Goal: Information Seeking & Learning: Learn about a topic

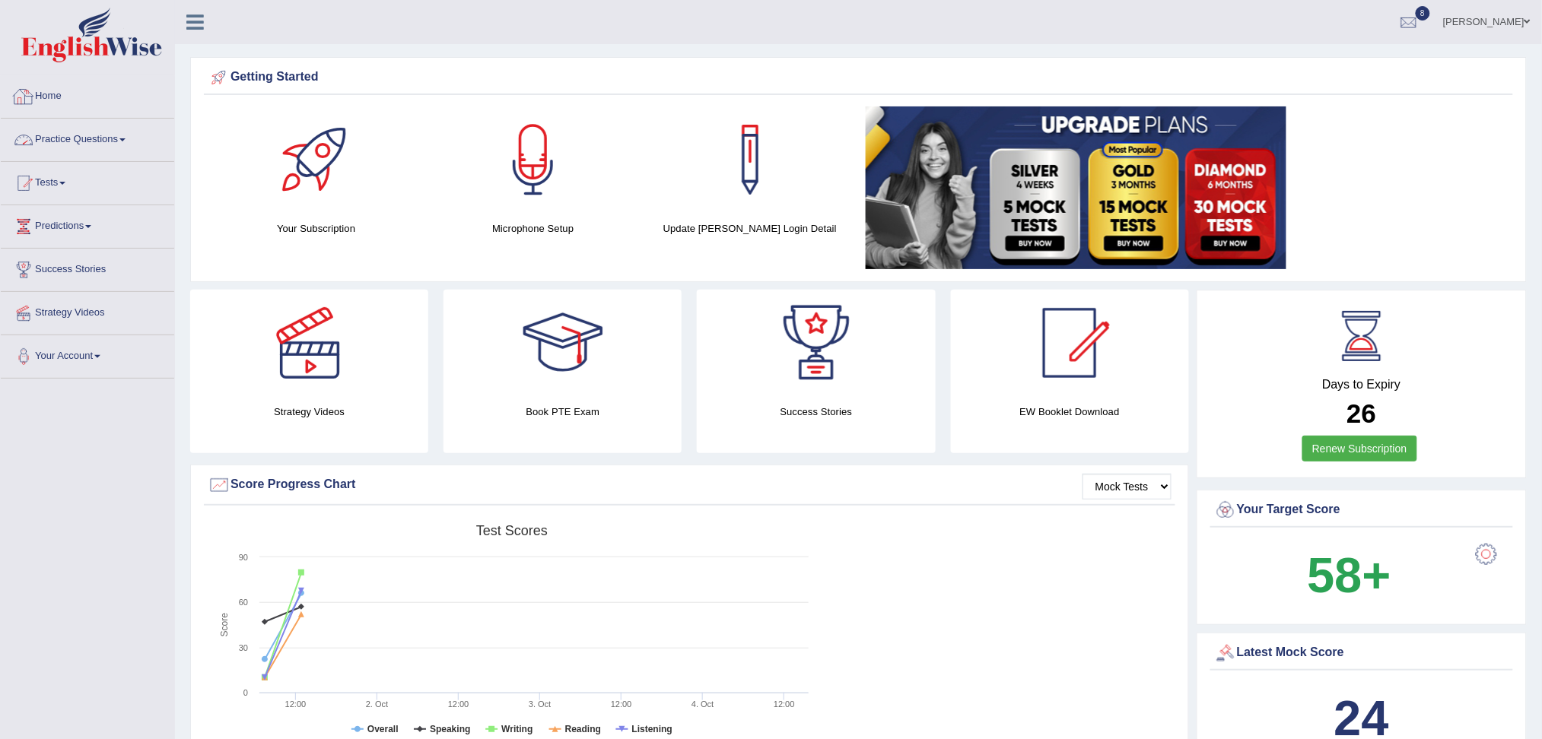
click at [120, 131] on link "Practice Questions" at bounding box center [87, 138] width 173 height 38
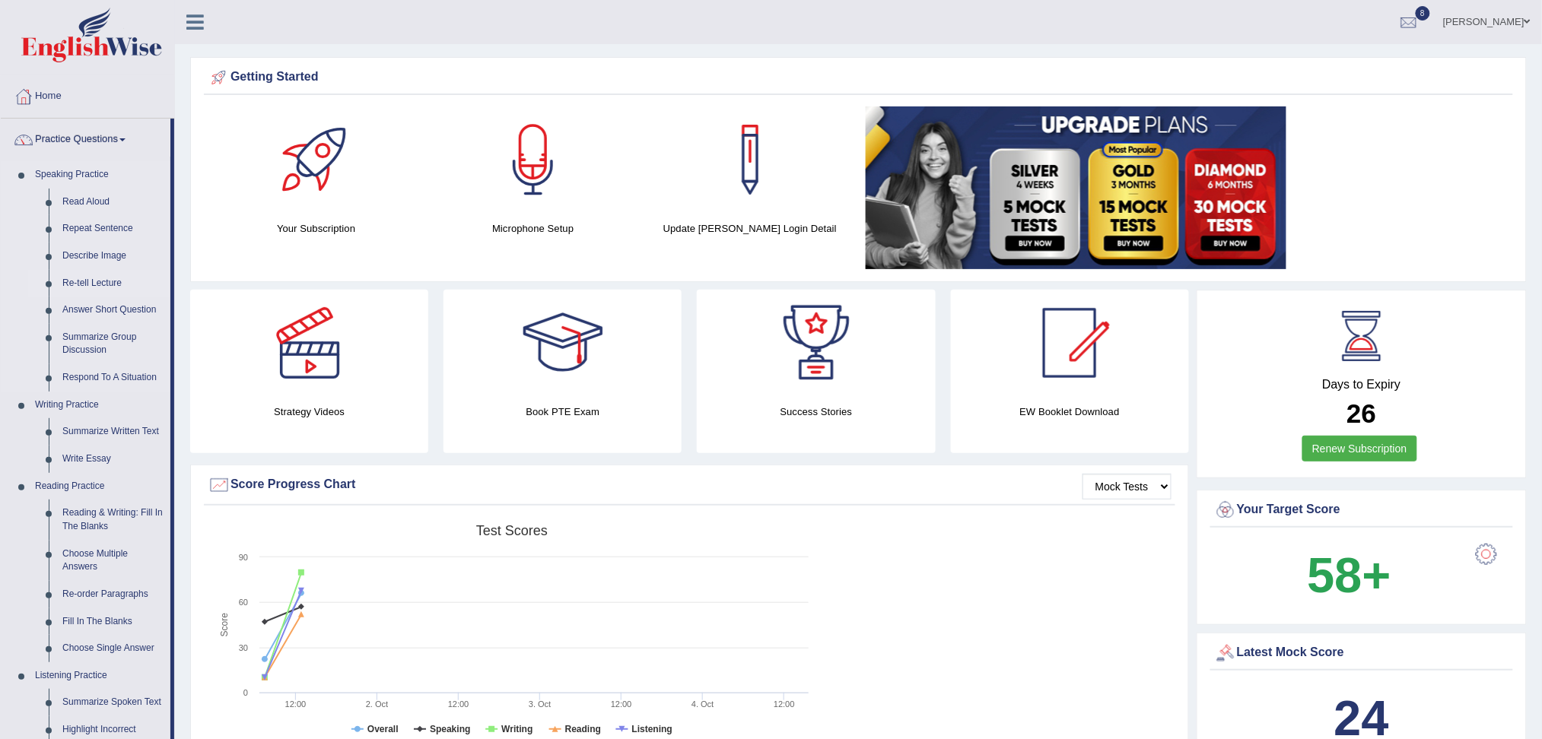
click at [86, 280] on link "Re-tell Lecture" at bounding box center [113, 283] width 115 height 27
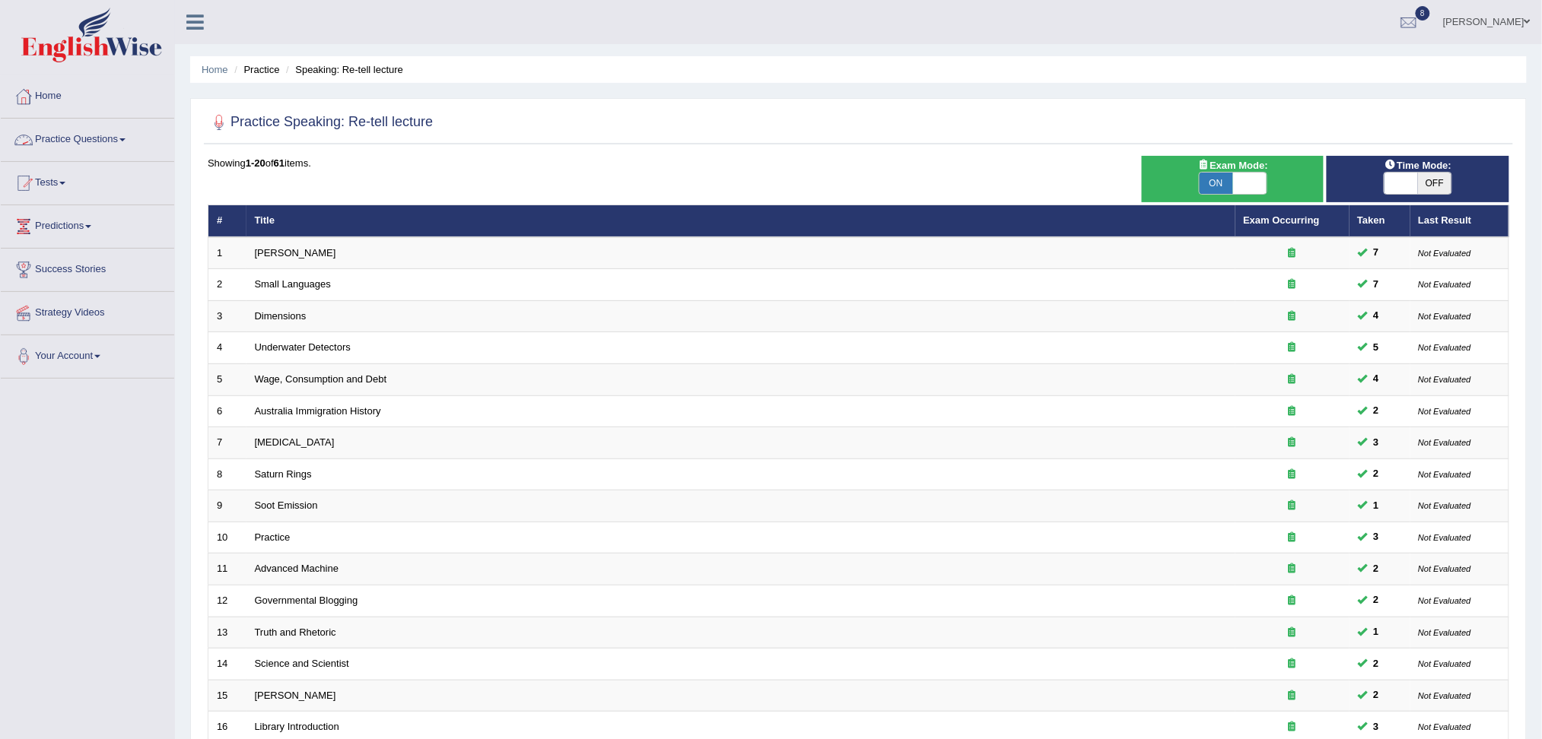
click at [122, 138] on link "Practice Questions" at bounding box center [87, 138] width 173 height 38
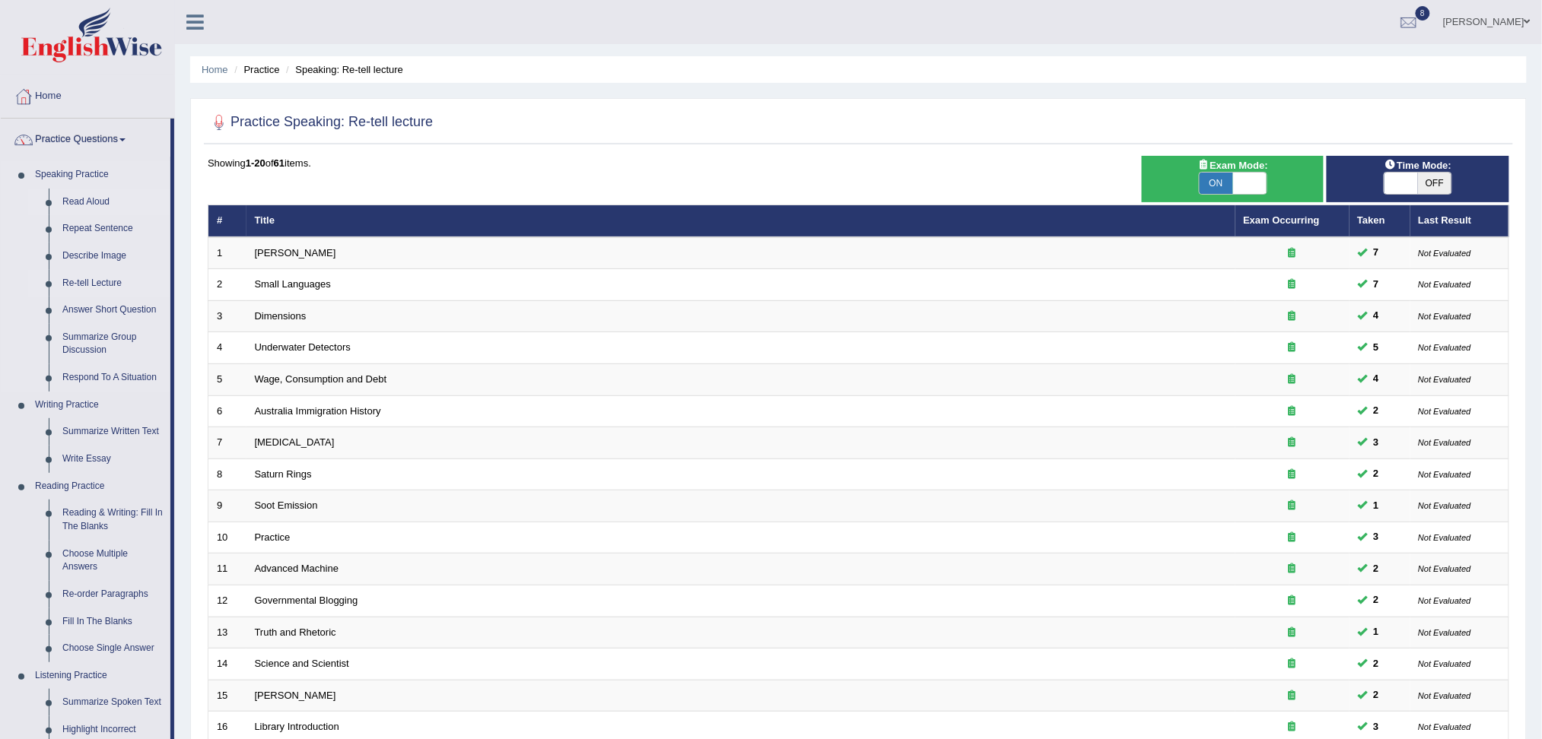
click at [102, 206] on link "Read Aloud" at bounding box center [113, 202] width 115 height 27
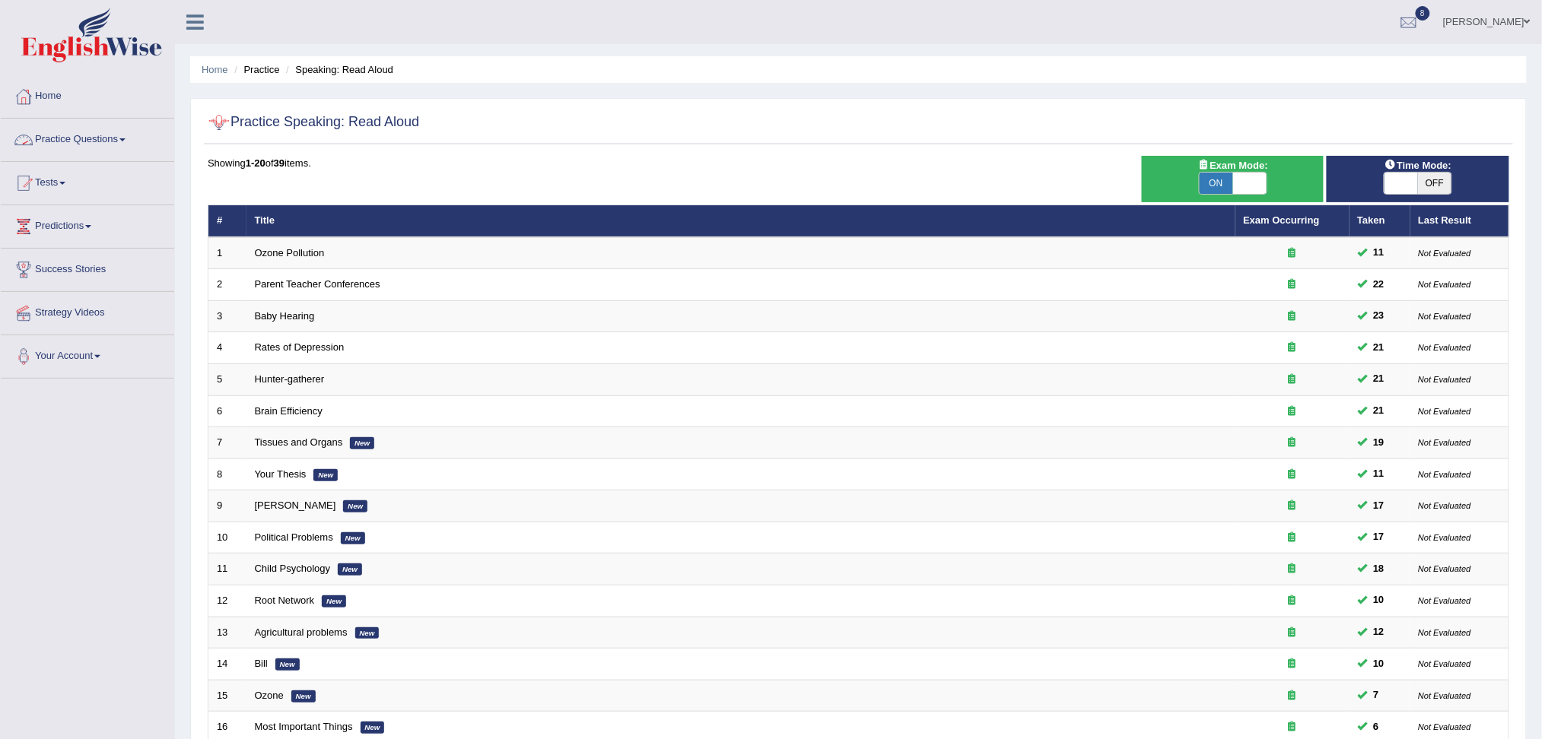
click at [100, 149] on link "Practice Questions" at bounding box center [87, 138] width 173 height 38
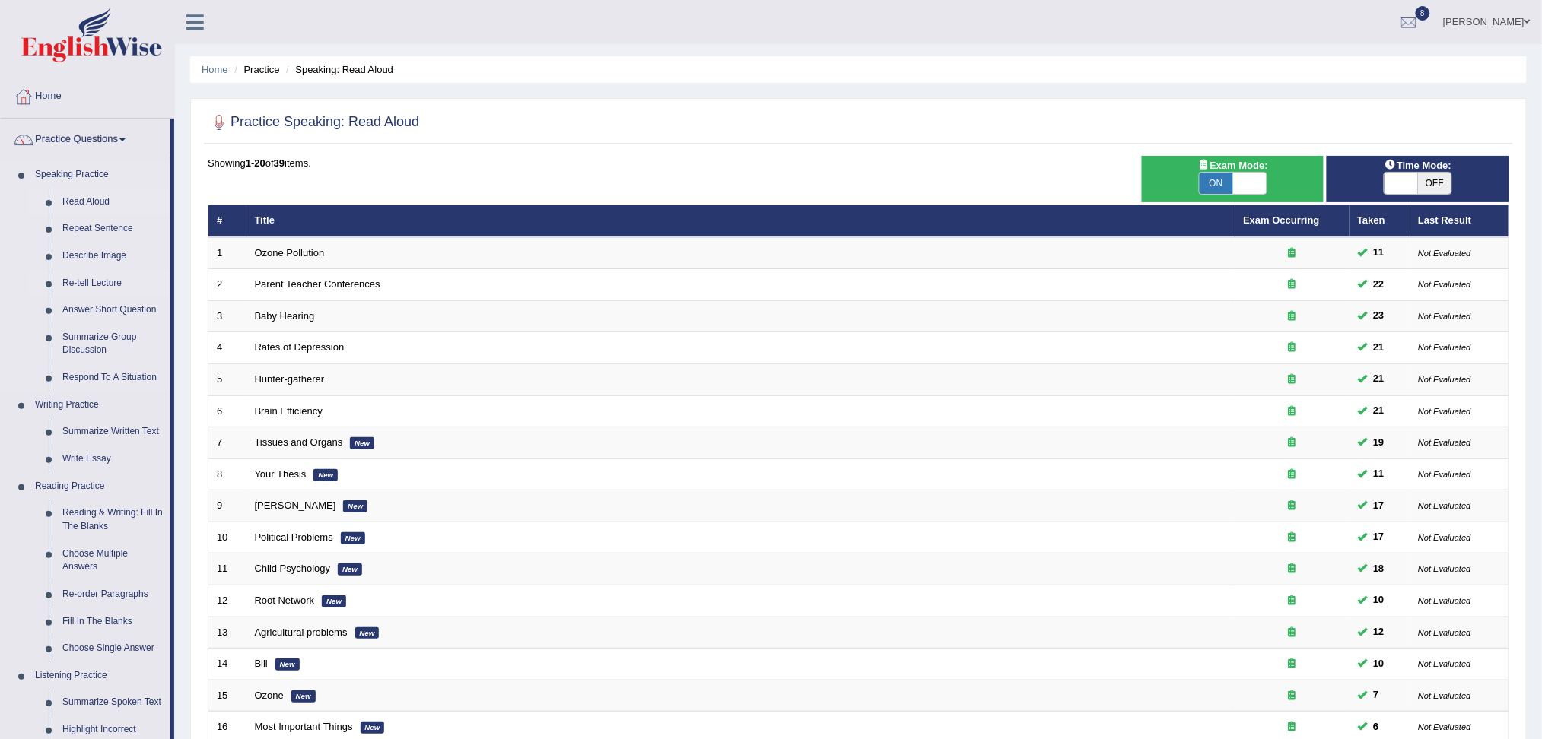
click at [87, 285] on link "Re-tell Lecture" at bounding box center [113, 283] width 115 height 27
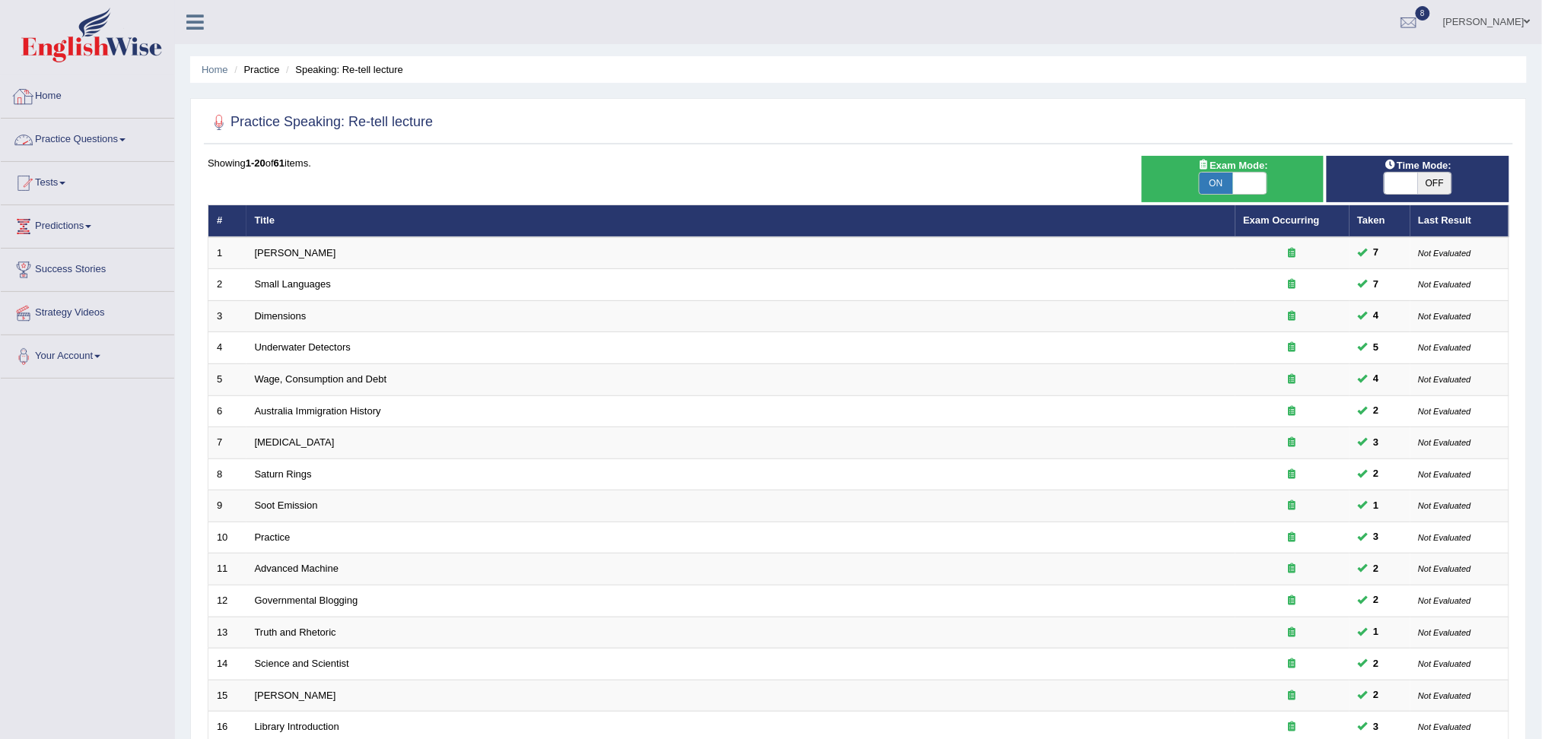
click at [108, 143] on link "Practice Questions" at bounding box center [87, 138] width 173 height 38
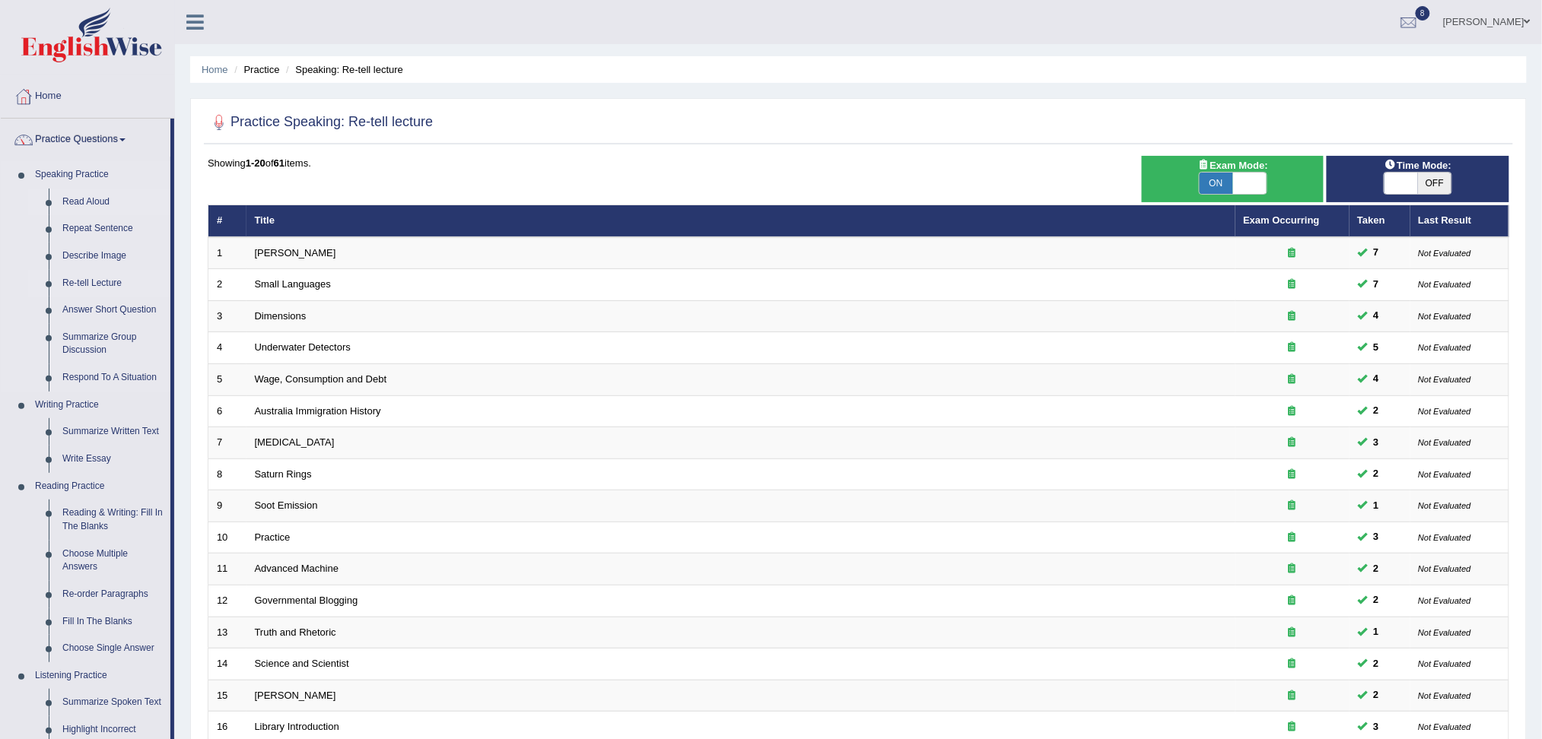
click at [87, 204] on link "Read Aloud" at bounding box center [113, 202] width 115 height 27
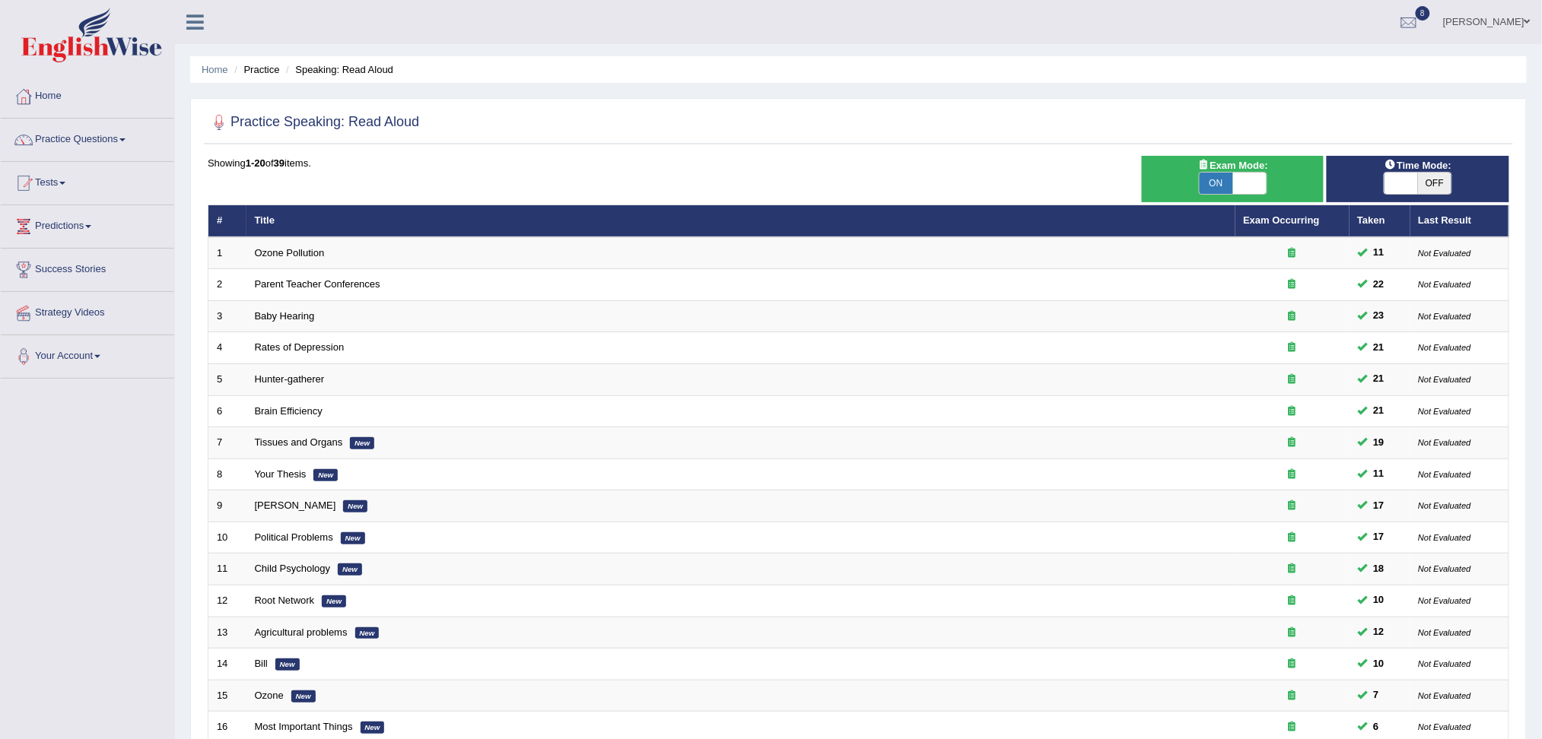
click at [299, 248] on link "Ozone Pollution" at bounding box center [290, 252] width 70 height 11
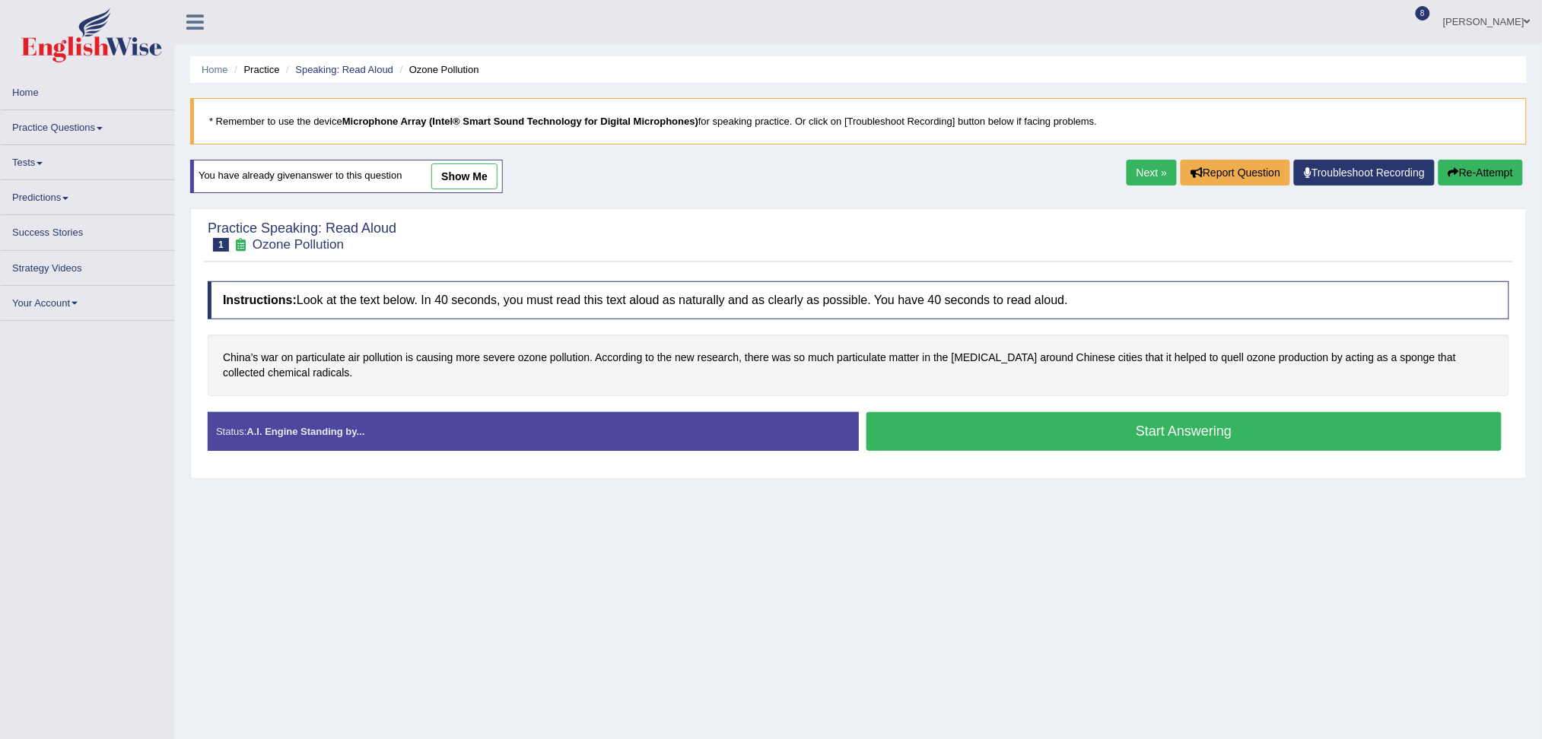
click at [981, 431] on button "Start Answering" at bounding box center [1185, 431] width 636 height 39
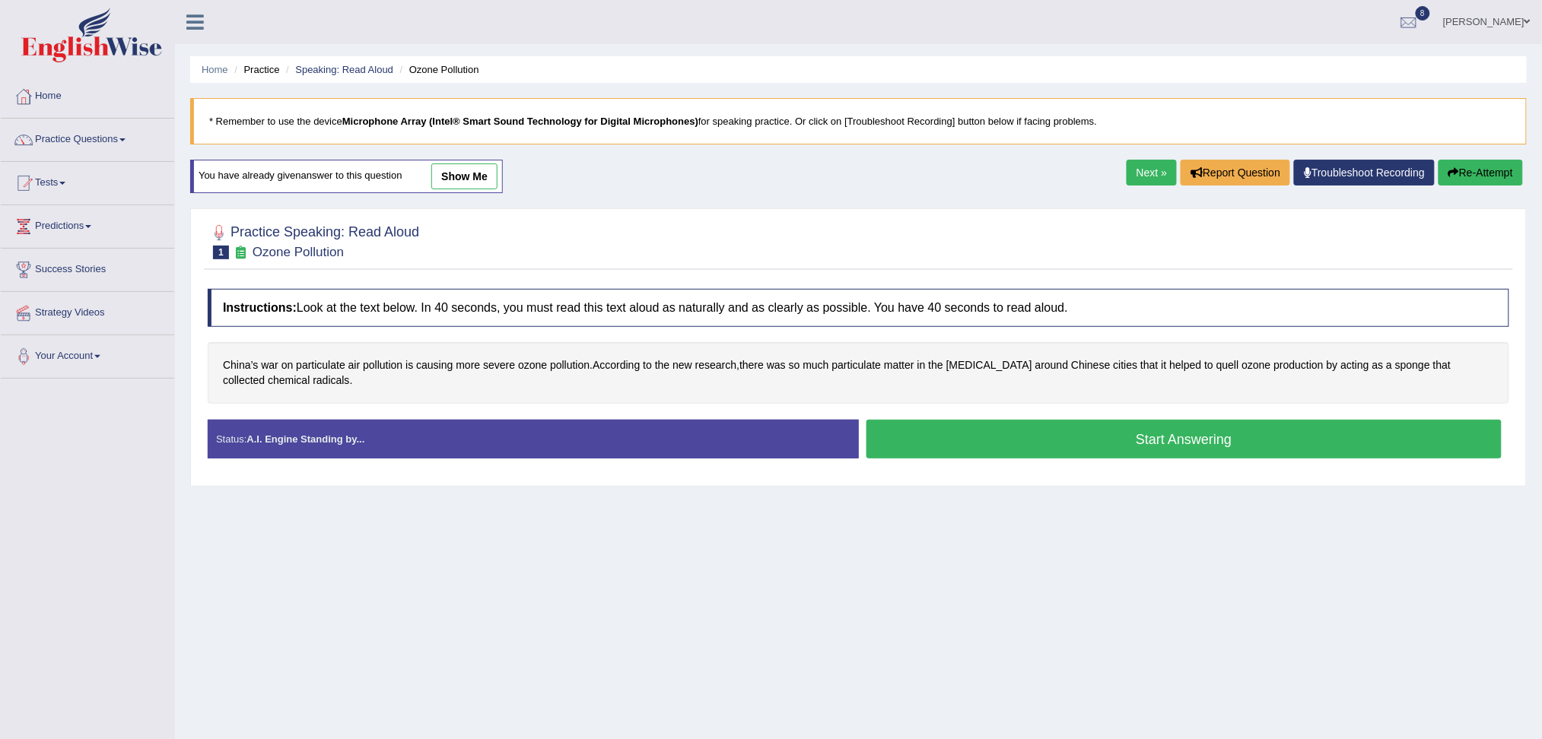
click at [1015, 441] on button "Start Answering" at bounding box center [1185, 439] width 636 height 39
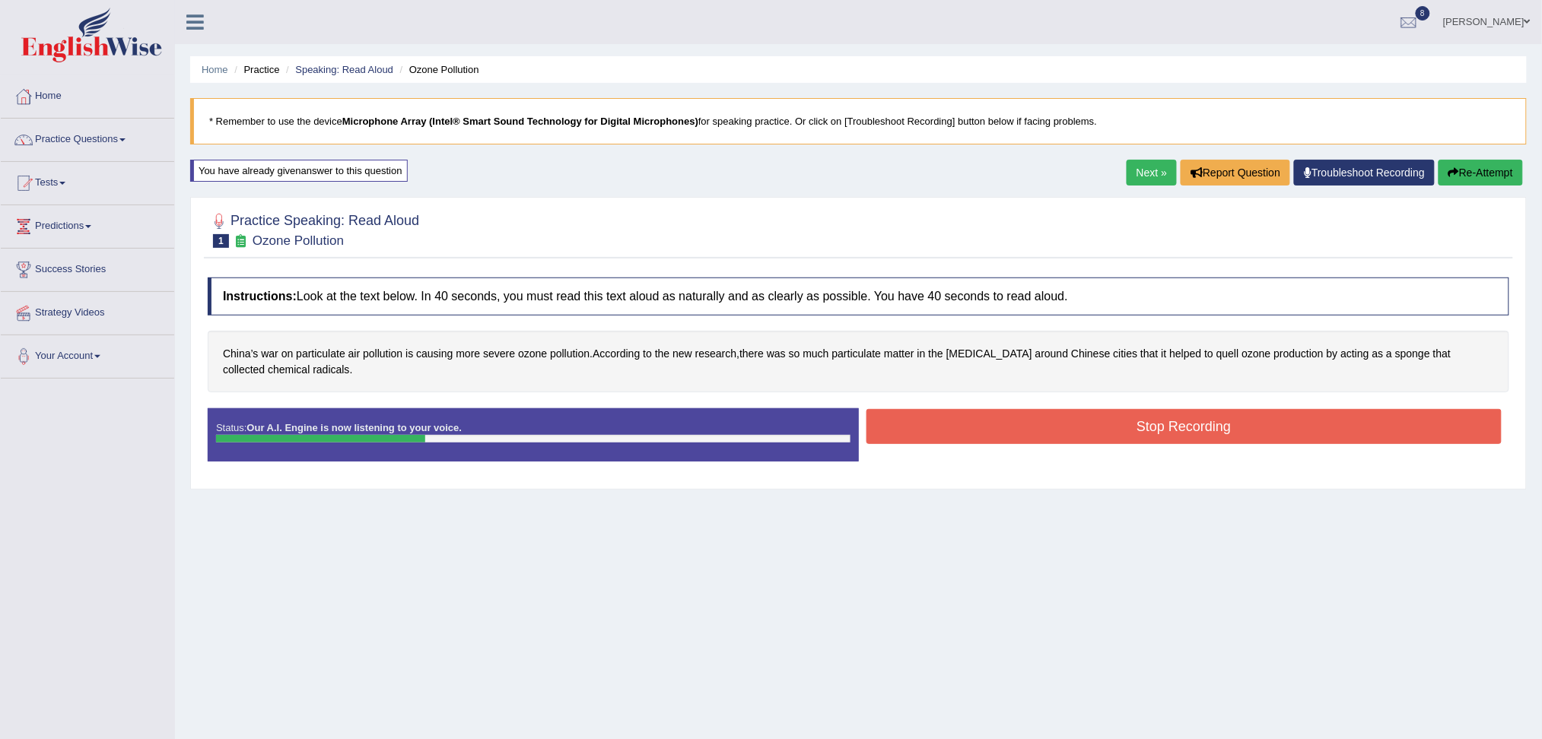
click at [1015, 441] on button "Stop Recording" at bounding box center [1185, 426] width 636 height 35
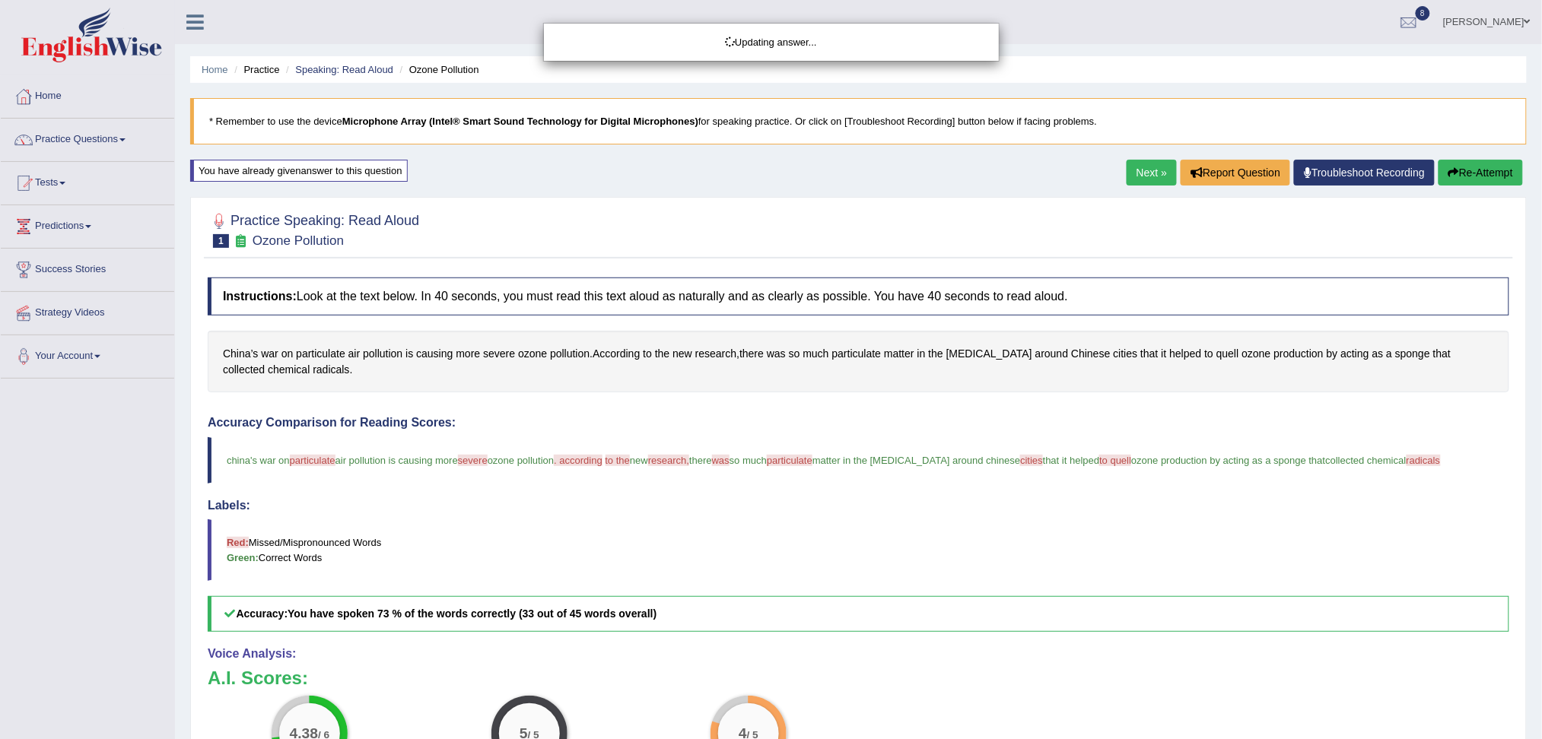
click at [1144, 170] on body "Toggle navigation Home Practice Questions Speaking Practice Read Aloud Repeat S…" at bounding box center [771, 369] width 1542 height 739
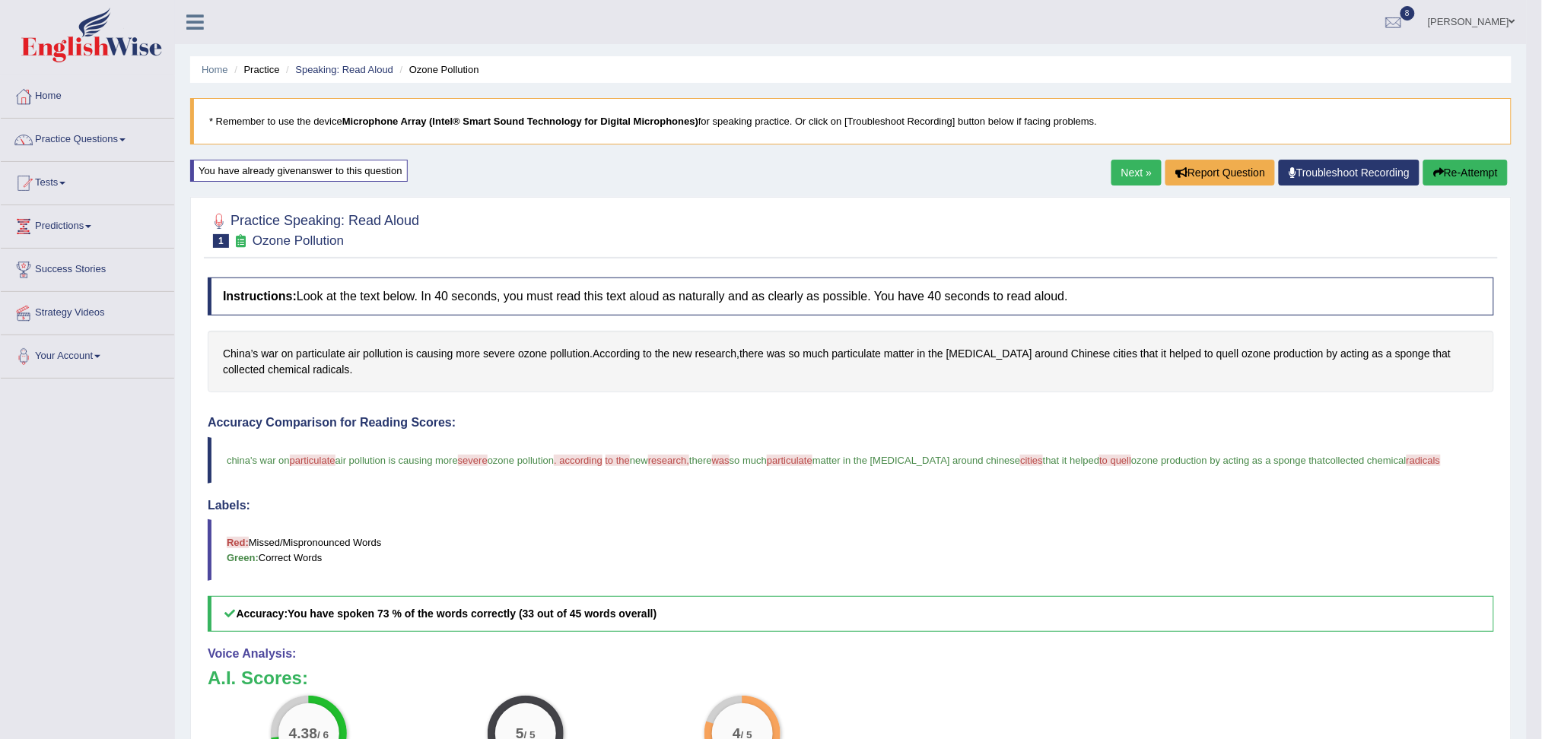
click at [1144, 170] on link "Next »" at bounding box center [1137, 173] width 50 height 26
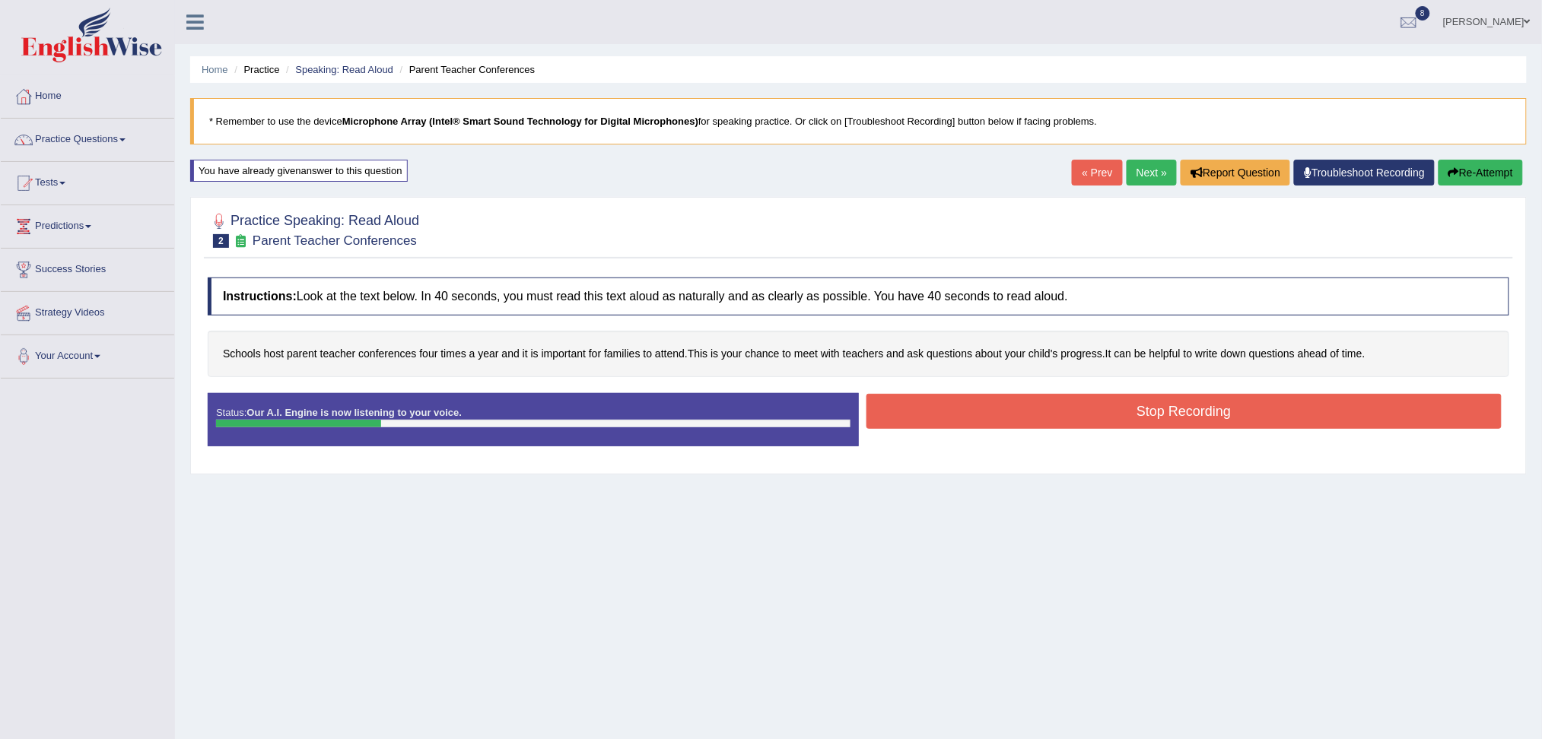
click at [943, 406] on button "Stop Recording" at bounding box center [1185, 411] width 636 height 35
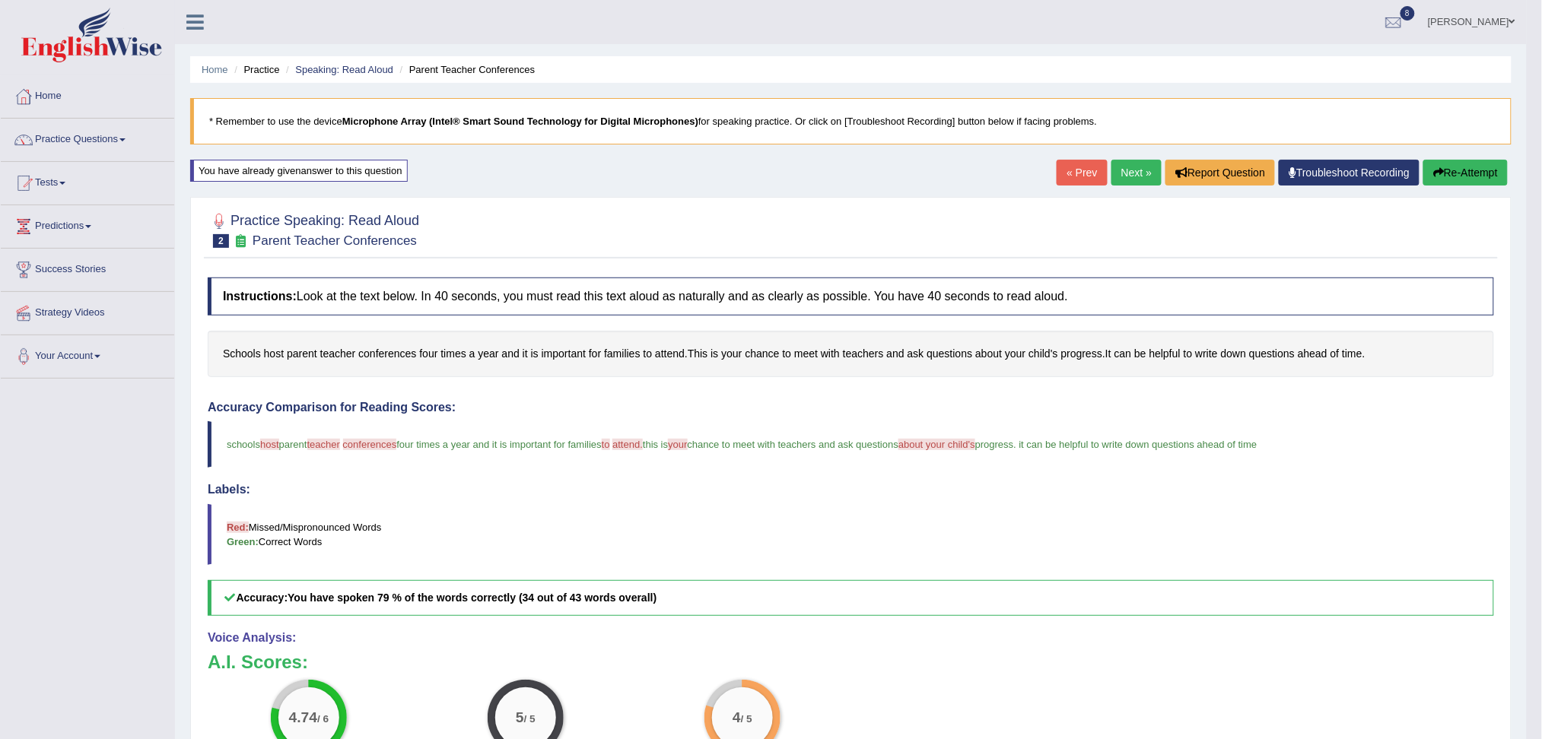
click at [1129, 172] on link "Next »" at bounding box center [1137, 173] width 50 height 26
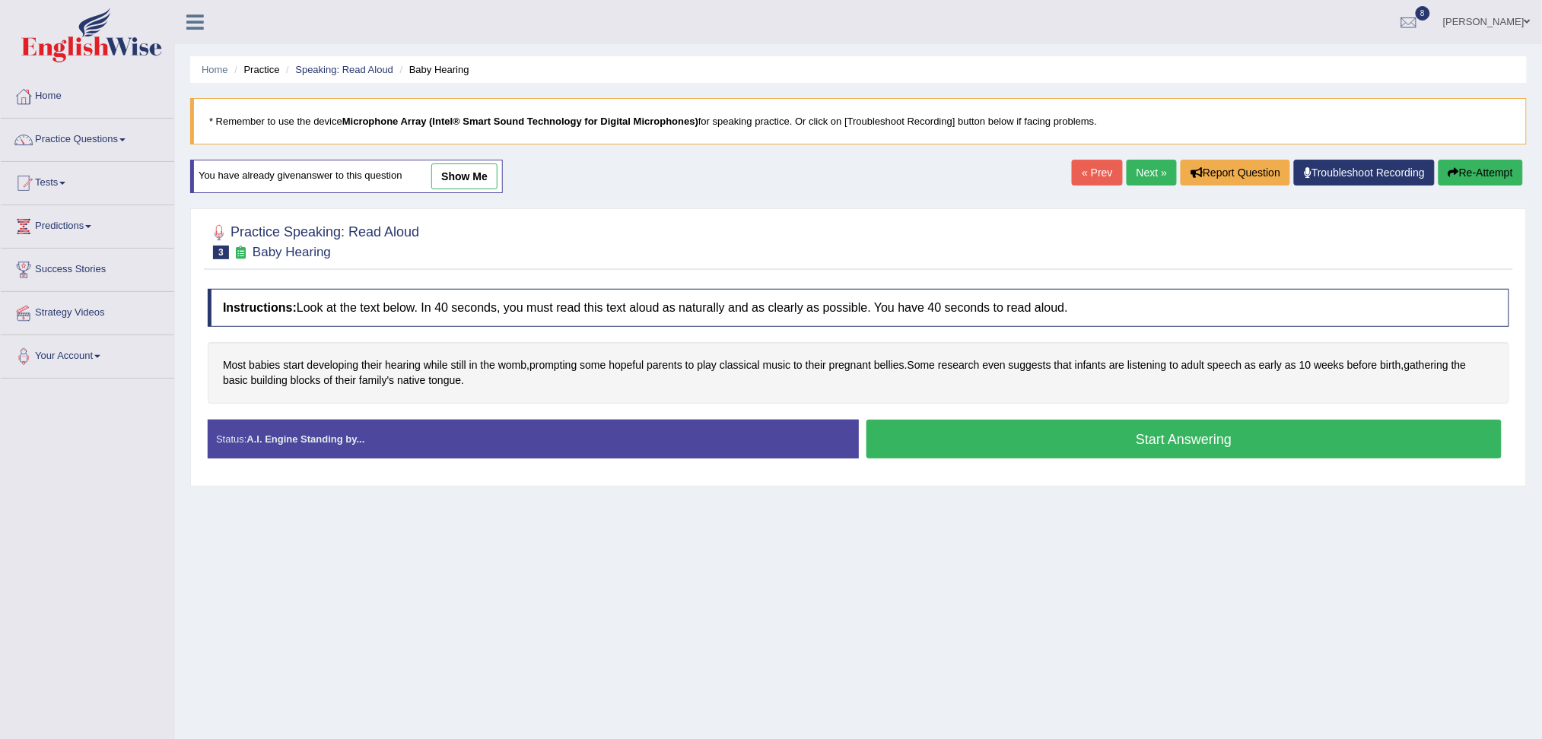
click at [964, 423] on button "Start Answering" at bounding box center [1185, 439] width 636 height 39
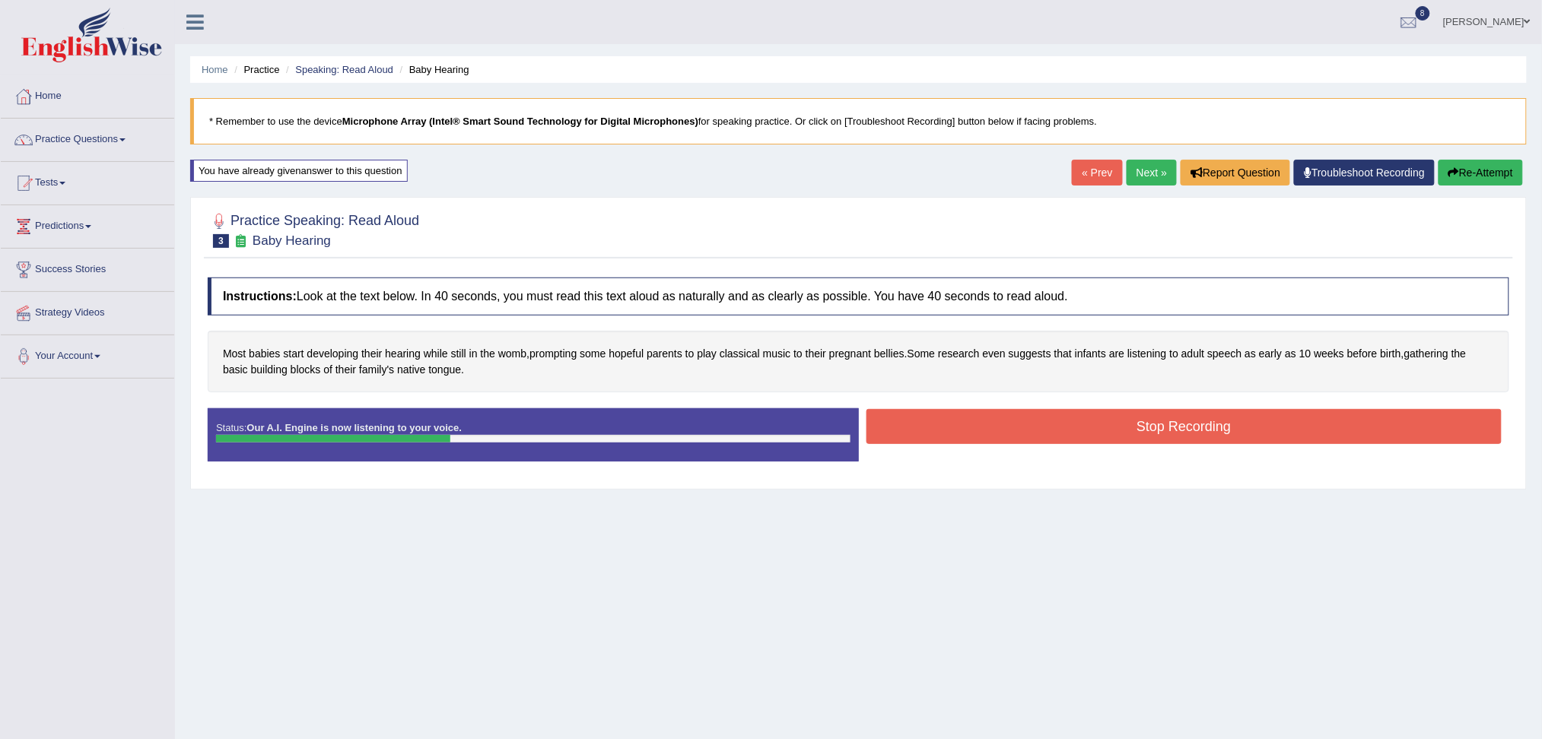
click at [977, 434] on button "Stop Recording" at bounding box center [1185, 426] width 636 height 35
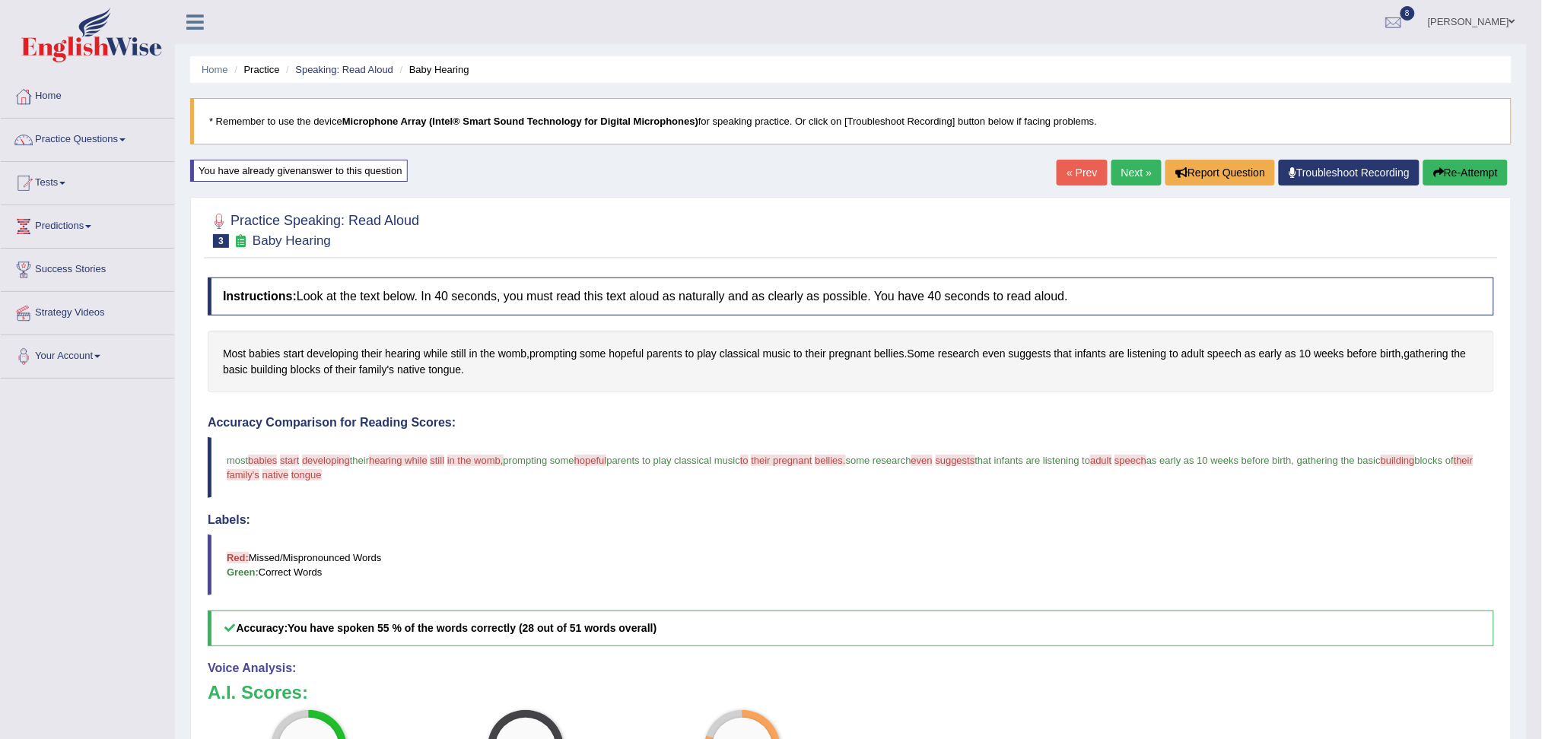
click at [1116, 173] on link "Next »" at bounding box center [1137, 173] width 50 height 26
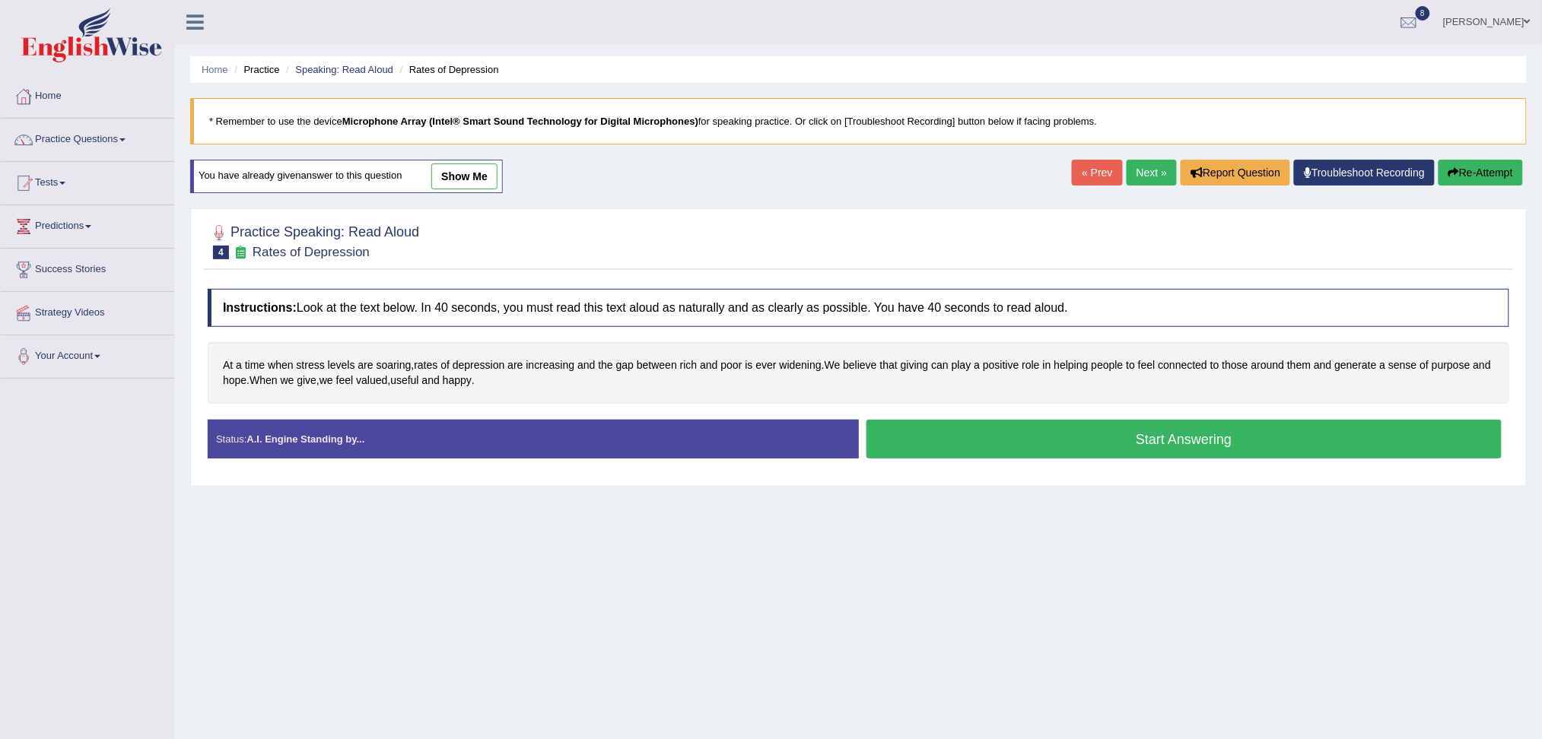
click at [1094, 447] on button "Start Answering" at bounding box center [1185, 439] width 636 height 39
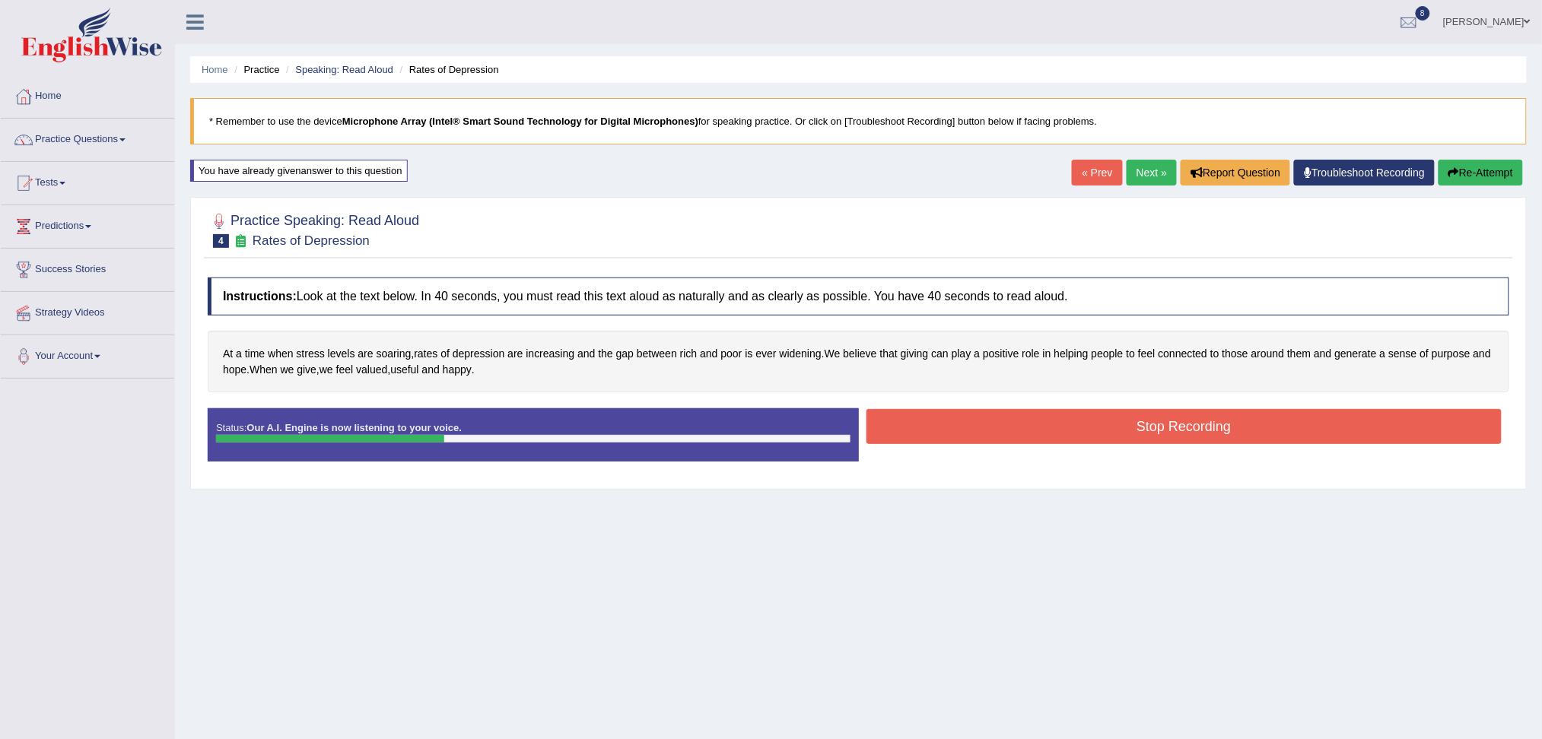
click at [1021, 430] on button "Stop Recording" at bounding box center [1185, 426] width 636 height 35
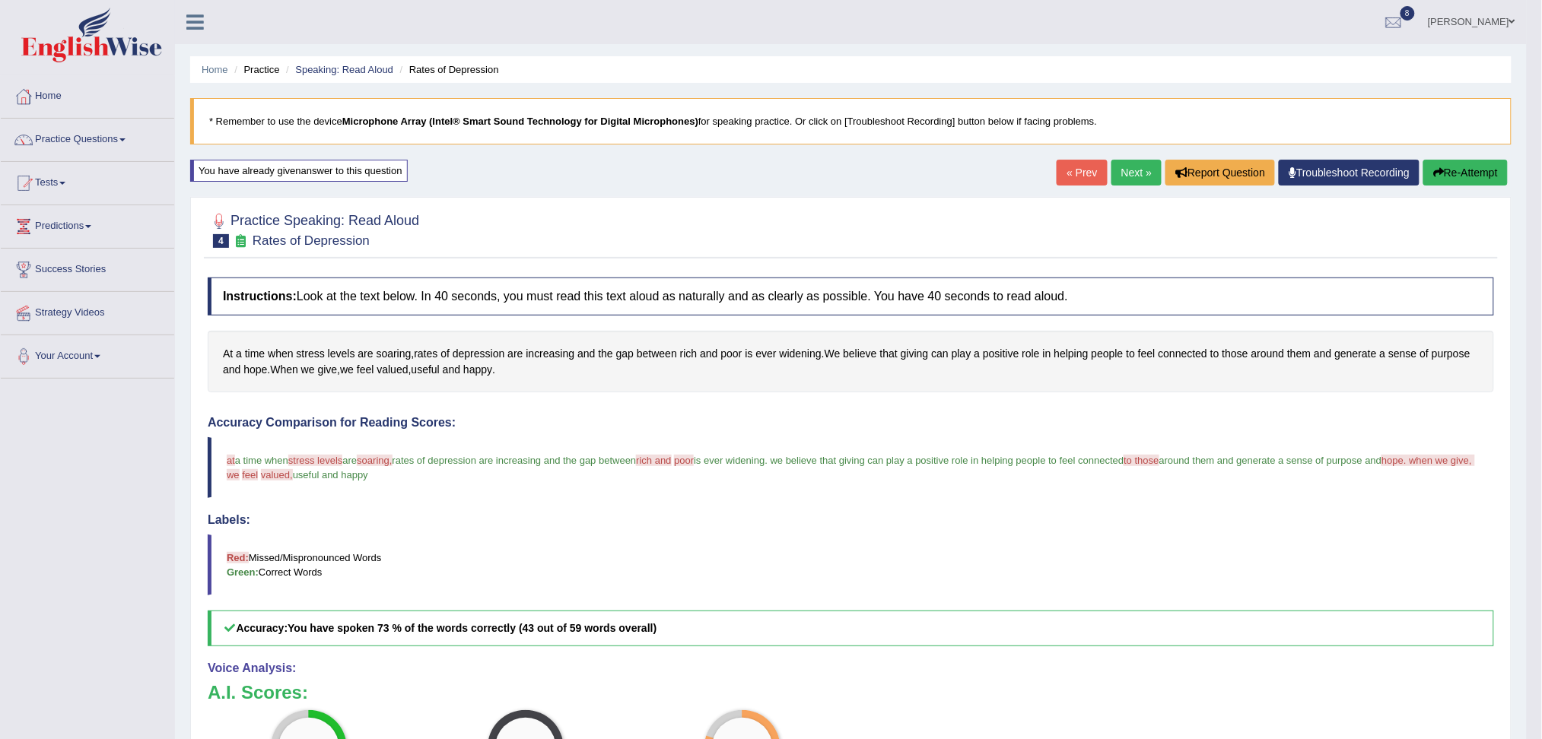
click at [1140, 171] on link "Next »" at bounding box center [1137, 173] width 50 height 26
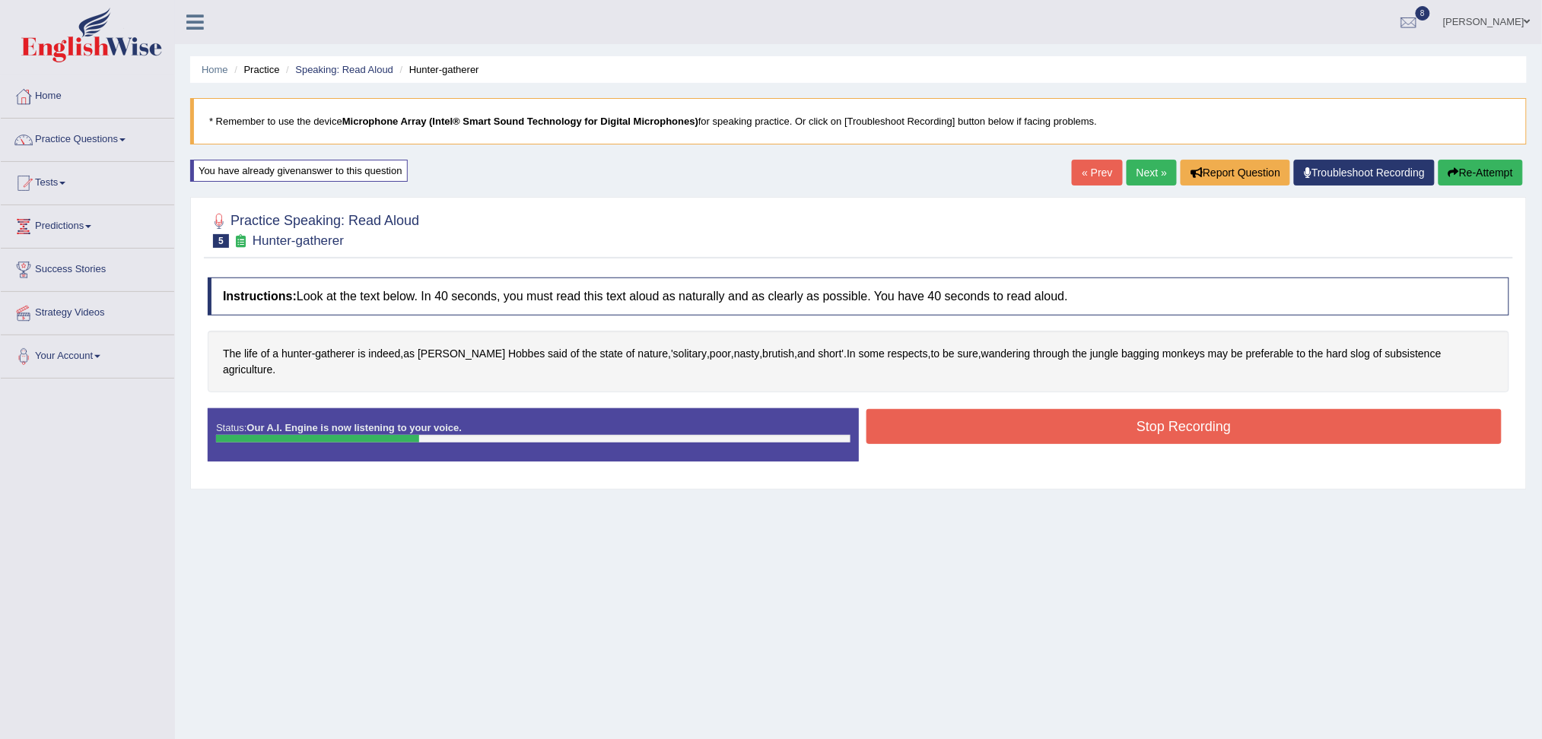
click at [975, 428] on button "Stop Recording" at bounding box center [1185, 426] width 636 height 35
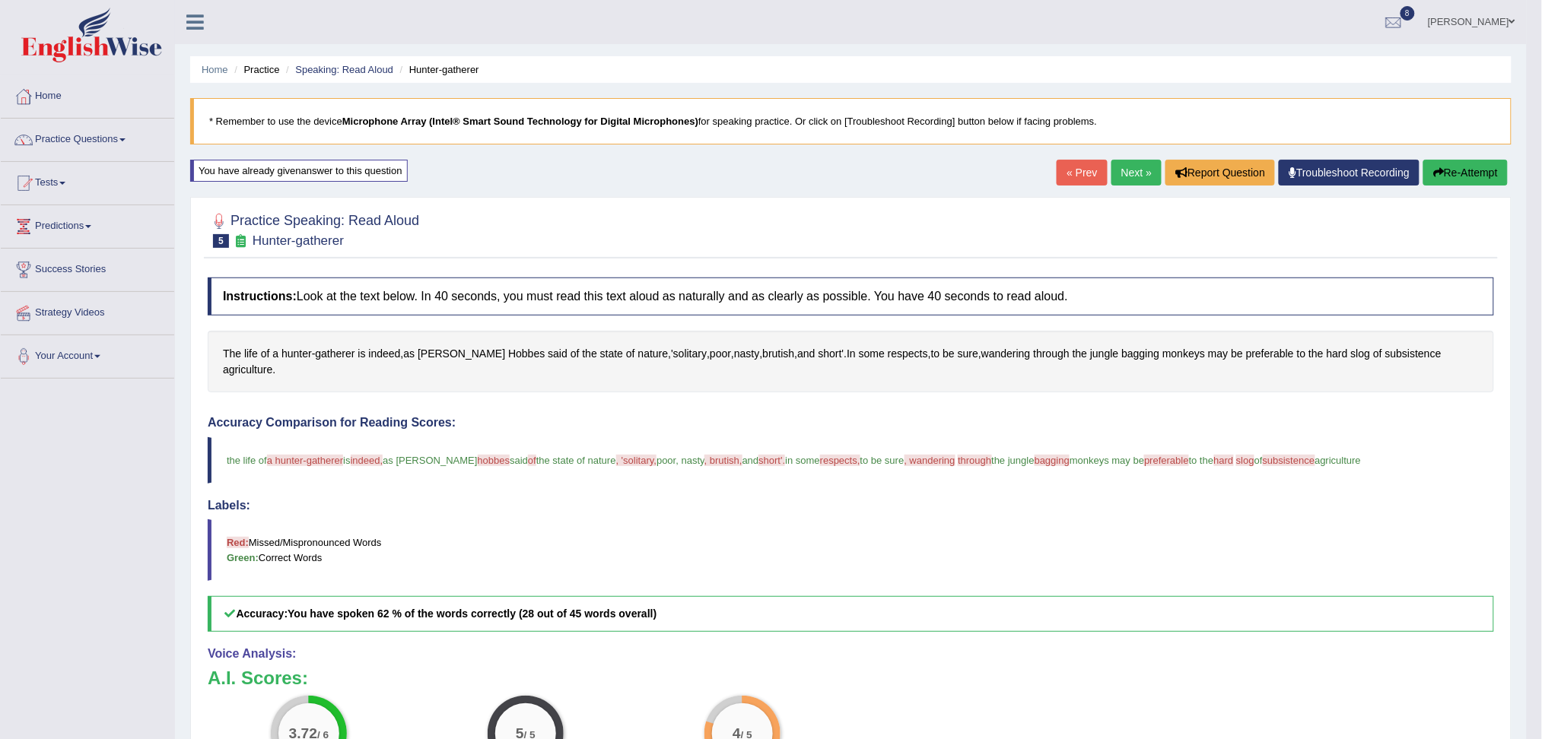
click at [1134, 170] on link "Next »" at bounding box center [1137, 173] width 50 height 26
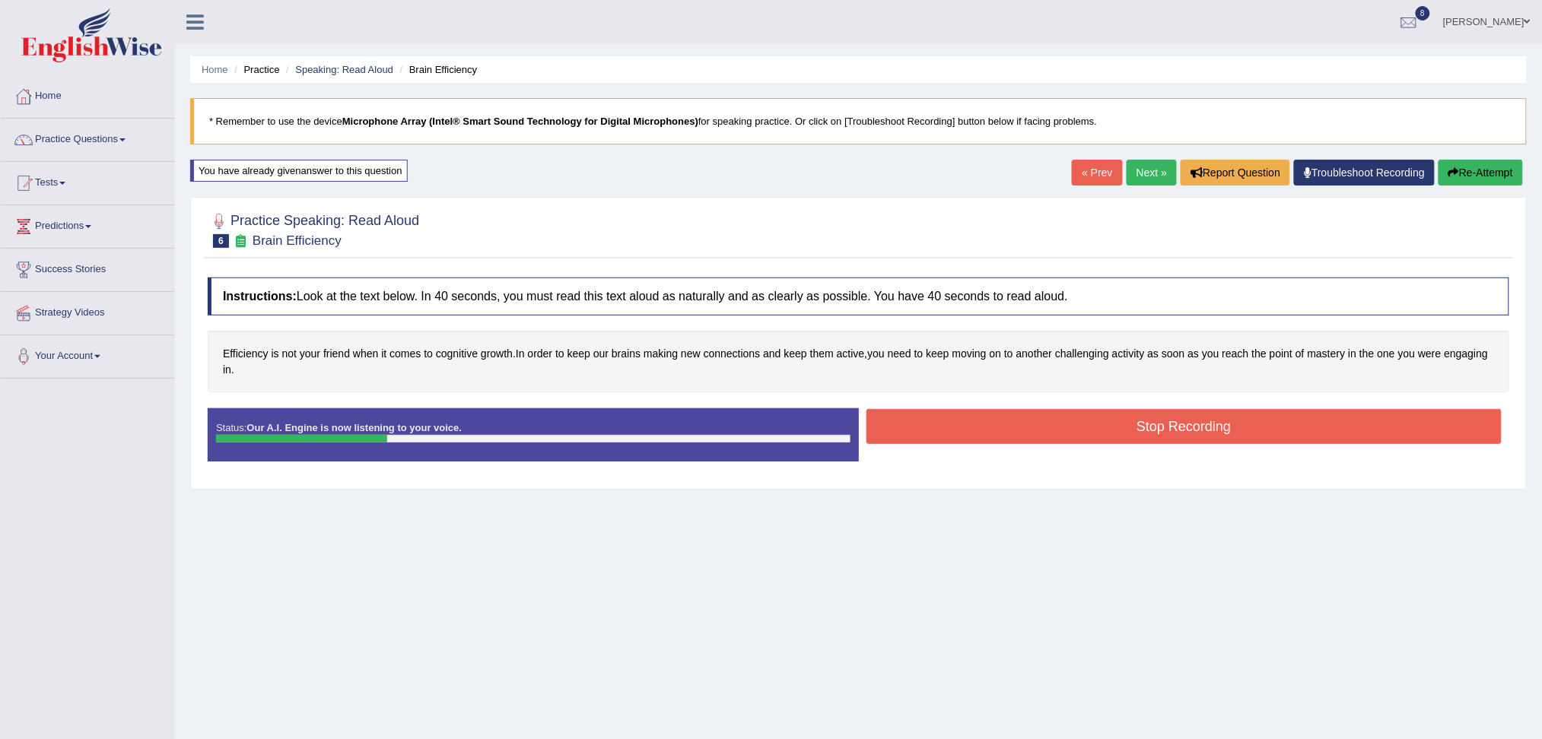
click at [1029, 426] on button "Stop Recording" at bounding box center [1185, 426] width 636 height 35
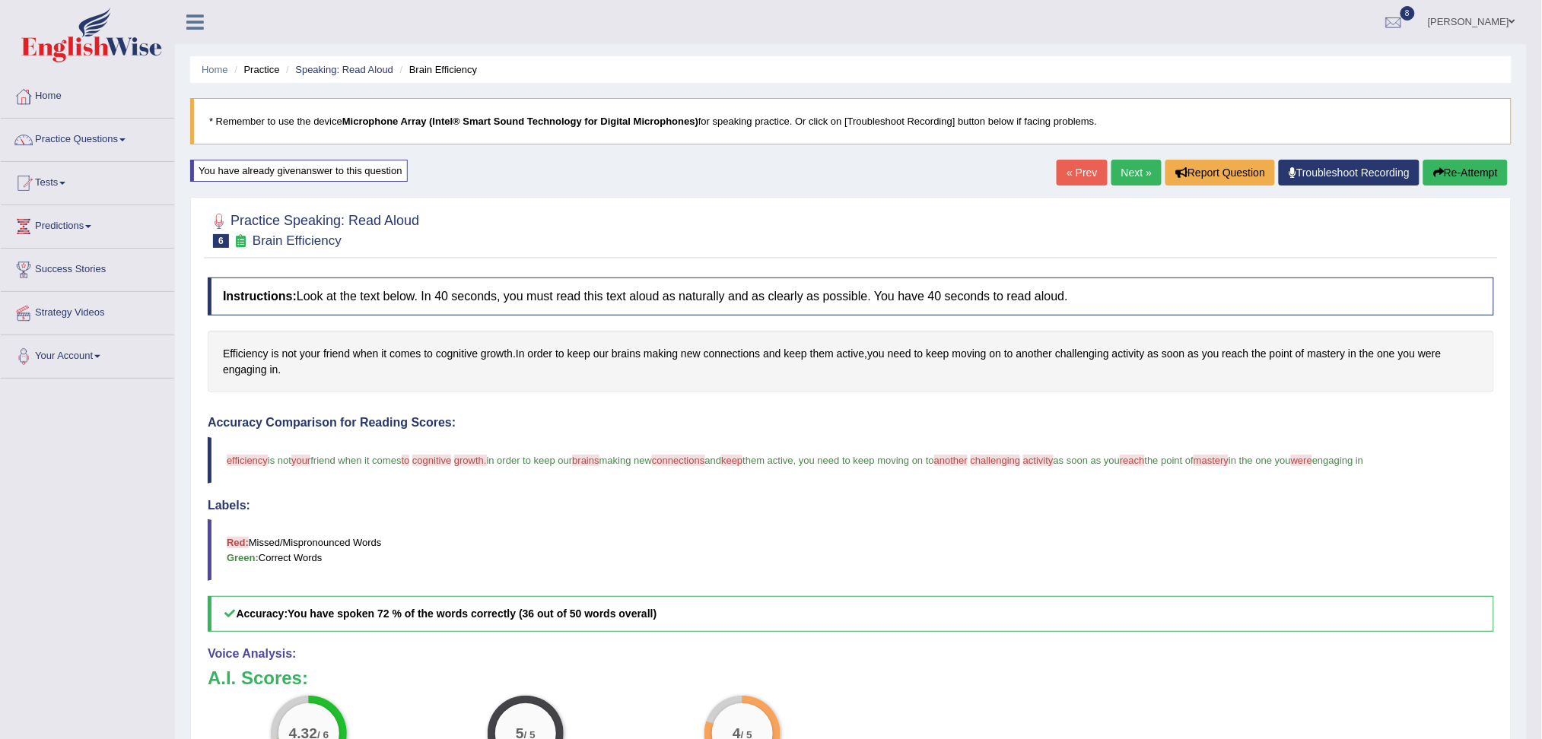
click at [1136, 175] on link "Next »" at bounding box center [1137, 173] width 50 height 26
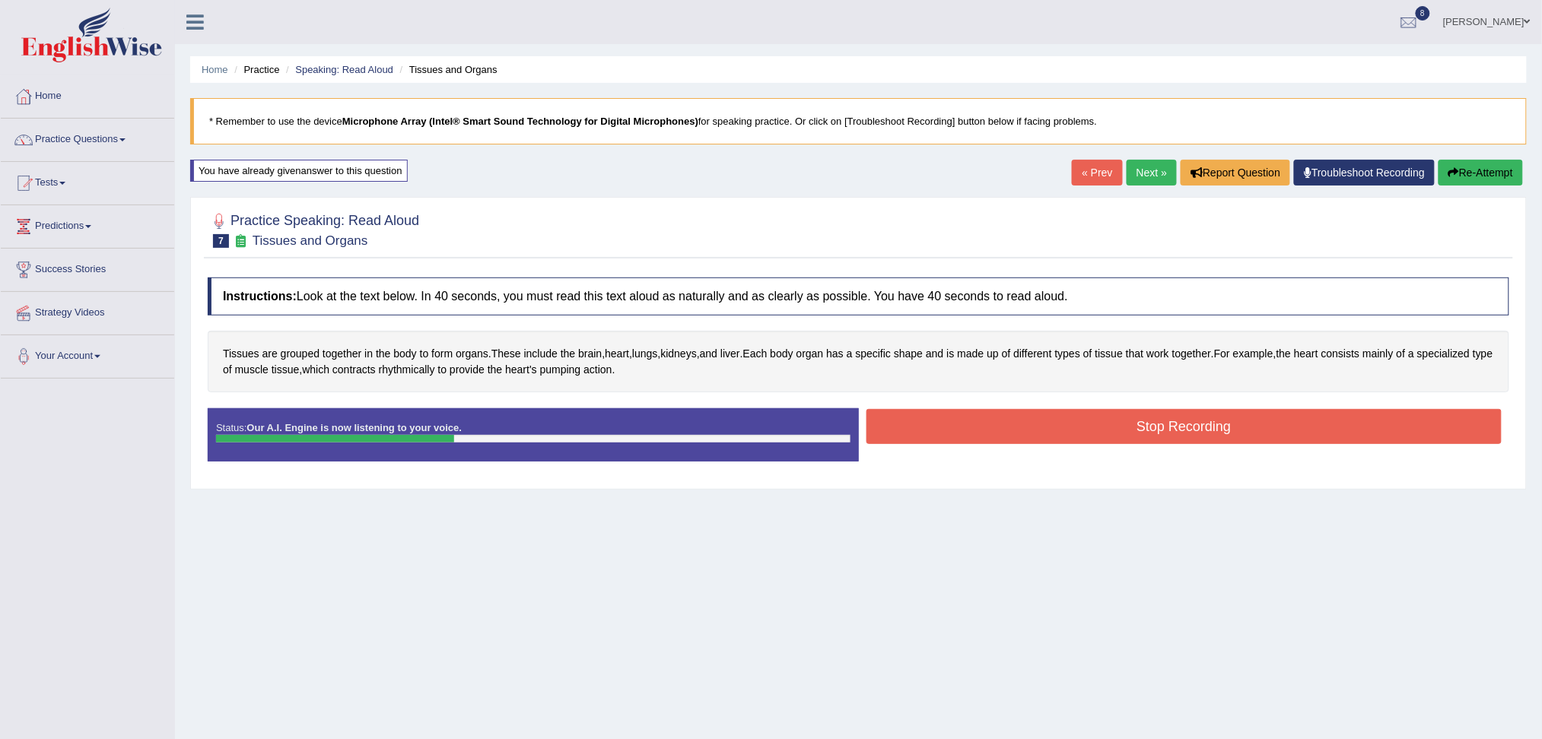
click at [1019, 431] on button "Stop Recording" at bounding box center [1185, 426] width 636 height 35
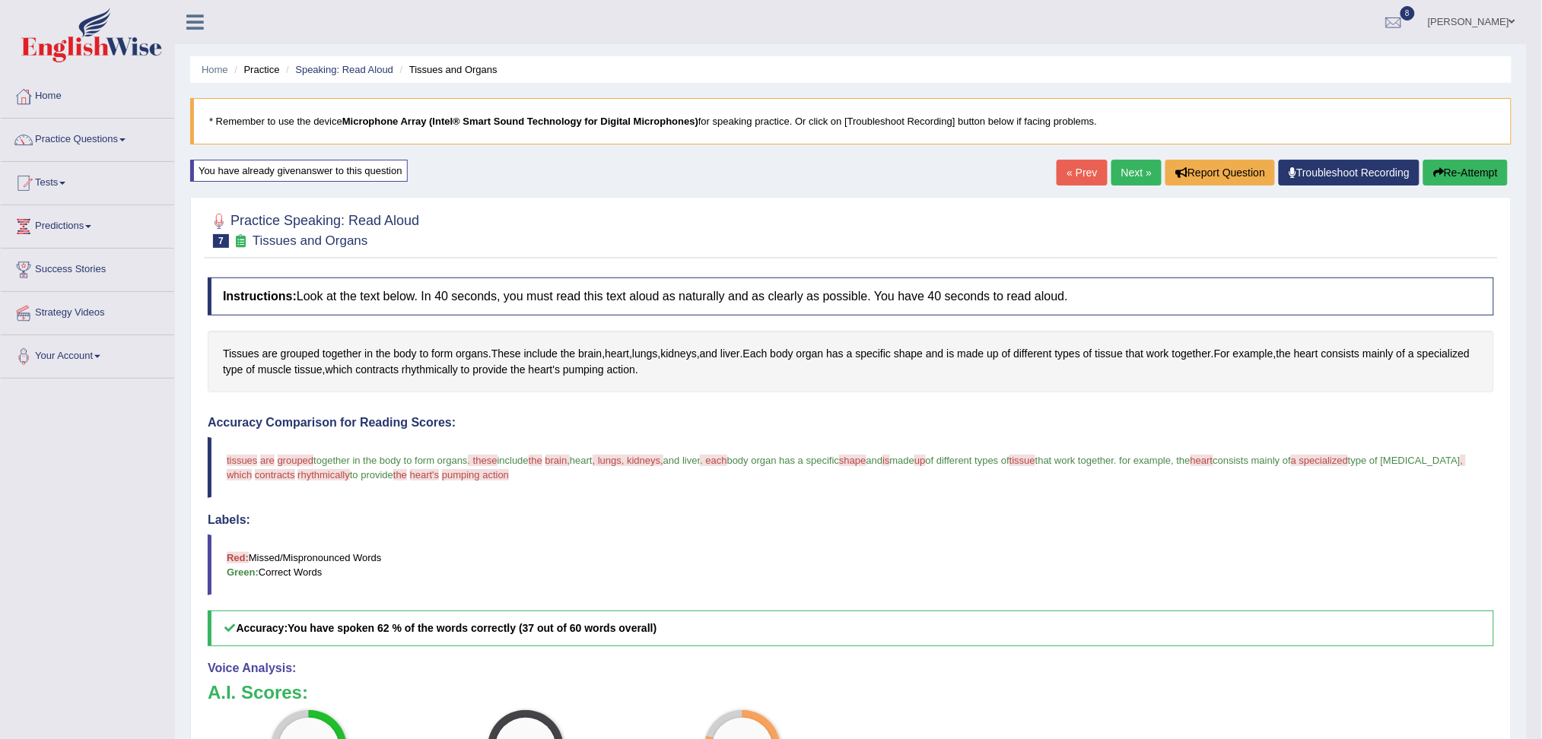
click at [1115, 164] on link "Next »" at bounding box center [1137, 173] width 50 height 26
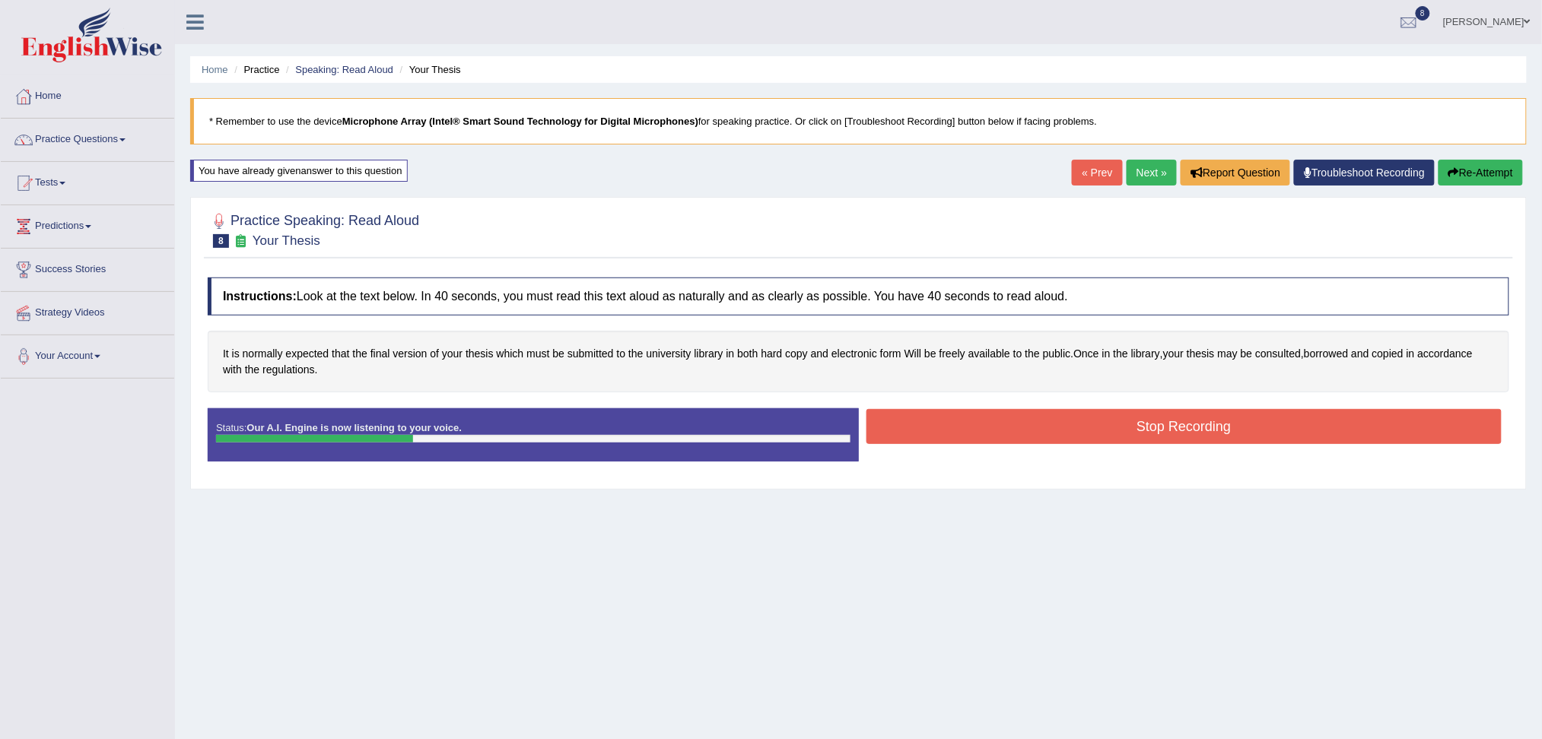
click at [975, 429] on button "Stop Recording" at bounding box center [1185, 426] width 636 height 35
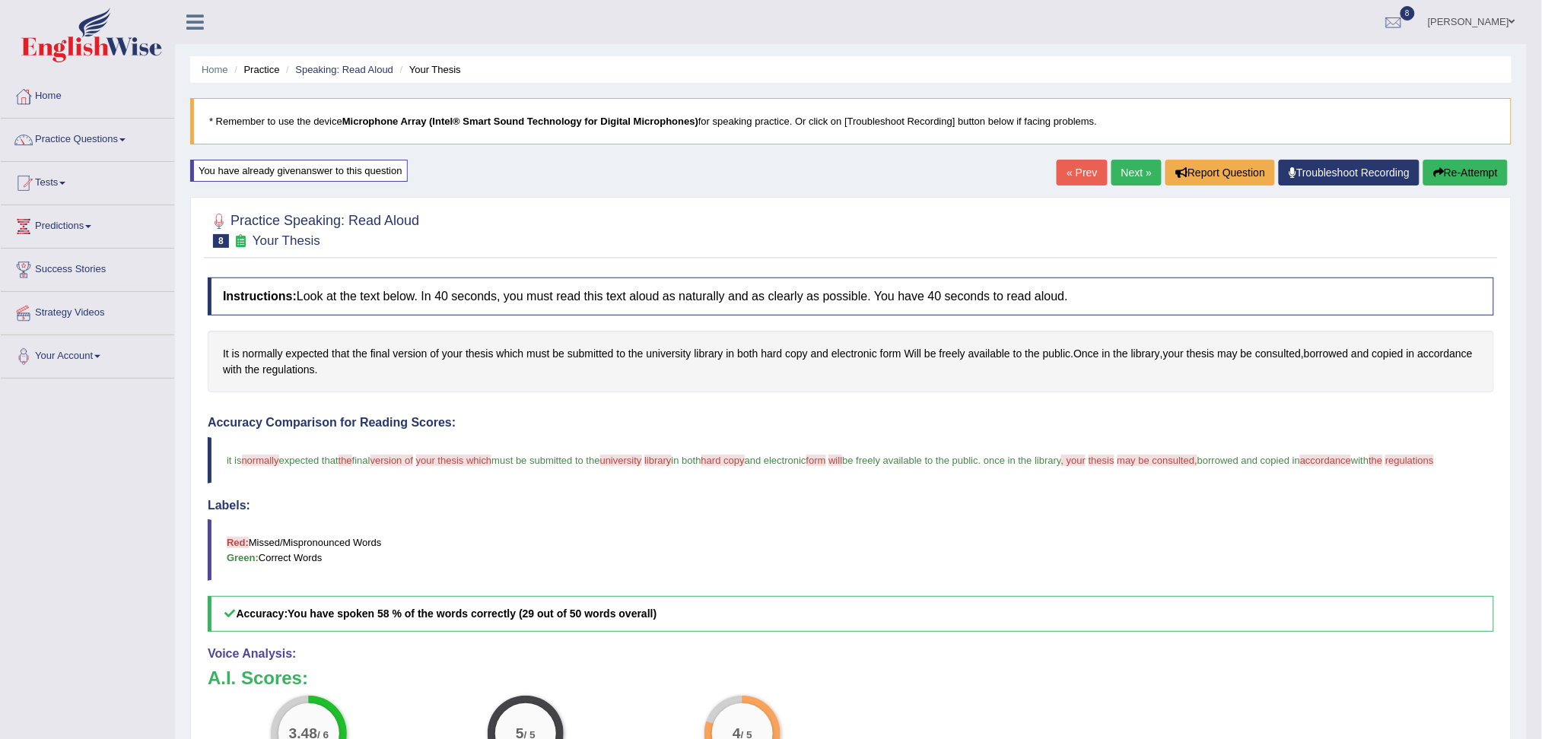
click at [1134, 177] on link "Next »" at bounding box center [1137, 173] width 50 height 26
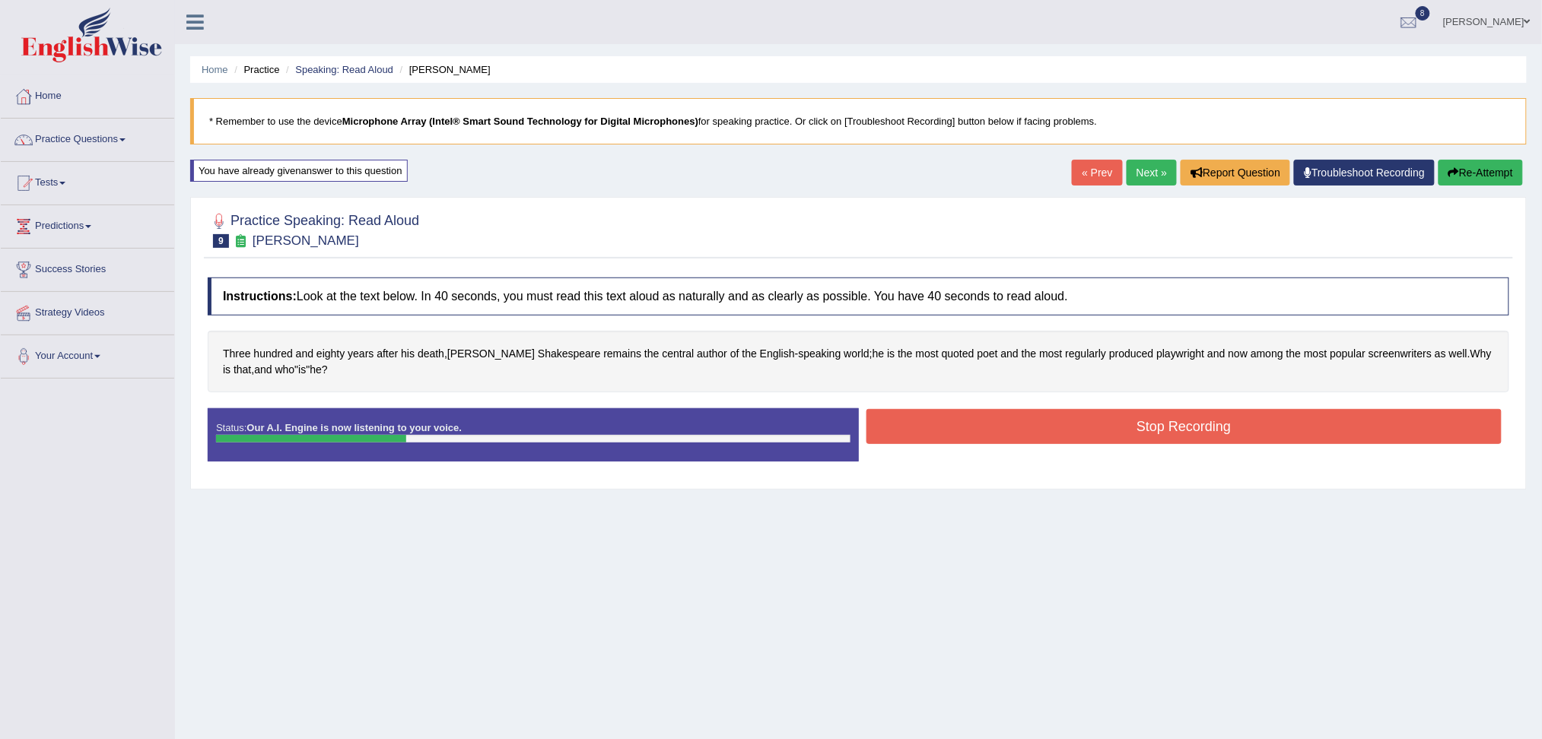
click at [986, 438] on button "Stop Recording" at bounding box center [1185, 426] width 636 height 35
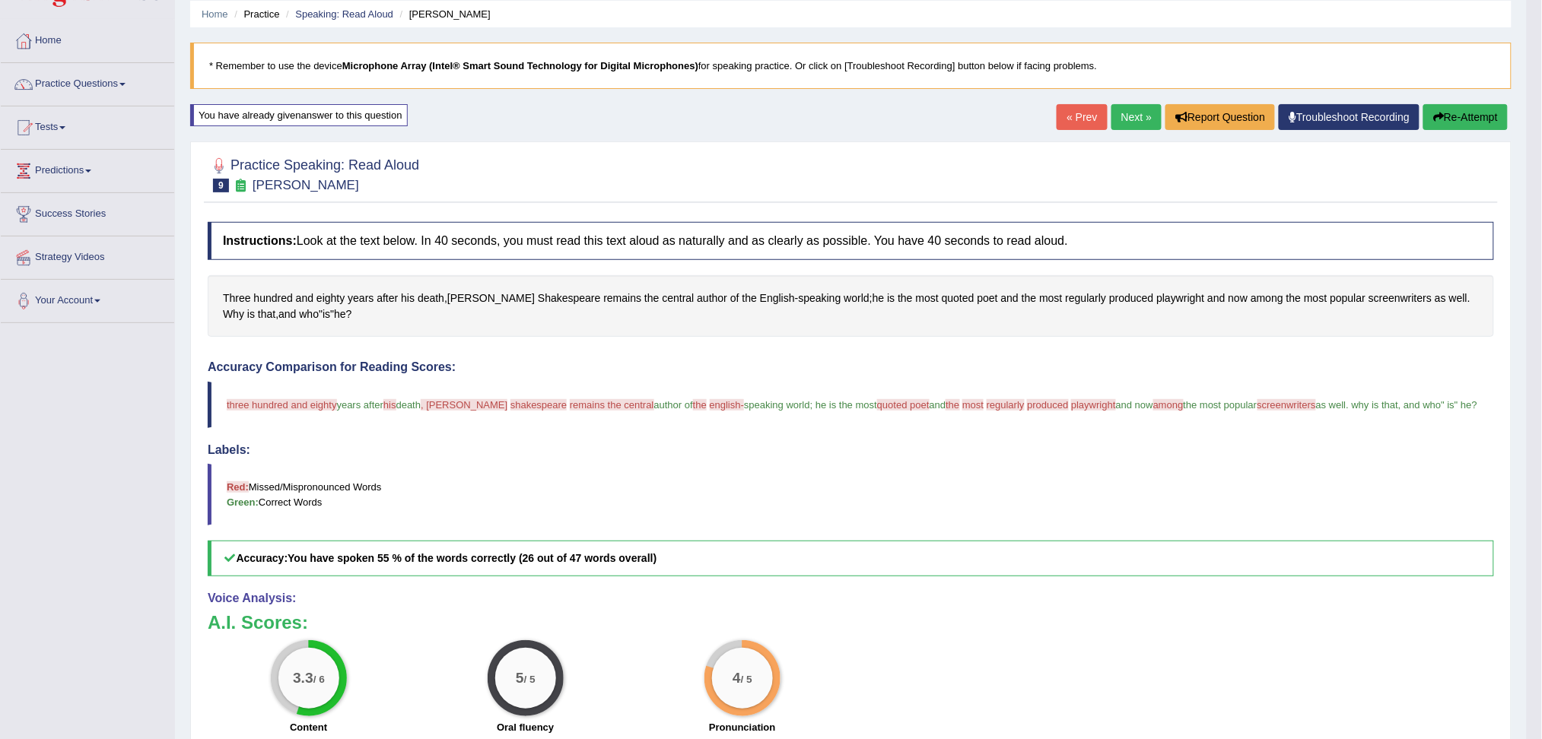
scroll to position [34, 0]
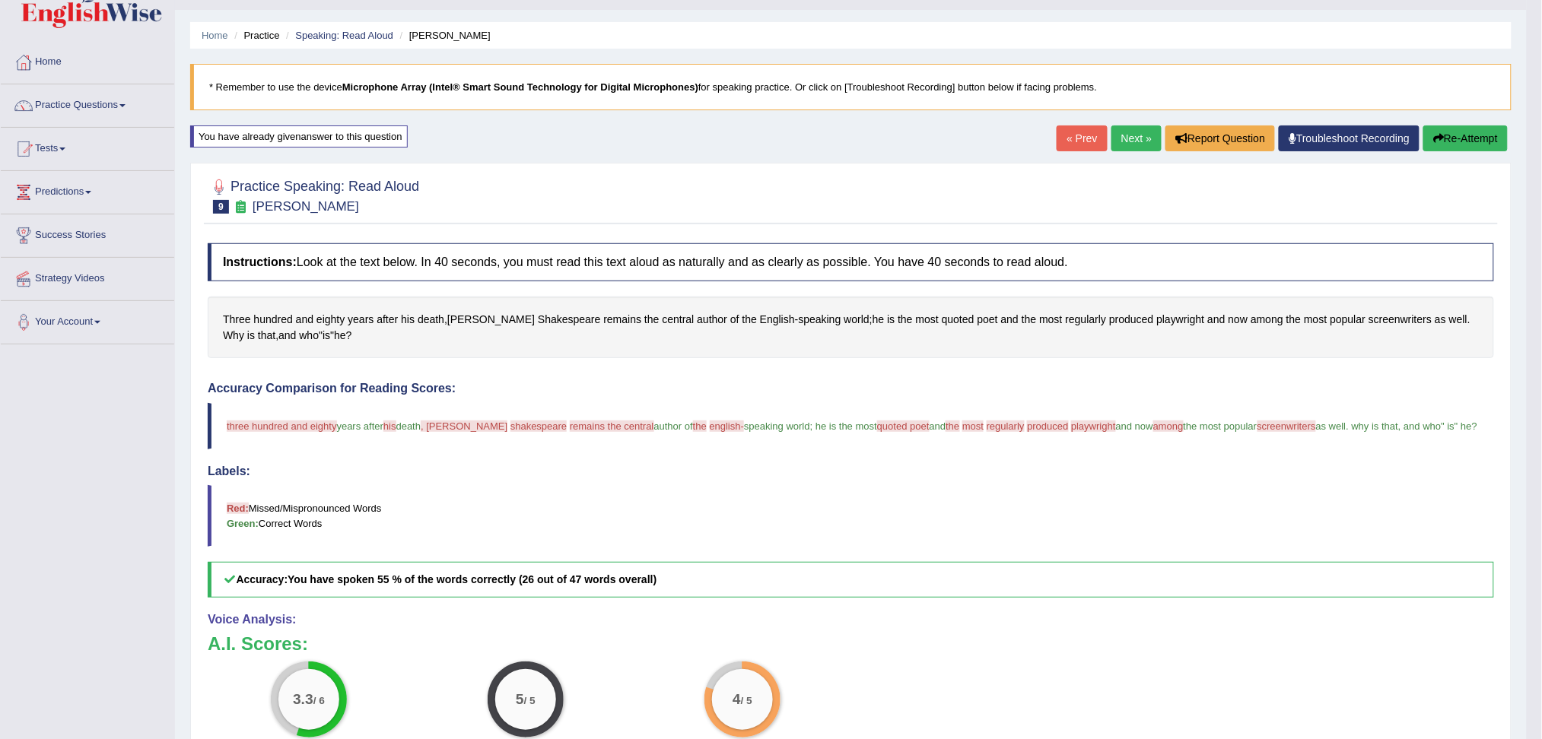
click at [1133, 145] on link "Next »" at bounding box center [1137, 139] width 50 height 26
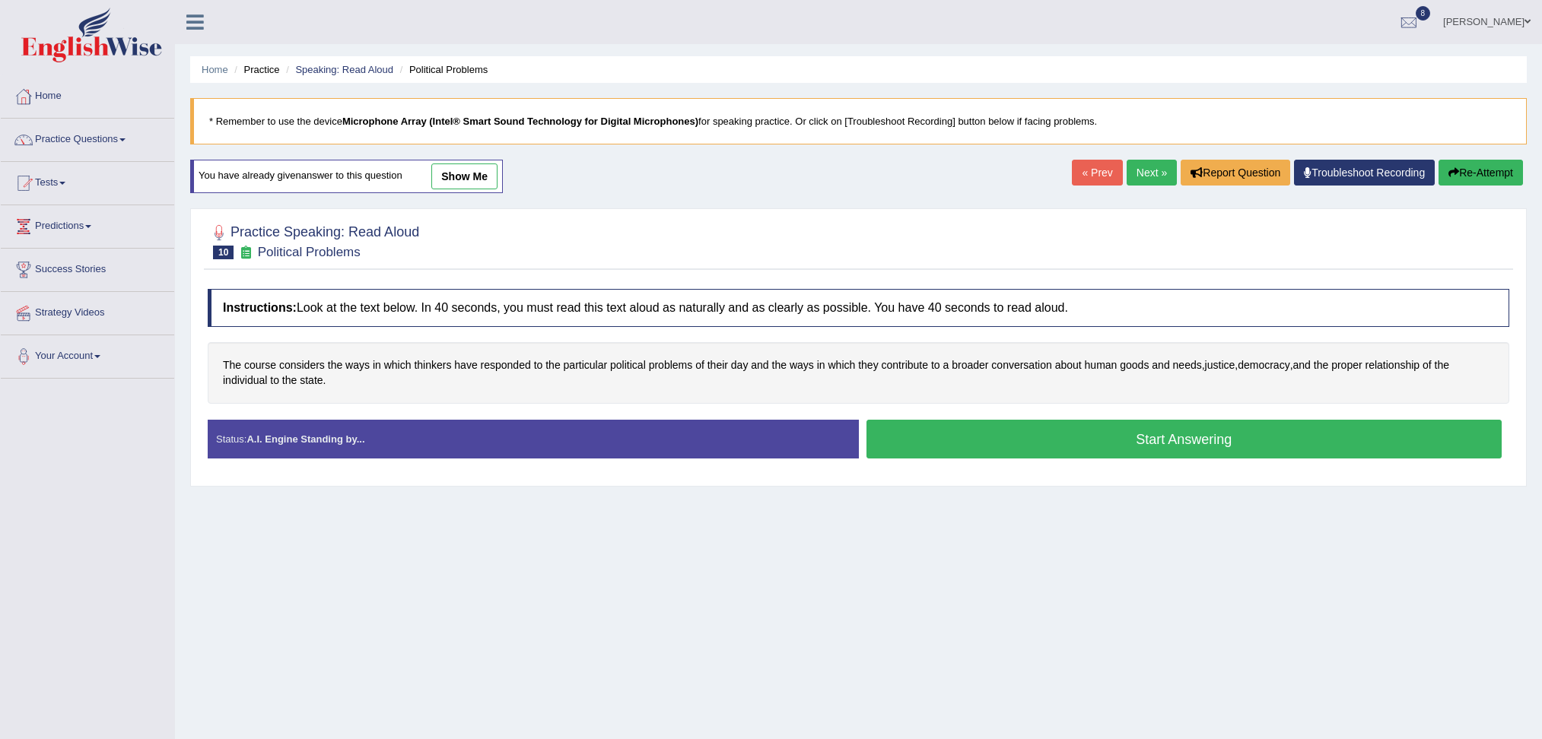
click at [933, 450] on button "Start Answering" at bounding box center [1185, 439] width 636 height 39
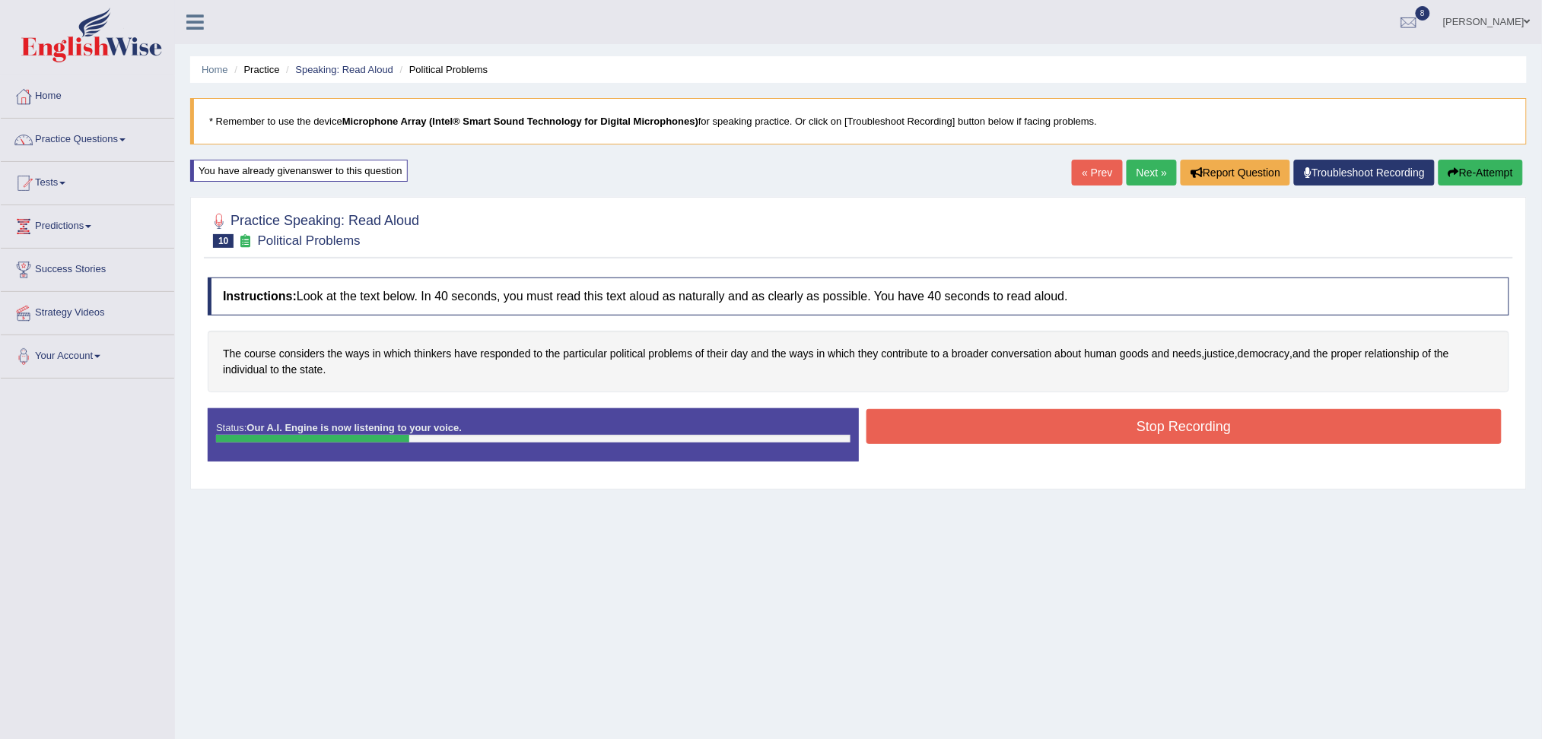
click at [930, 420] on button "Stop Recording" at bounding box center [1185, 426] width 636 height 35
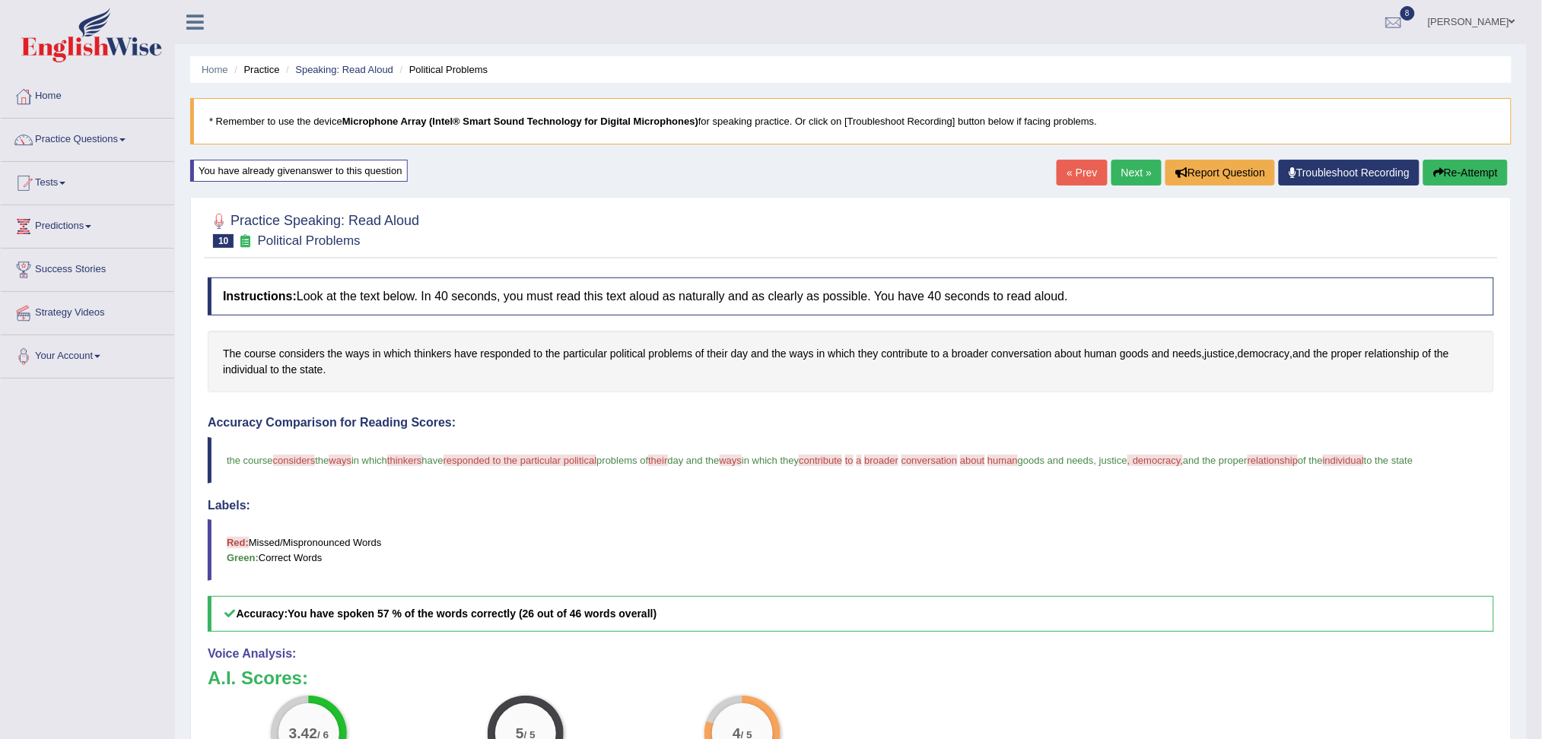
click at [1130, 173] on link "Next »" at bounding box center [1137, 173] width 50 height 26
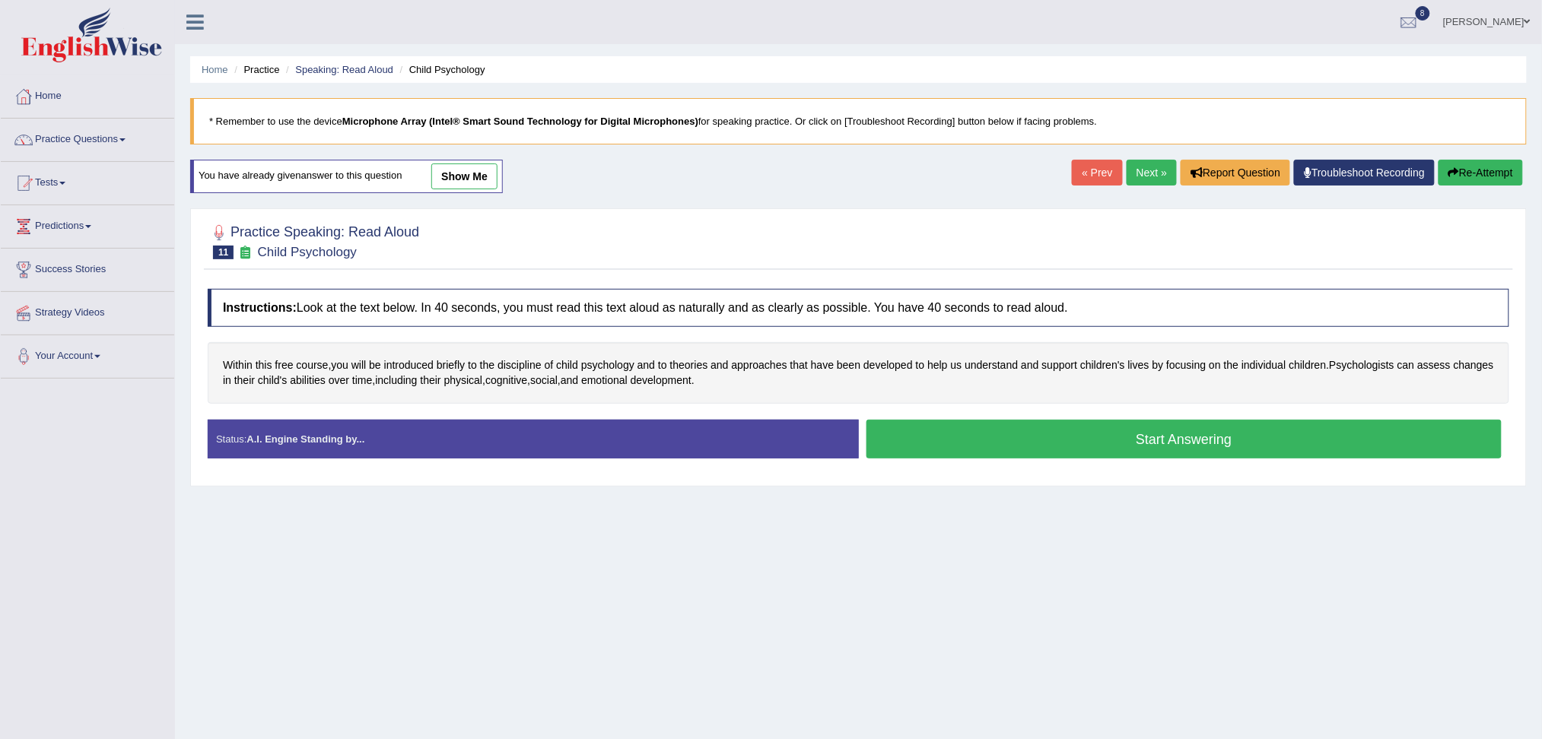
click at [1057, 443] on button "Start Answering" at bounding box center [1185, 439] width 636 height 39
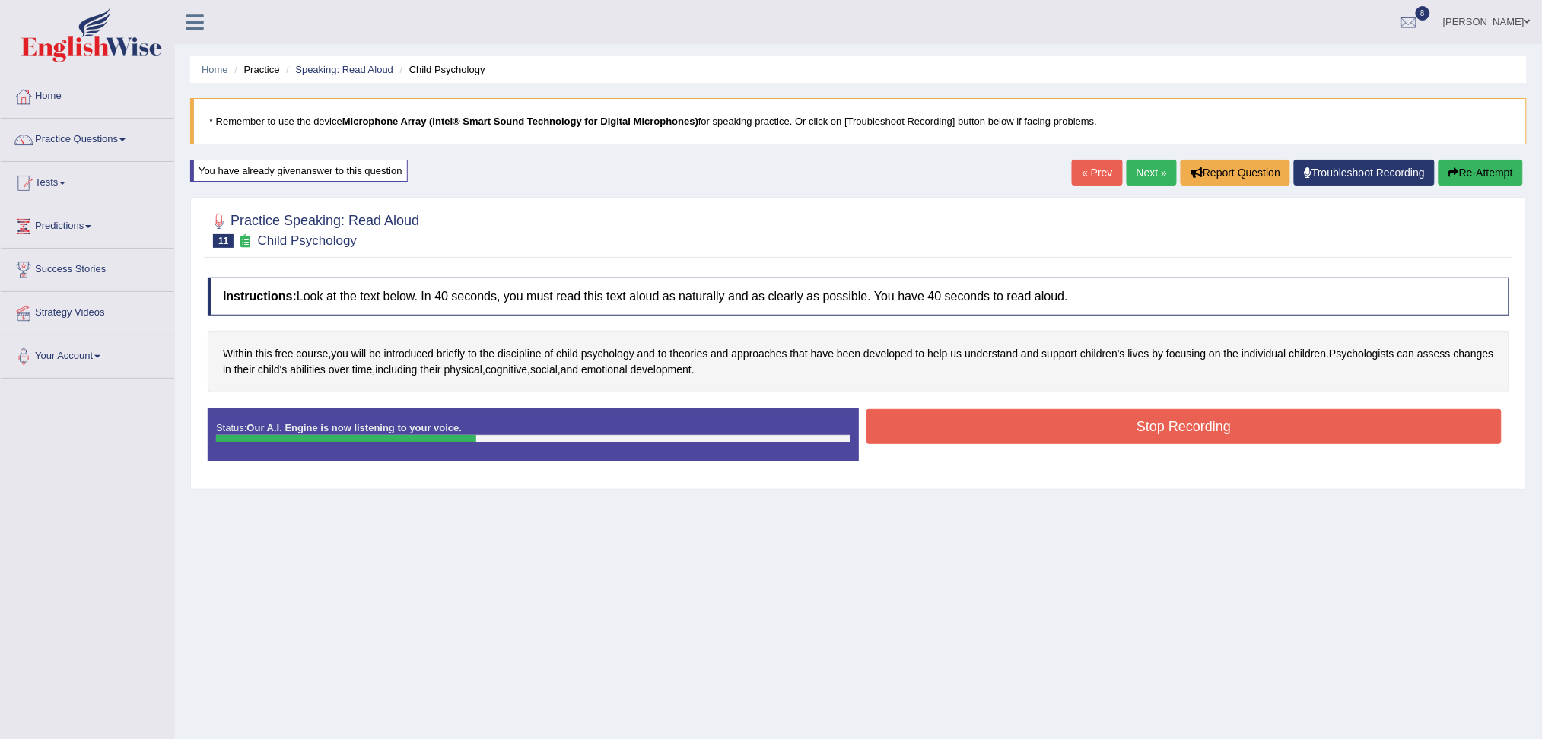
click at [956, 425] on button "Stop Recording" at bounding box center [1185, 426] width 636 height 35
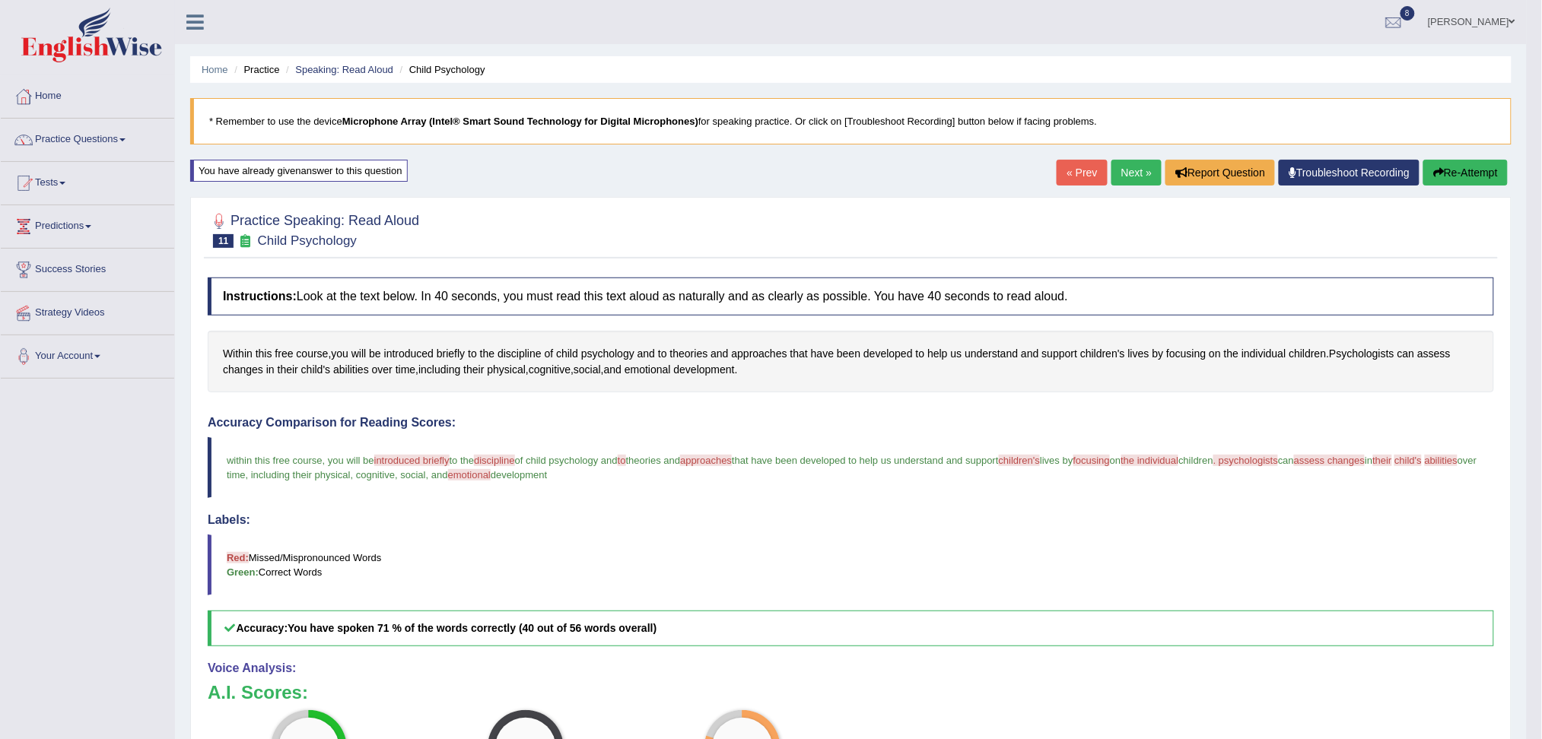
click at [1128, 175] on link "Next »" at bounding box center [1137, 173] width 50 height 26
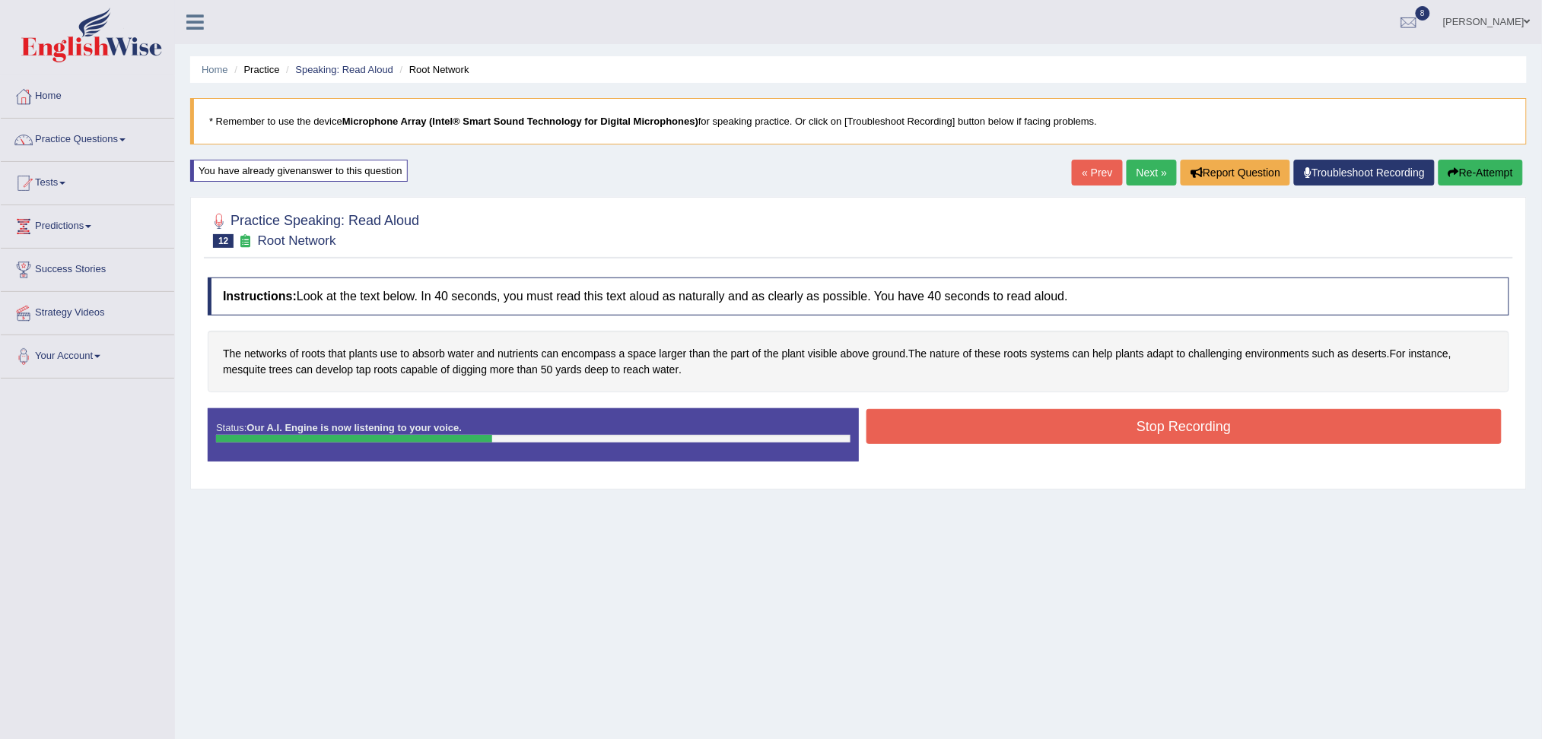
click at [968, 425] on button "Stop Recording" at bounding box center [1185, 426] width 636 height 35
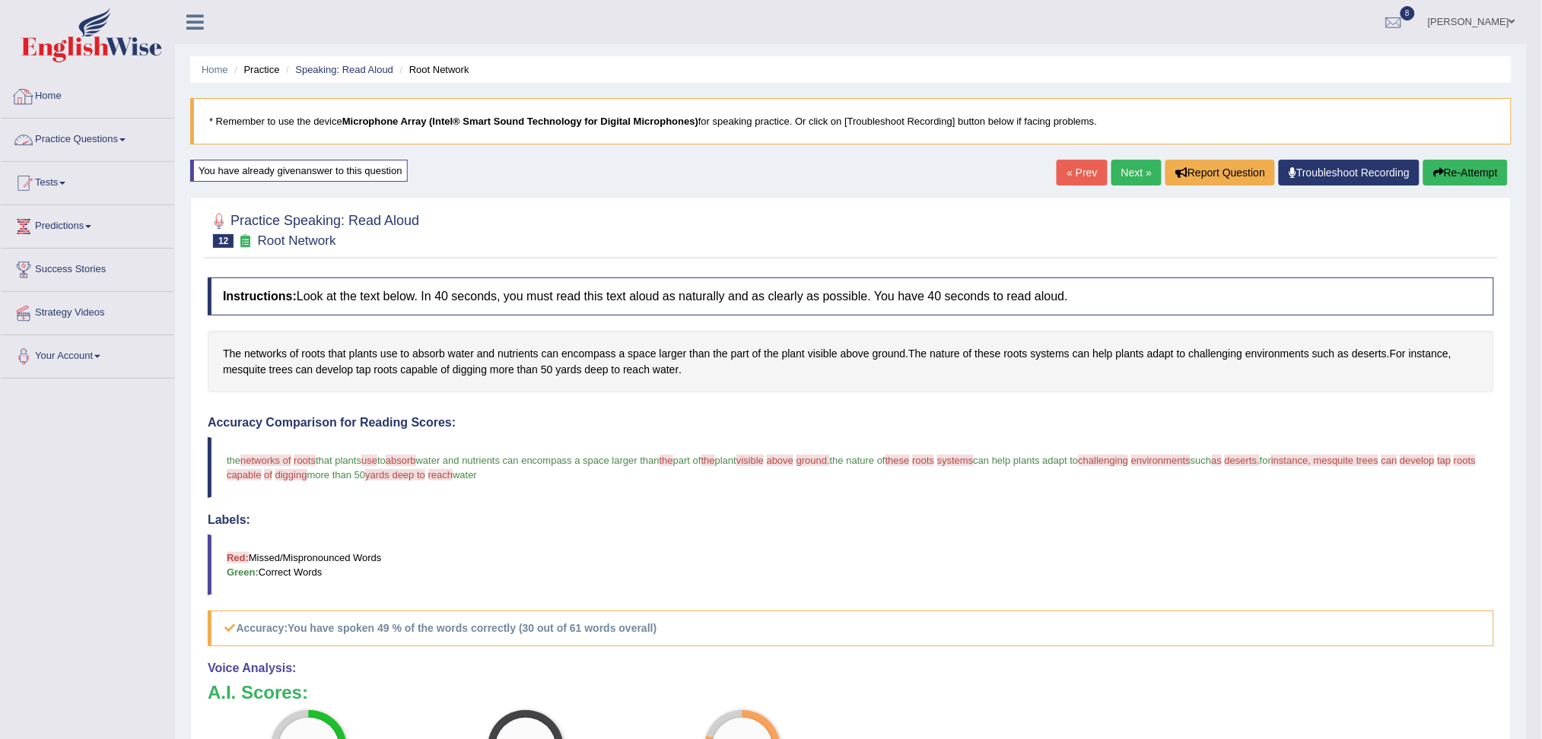
click at [115, 134] on link "Practice Questions" at bounding box center [87, 138] width 173 height 38
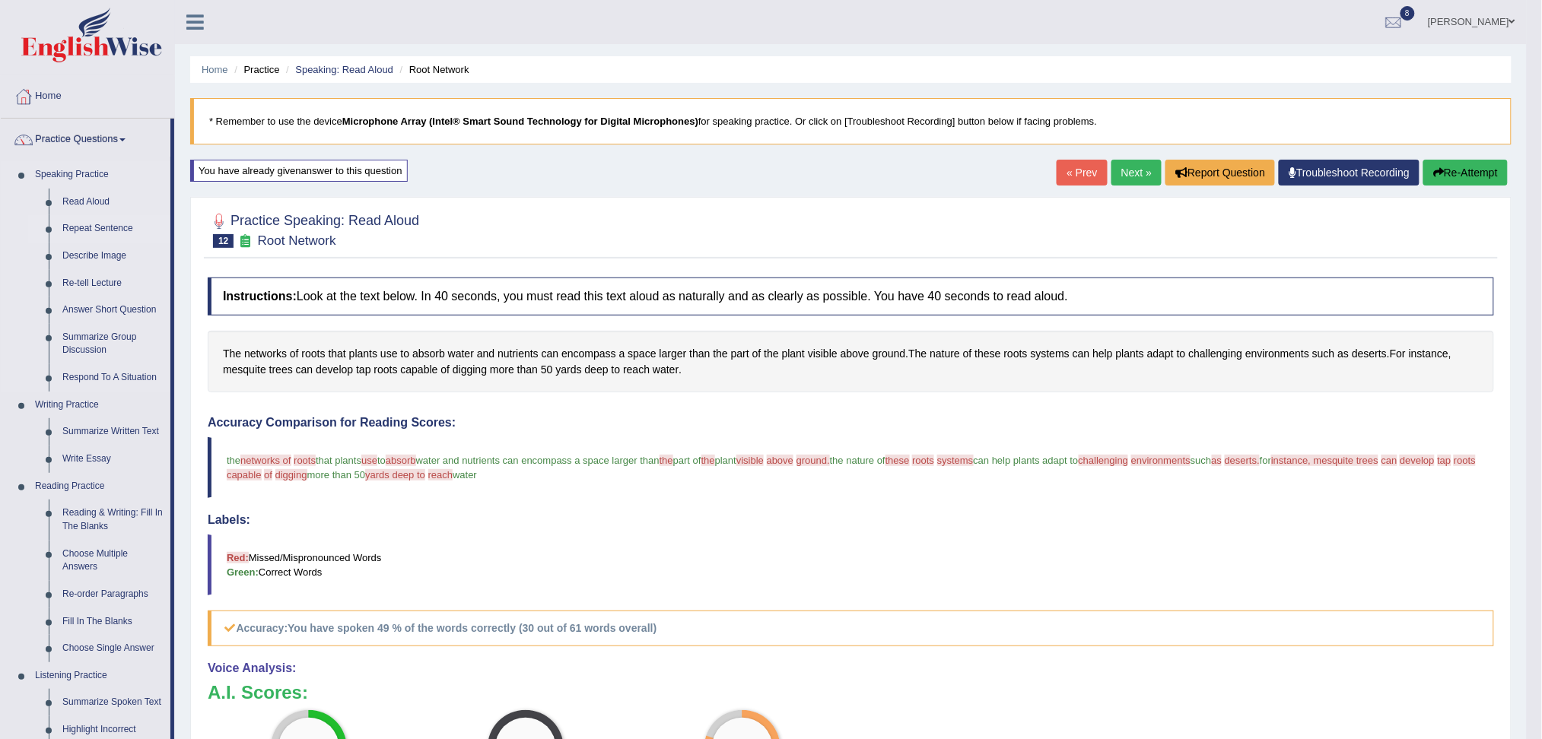
click at [94, 230] on link "Repeat Sentence" at bounding box center [113, 228] width 115 height 27
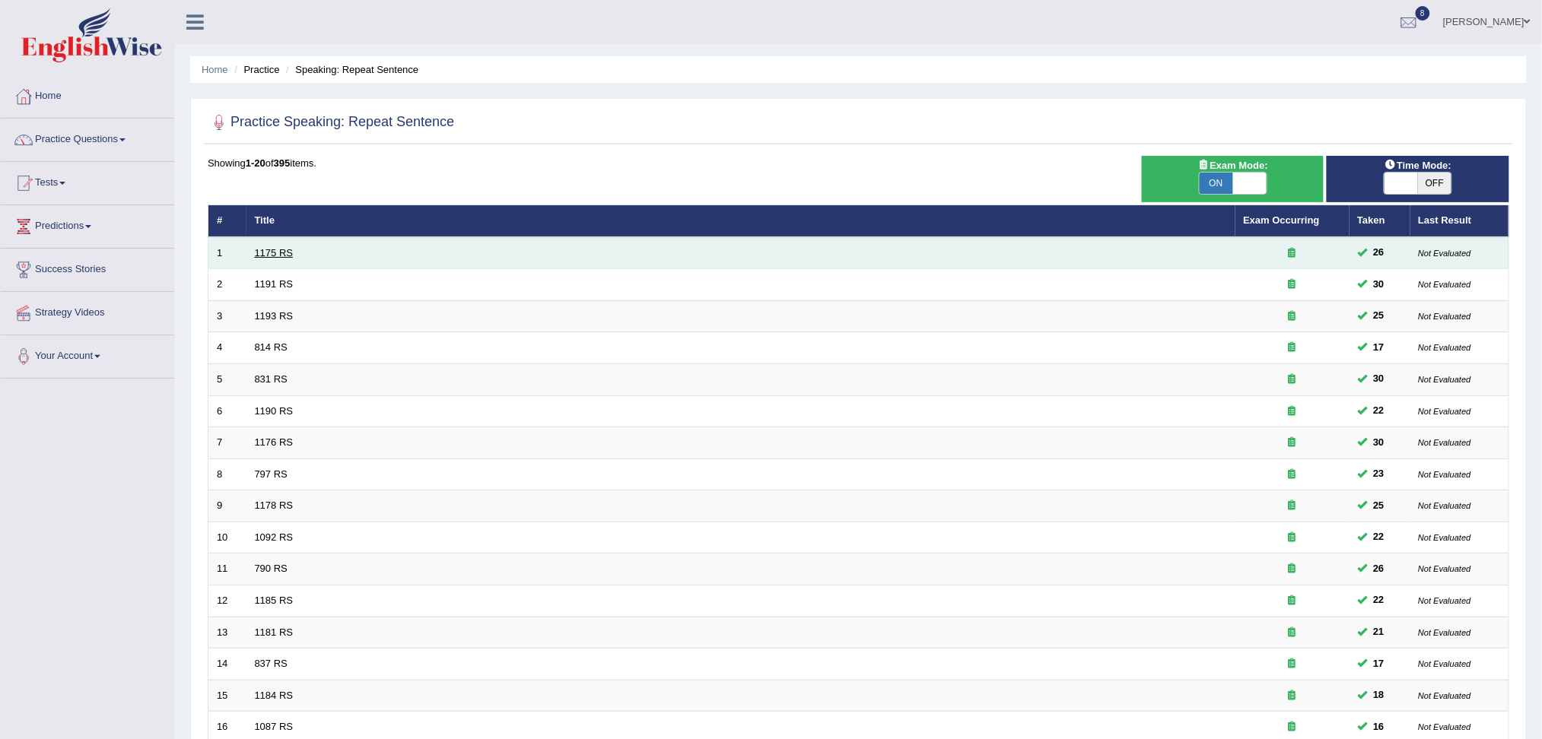
click at [284, 249] on link "1175 RS" at bounding box center [274, 252] width 39 height 11
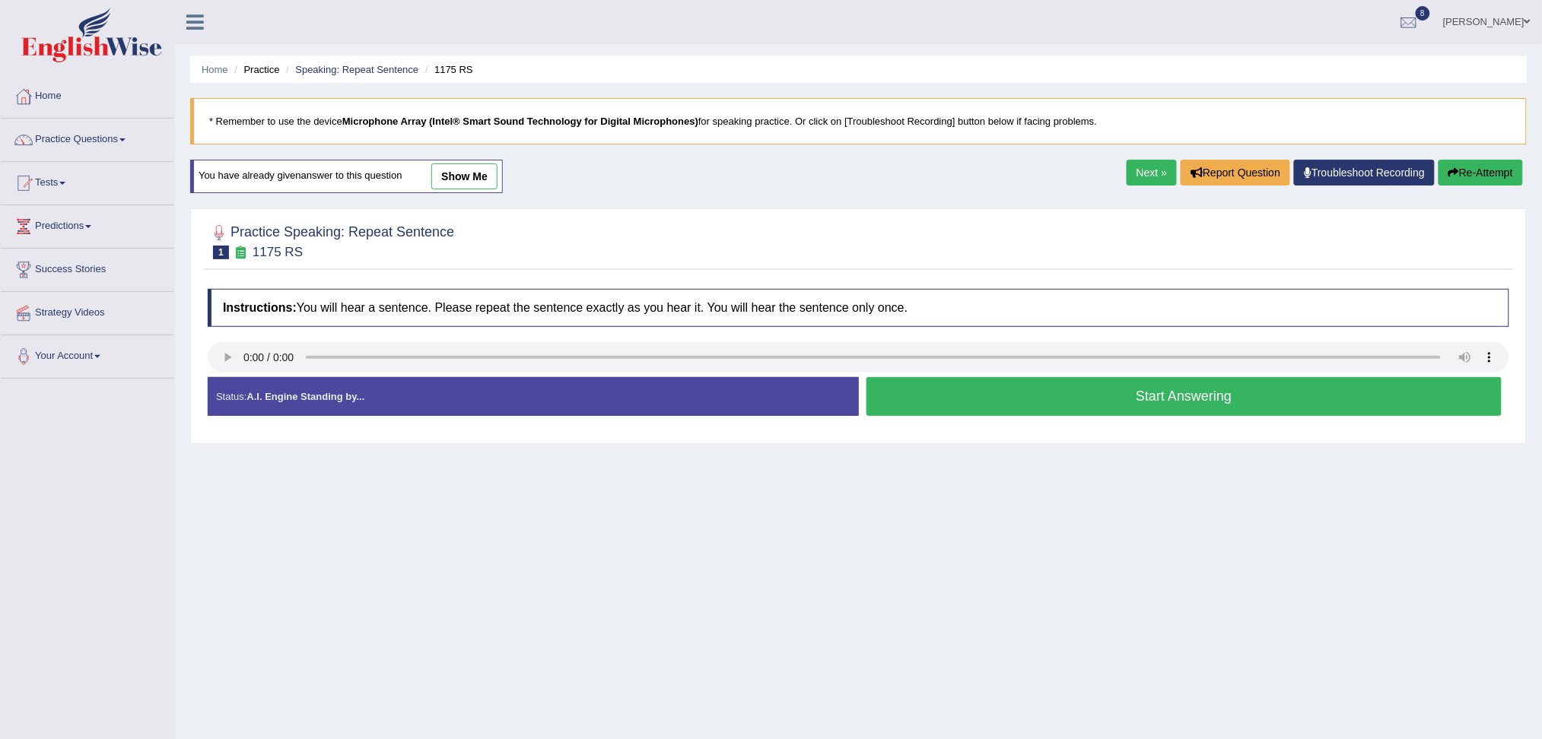
click at [987, 404] on button "Start Answering" at bounding box center [1185, 396] width 636 height 39
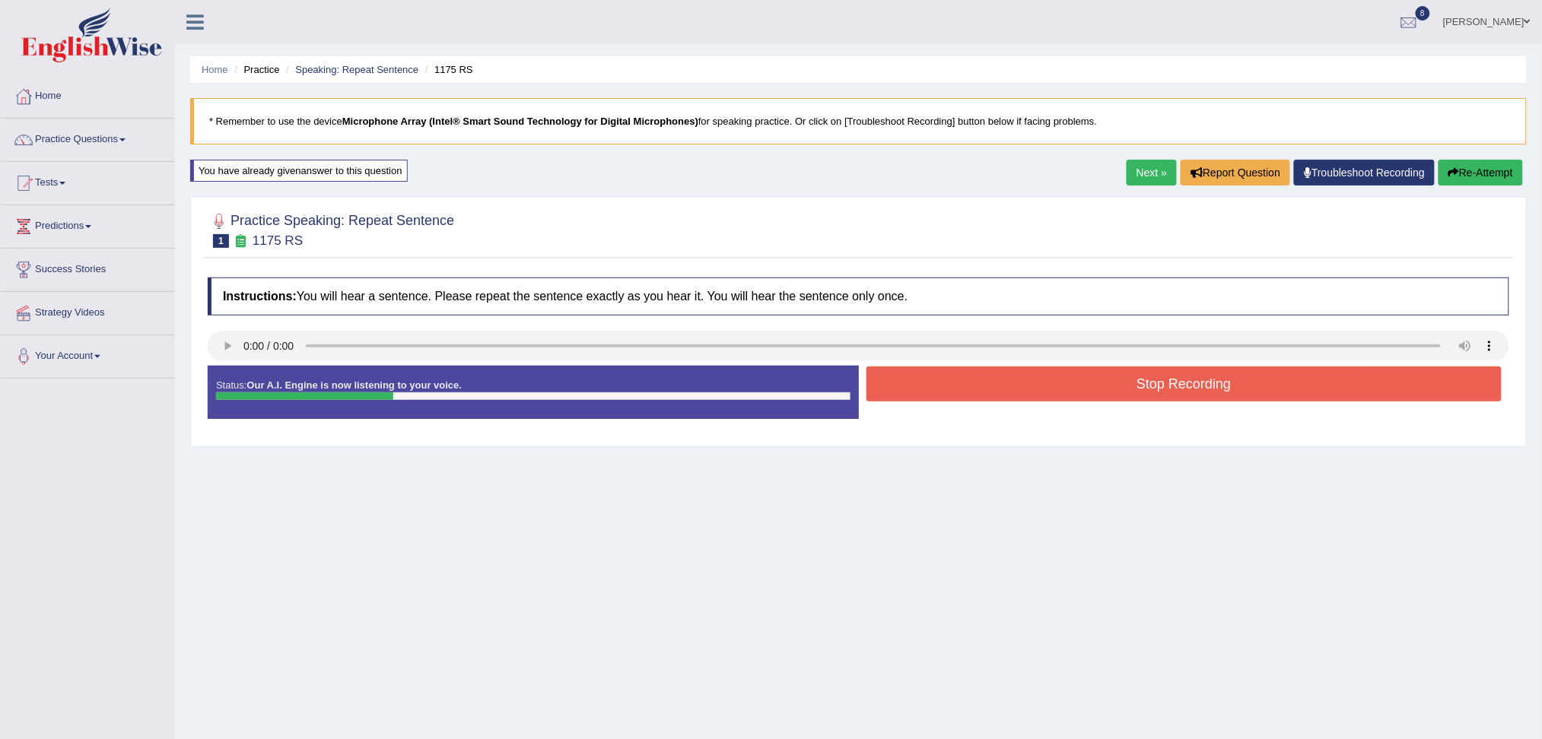
click at [950, 393] on button "Stop Recording" at bounding box center [1185, 384] width 636 height 35
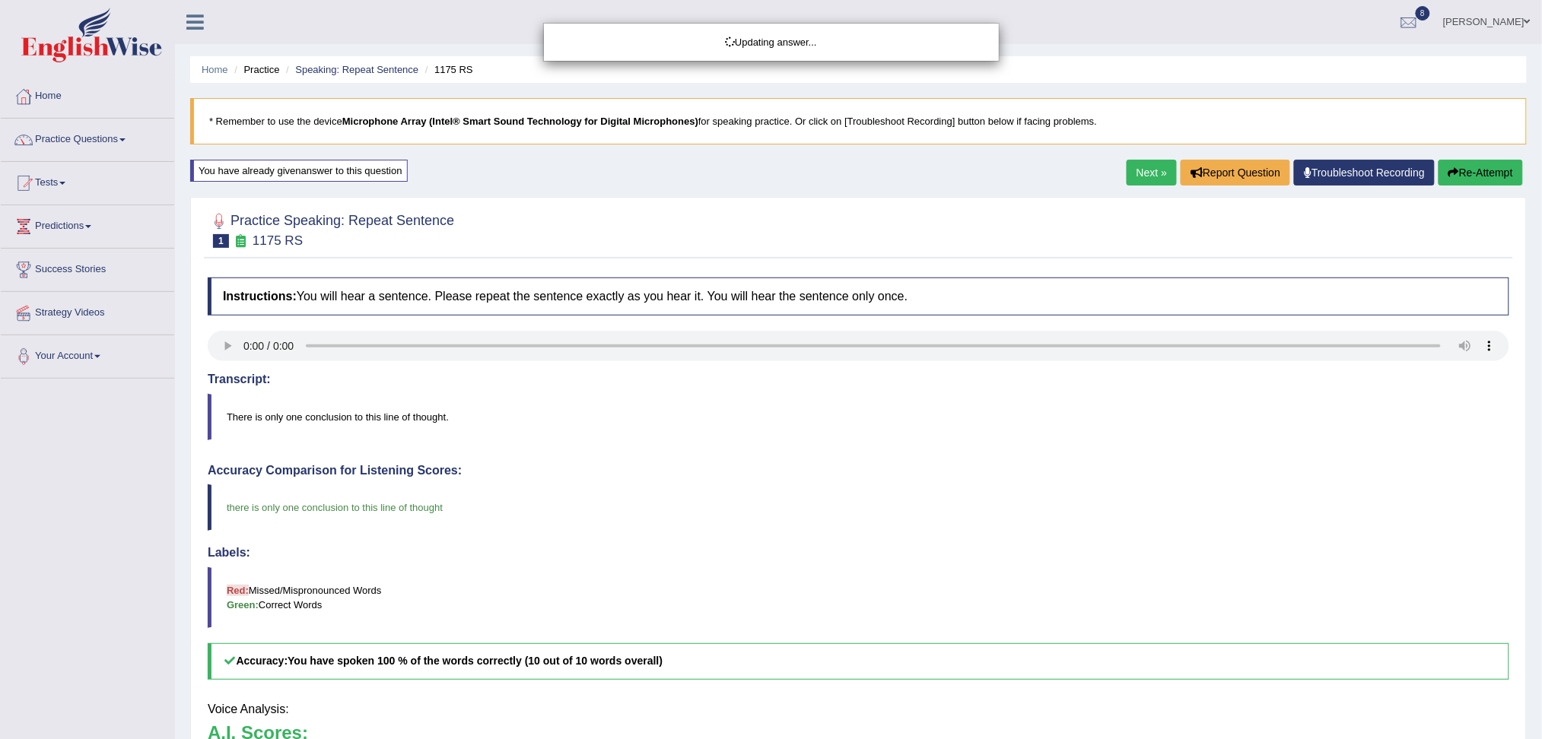
click at [1146, 172] on div "Updating answer..." at bounding box center [771, 369] width 1542 height 739
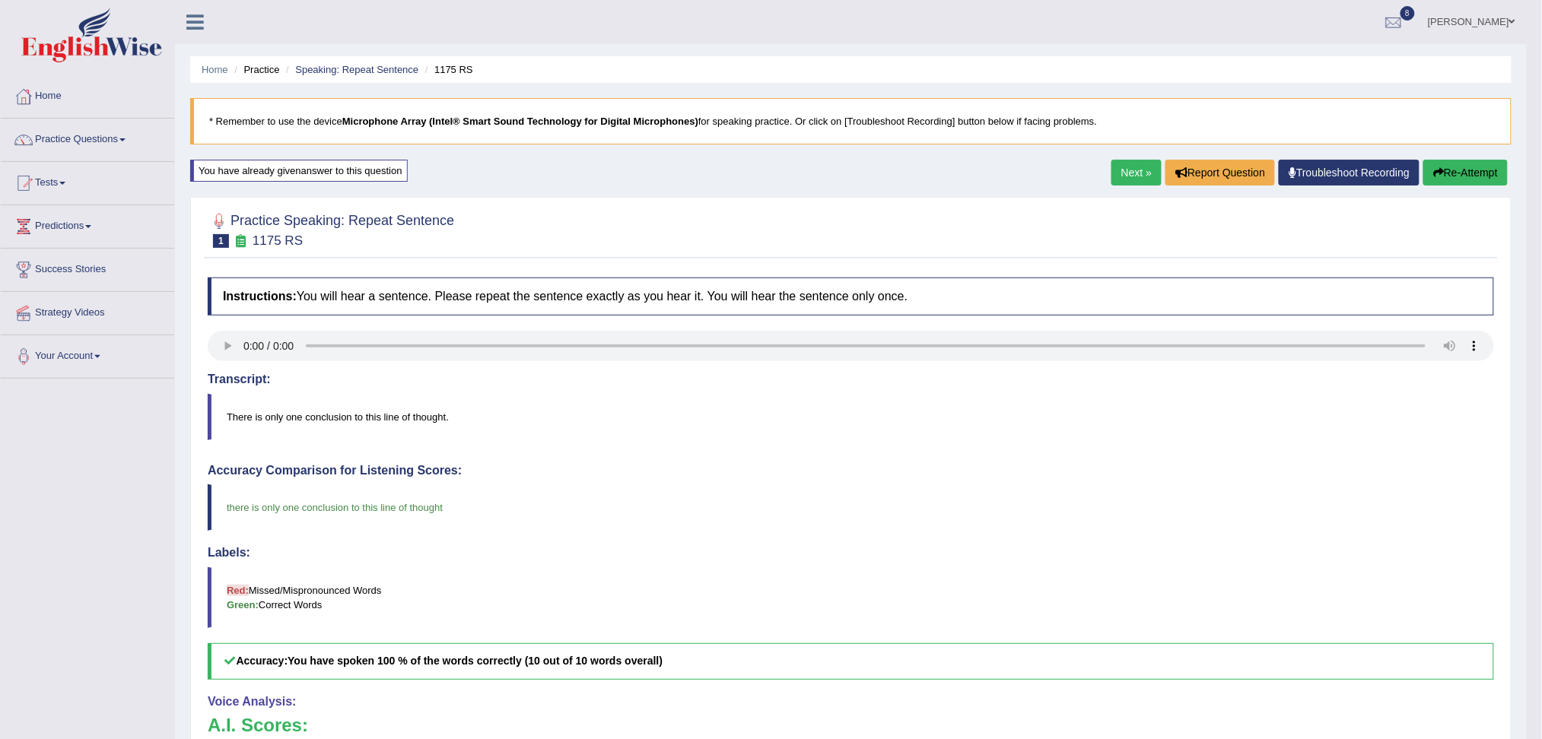
click at [1136, 175] on link "Next »" at bounding box center [1137, 173] width 50 height 26
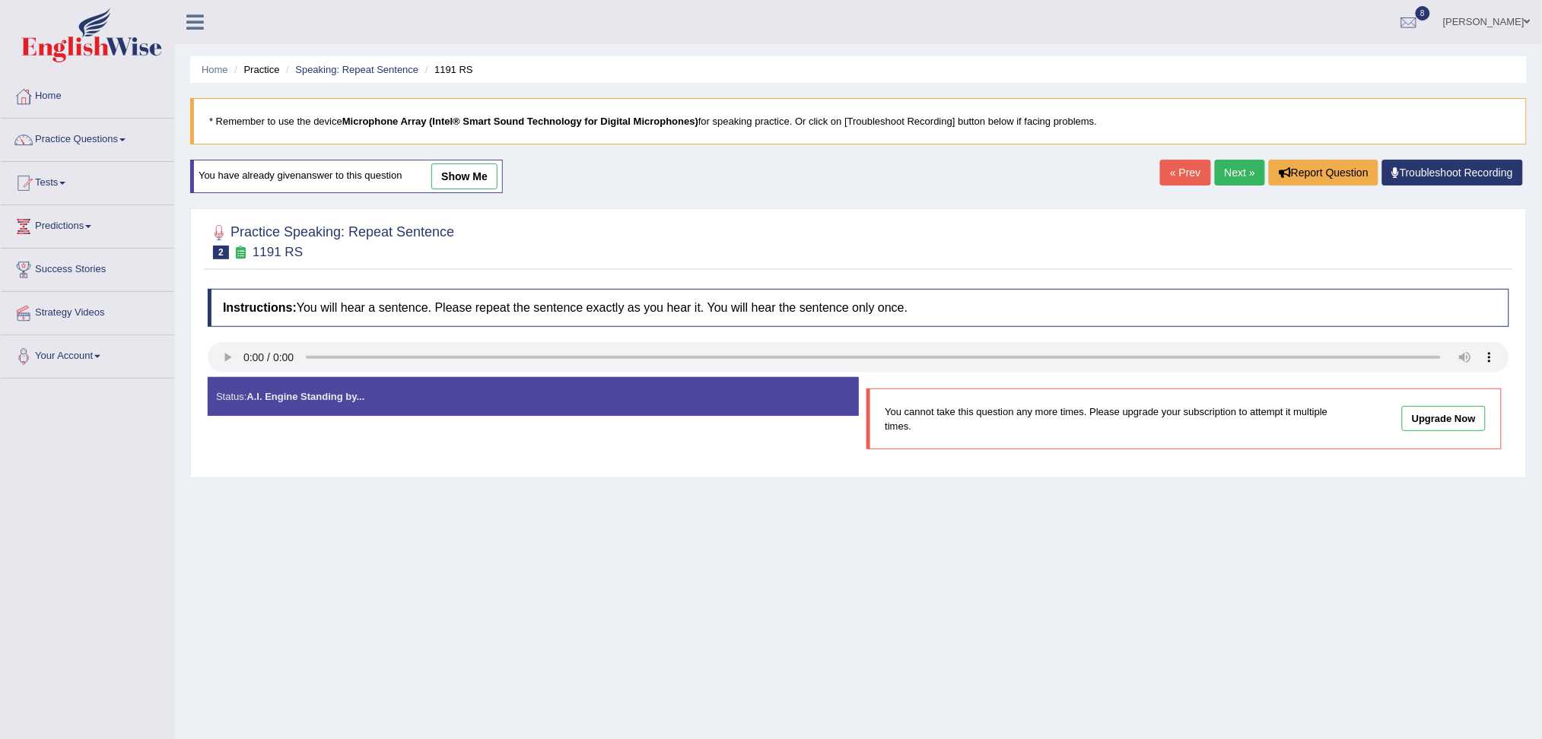
click at [1236, 168] on link "Next »" at bounding box center [1240, 173] width 50 height 26
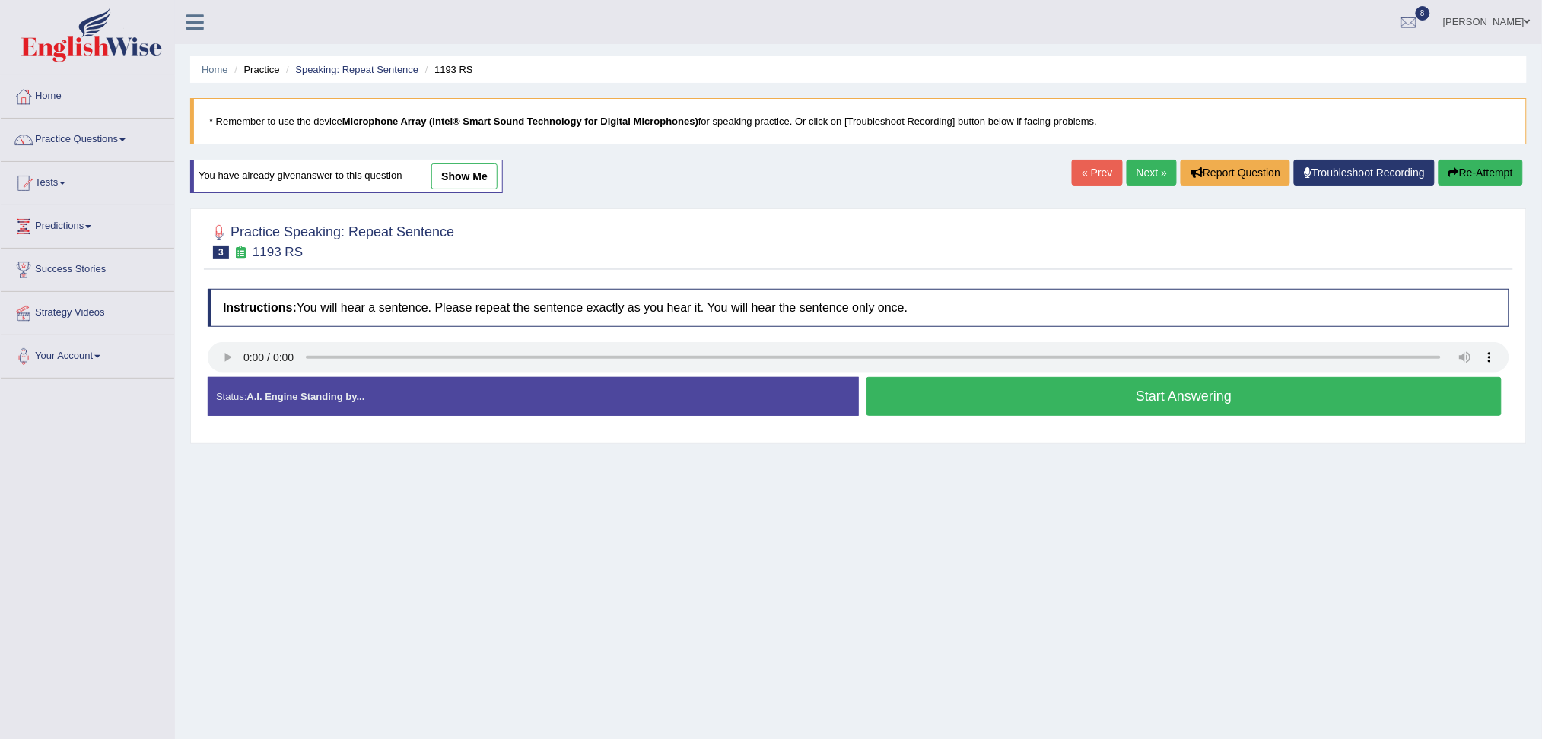
click at [917, 399] on button "Start Answering" at bounding box center [1185, 396] width 636 height 39
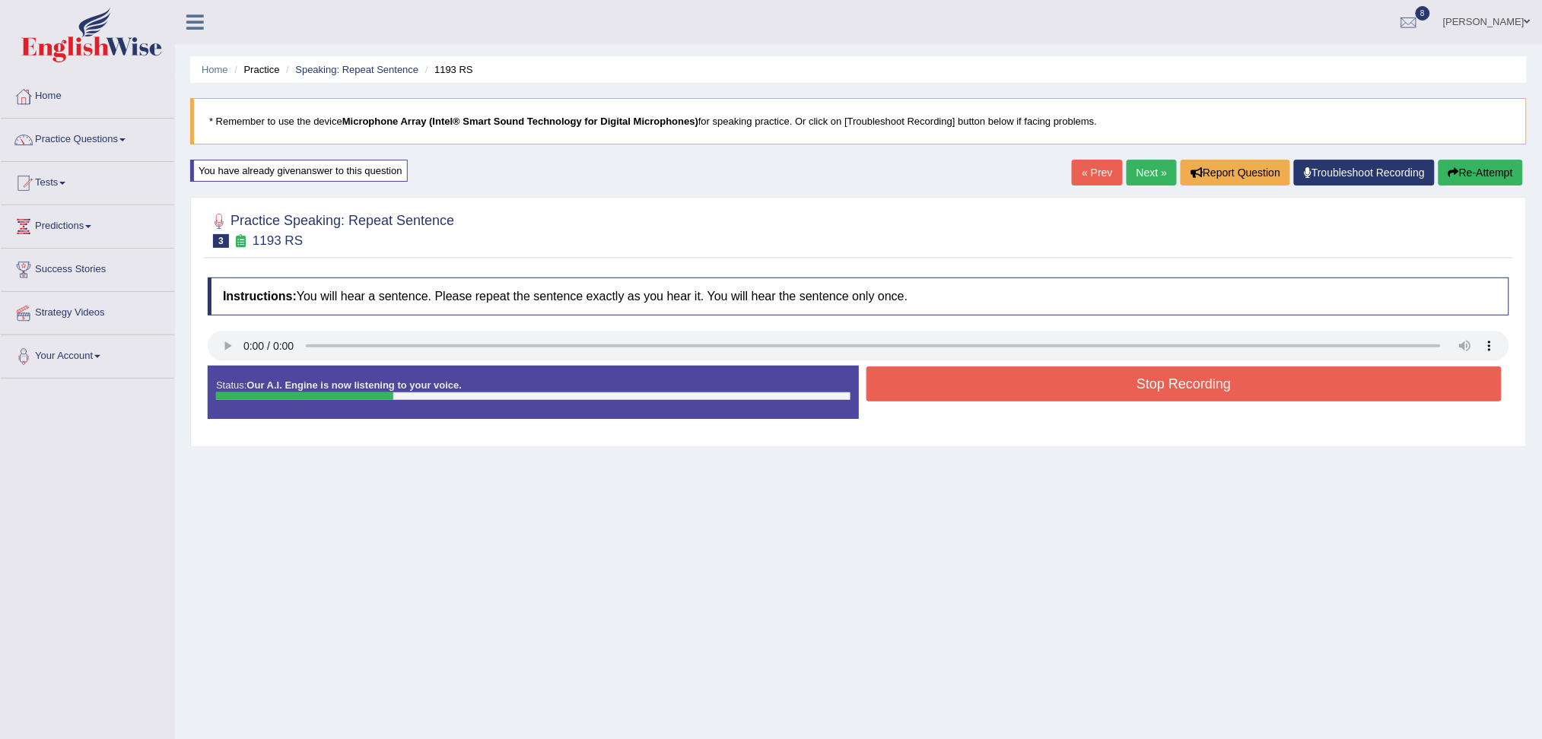
click at [903, 397] on button "Stop Recording" at bounding box center [1185, 384] width 636 height 35
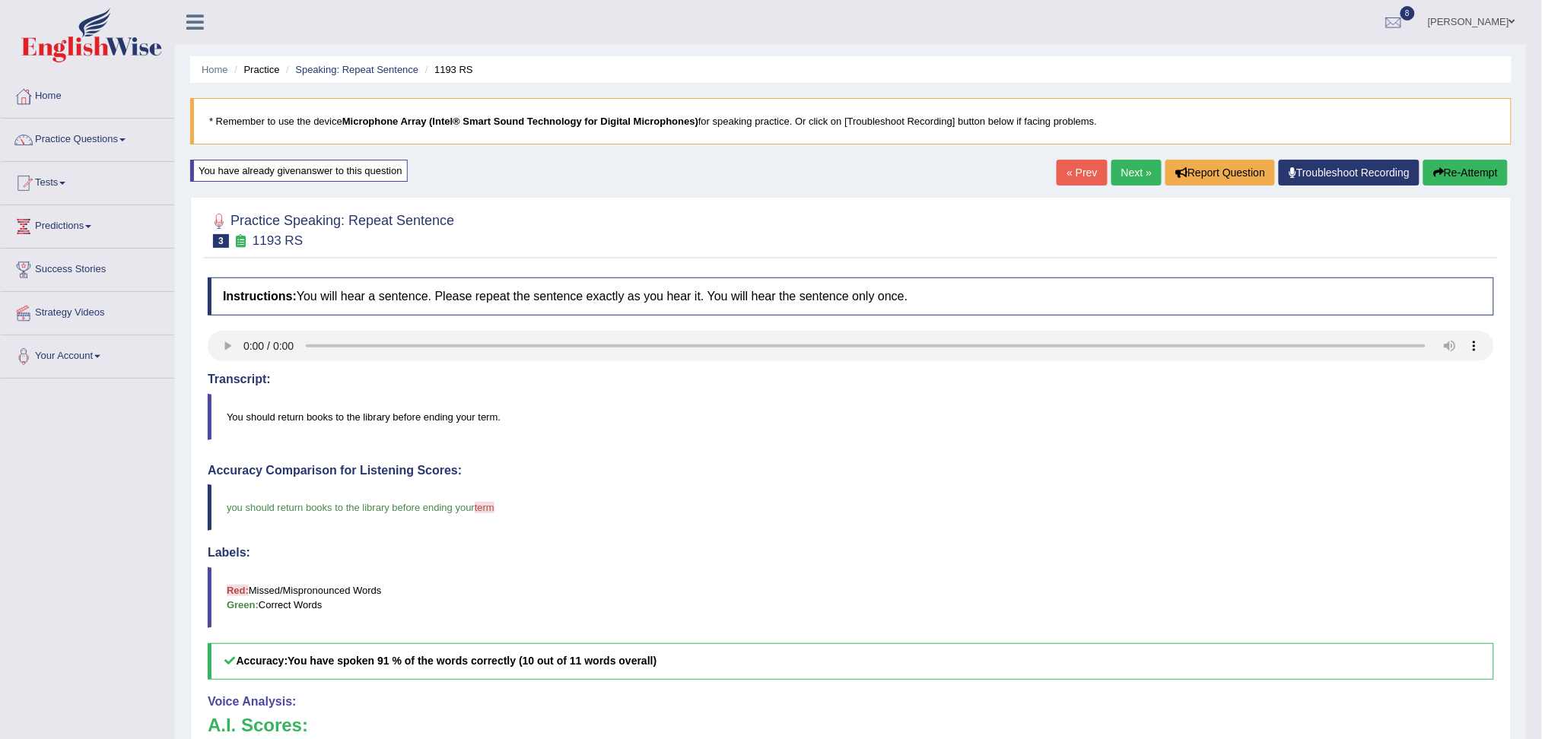
click at [1126, 174] on link "Next »" at bounding box center [1137, 173] width 50 height 26
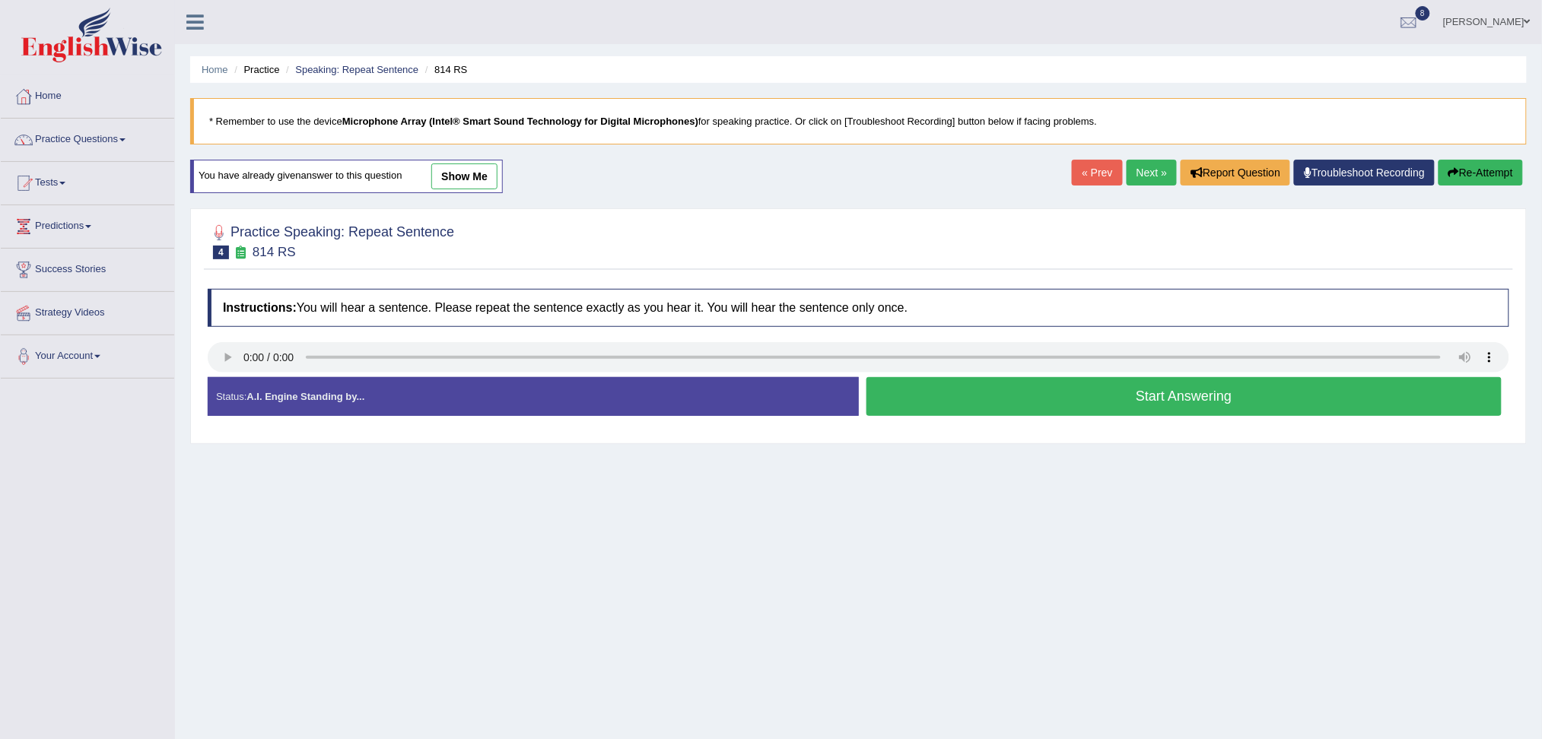
click at [987, 400] on button "Start Answering" at bounding box center [1185, 396] width 636 height 39
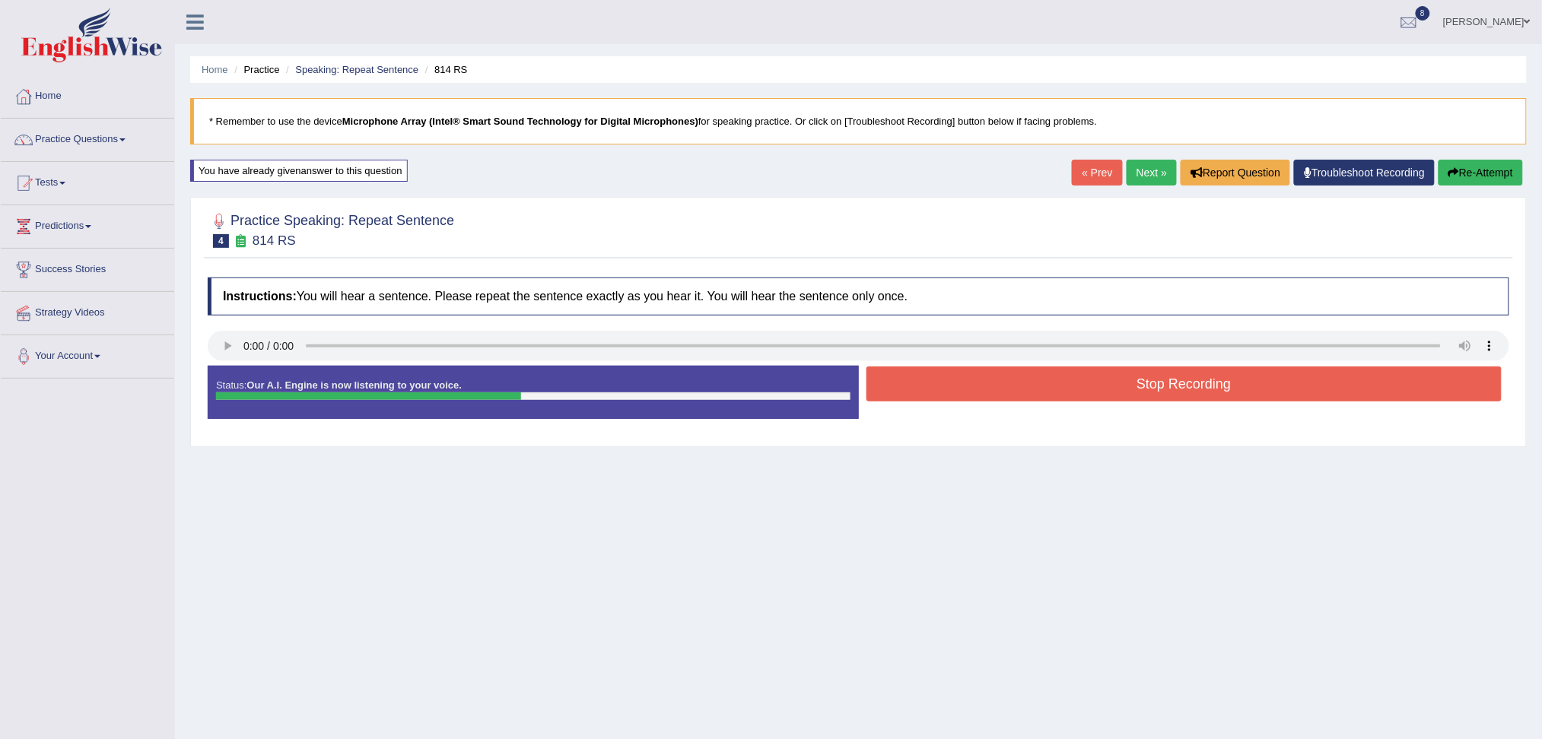
click at [946, 386] on button "Stop Recording" at bounding box center [1185, 384] width 636 height 35
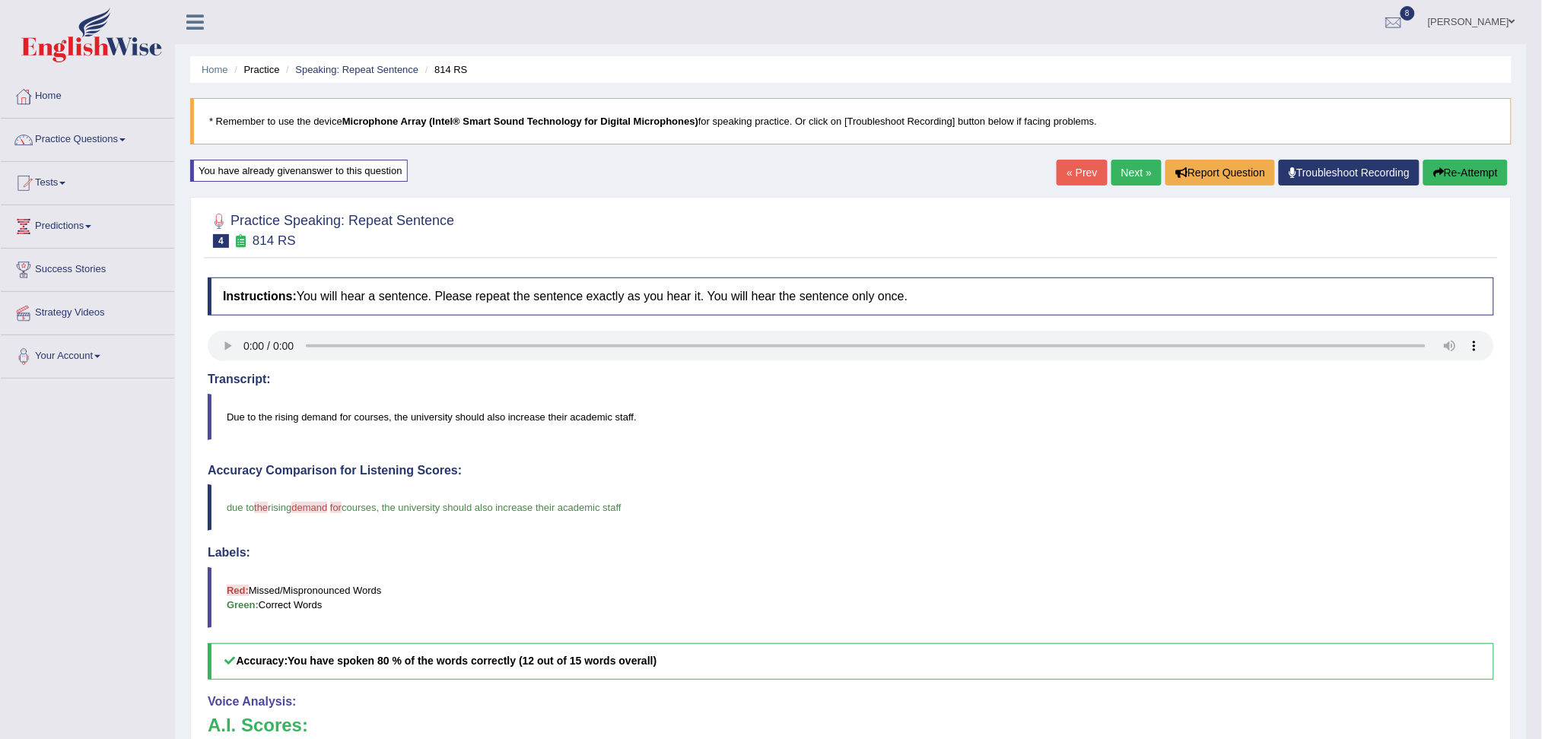
click at [1127, 176] on link "Next »" at bounding box center [1137, 173] width 50 height 26
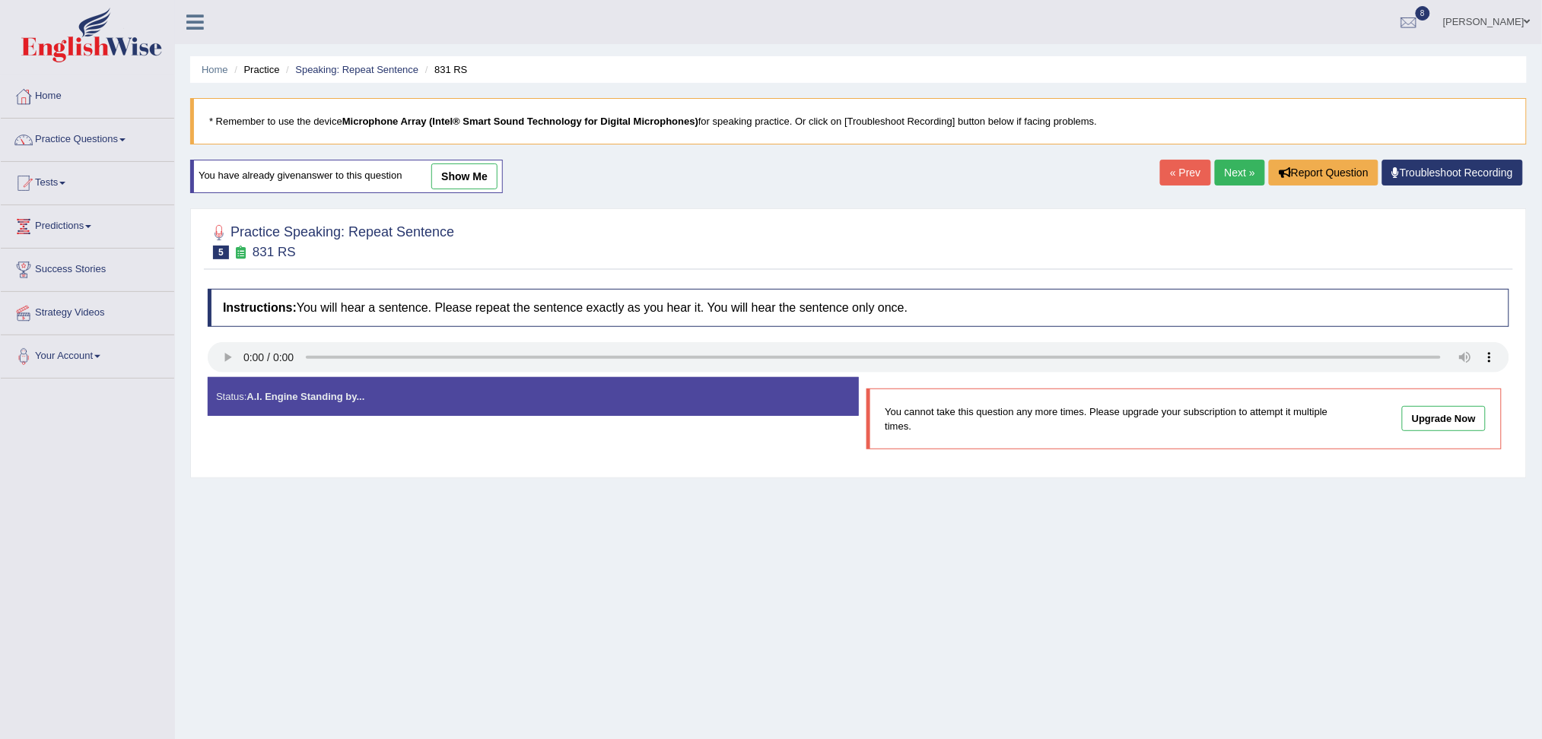
click at [1226, 183] on link "Next »" at bounding box center [1240, 173] width 50 height 26
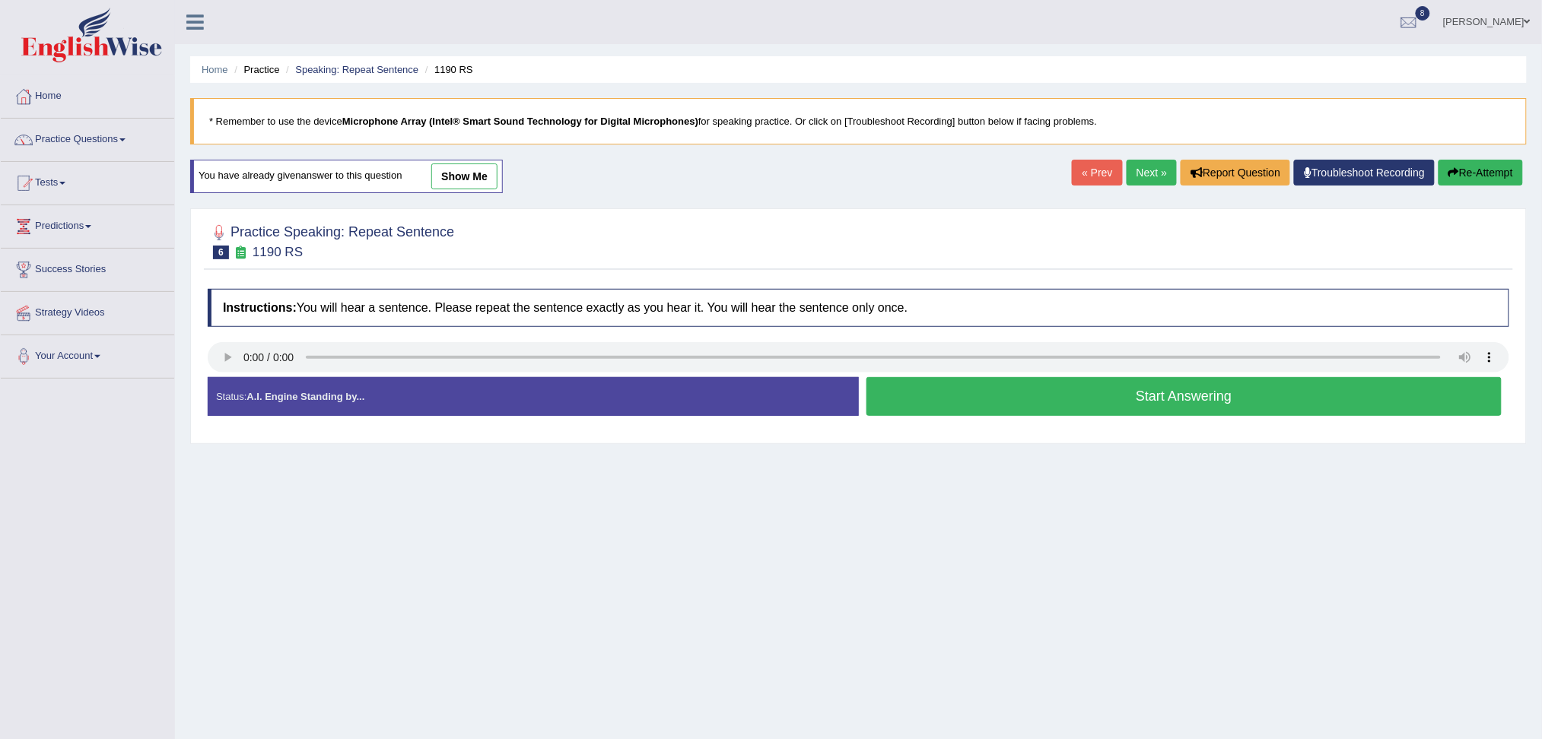
click at [1078, 403] on button "Start Answering" at bounding box center [1185, 396] width 636 height 39
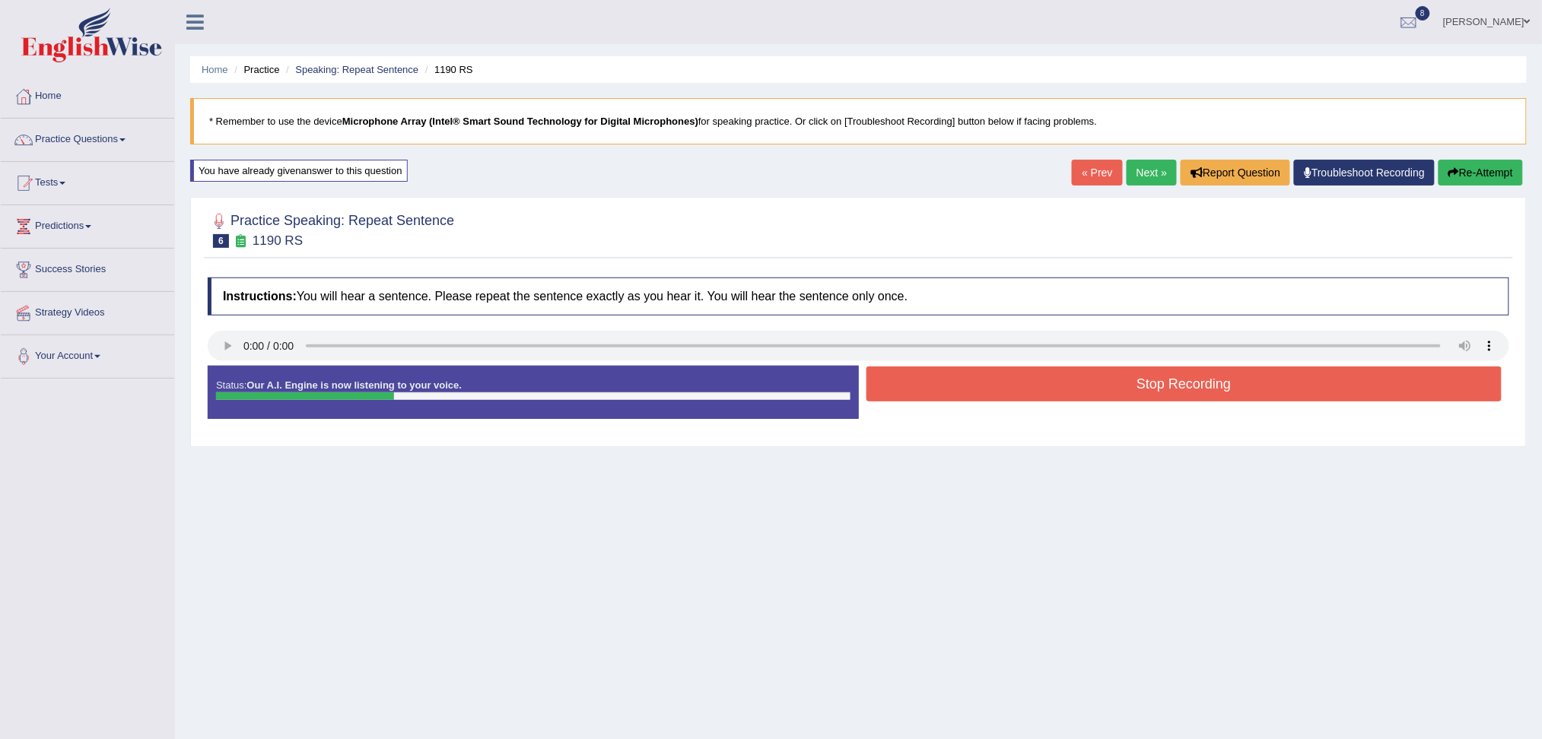
click at [1035, 396] on button "Stop Recording" at bounding box center [1185, 384] width 636 height 35
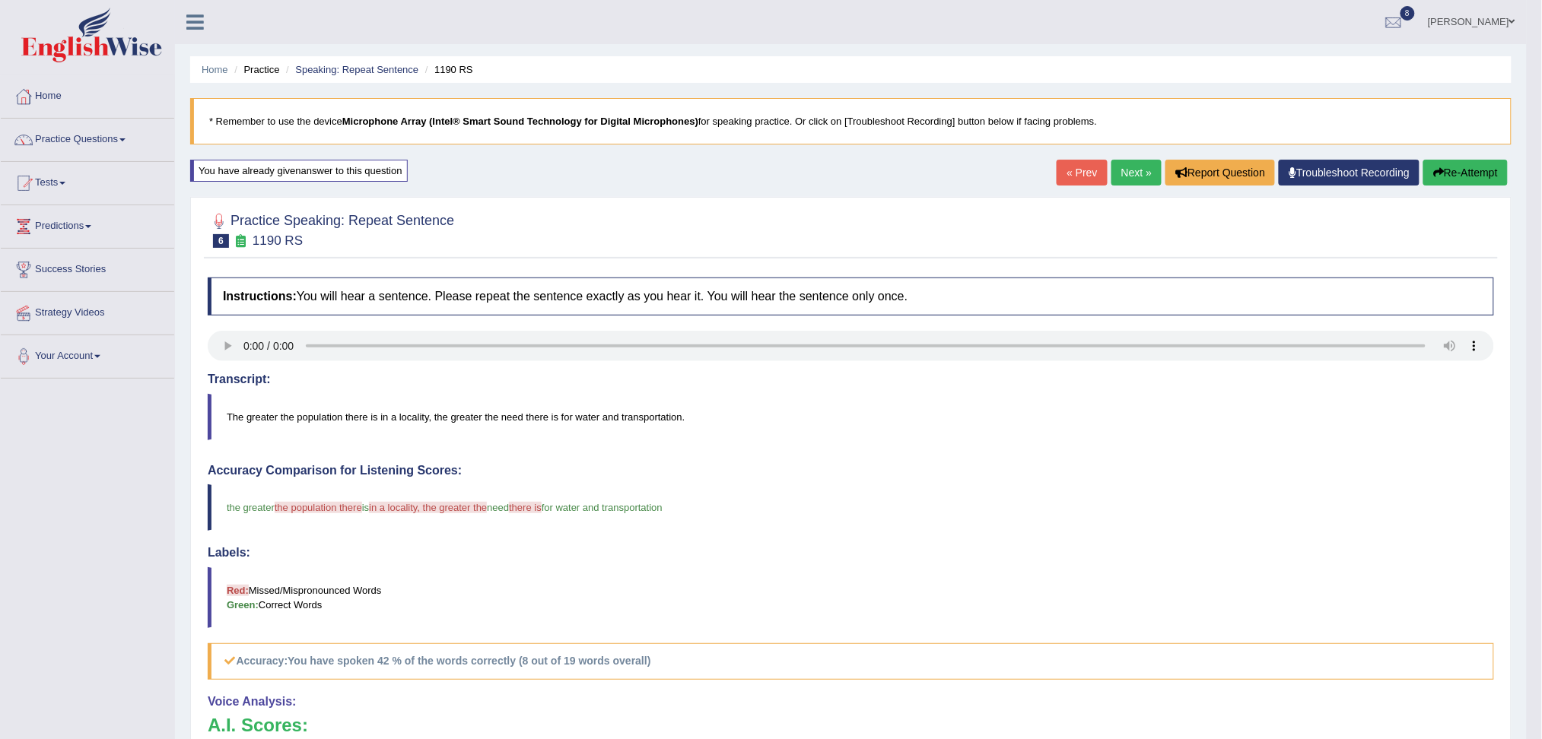
click at [1140, 173] on link "Next »" at bounding box center [1137, 173] width 50 height 26
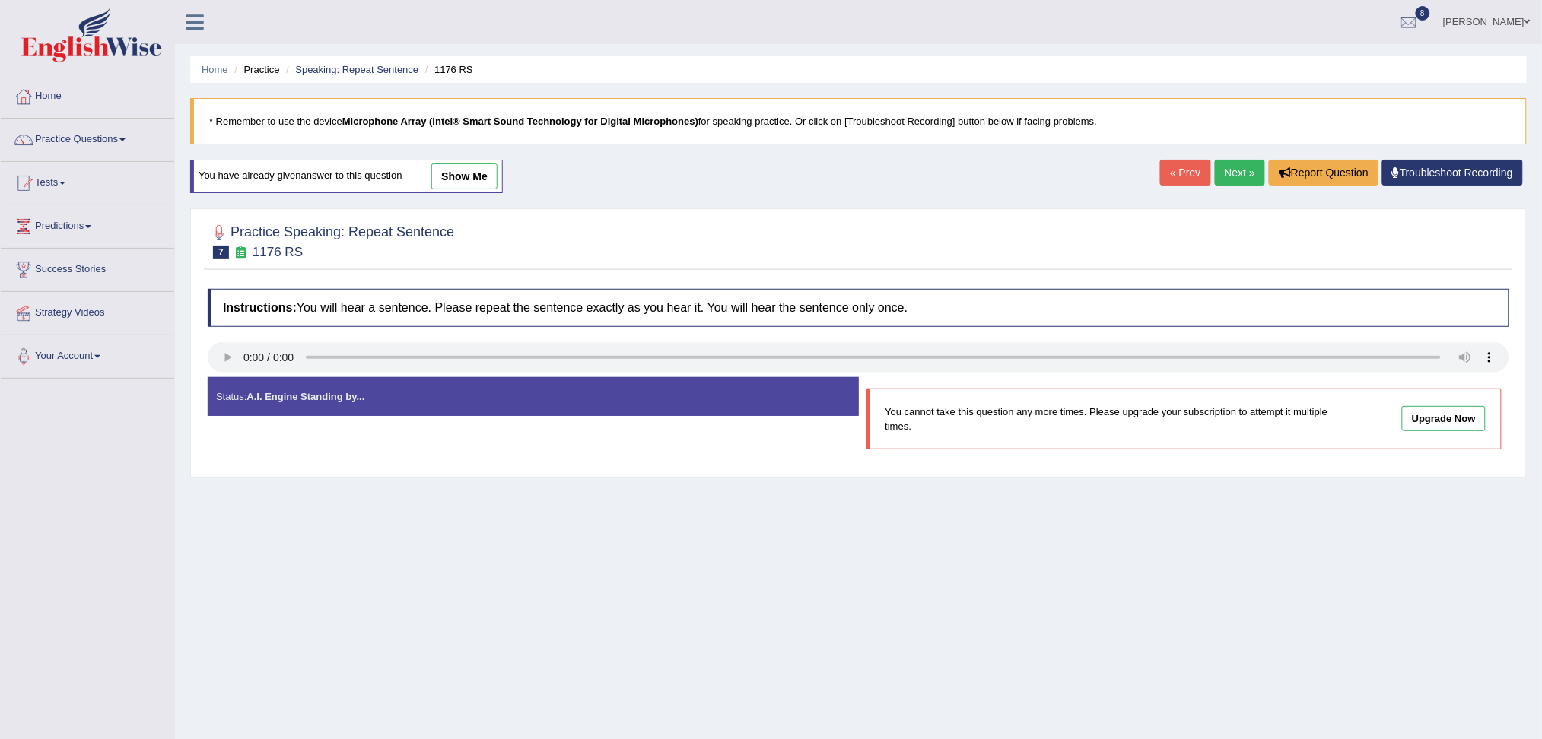
click at [1222, 170] on link "Next »" at bounding box center [1240, 173] width 50 height 26
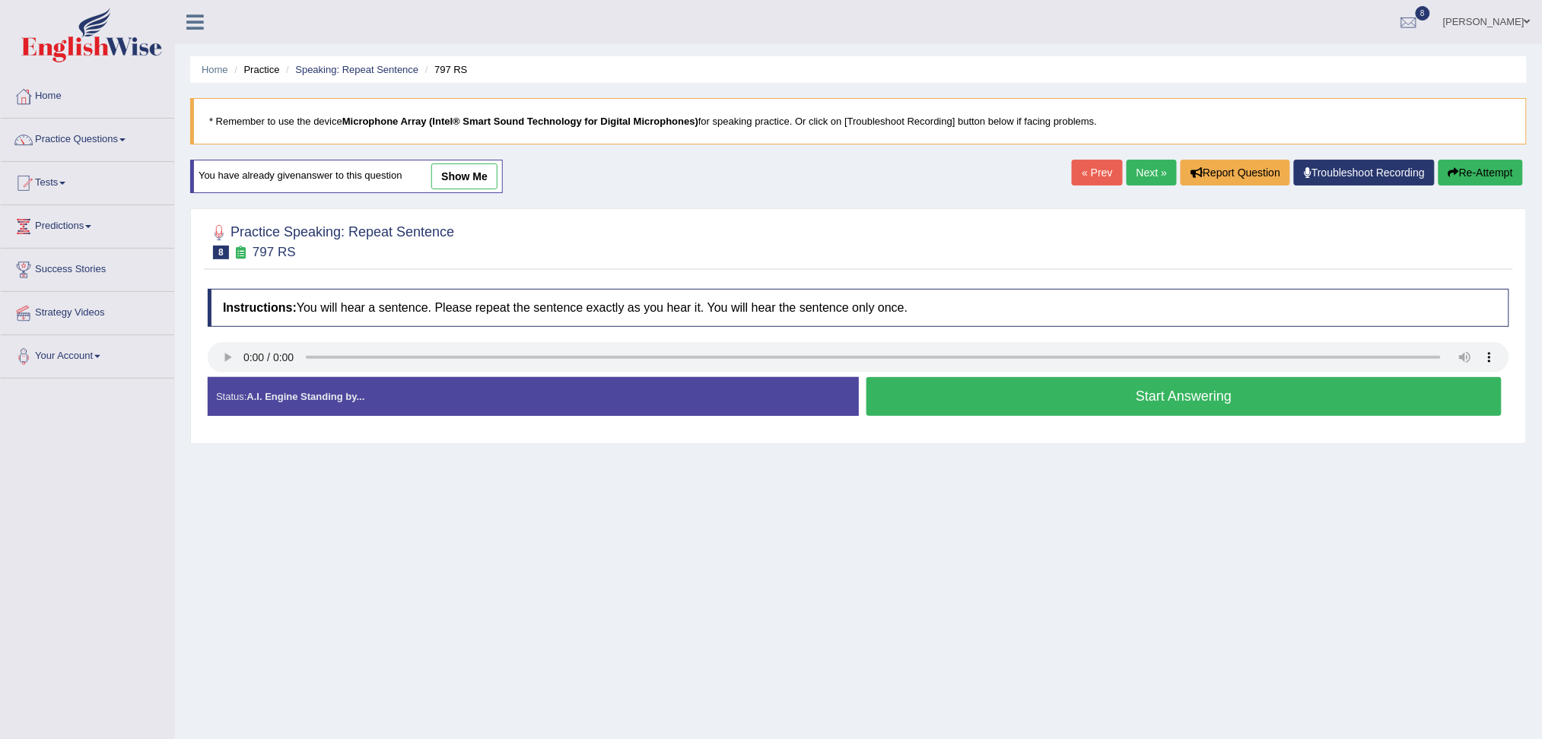
click at [978, 396] on button "Start Answering" at bounding box center [1185, 396] width 636 height 39
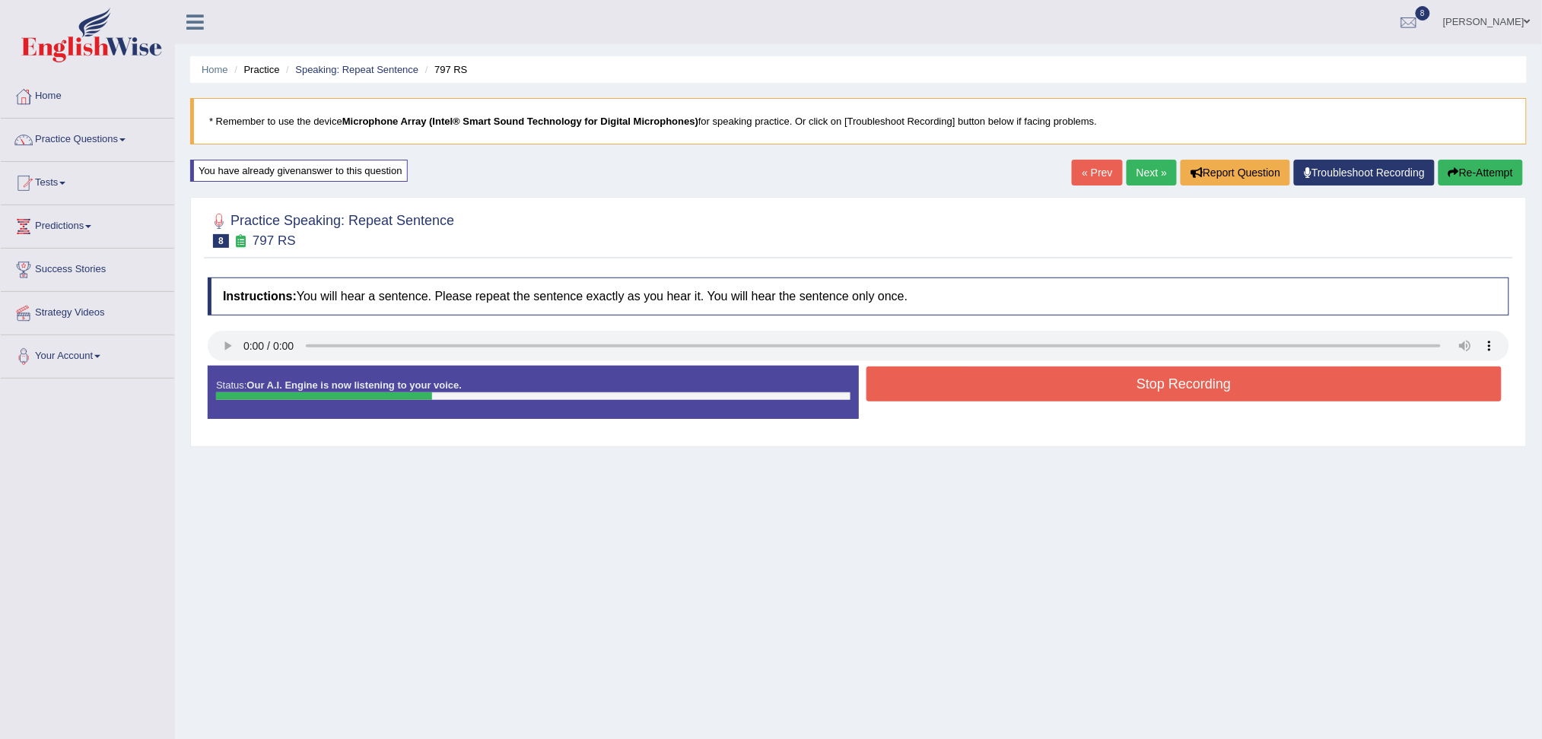
click at [1000, 393] on button "Stop Recording" at bounding box center [1185, 384] width 636 height 35
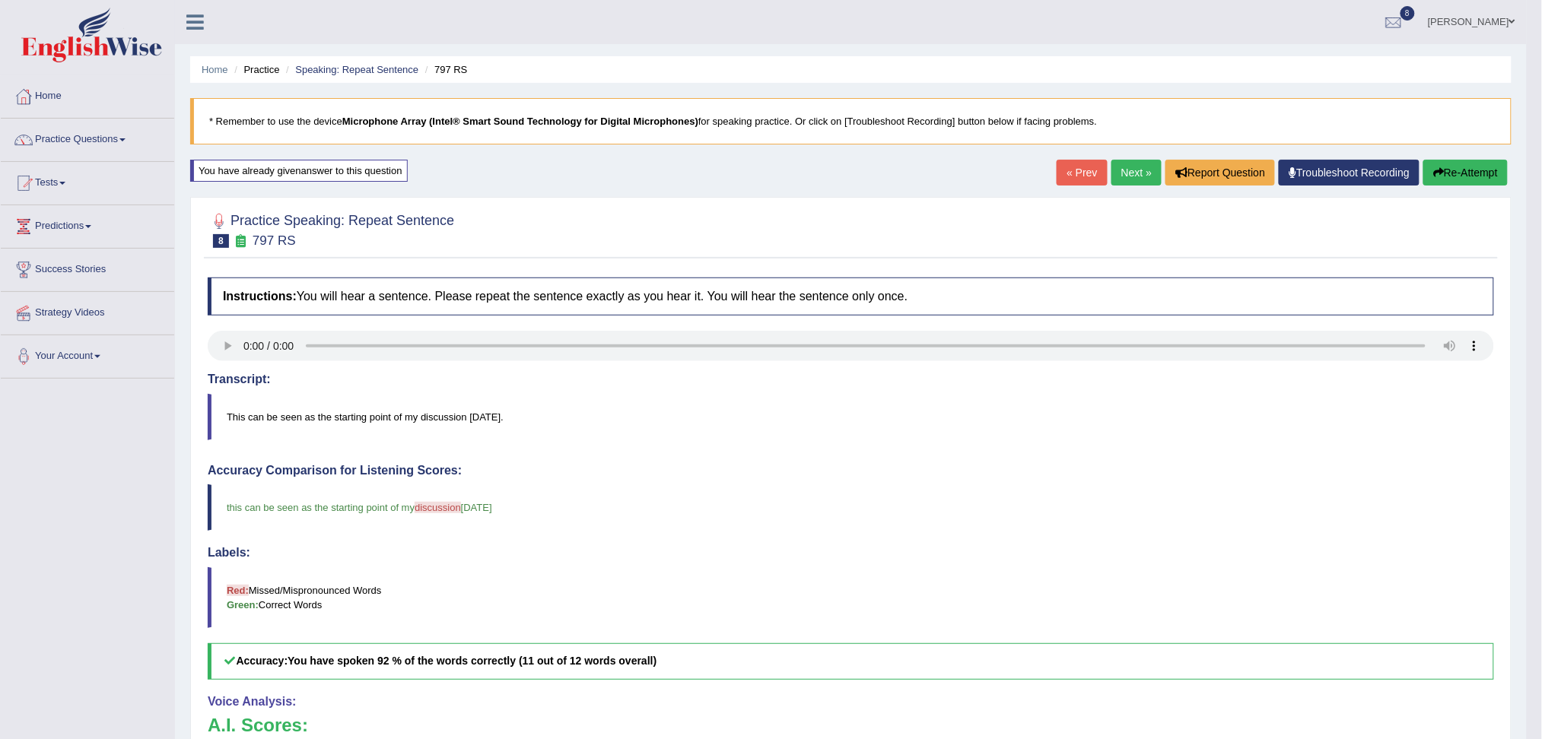
click at [1135, 173] on link "Next »" at bounding box center [1137, 173] width 50 height 26
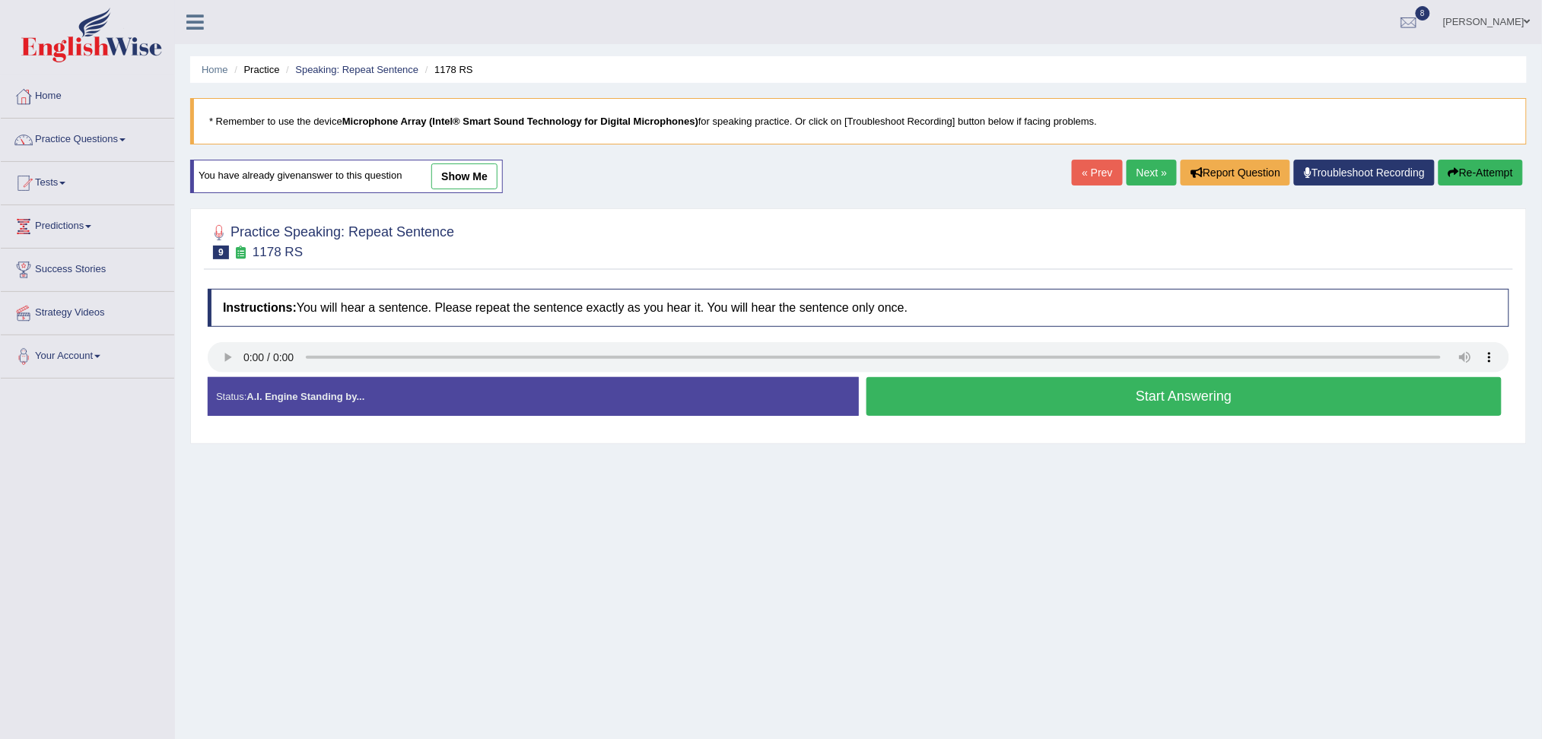
click at [1020, 409] on button "Start Answering" at bounding box center [1185, 396] width 636 height 39
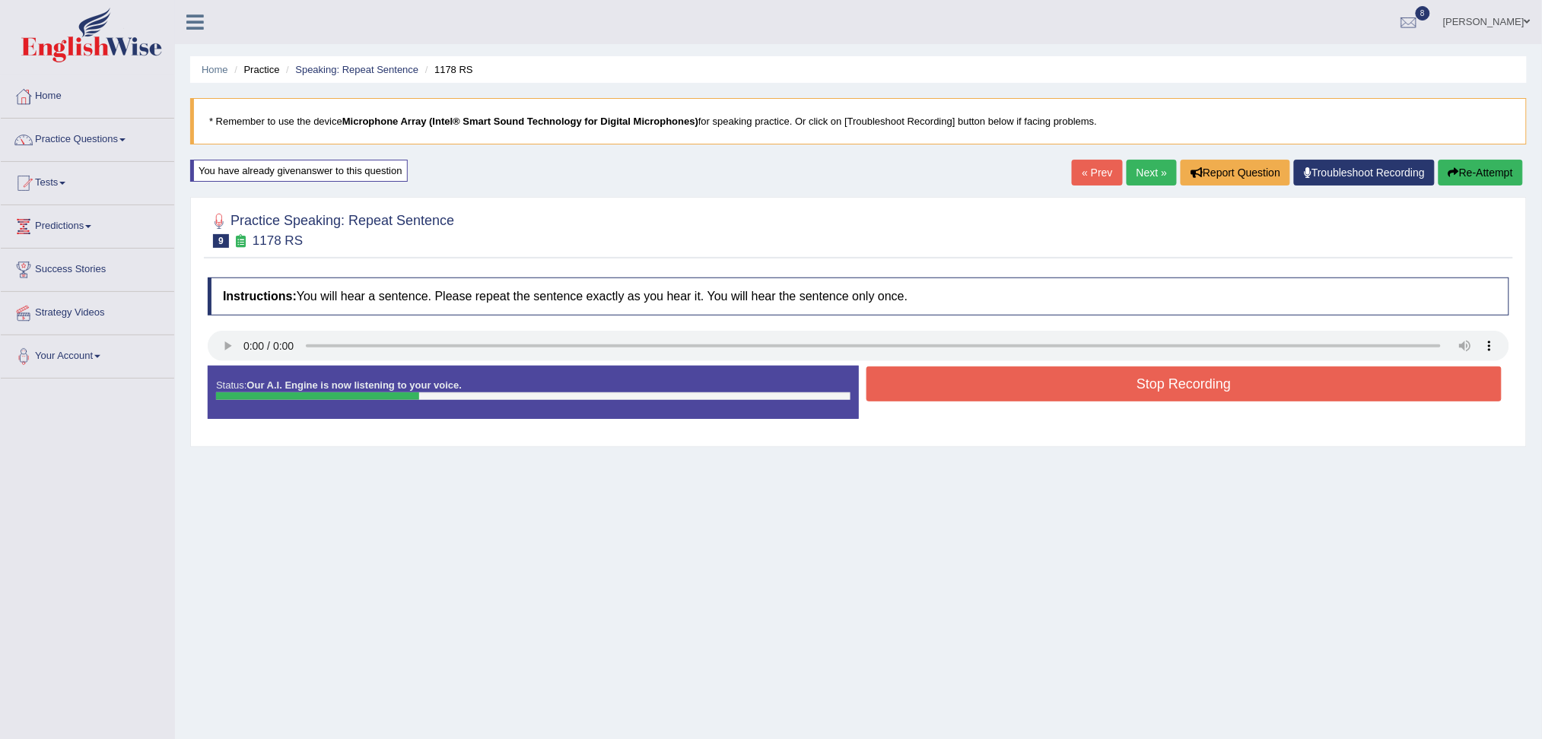
click at [976, 397] on button "Stop Recording" at bounding box center [1185, 384] width 636 height 35
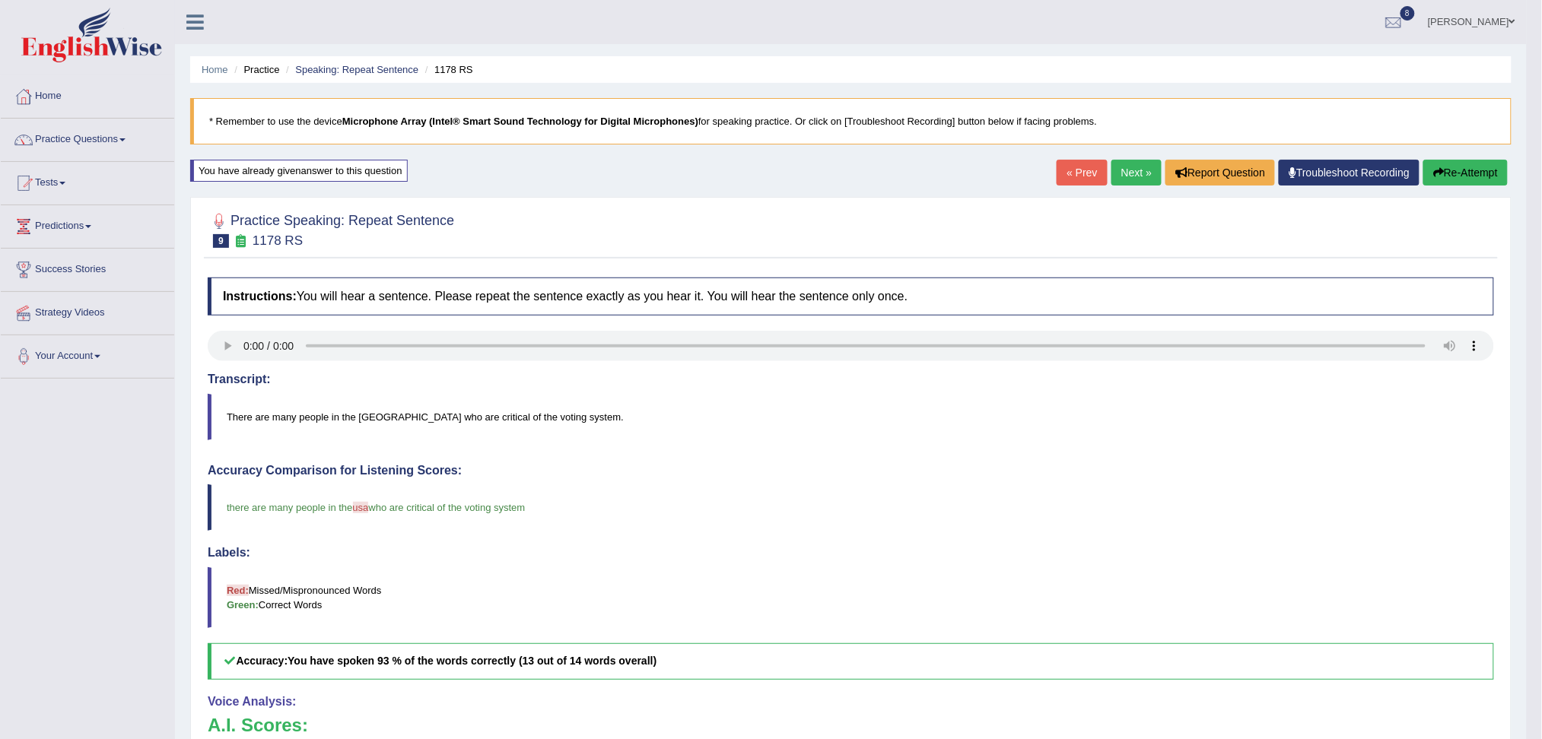
click at [1130, 170] on link "Next »" at bounding box center [1137, 173] width 50 height 26
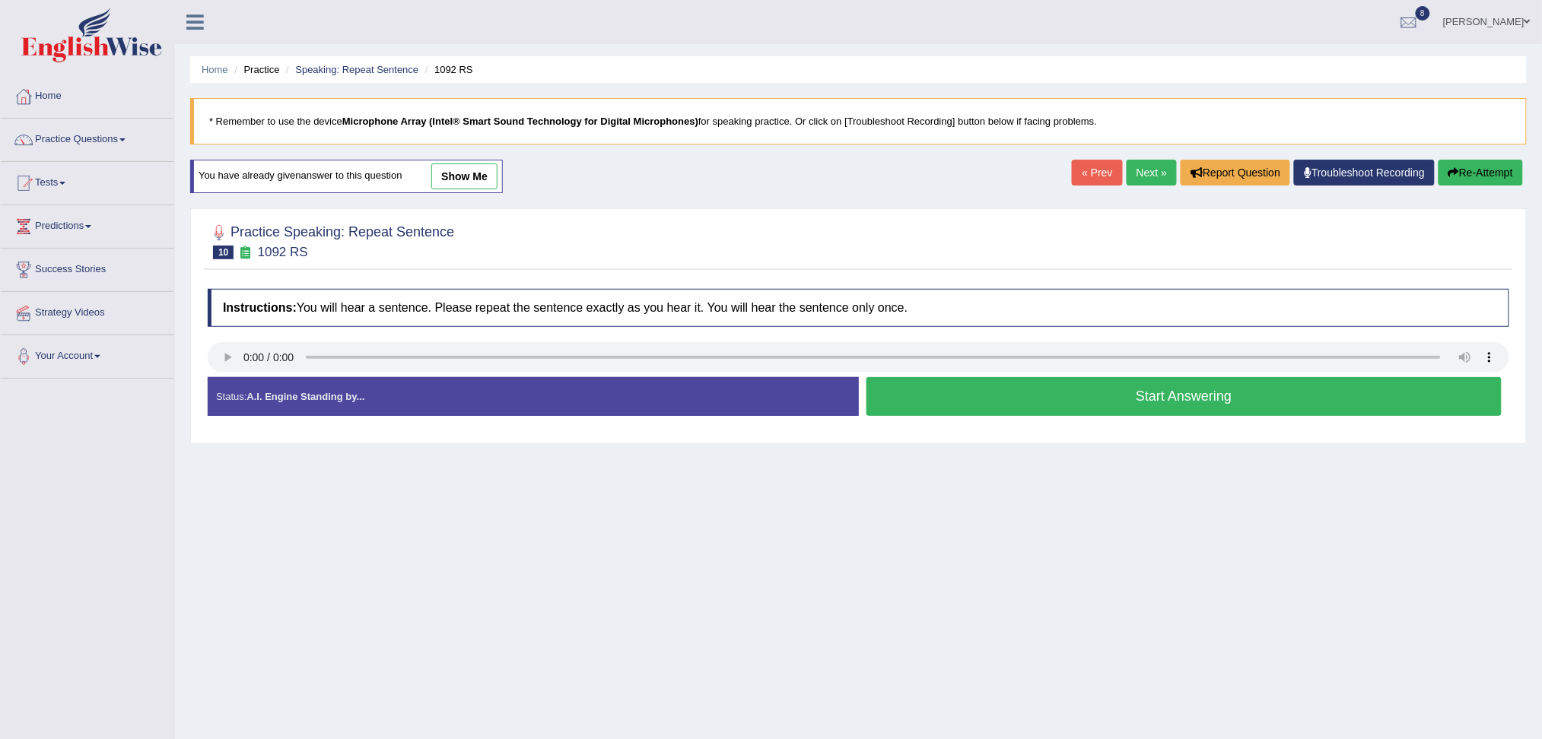
click at [1099, 396] on button "Start Answering" at bounding box center [1185, 396] width 636 height 39
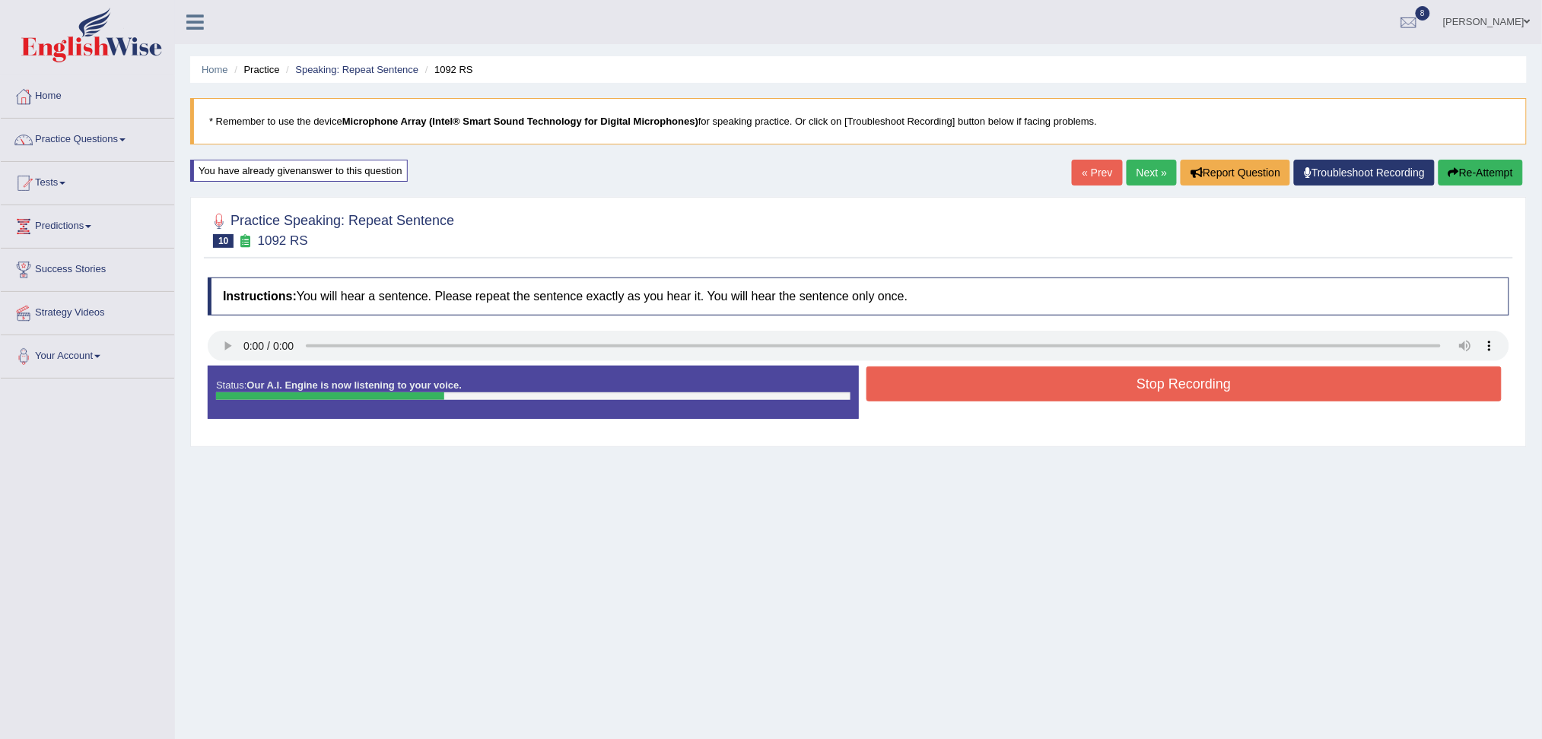
click at [1023, 382] on button "Stop Recording" at bounding box center [1185, 384] width 636 height 35
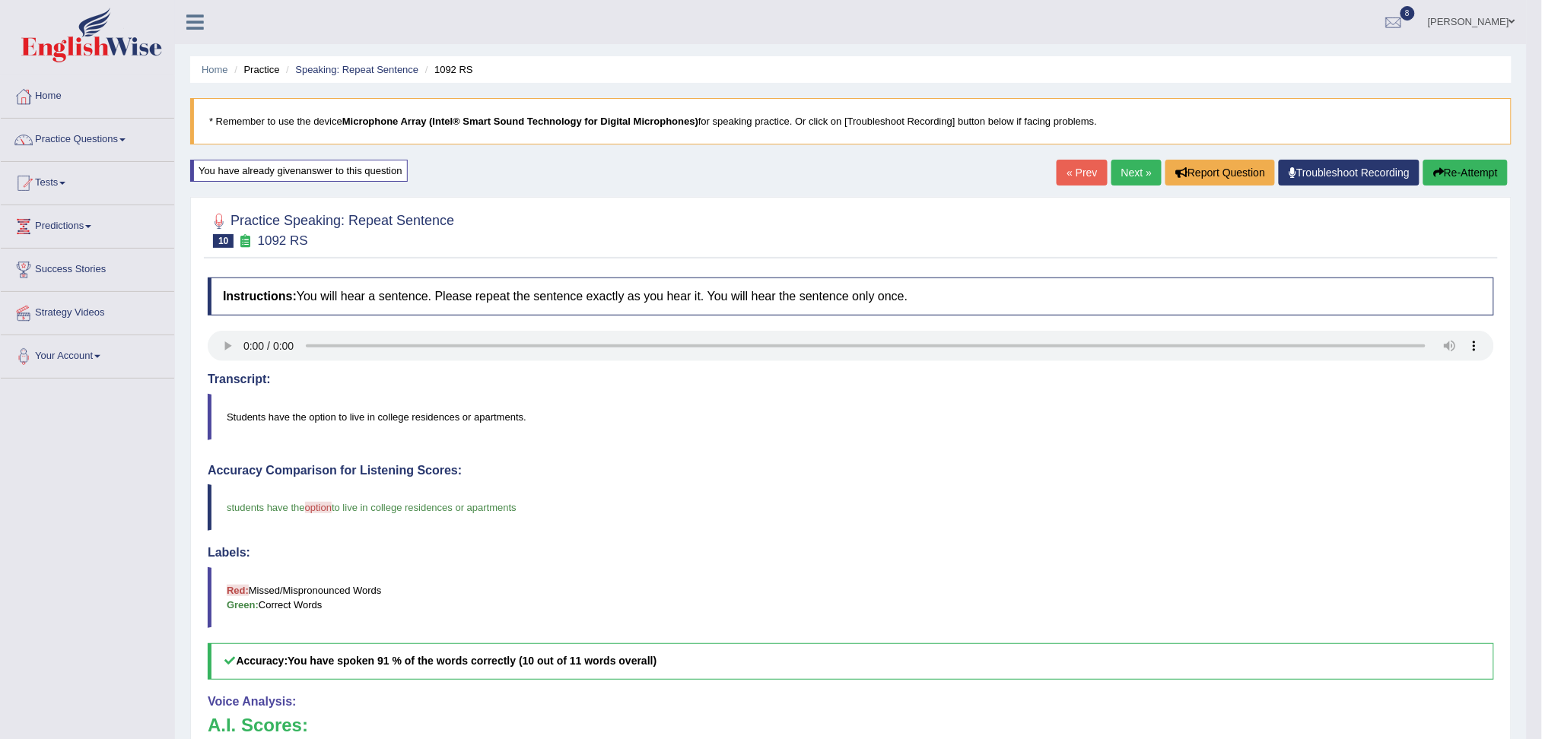
click at [1143, 173] on link "Next »" at bounding box center [1137, 173] width 50 height 26
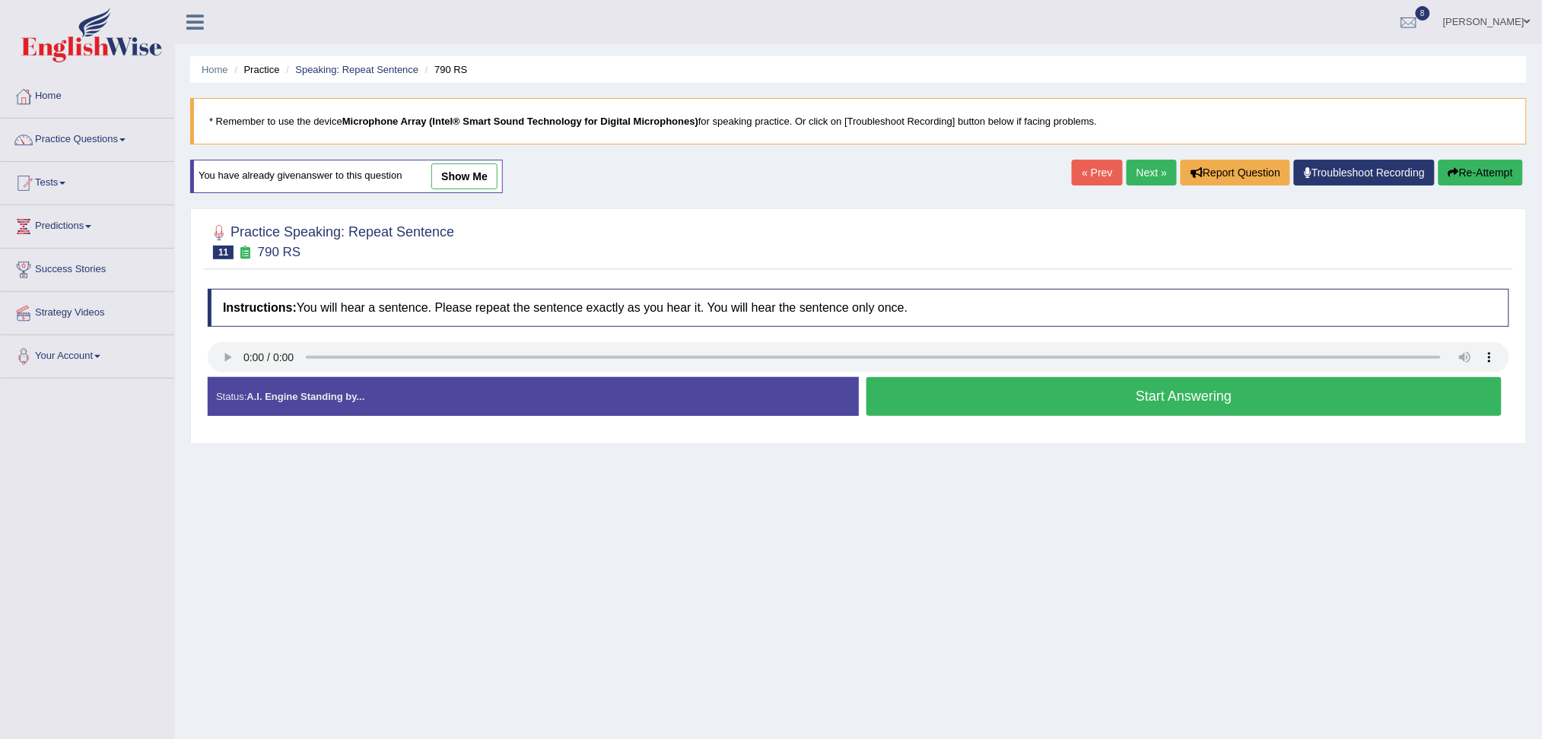
click at [940, 390] on button "Start Answering" at bounding box center [1185, 396] width 636 height 39
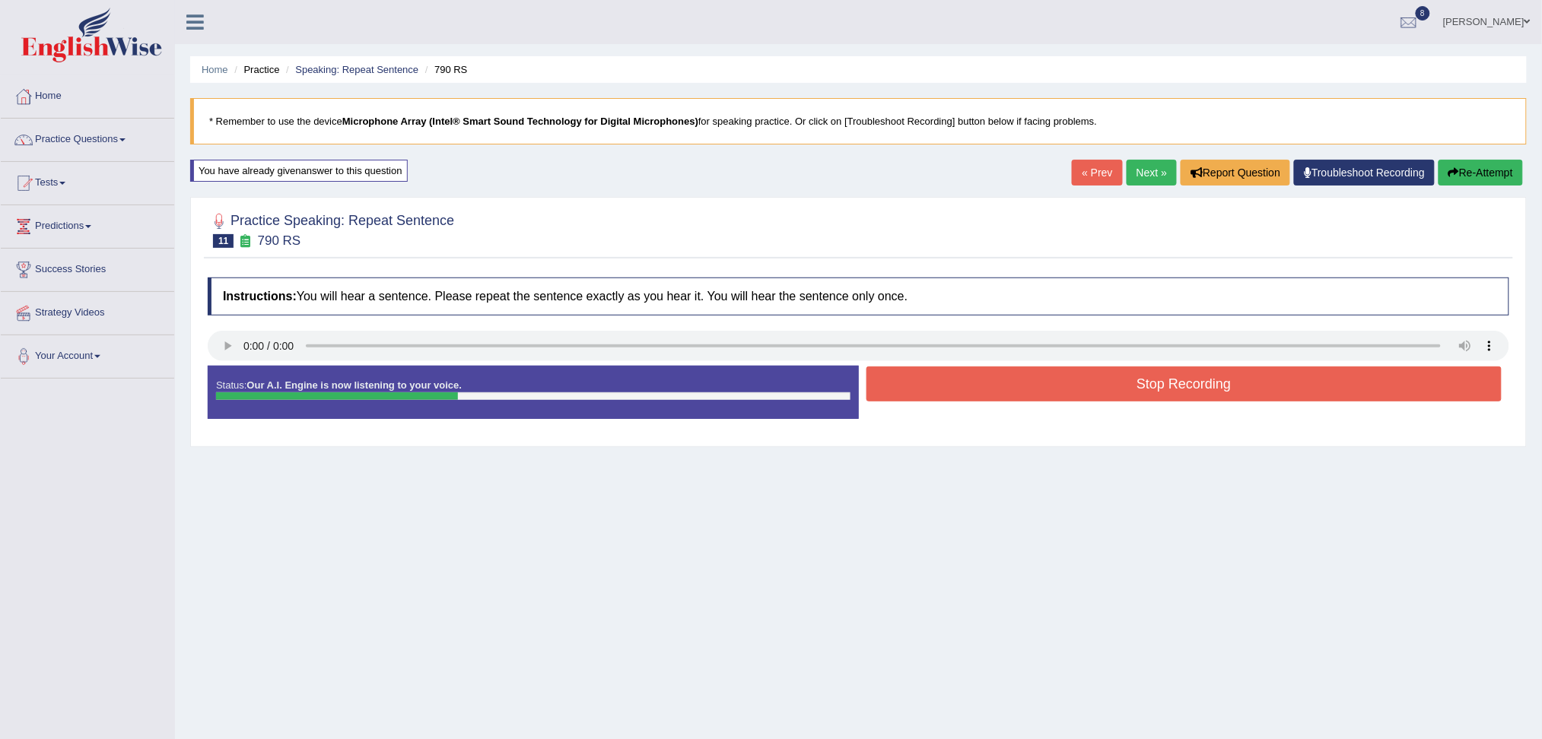
click at [918, 388] on button "Stop Recording" at bounding box center [1185, 384] width 636 height 35
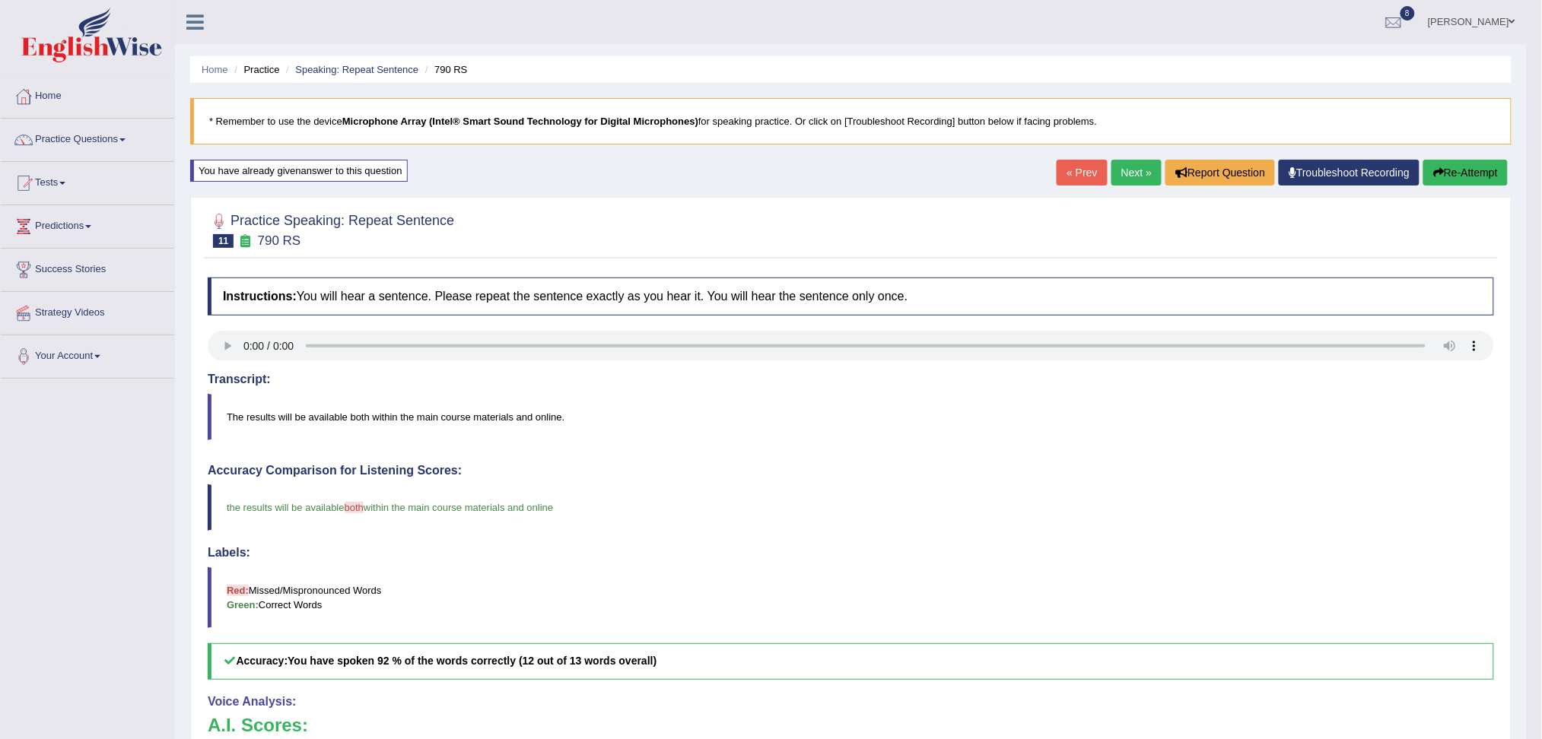
click at [1118, 176] on link "Next »" at bounding box center [1137, 173] width 50 height 26
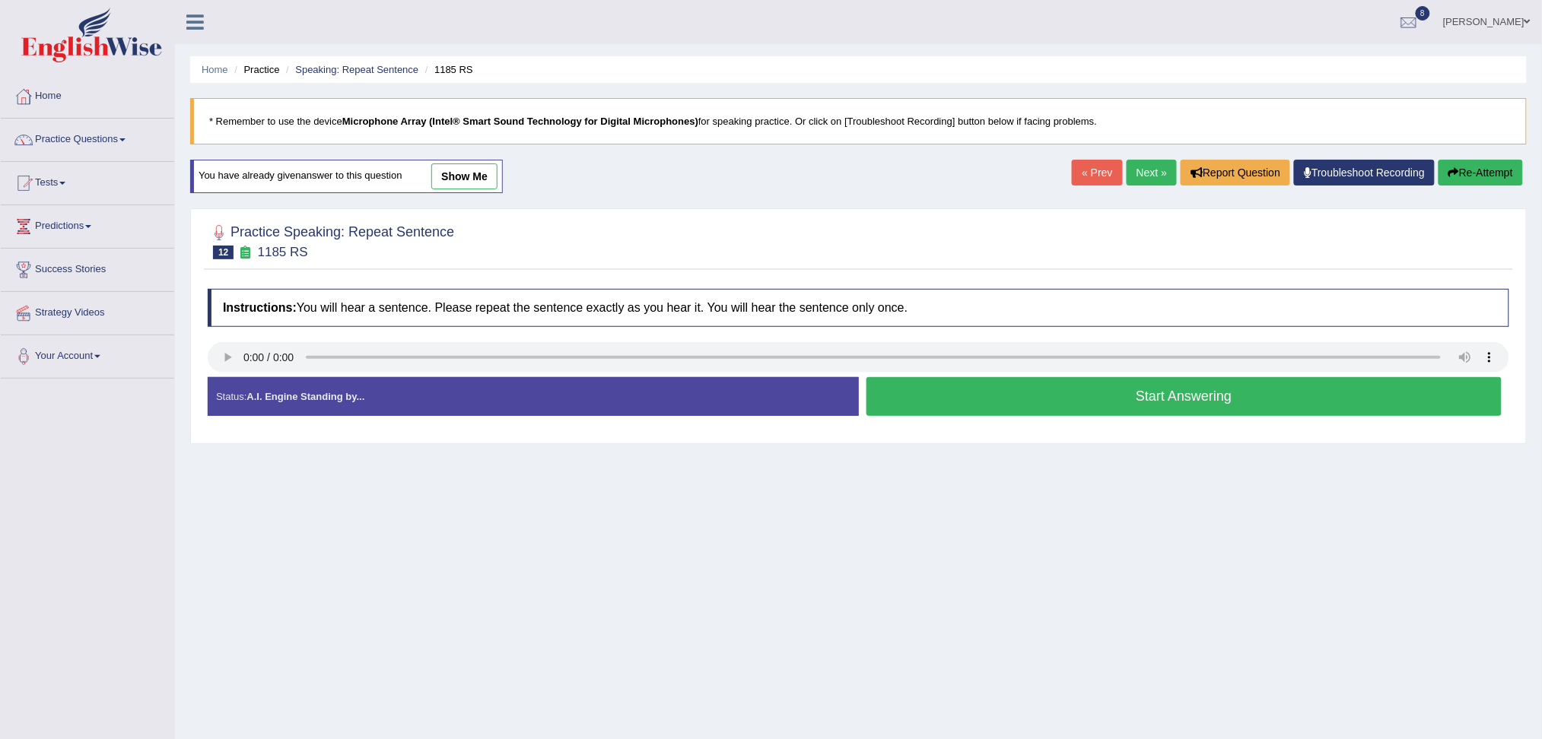
click at [1045, 391] on button "Start Answering" at bounding box center [1185, 396] width 636 height 39
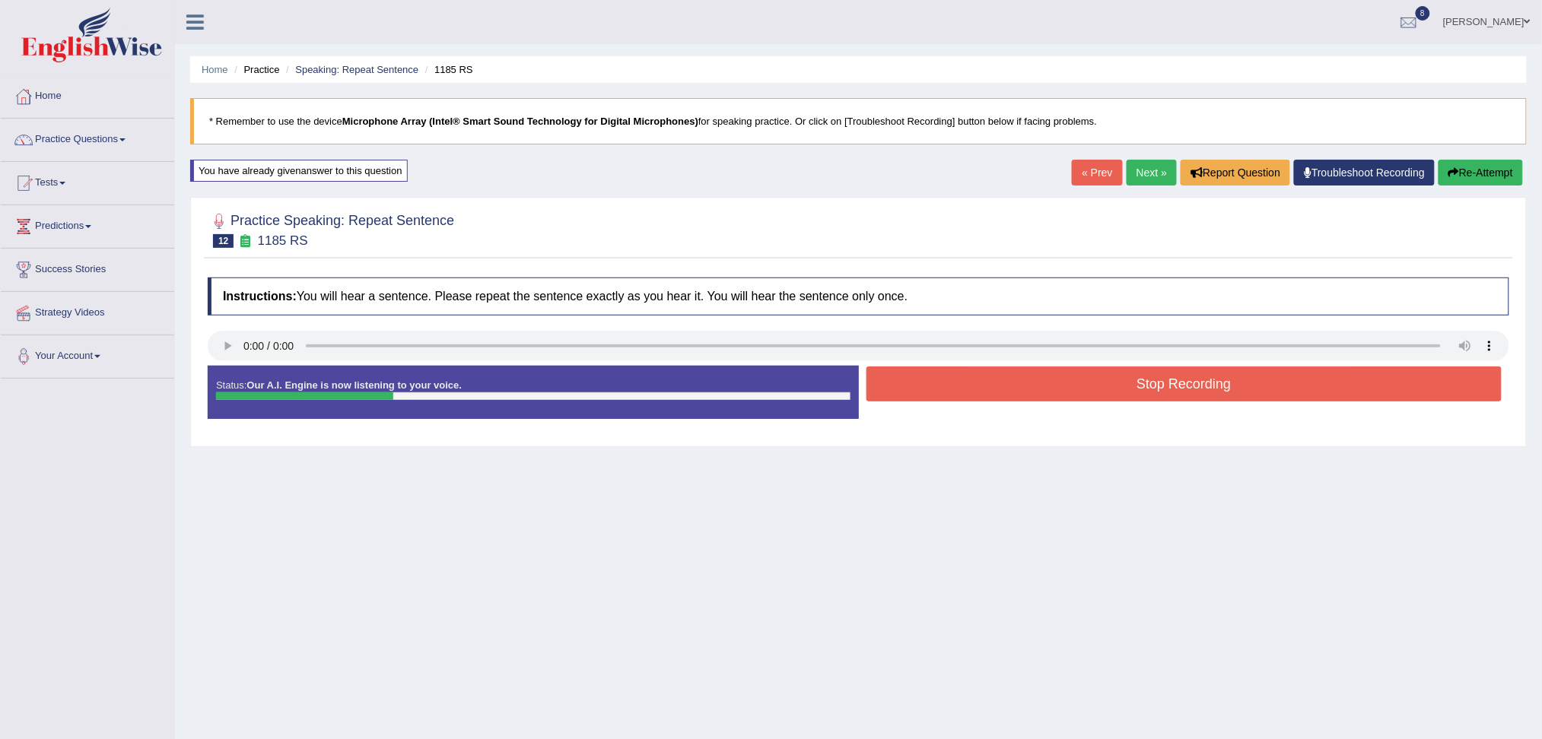
click at [1006, 390] on button "Stop Recording" at bounding box center [1185, 384] width 636 height 35
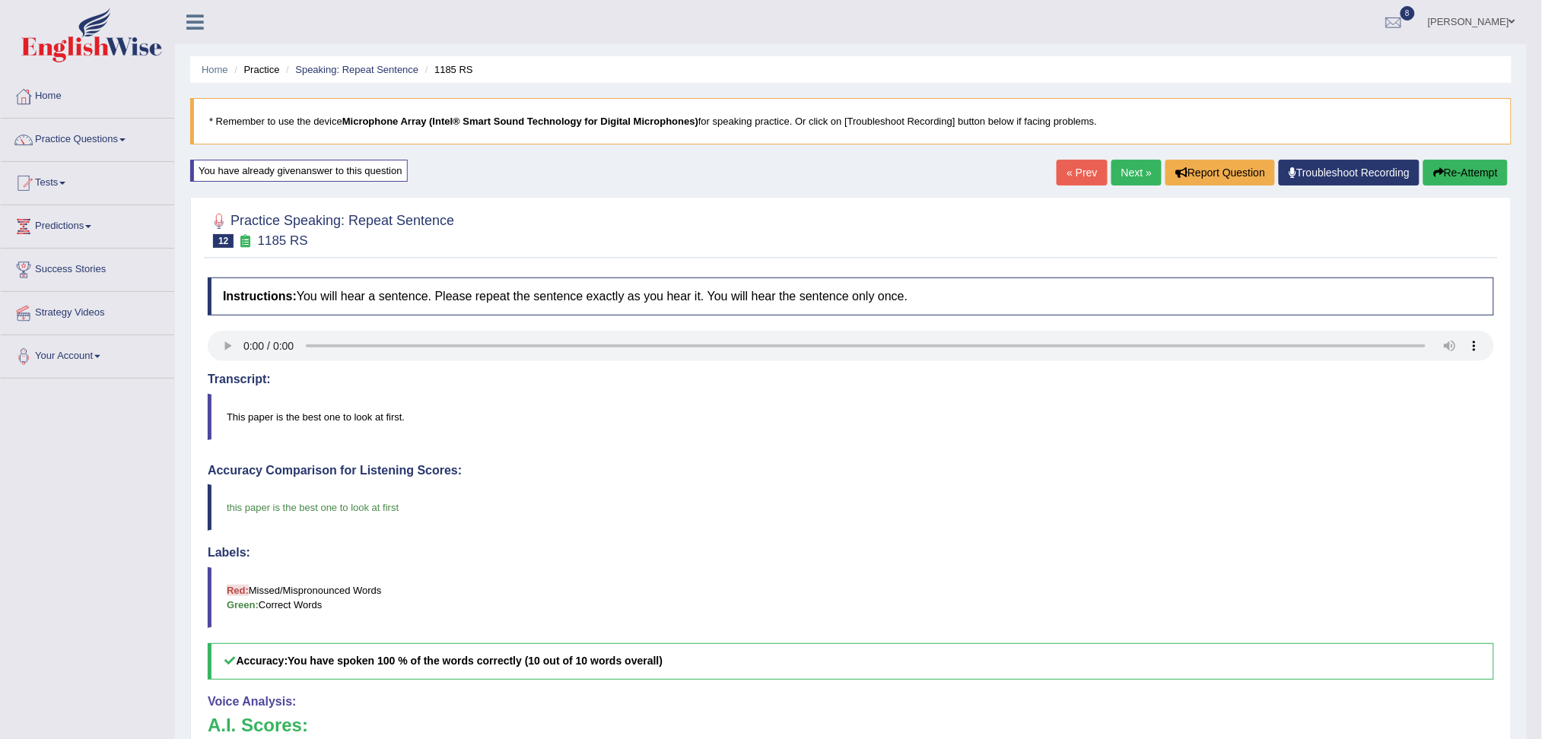
click at [1143, 171] on link "Next »" at bounding box center [1137, 173] width 50 height 26
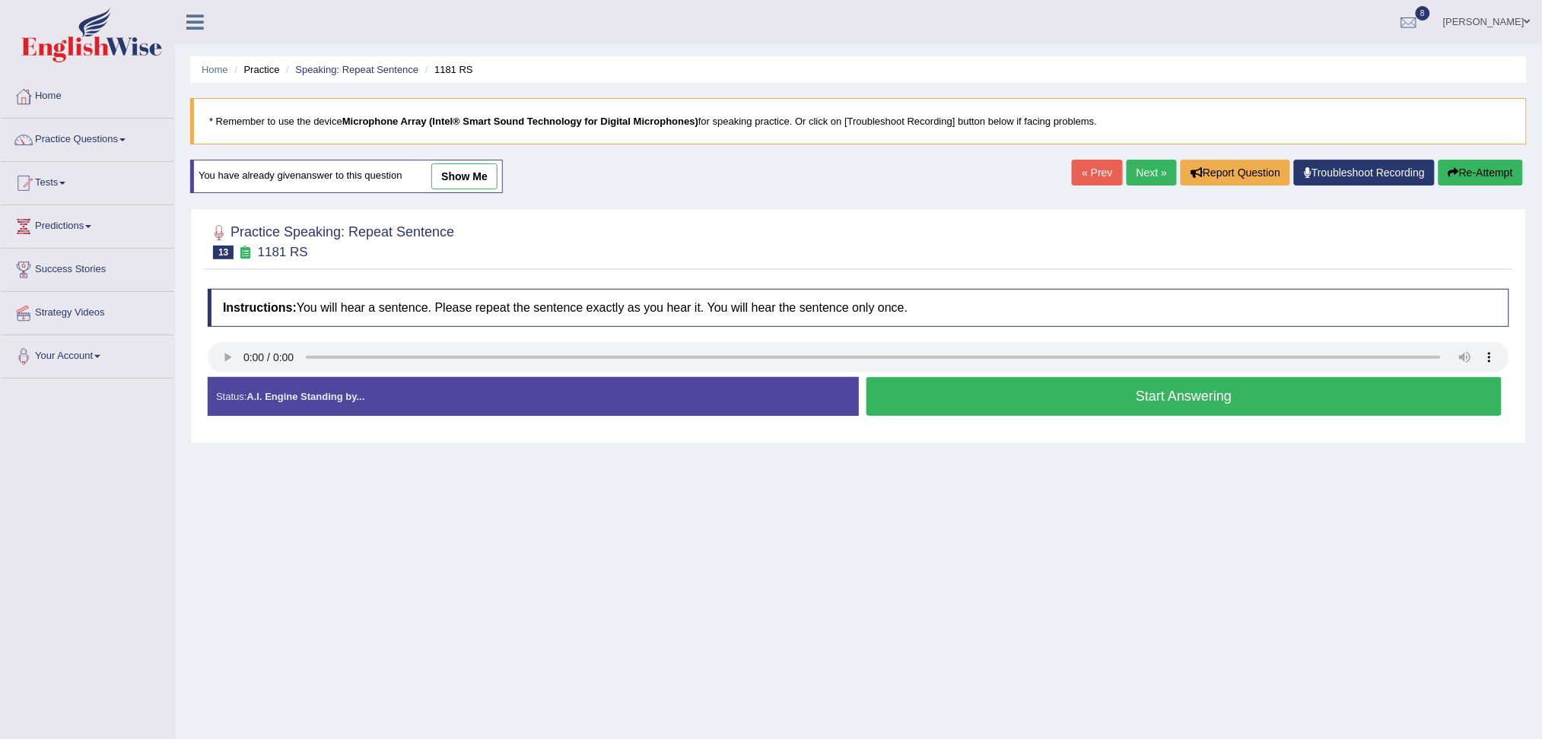
click at [965, 405] on button "Start Answering" at bounding box center [1185, 396] width 636 height 39
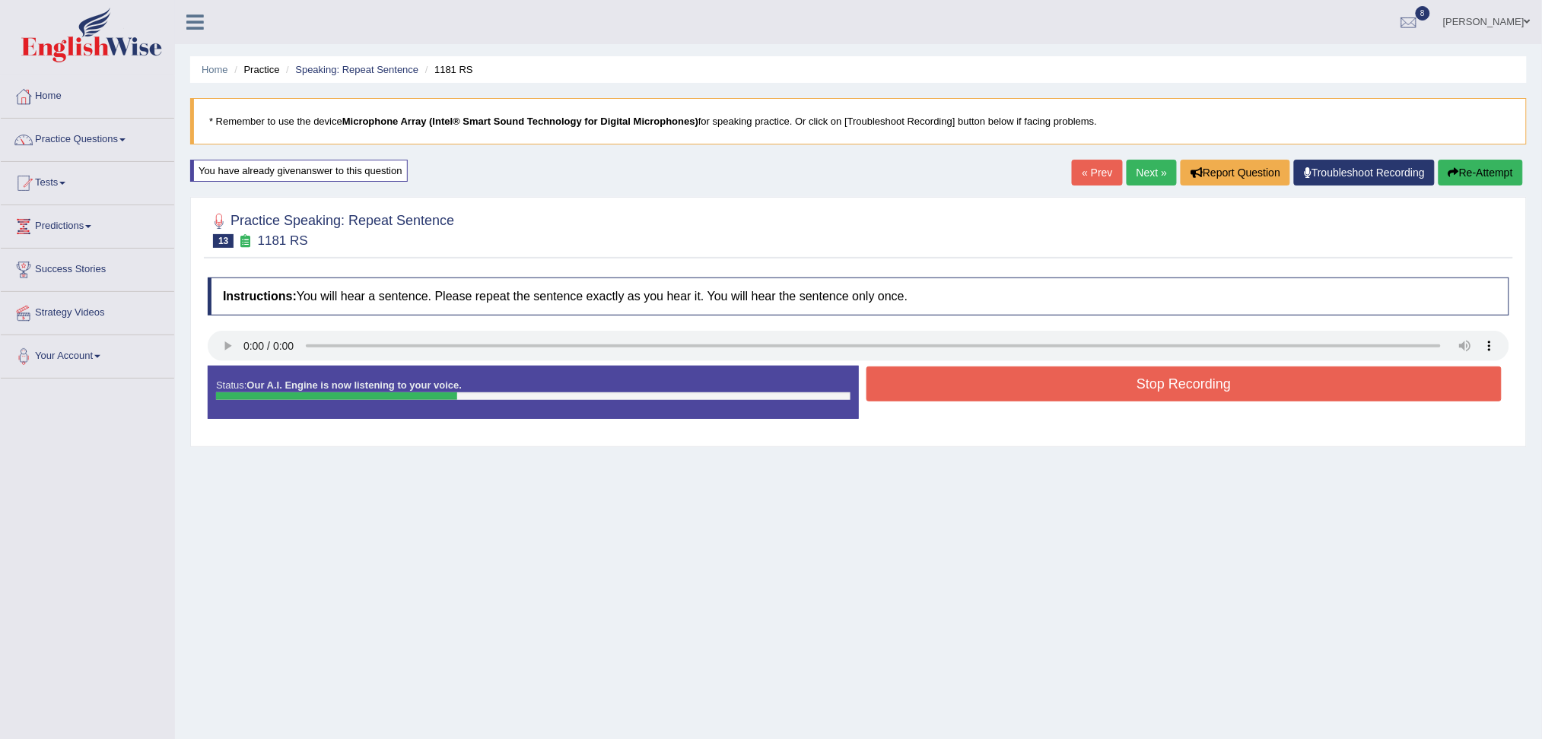
click at [945, 399] on button "Stop Recording" at bounding box center [1185, 384] width 636 height 35
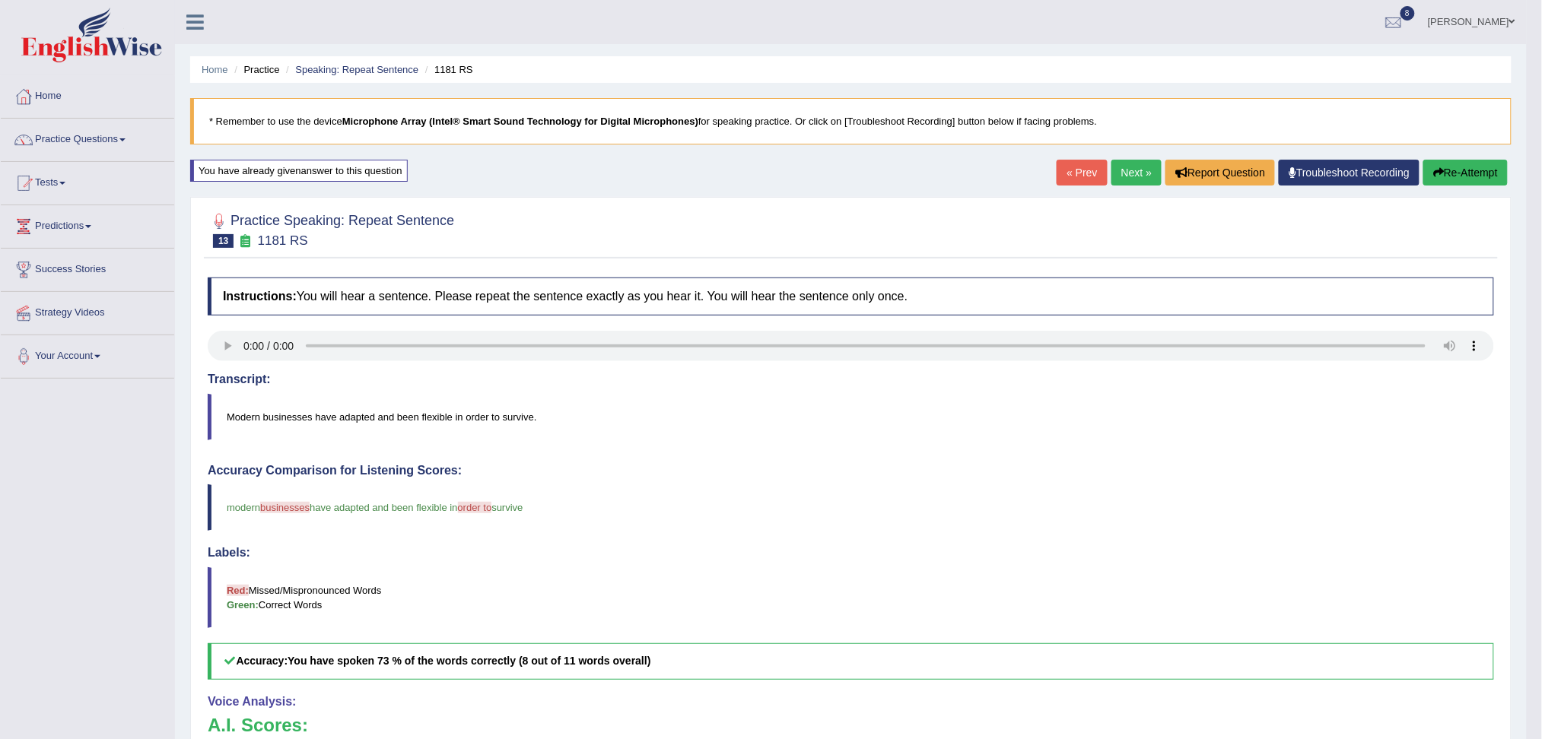
click at [1132, 174] on link "Next »" at bounding box center [1137, 173] width 50 height 26
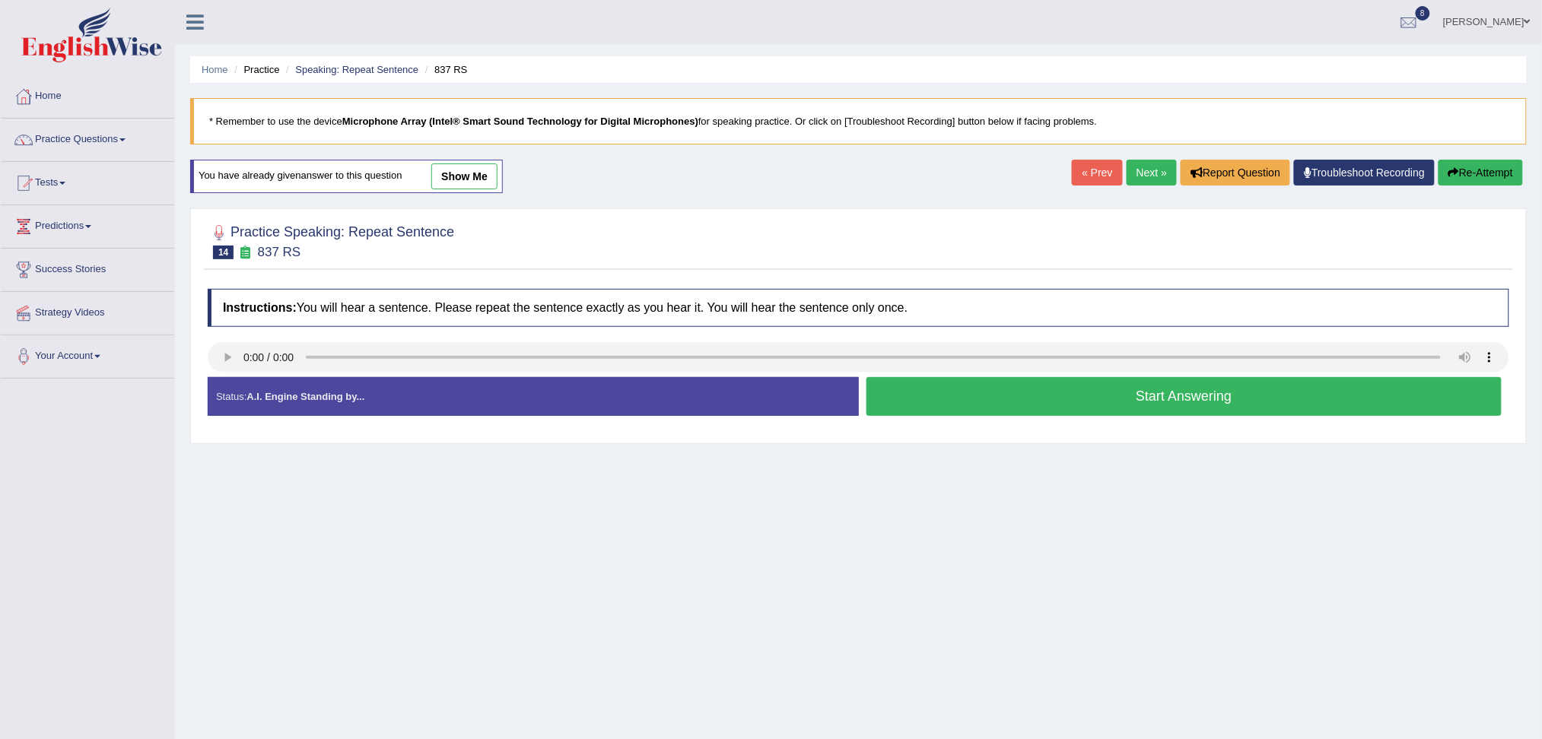
click at [999, 391] on button "Start Answering" at bounding box center [1185, 396] width 636 height 39
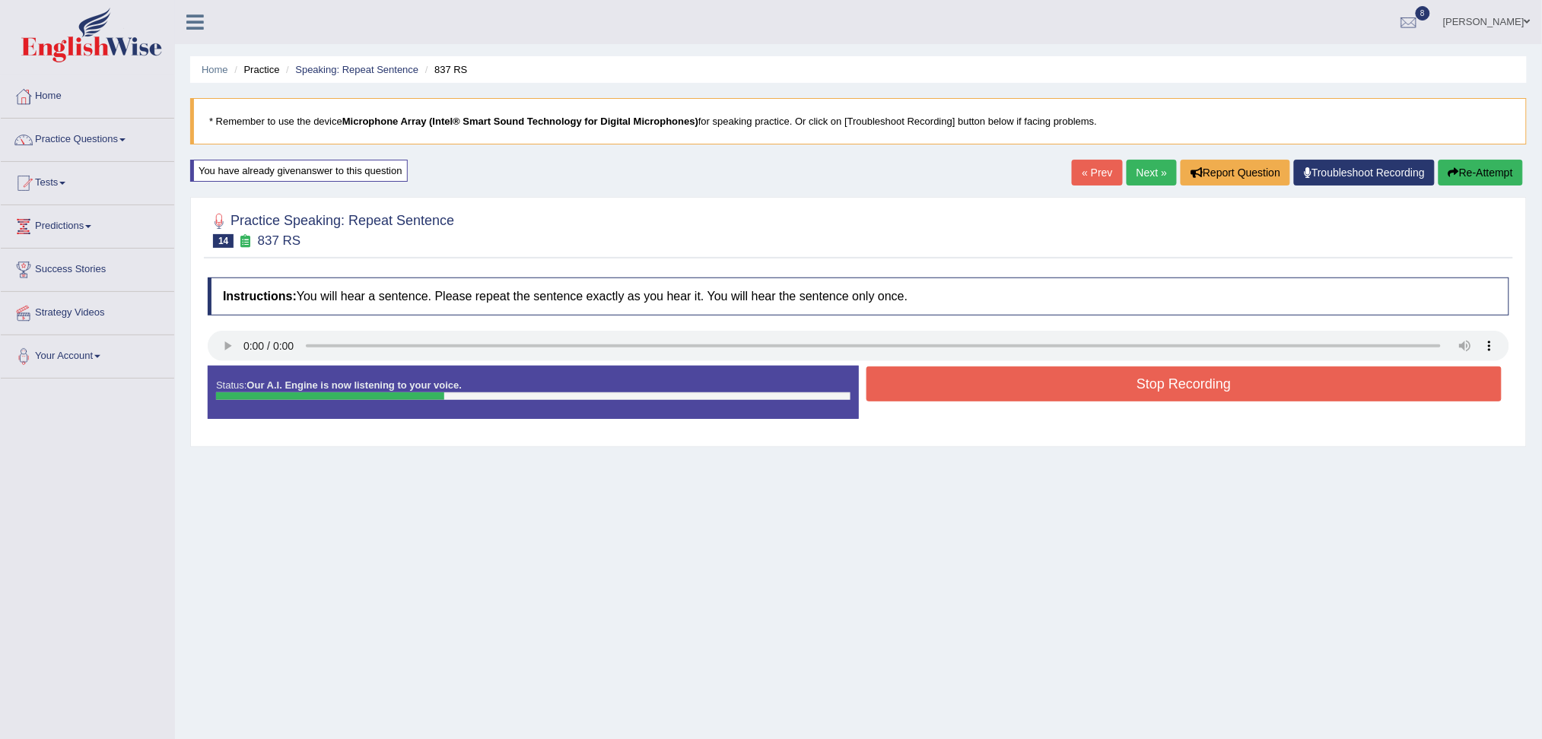
click at [953, 391] on button "Stop Recording" at bounding box center [1185, 384] width 636 height 35
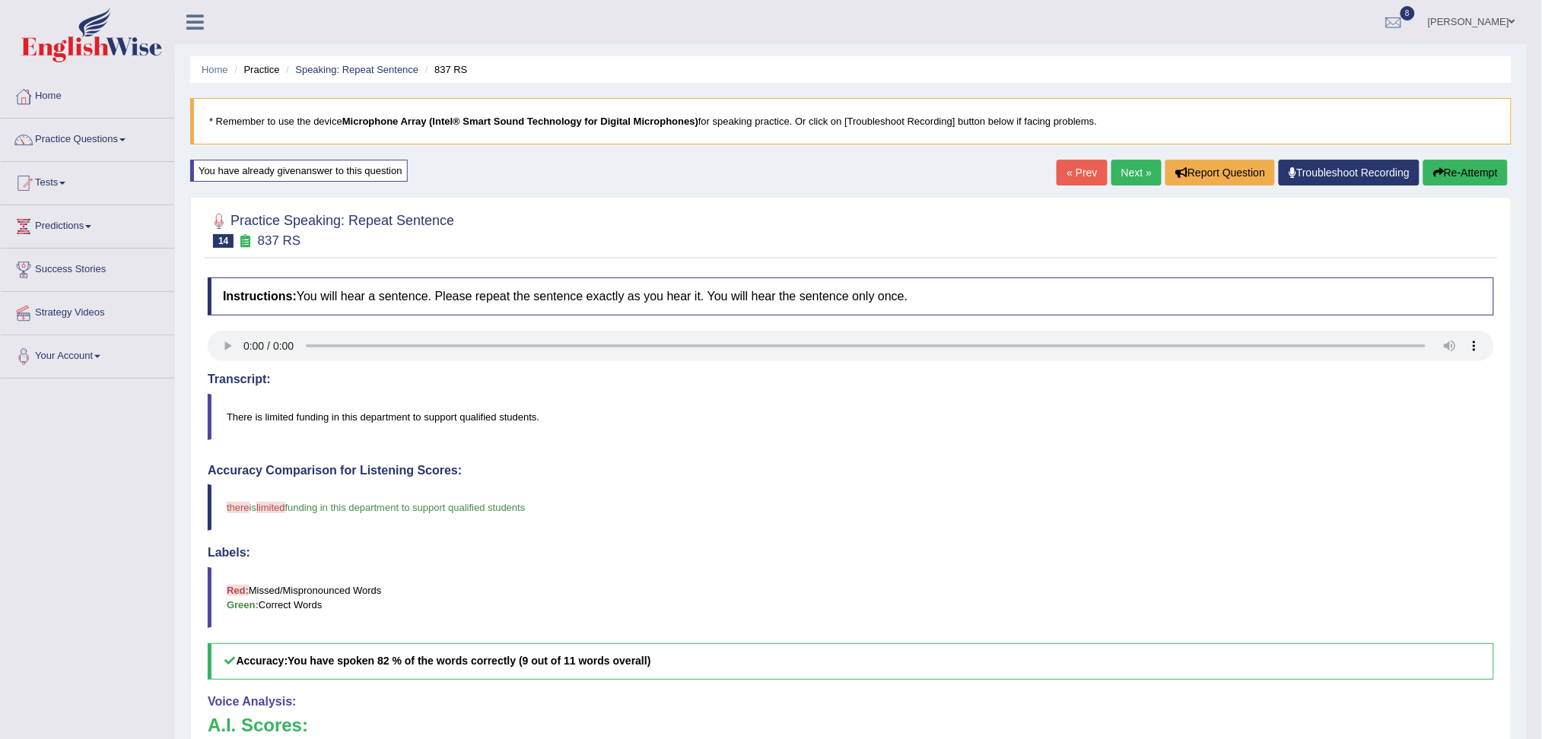
click at [1133, 173] on link "Next »" at bounding box center [1137, 173] width 50 height 26
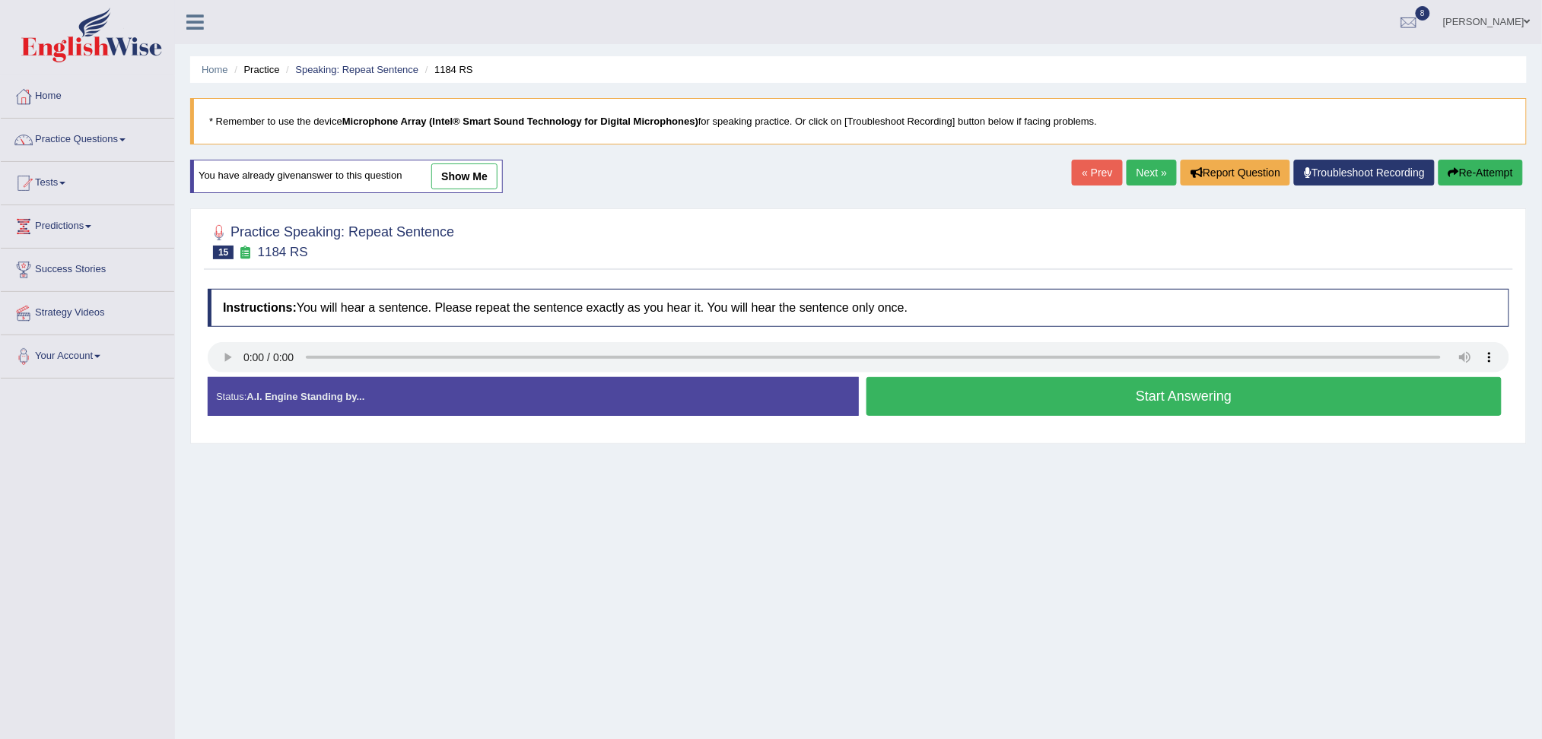
click at [1029, 402] on button "Start Answering" at bounding box center [1185, 396] width 636 height 39
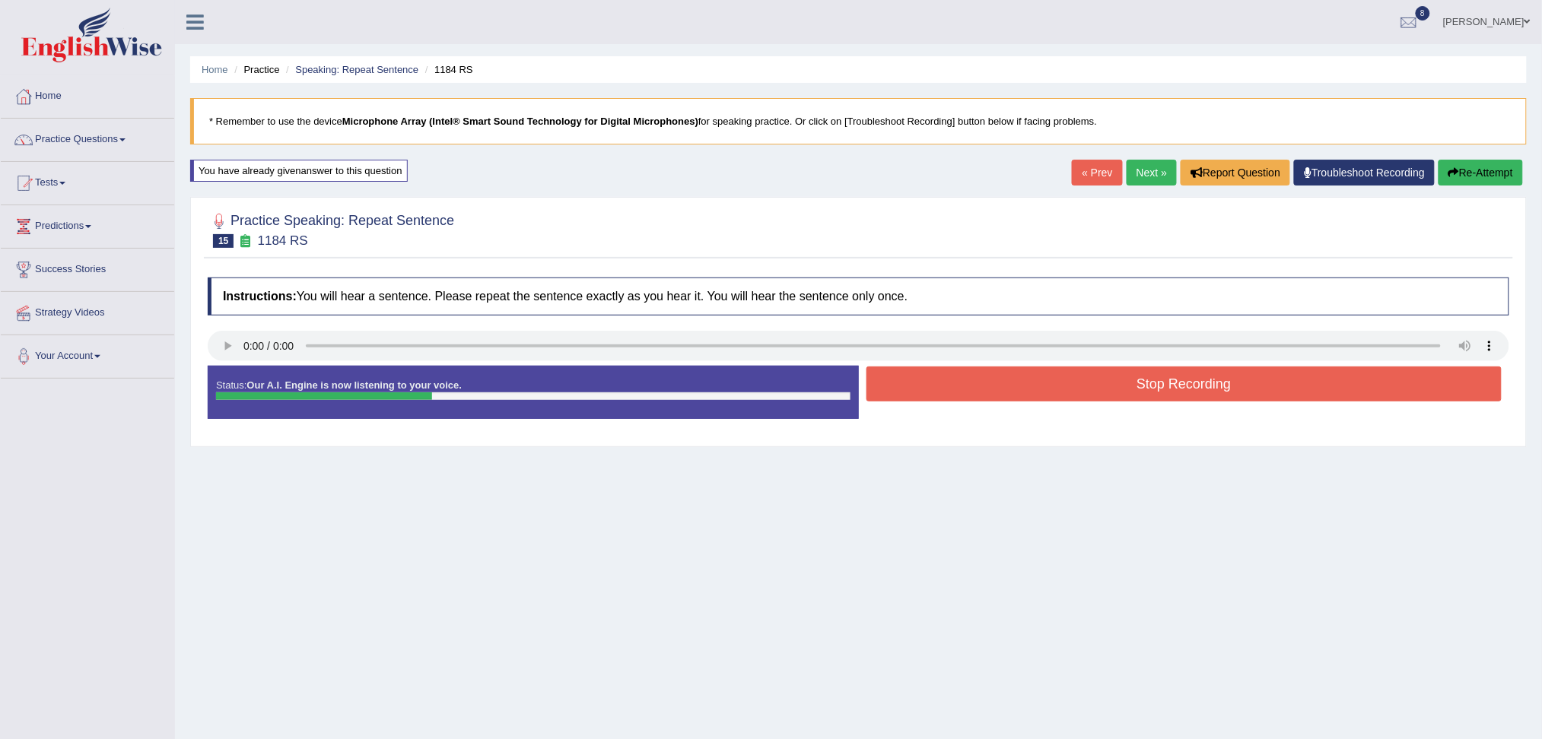
click at [975, 384] on button "Stop Recording" at bounding box center [1185, 384] width 636 height 35
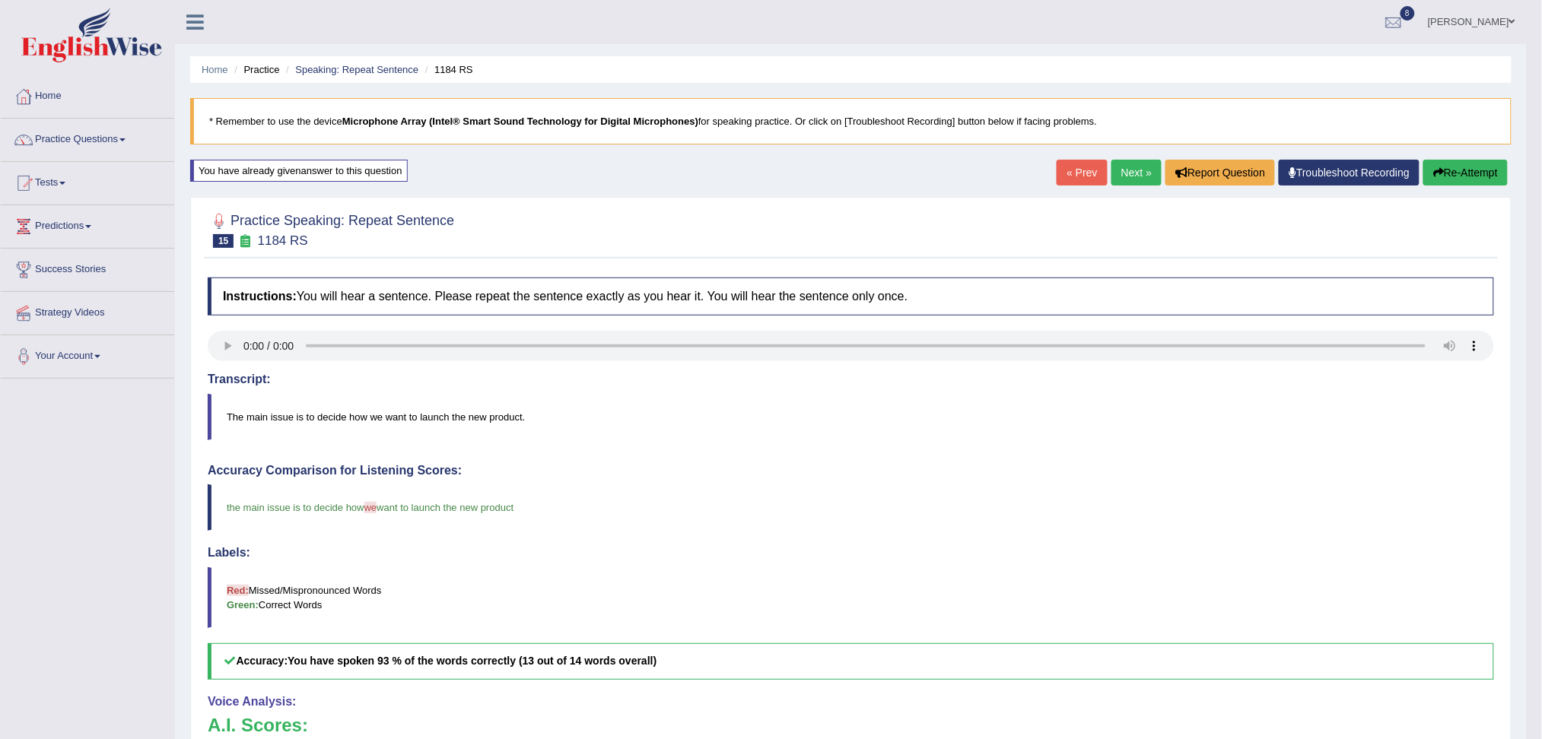
click at [1146, 169] on link "Next »" at bounding box center [1137, 173] width 50 height 26
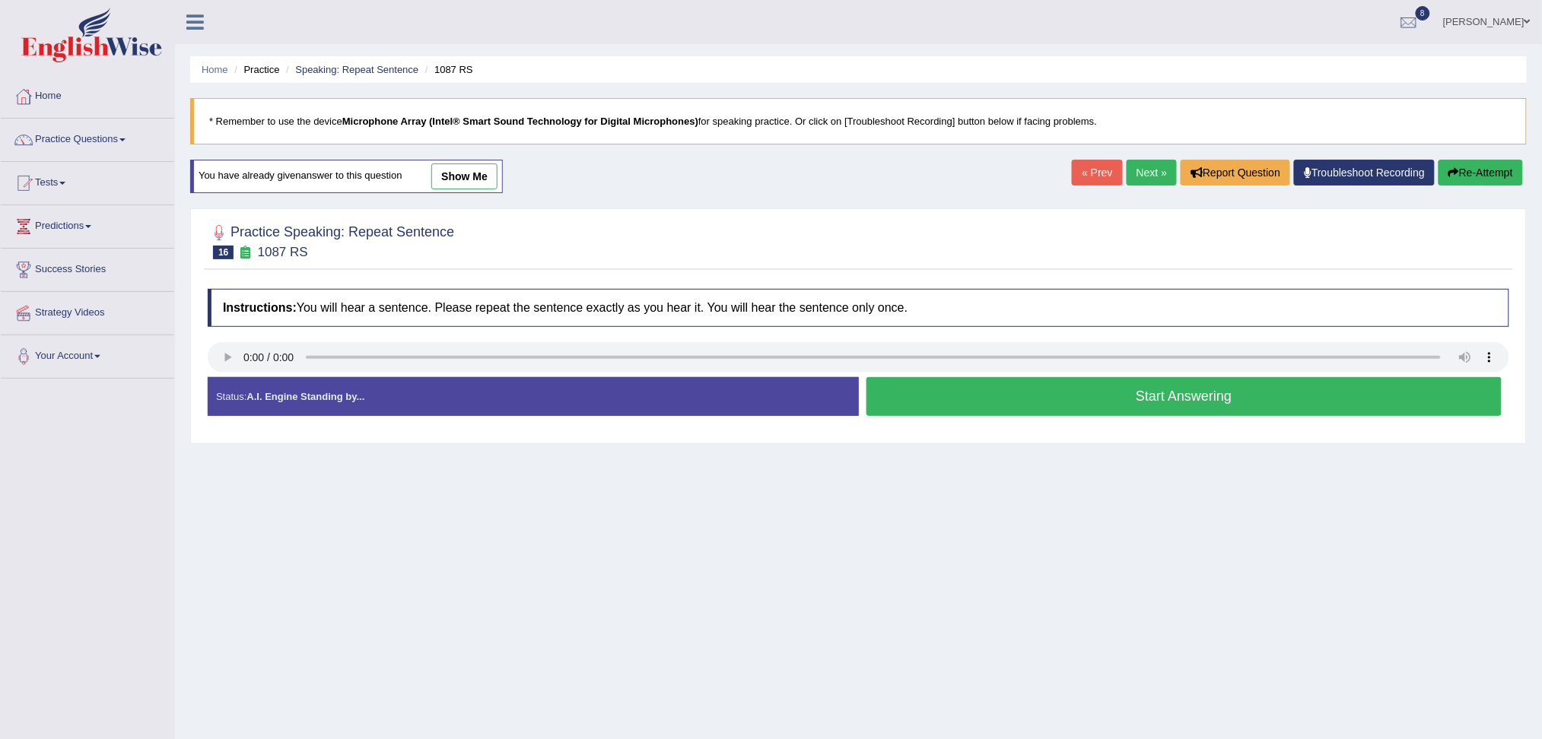
click at [1033, 399] on button "Start Answering" at bounding box center [1185, 396] width 636 height 39
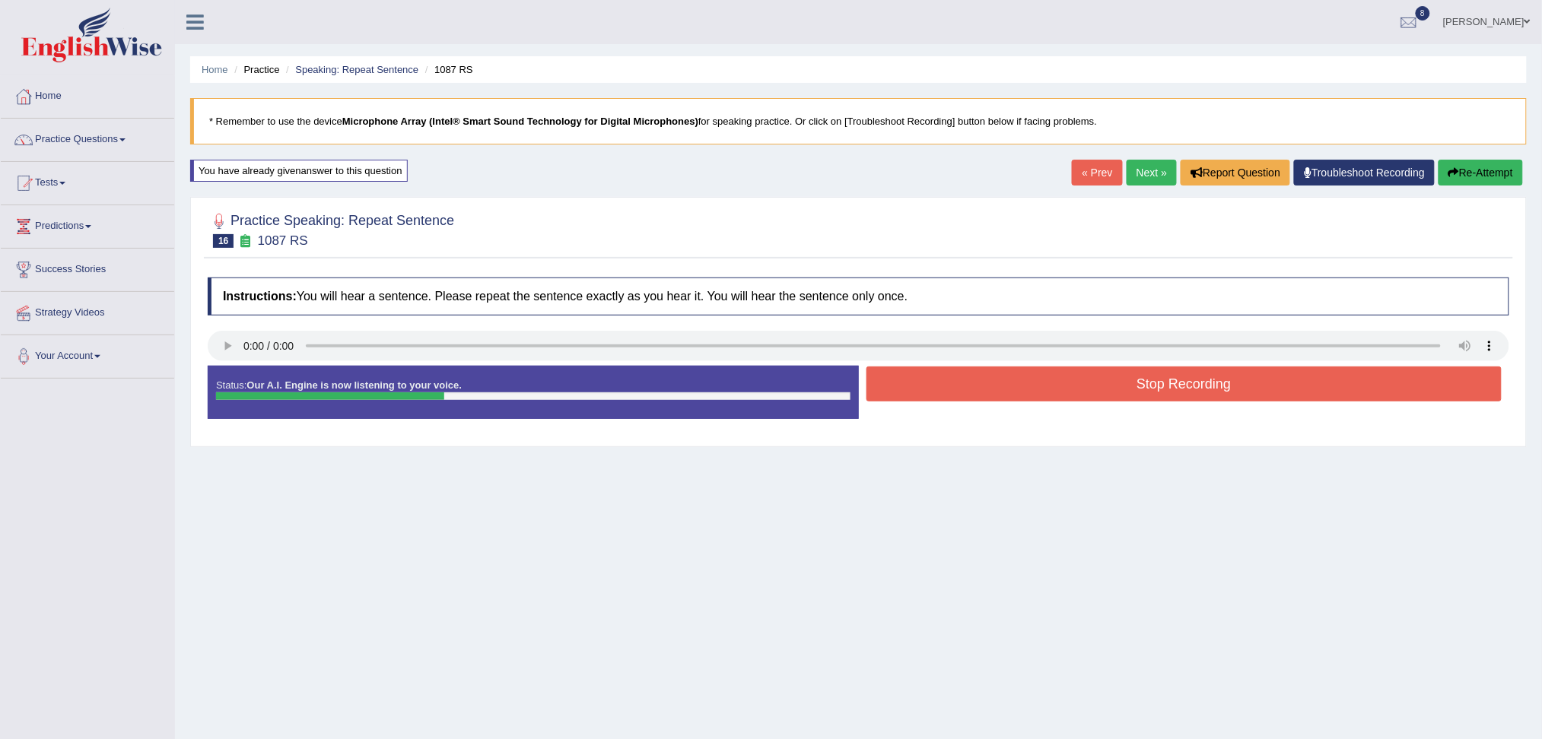
click at [969, 382] on button "Stop Recording" at bounding box center [1185, 384] width 636 height 35
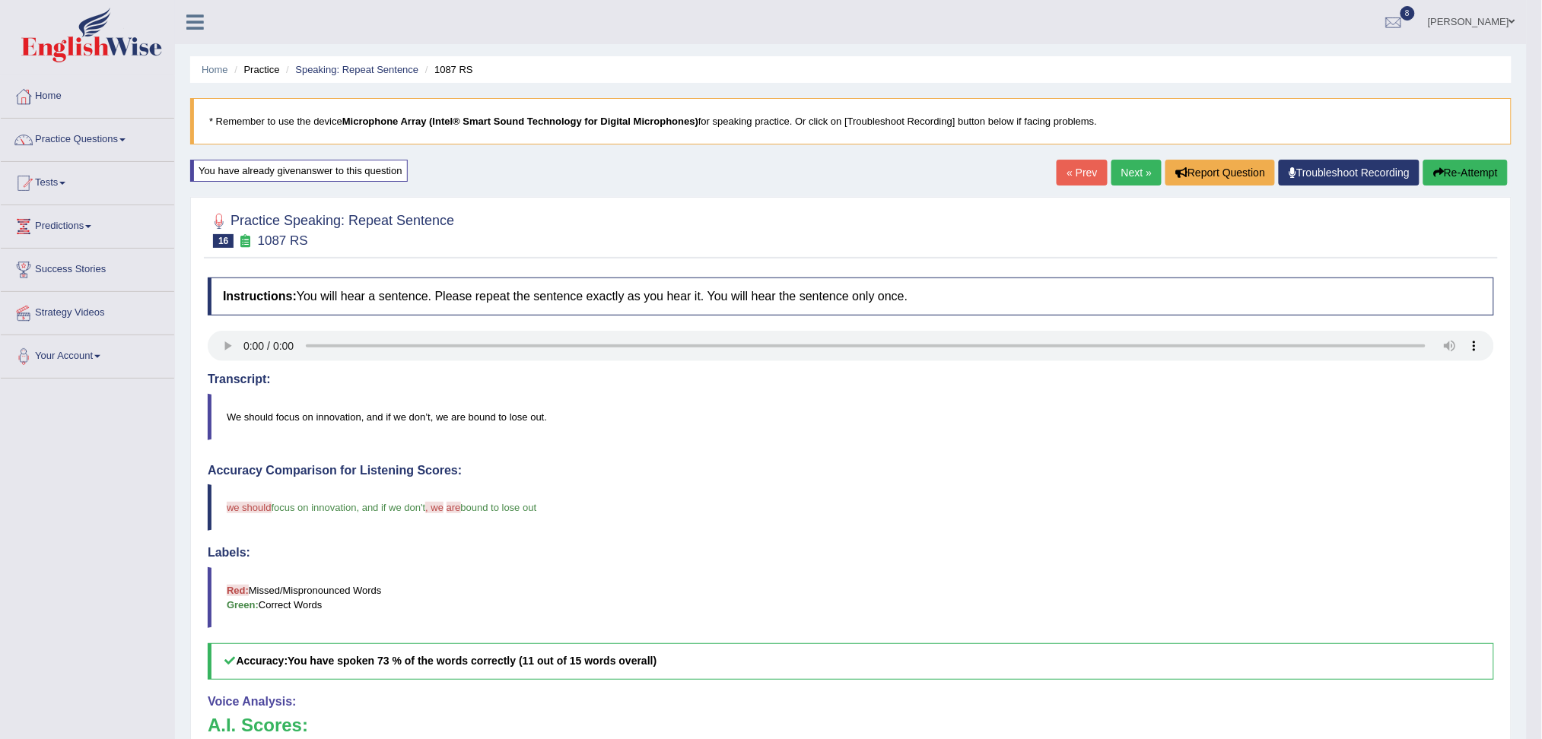
click at [1128, 174] on link "Next »" at bounding box center [1137, 173] width 50 height 26
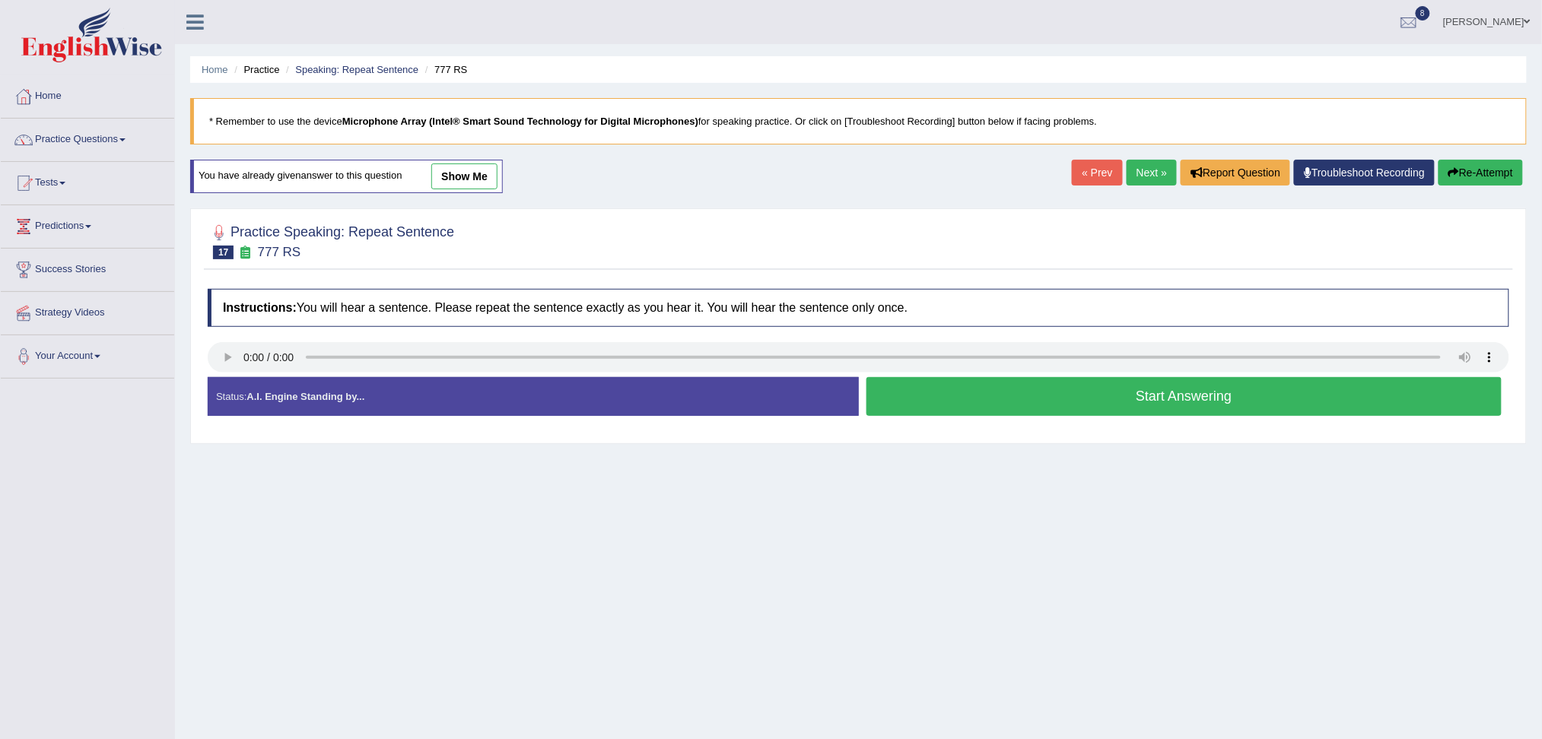
click at [1007, 403] on button "Start Answering" at bounding box center [1185, 396] width 636 height 39
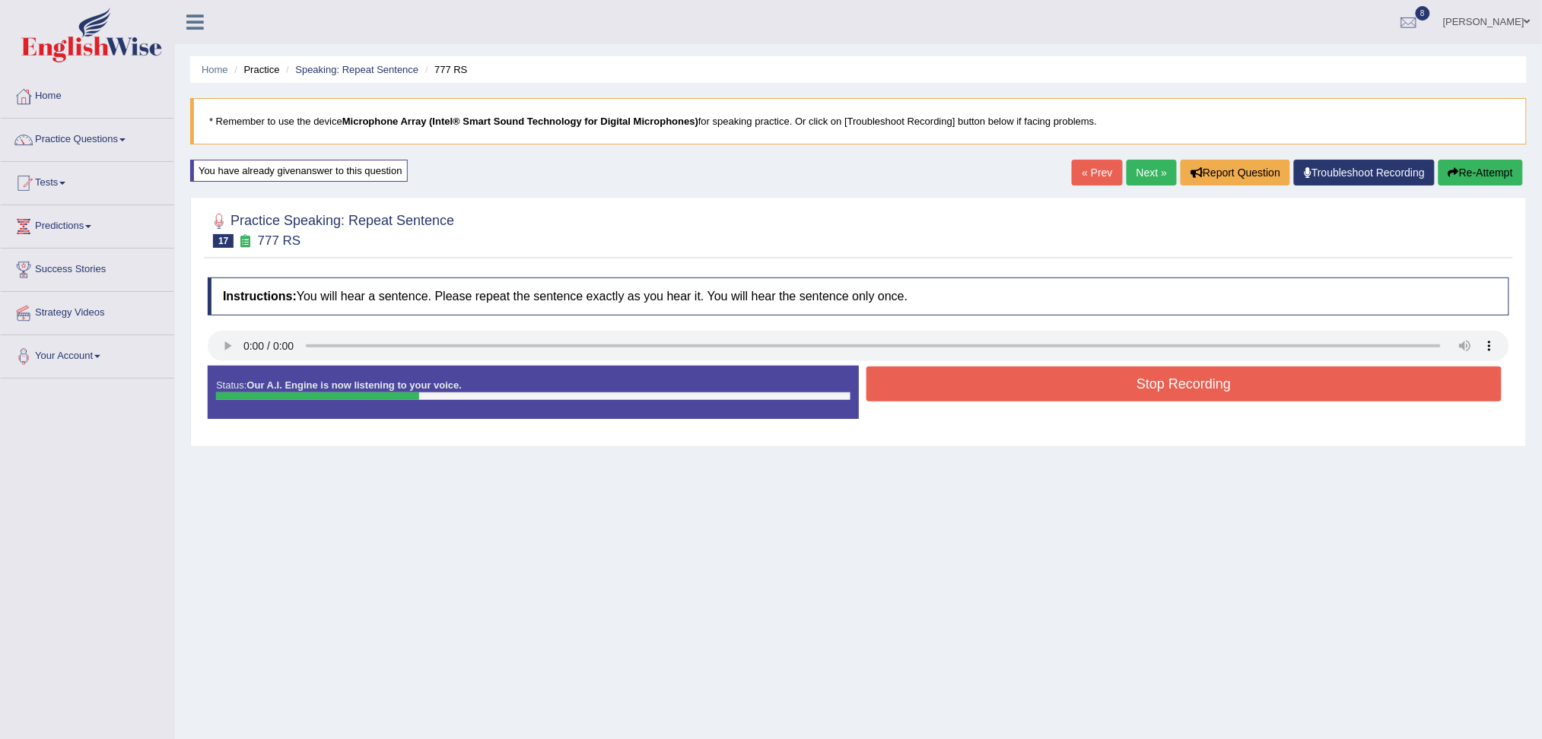
click at [972, 389] on button "Stop Recording" at bounding box center [1185, 384] width 636 height 35
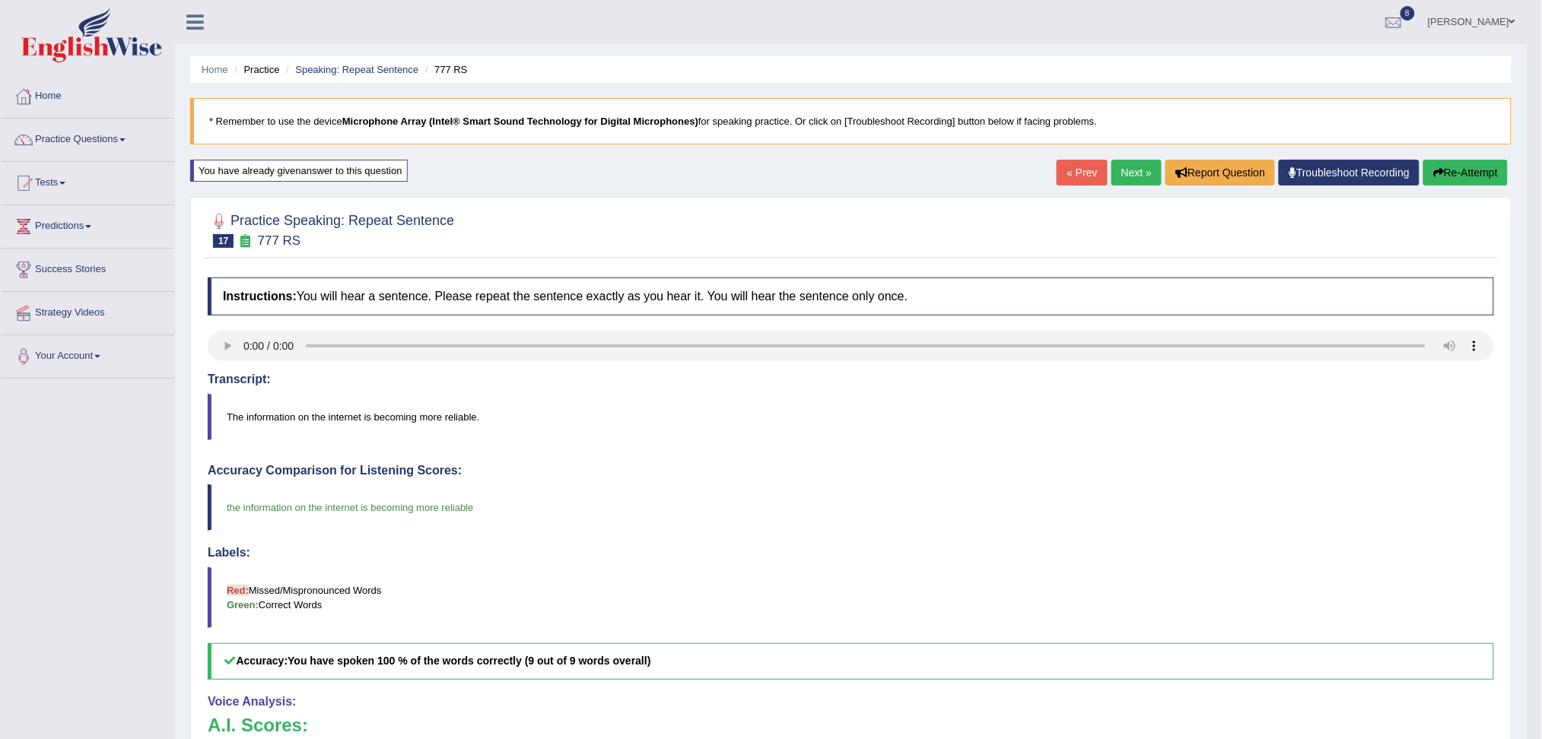
click at [1137, 177] on link "Next »" at bounding box center [1137, 173] width 50 height 26
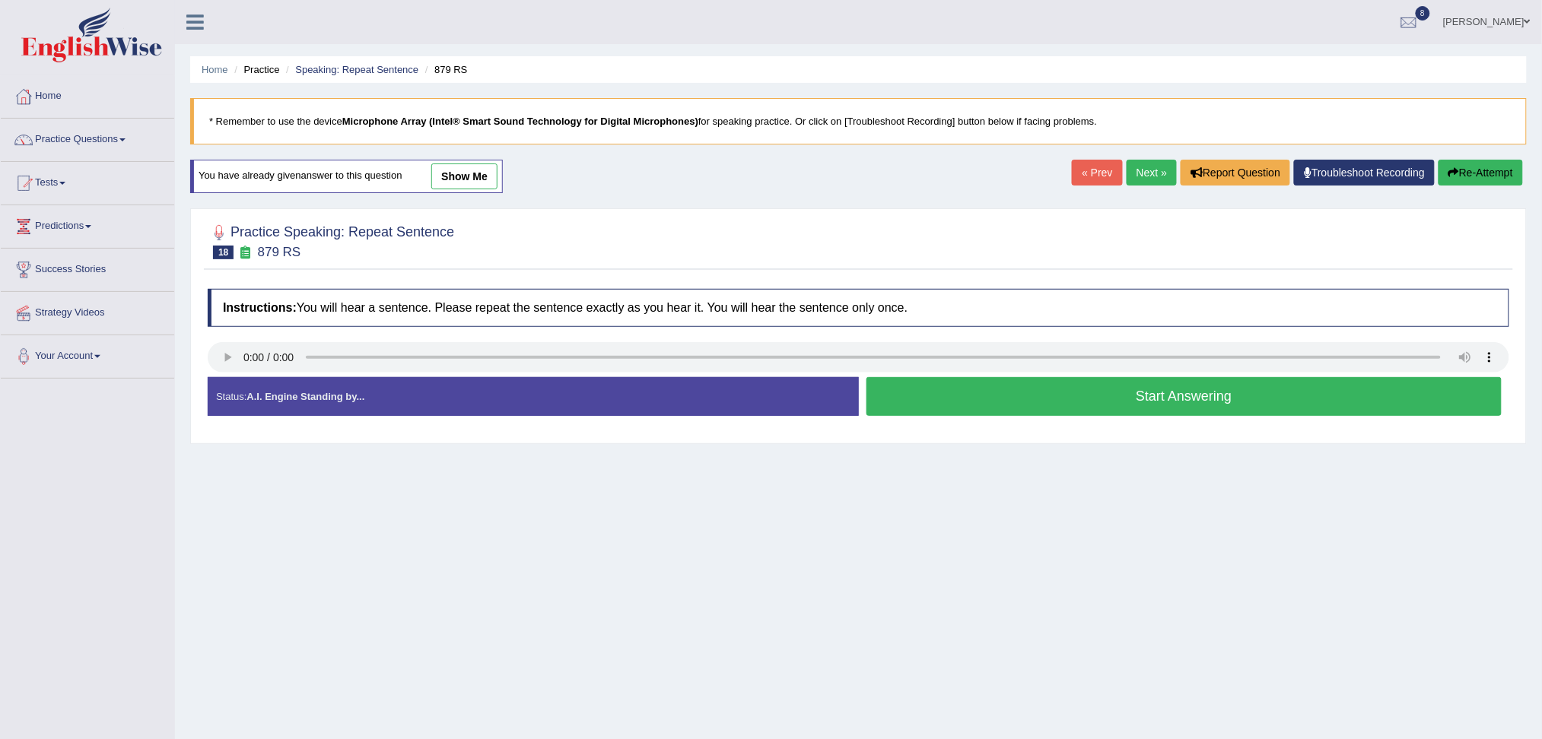
click at [1157, 399] on button "Start Answering" at bounding box center [1185, 396] width 636 height 39
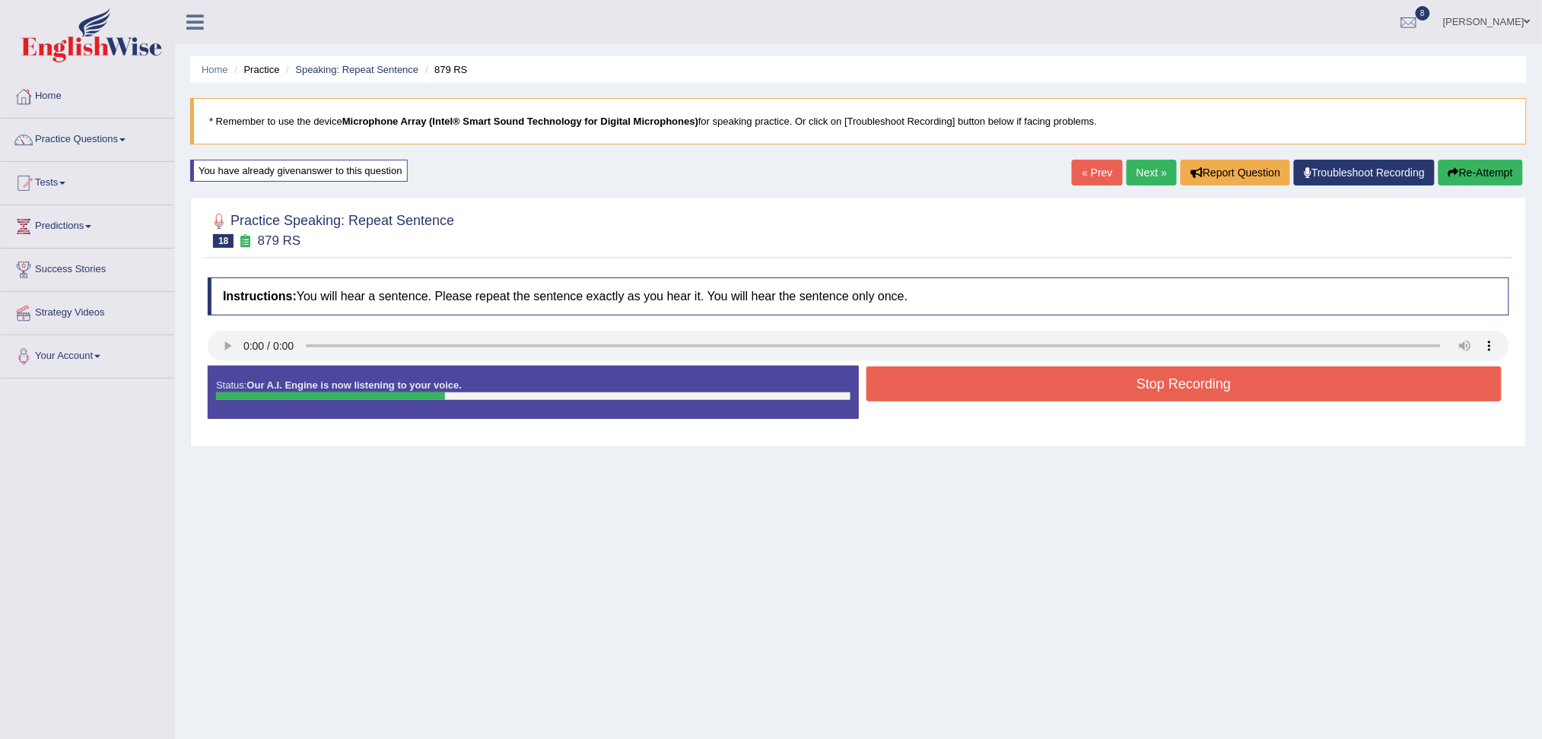
click at [1025, 395] on button "Stop Recording" at bounding box center [1185, 384] width 636 height 35
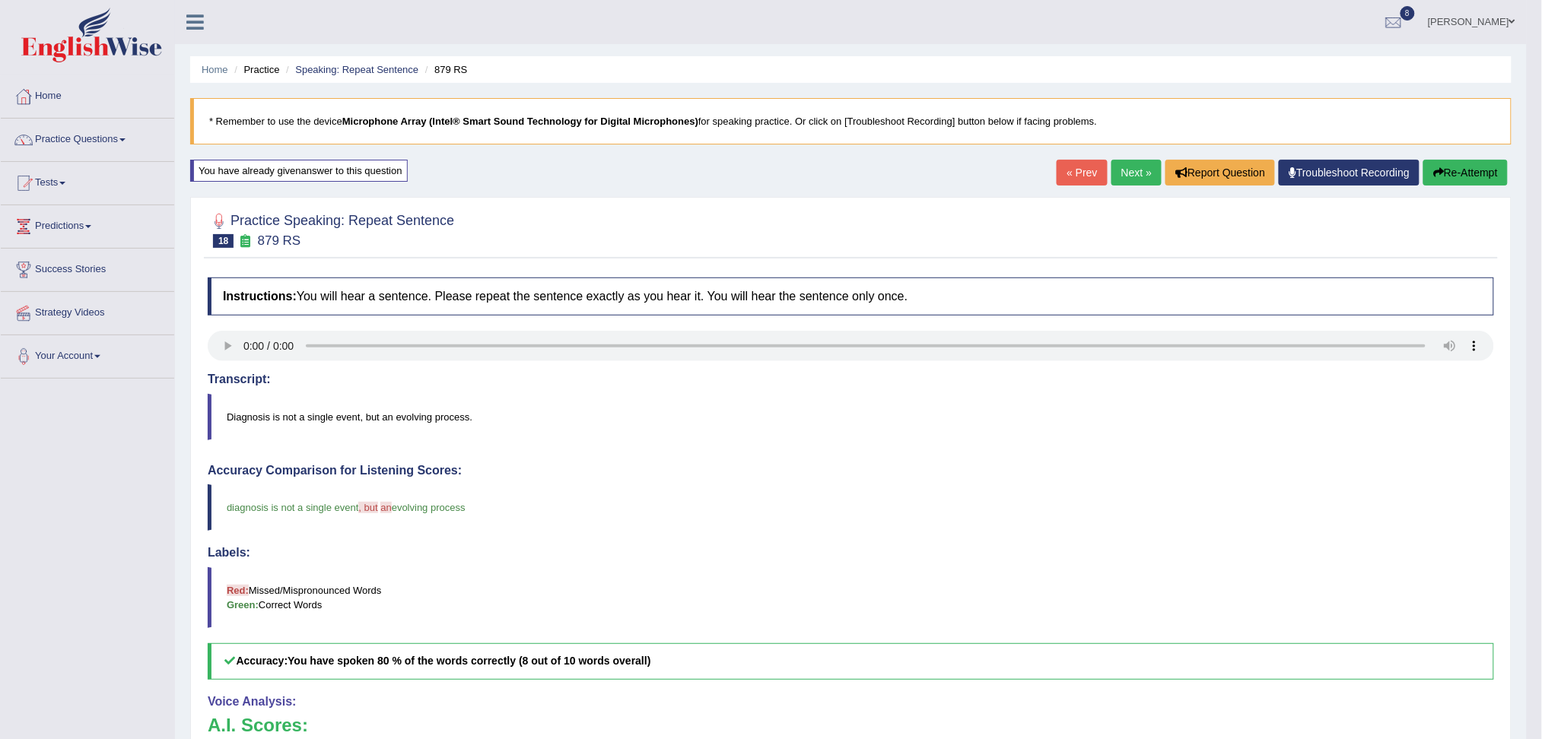
click at [1140, 174] on link "Next »" at bounding box center [1137, 173] width 50 height 26
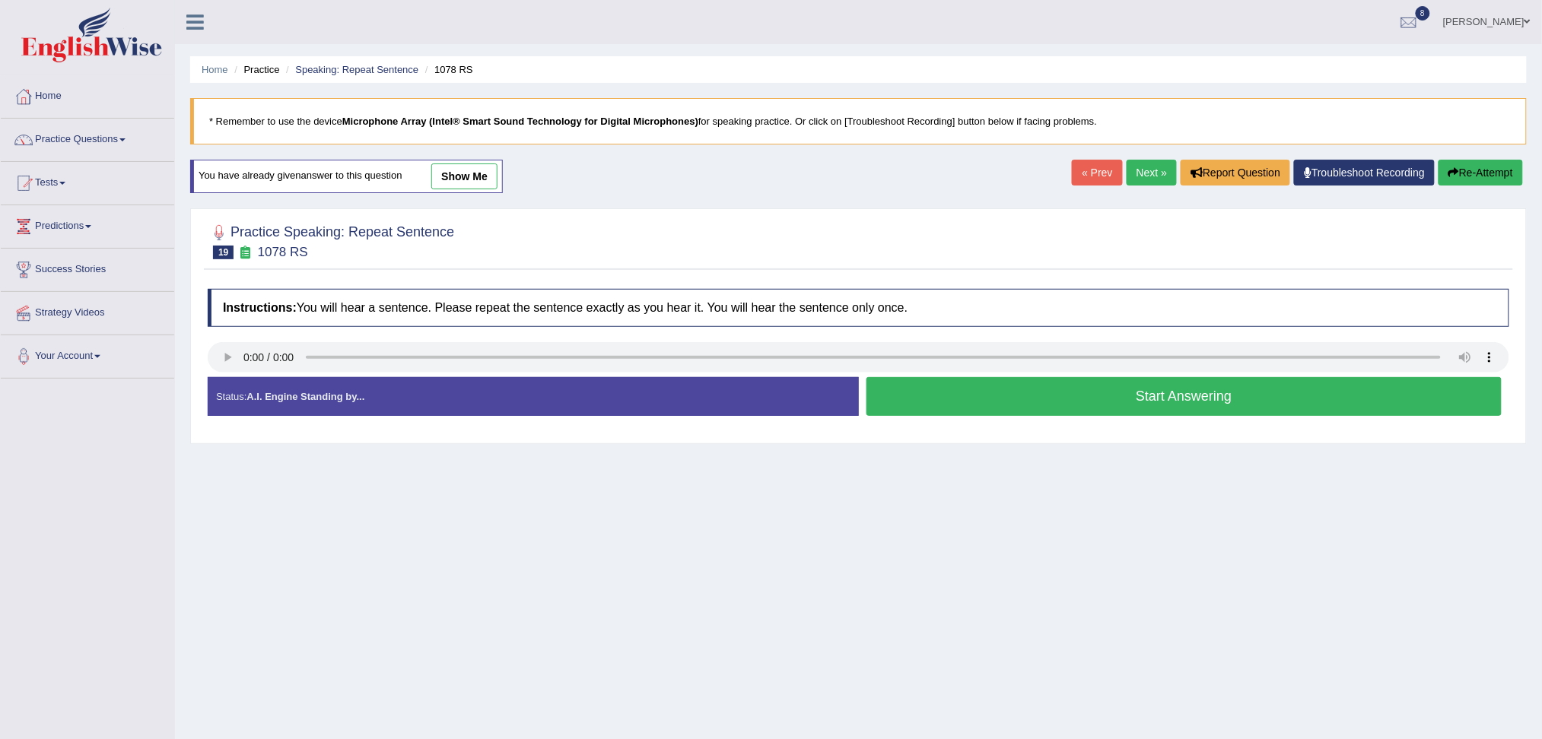
click at [965, 389] on button "Start Answering" at bounding box center [1185, 396] width 636 height 39
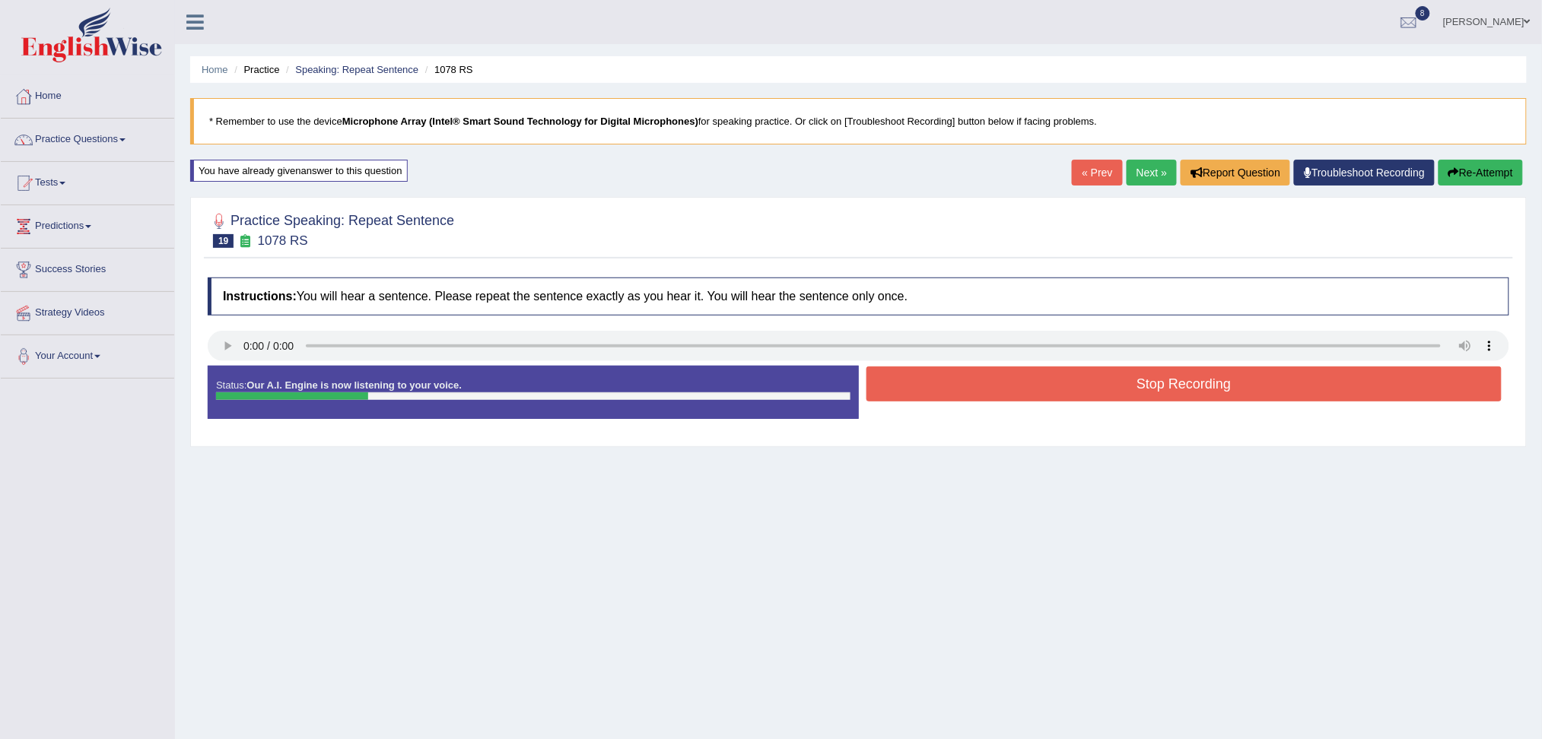
click at [965, 389] on button "Stop Recording" at bounding box center [1185, 384] width 636 height 35
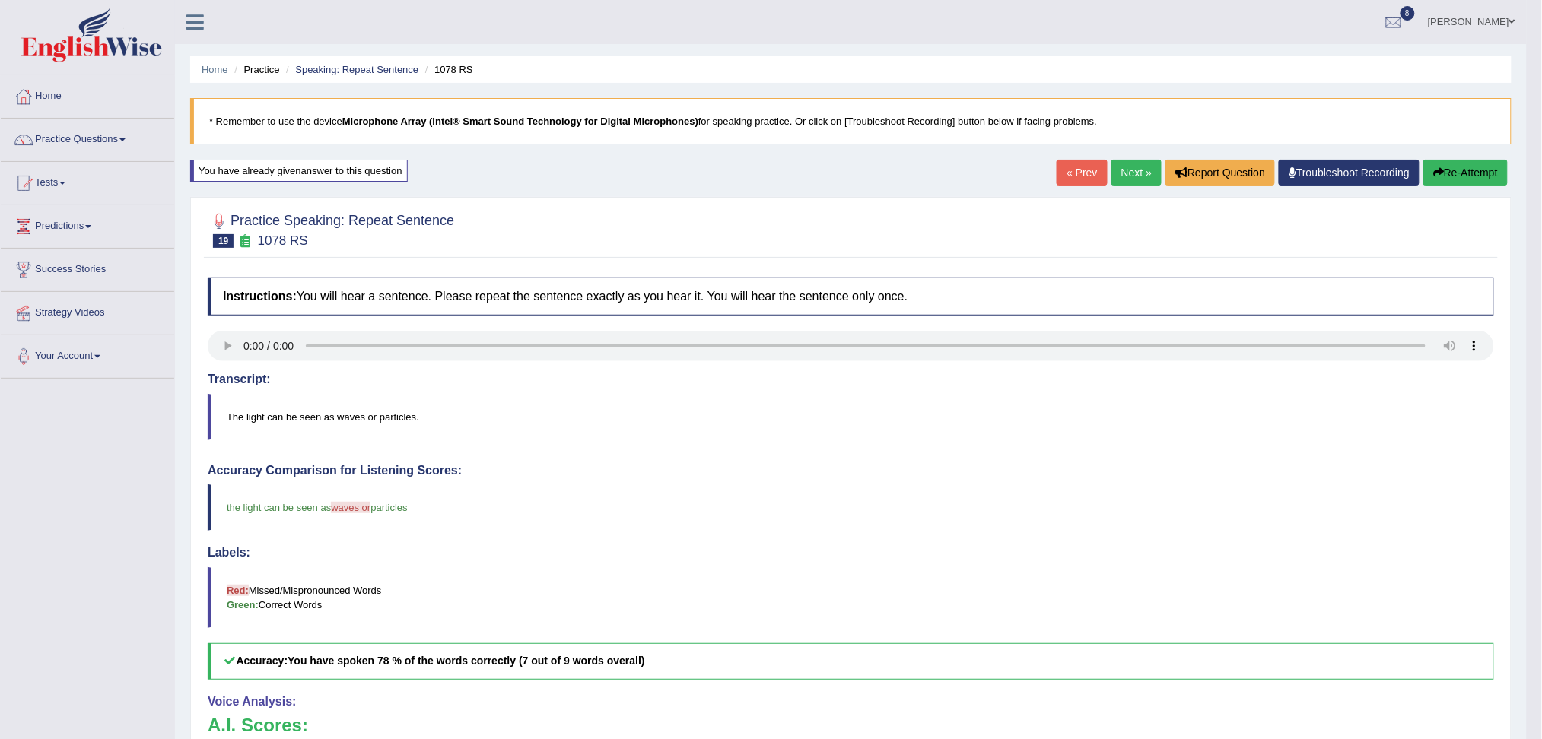
click at [1130, 176] on link "Next »" at bounding box center [1137, 173] width 50 height 26
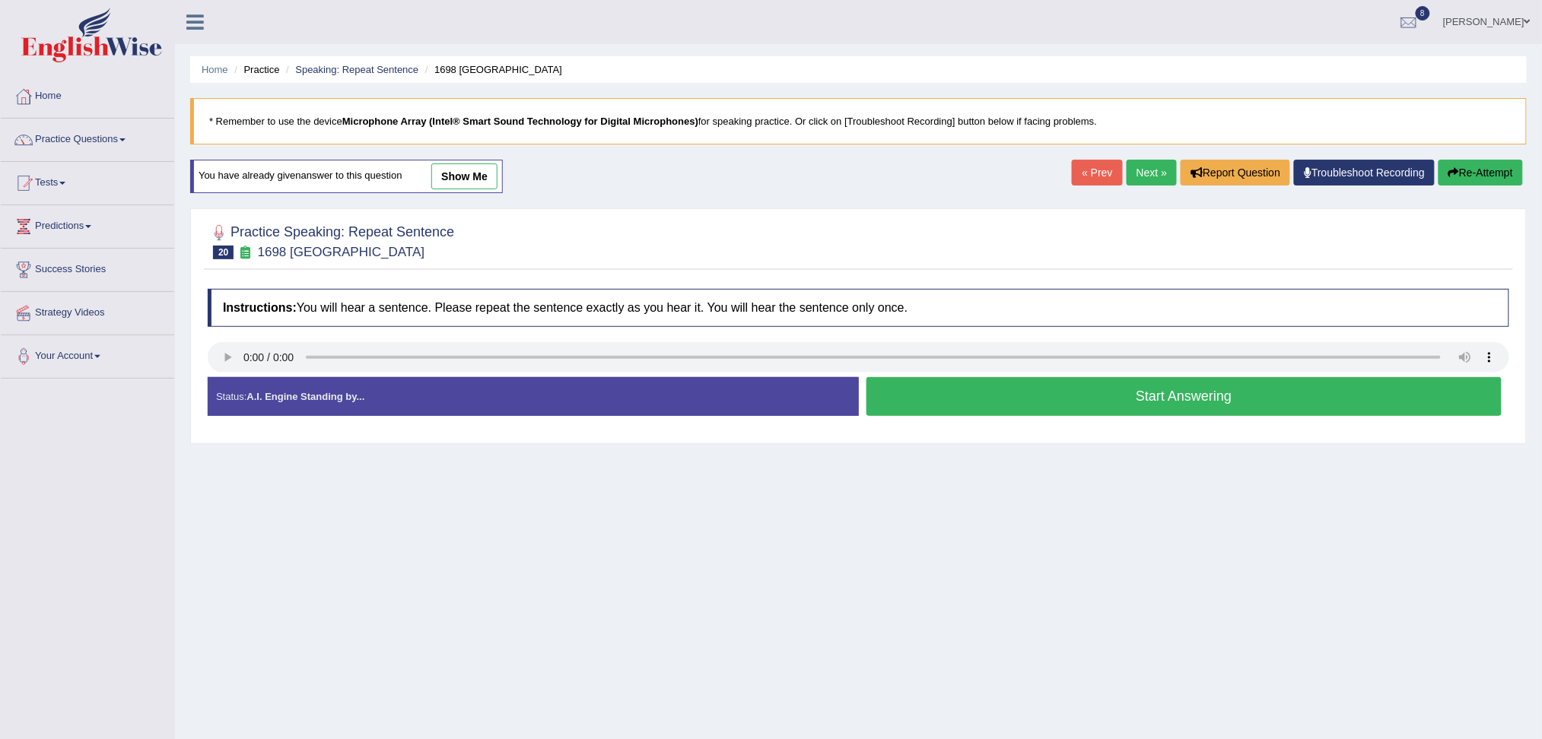
click at [978, 414] on button "Start Answering" at bounding box center [1185, 396] width 636 height 39
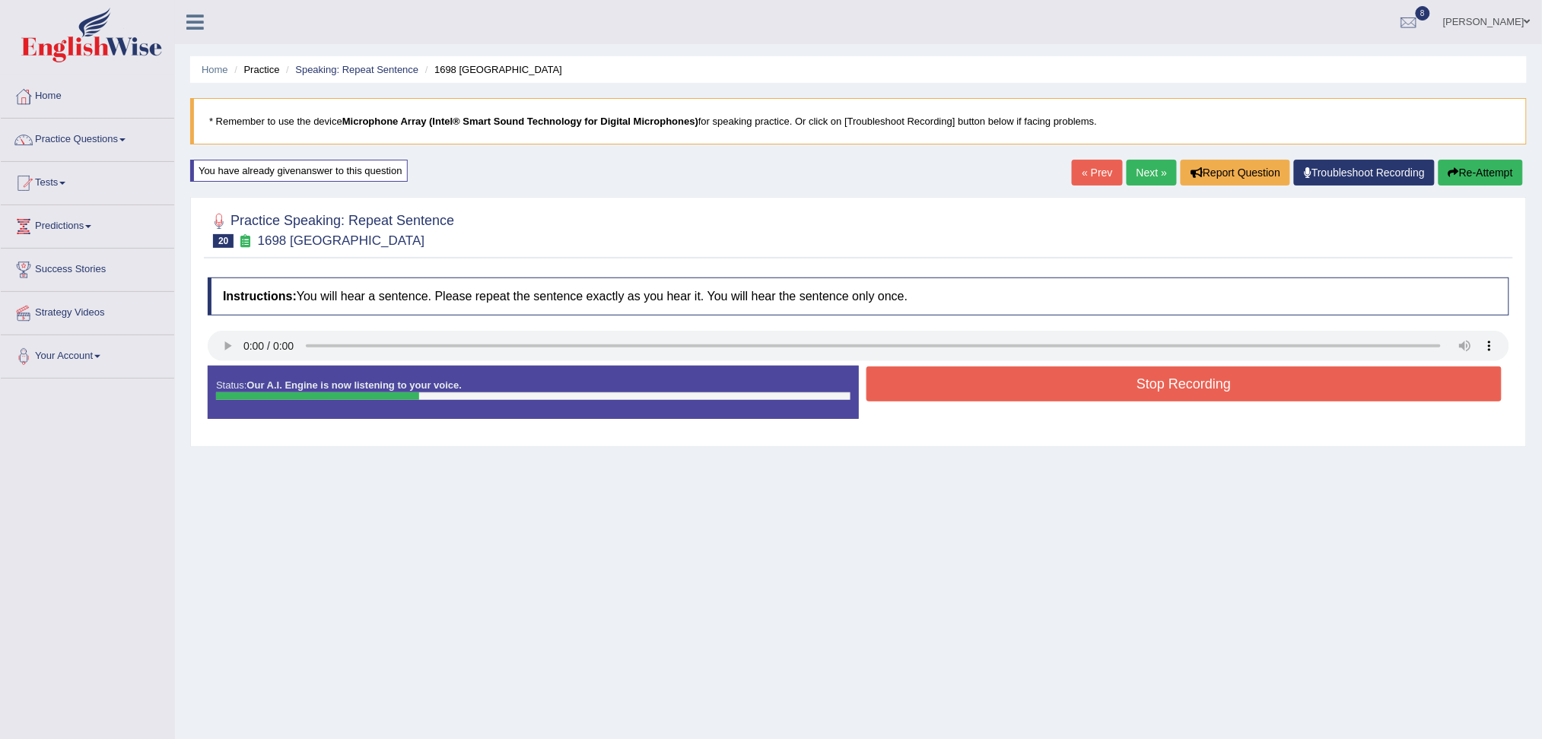
click at [954, 385] on button "Stop Recording" at bounding box center [1185, 384] width 636 height 35
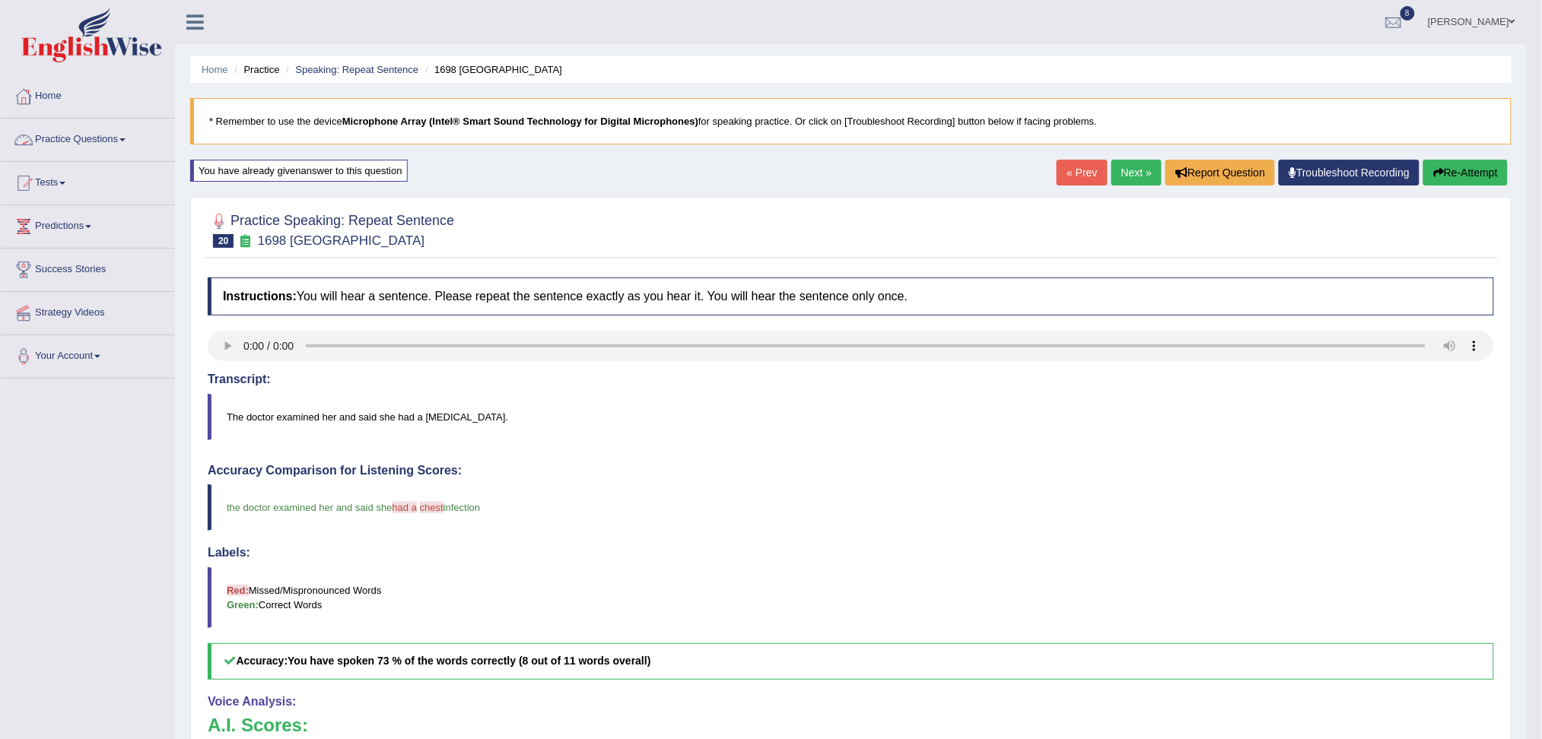
click at [110, 132] on link "Practice Questions" at bounding box center [87, 138] width 173 height 38
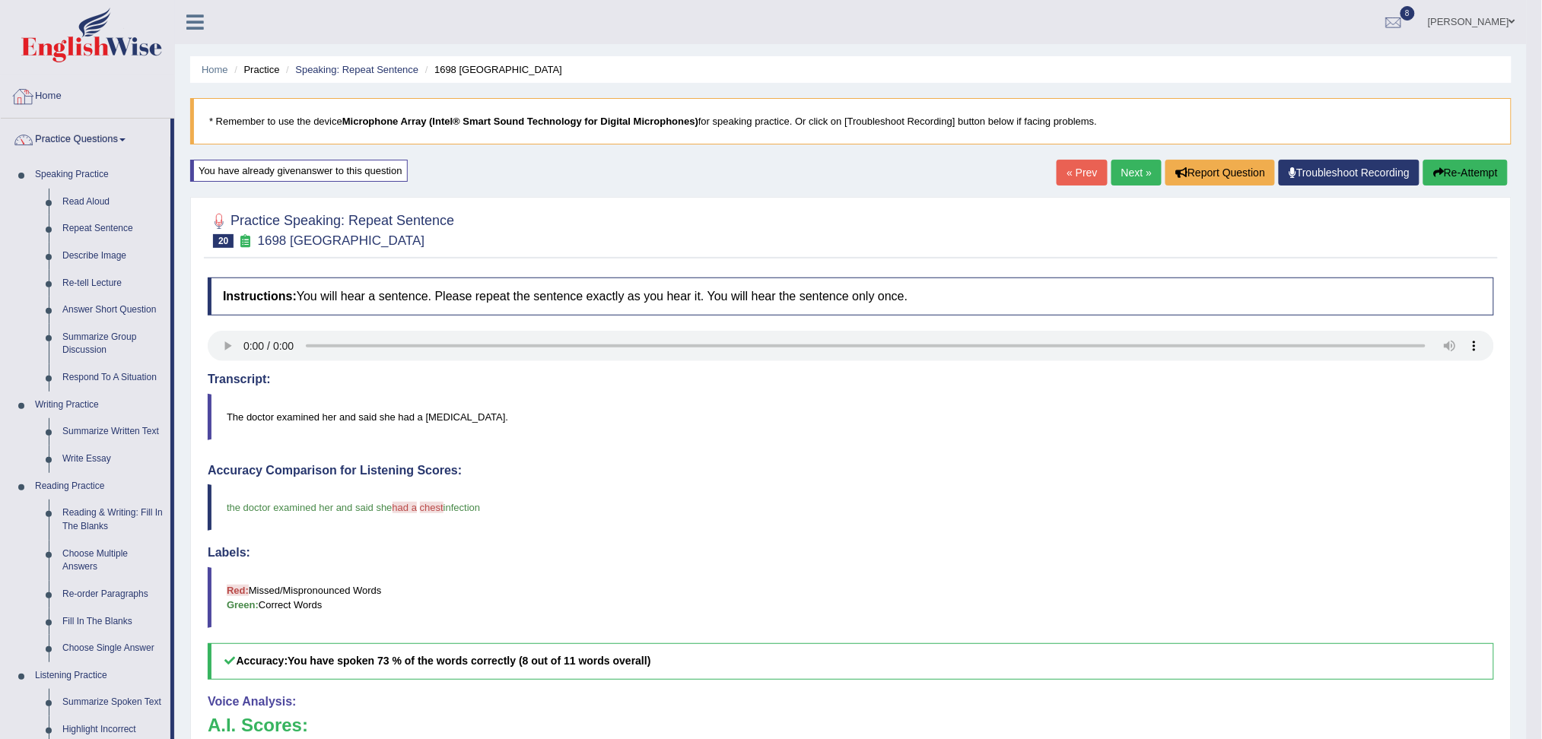
click at [93, 67] on div at bounding box center [87, 37] width 175 height 75
click at [94, 42] on img at bounding box center [91, 35] width 141 height 55
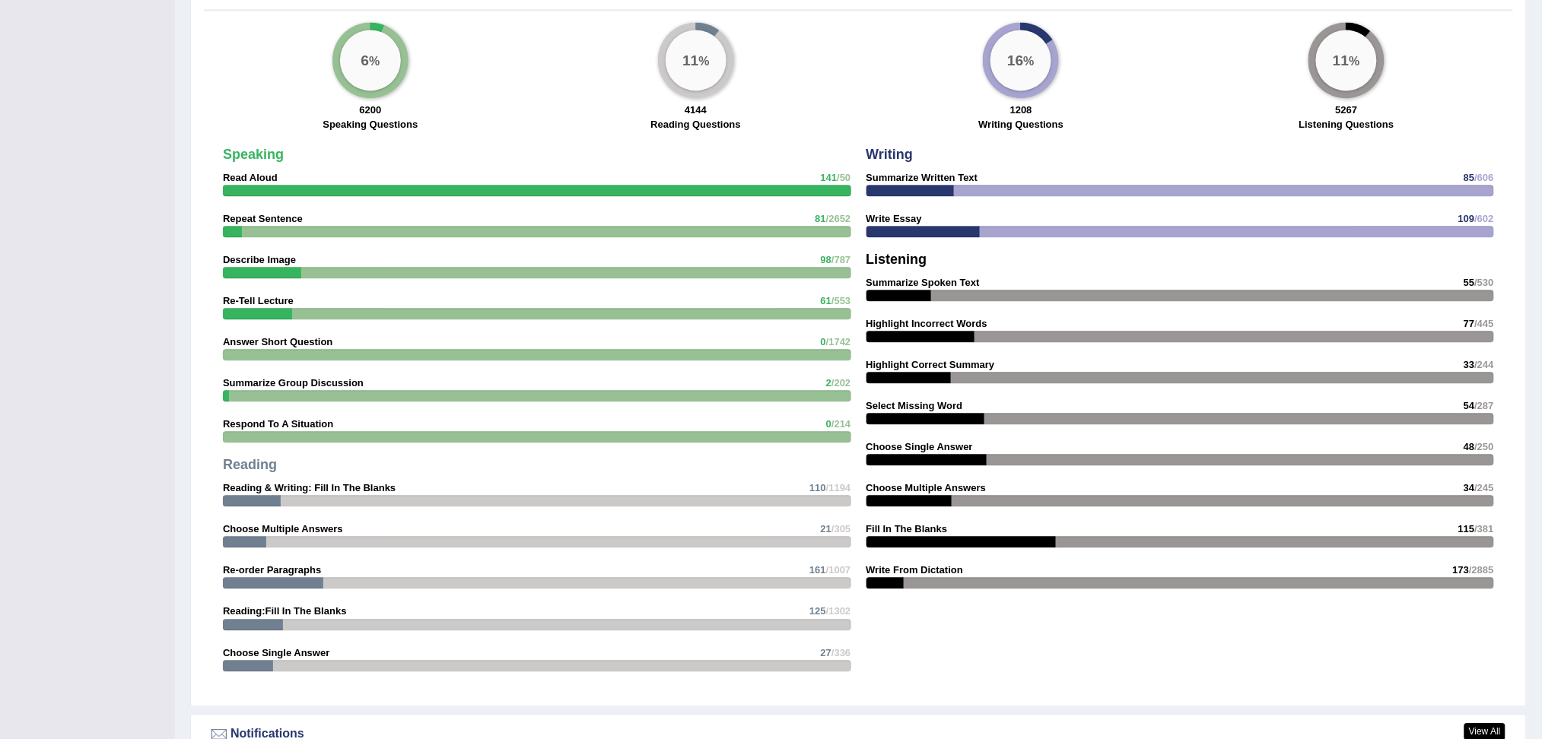
scroll to position [1146, 0]
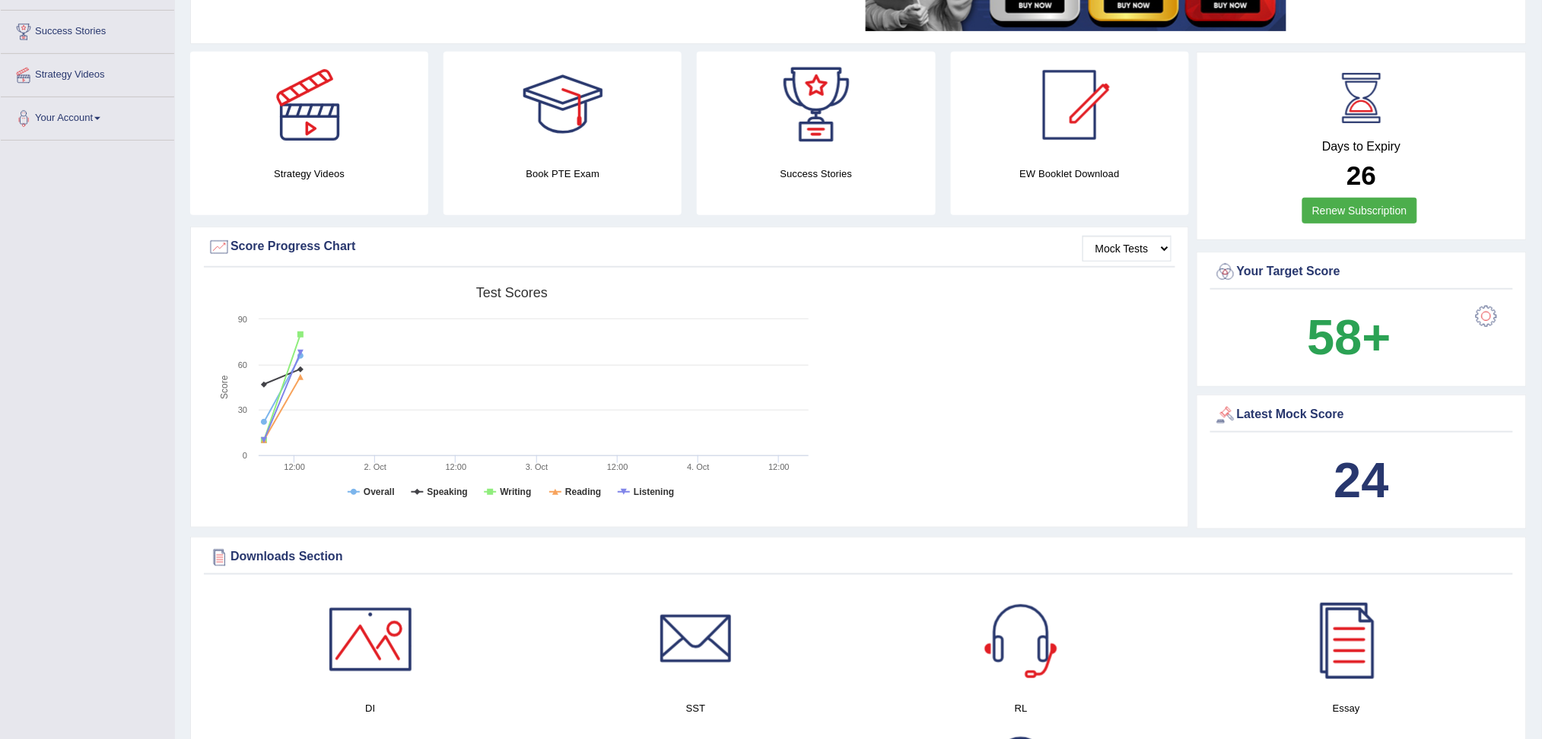
scroll to position [0, 0]
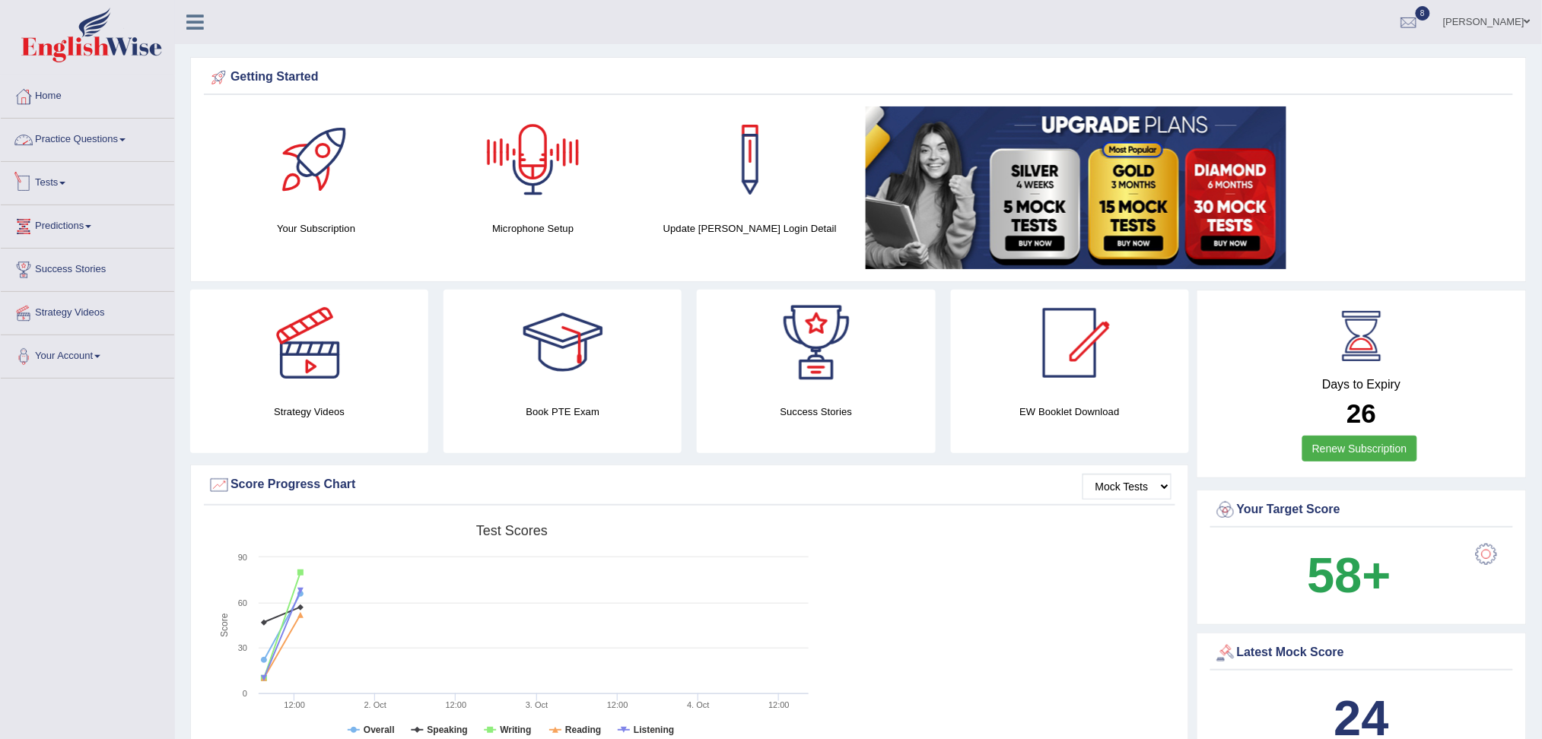
click at [95, 135] on link "Practice Questions" at bounding box center [87, 138] width 173 height 38
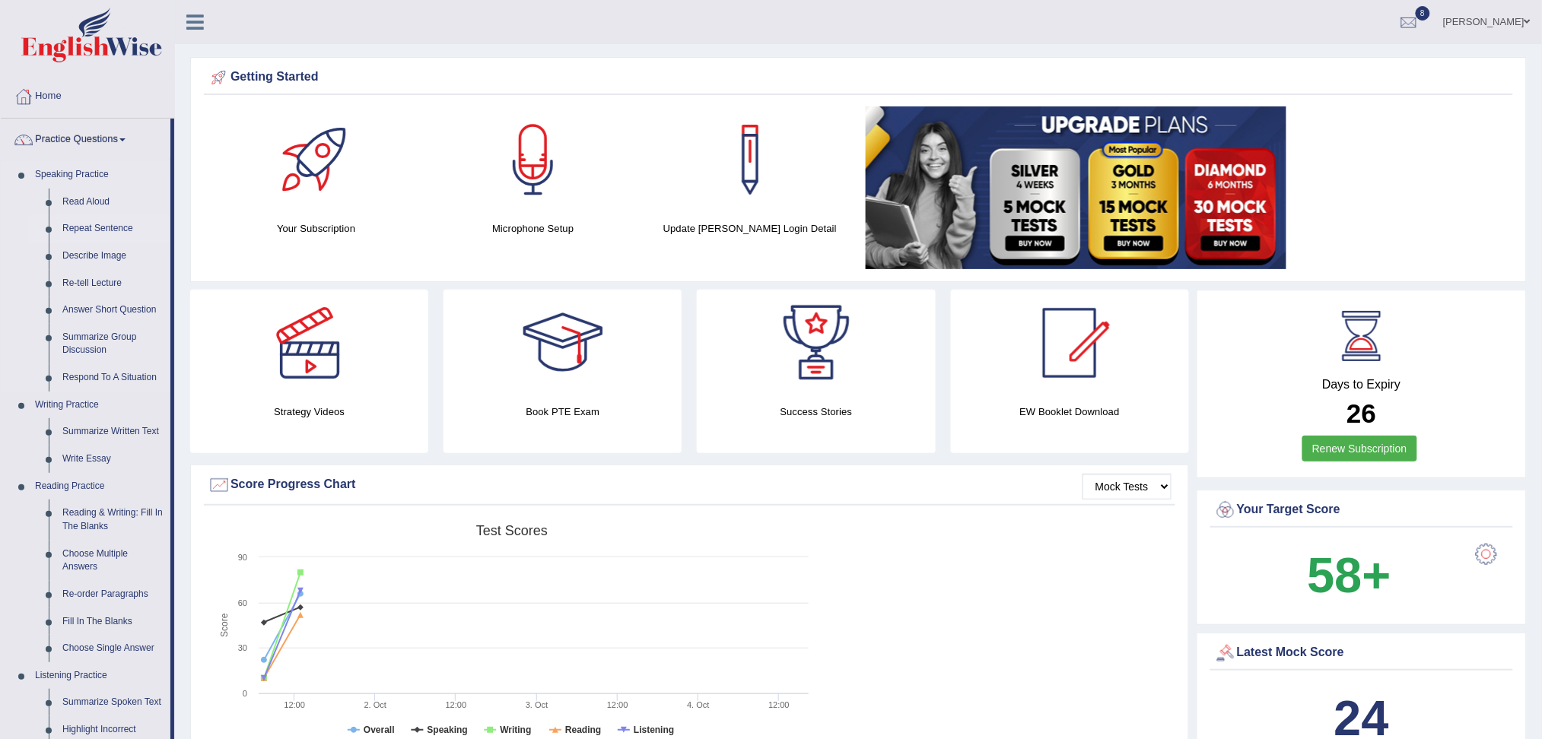
click at [91, 225] on link "Repeat Sentence" at bounding box center [113, 228] width 115 height 27
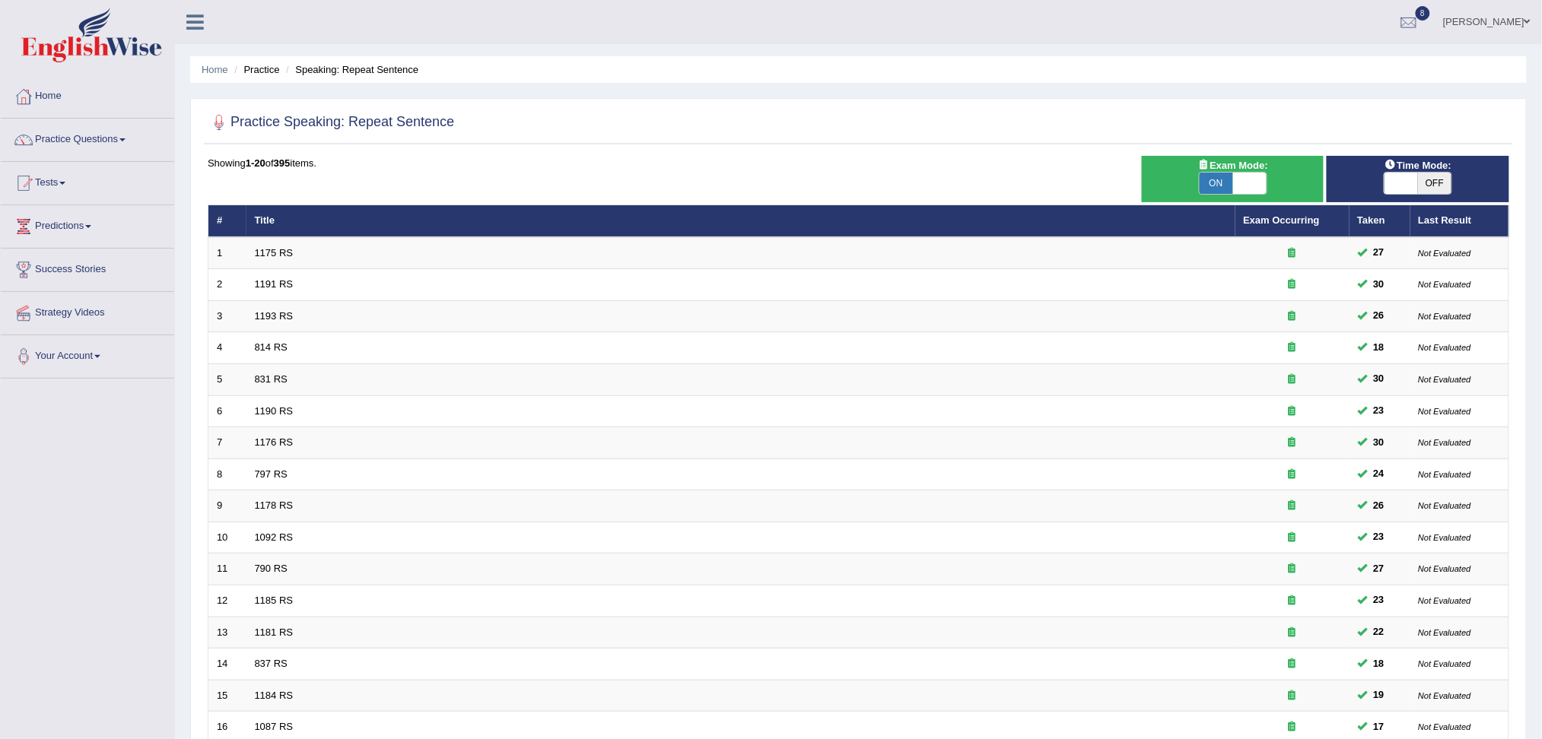
scroll to position [269, 0]
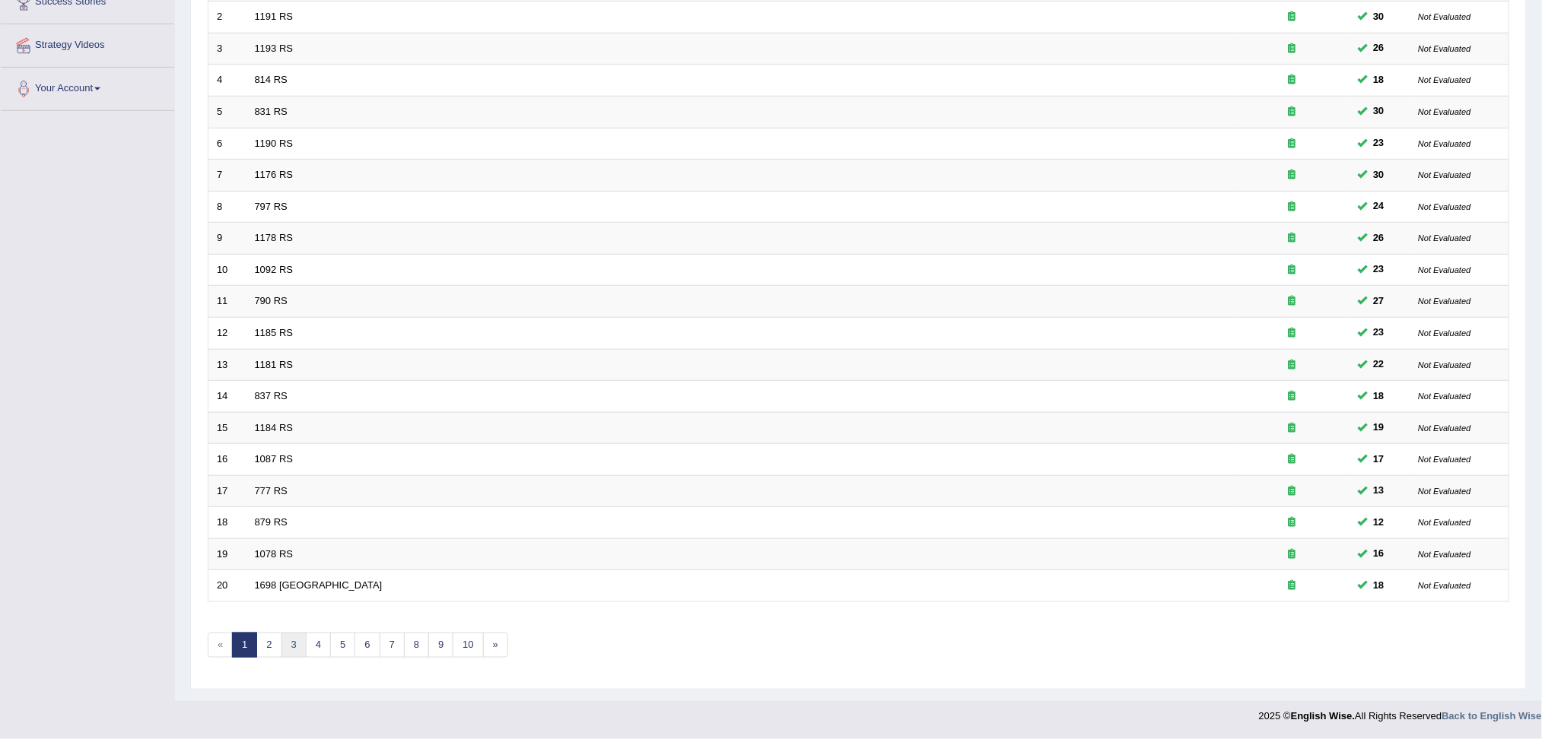
click at [299, 646] on link "3" at bounding box center [293, 645] width 25 height 25
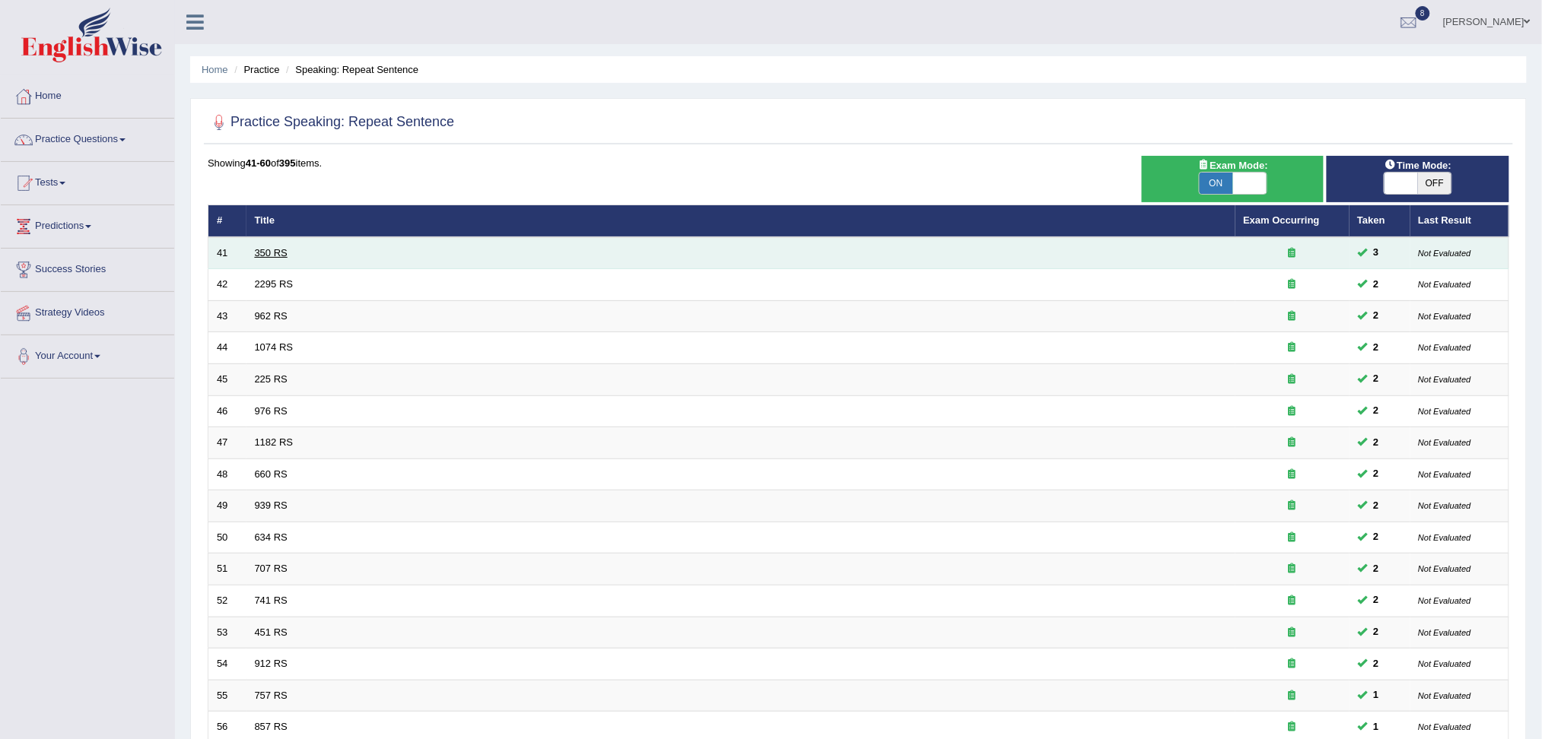
click at [265, 247] on link "350 RS" at bounding box center [271, 252] width 33 height 11
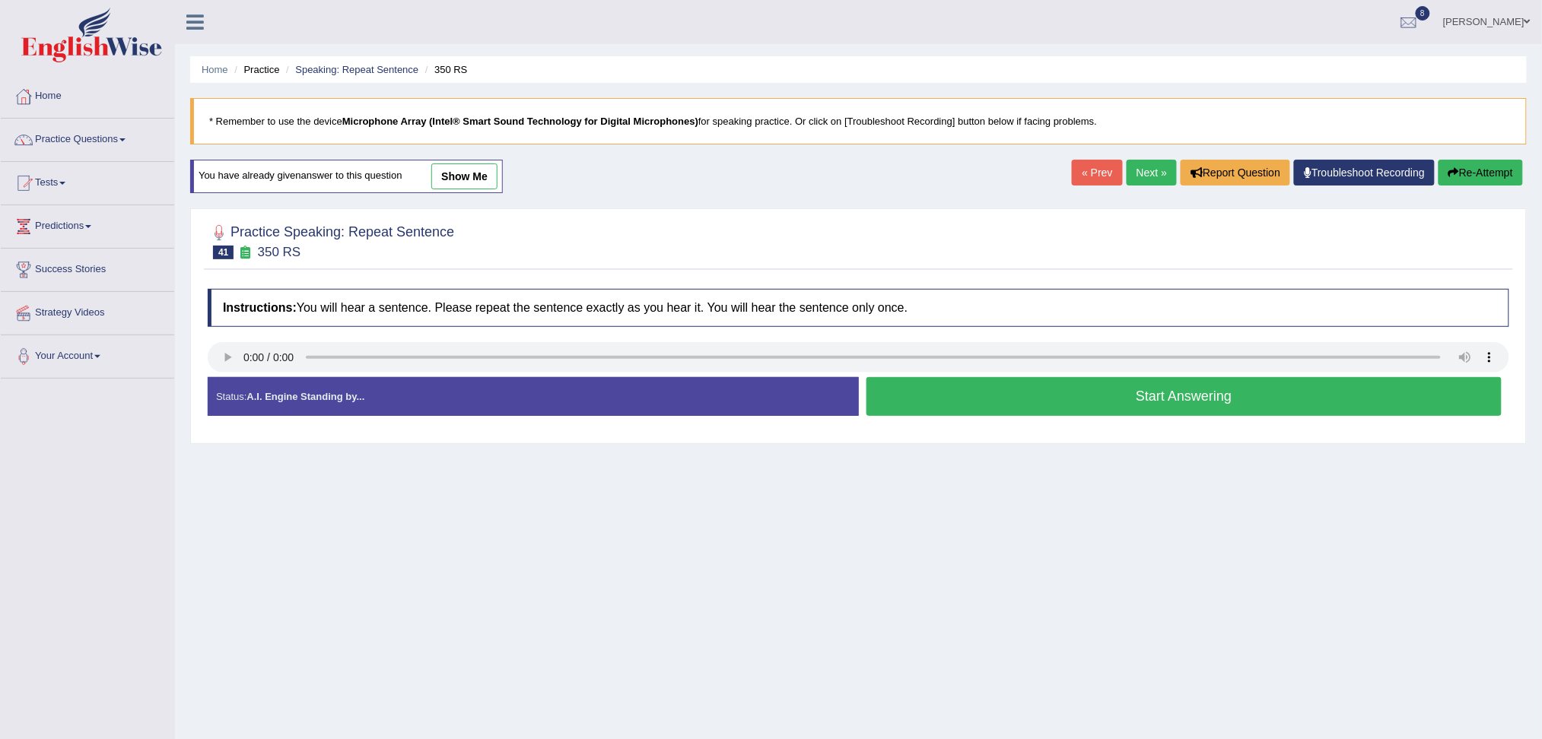
click at [1085, 403] on button "Start Answering" at bounding box center [1185, 396] width 636 height 39
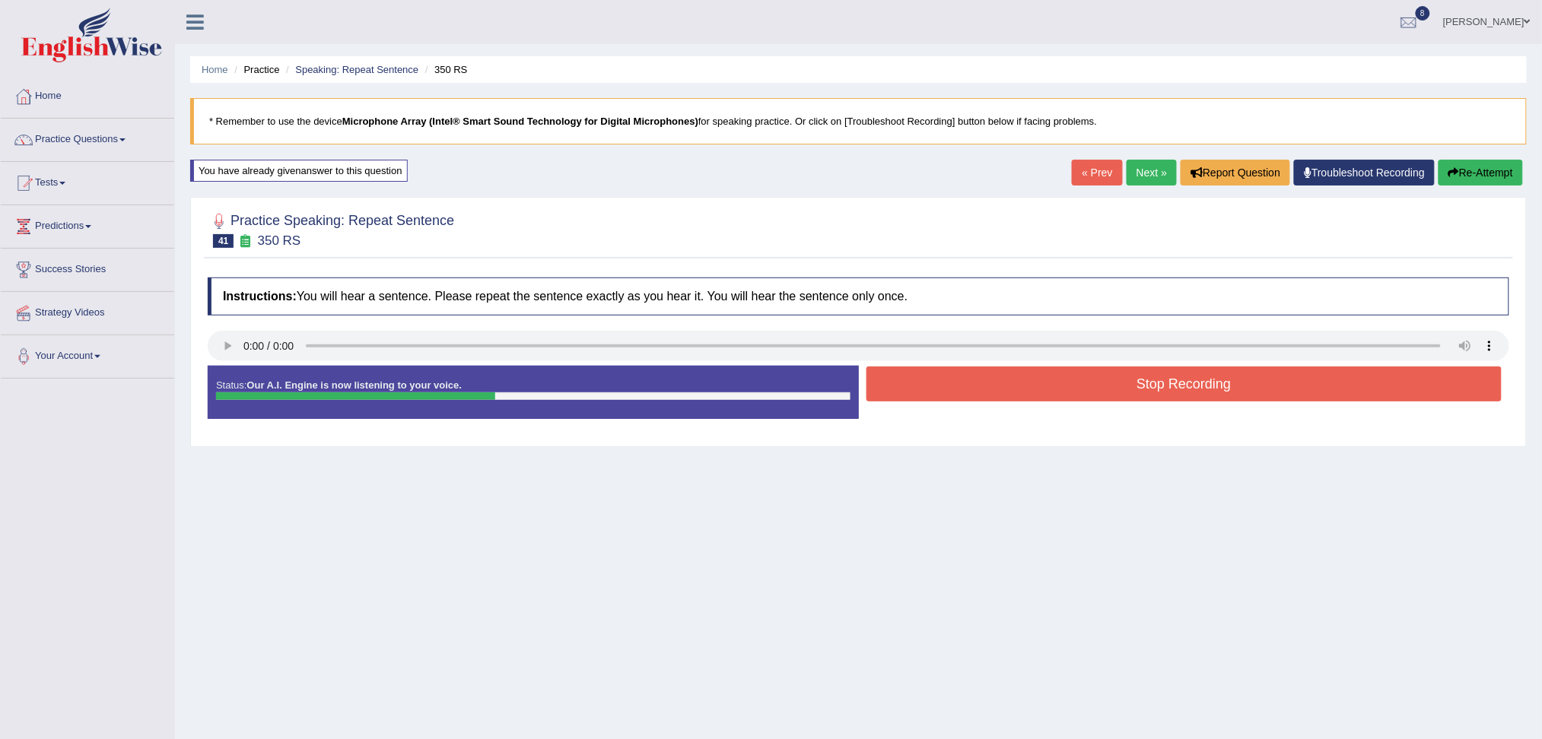
click at [1038, 389] on button "Stop Recording" at bounding box center [1185, 384] width 636 height 35
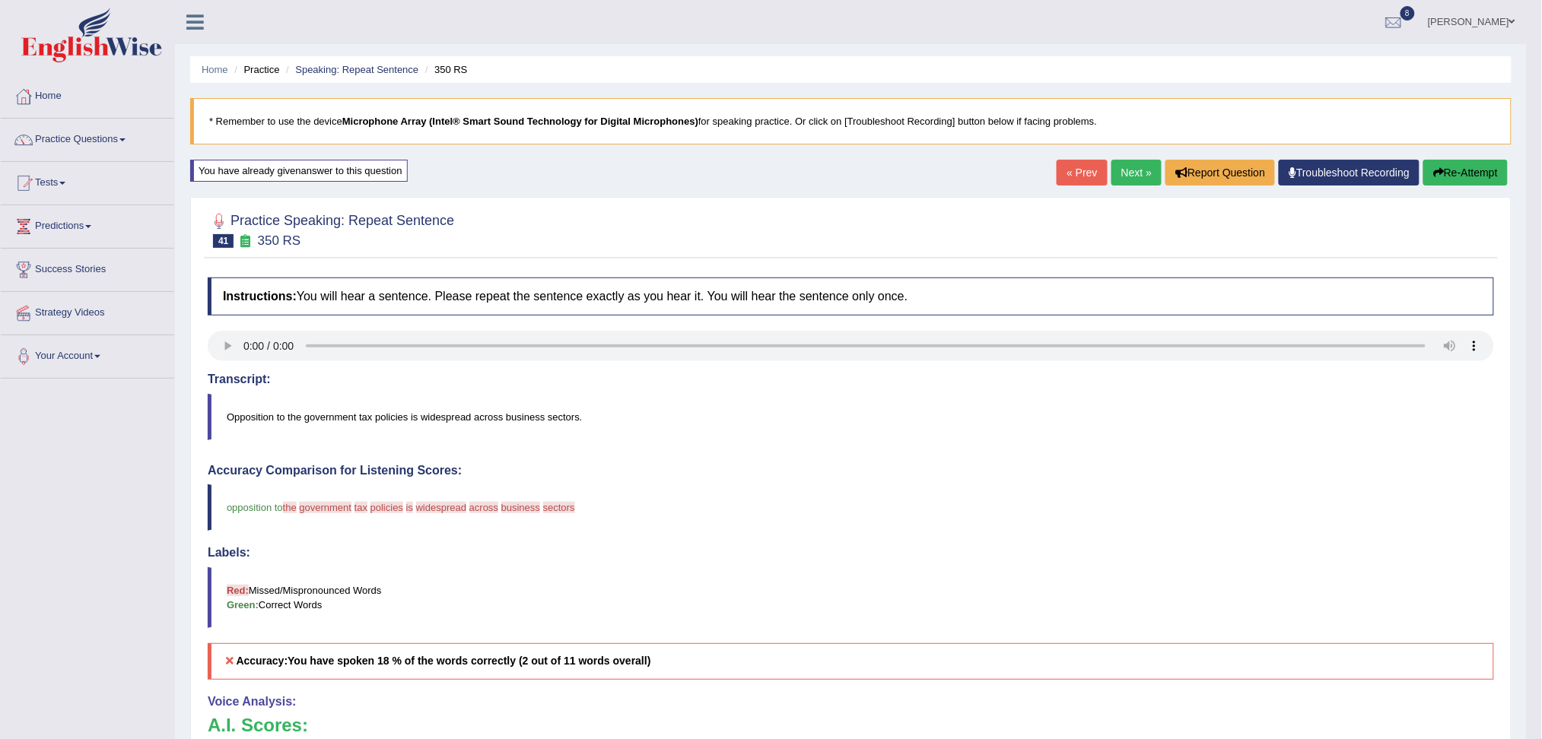
click at [1121, 183] on link "Next »" at bounding box center [1137, 173] width 50 height 26
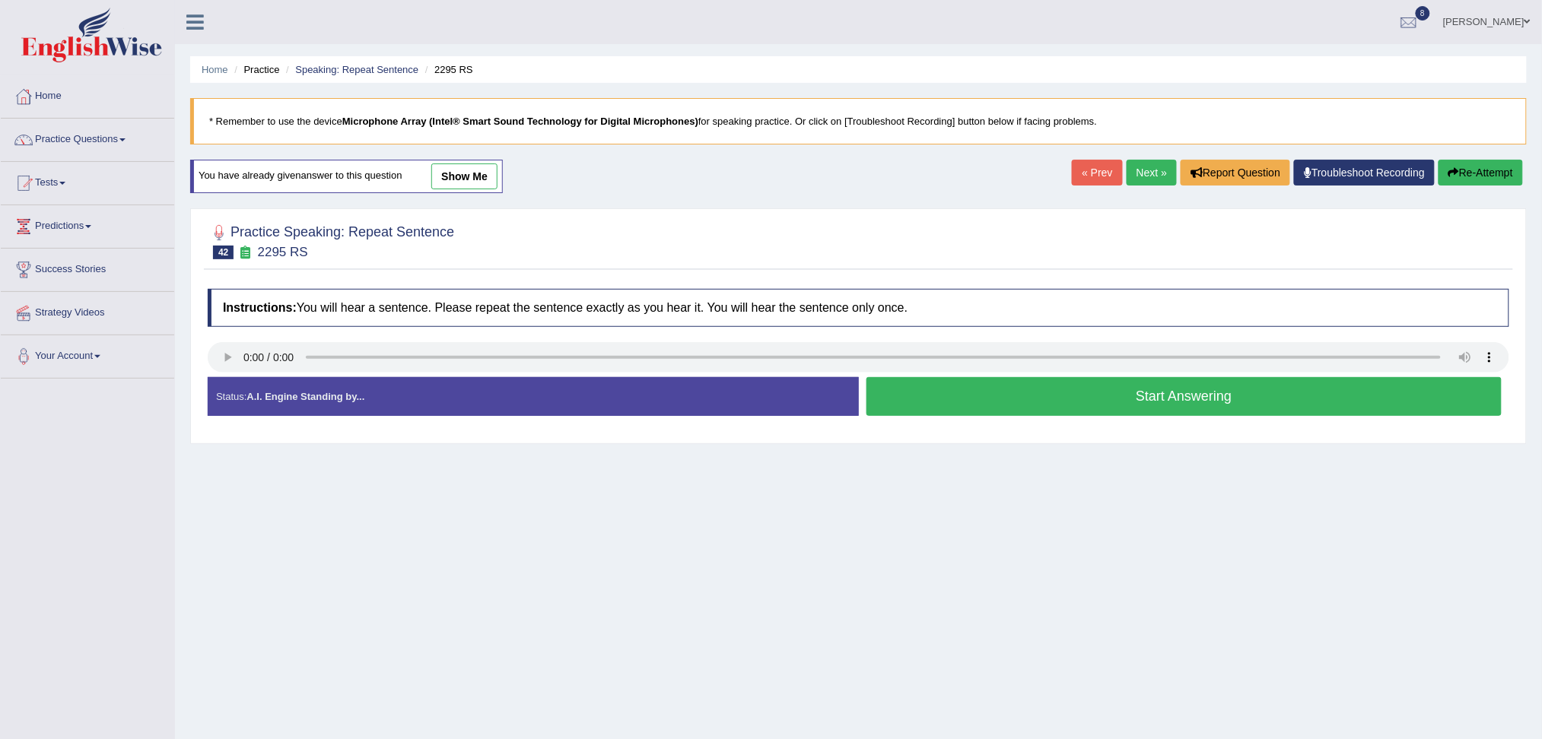
click at [1038, 402] on button "Start Answering" at bounding box center [1185, 396] width 636 height 39
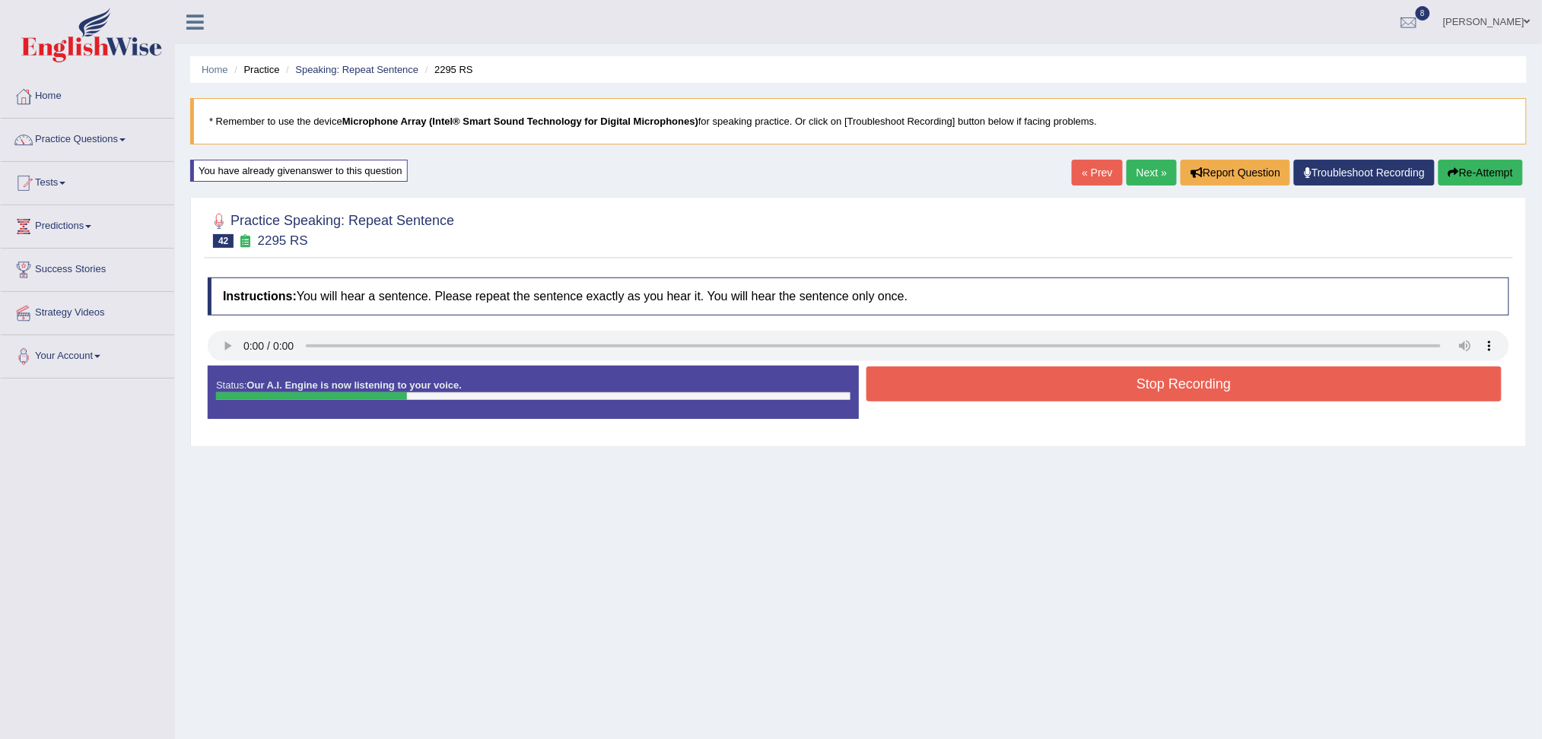
click at [990, 381] on button "Stop Recording" at bounding box center [1185, 384] width 636 height 35
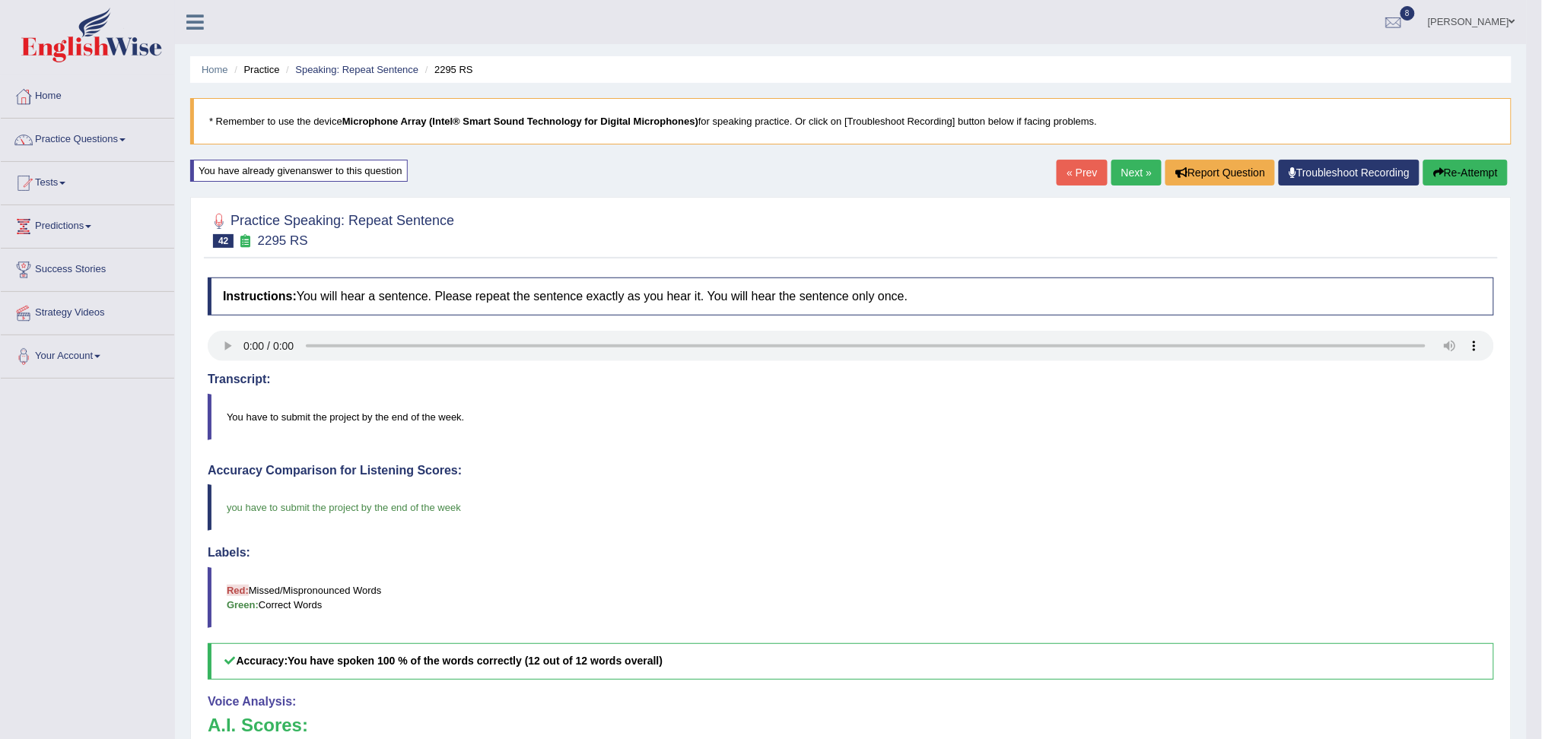
click at [1125, 176] on link "Next »" at bounding box center [1137, 173] width 50 height 26
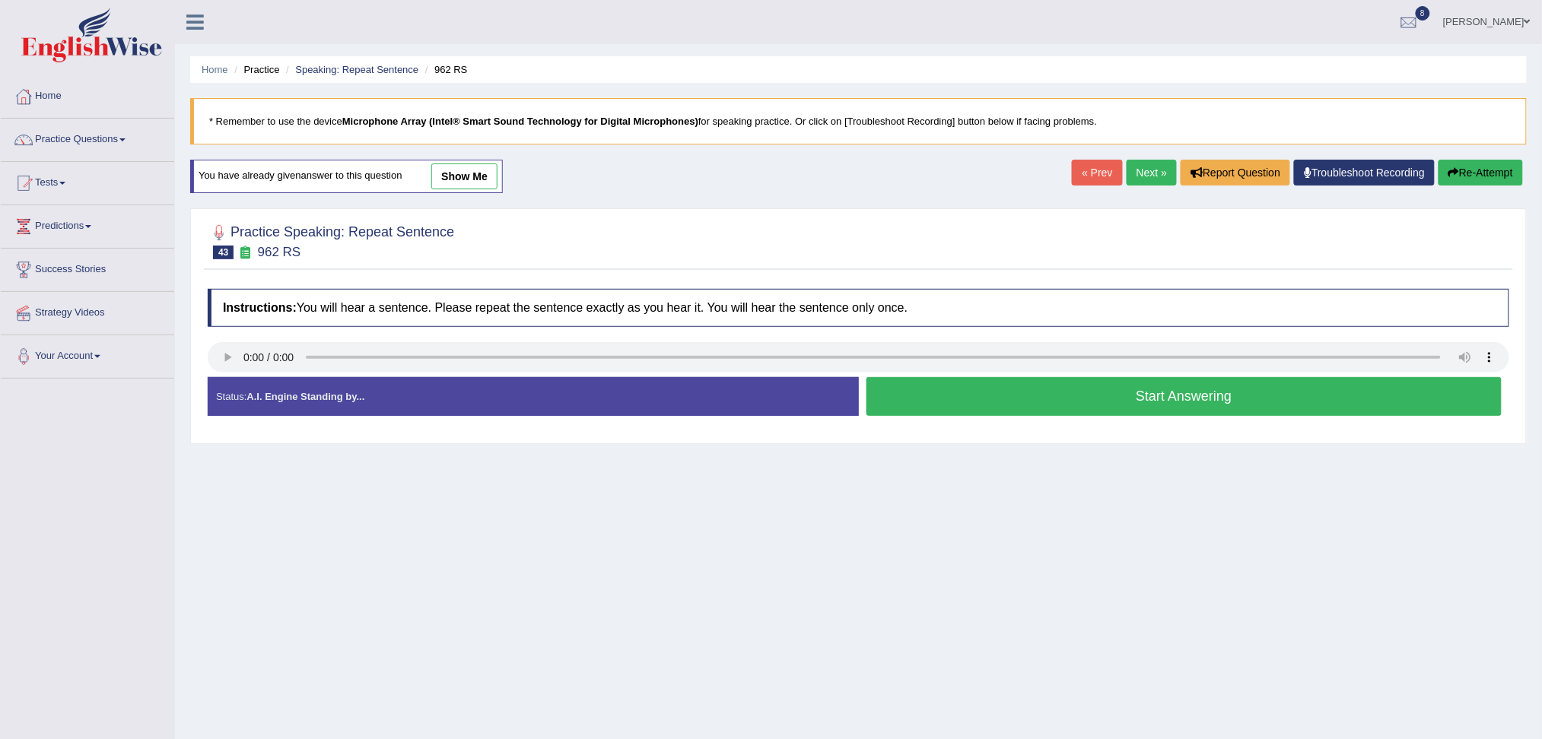
click at [1108, 392] on button "Start Answering" at bounding box center [1185, 396] width 636 height 39
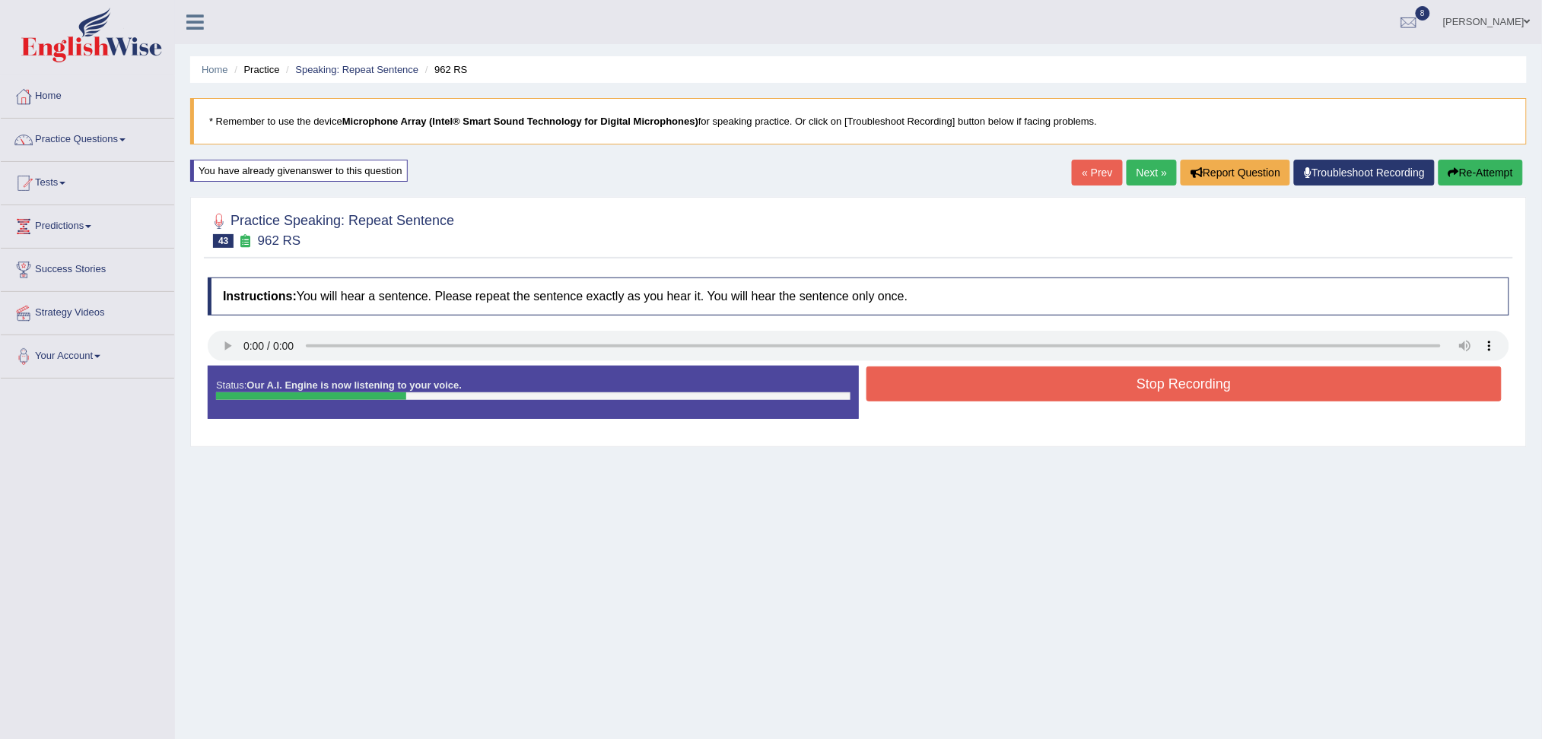
click at [1043, 395] on button "Stop Recording" at bounding box center [1185, 384] width 636 height 35
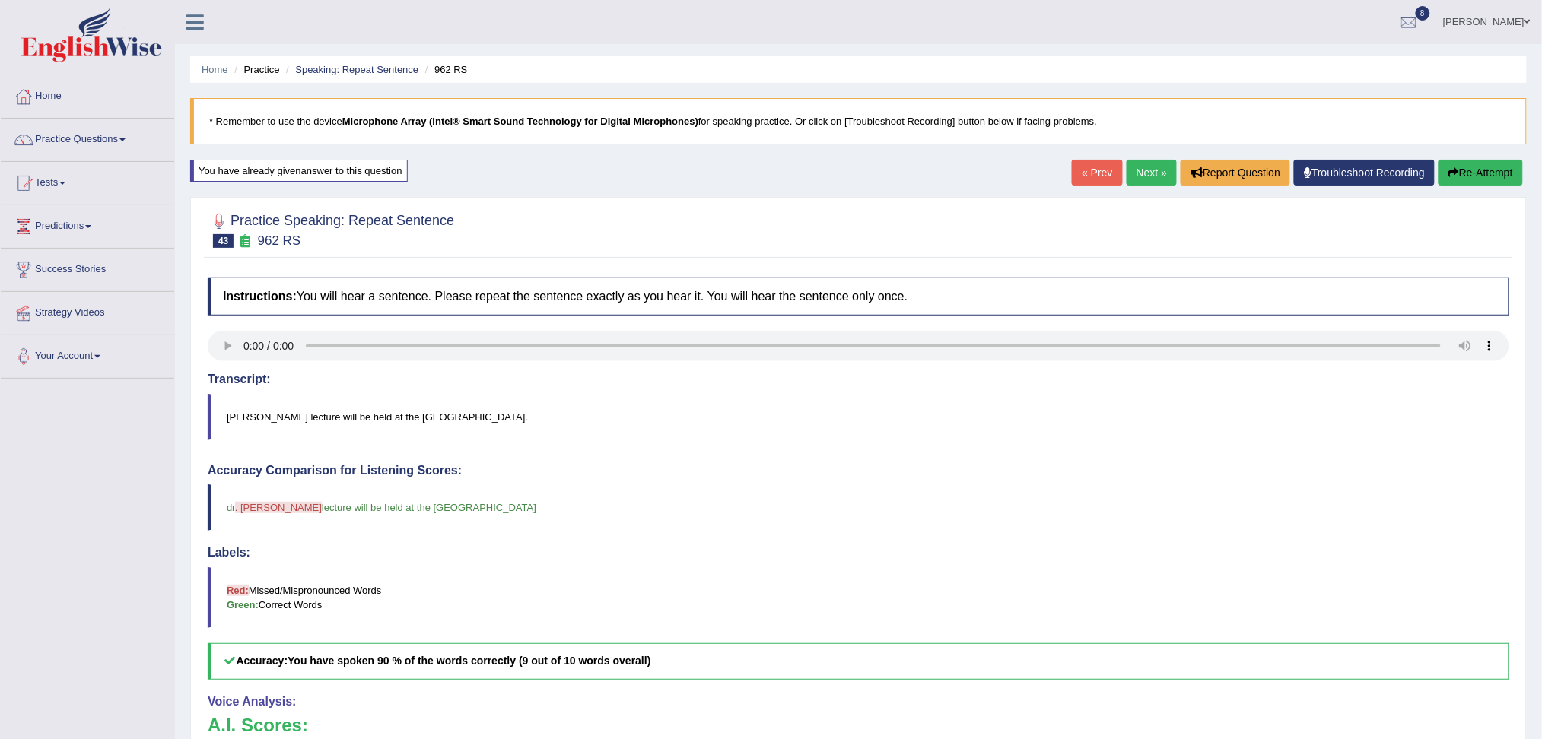
click at [1141, 175] on body "Toggle navigation Home Practice Questions Speaking Practice Read Aloud Repeat S…" at bounding box center [771, 369] width 1542 height 739
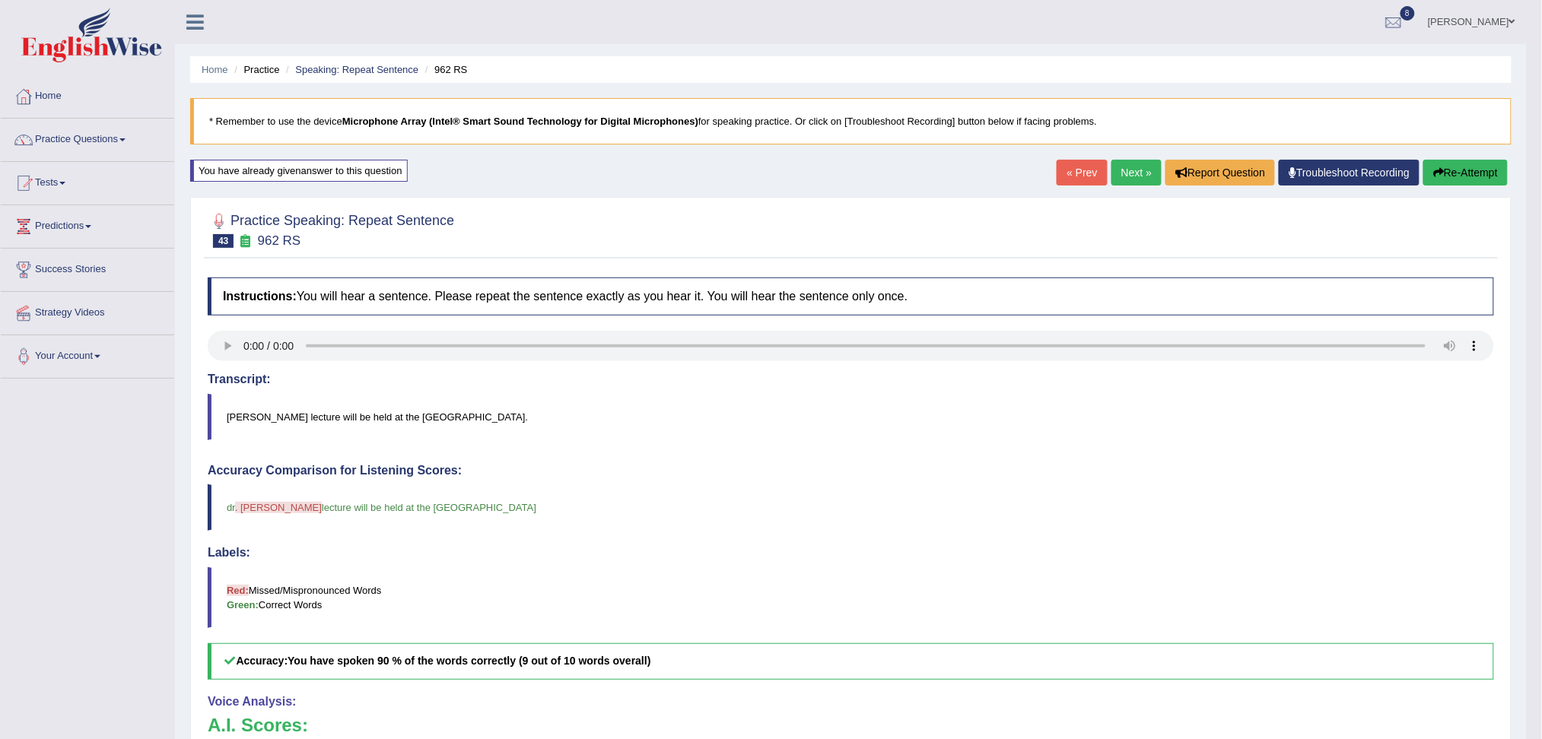
click at [1141, 175] on link "Next »" at bounding box center [1137, 173] width 50 height 26
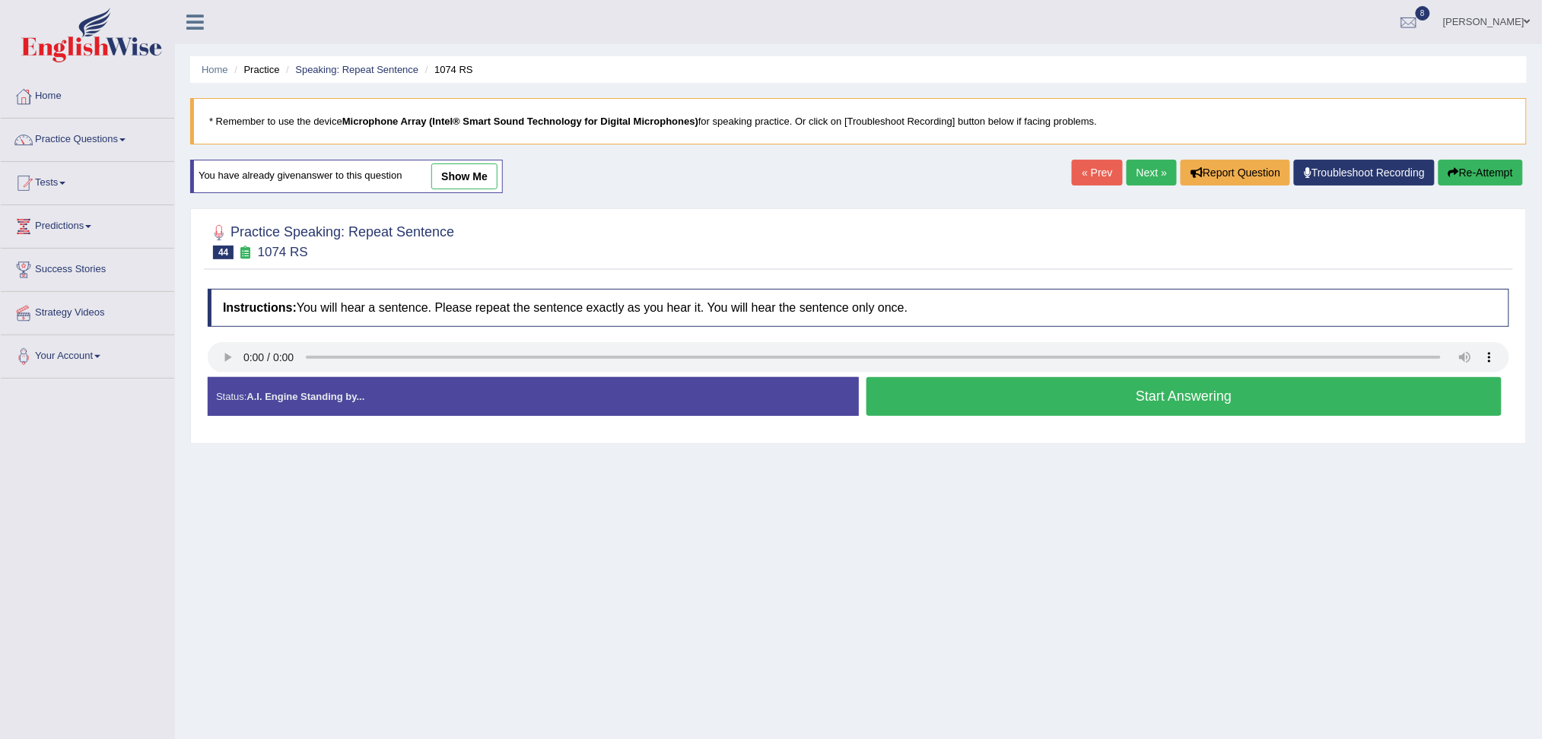
click at [1045, 407] on button "Start Answering" at bounding box center [1185, 396] width 636 height 39
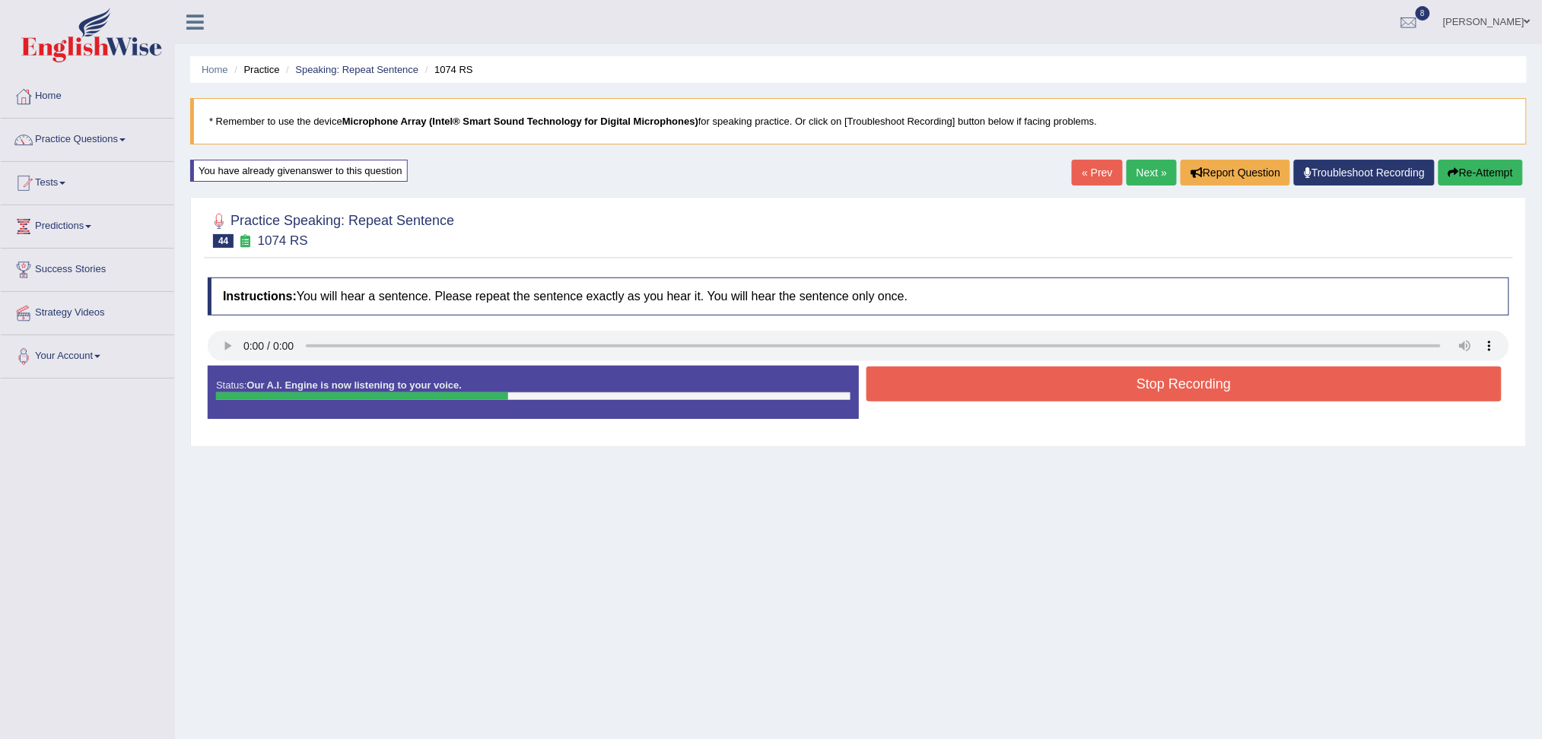
click at [1039, 380] on button "Stop Recording" at bounding box center [1185, 384] width 636 height 35
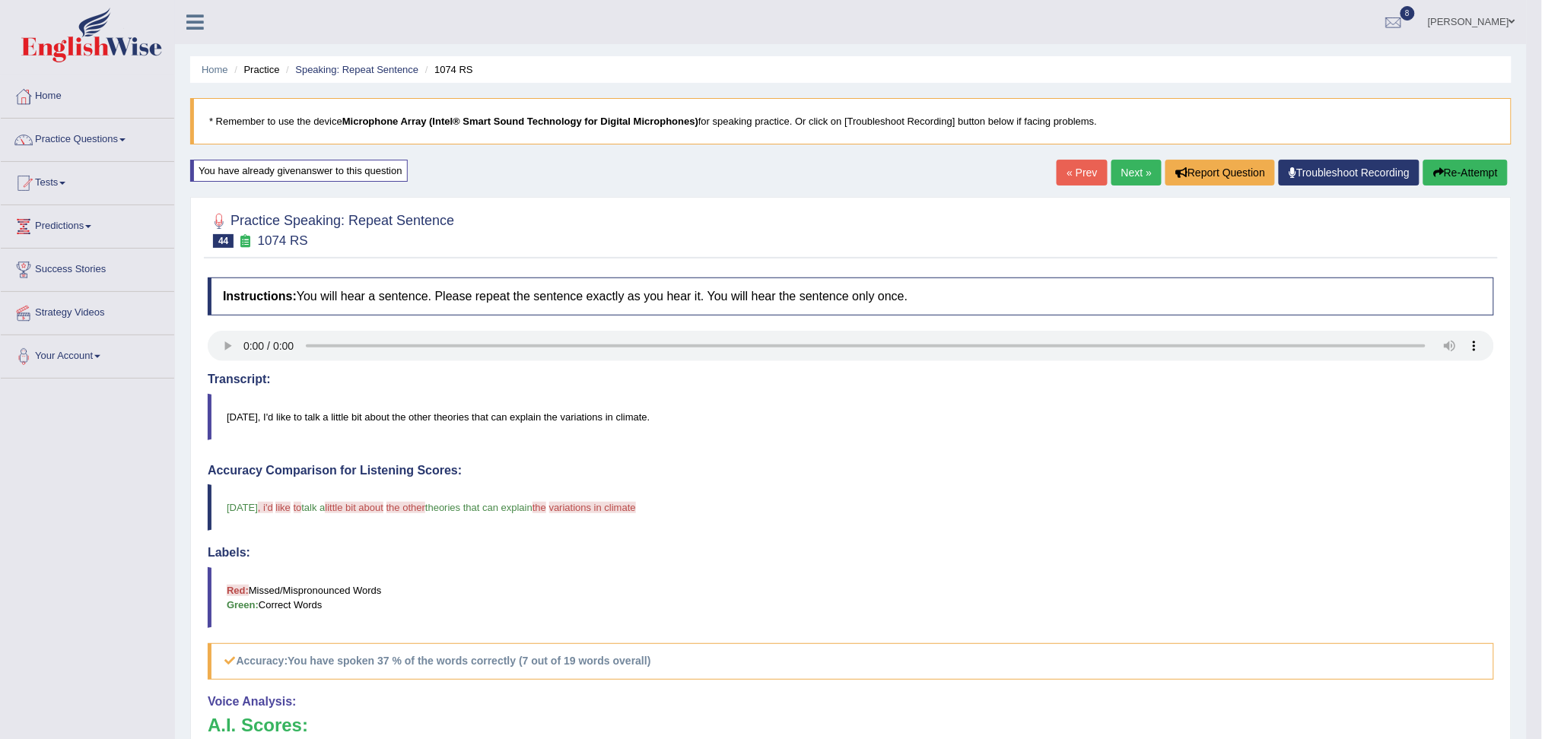
click at [1133, 173] on link "Next »" at bounding box center [1137, 173] width 50 height 26
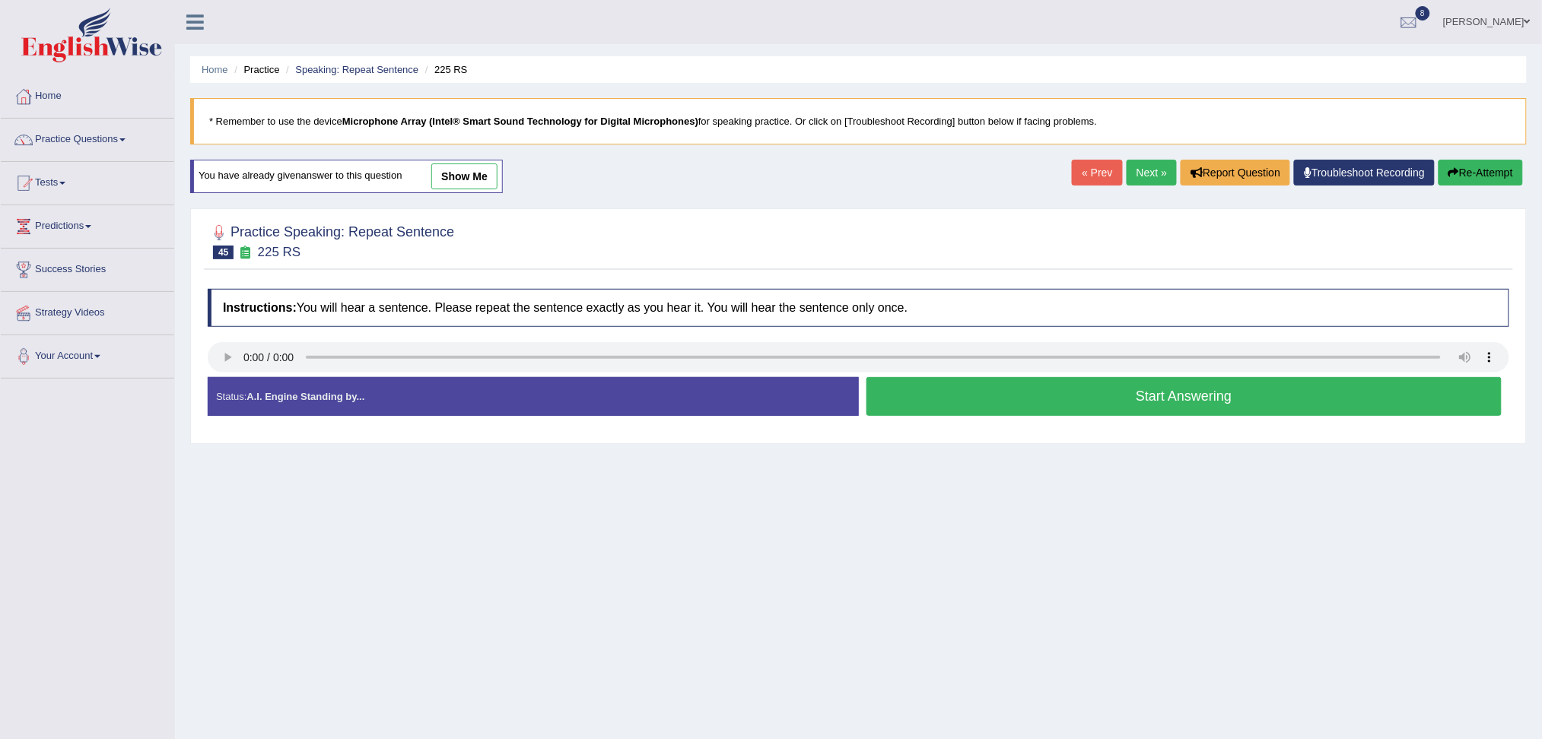
click at [1060, 393] on button "Start Answering" at bounding box center [1185, 396] width 636 height 39
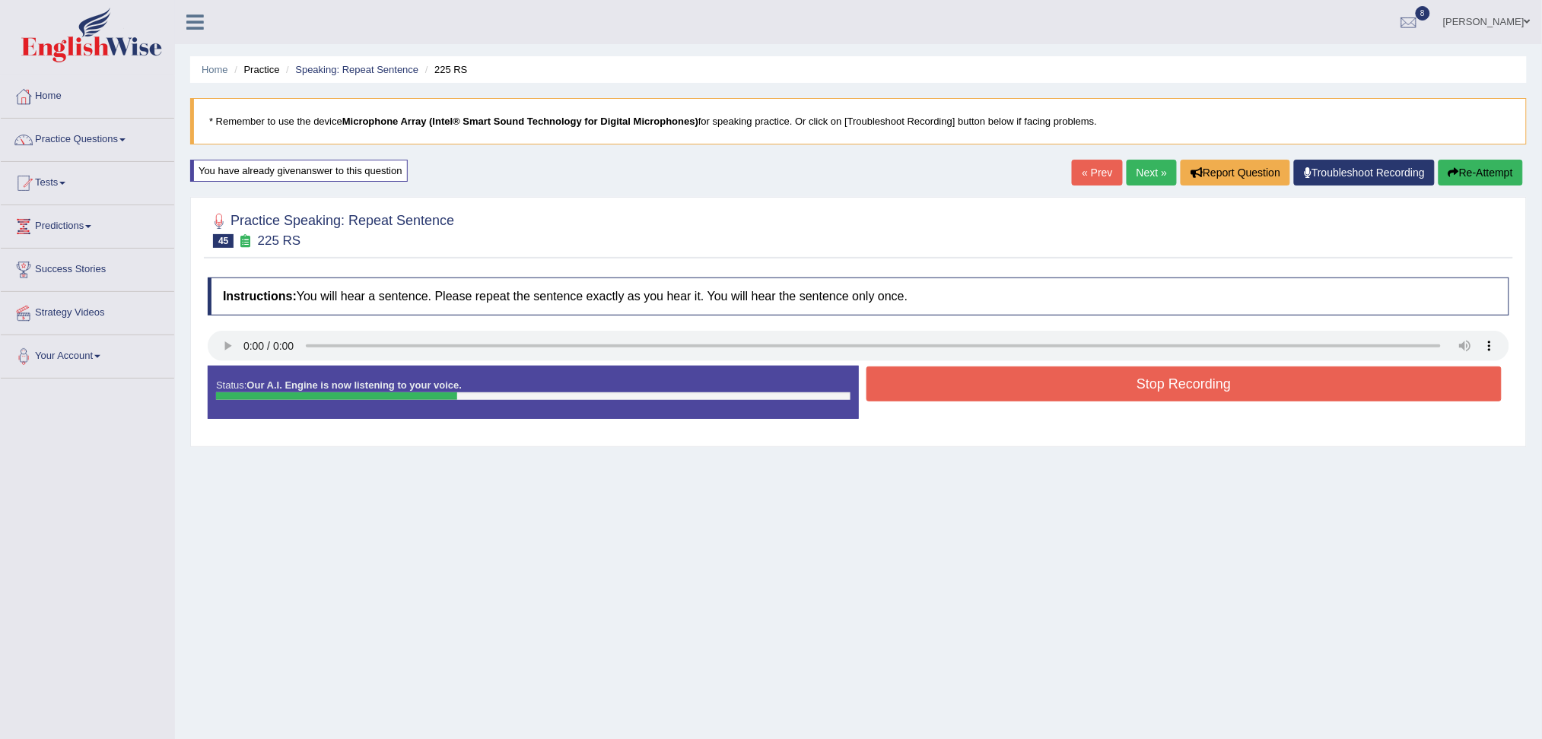
click at [1007, 393] on button "Stop Recording" at bounding box center [1185, 384] width 636 height 35
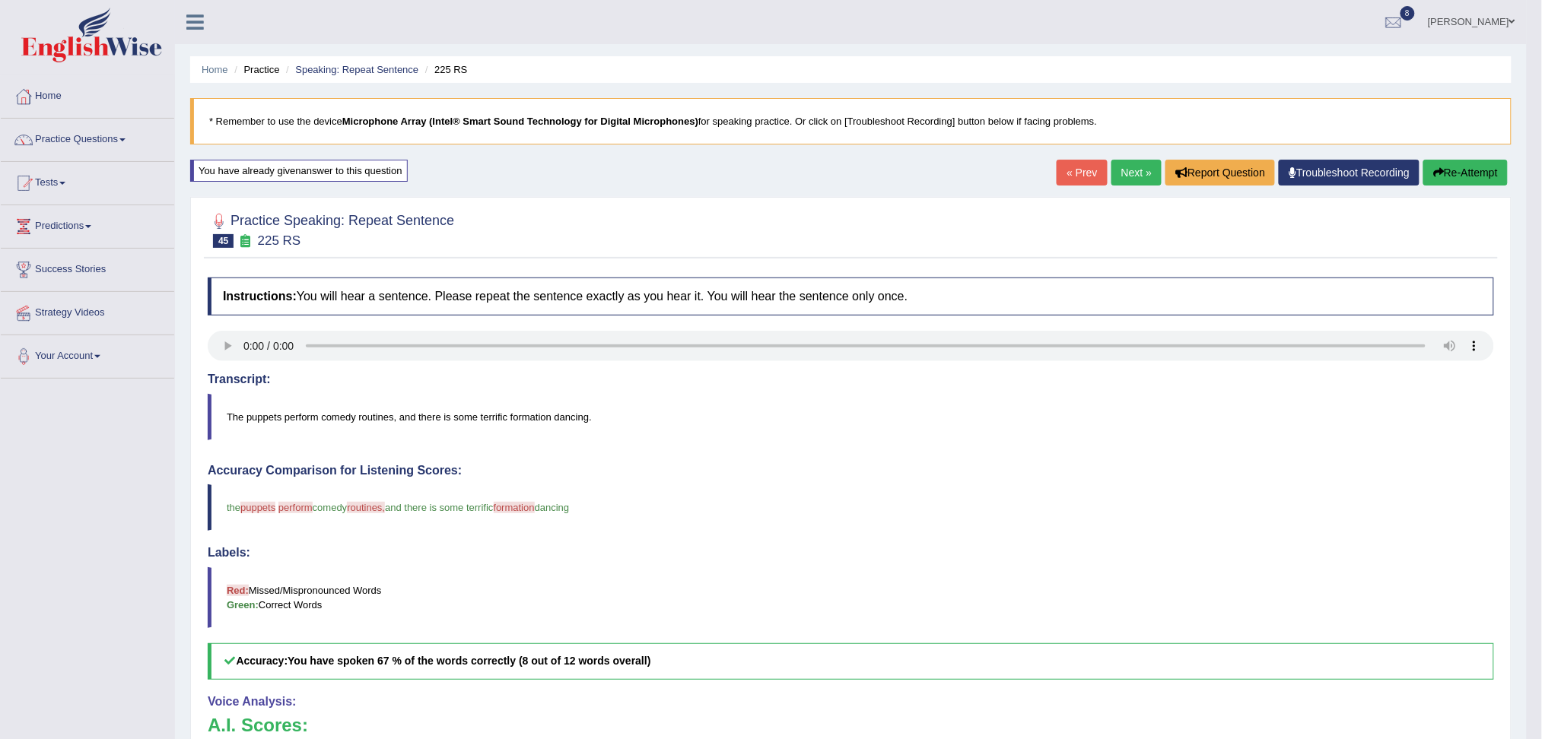
click at [1124, 173] on link "Next »" at bounding box center [1137, 173] width 50 height 26
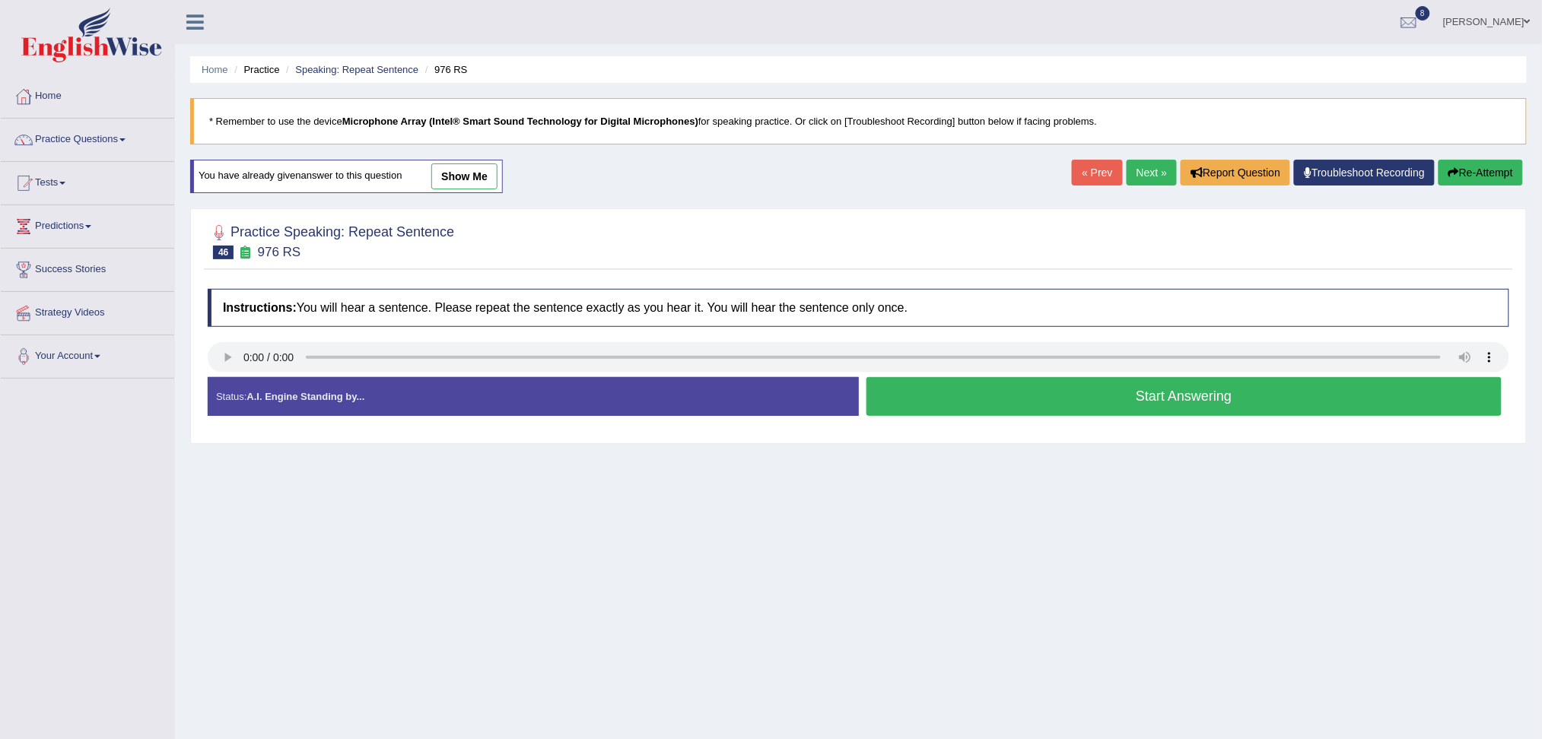
click at [1056, 389] on button "Start Answering" at bounding box center [1185, 396] width 636 height 39
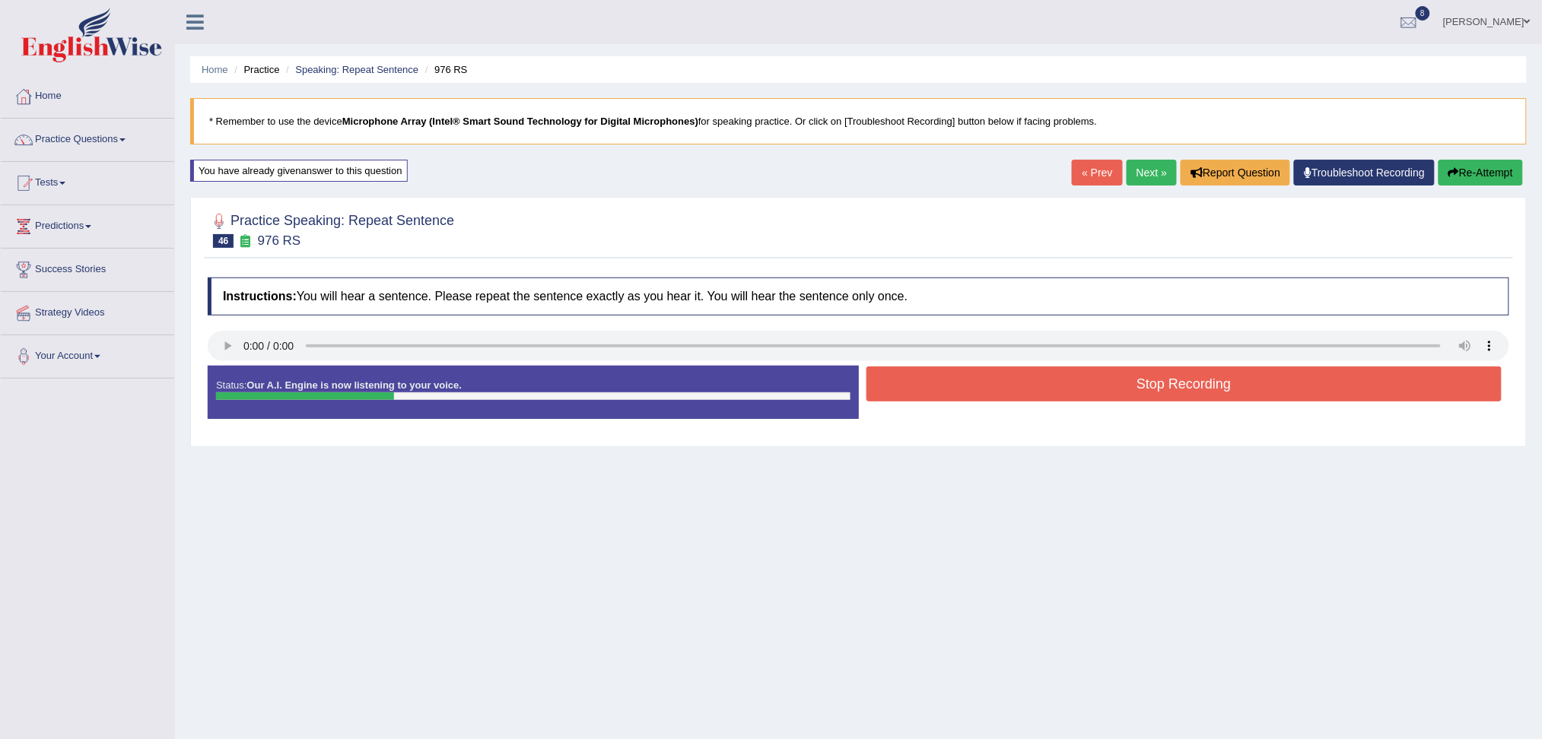
click at [991, 389] on button "Stop Recording" at bounding box center [1185, 384] width 636 height 35
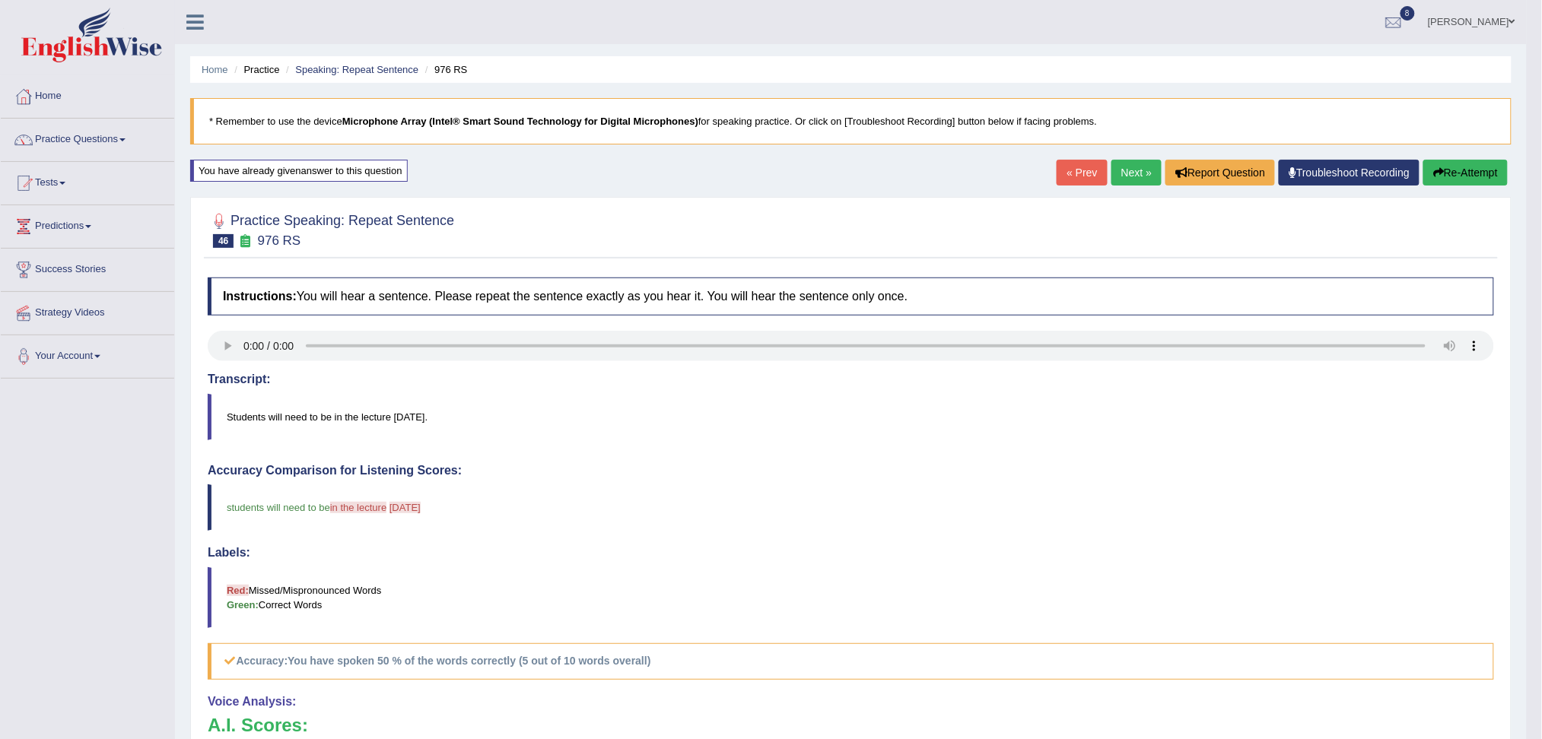
click at [1143, 164] on link "Next »" at bounding box center [1137, 173] width 50 height 26
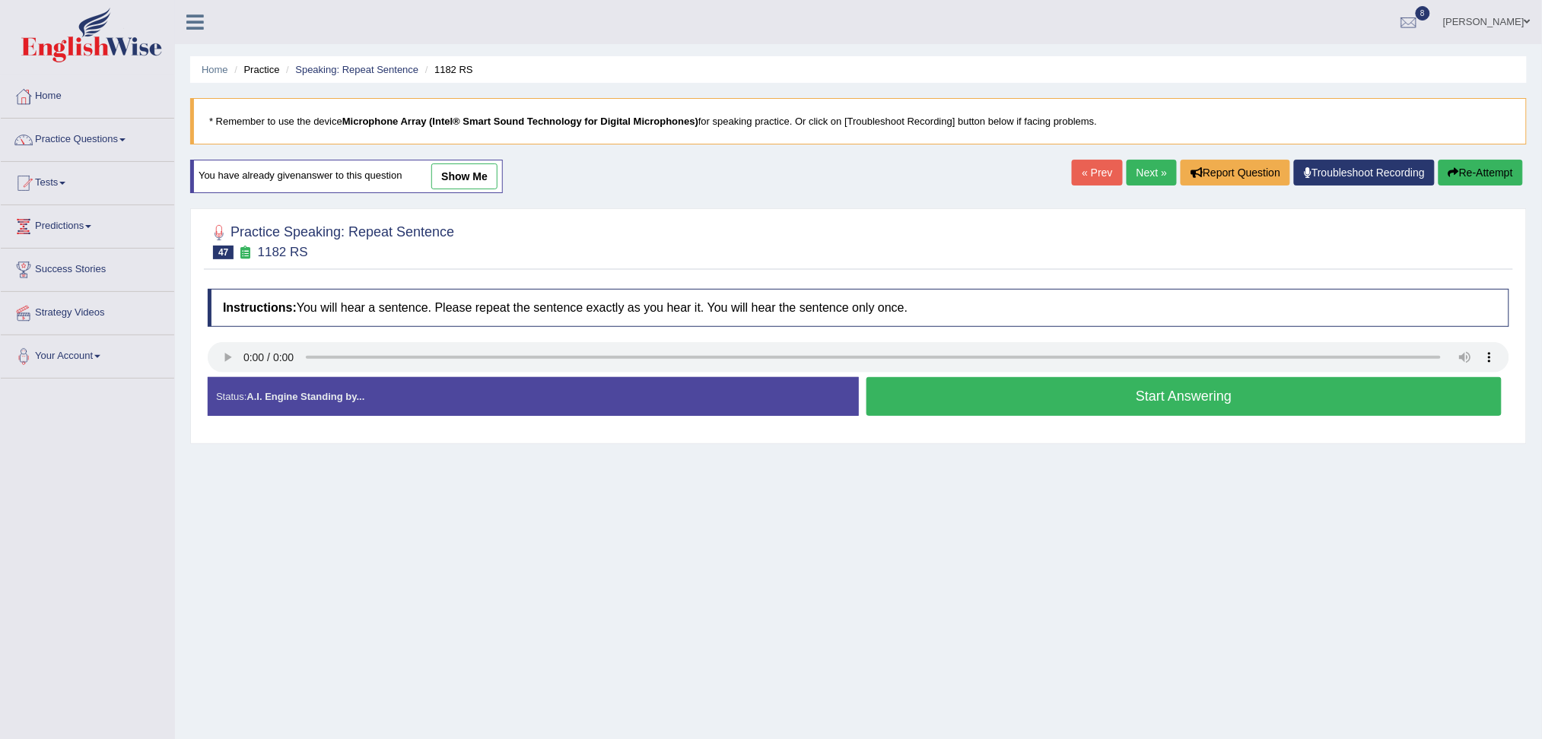
click at [957, 411] on button "Start Answering" at bounding box center [1185, 396] width 636 height 39
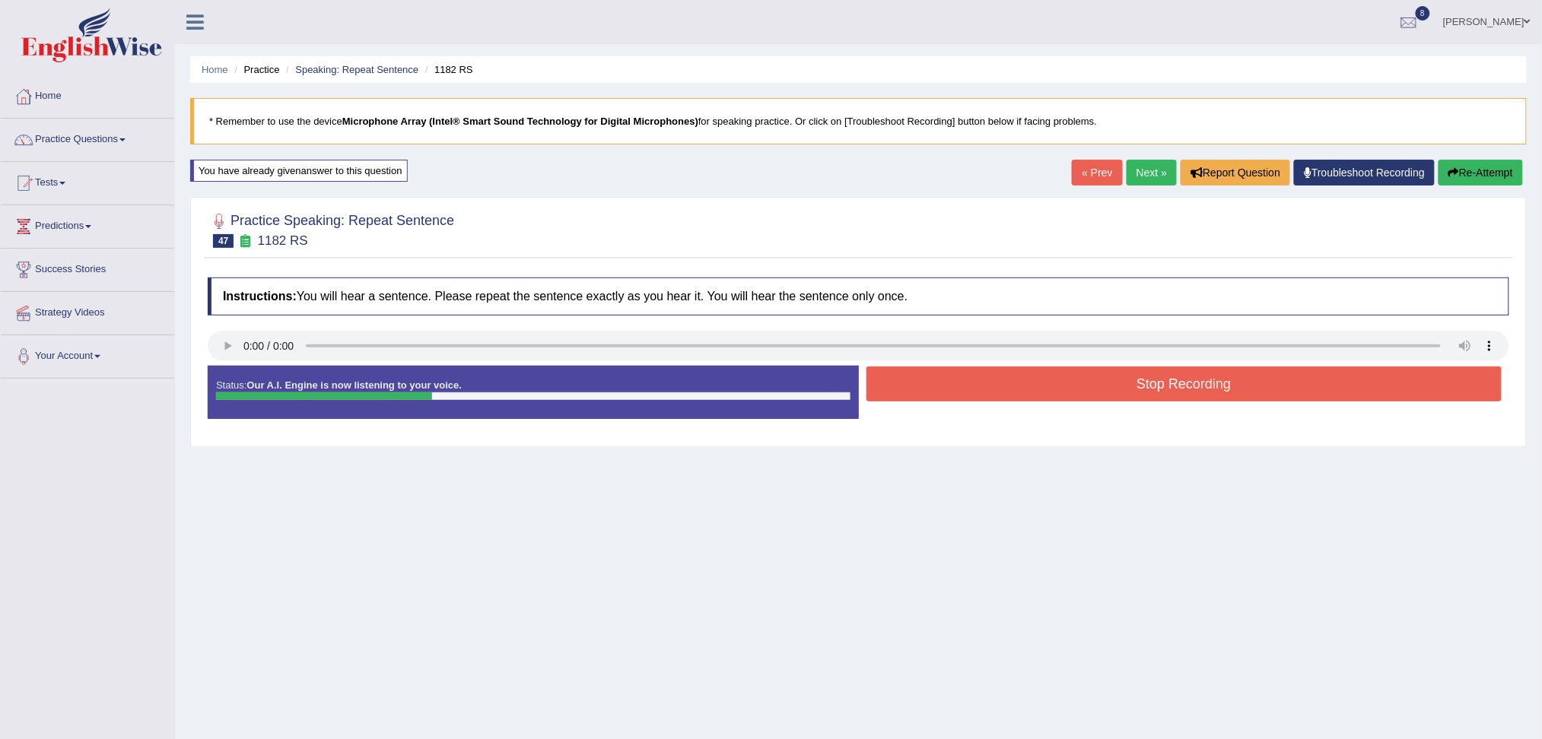
click at [930, 383] on button "Stop Recording" at bounding box center [1185, 384] width 636 height 35
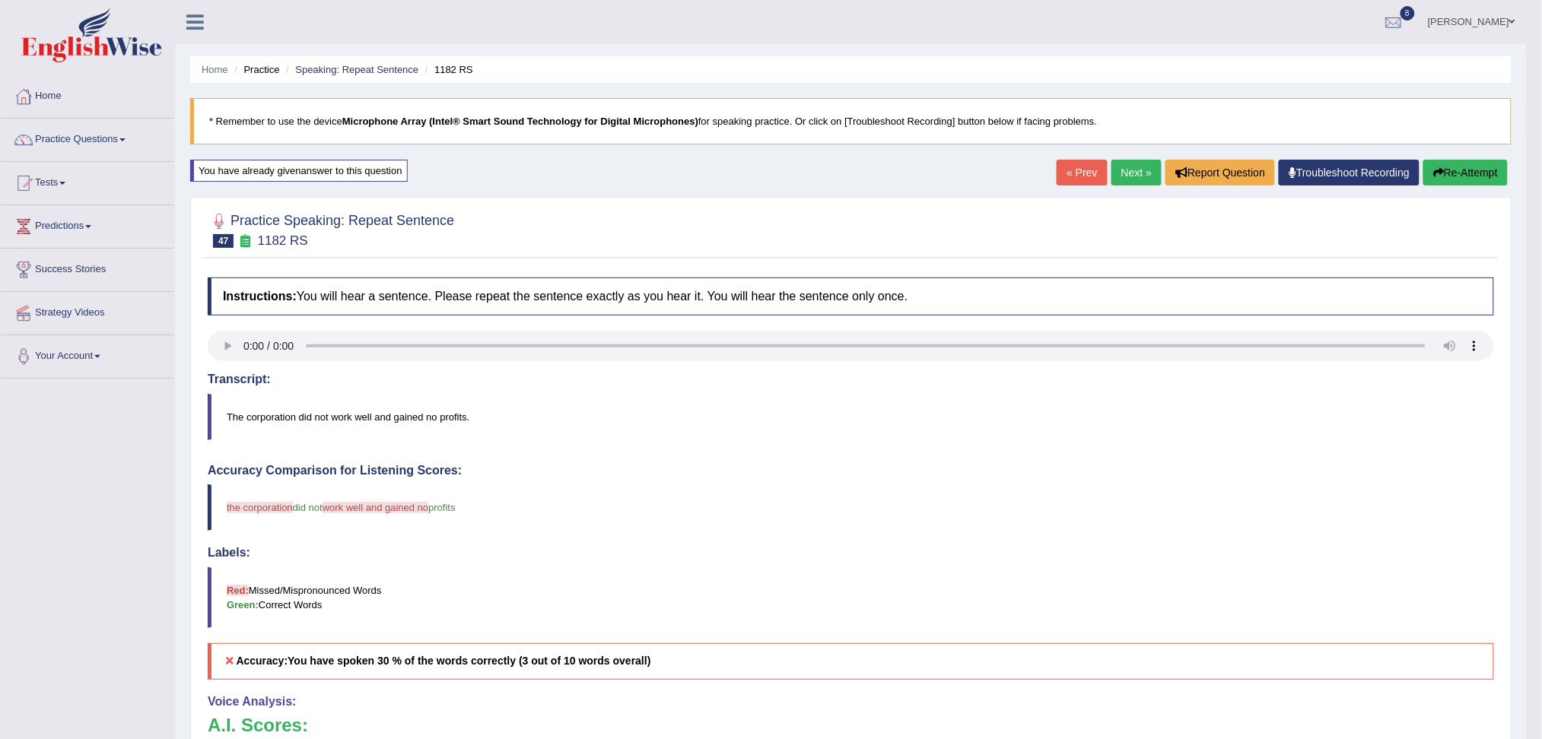
click at [1126, 167] on link "Next »" at bounding box center [1137, 173] width 50 height 26
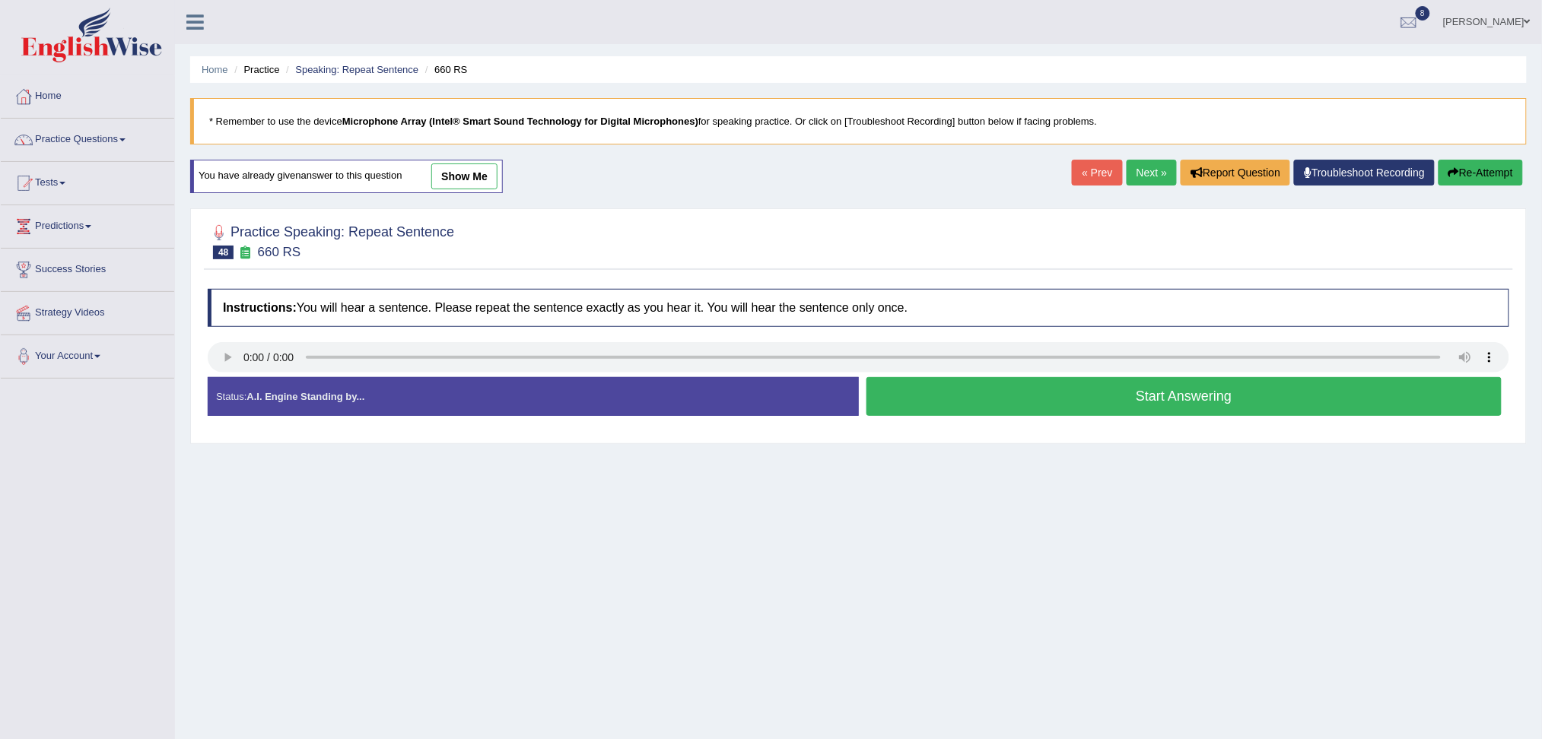
click at [959, 392] on button "Start Answering" at bounding box center [1185, 396] width 636 height 39
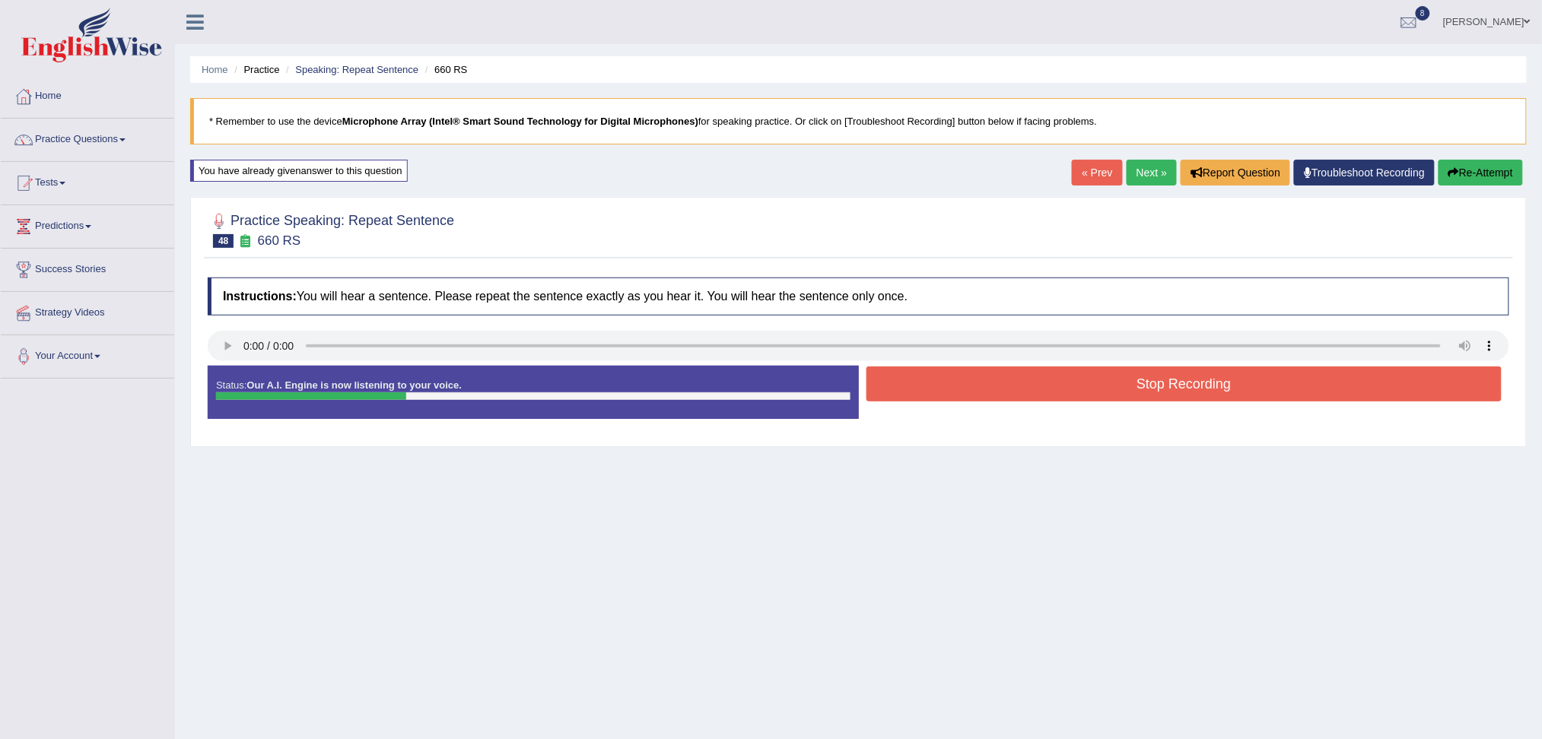
click at [940, 389] on button "Stop Recording" at bounding box center [1185, 384] width 636 height 35
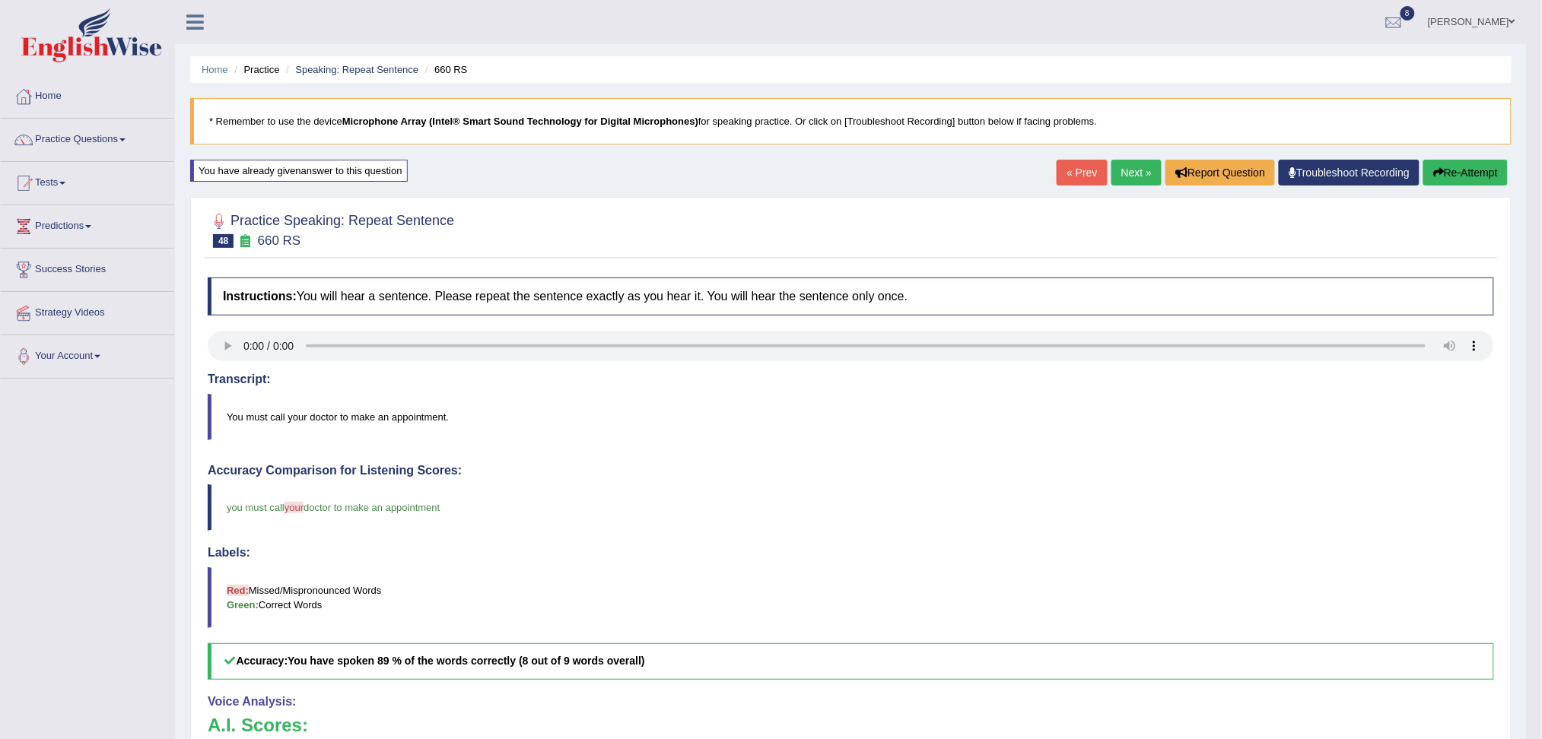
click at [1127, 169] on link "Next »" at bounding box center [1137, 173] width 50 height 26
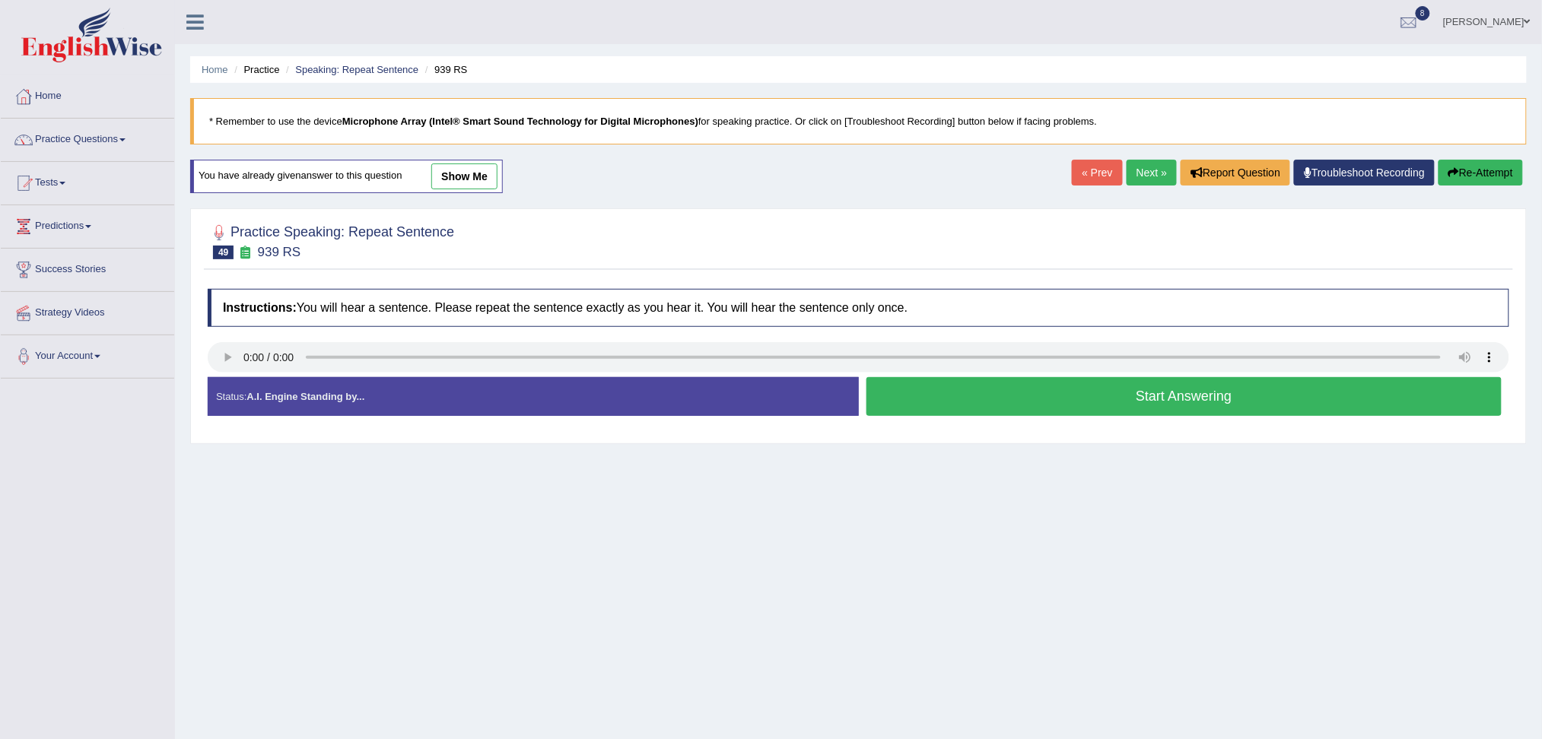
click at [994, 402] on button "Start Answering" at bounding box center [1185, 396] width 636 height 39
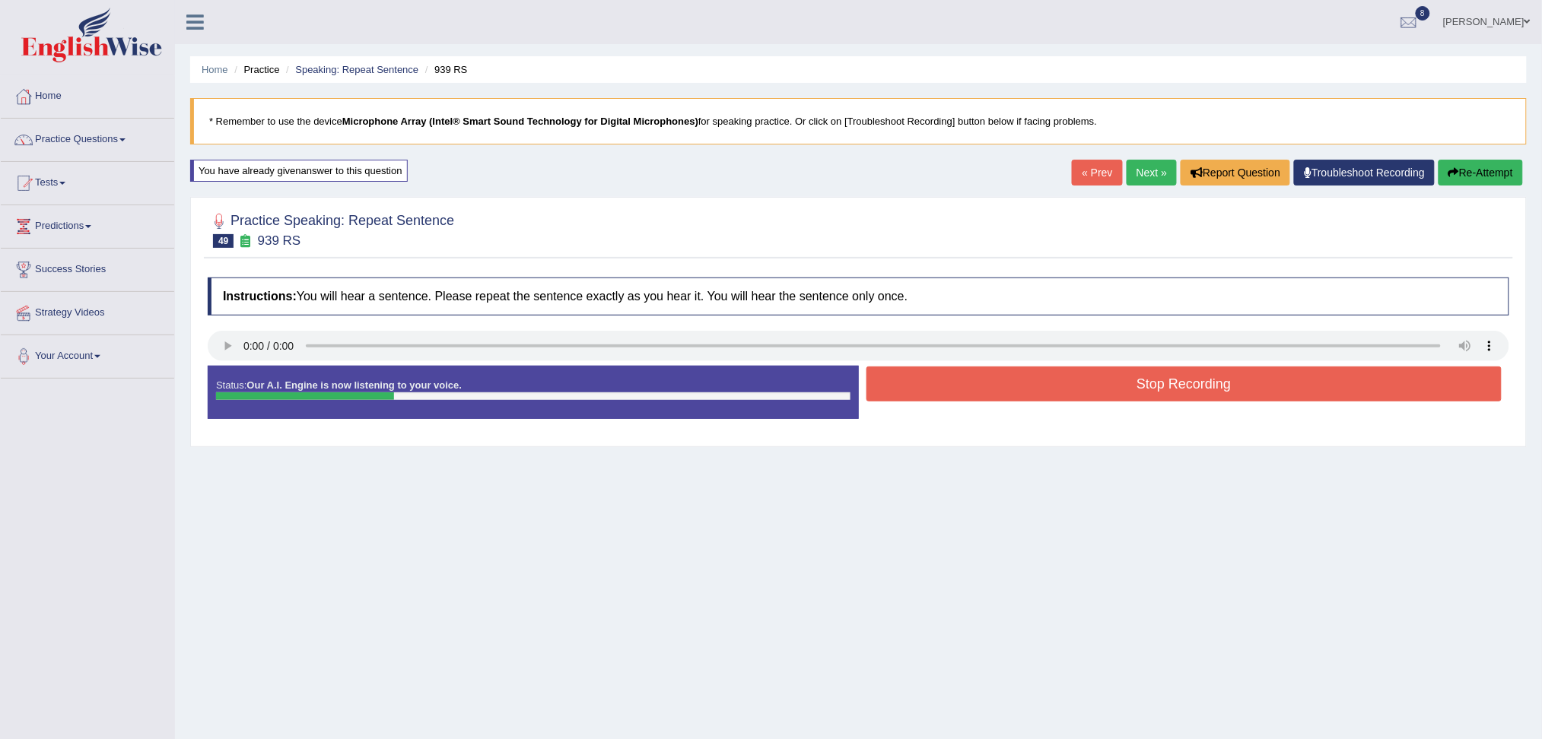
click at [951, 387] on button "Stop Recording" at bounding box center [1185, 384] width 636 height 35
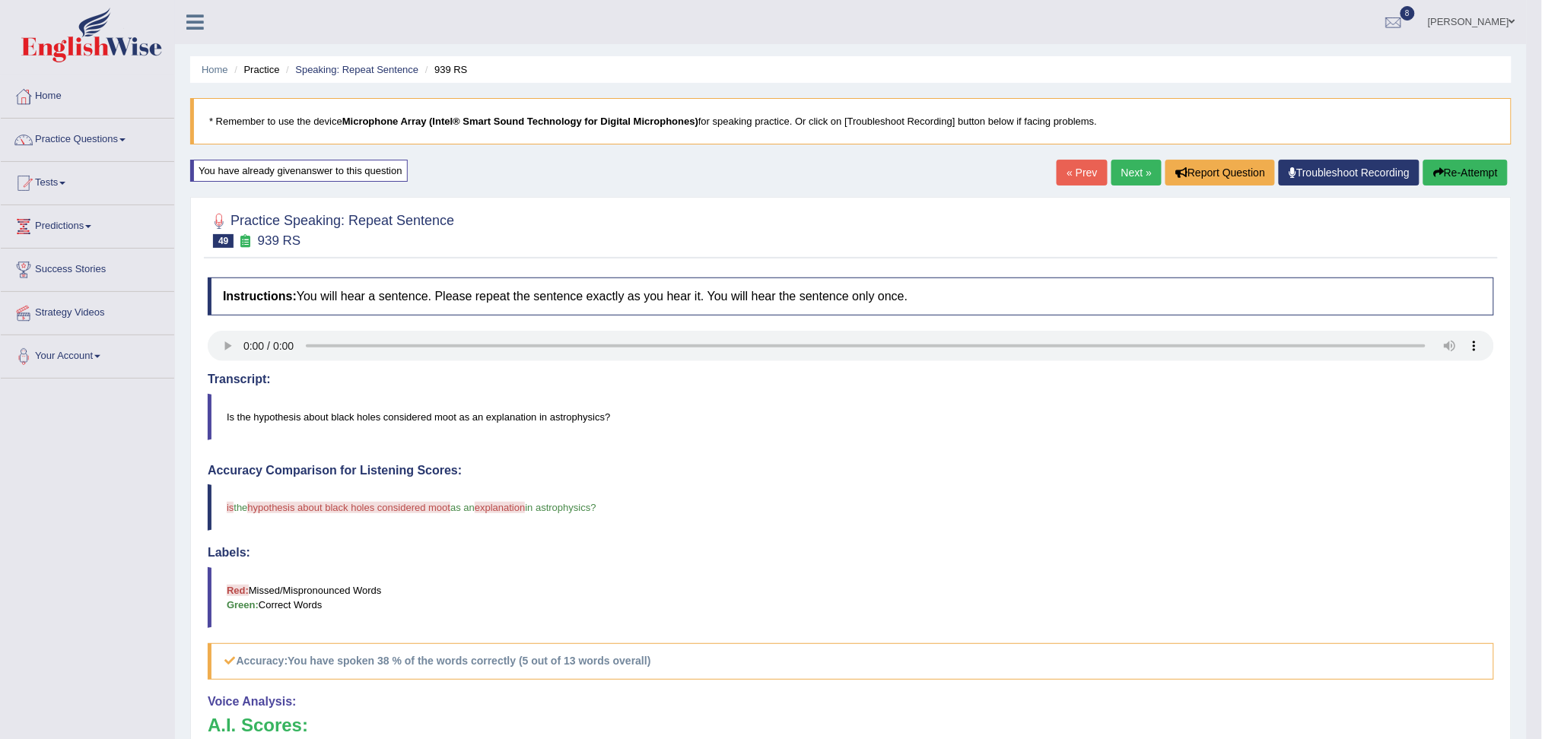
click at [1139, 170] on link "Next »" at bounding box center [1137, 173] width 50 height 26
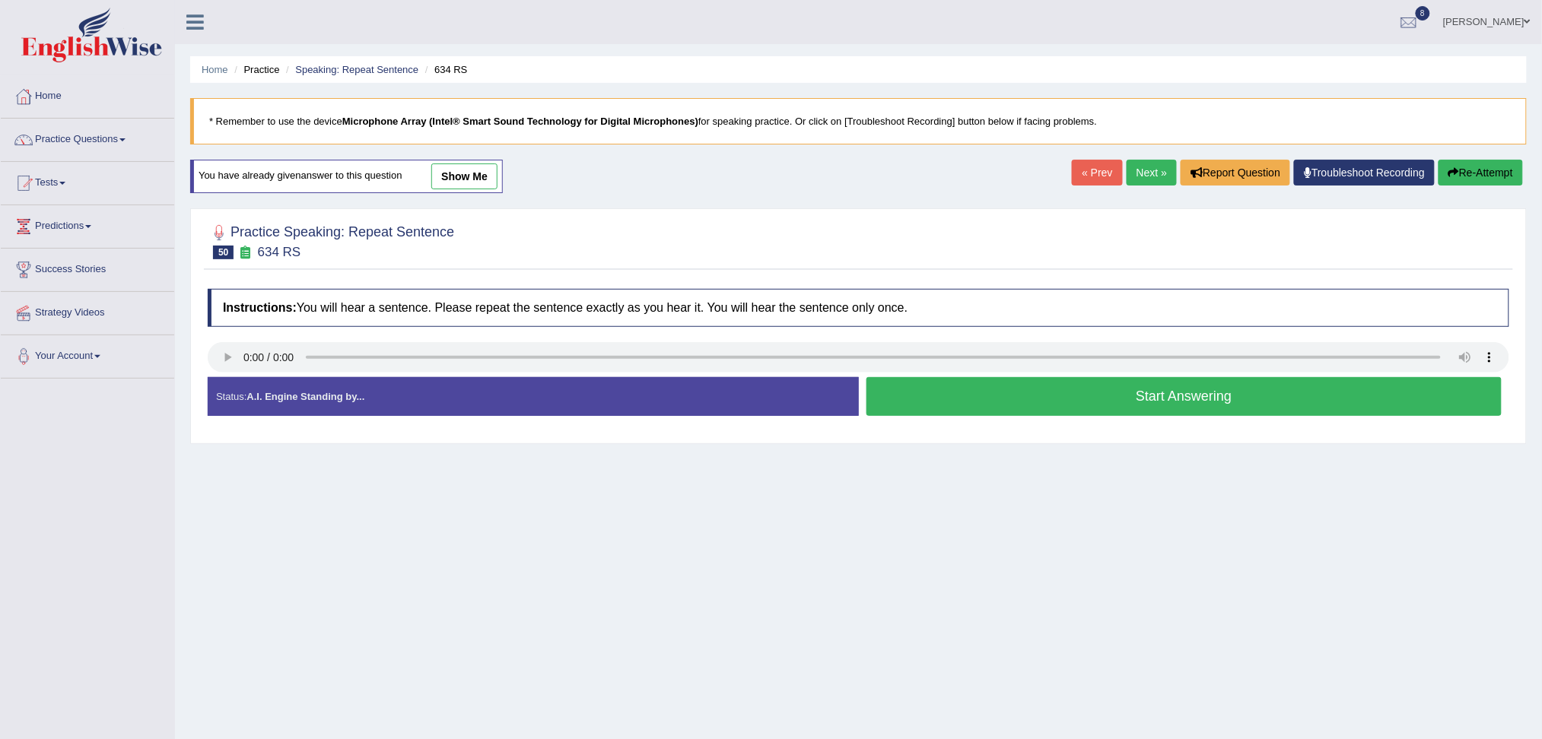
click at [959, 395] on button "Start Answering" at bounding box center [1185, 396] width 636 height 39
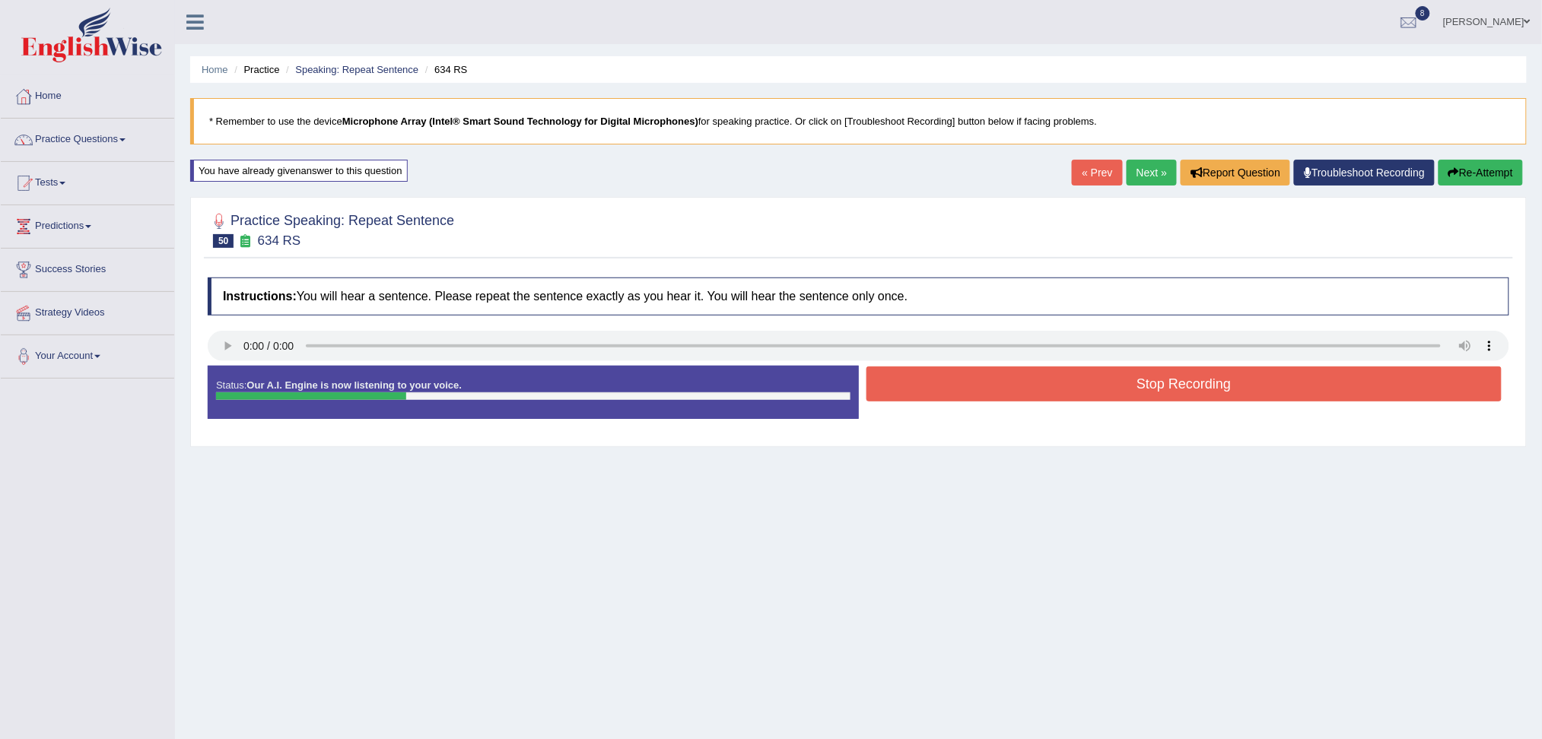
click at [921, 384] on button "Stop Recording" at bounding box center [1185, 384] width 636 height 35
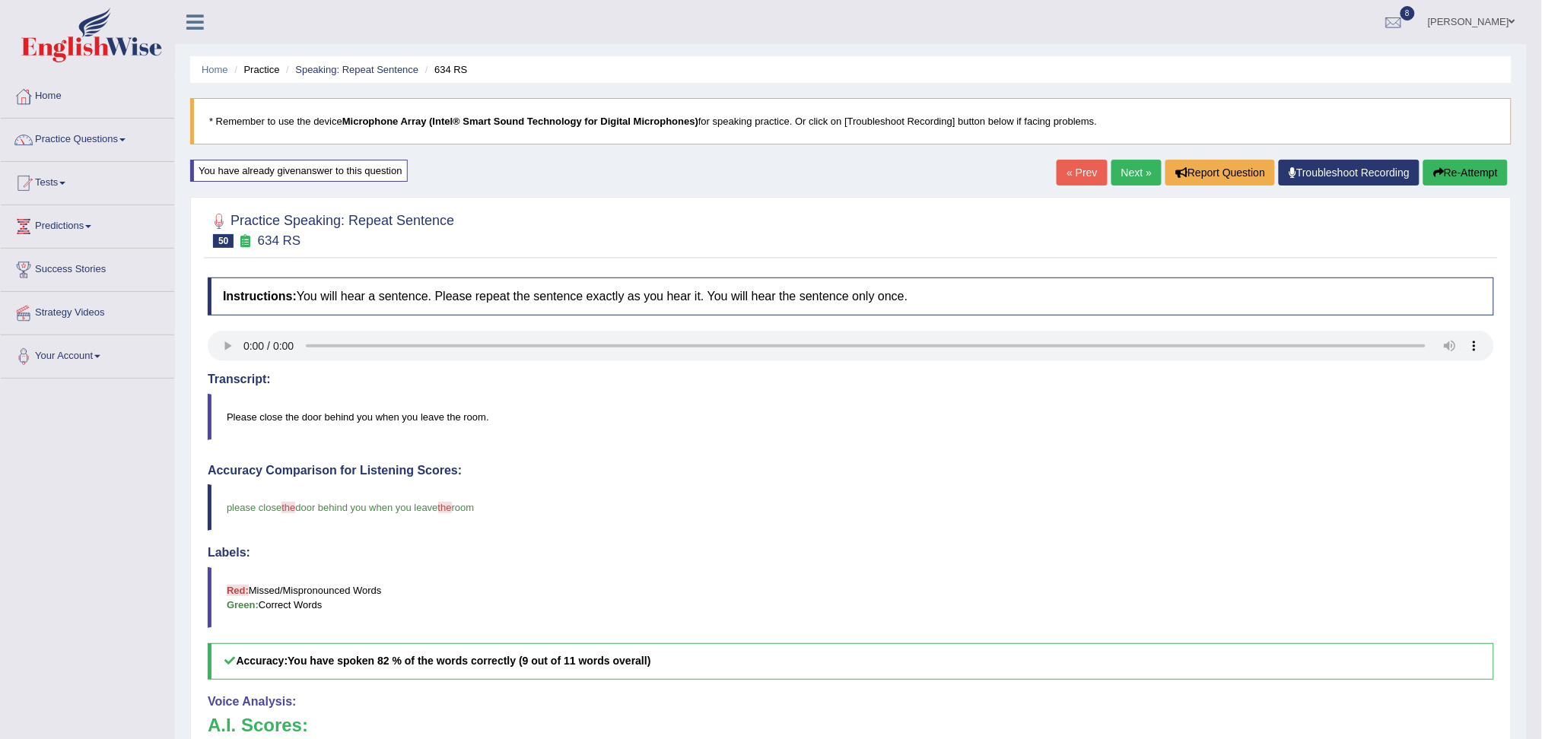
click at [1125, 175] on link "Next »" at bounding box center [1137, 173] width 50 height 26
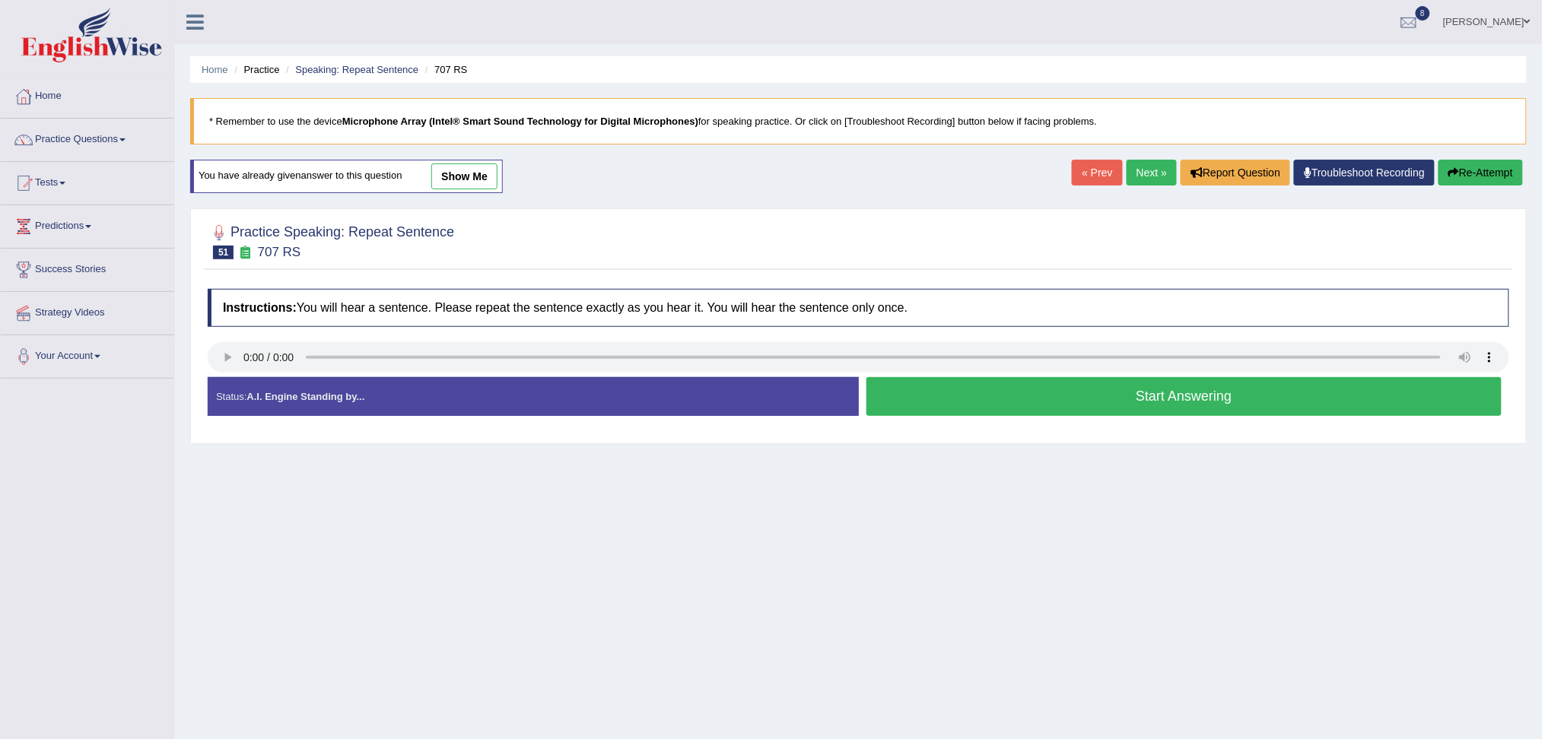
click at [977, 399] on button "Start Answering" at bounding box center [1185, 396] width 636 height 39
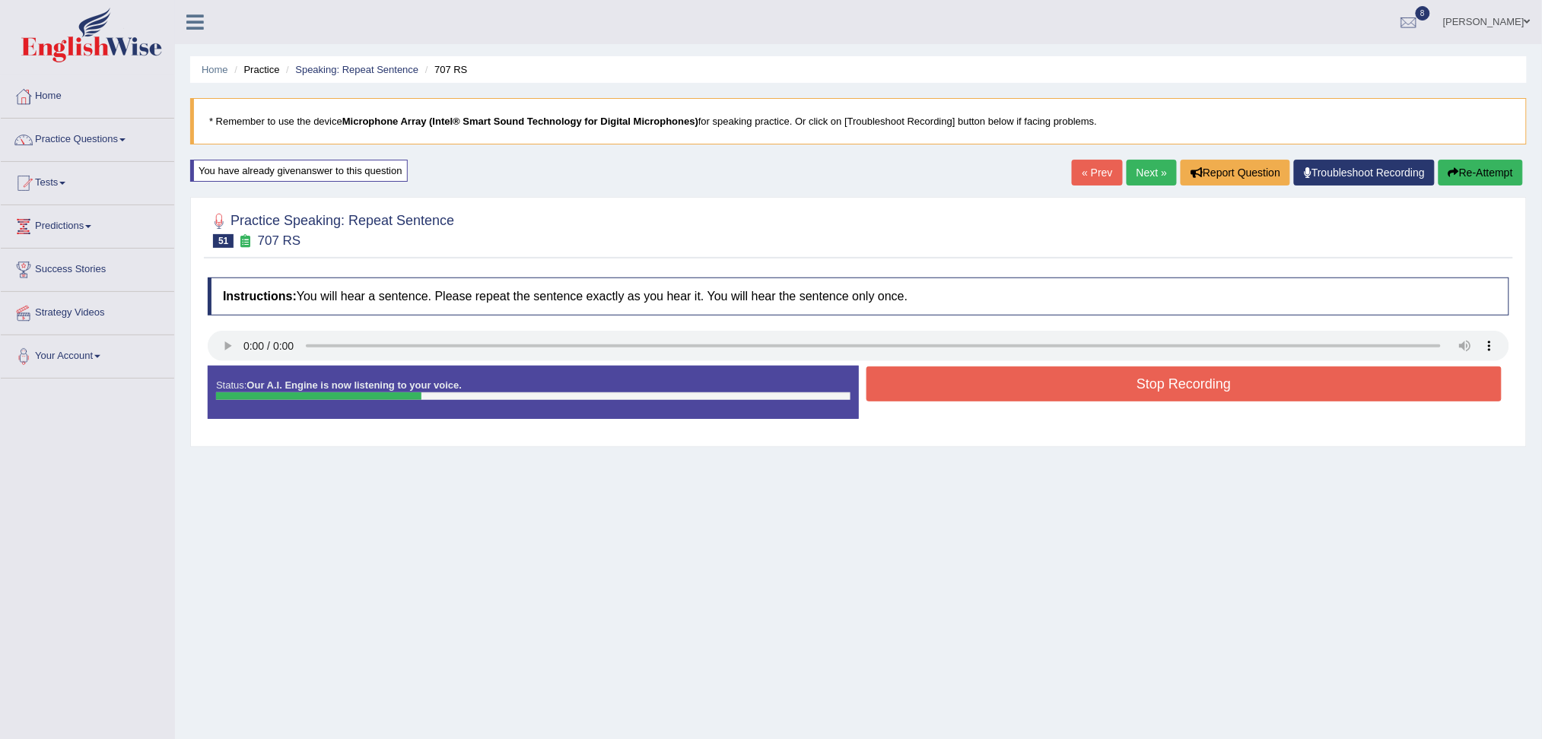
click at [967, 387] on button "Stop Recording" at bounding box center [1185, 384] width 636 height 35
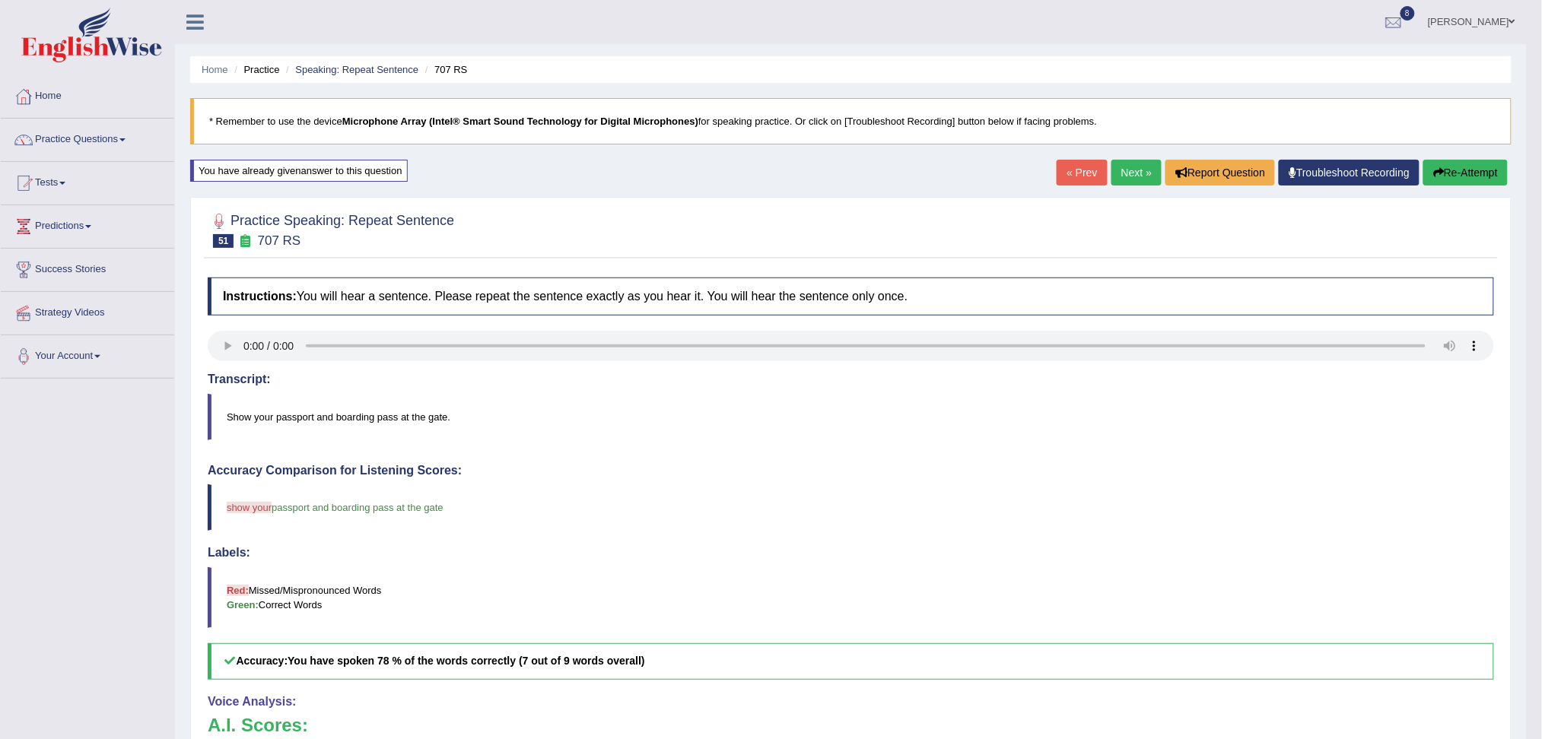
click at [1135, 176] on link "Next »" at bounding box center [1137, 173] width 50 height 26
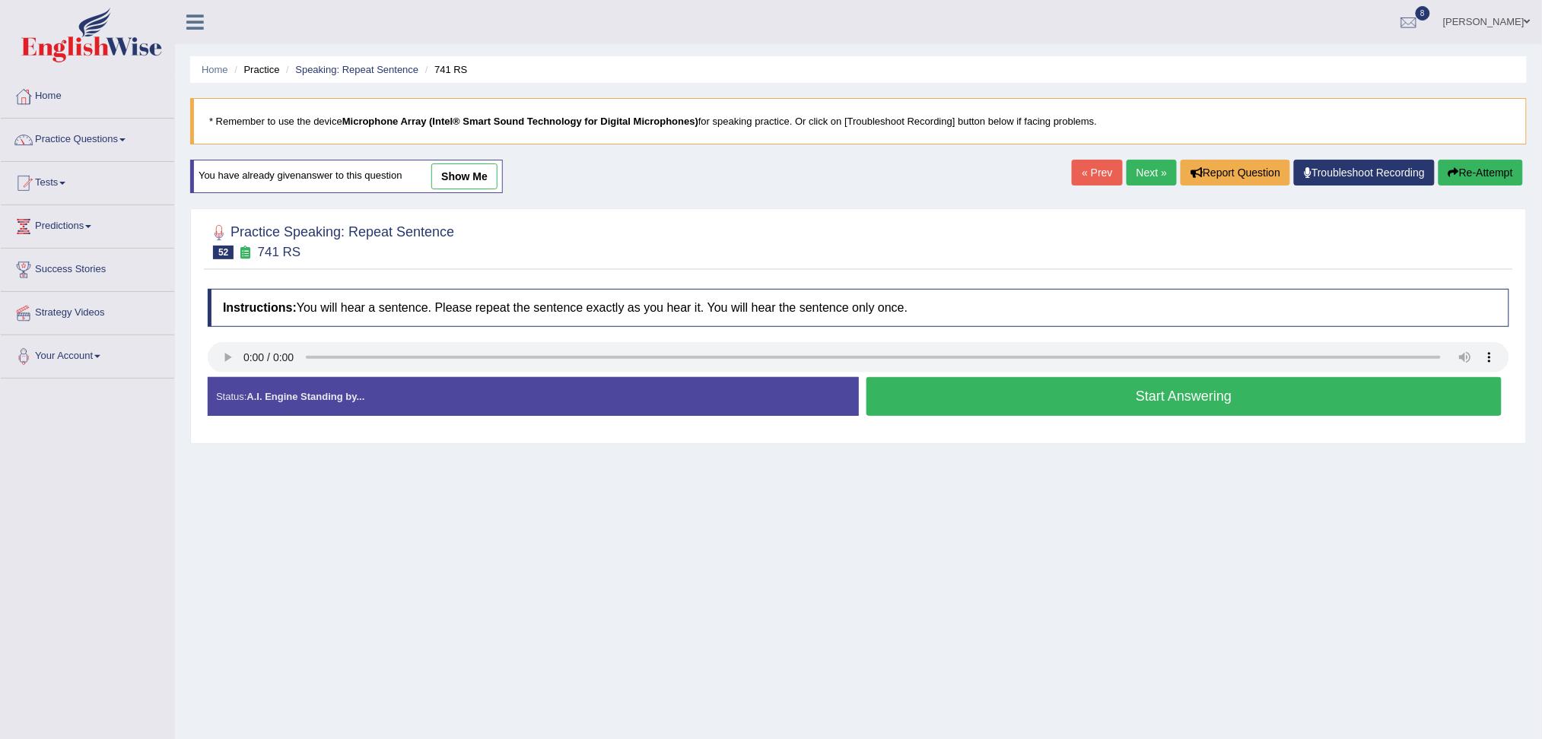
click at [1000, 396] on button "Start Answering" at bounding box center [1185, 396] width 636 height 39
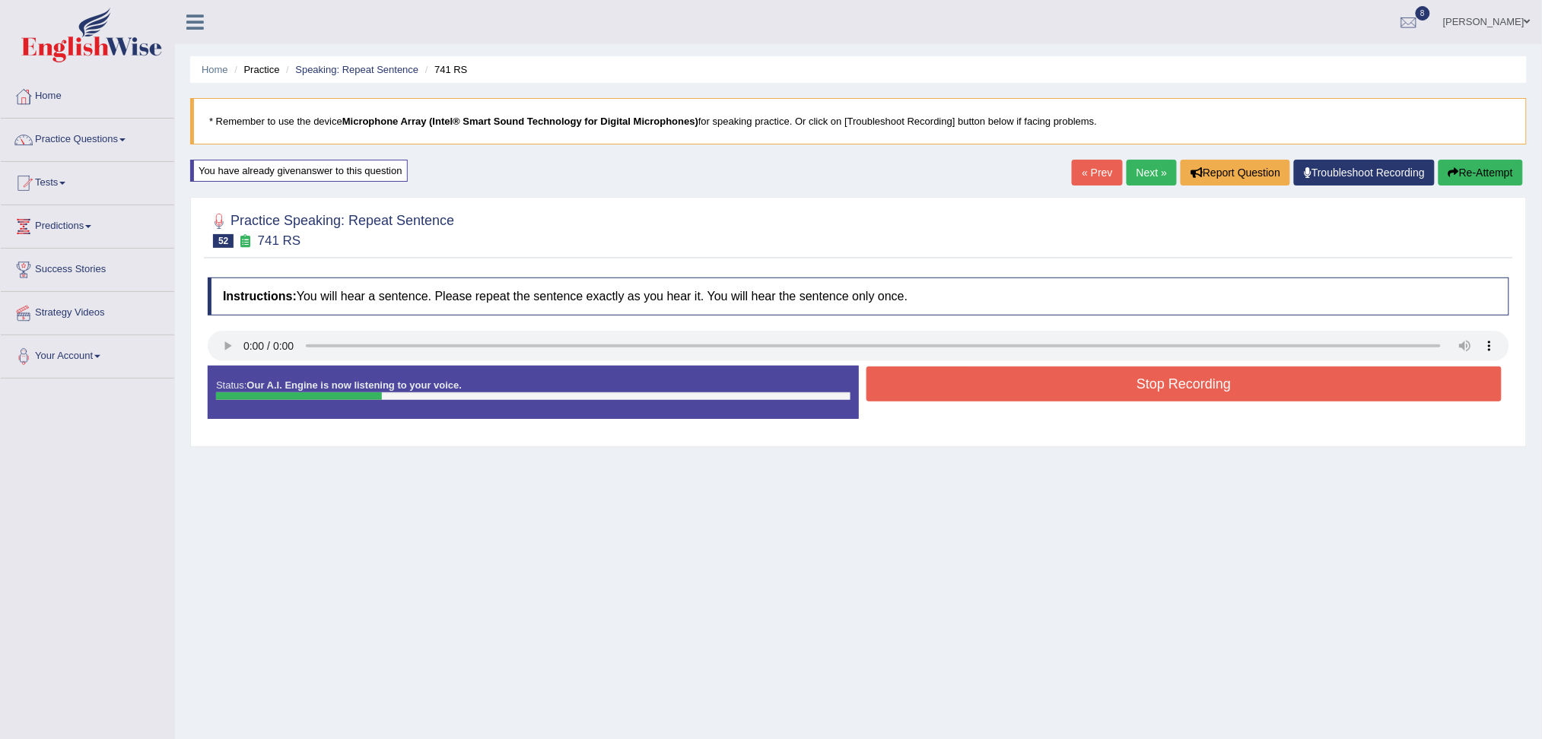
click at [963, 387] on button "Stop Recording" at bounding box center [1185, 384] width 636 height 35
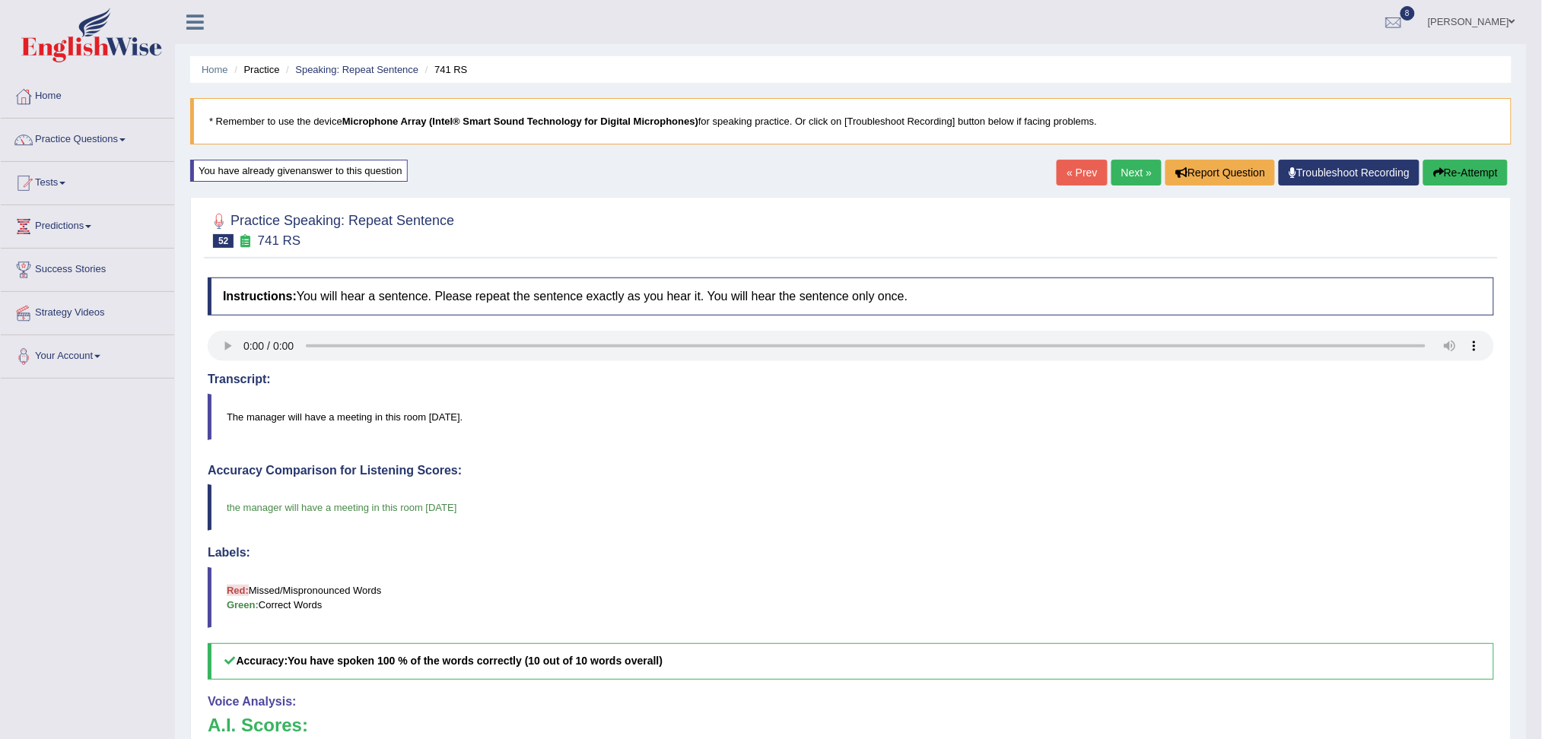
click at [1138, 167] on link "Next »" at bounding box center [1137, 173] width 50 height 26
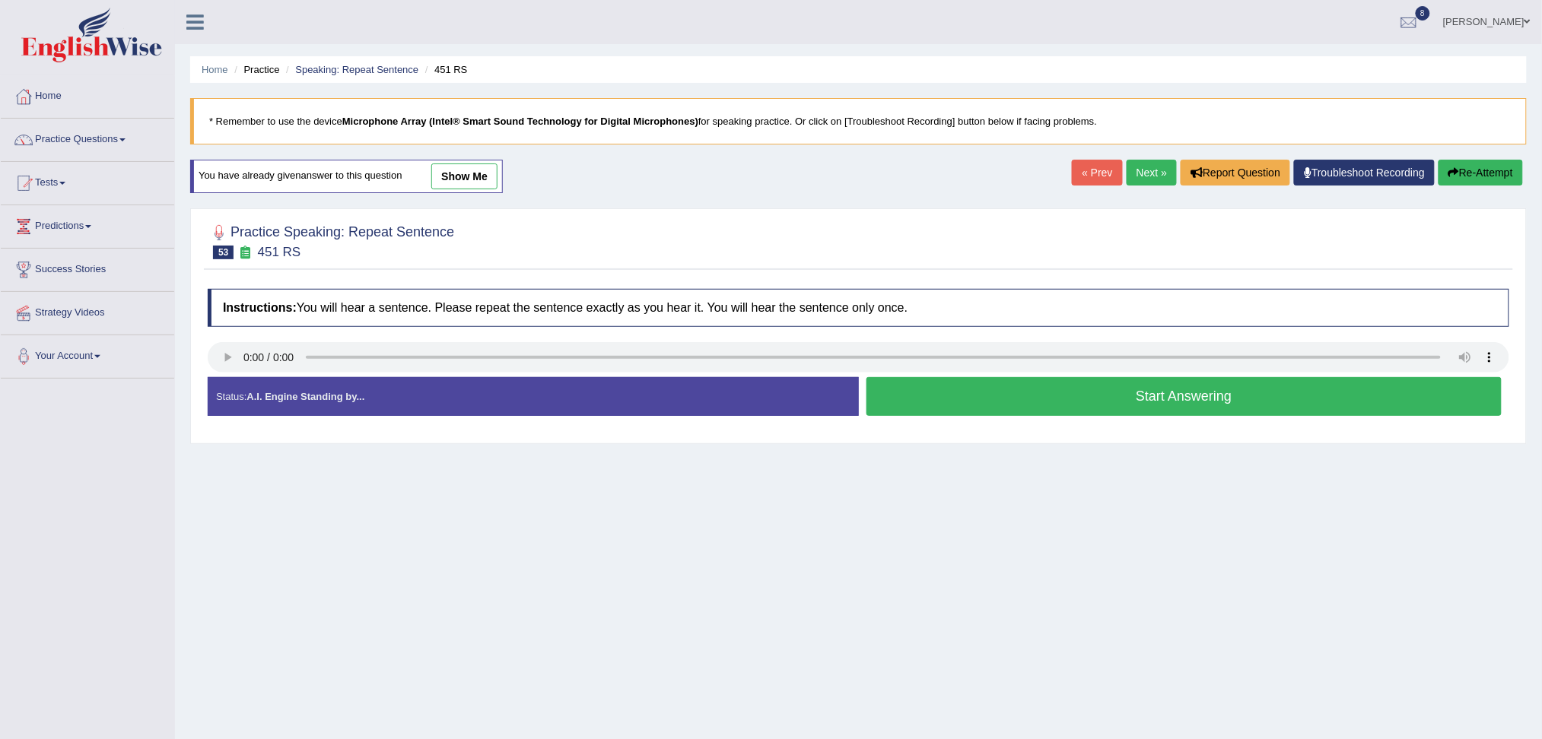
click at [1005, 393] on button "Start Answering" at bounding box center [1185, 396] width 636 height 39
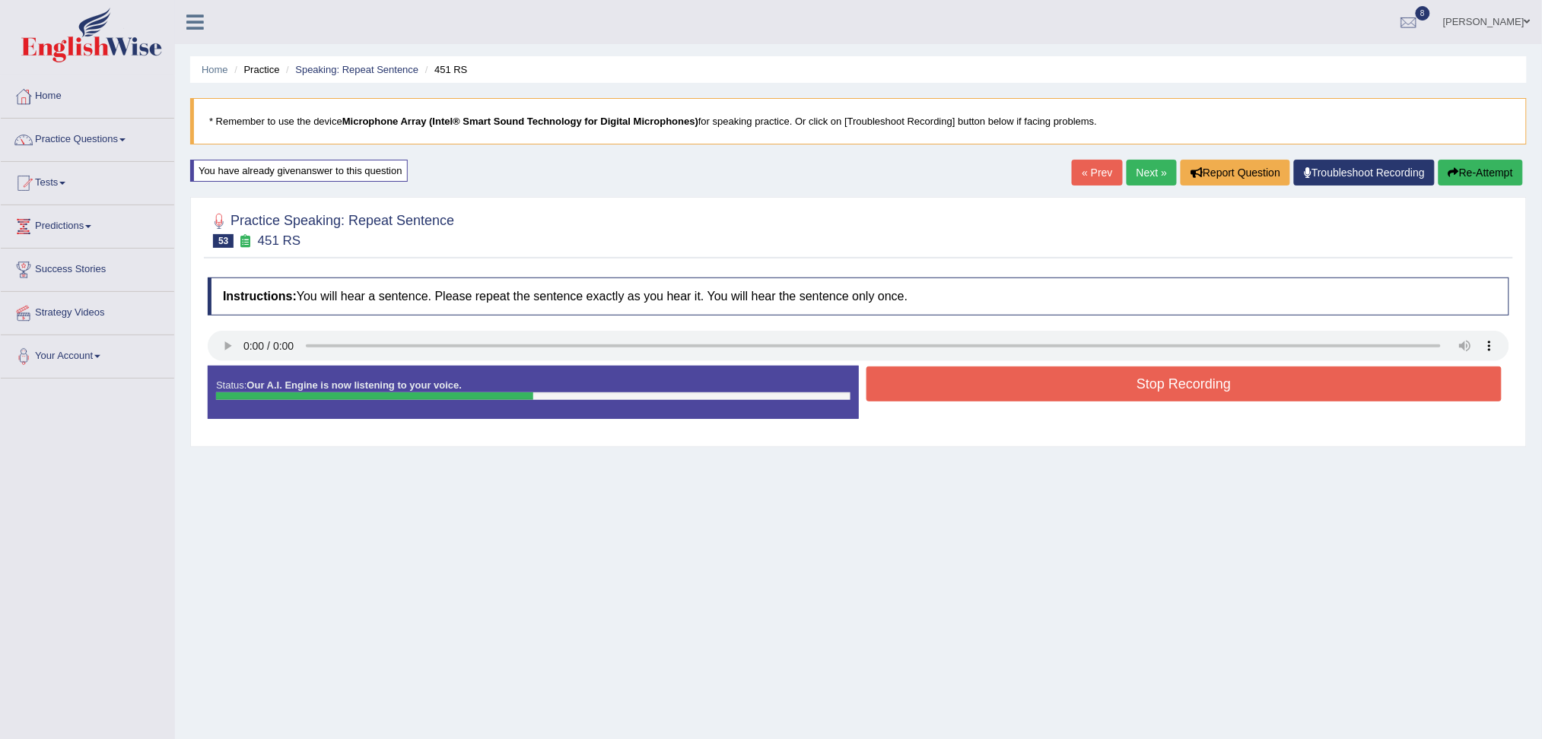
click at [966, 389] on button "Stop Recording" at bounding box center [1185, 384] width 636 height 35
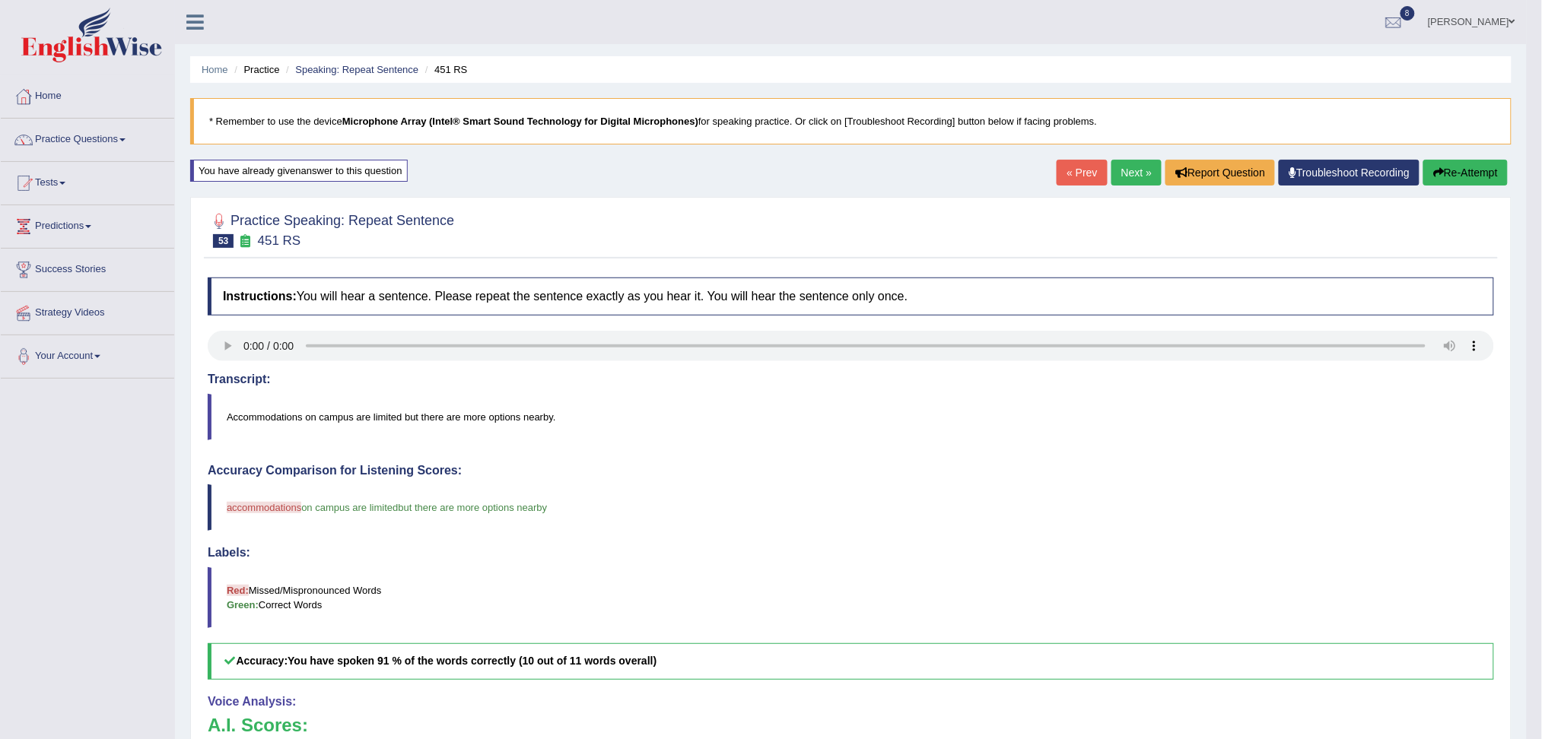
click at [1139, 180] on link "Next »" at bounding box center [1137, 173] width 50 height 26
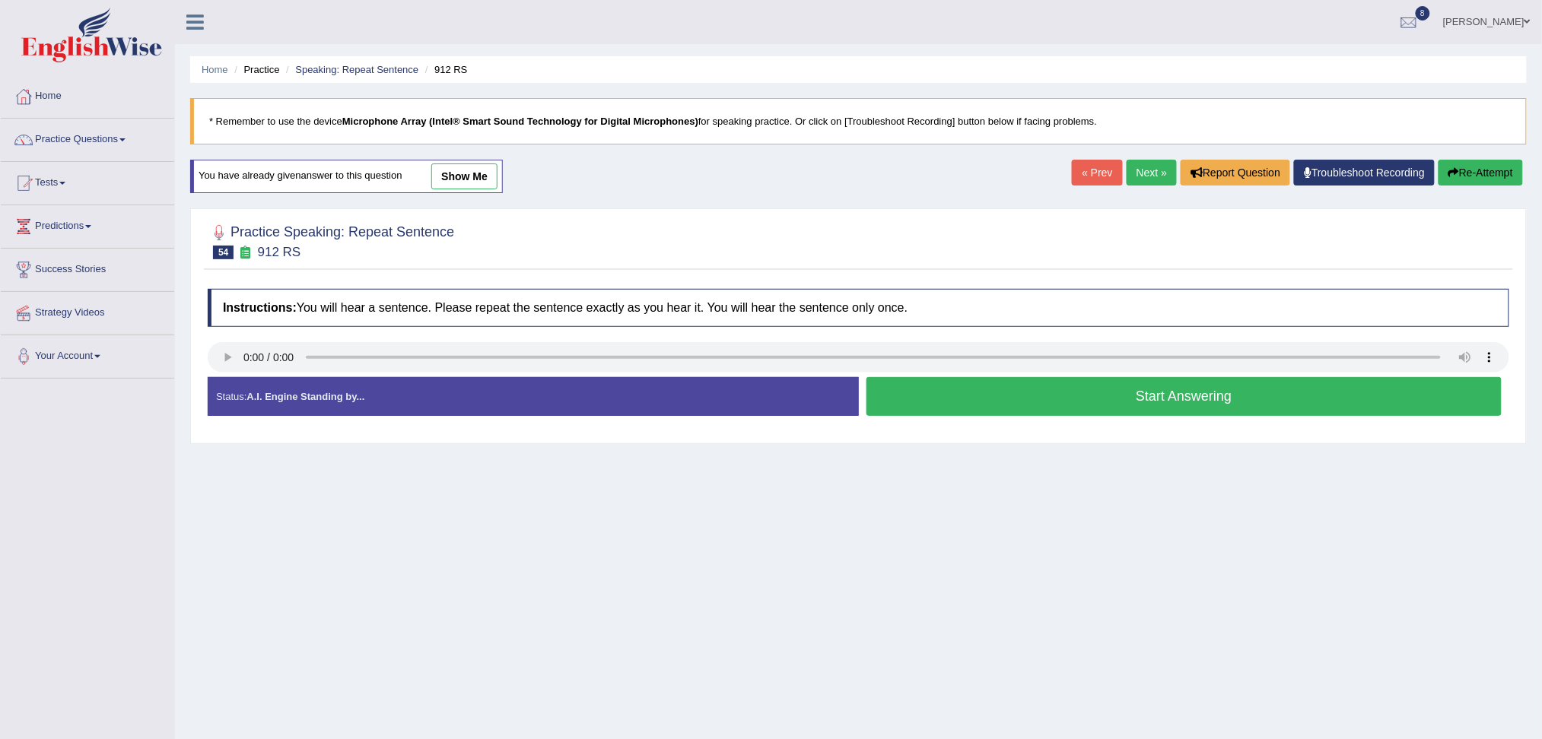
click at [1002, 390] on button "Start Answering" at bounding box center [1185, 396] width 636 height 39
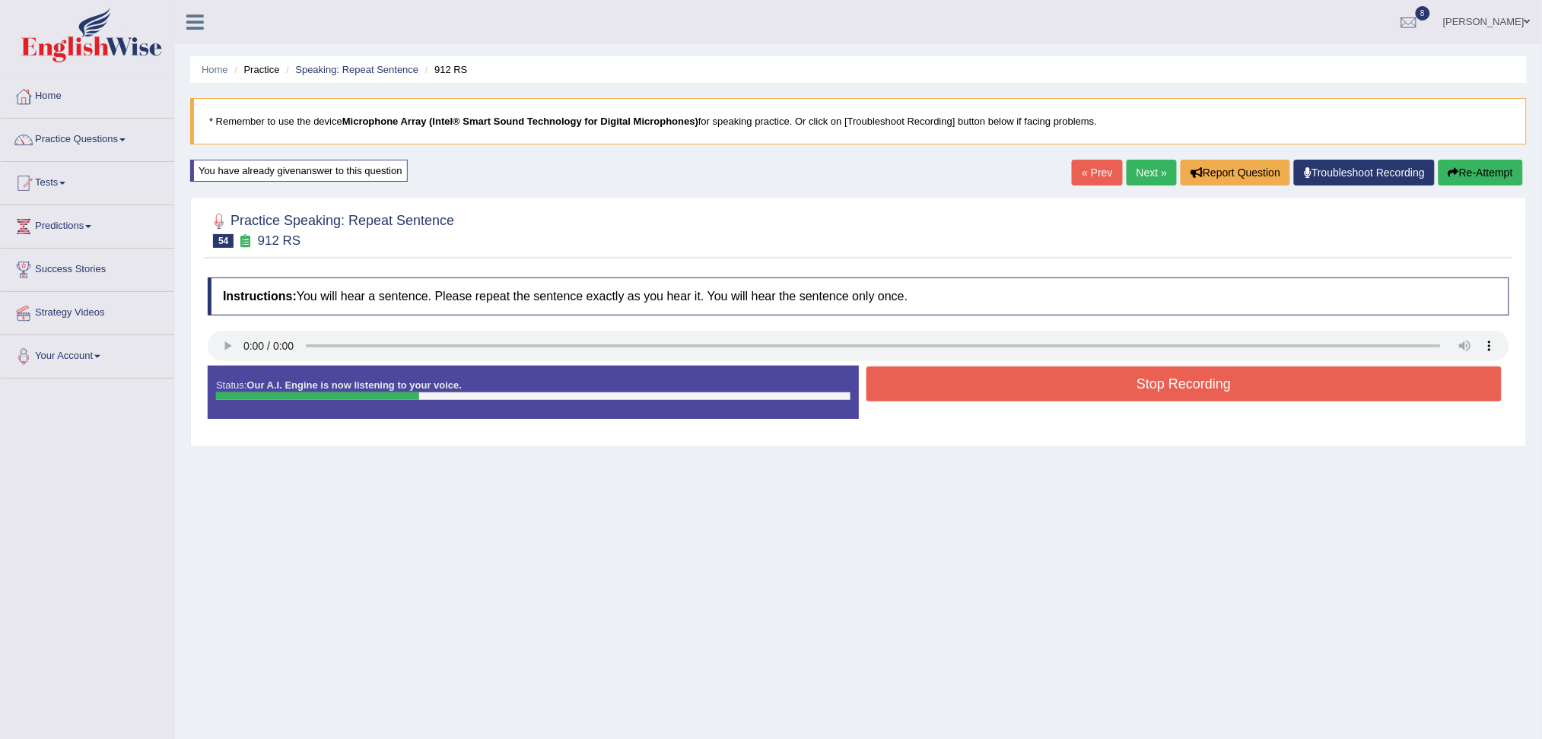
click at [1002, 390] on button "Stop Recording" at bounding box center [1185, 384] width 636 height 35
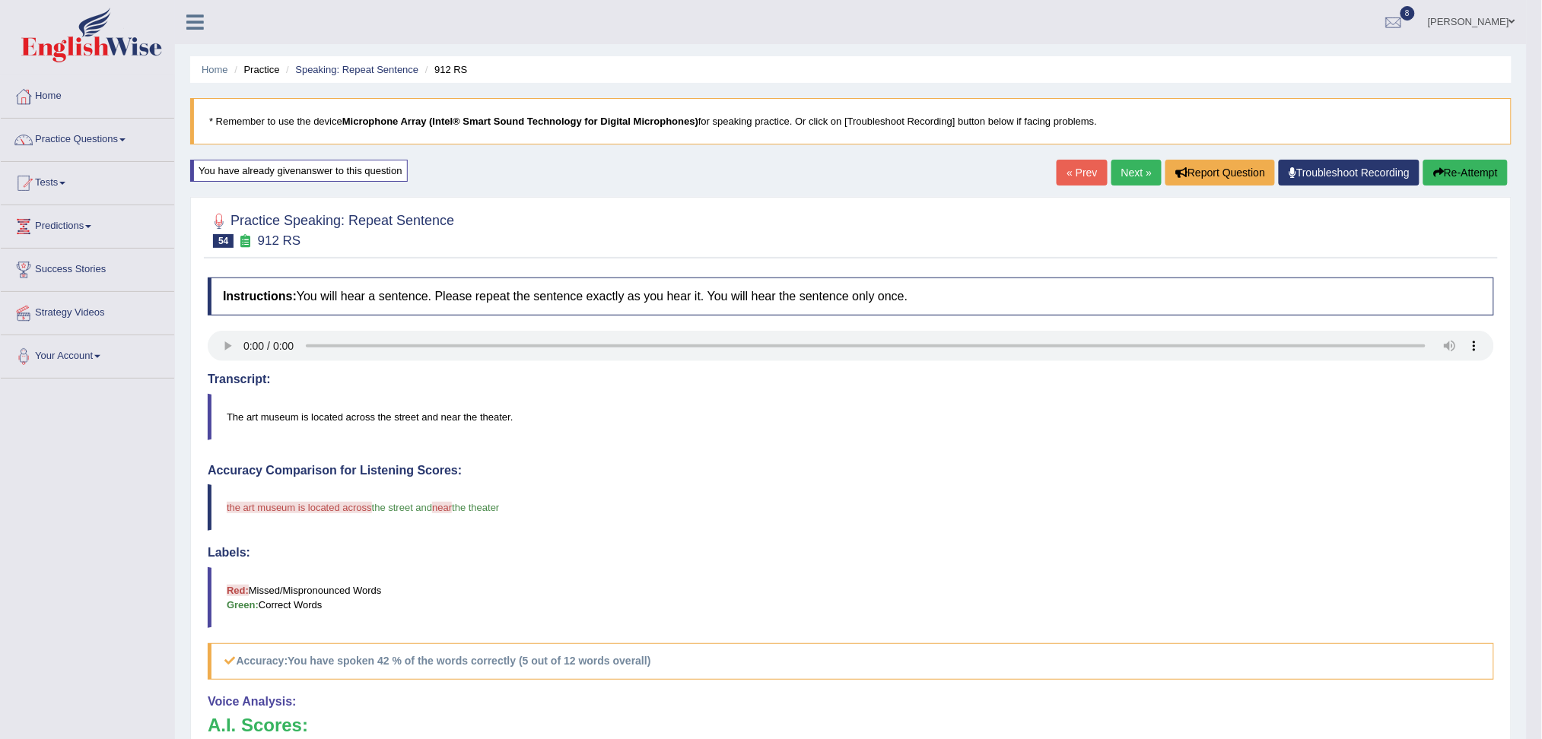
click at [1140, 170] on link "Next »" at bounding box center [1137, 173] width 50 height 26
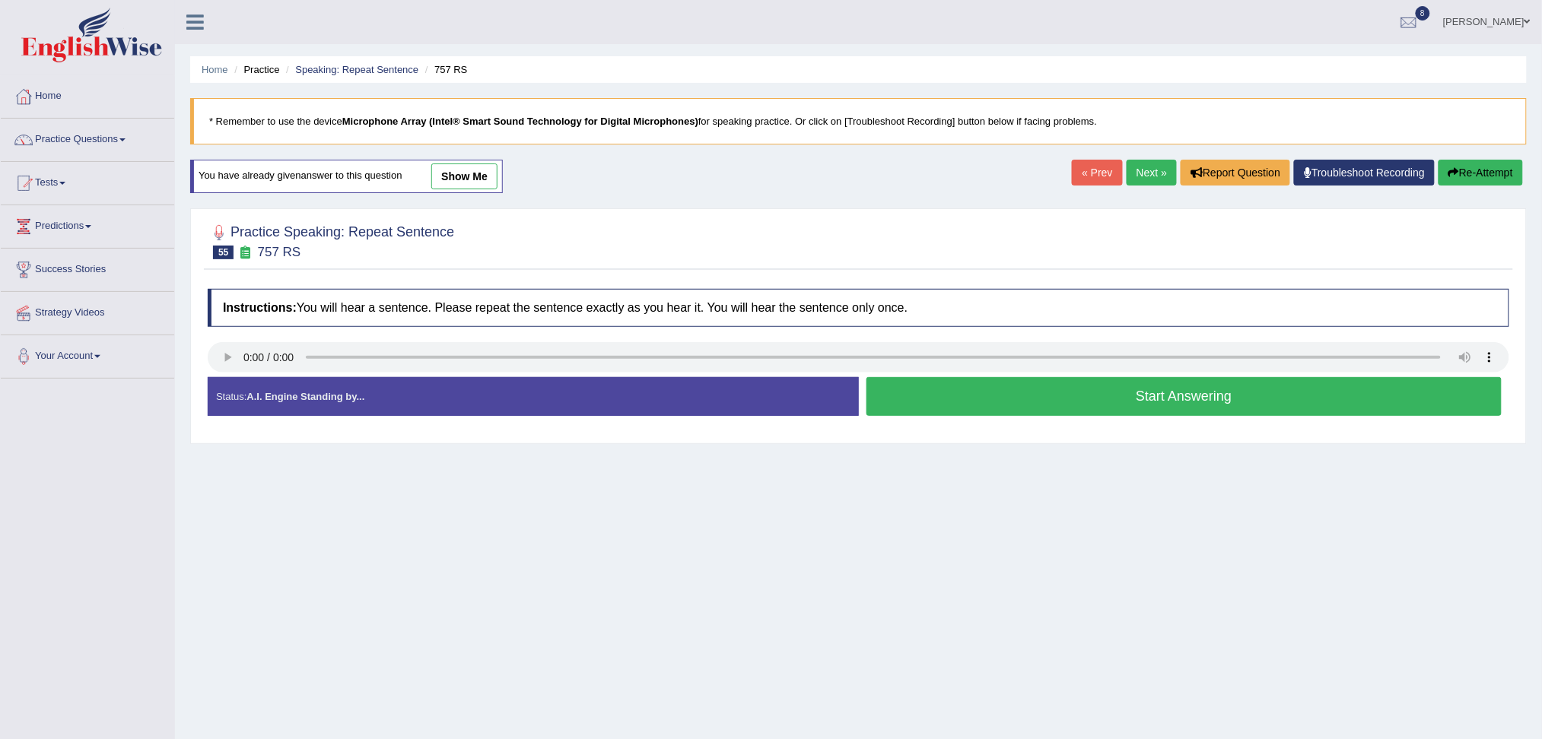
click at [999, 389] on button "Start Answering" at bounding box center [1185, 396] width 636 height 39
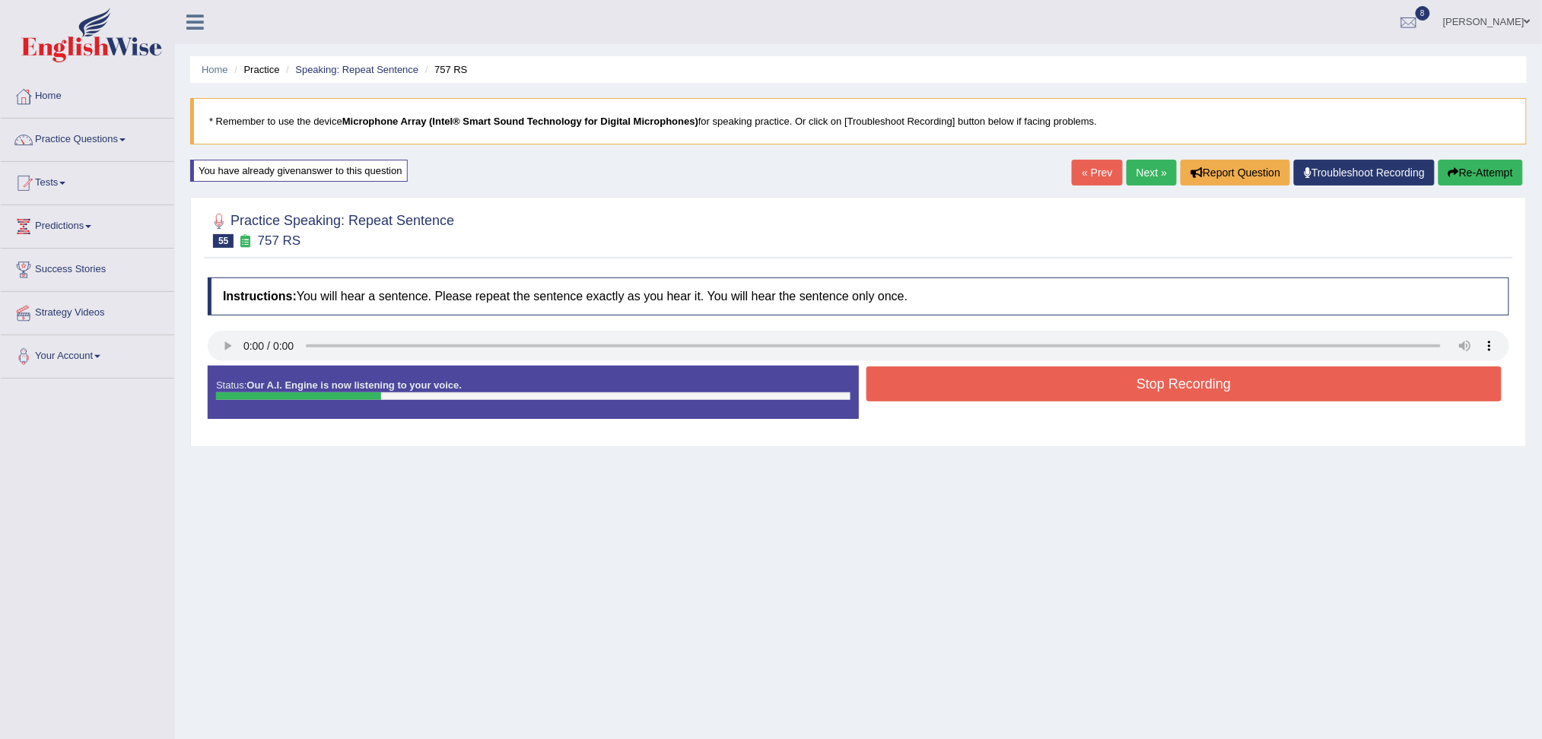
click at [993, 387] on button "Stop Recording" at bounding box center [1185, 384] width 636 height 35
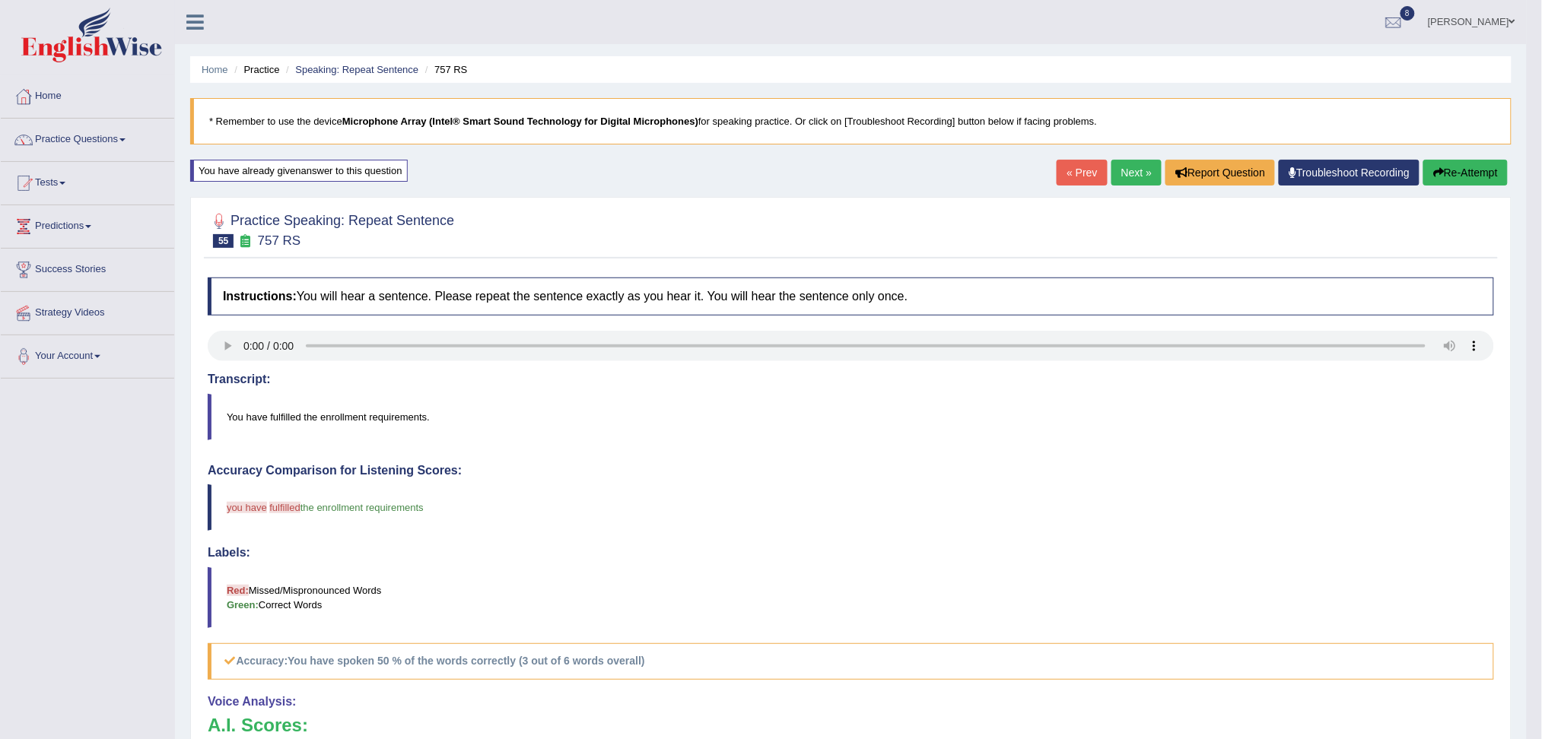
click at [1466, 162] on button "Re-Attempt" at bounding box center [1465, 173] width 84 height 26
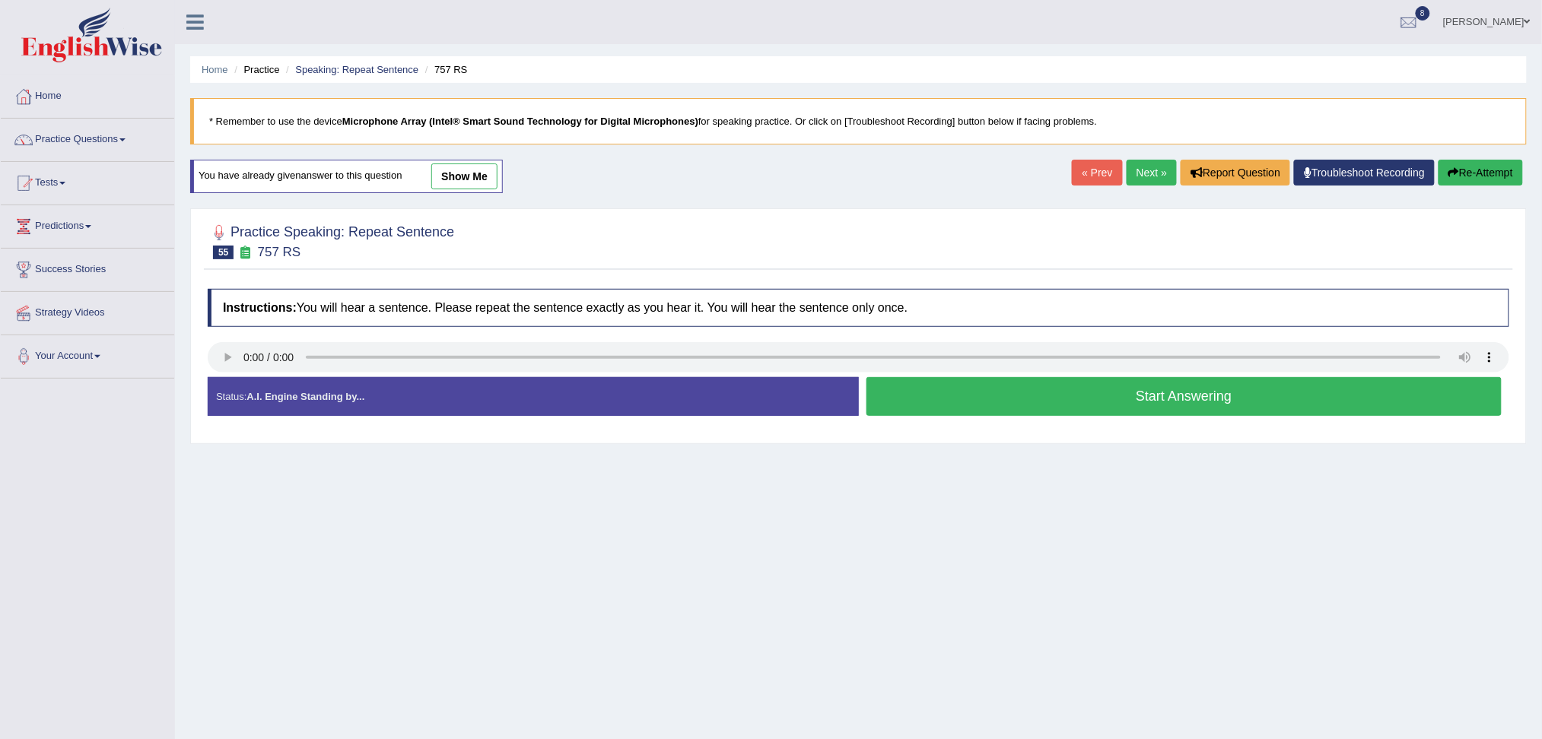
click at [971, 383] on button "Start Answering" at bounding box center [1185, 396] width 636 height 39
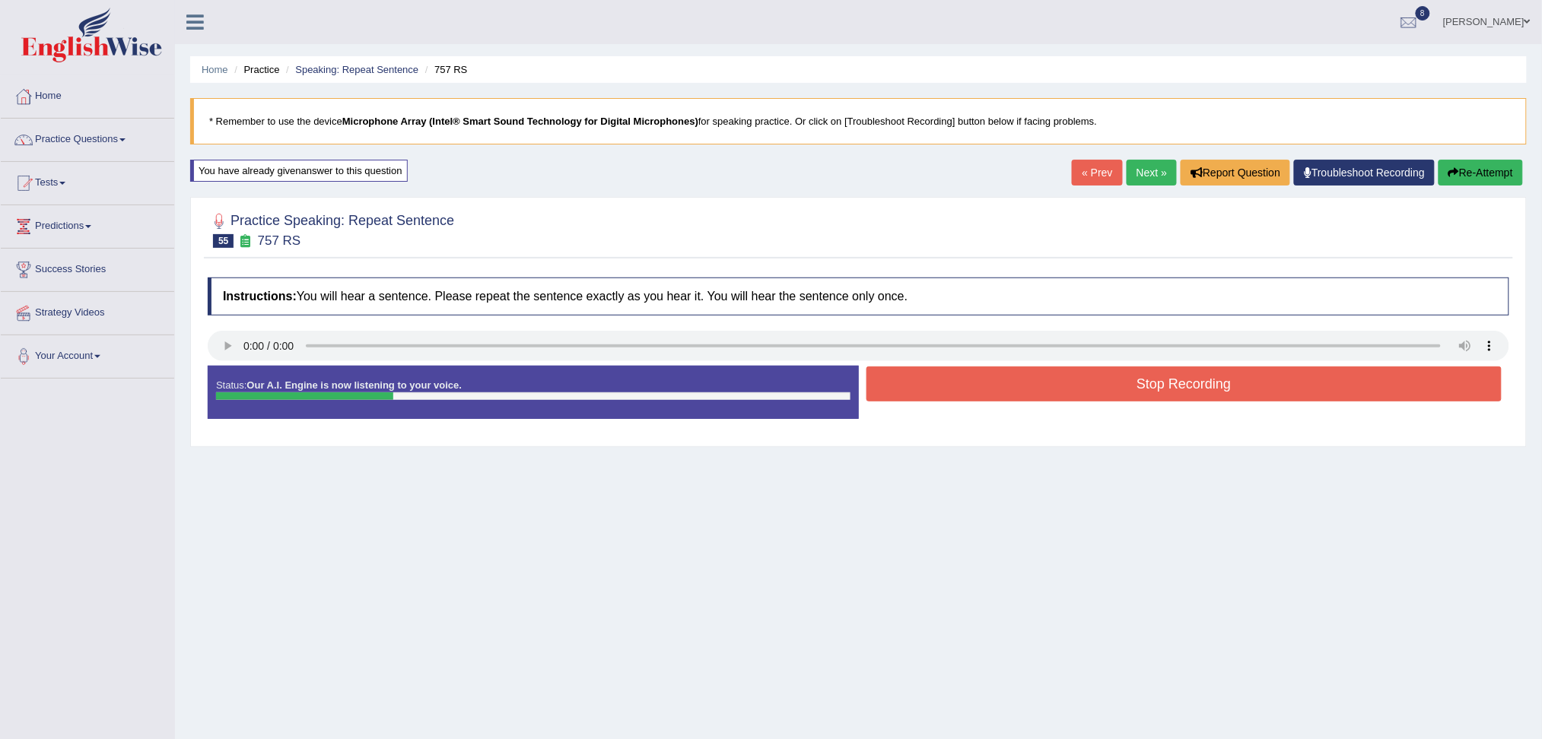
click at [971, 383] on button "Stop Recording" at bounding box center [1185, 384] width 636 height 35
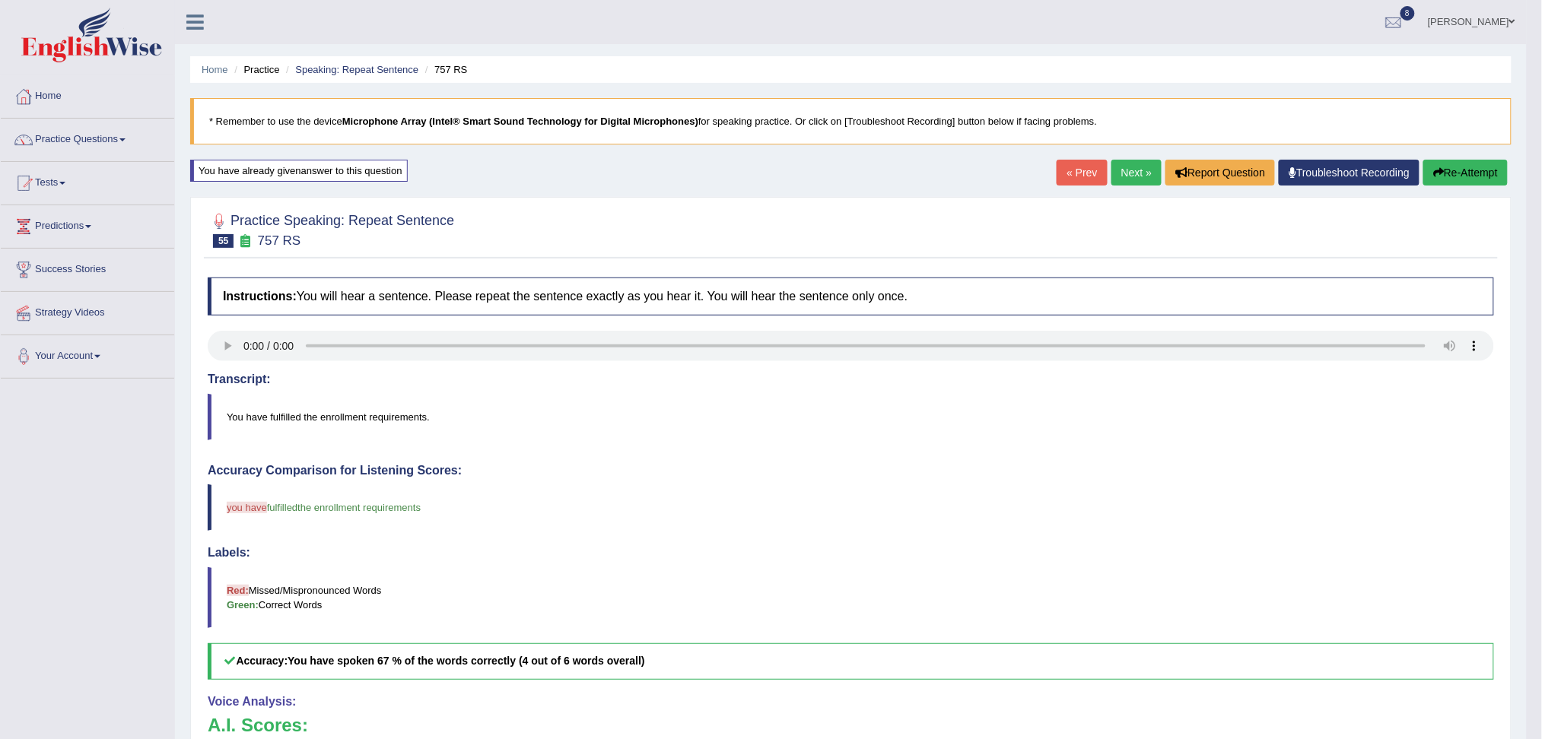
click at [1130, 172] on link "Next »" at bounding box center [1137, 173] width 50 height 26
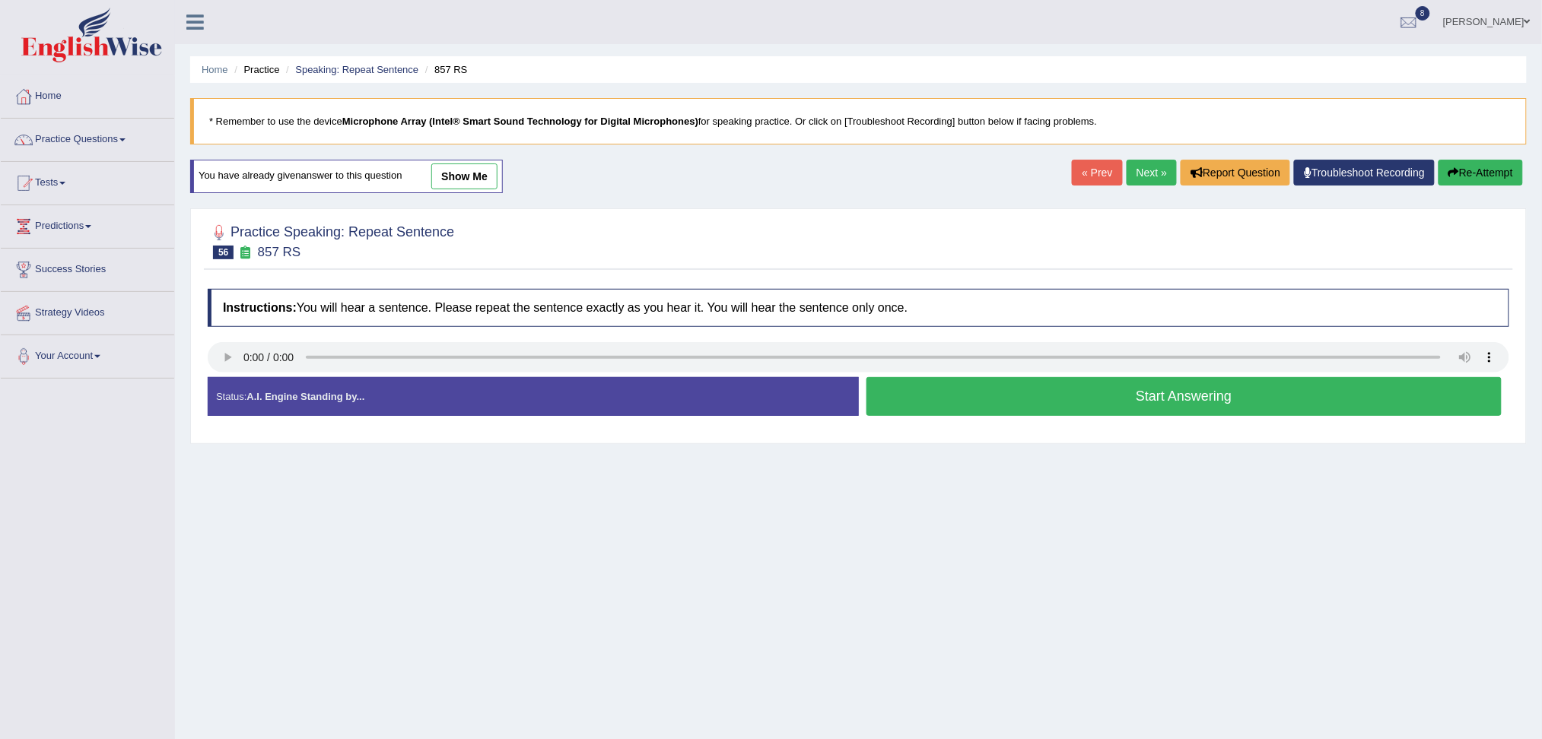
click at [1005, 412] on button "Start Answering" at bounding box center [1185, 396] width 636 height 39
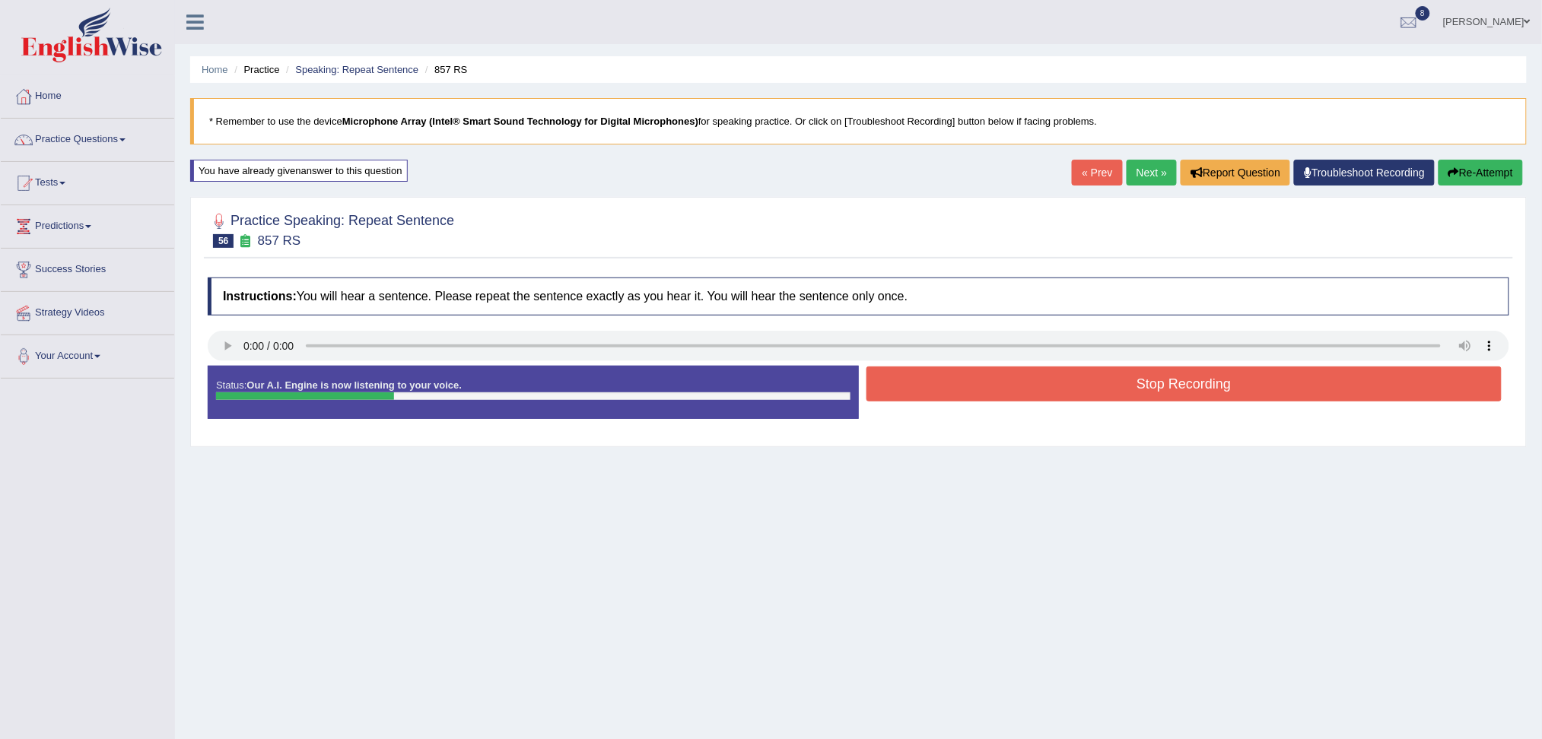
click at [956, 395] on button "Stop Recording" at bounding box center [1185, 384] width 636 height 35
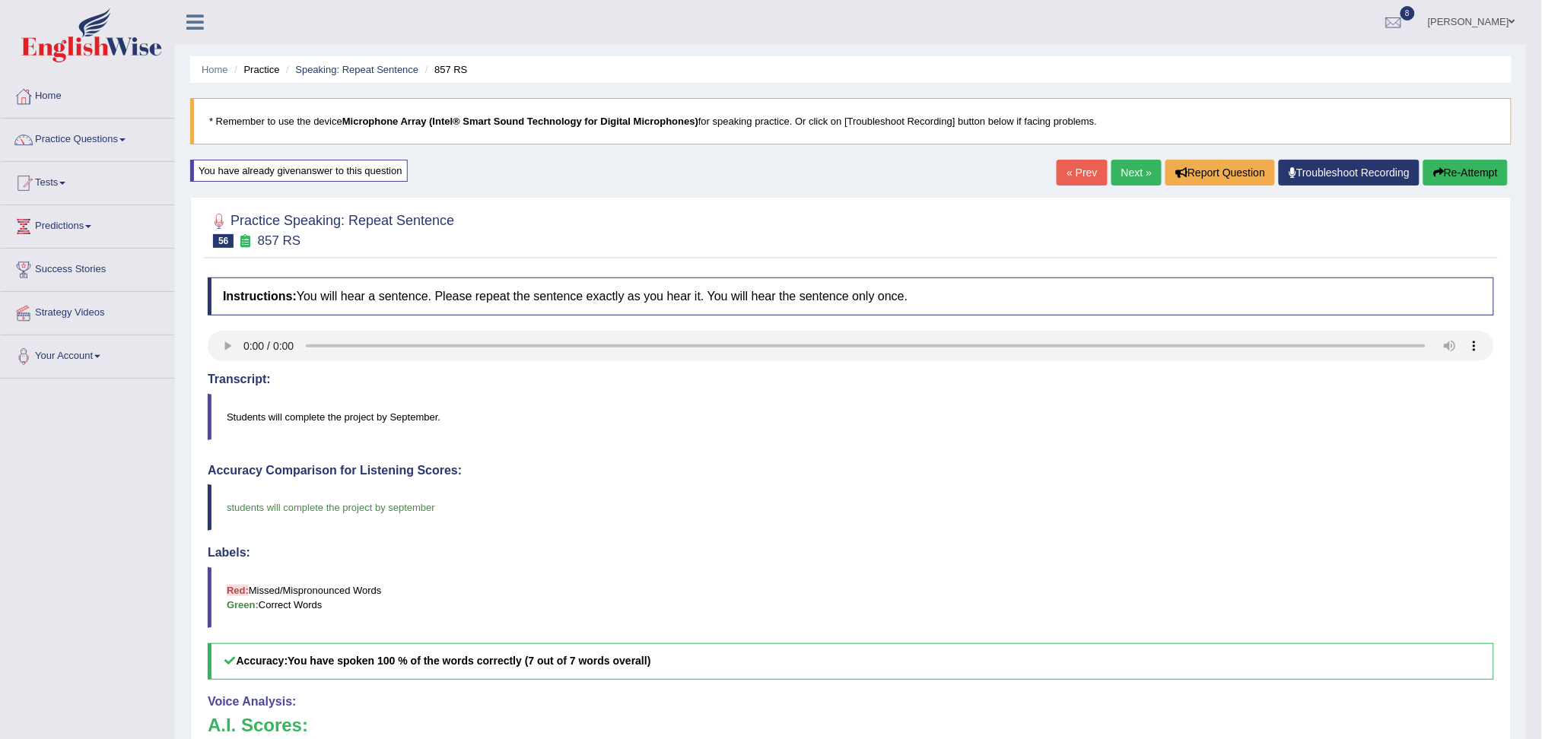
click at [1137, 181] on link "Next »" at bounding box center [1137, 173] width 50 height 26
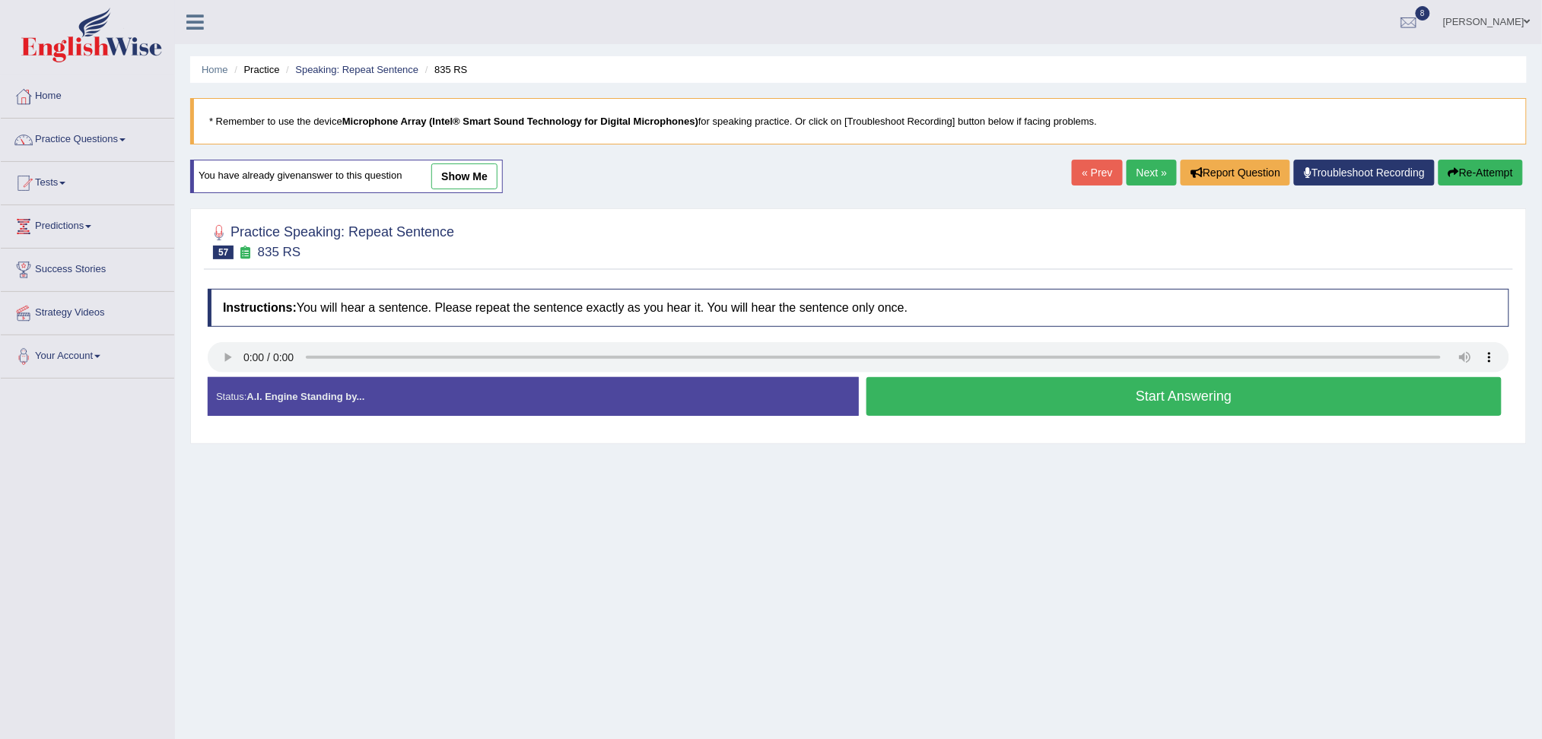
click at [1022, 393] on button "Start Answering" at bounding box center [1185, 396] width 636 height 39
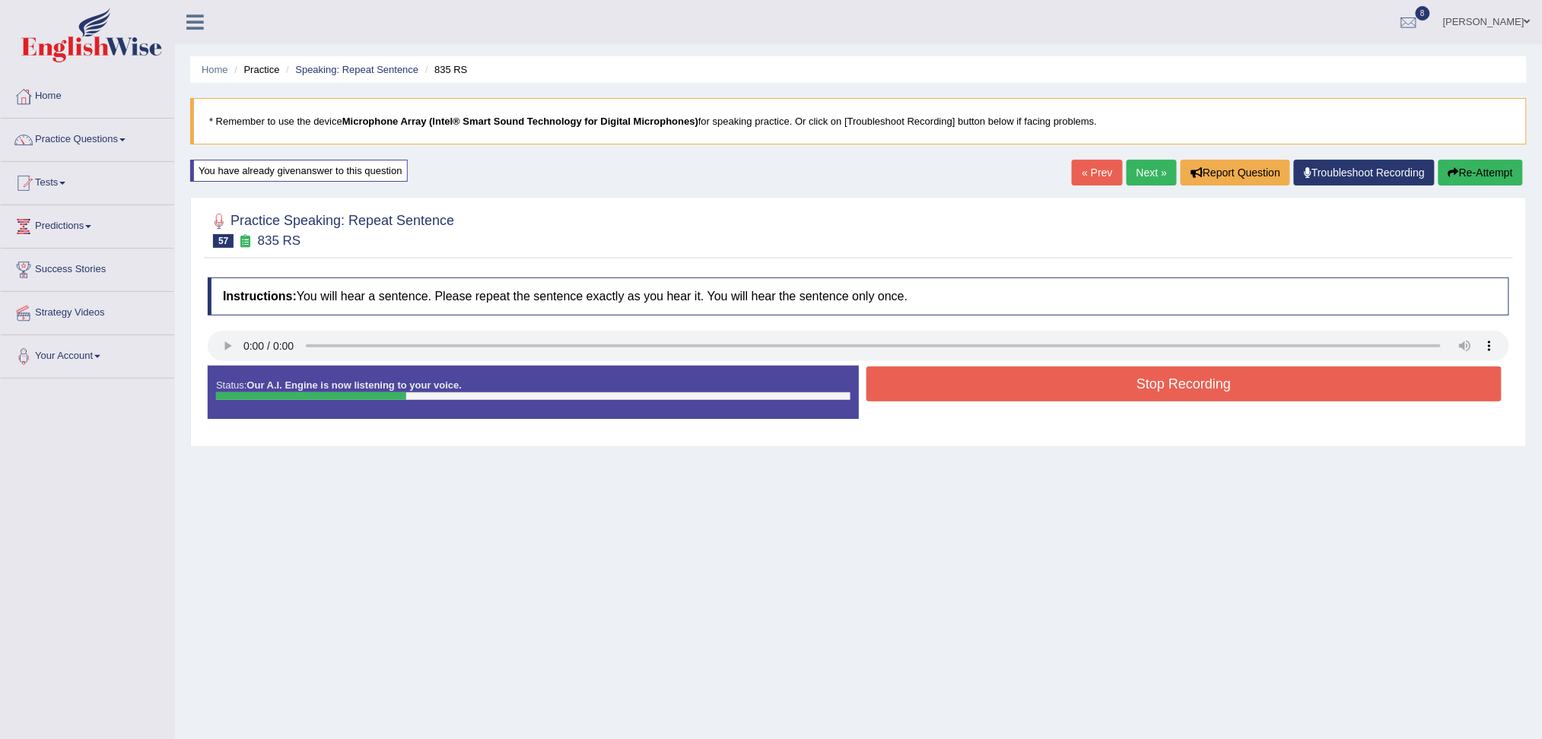
click at [990, 393] on button "Stop Recording" at bounding box center [1185, 384] width 636 height 35
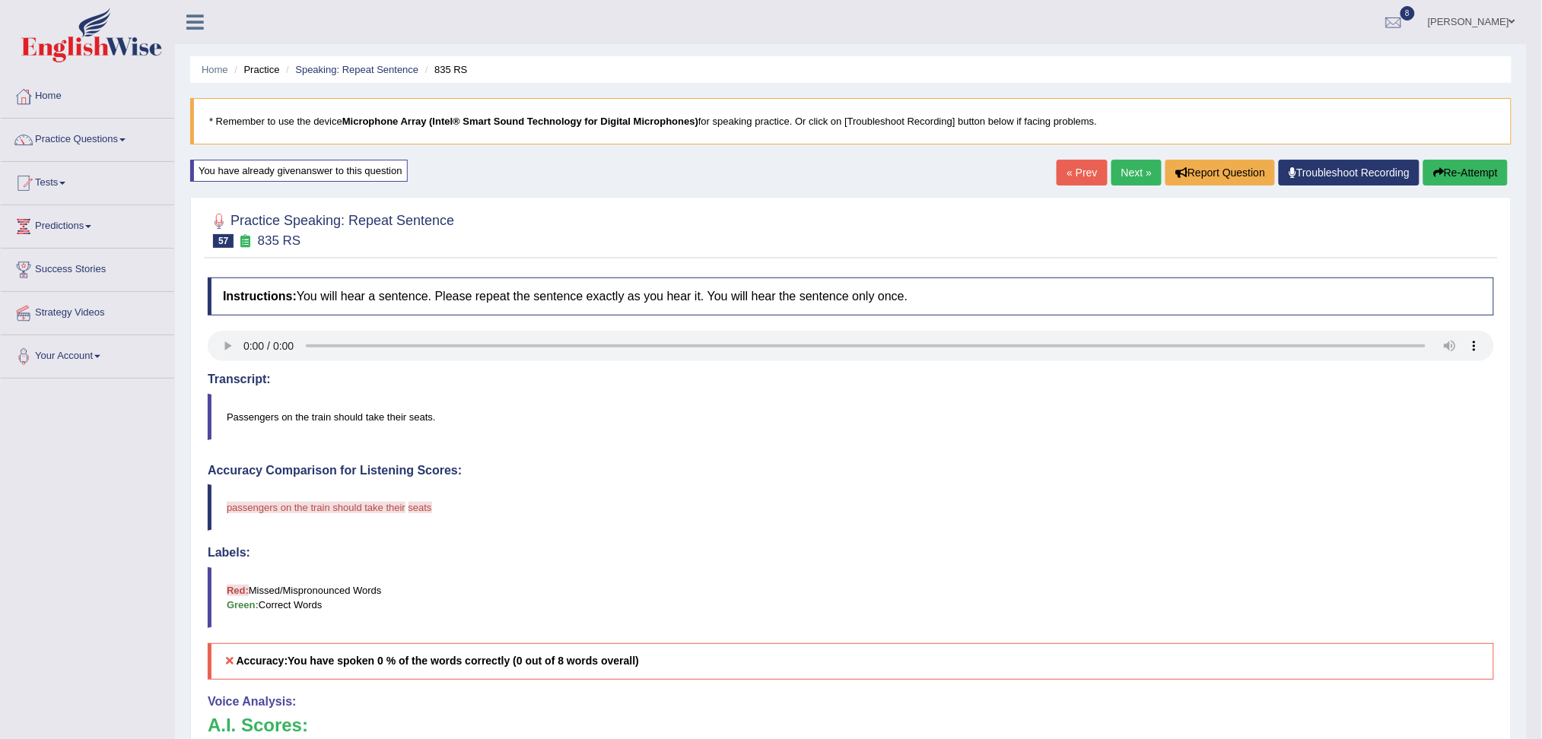
click at [1125, 176] on link "Next »" at bounding box center [1137, 173] width 50 height 26
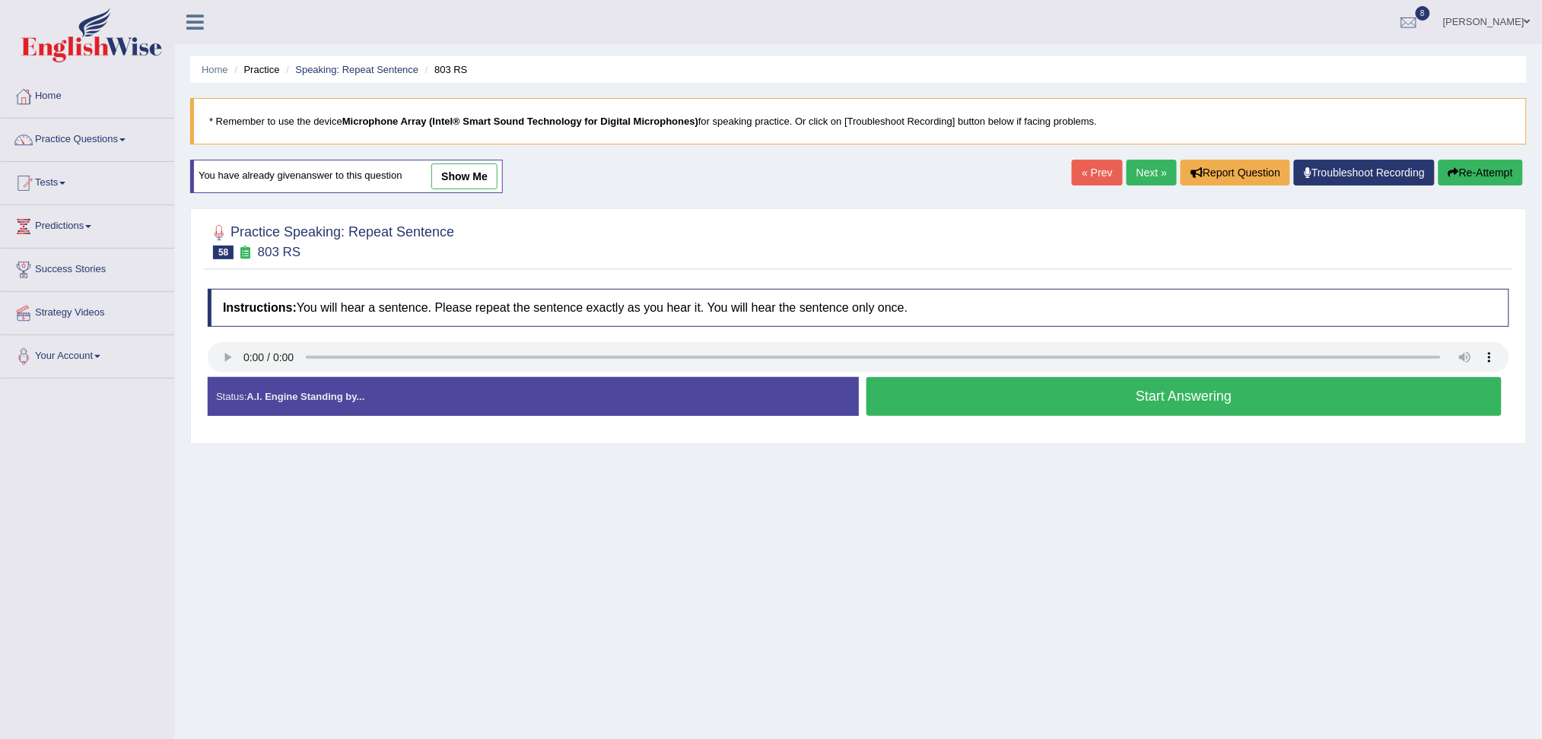
click at [1009, 394] on button "Start Answering" at bounding box center [1185, 396] width 636 height 39
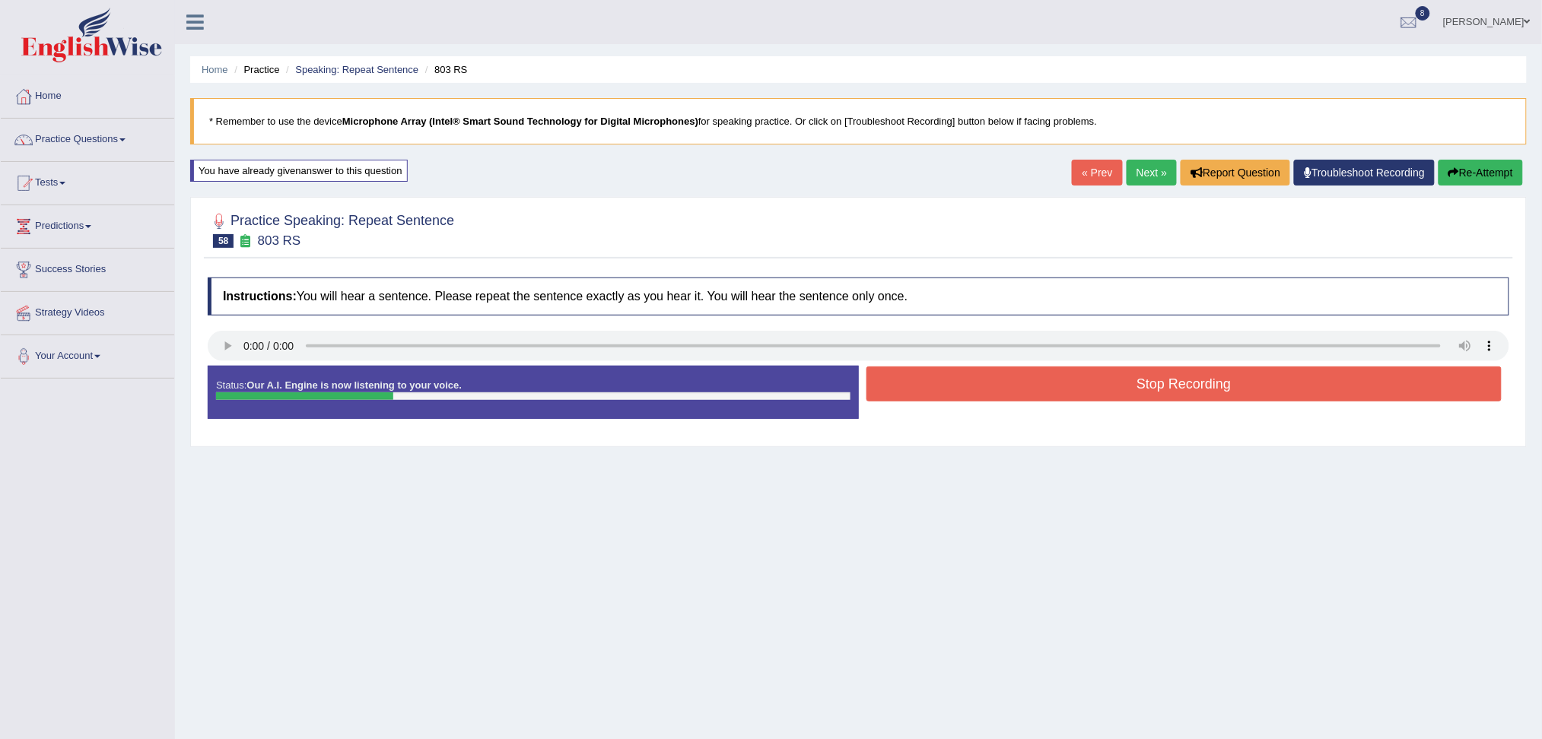
click at [962, 384] on button "Stop Recording" at bounding box center [1185, 384] width 636 height 35
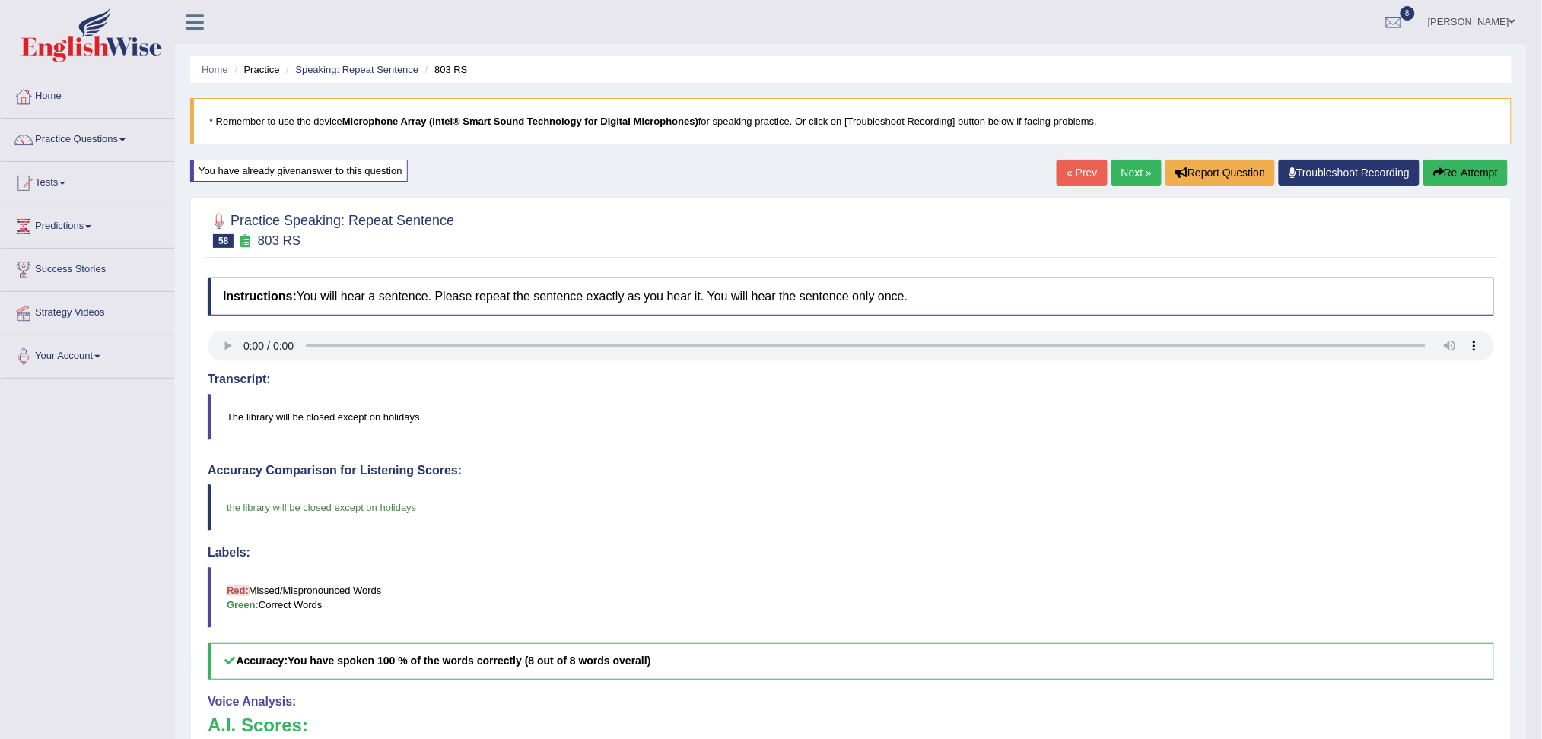
click at [1137, 171] on link "Next »" at bounding box center [1137, 173] width 50 height 26
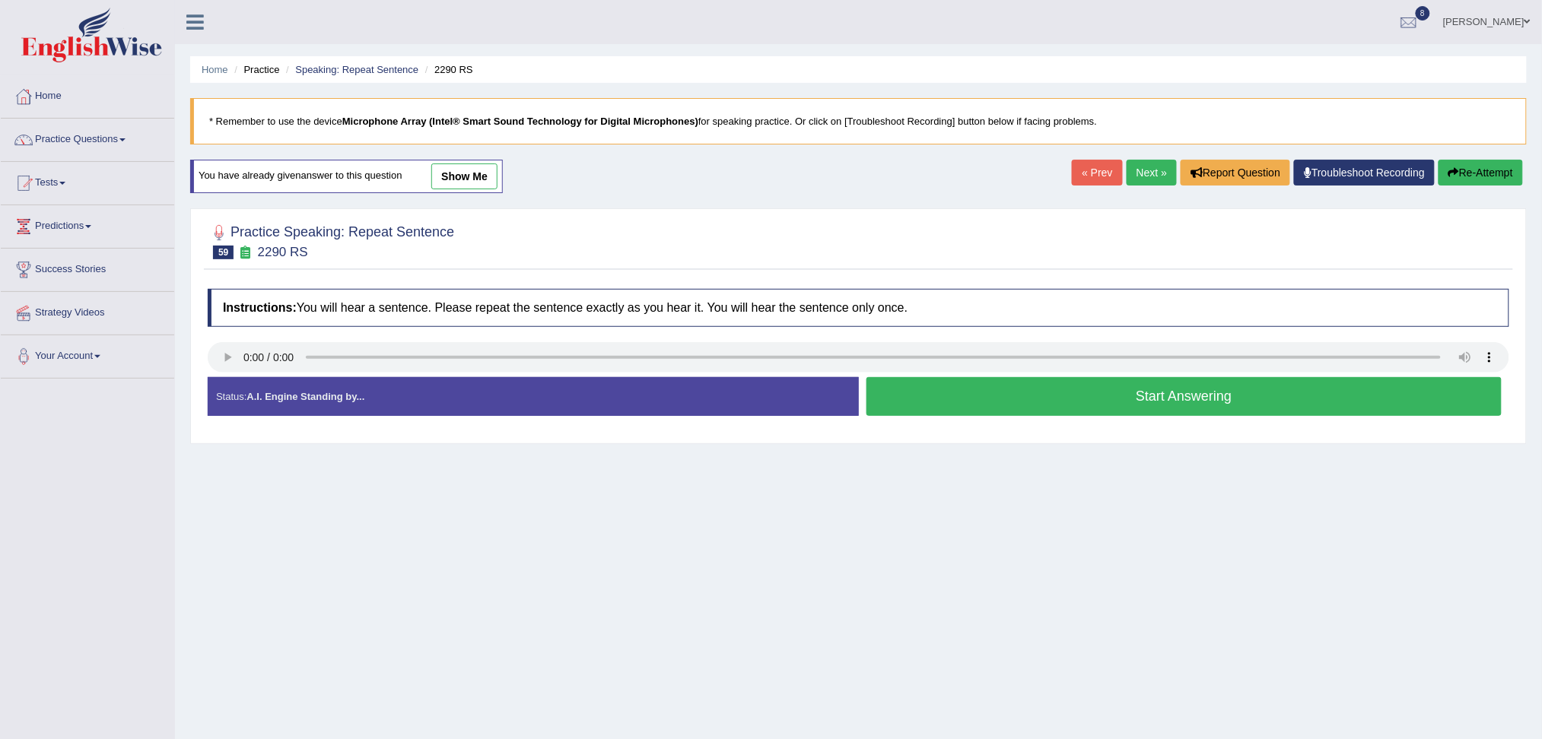
click at [960, 399] on button "Start Answering" at bounding box center [1185, 396] width 636 height 39
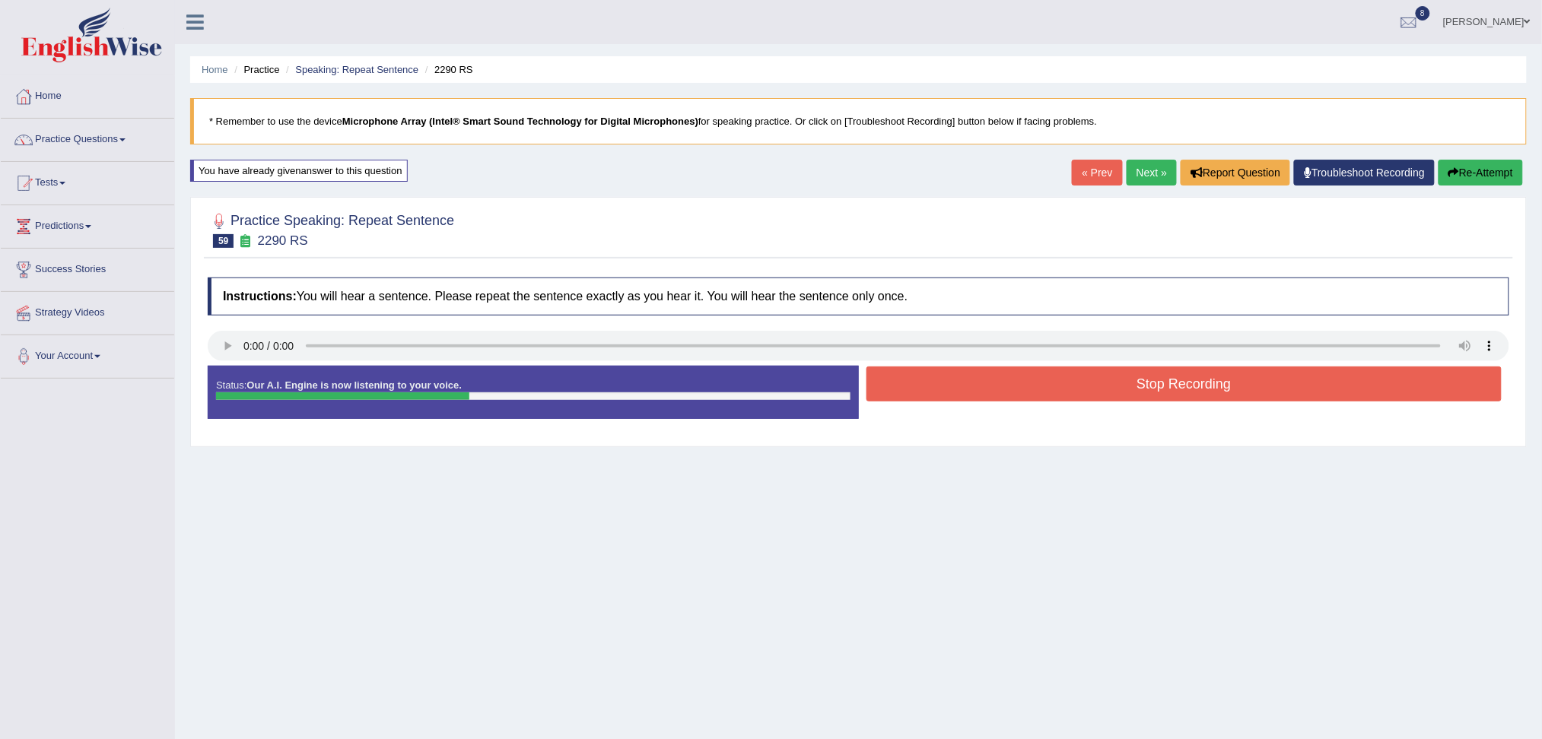
click at [938, 374] on button "Stop Recording" at bounding box center [1185, 384] width 636 height 35
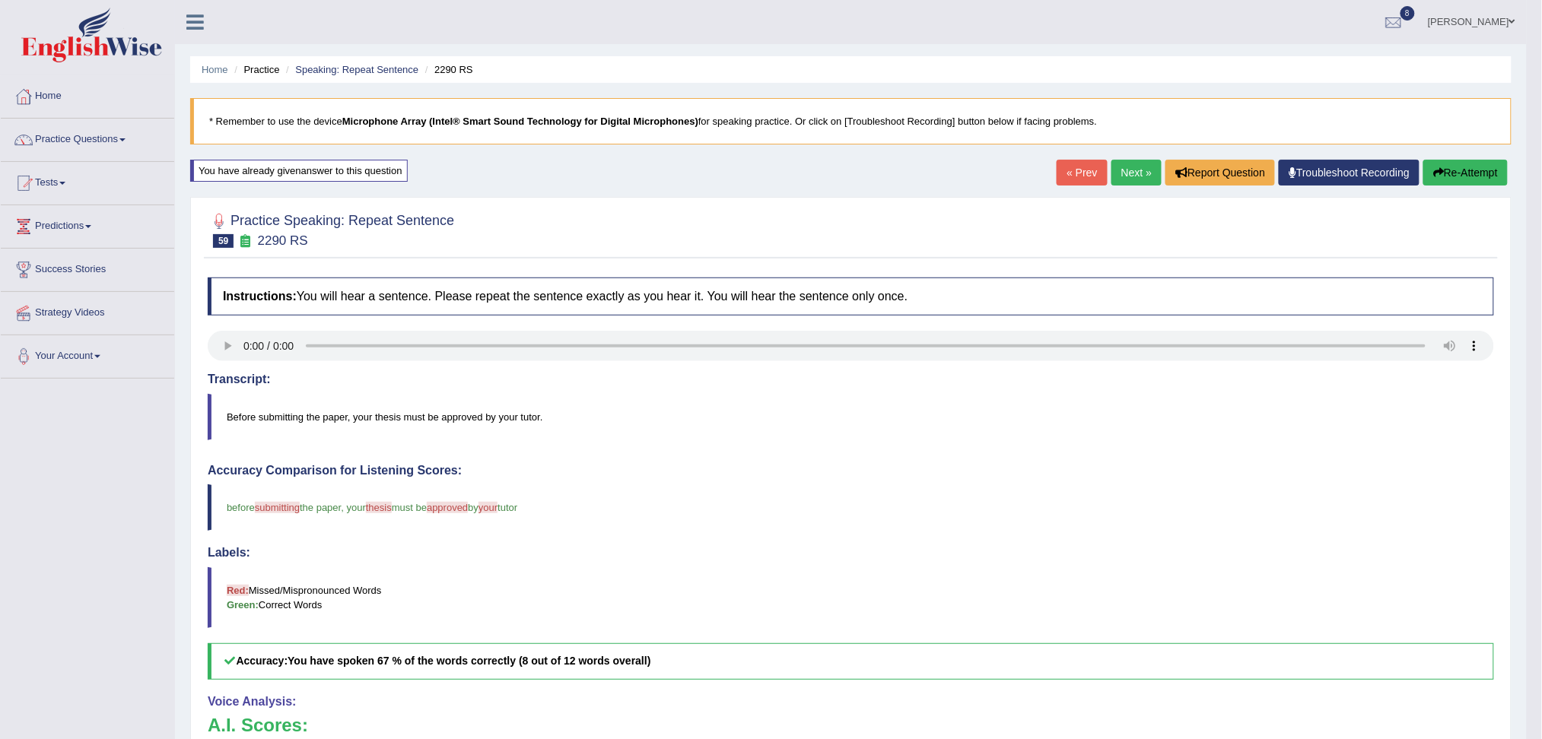
click at [1134, 173] on link "Next »" at bounding box center [1137, 173] width 50 height 26
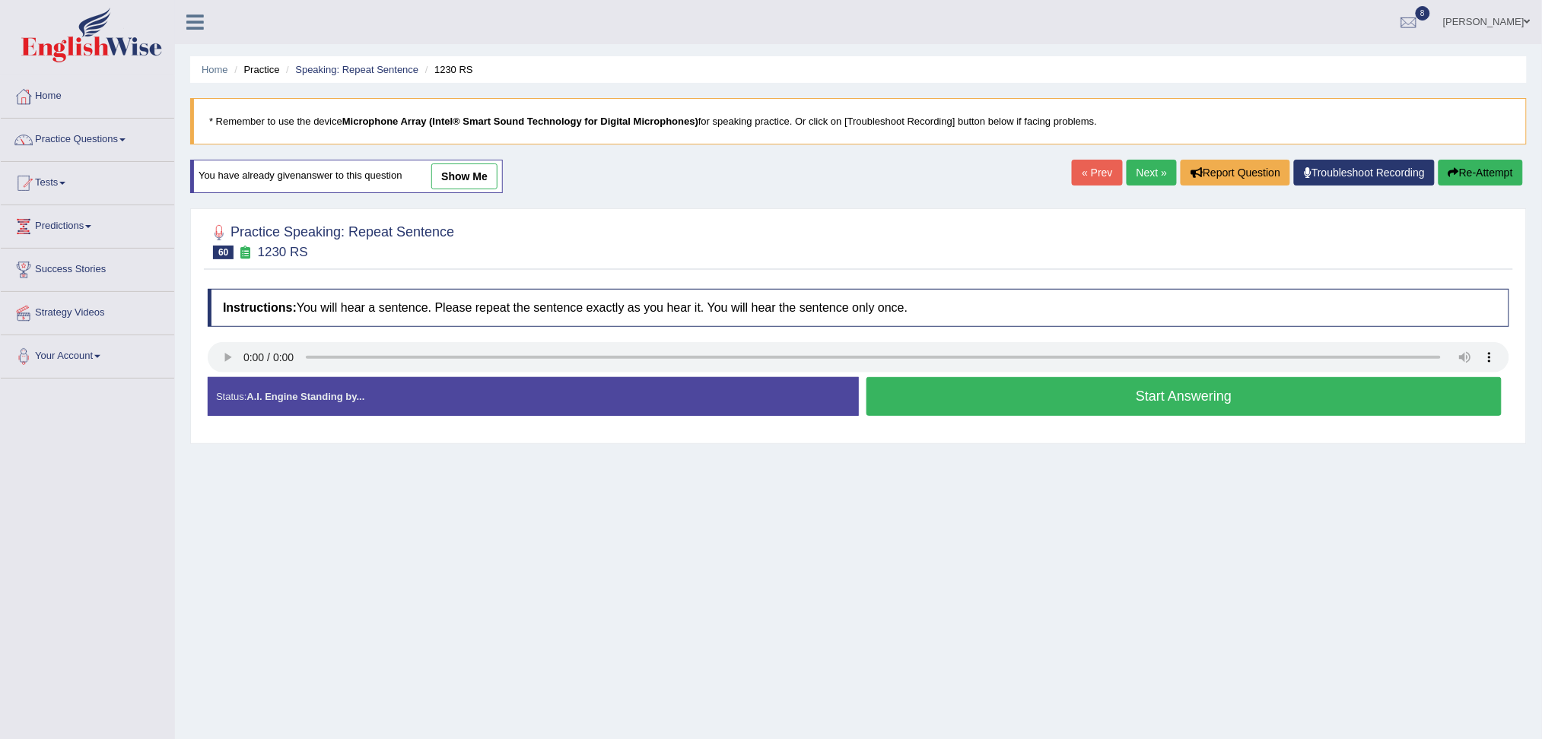
click at [928, 395] on button "Start Answering" at bounding box center [1185, 396] width 636 height 39
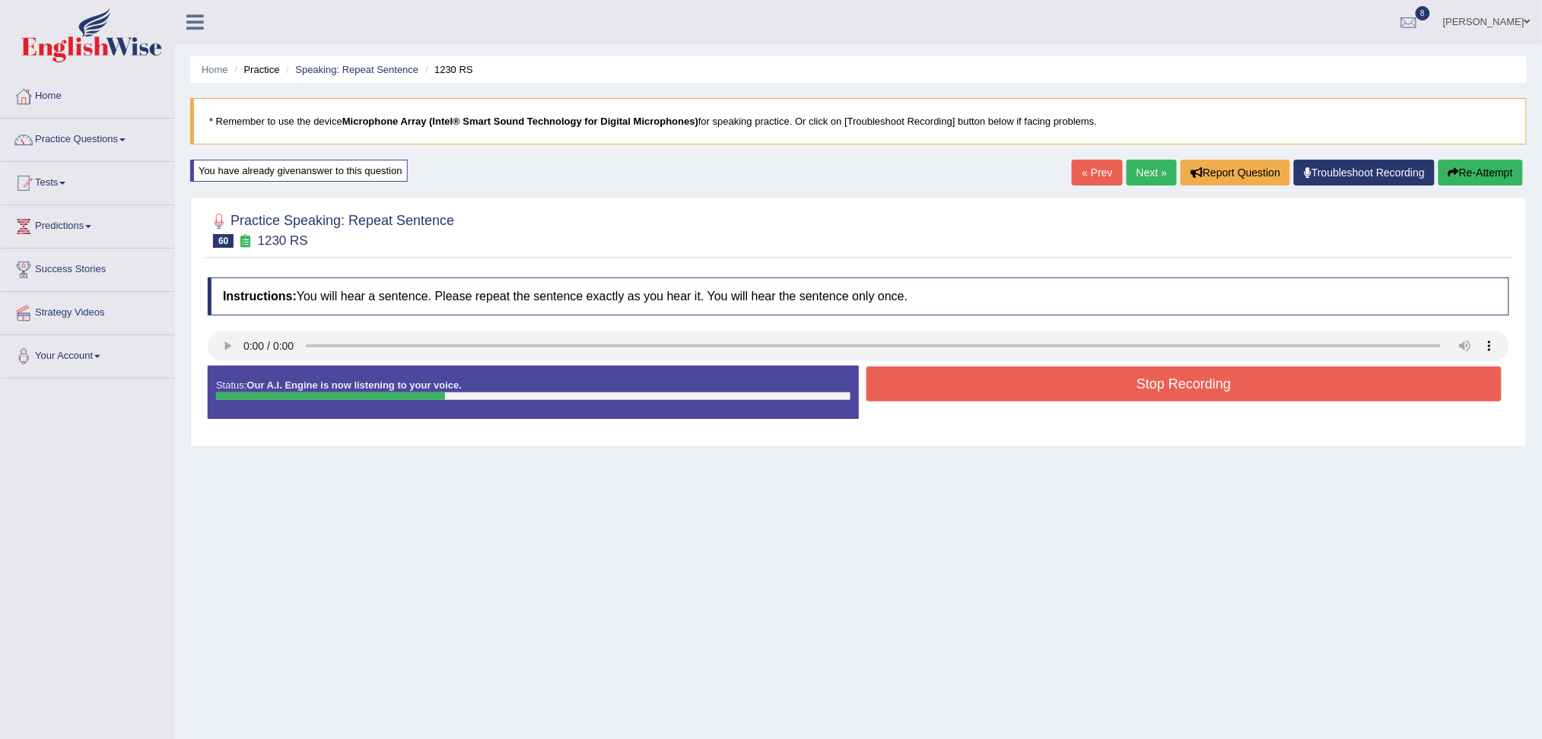
click at [962, 383] on button "Stop Recording" at bounding box center [1185, 384] width 636 height 35
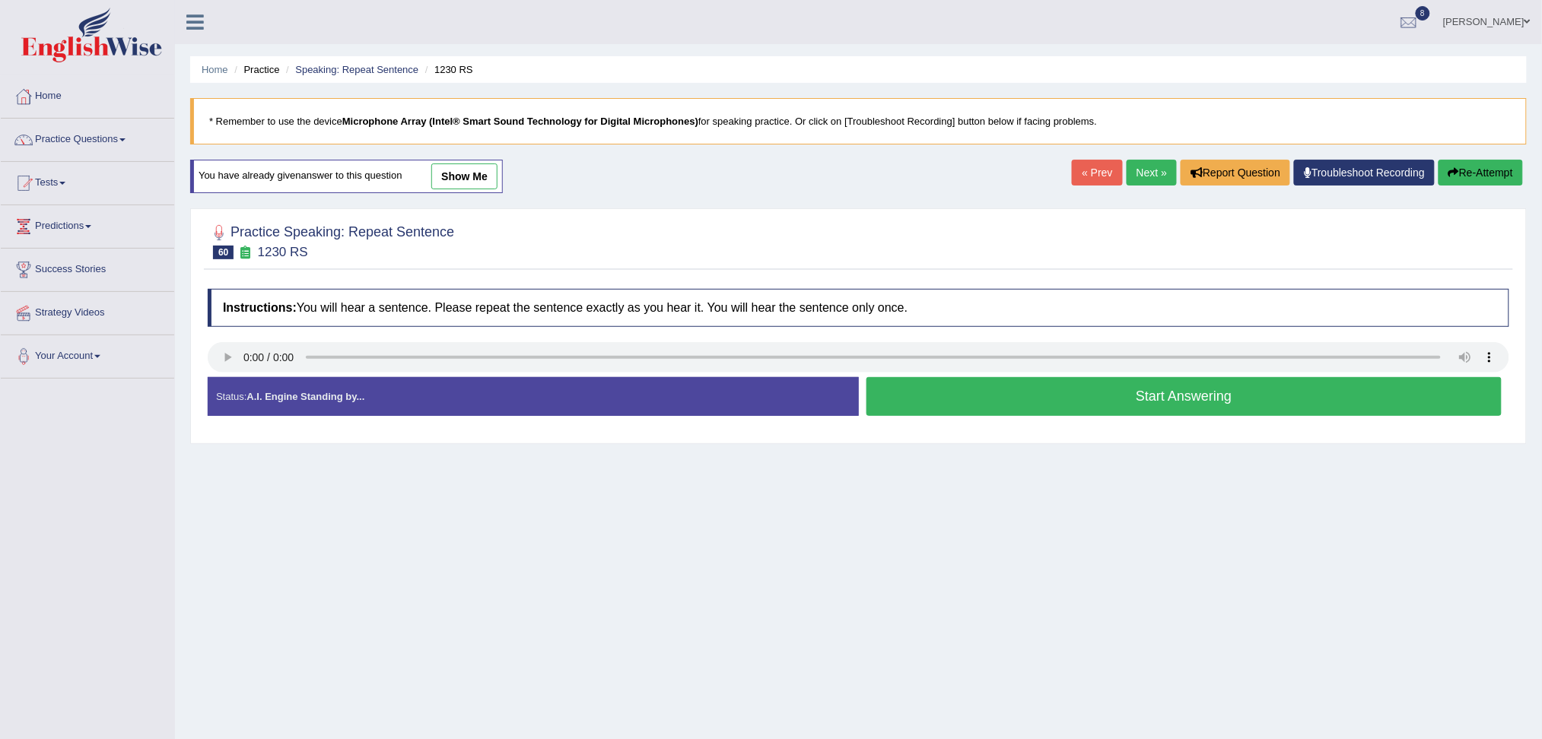
click at [959, 402] on button "Start Answering" at bounding box center [1185, 396] width 636 height 39
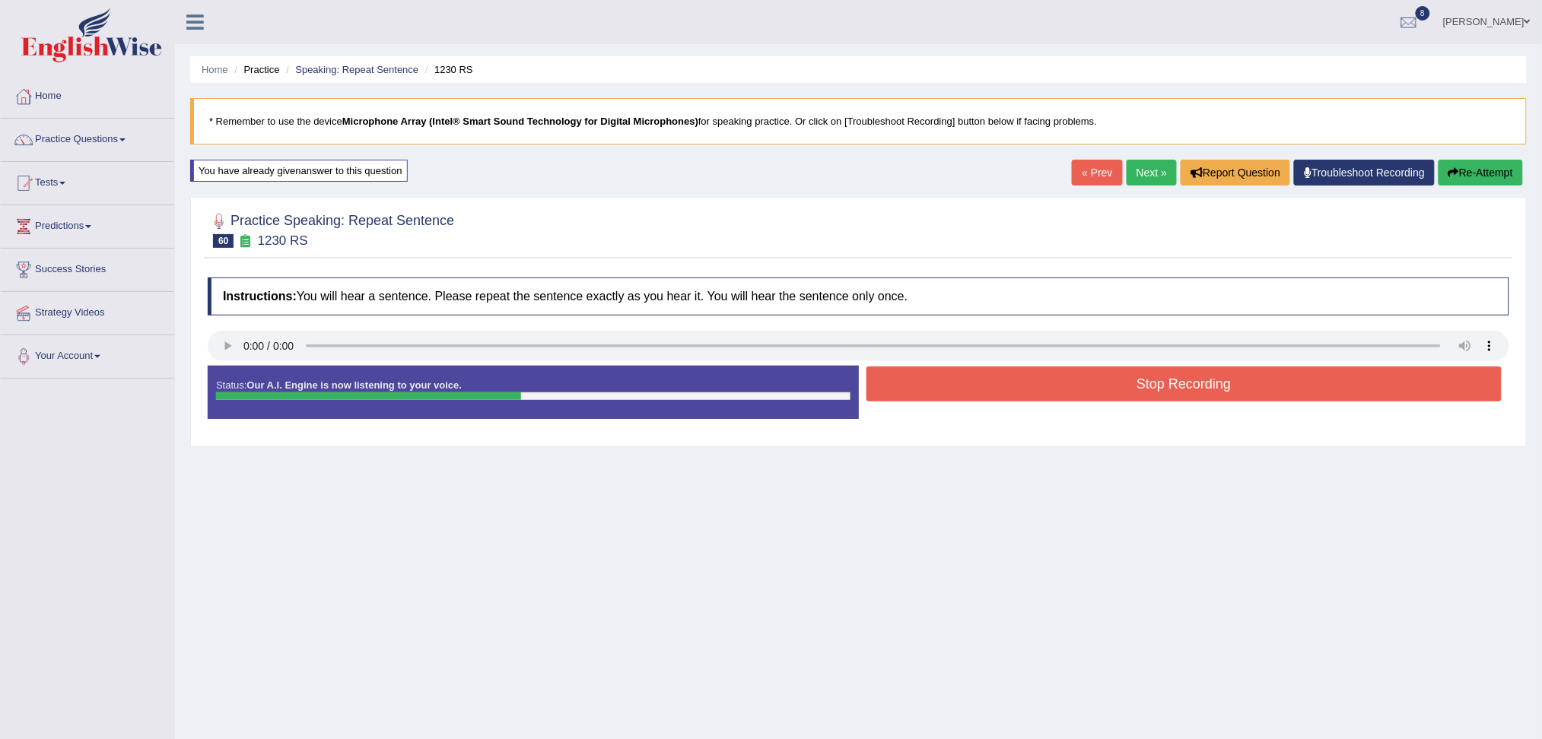
click at [955, 384] on button "Stop Recording" at bounding box center [1185, 384] width 636 height 35
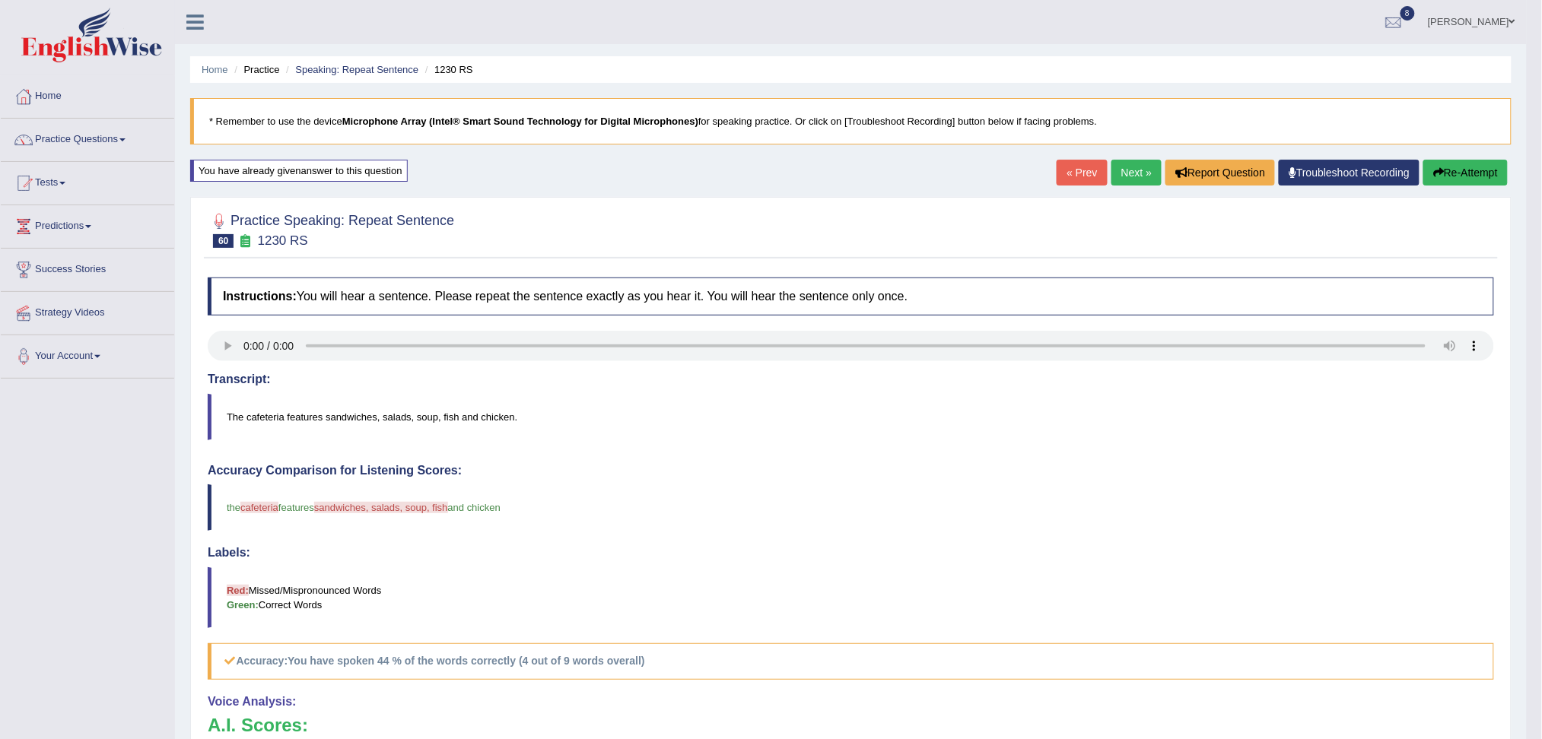
click at [1115, 169] on link "Next »" at bounding box center [1137, 173] width 50 height 26
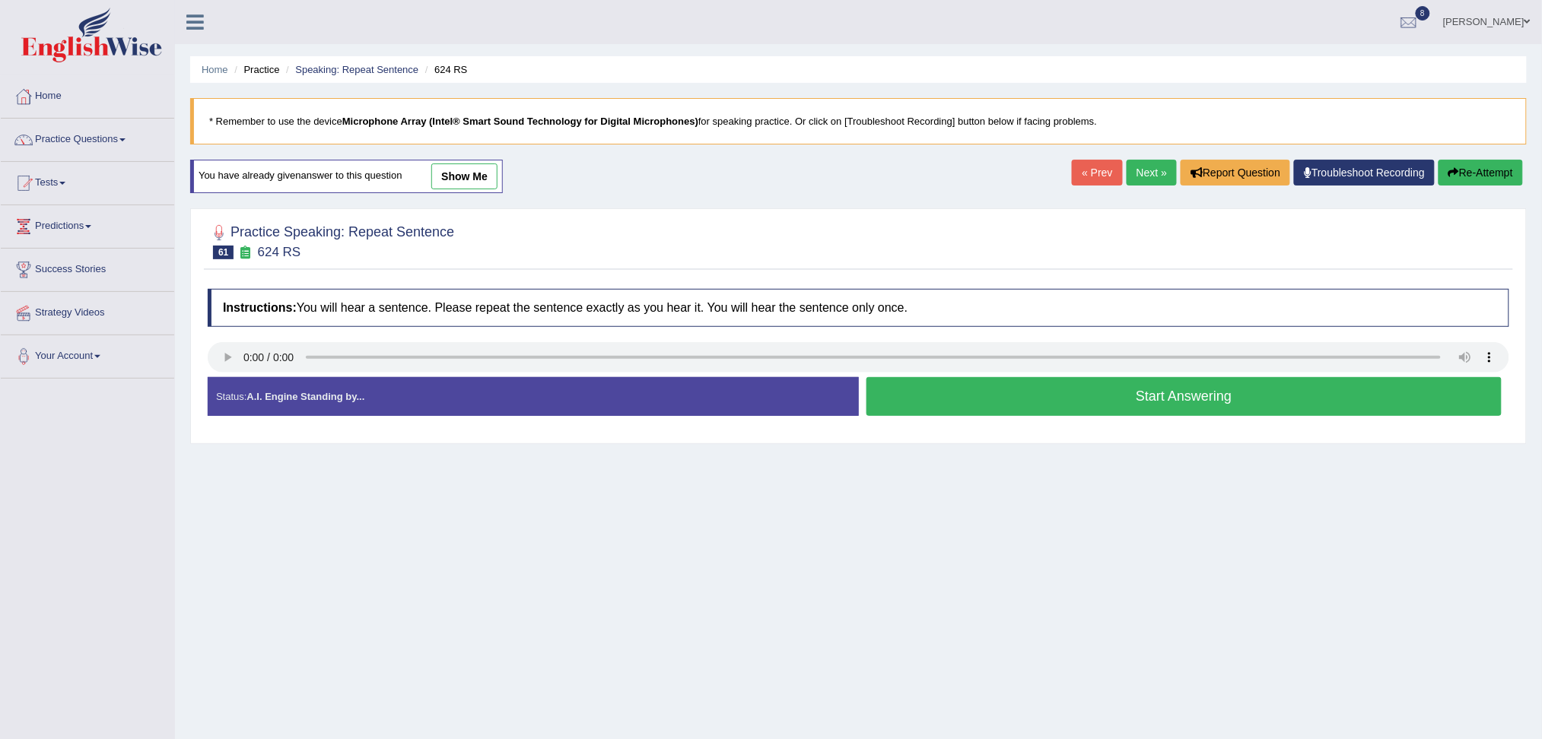
click at [1005, 401] on button "Start Answering" at bounding box center [1185, 396] width 636 height 39
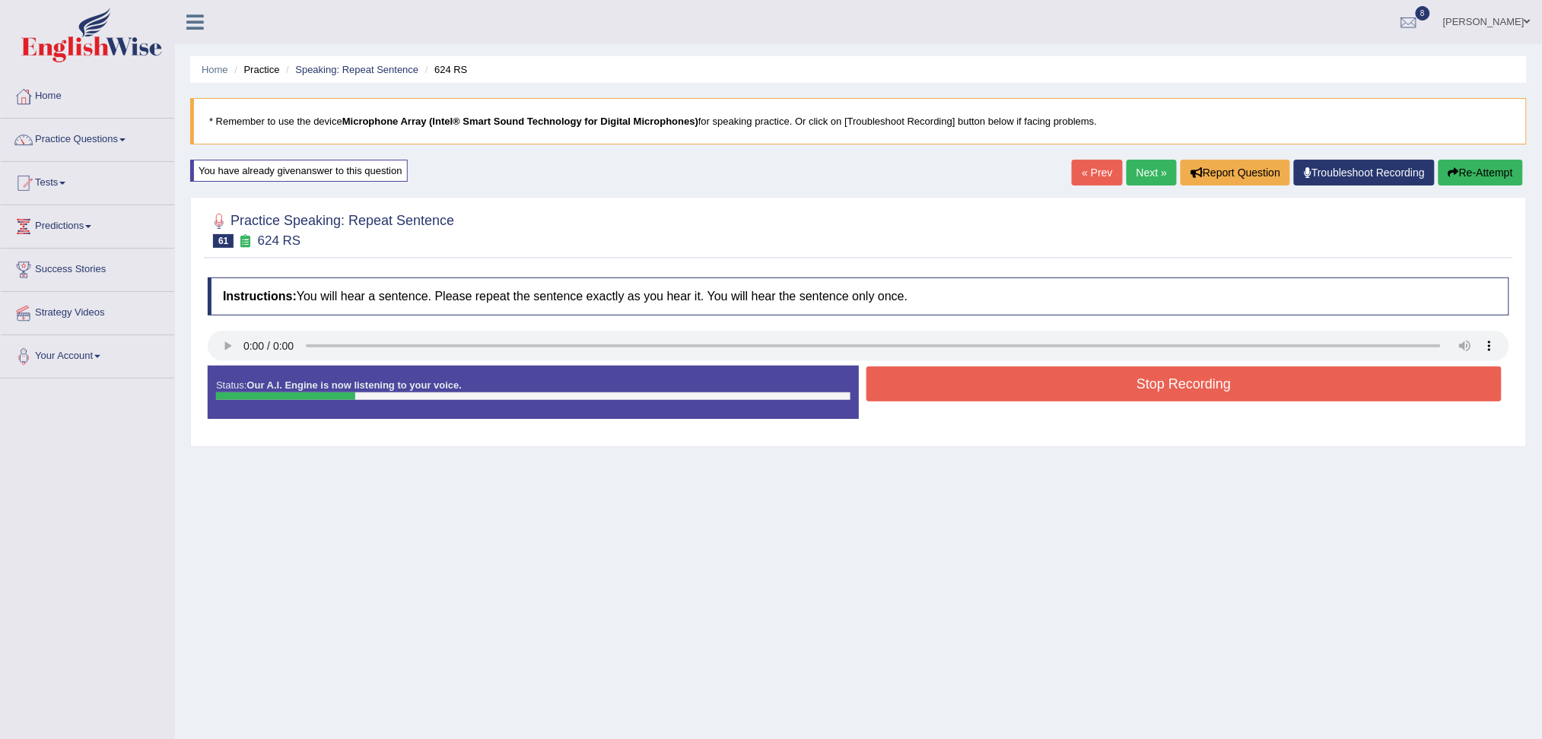
click at [946, 378] on button "Stop Recording" at bounding box center [1185, 384] width 636 height 35
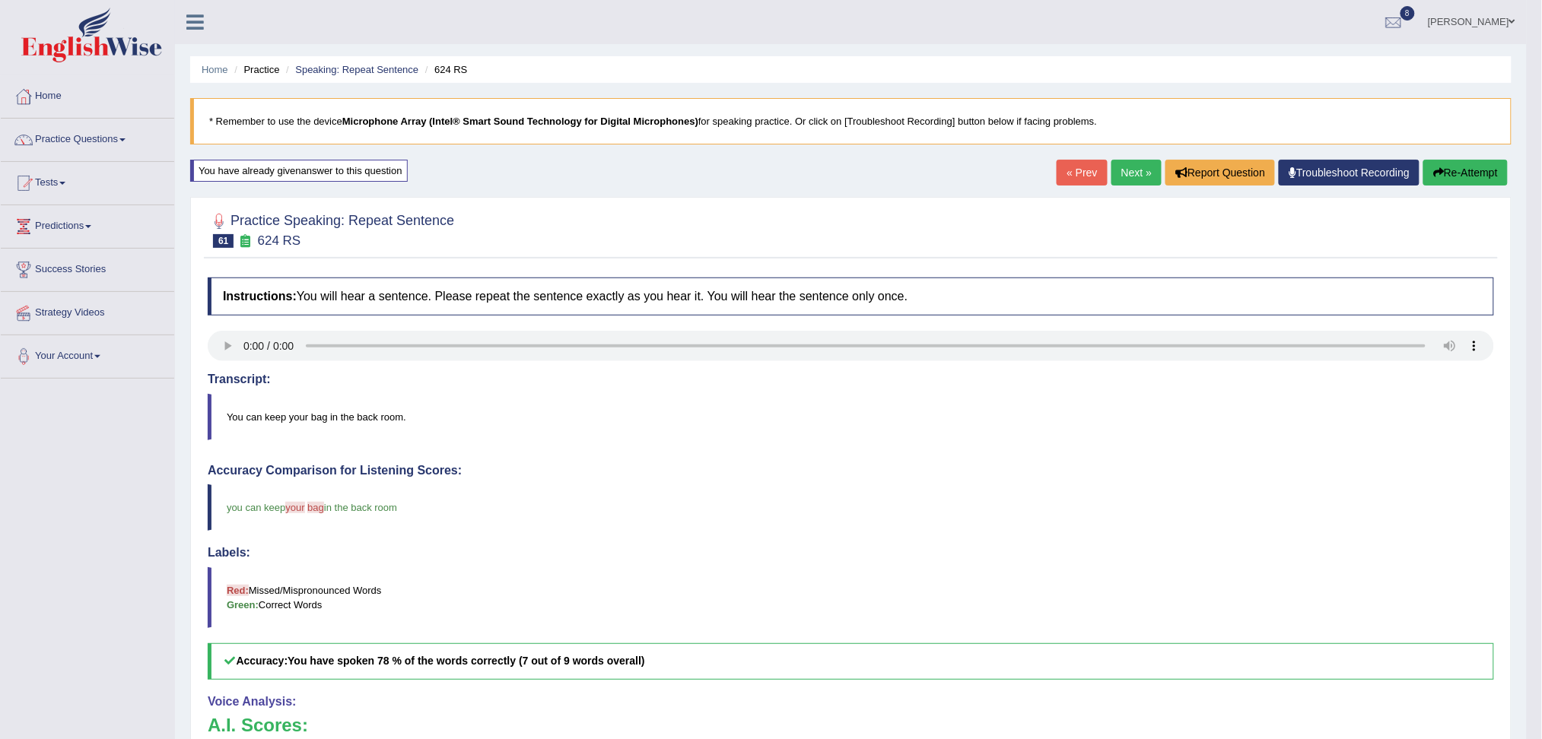
click at [1129, 173] on link "Next »" at bounding box center [1137, 173] width 50 height 26
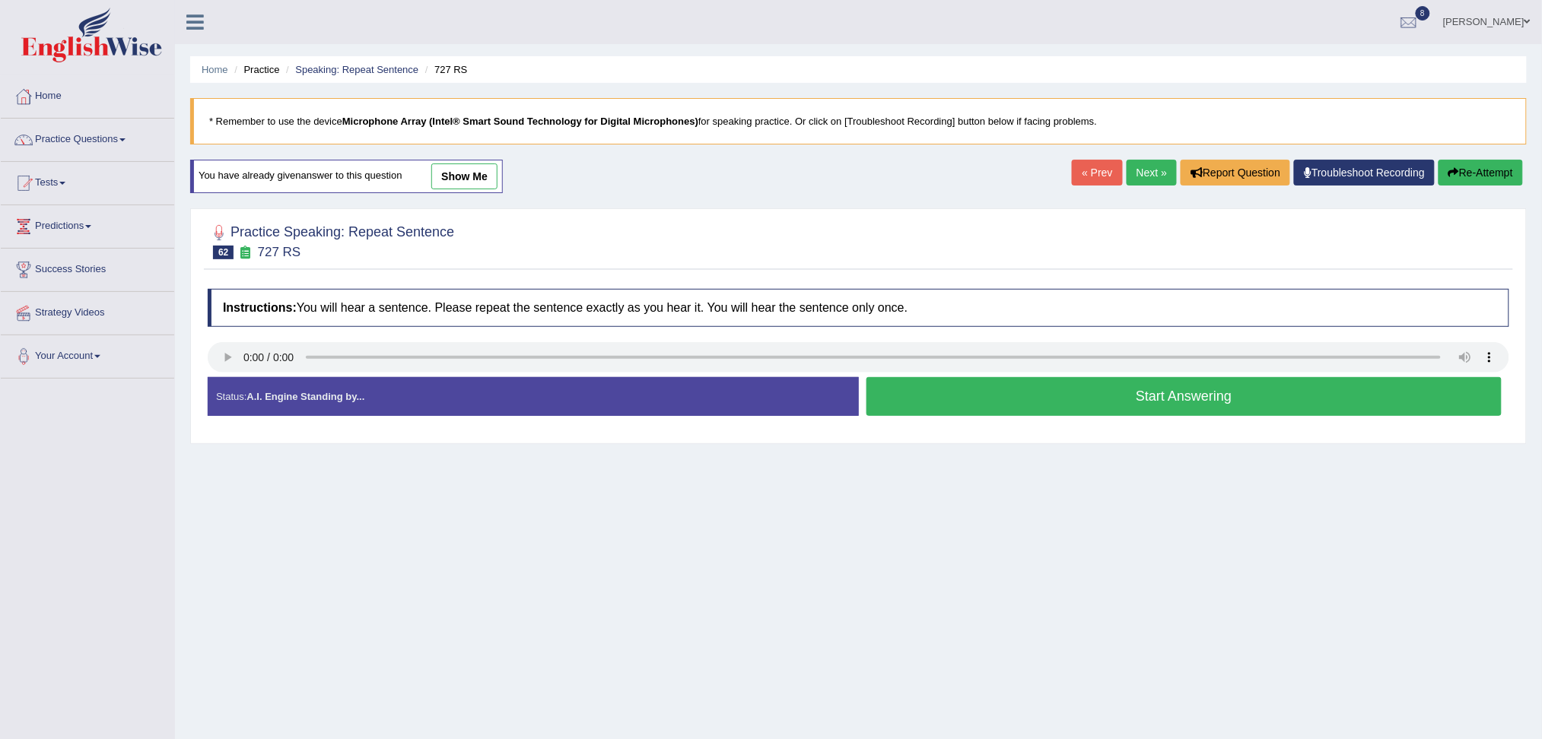
click at [1031, 406] on button "Start Answering" at bounding box center [1185, 396] width 636 height 39
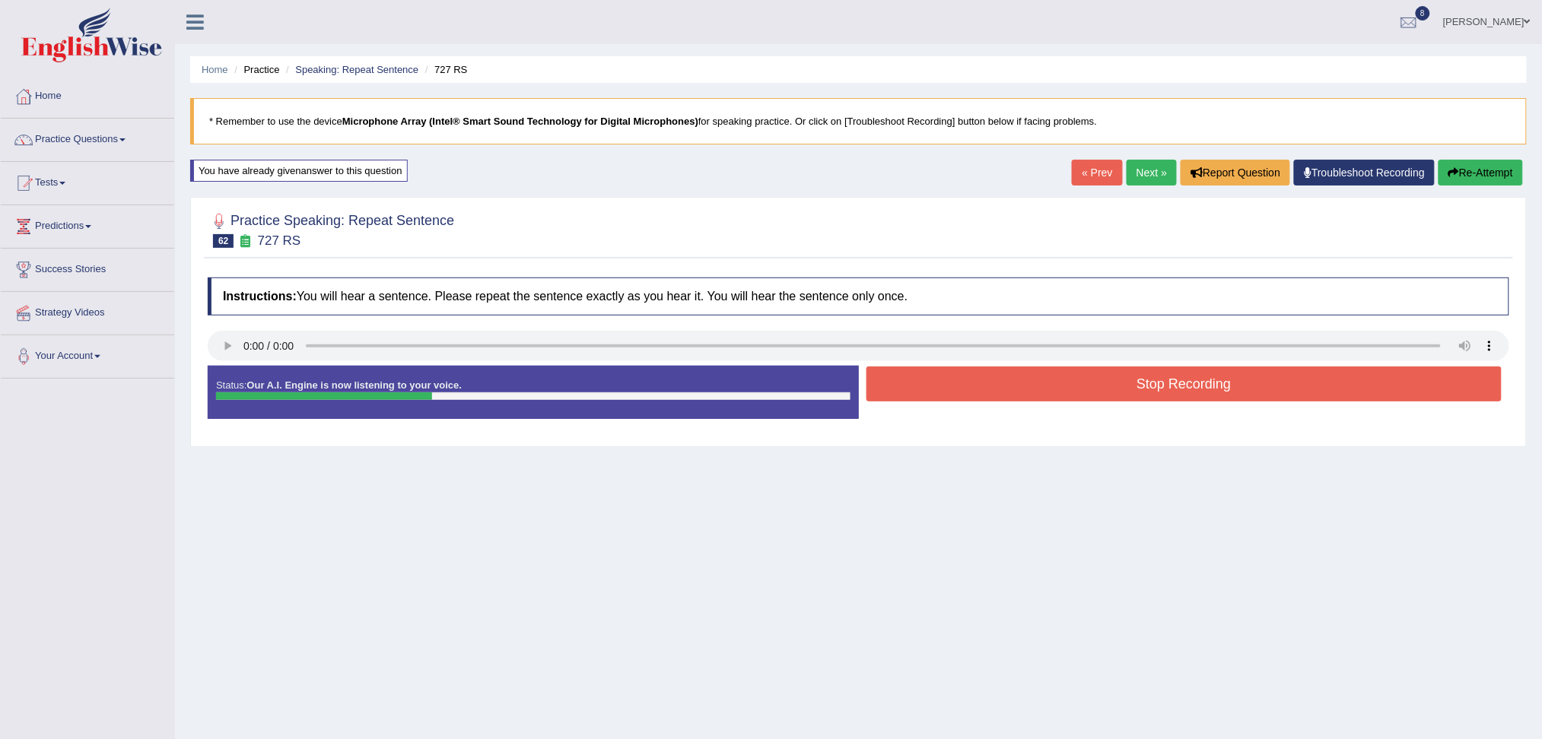
click at [987, 385] on button "Stop Recording" at bounding box center [1185, 384] width 636 height 35
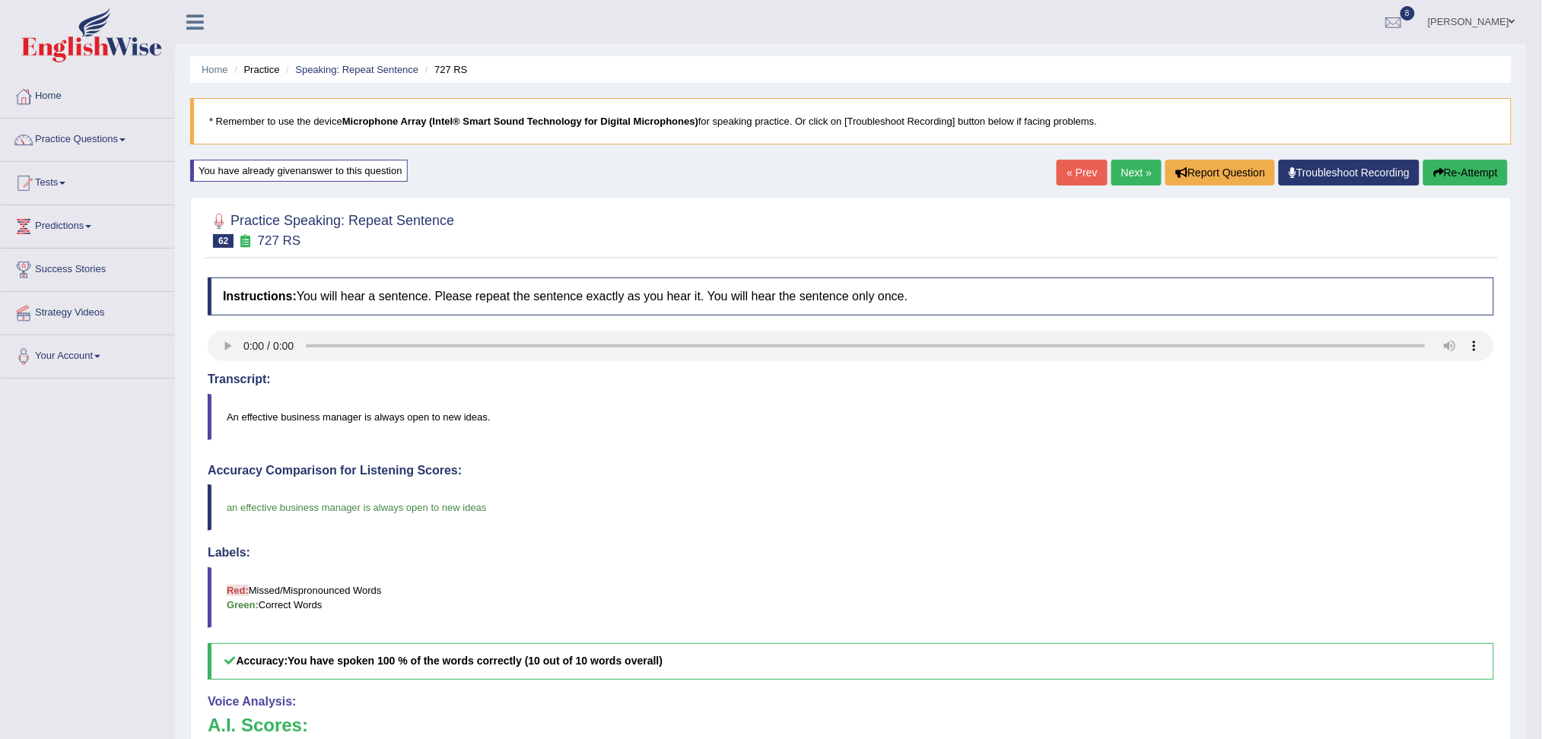
click at [1135, 169] on link "Next »" at bounding box center [1137, 173] width 50 height 26
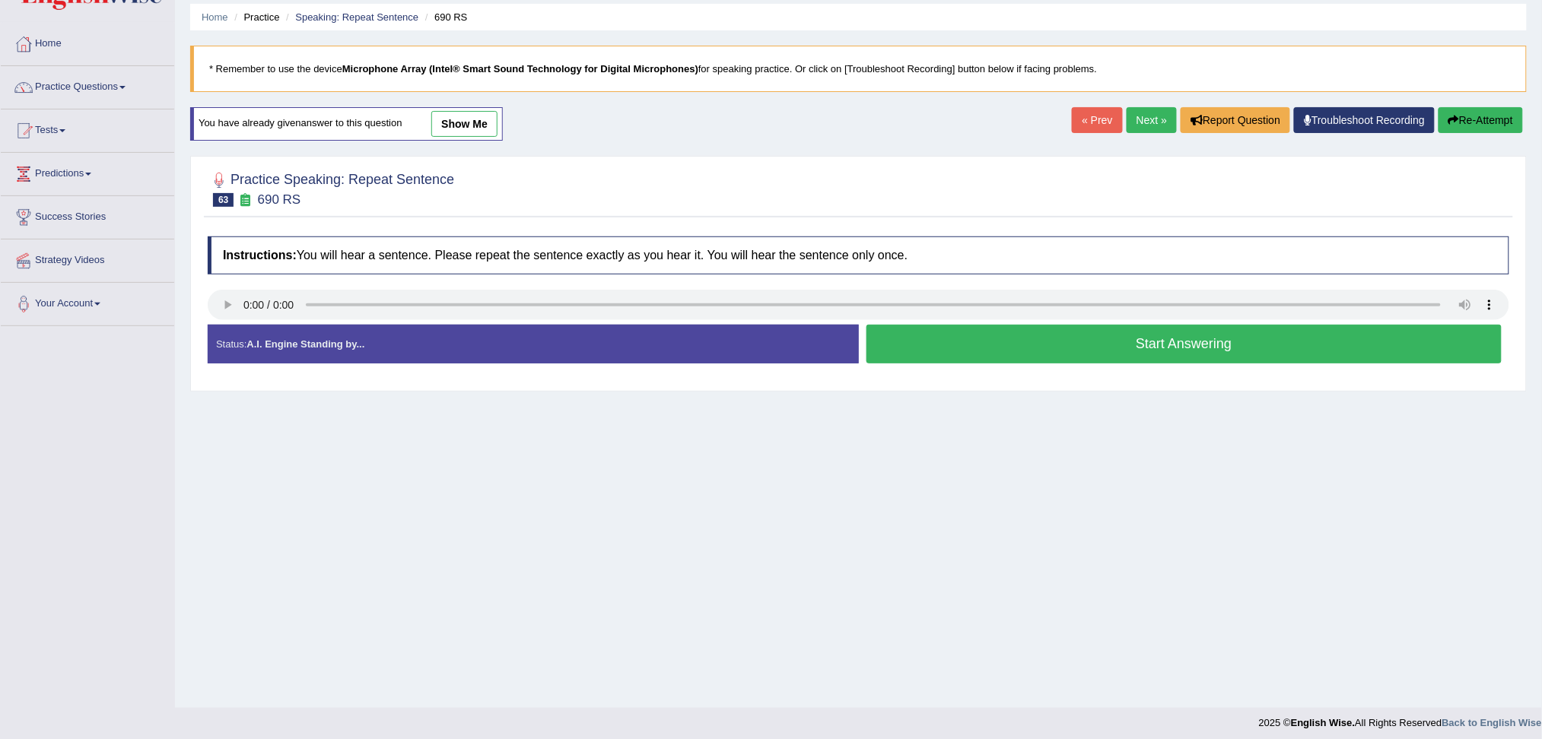
scroll to position [58, 0]
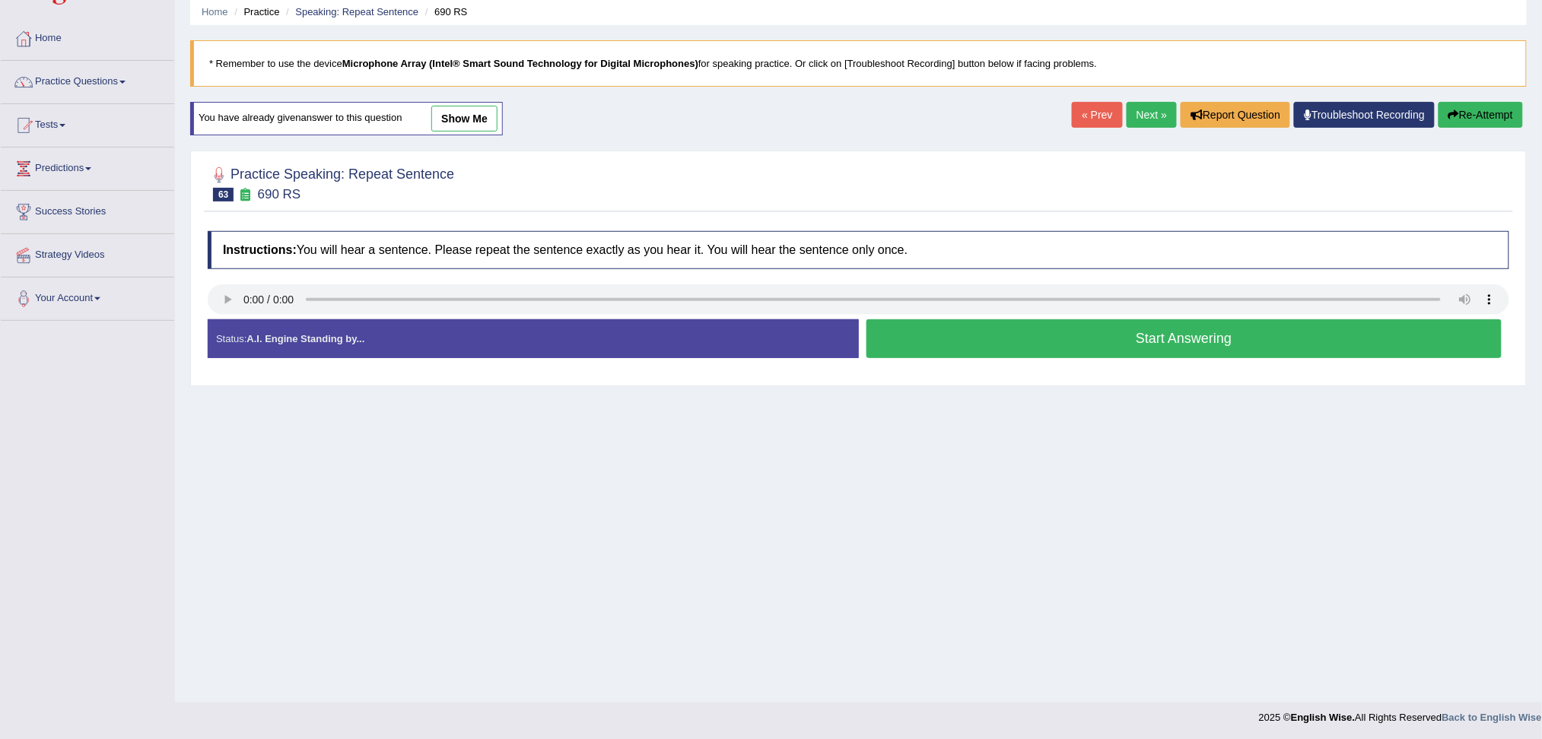
click at [962, 351] on button "Start Answering" at bounding box center [1185, 339] width 636 height 39
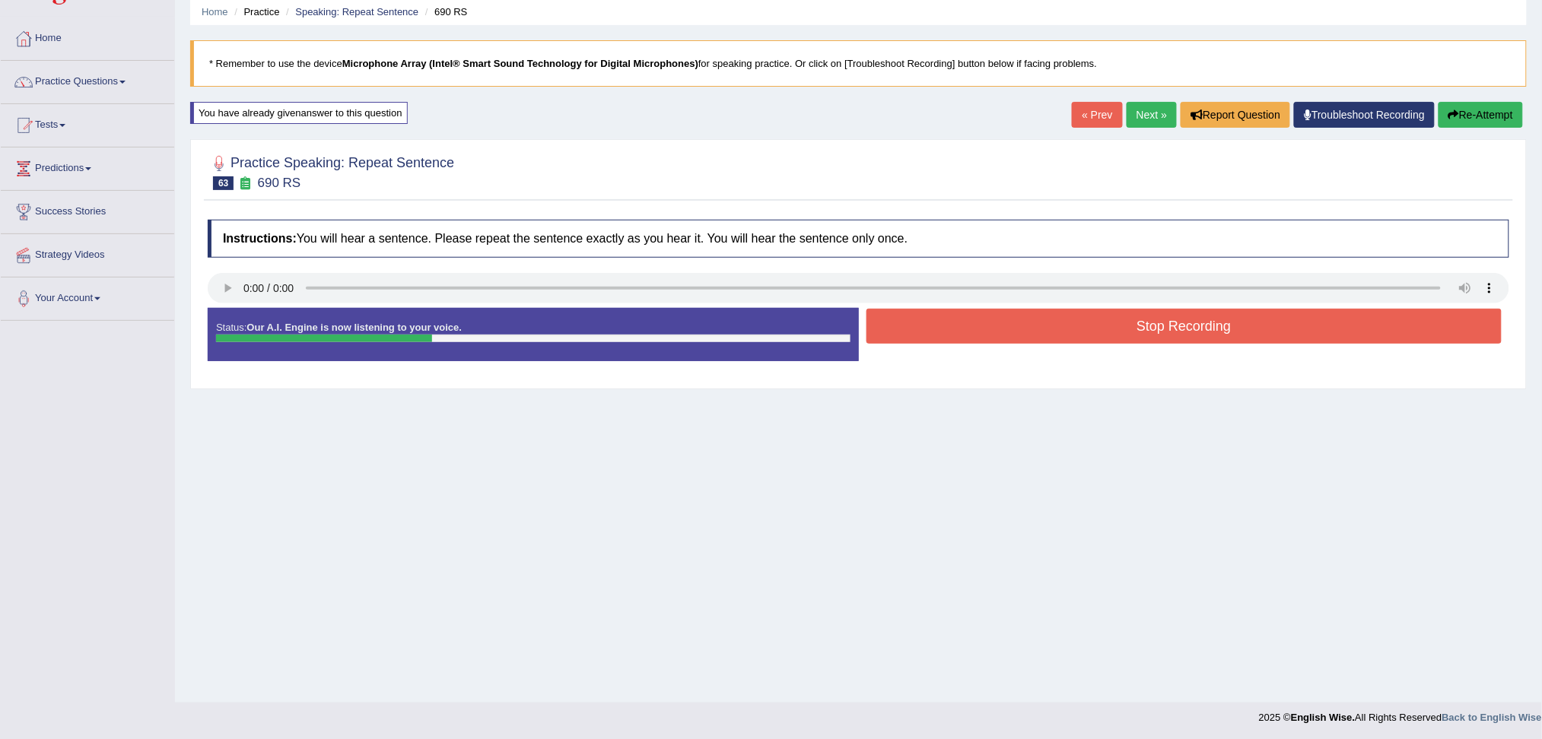
click at [972, 334] on button "Stop Recording" at bounding box center [1185, 326] width 636 height 35
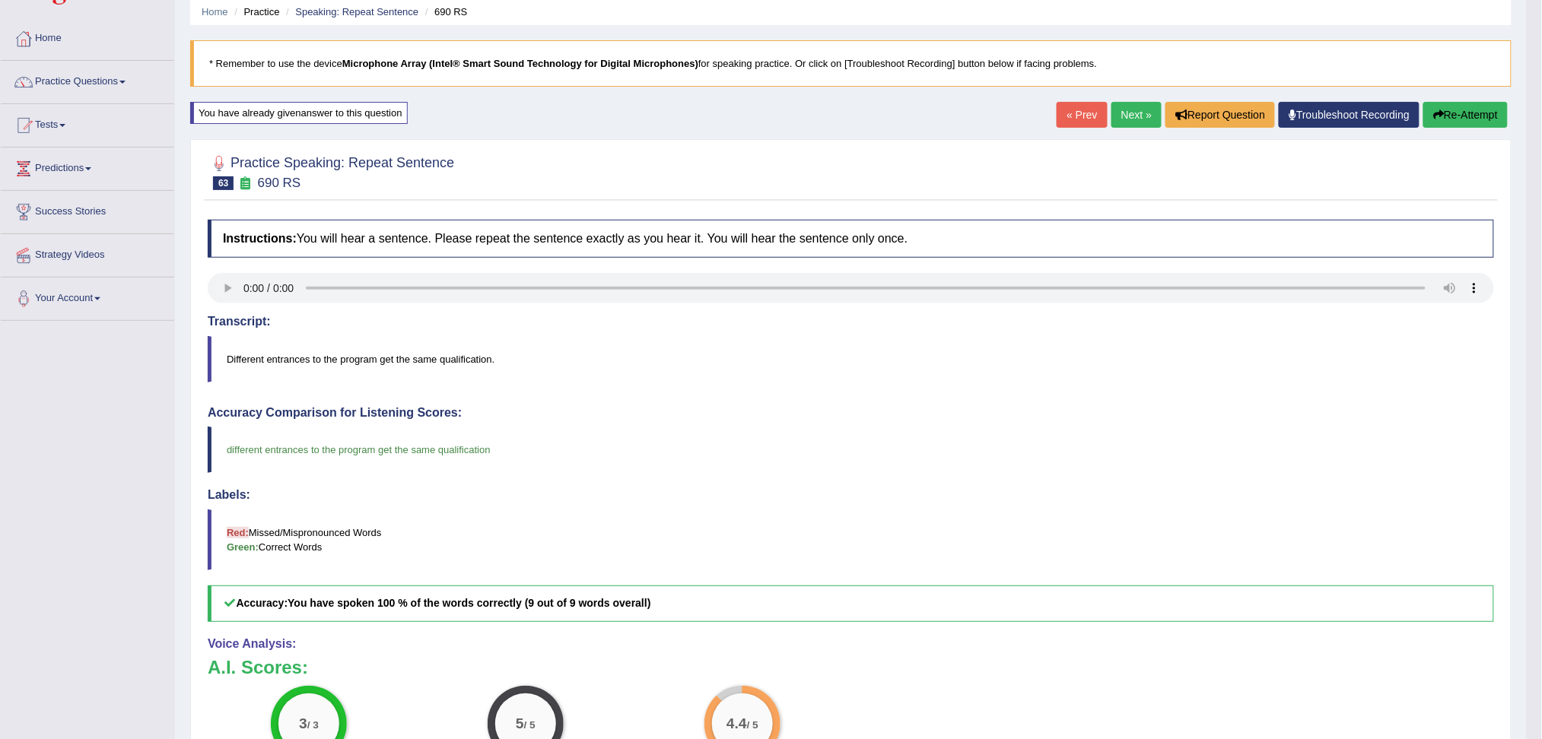
click at [1124, 113] on link "Next »" at bounding box center [1137, 115] width 50 height 26
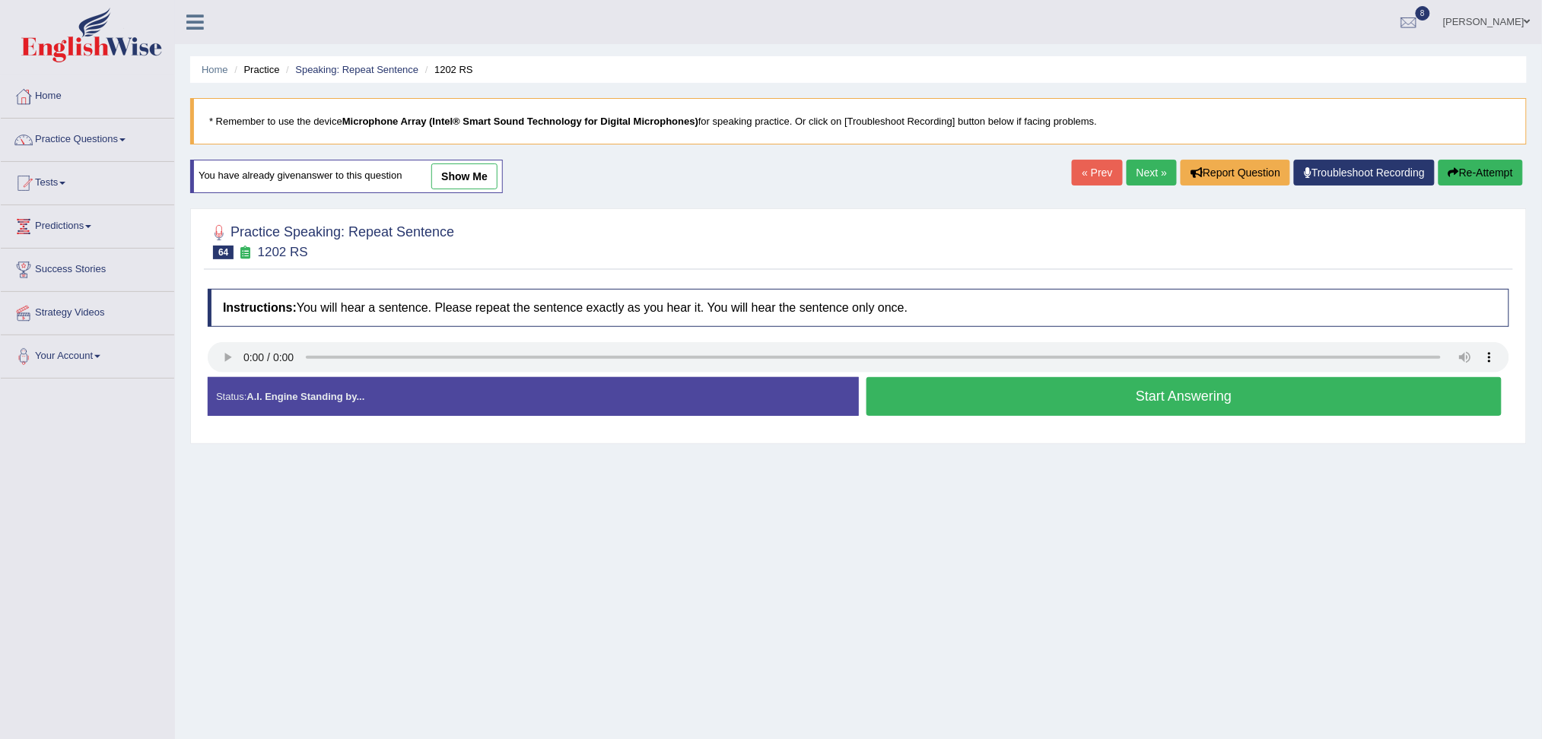
click at [988, 401] on button "Start Answering" at bounding box center [1185, 396] width 636 height 39
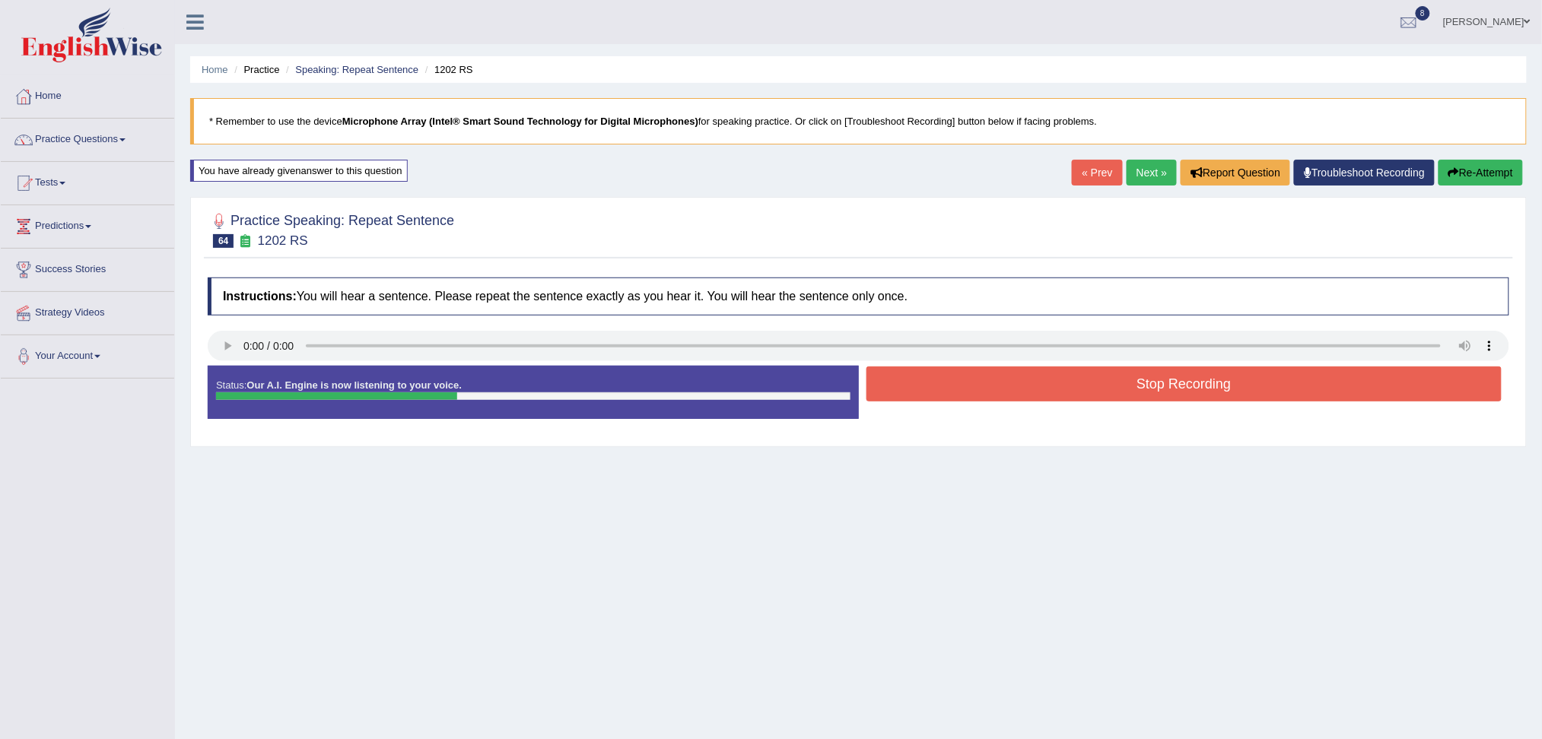
click at [1020, 390] on button "Stop Recording" at bounding box center [1185, 384] width 636 height 35
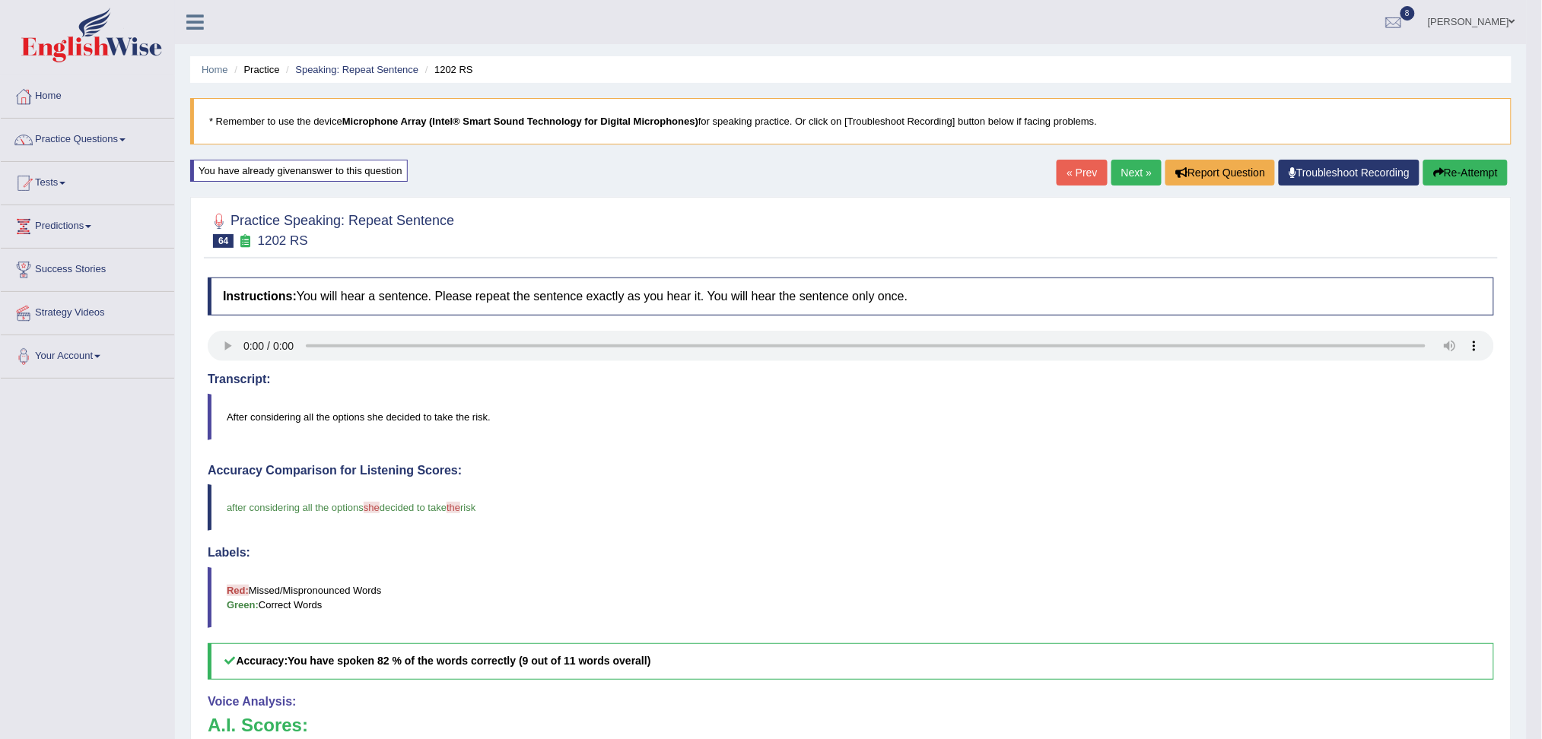
click at [1132, 174] on link "Next »" at bounding box center [1137, 173] width 50 height 26
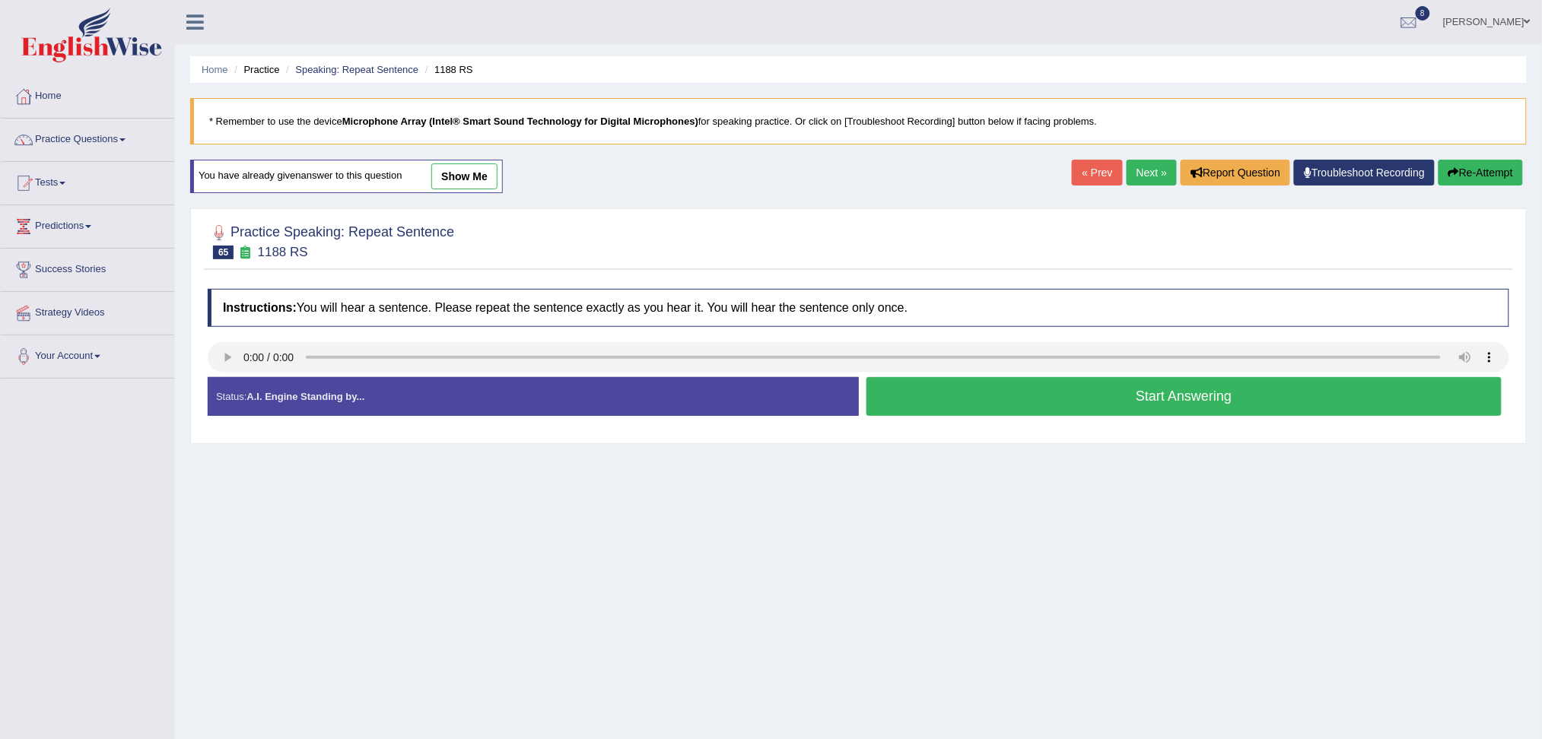
click at [1048, 399] on button "Start Answering" at bounding box center [1185, 396] width 636 height 39
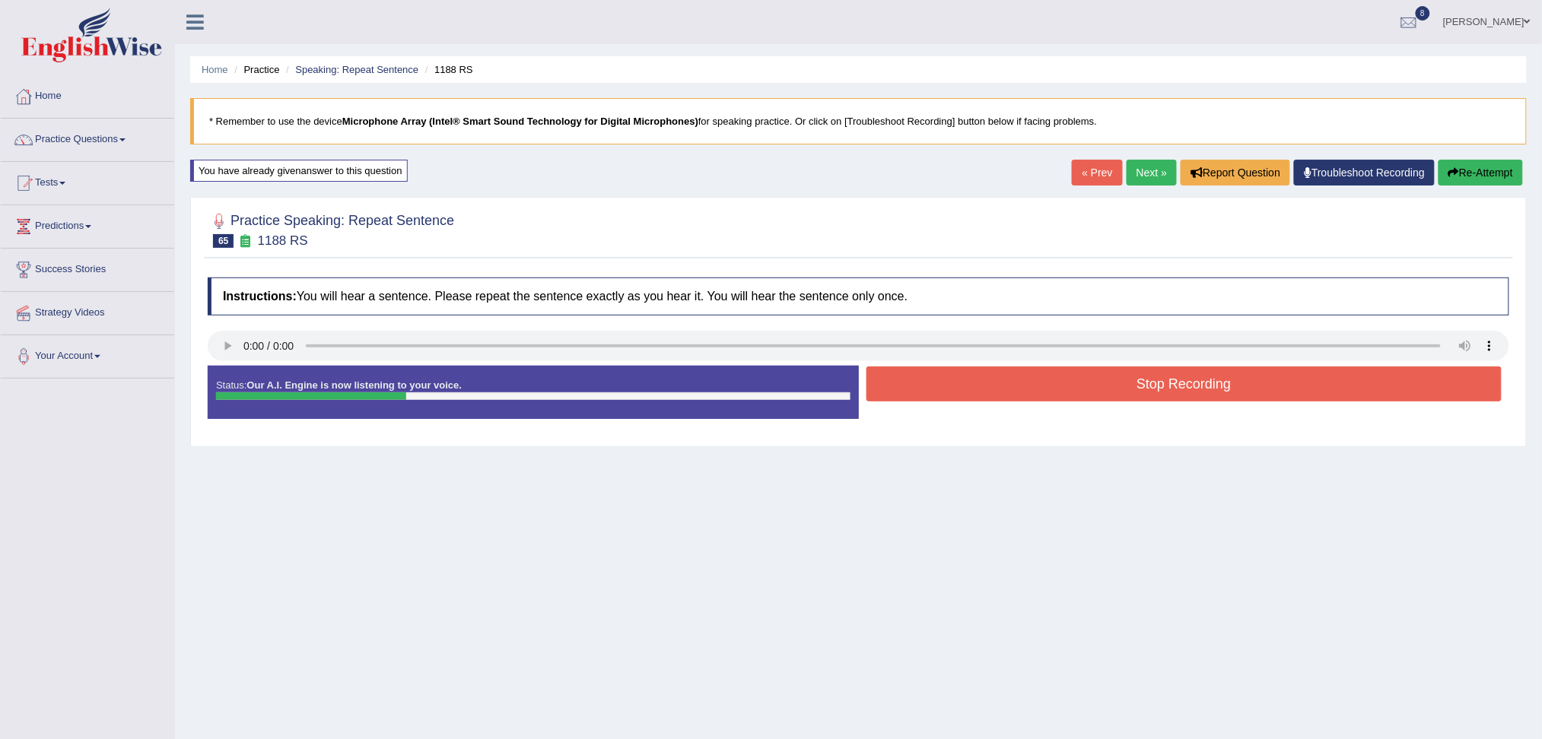
click at [1008, 391] on button "Stop Recording" at bounding box center [1185, 384] width 636 height 35
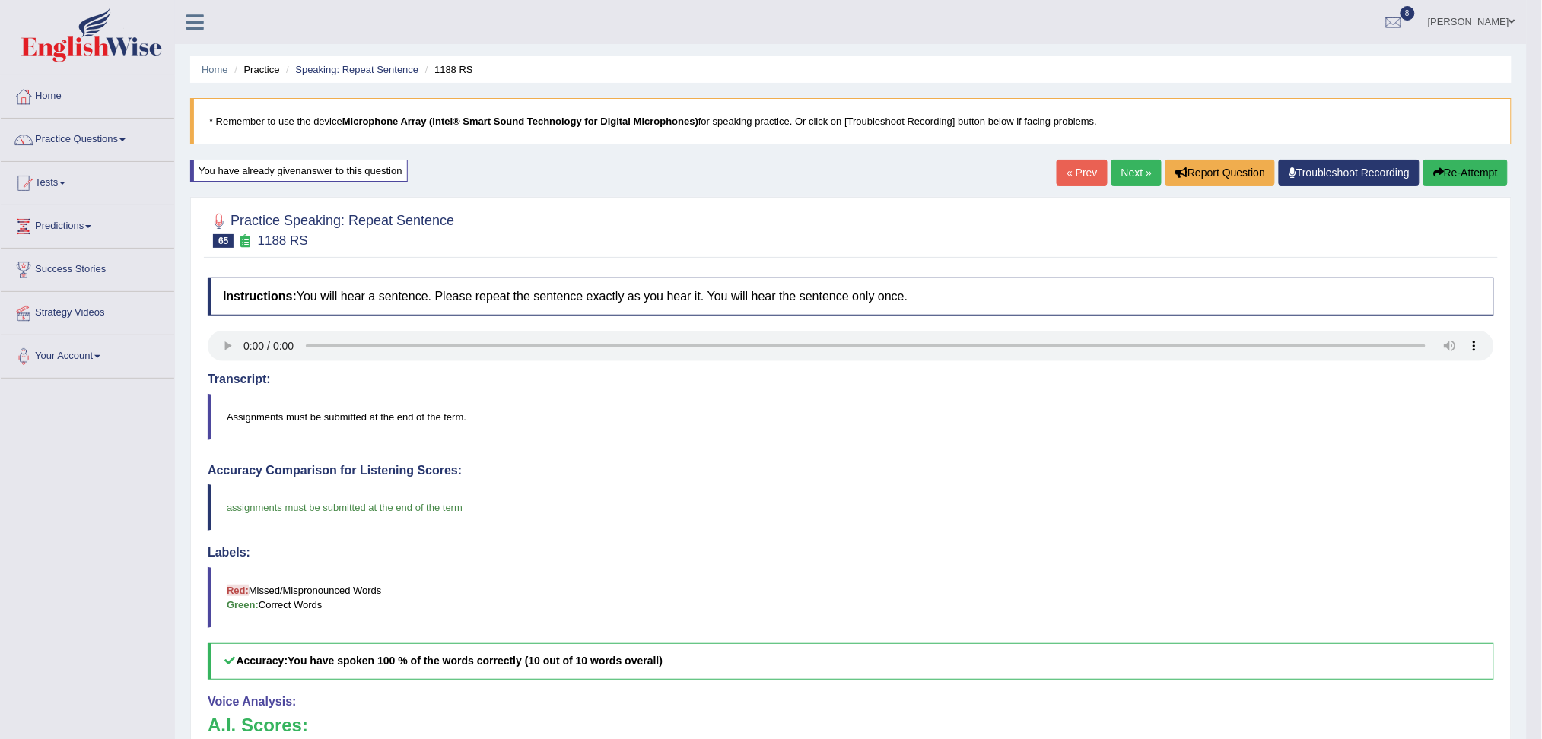
click at [1133, 174] on link "Next »" at bounding box center [1137, 173] width 50 height 26
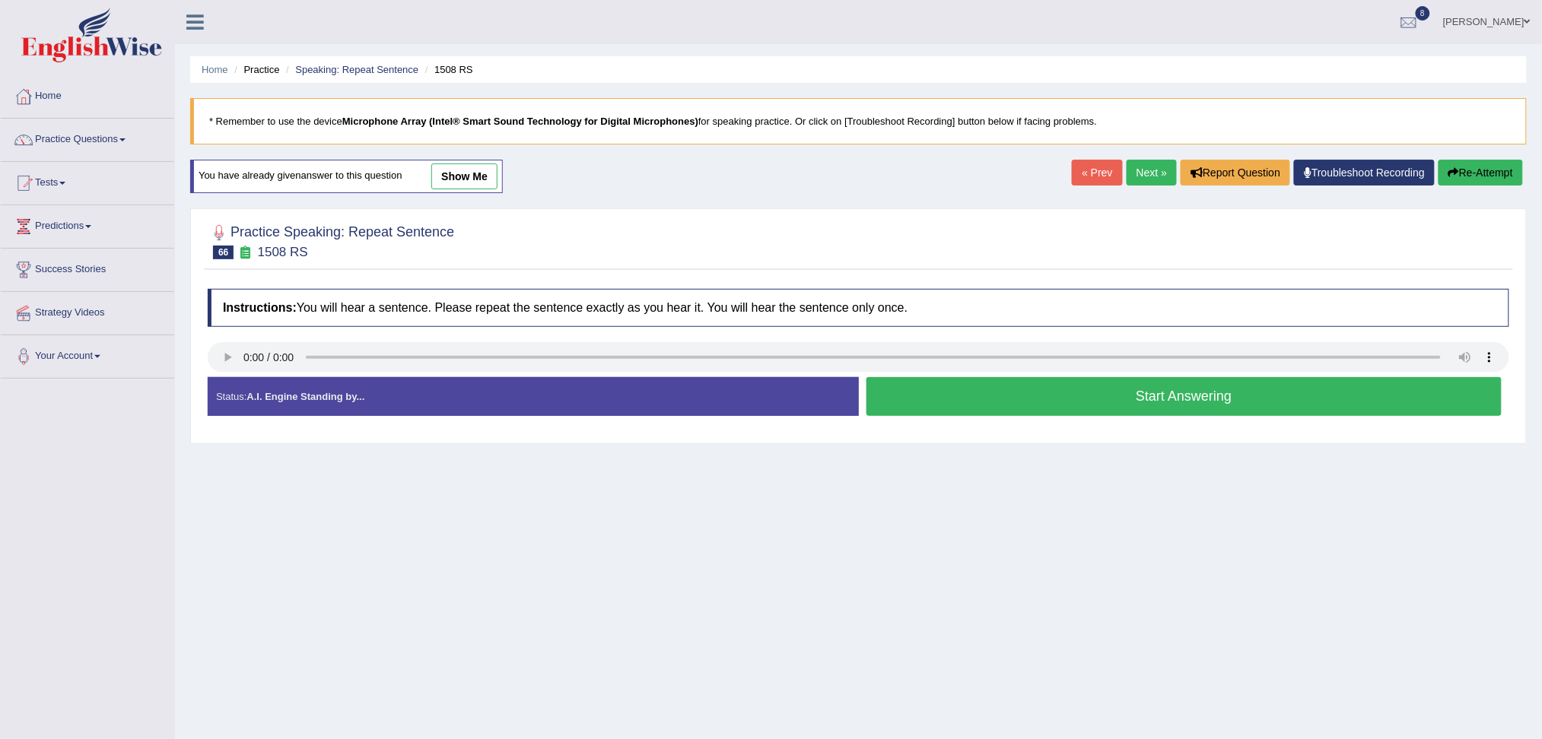
click at [991, 395] on button "Start Answering" at bounding box center [1185, 396] width 636 height 39
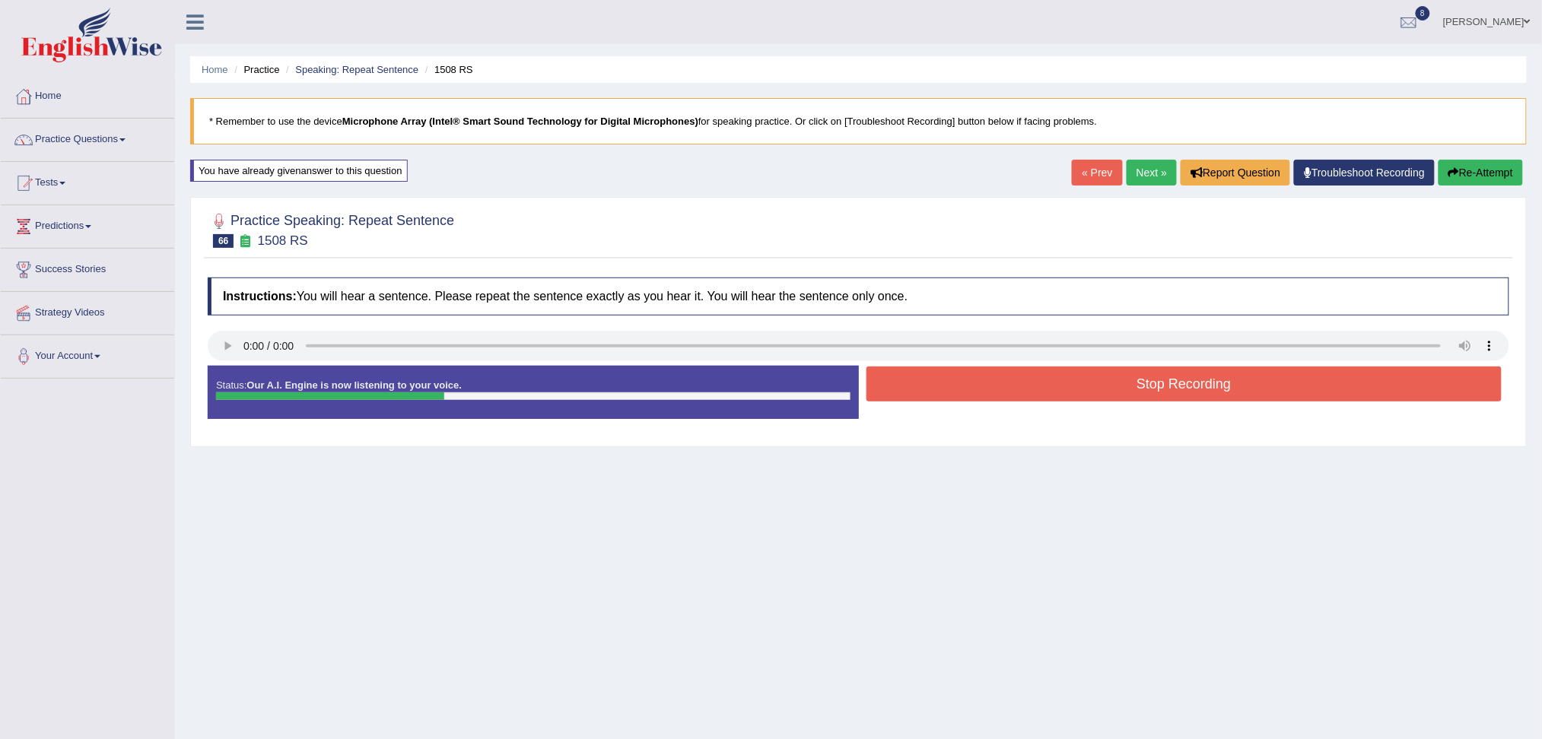
click at [1039, 377] on button "Stop Recording" at bounding box center [1185, 384] width 636 height 35
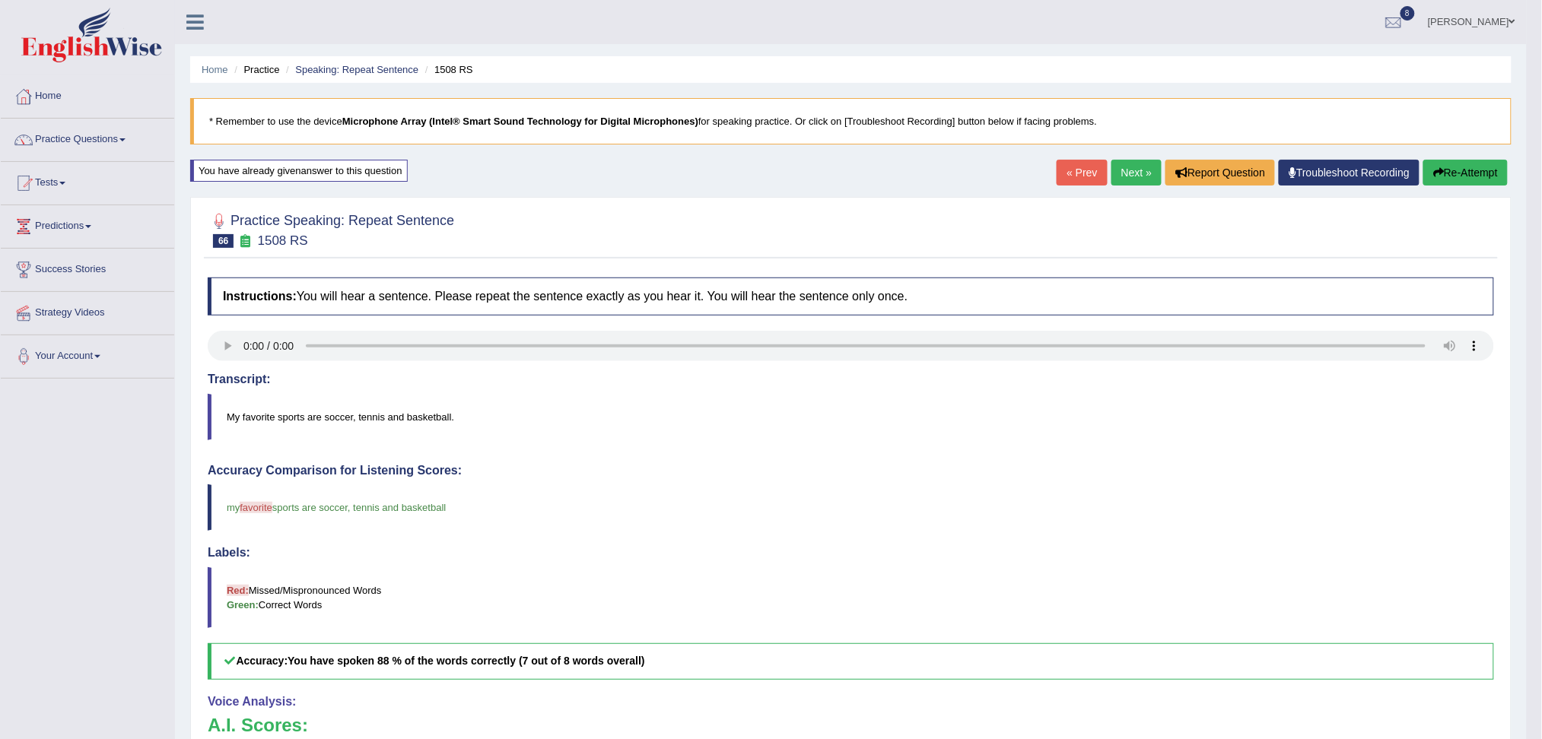
click at [1127, 165] on link "Next »" at bounding box center [1137, 173] width 50 height 26
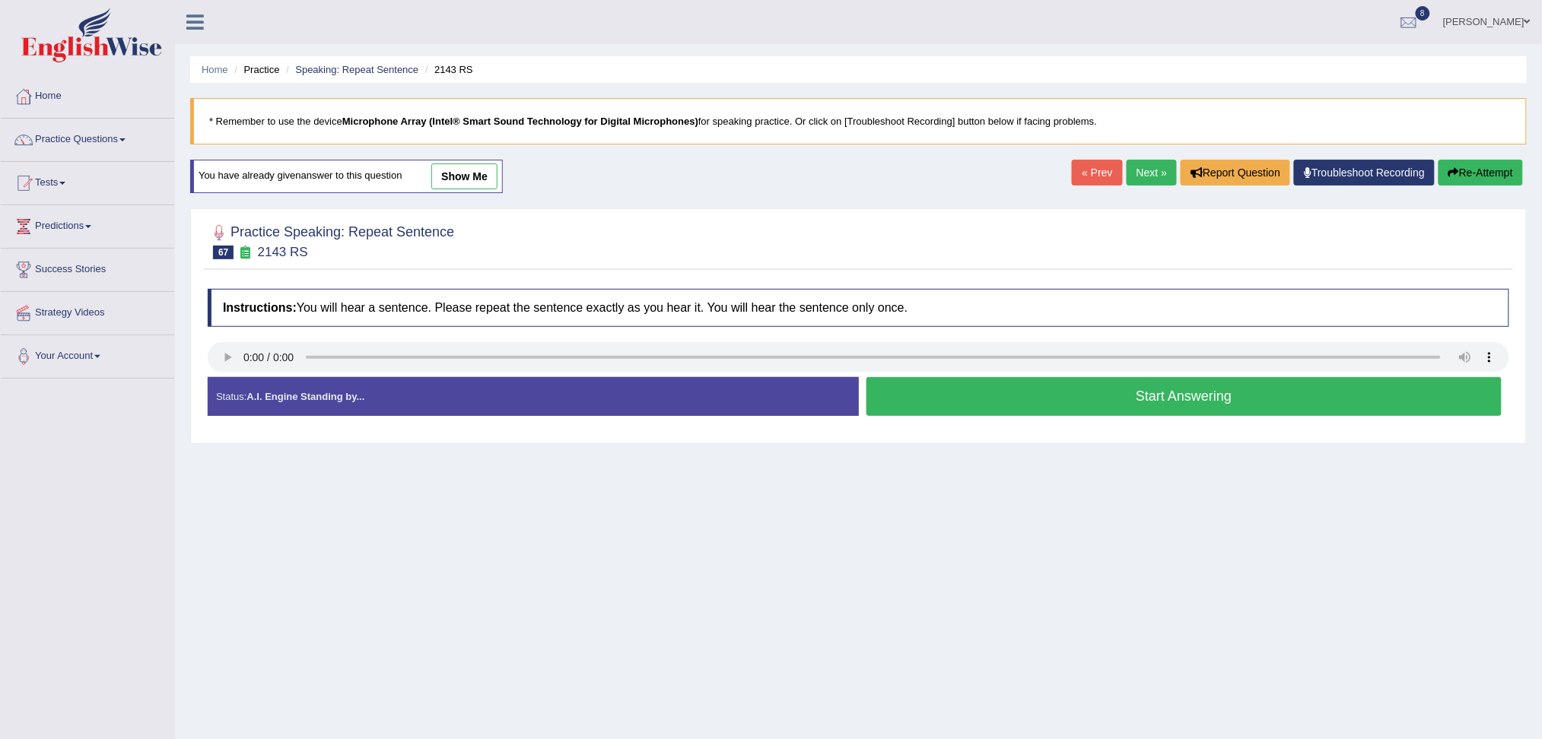
click at [981, 396] on button "Start Answering" at bounding box center [1185, 396] width 636 height 39
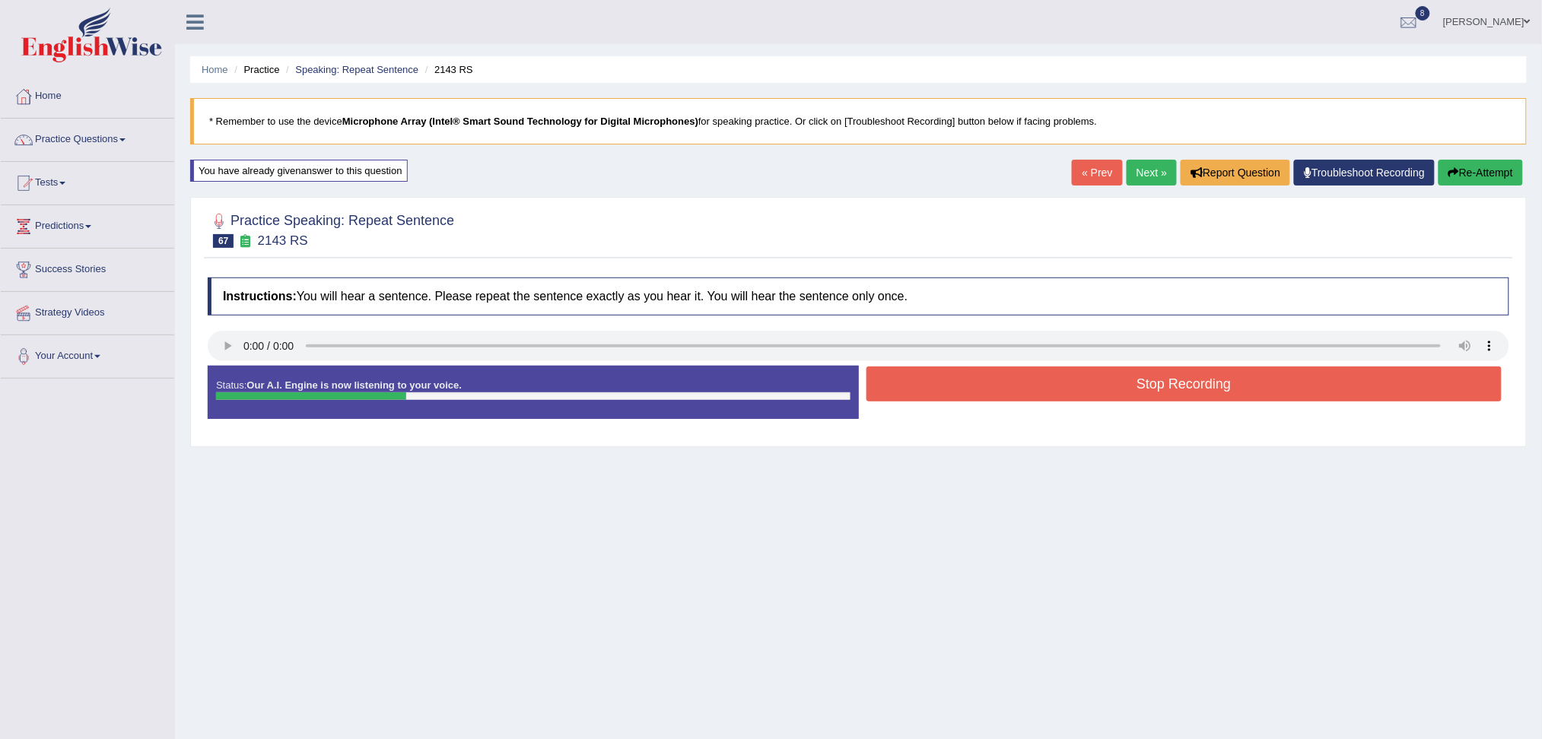
click at [940, 390] on button "Stop Recording" at bounding box center [1185, 384] width 636 height 35
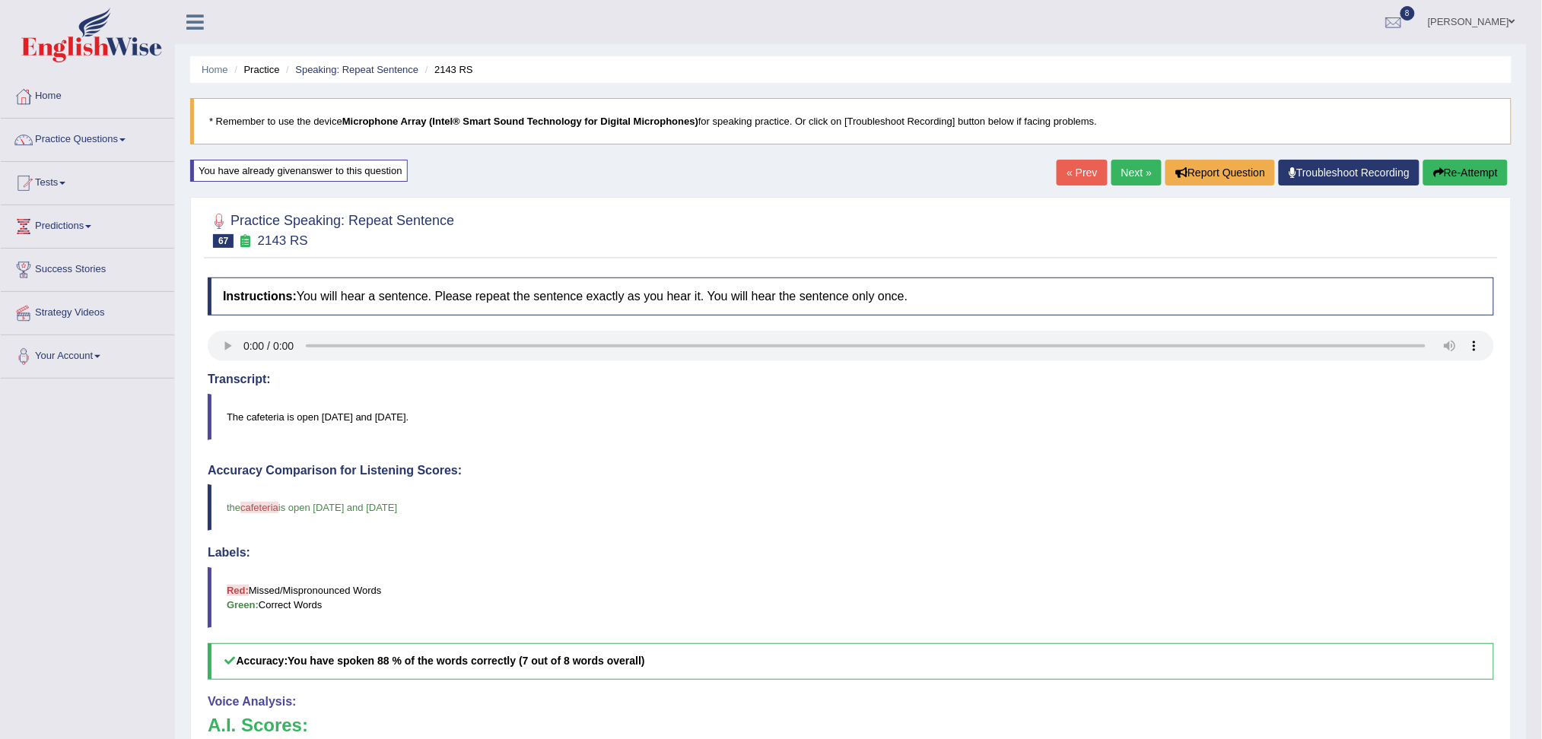
click at [1137, 157] on div "Home Practice Speaking: Repeat Sentence 2143 RS * Remember to use the device Mi…" at bounding box center [851, 499] width 1352 height 998
click at [1124, 169] on link "Next »" at bounding box center [1137, 173] width 50 height 26
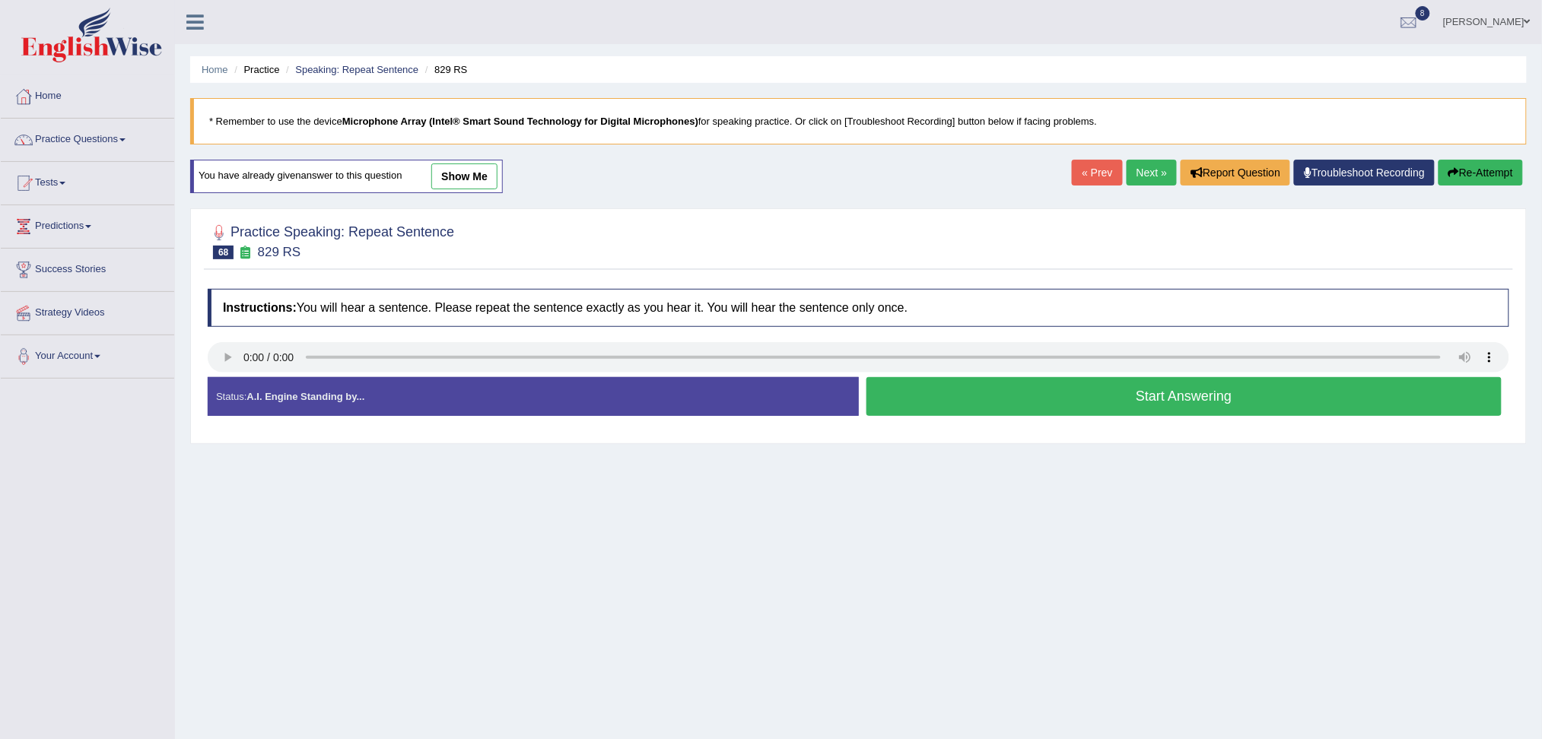
click at [946, 394] on button "Start Answering" at bounding box center [1185, 396] width 636 height 39
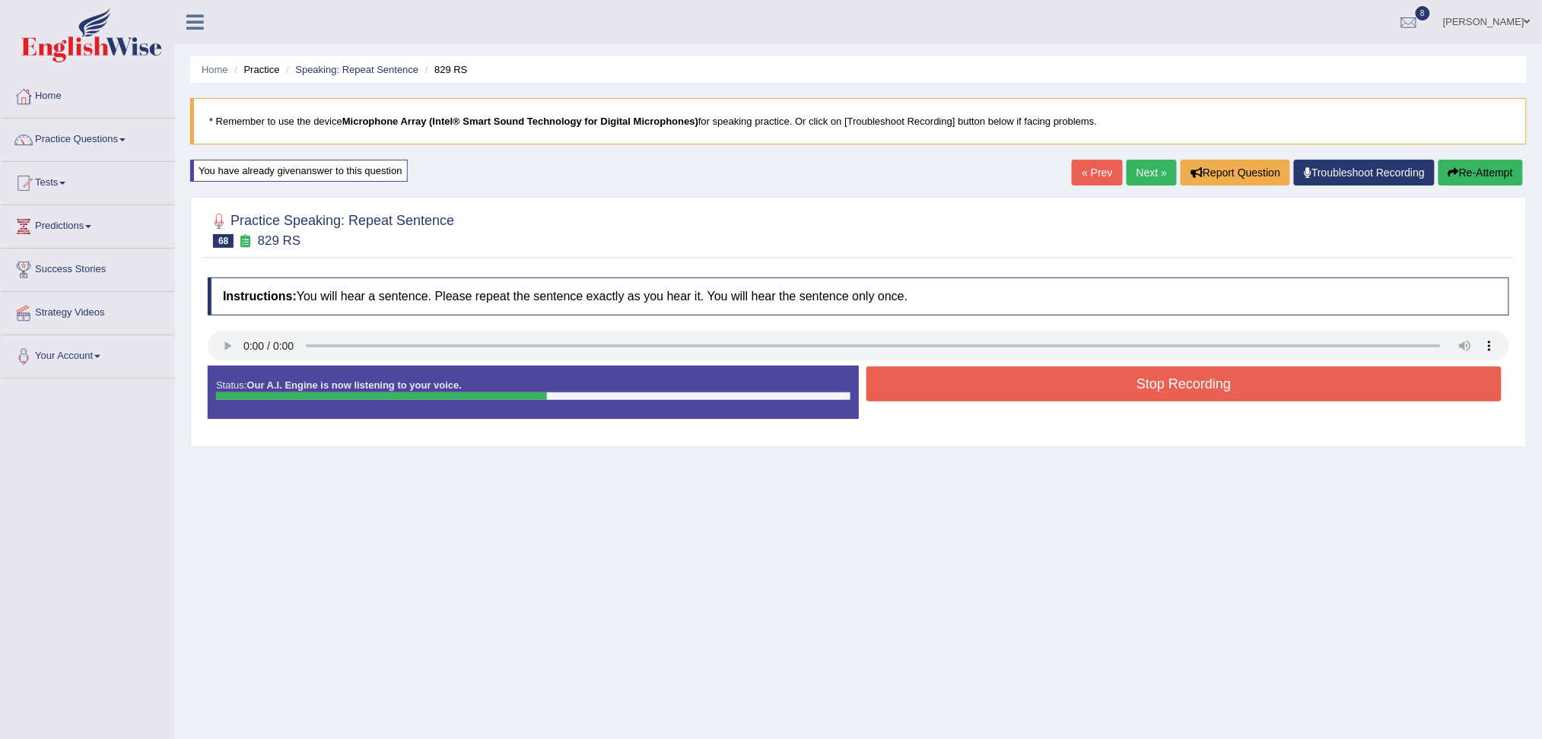
click at [1005, 378] on button "Stop Recording" at bounding box center [1185, 384] width 636 height 35
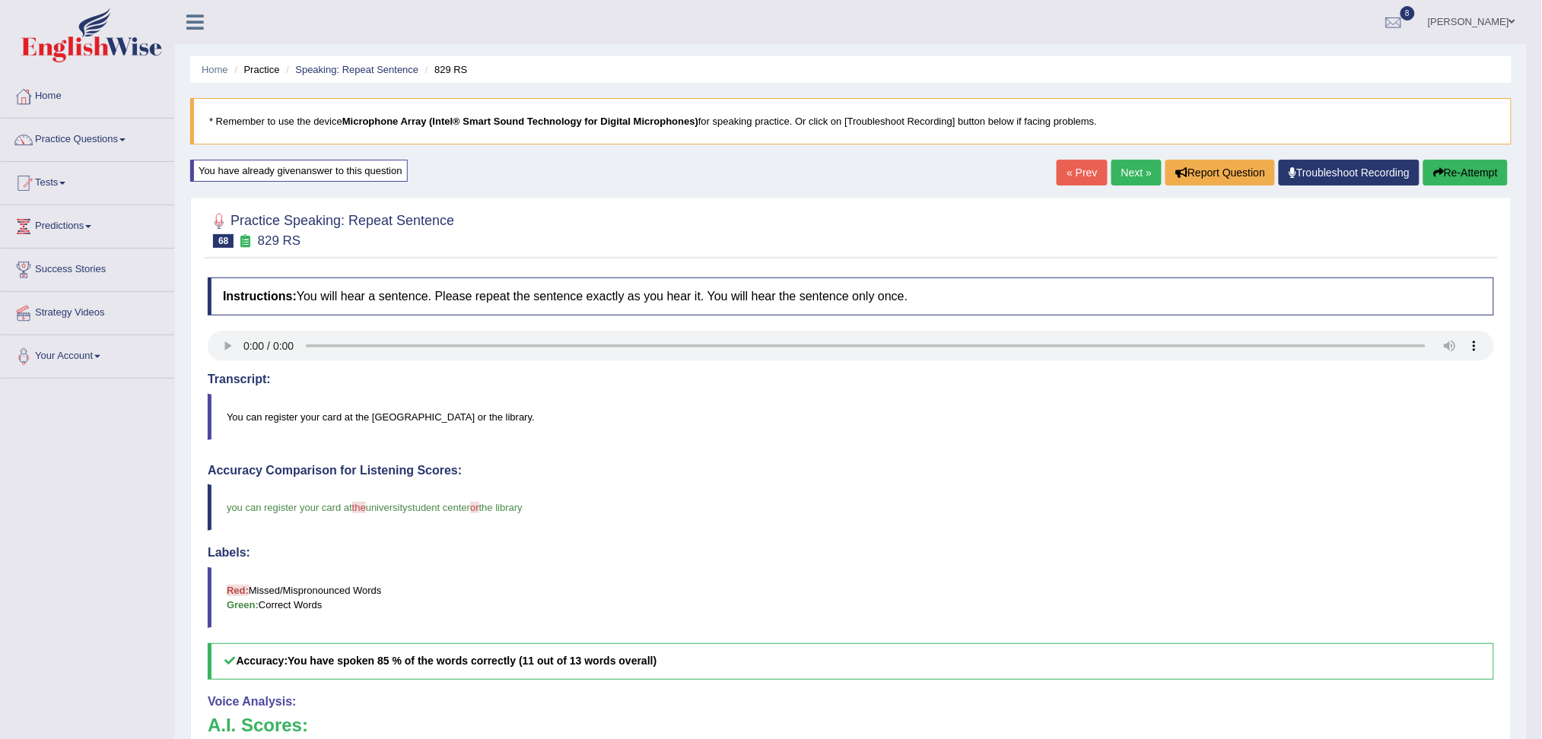
click at [1121, 173] on link "Next »" at bounding box center [1137, 173] width 50 height 26
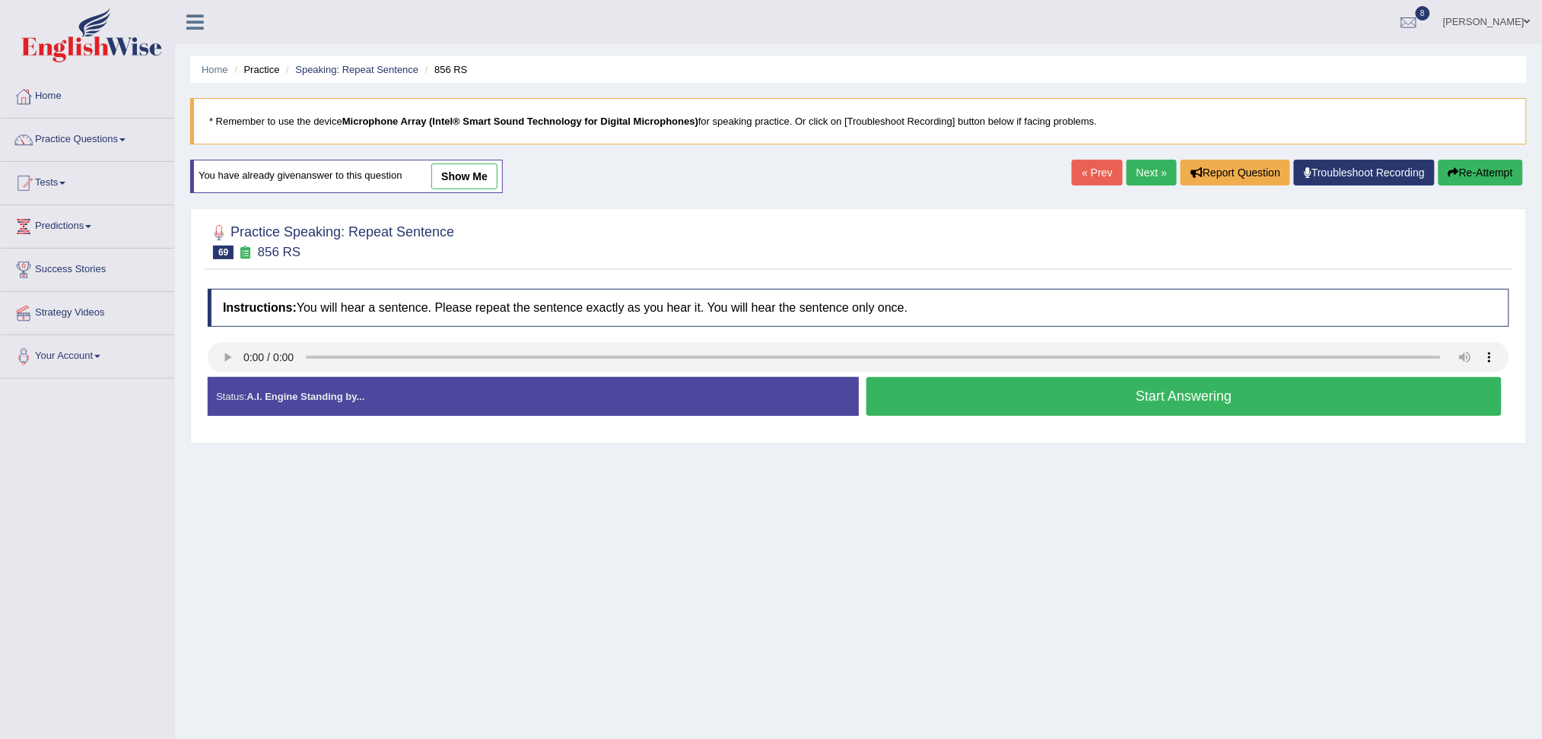
click at [959, 393] on button "Start Answering" at bounding box center [1185, 396] width 636 height 39
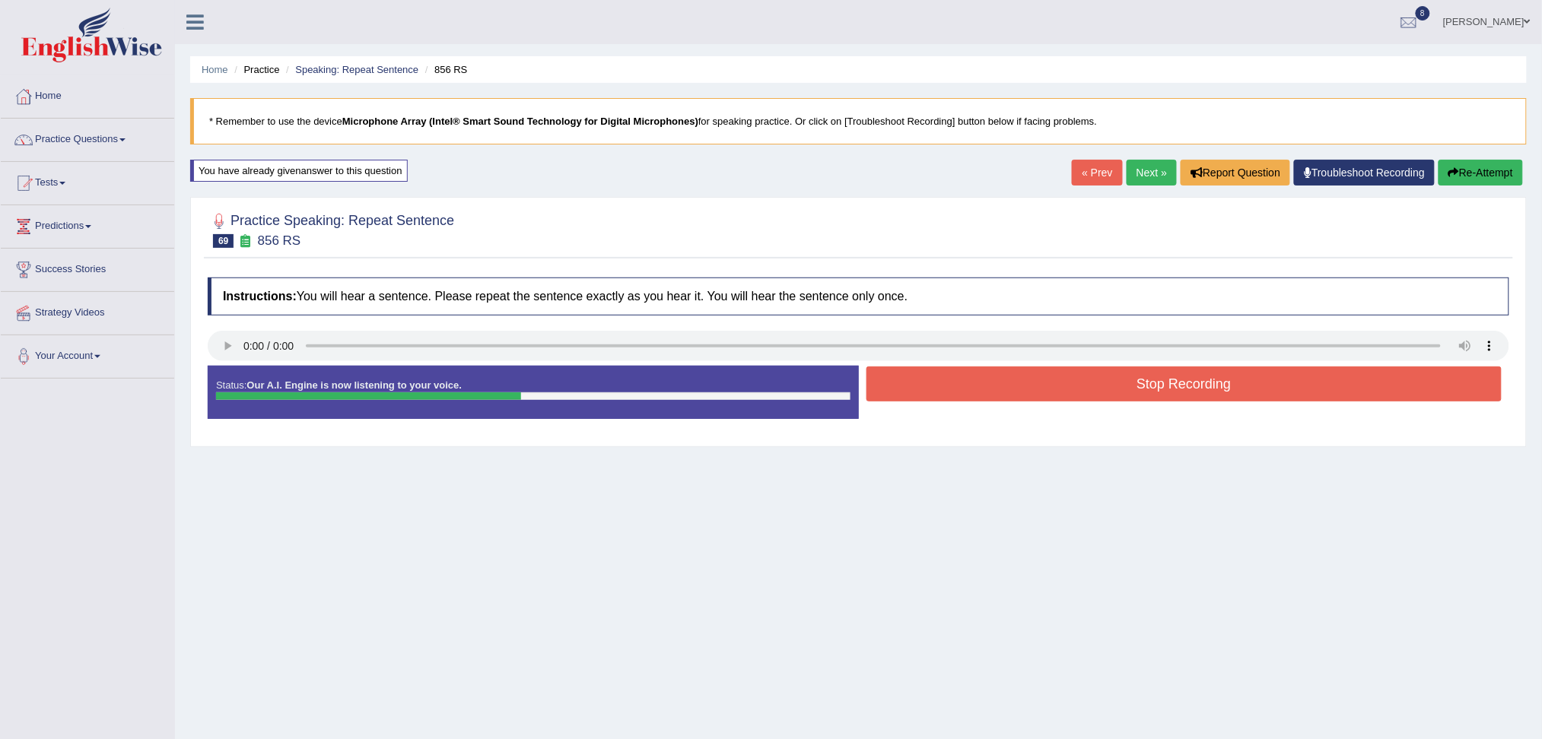
click at [1002, 390] on button "Stop Recording" at bounding box center [1185, 384] width 636 height 35
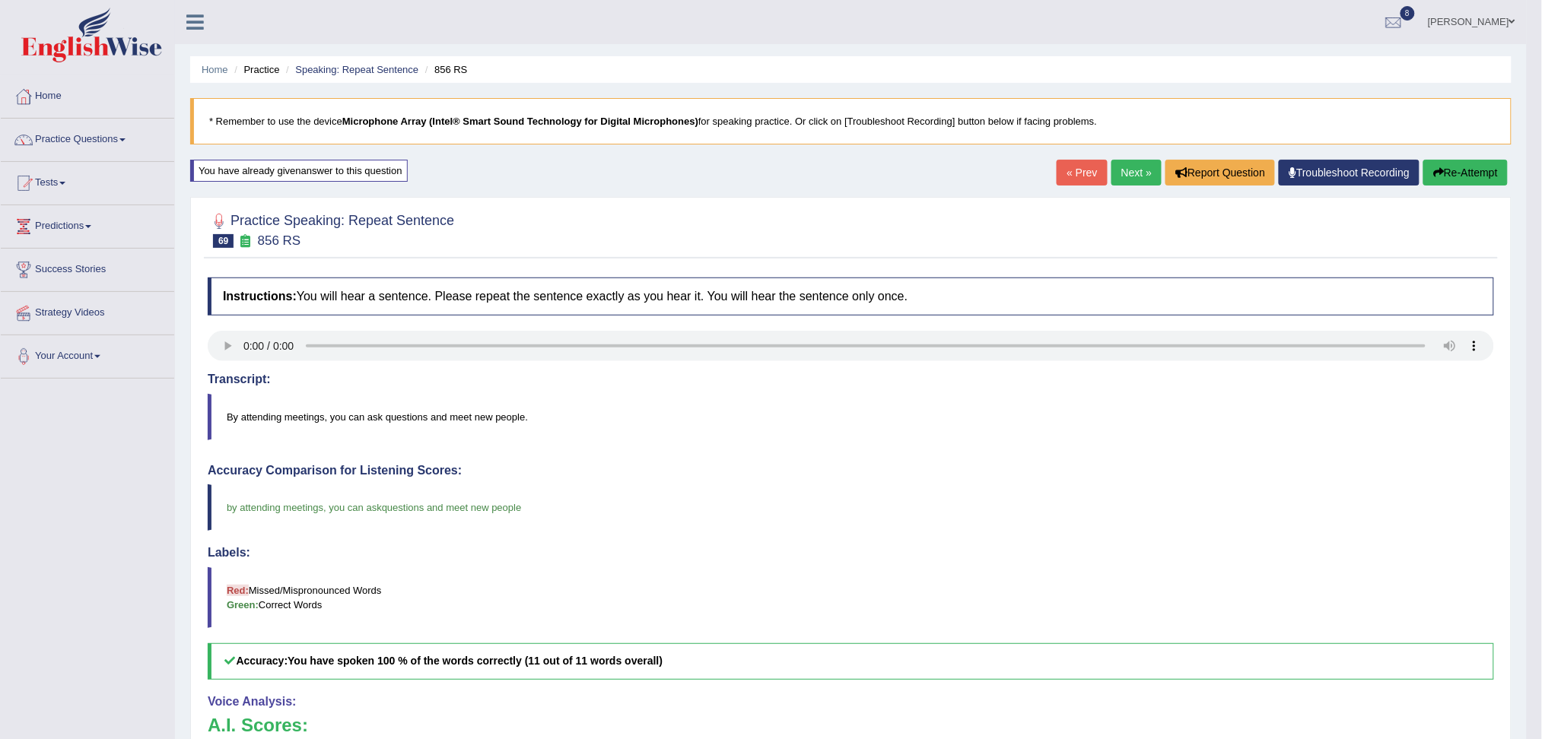
click at [1127, 169] on link "Next »" at bounding box center [1137, 173] width 50 height 26
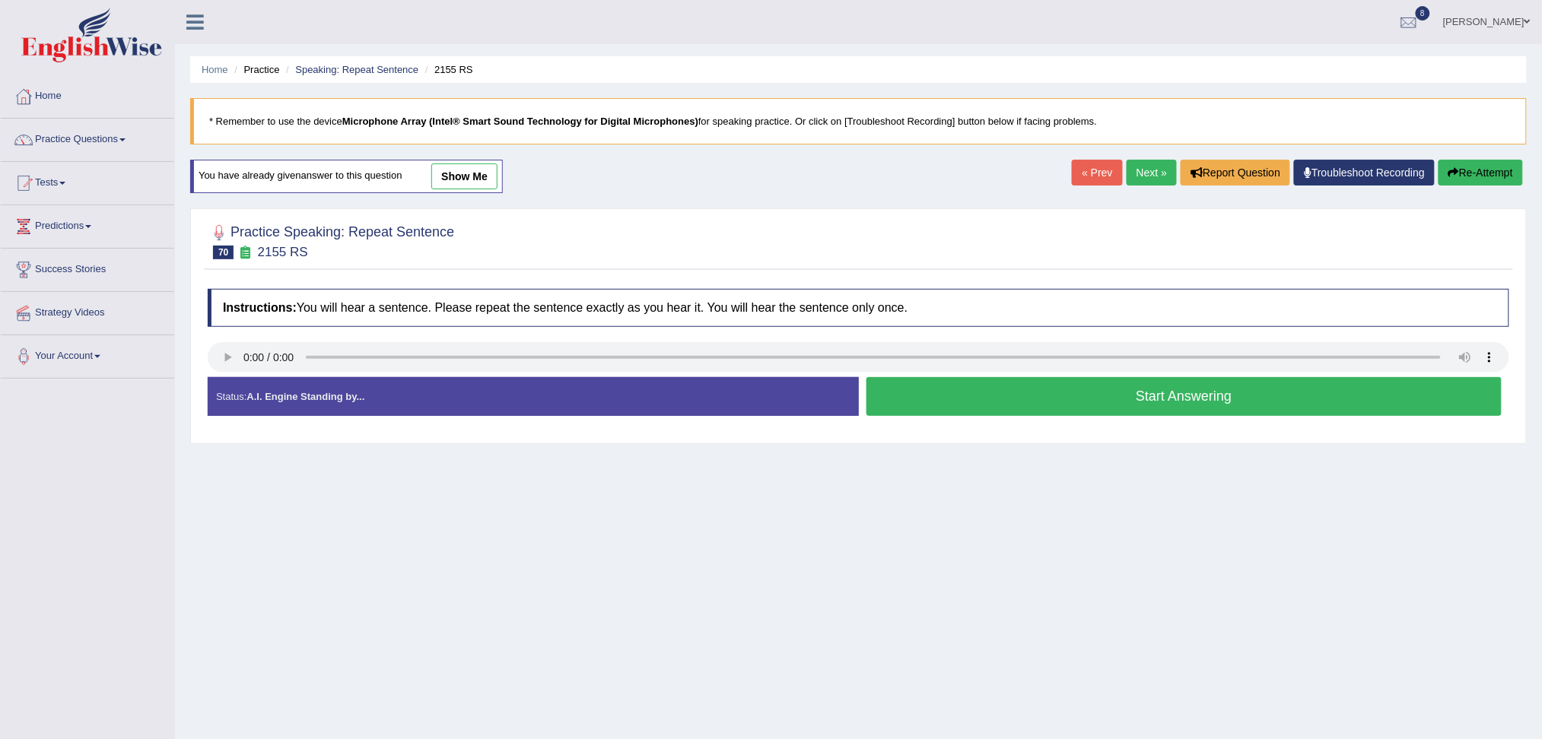
click at [1004, 412] on button "Start Answering" at bounding box center [1185, 396] width 636 height 39
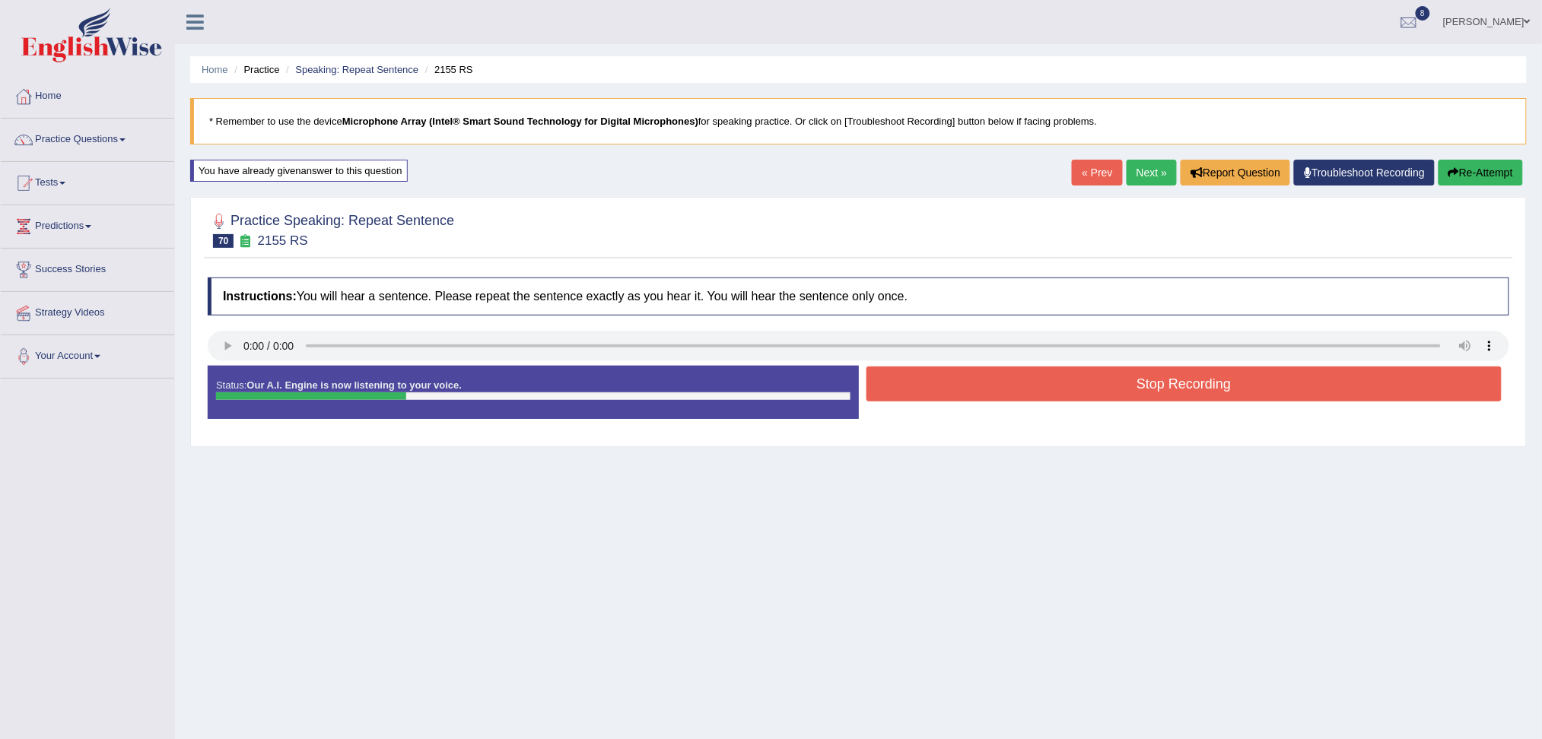
click at [949, 396] on button "Stop Recording" at bounding box center [1185, 384] width 636 height 35
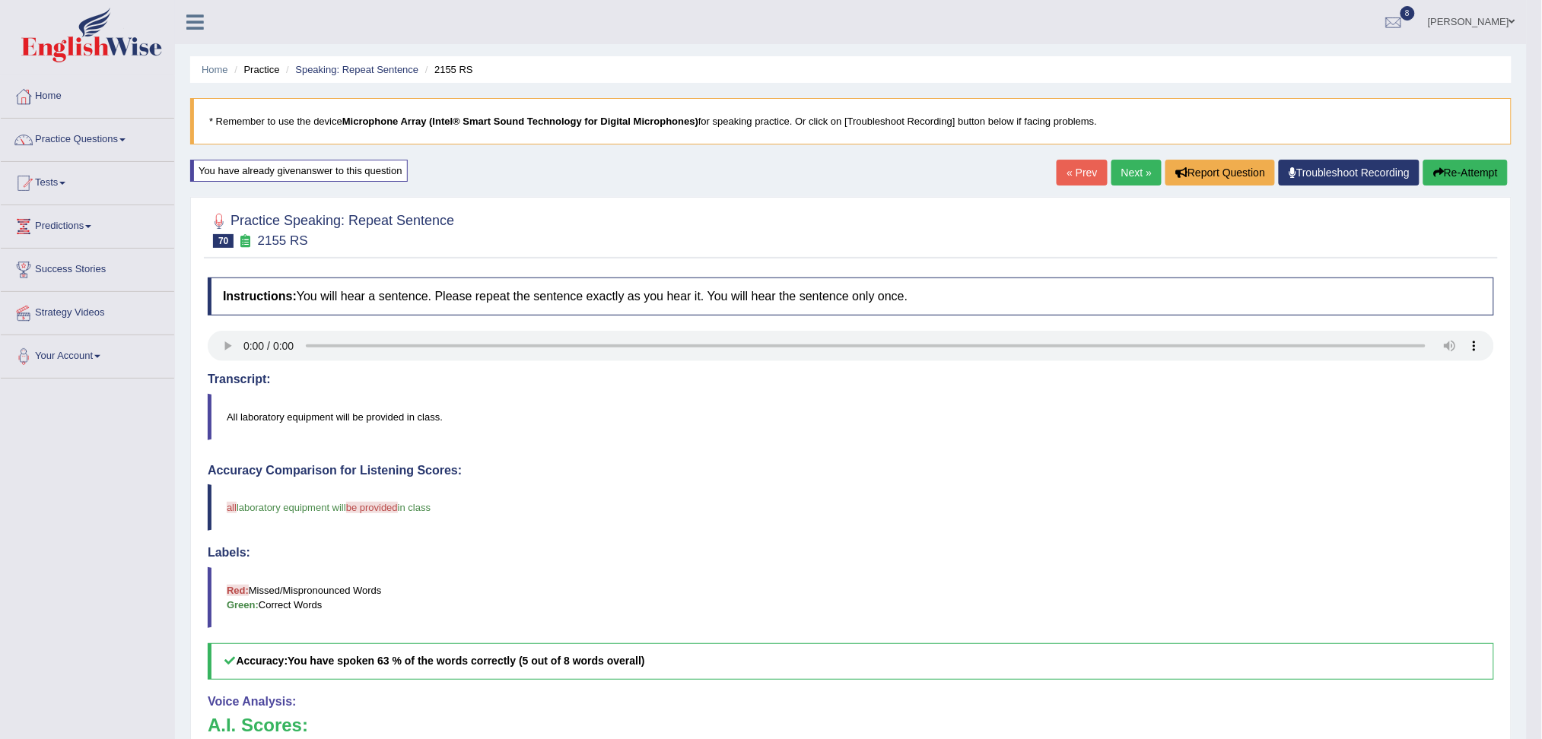
click at [1134, 180] on link "Next »" at bounding box center [1137, 173] width 50 height 26
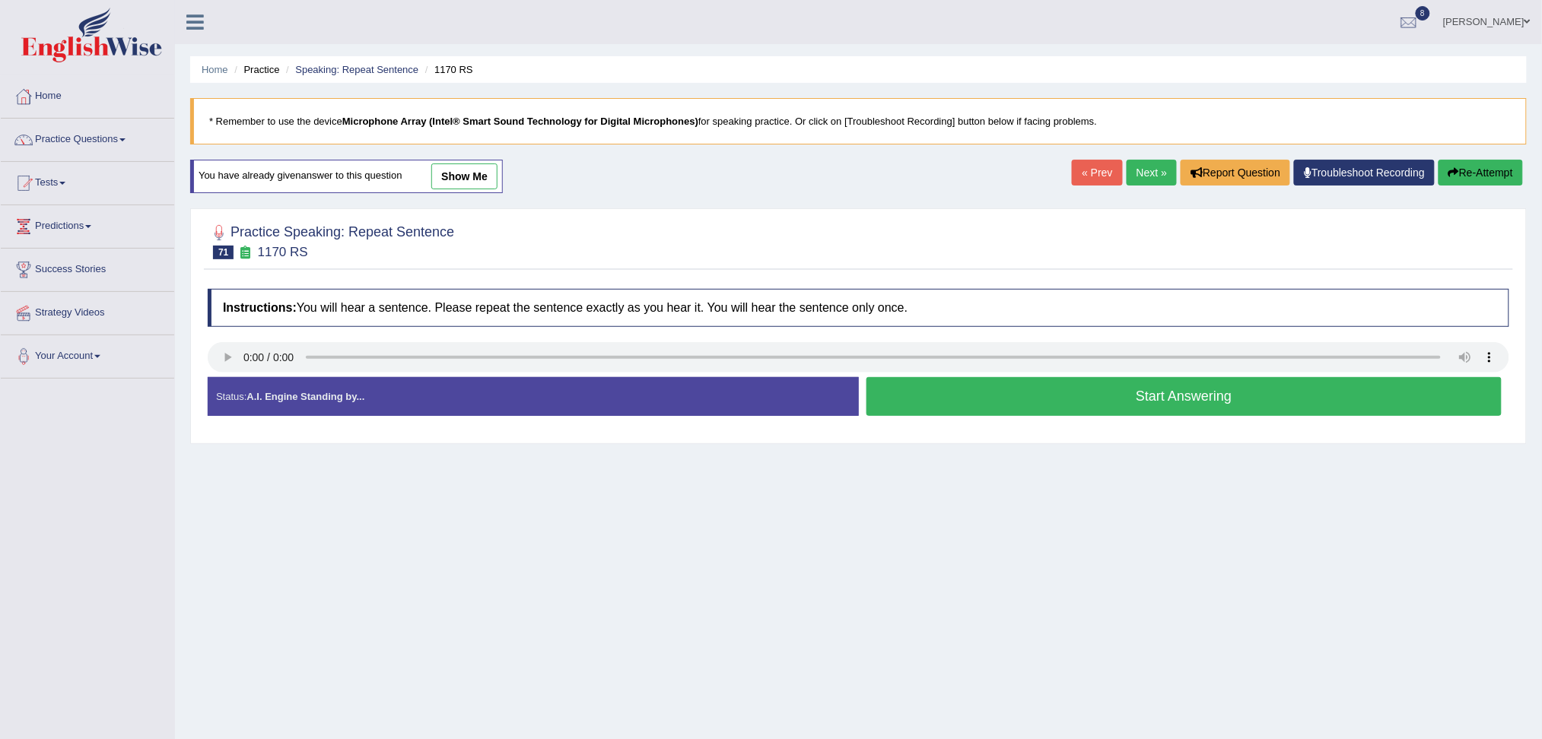
click at [1100, 399] on button "Start Answering" at bounding box center [1185, 396] width 636 height 39
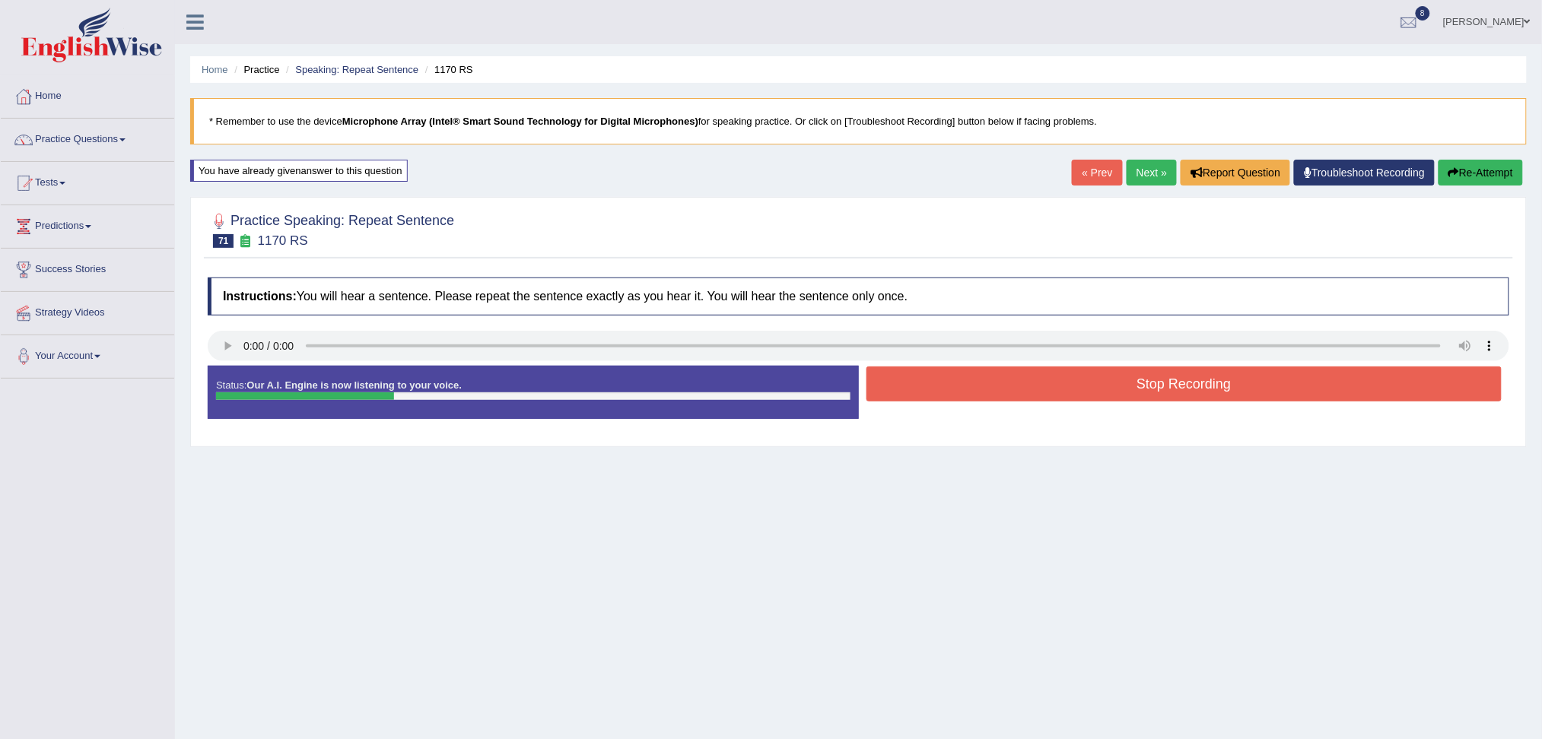
click at [1063, 394] on button "Stop Recording" at bounding box center [1185, 384] width 636 height 35
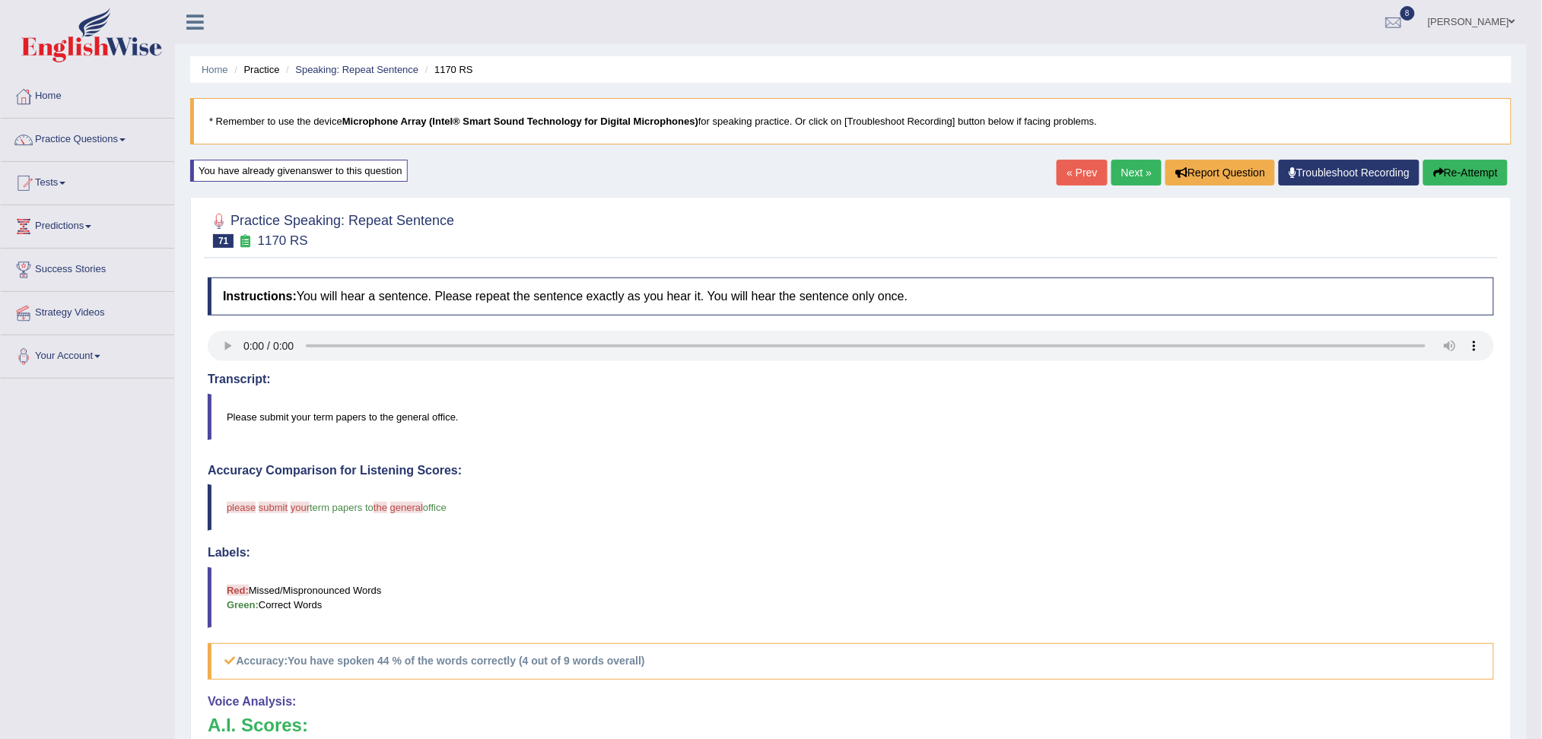
click at [1466, 180] on button "Re-Attempt" at bounding box center [1465, 173] width 84 height 26
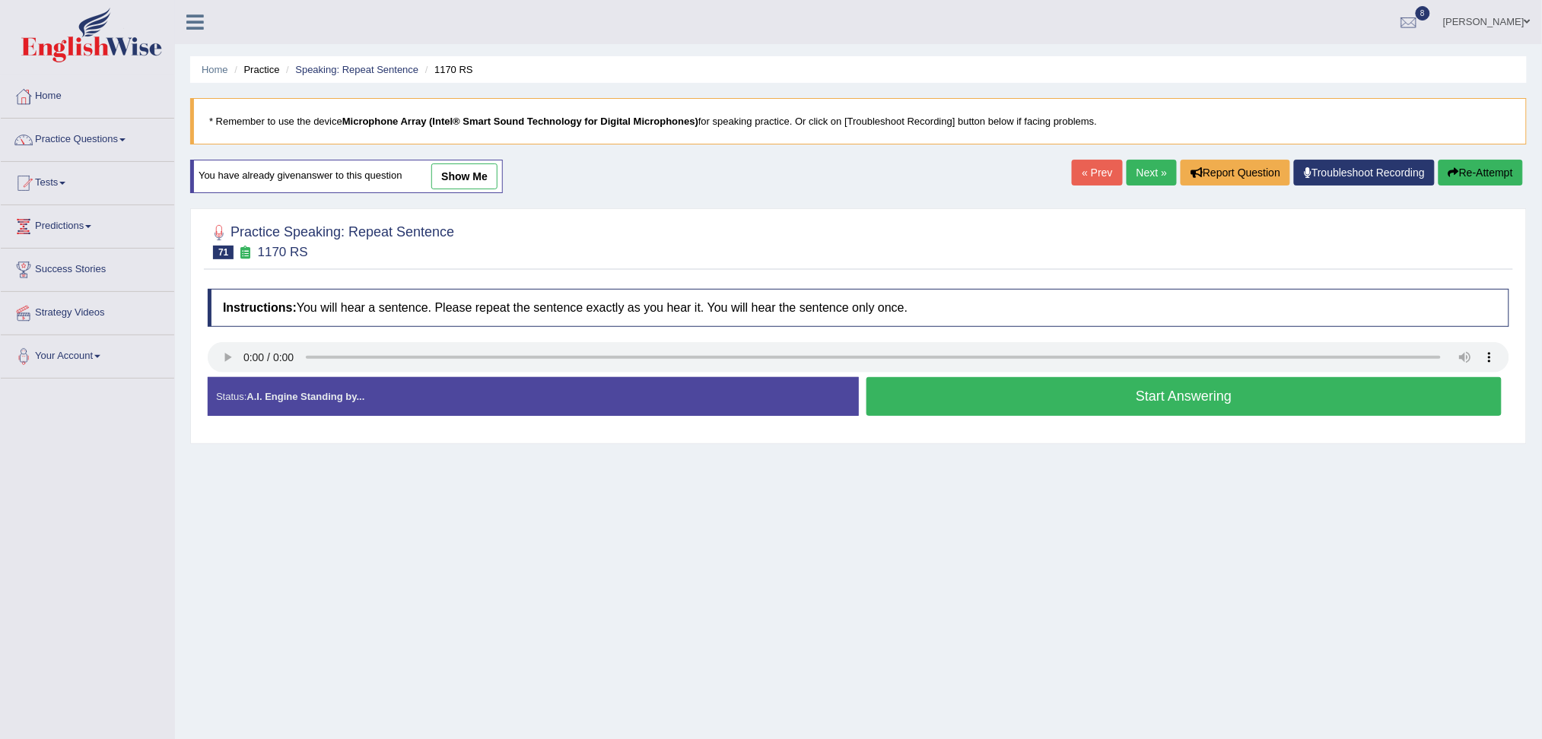
click at [975, 378] on button "Start Answering" at bounding box center [1185, 396] width 636 height 39
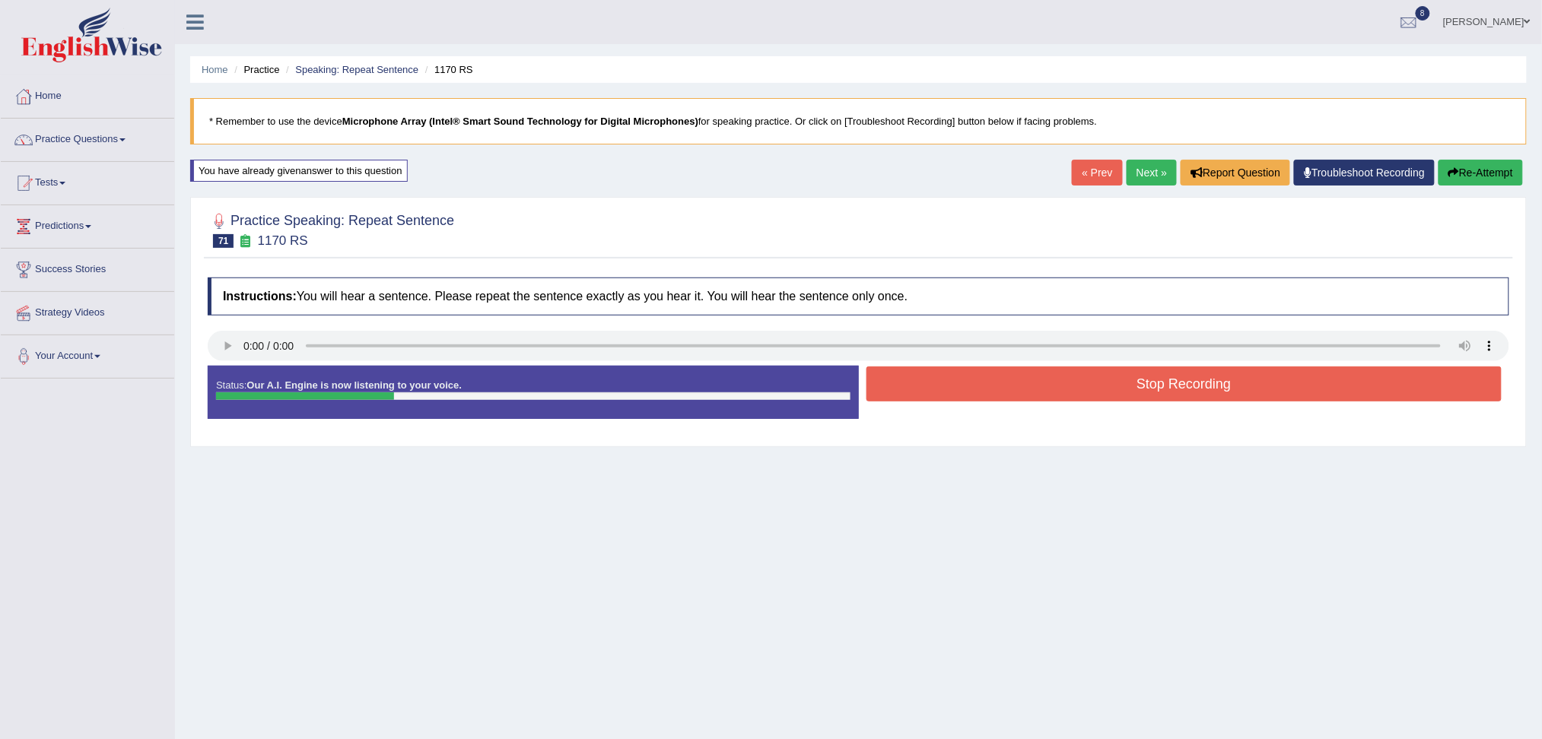
click at [924, 389] on button "Stop Recording" at bounding box center [1185, 384] width 636 height 35
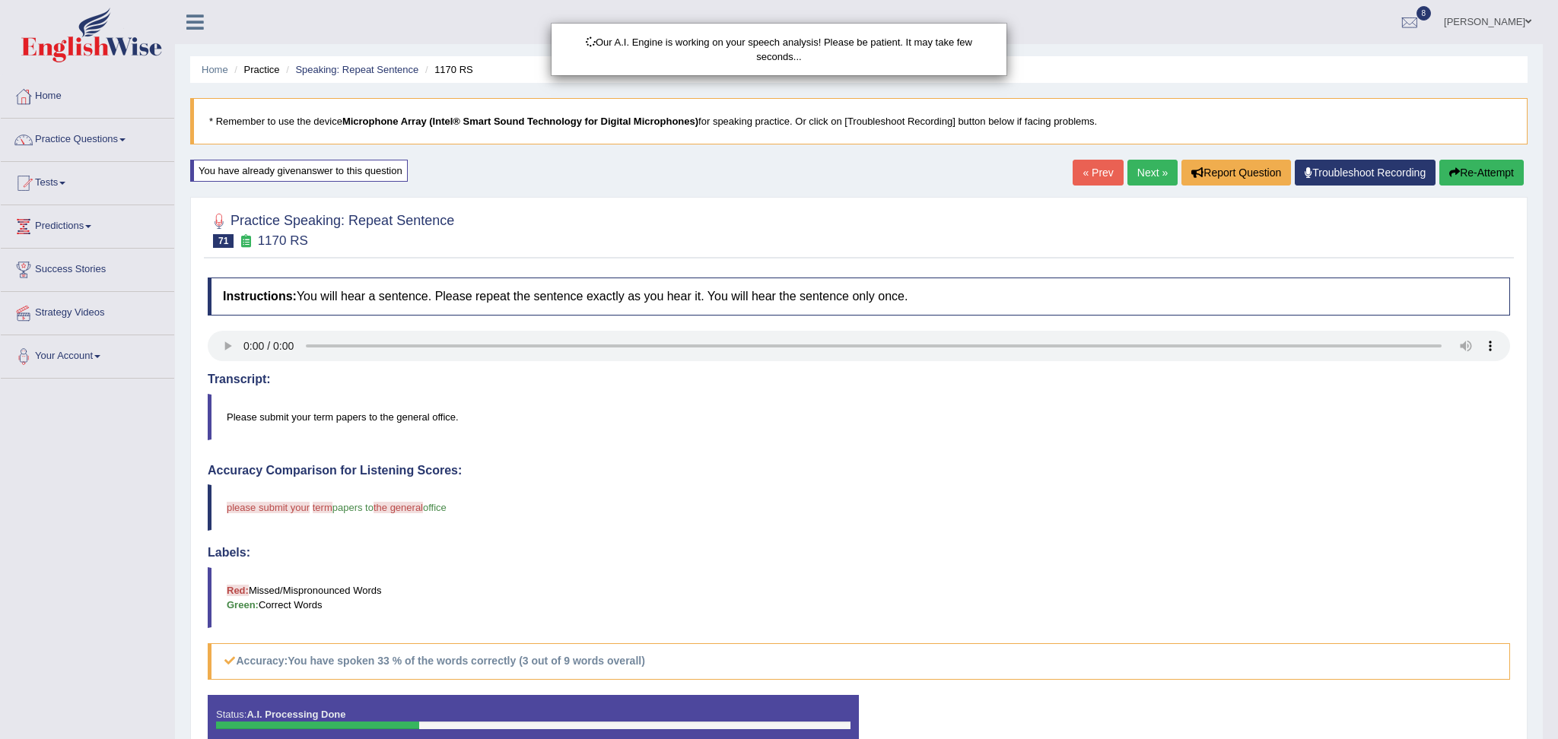
click at [1455, 165] on body "Toggle navigation Home Practice Questions Speaking Practice Read Aloud Repeat S…" at bounding box center [779, 369] width 1558 height 739
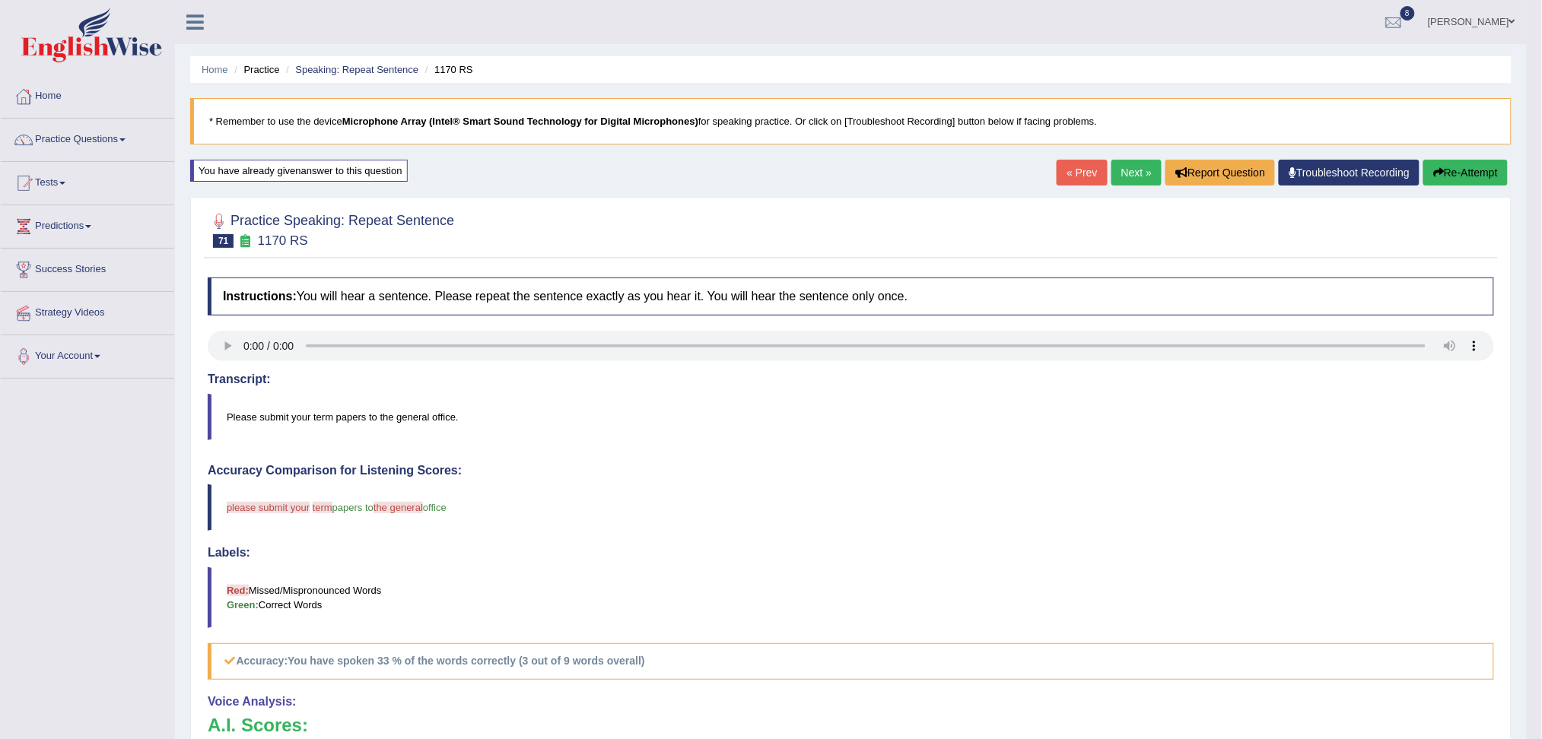
click at [1463, 170] on button "Re-Attempt" at bounding box center [1465, 173] width 84 height 26
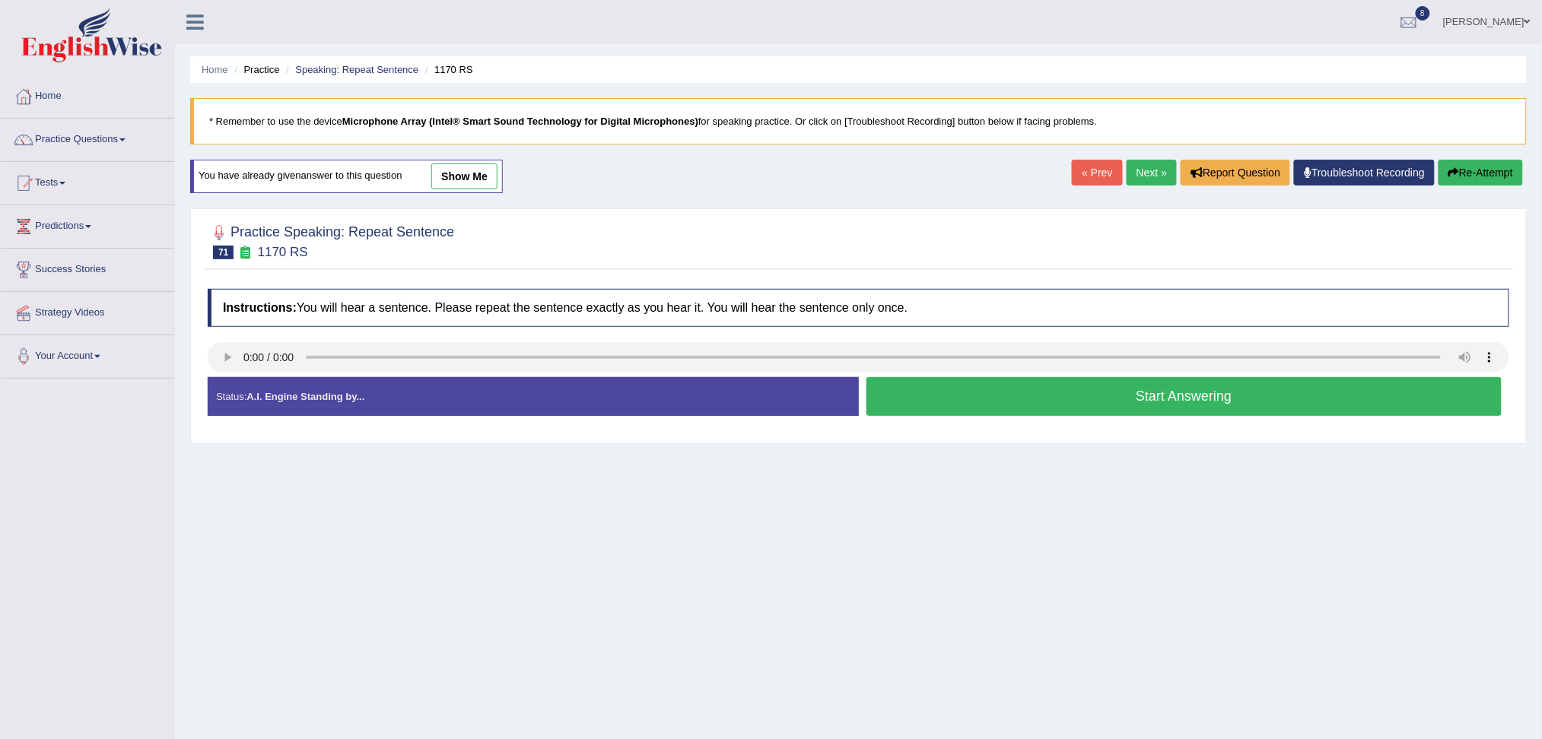
click at [1027, 399] on button "Start Answering" at bounding box center [1185, 396] width 636 height 39
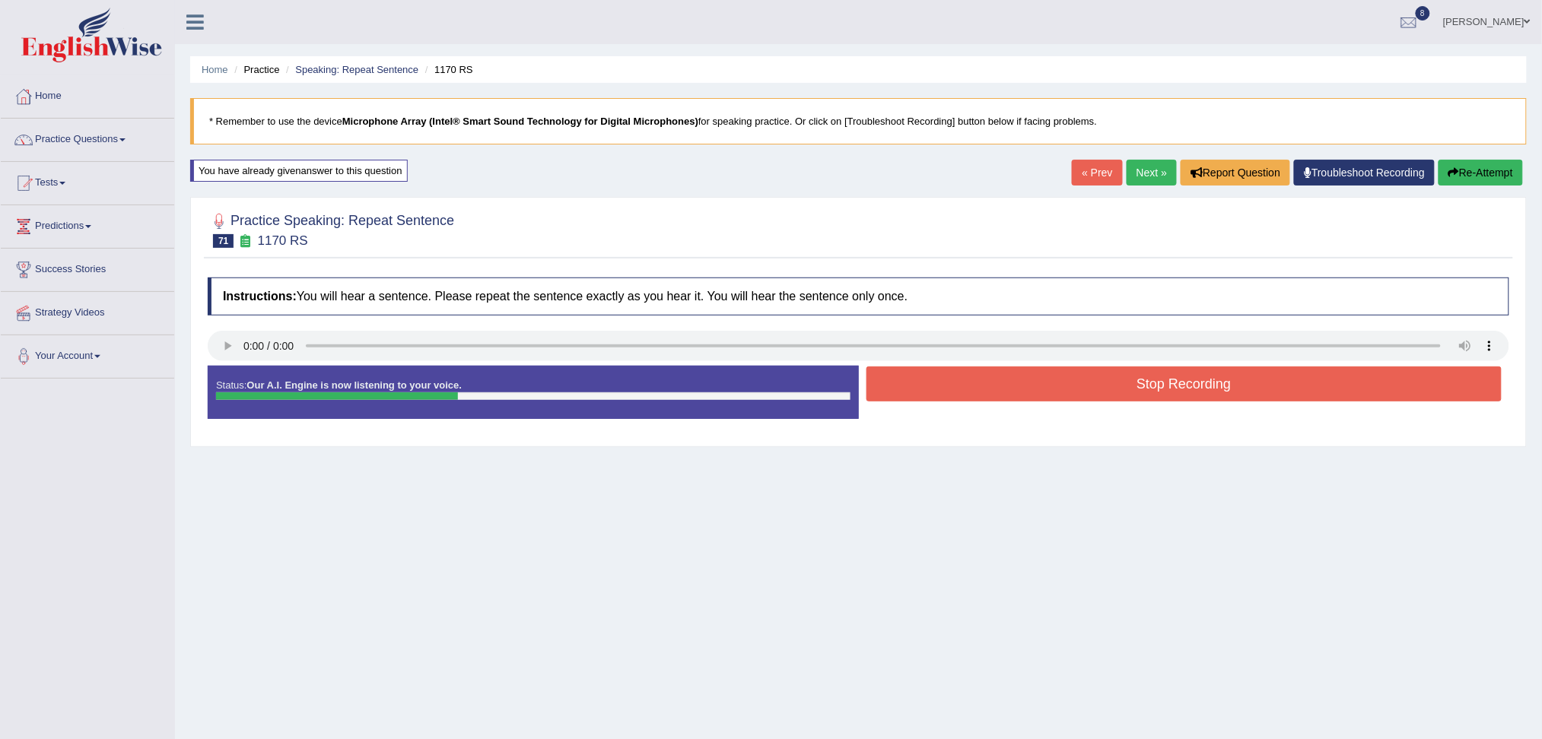
click at [993, 392] on button "Stop Recording" at bounding box center [1185, 384] width 636 height 35
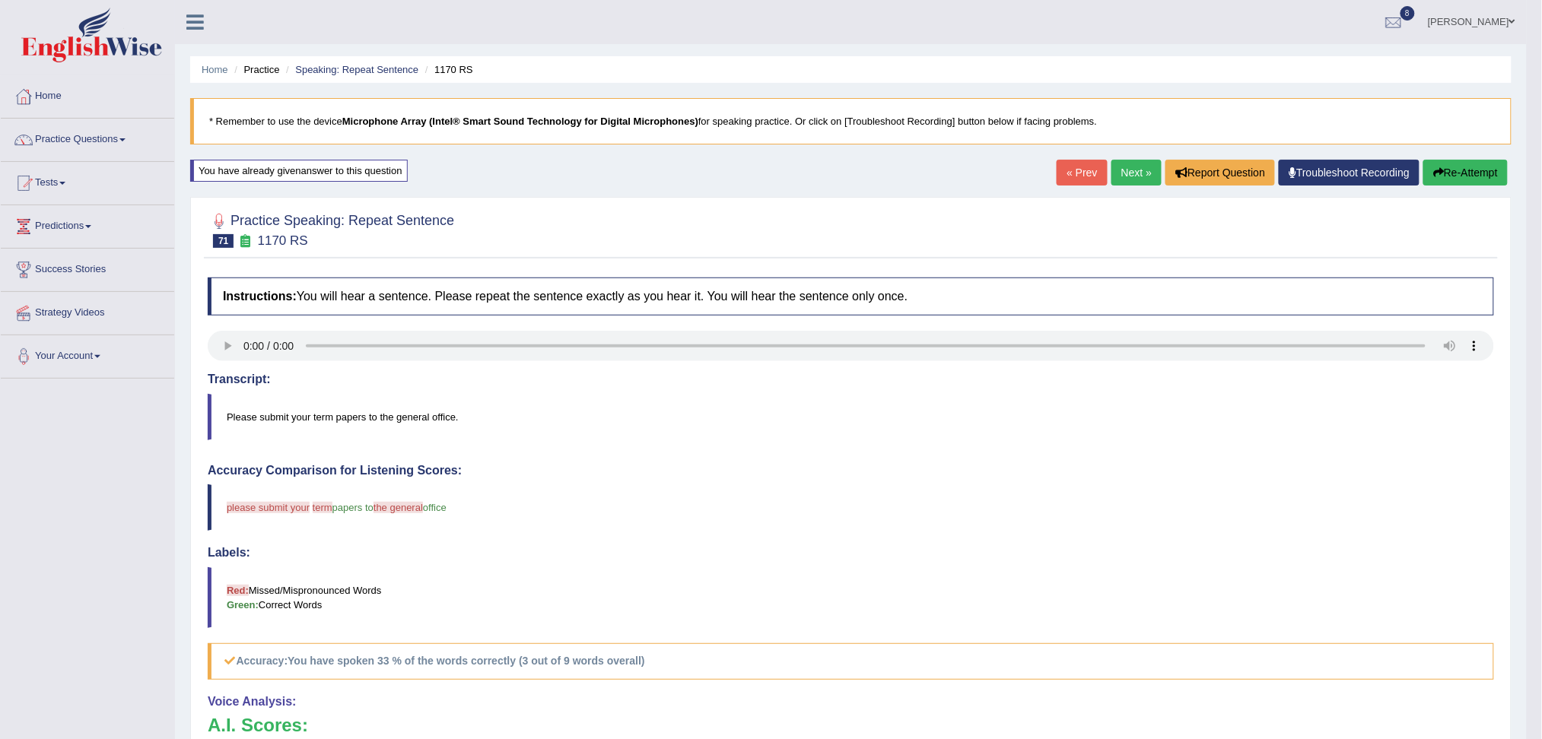
click at [1496, 185] on button "Re-Attempt" at bounding box center [1465, 173] width 84 height 26
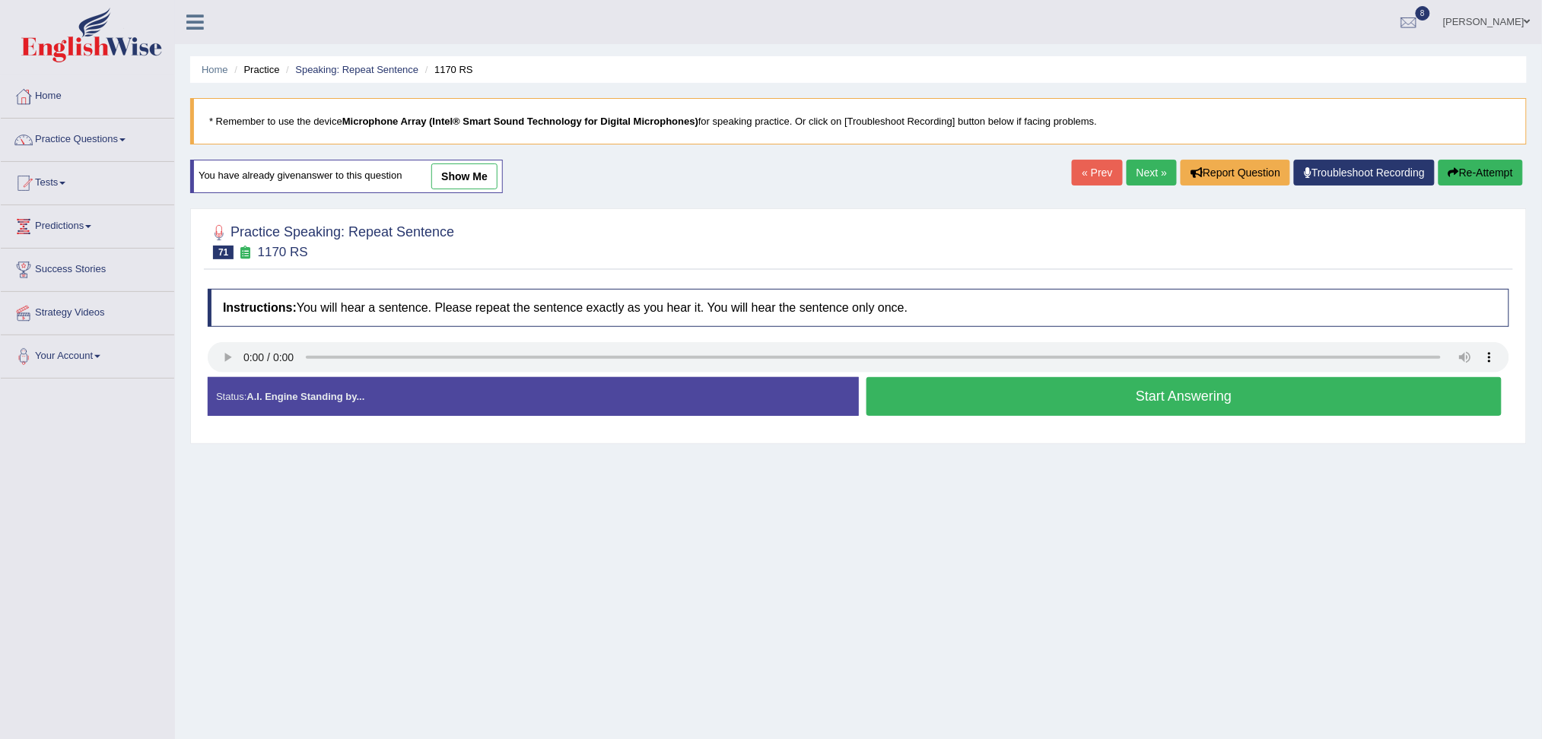
click at [1021, 405] on button "Start Answering" at bounding box center [1185, 396] width 636 height 39
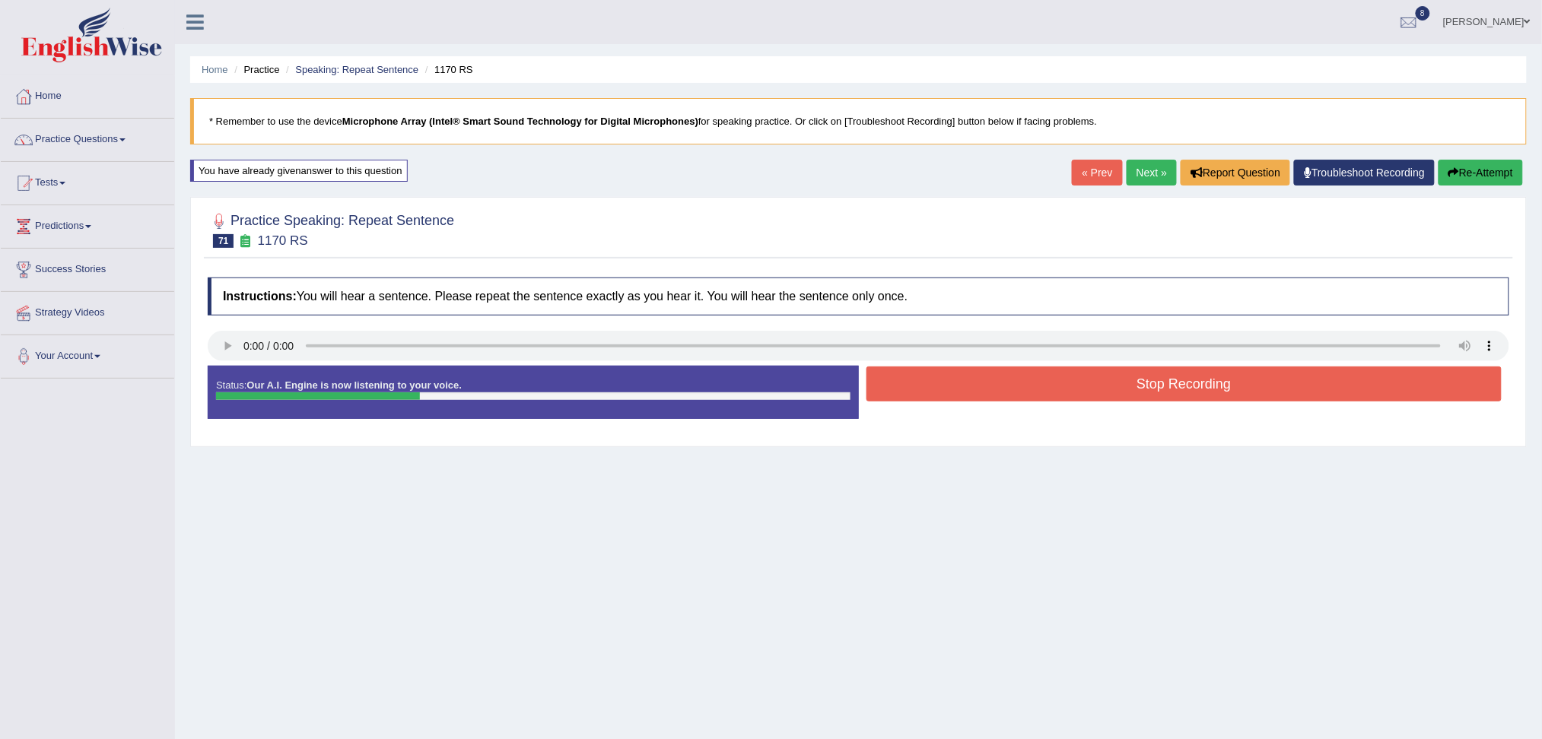
click at [935, 390] on button "Stop Recording" at bounding box center [1185, 384] width 636 height 35
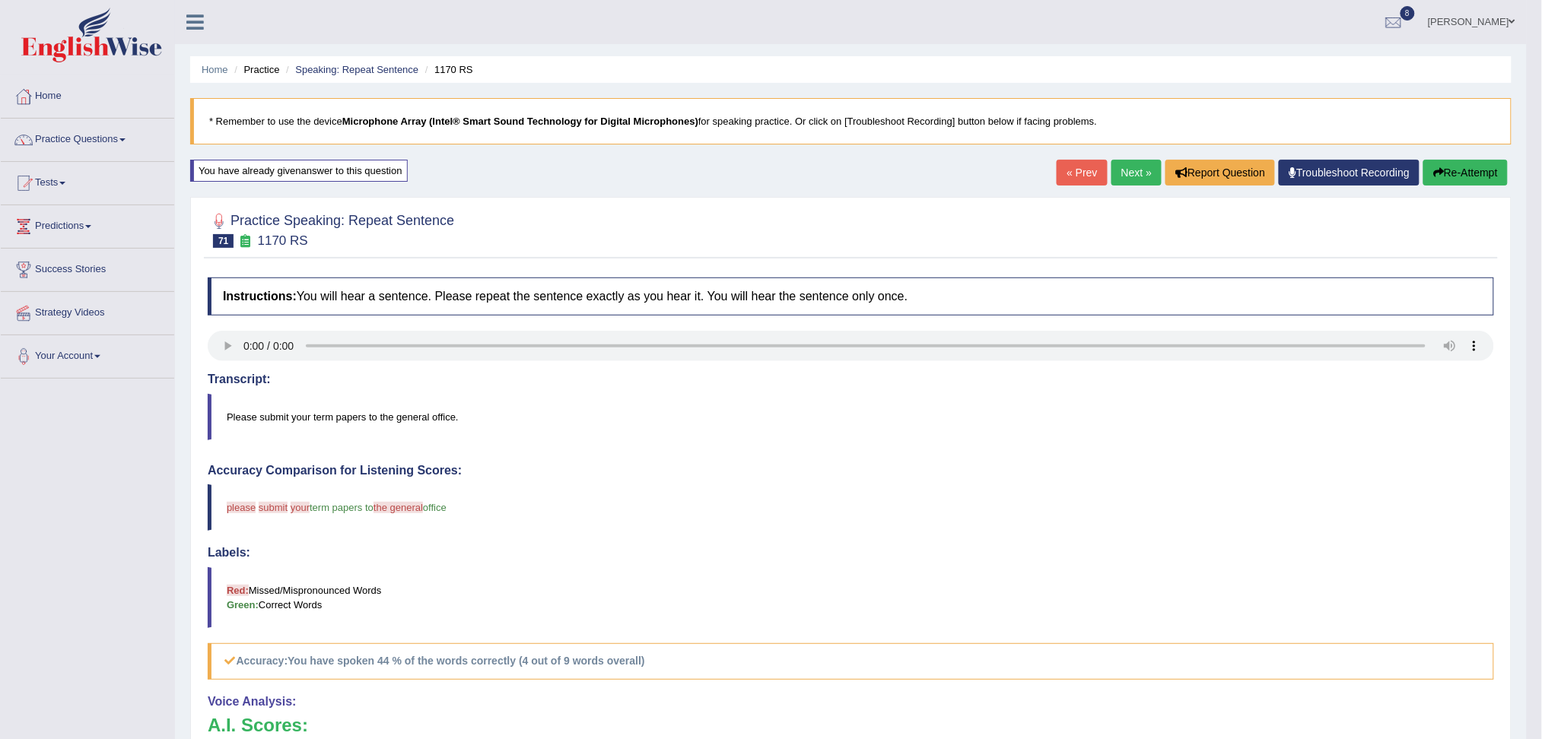
click at [1445, 178] on button "Re-Attempt" at bounding box center [1465, 173] width 84 height 26
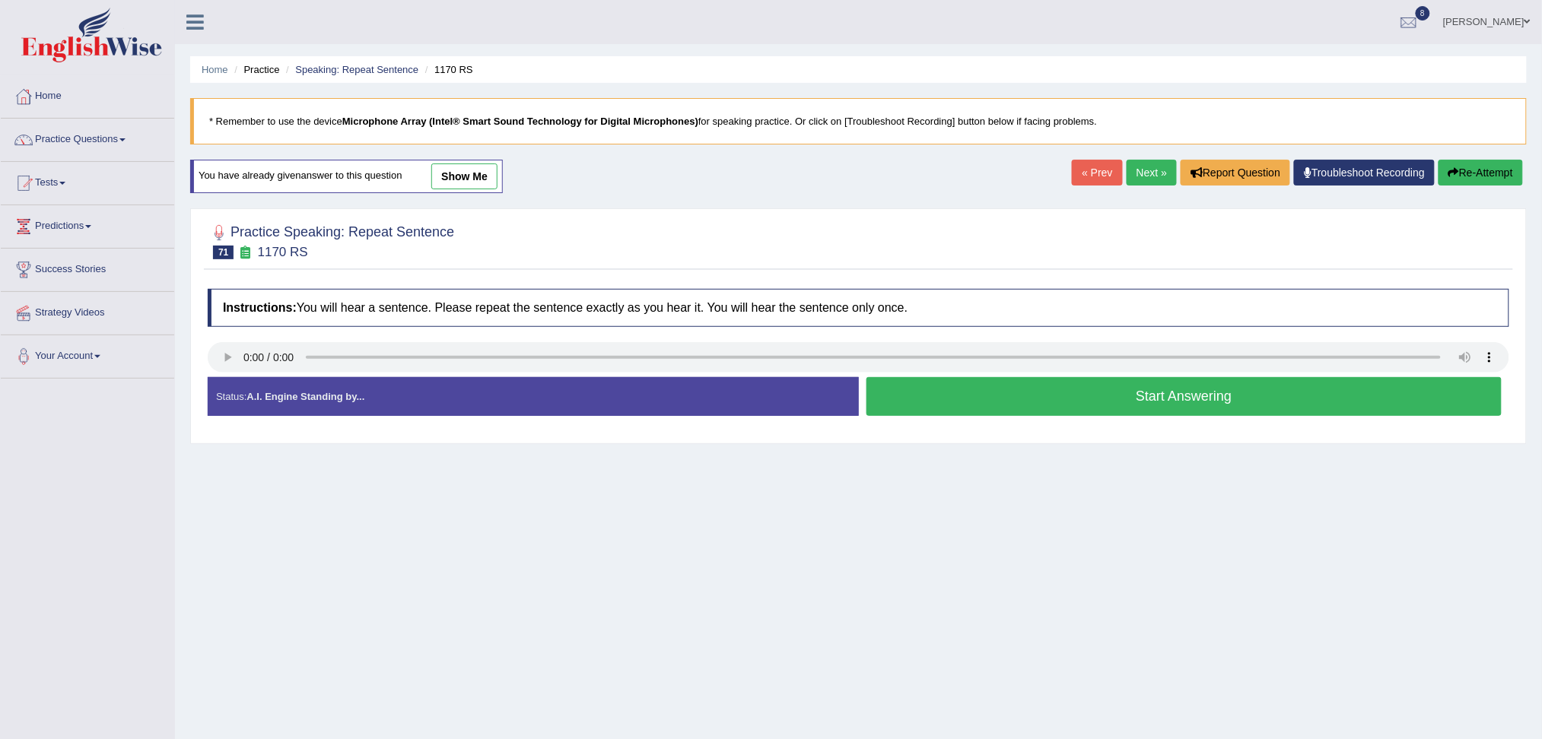
drag, startPoint x: 940, startPoint y: 430, endPoint x: 940, endPoint y: 378, distance: 51.7
click at [940, 378] on div "Status: A.I. Engine Standing by... Start Answering Stop Recording" at bounding box center [859, 404] width 1302 height 54
click at [940, 378] on button "Start Answering" at bounding box center [1185, 396] width 636 height 39
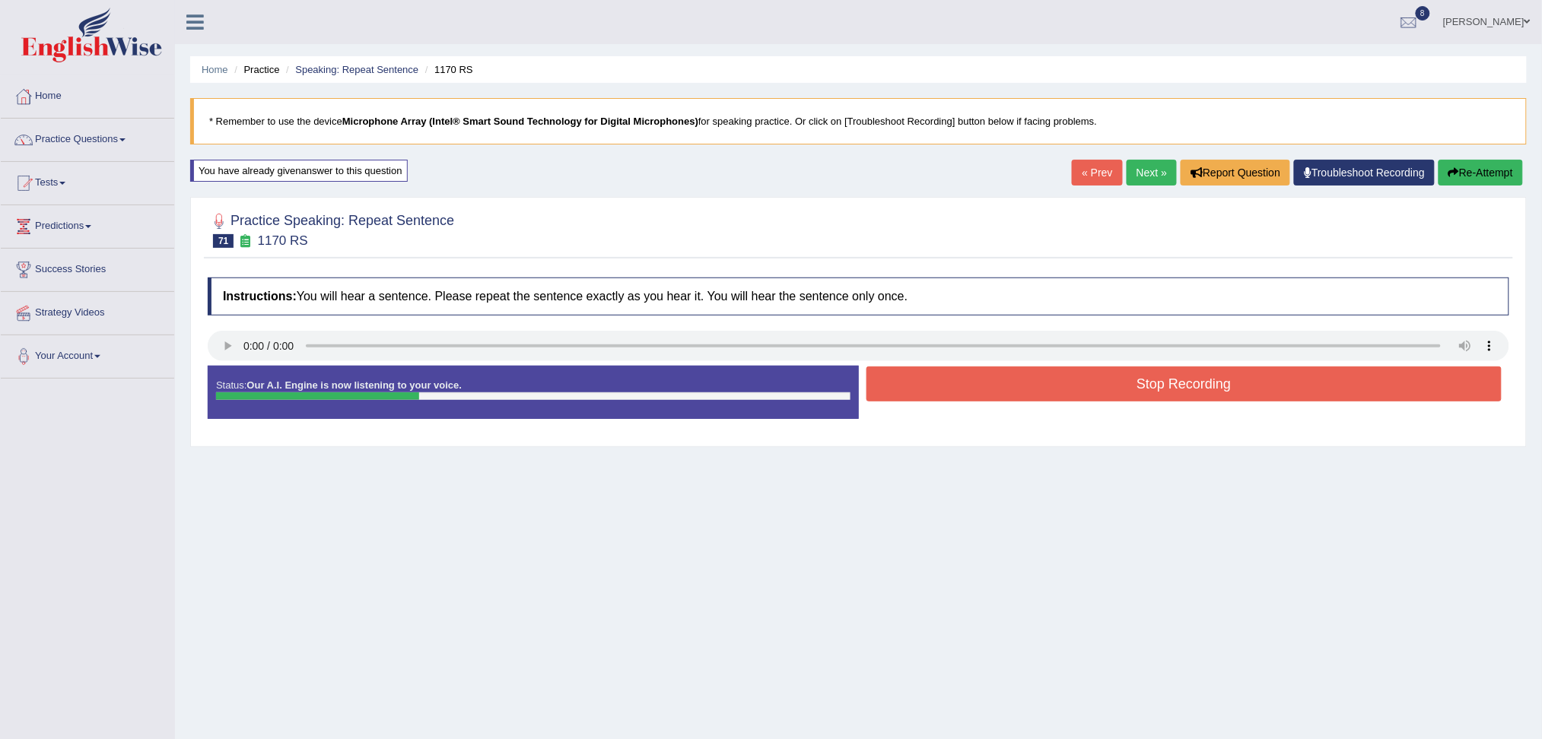
click at [963, 380] on button "Stop Recording" at bounding box center [1185, 384] width 636 height 35
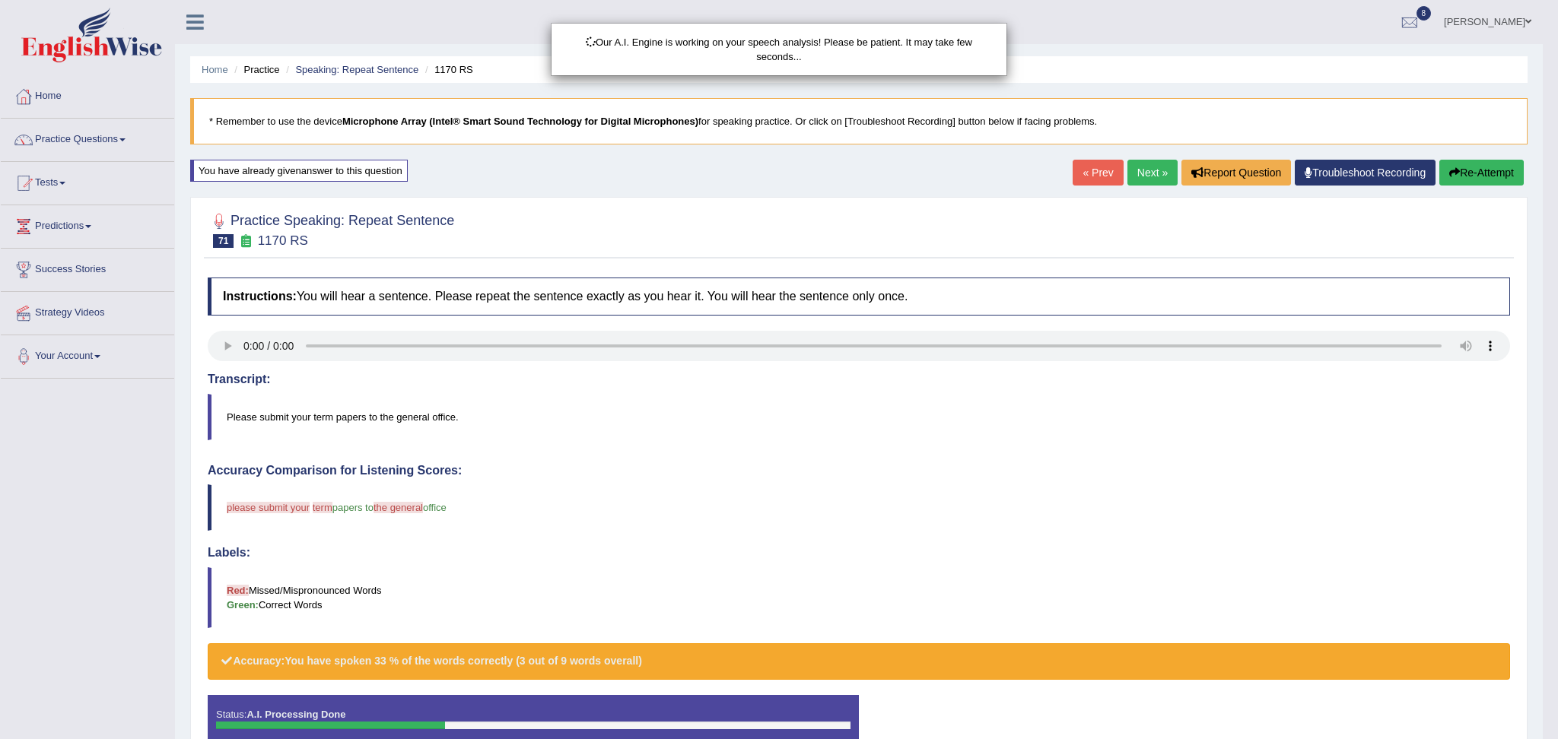
drag, startPoint x: 1557, startPoint y: 269, endPoint x: 1557, endPoint y: 405, distance: 136.2
click at [1541, 405] on html "Toggle navigation Home Practice Questions Speaking Practice Read Aloud Repeat S…" at bounding box center [779, 369] width 1558 height 739
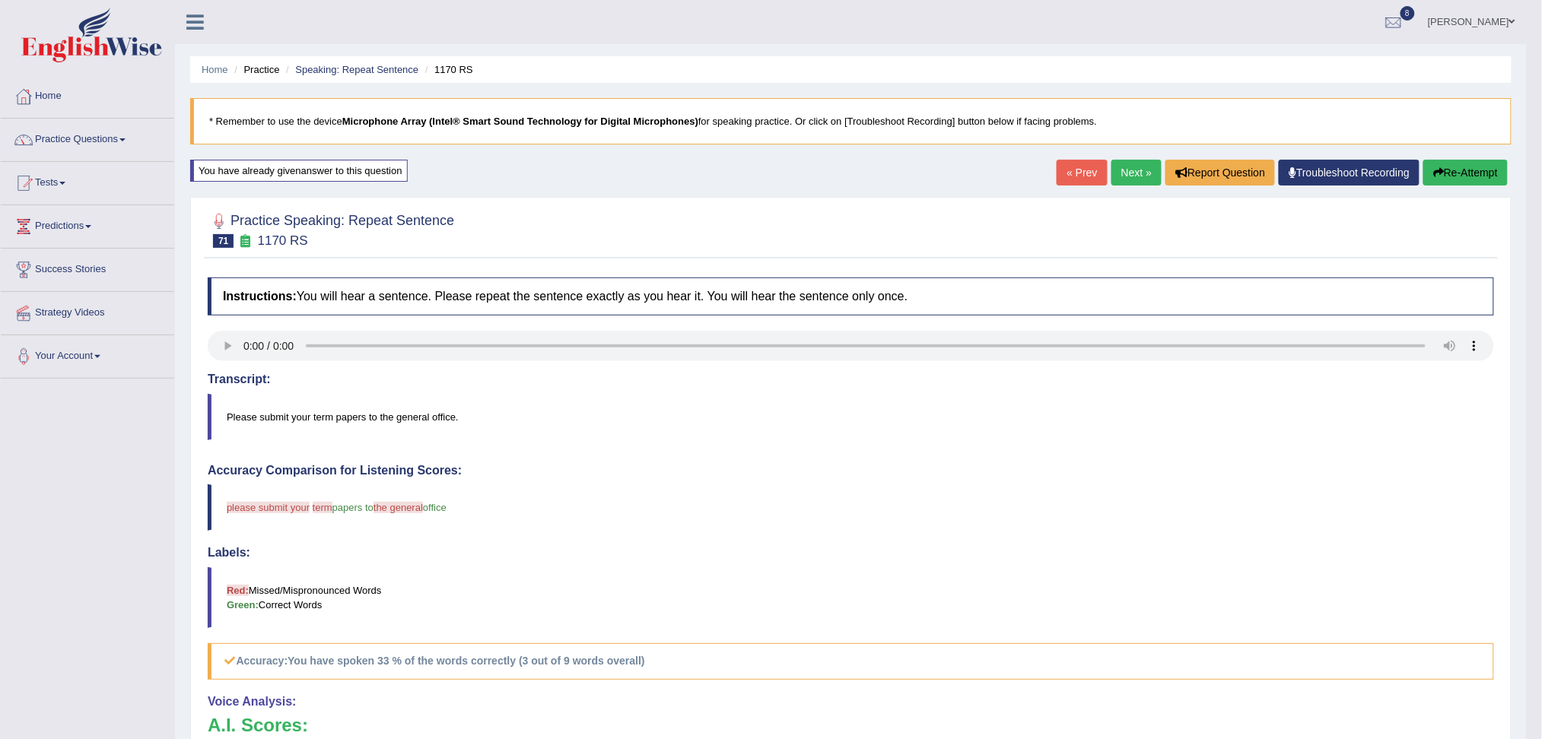
click at [1480, 181] on button "Re-Attempt" at bounding box center [1465, 173] width 84 height 26
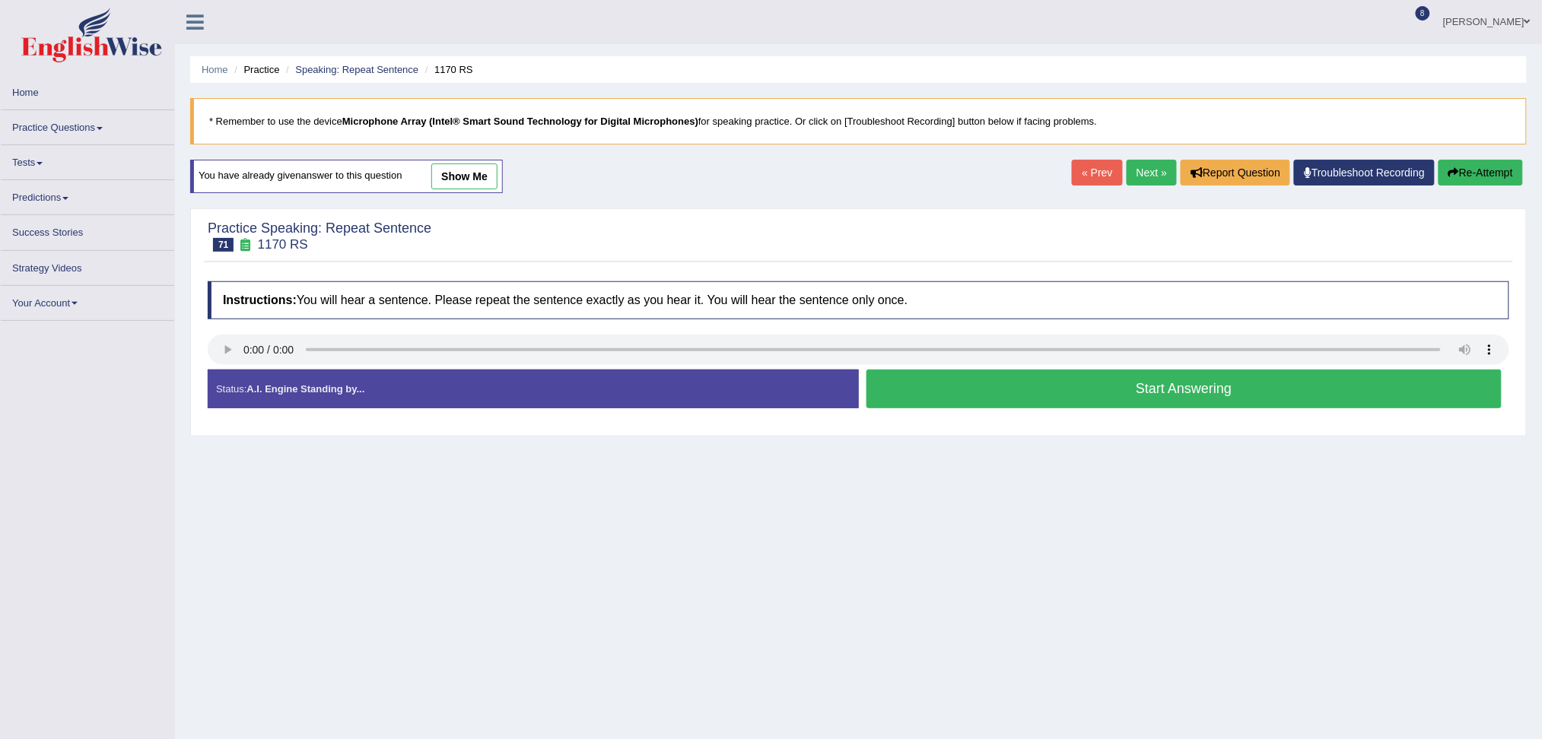
click at [978, 380] on button "Start Answering" at bounding box center [1185, 389] width 636 height 39
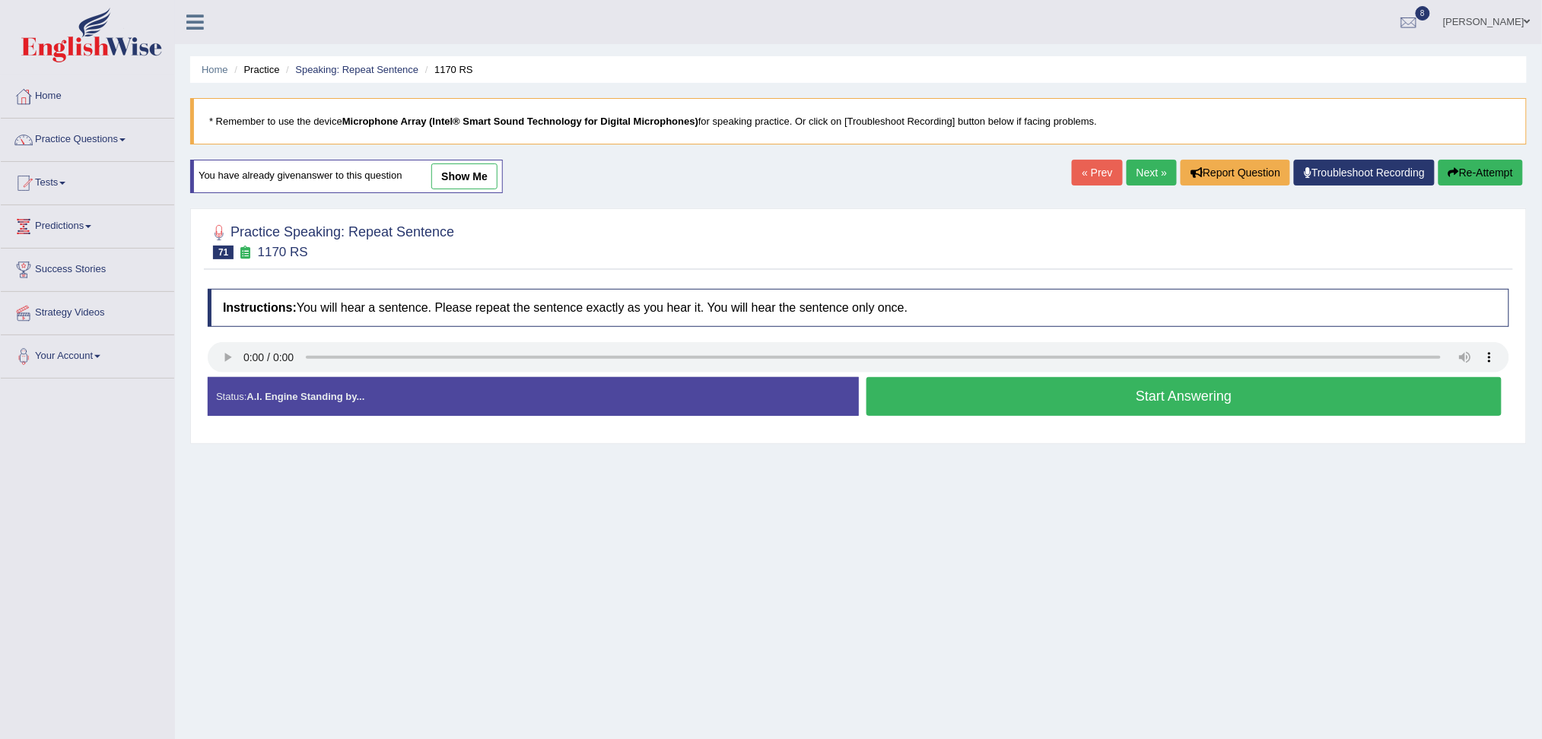
click at [960, 395] on button "Start Answering" at bounding box center [1185, 396] width 636 height 39
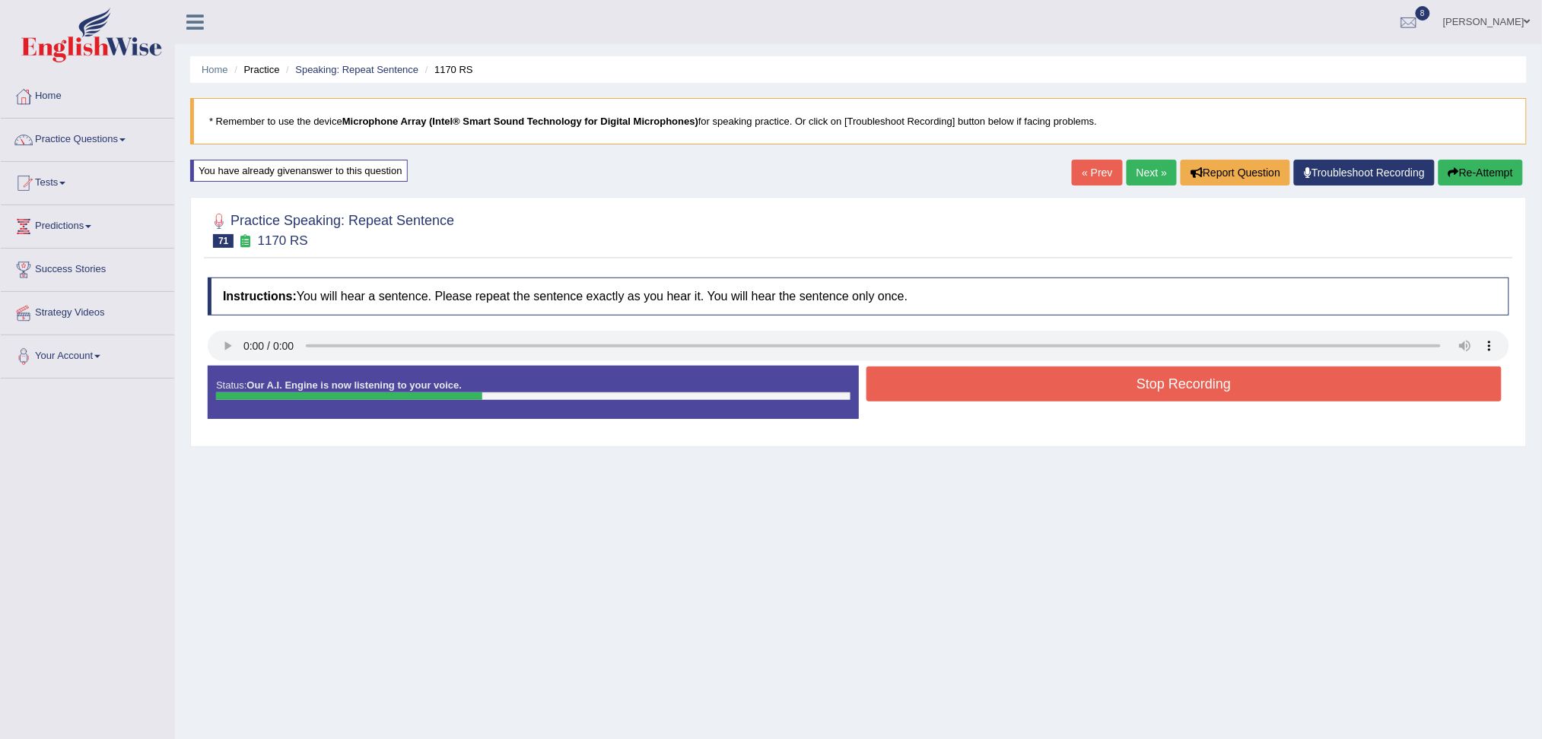
click at [930, 391] on button "Stop Recording" at bounding box center [1185, 384] width 636 height 35
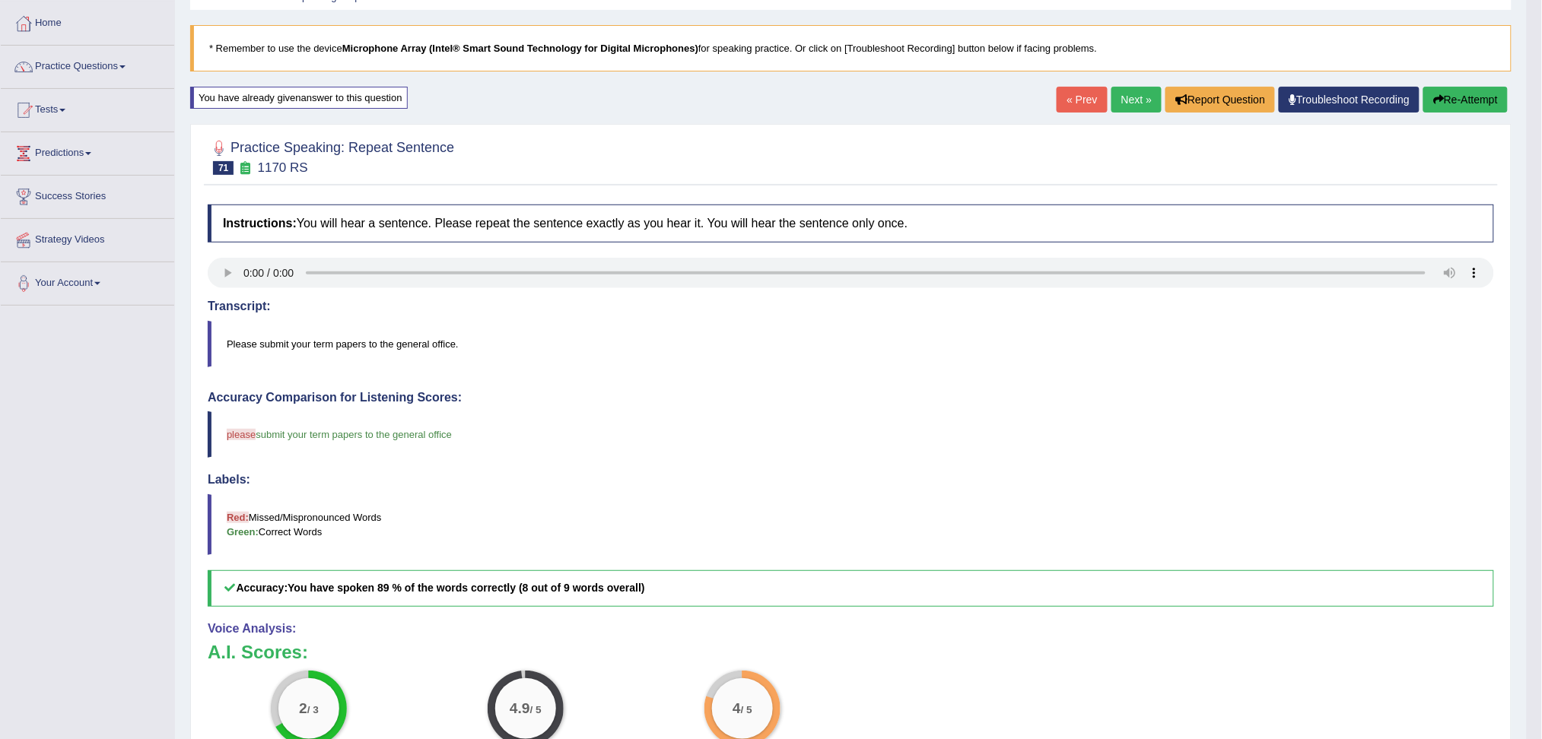
scroll to position [15, 0]
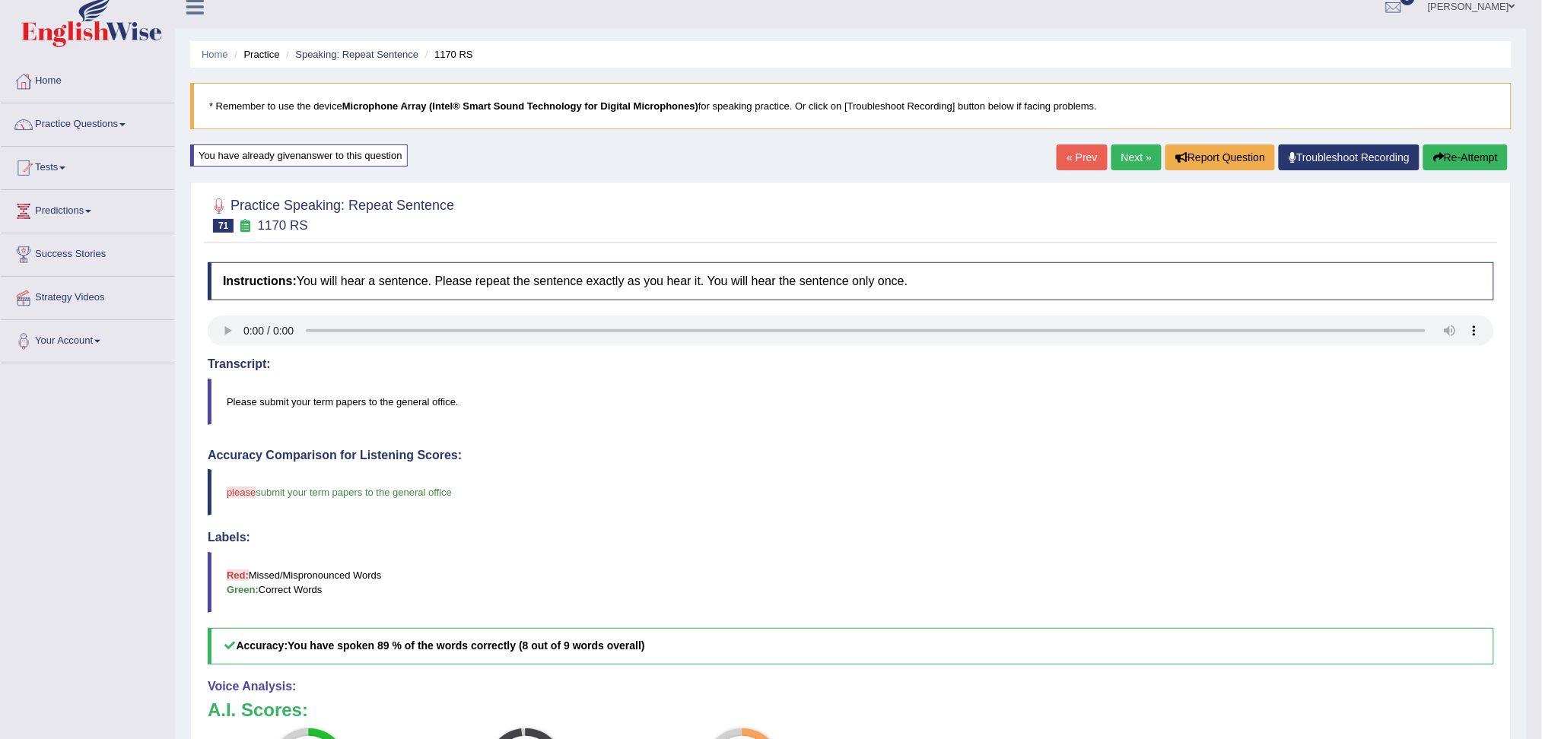
click at [1131, 149] on link "Next »" at bounding box center [1137, 158] width 50 height 26
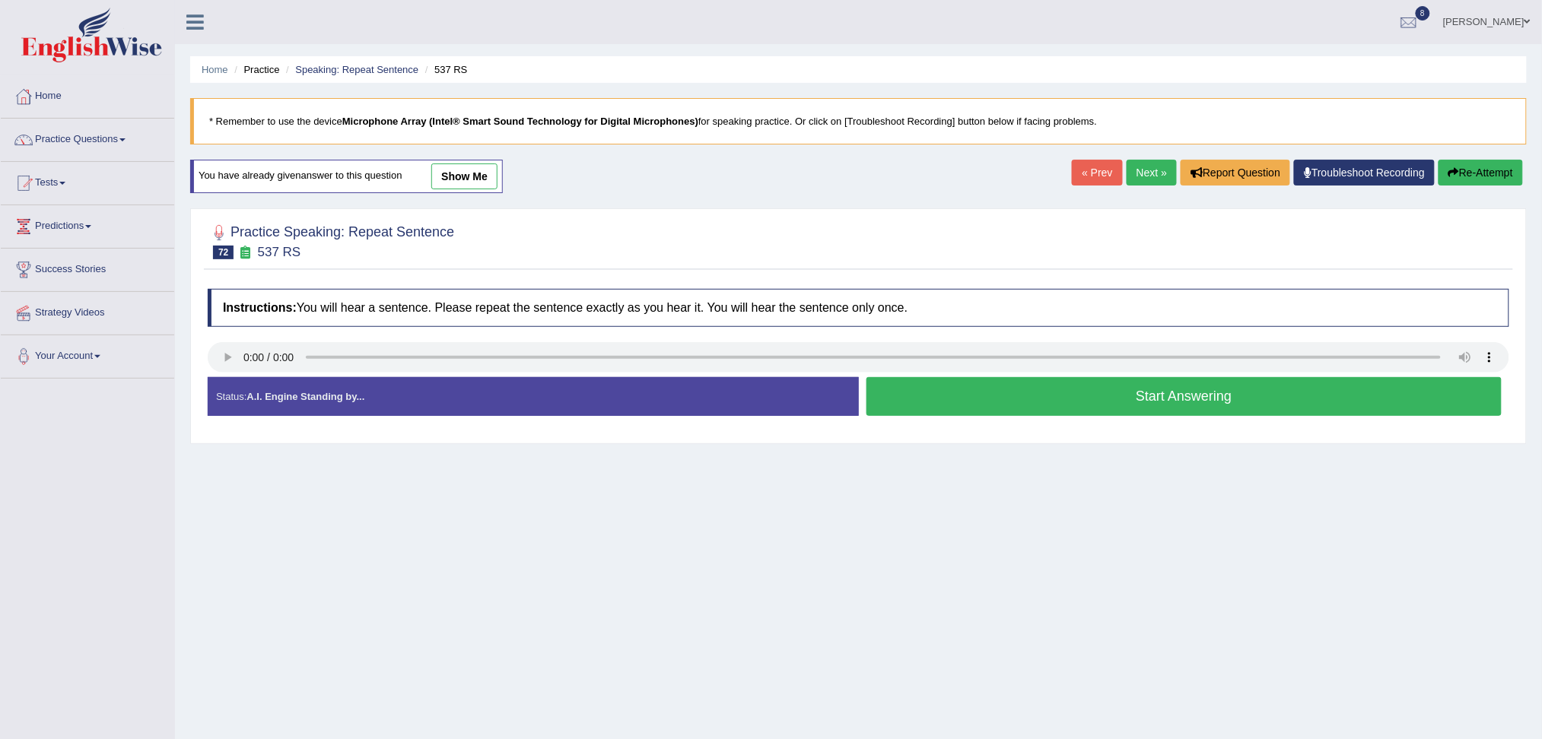
click at [994, 393] on button "Start Answering" at bounding box center [1185, 396] width 636 height 39
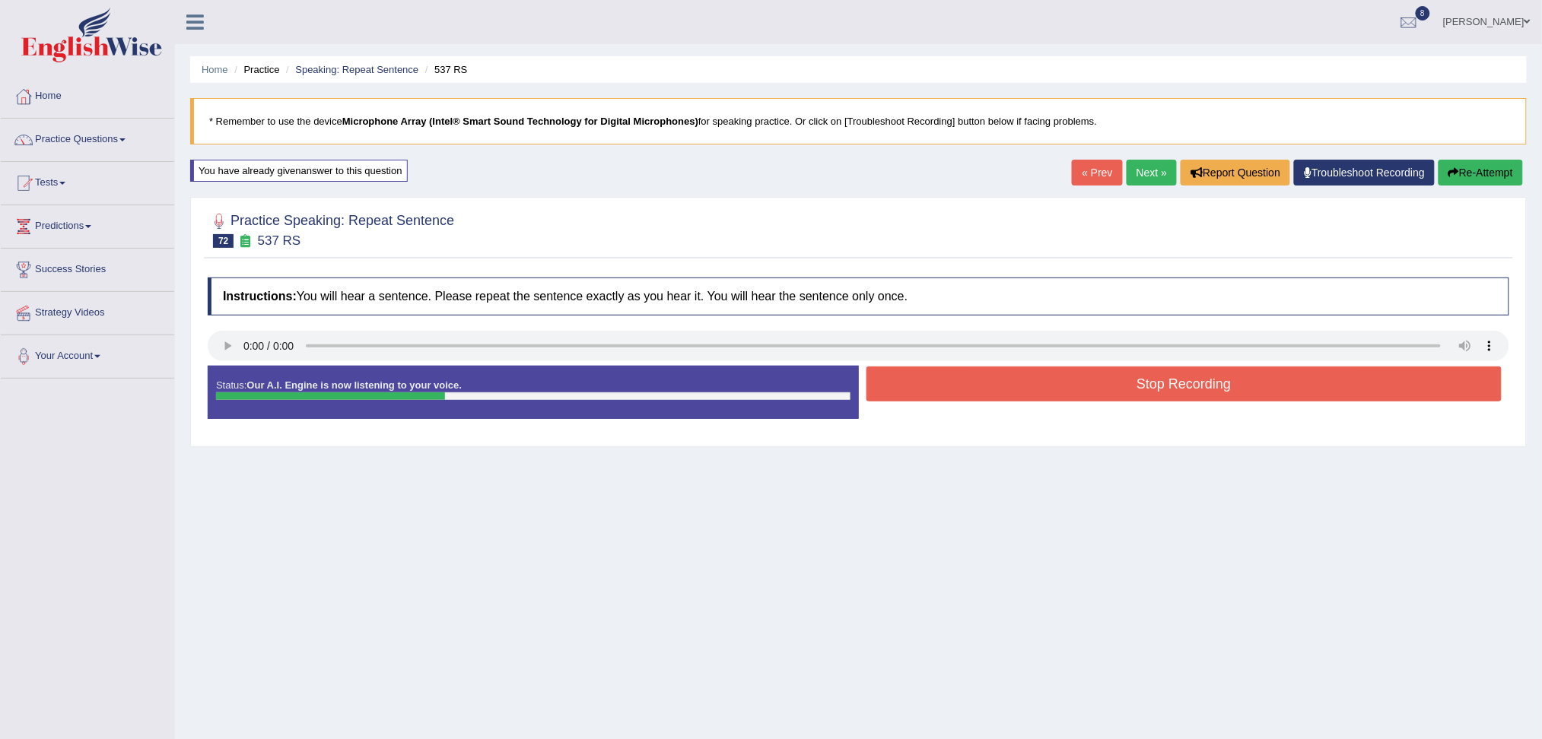
click at [994, 393] on button "Stop Recording" at bounding box center [1185, 384] width 636 height 35
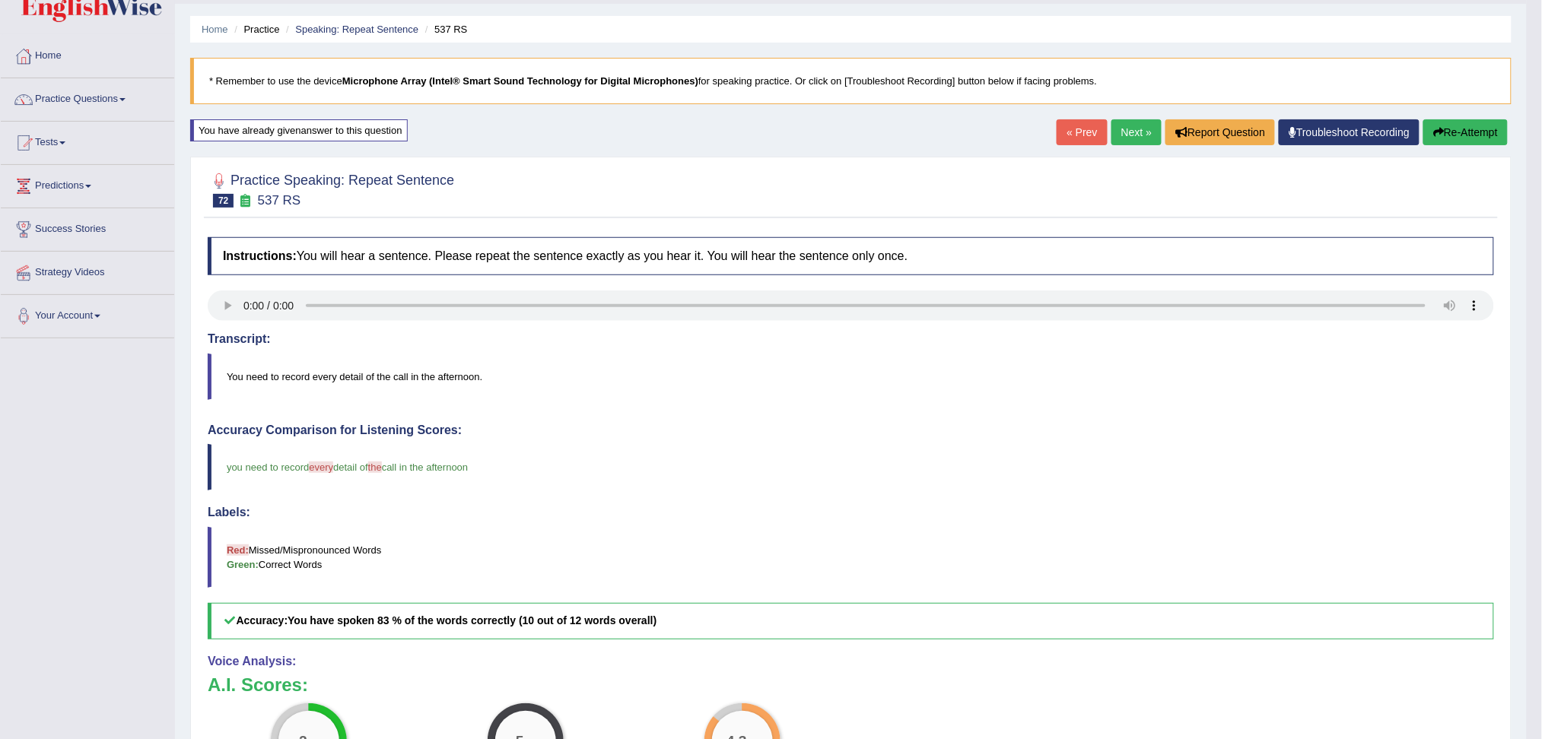
scroll to position [21, 0]
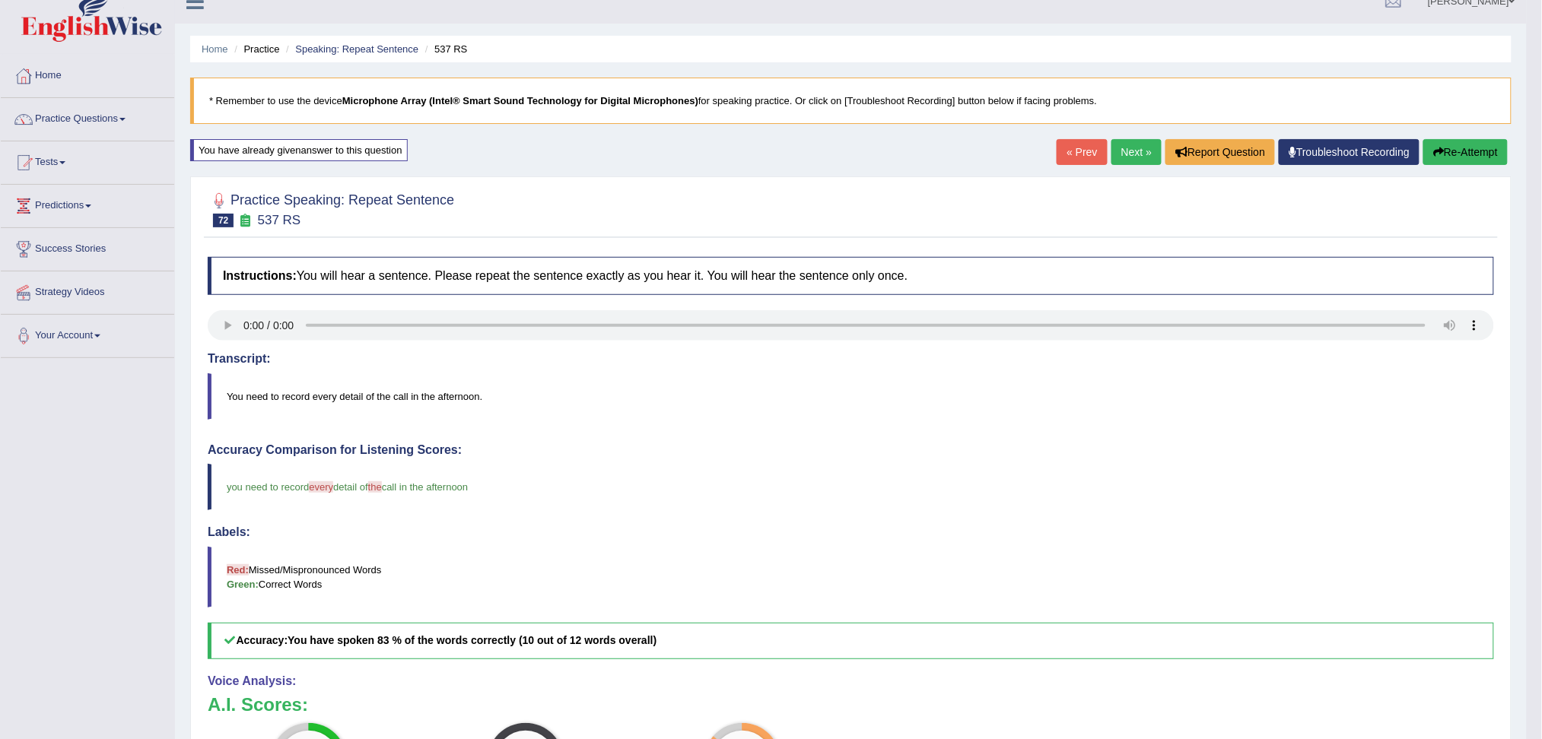
click at [1123, 147] on link "Next »" at bounding box center [1137, 152] width 50 height 26
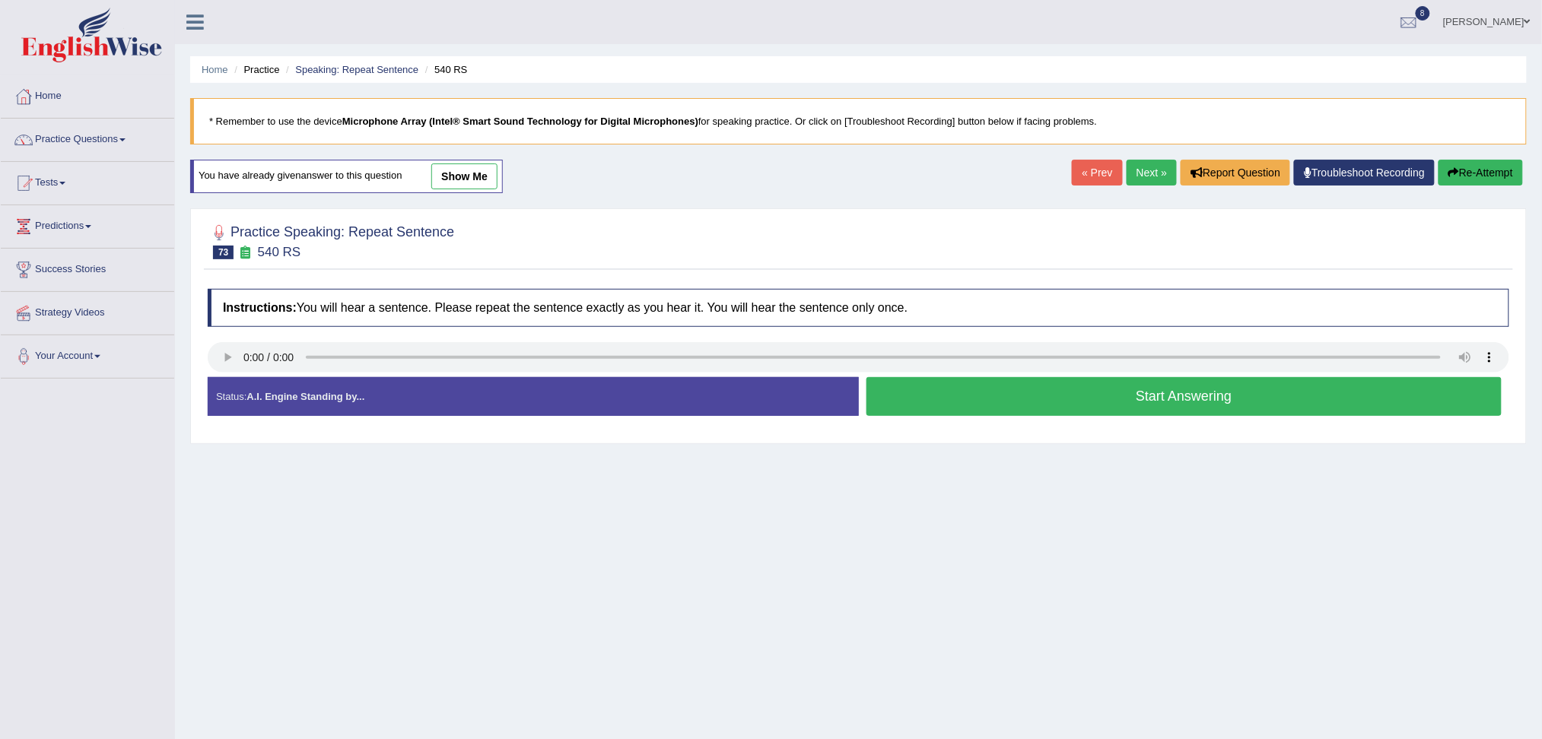
click at [1068, 391] on button "Start Answering" at bounding box center [1185, 396] width 636 height 39
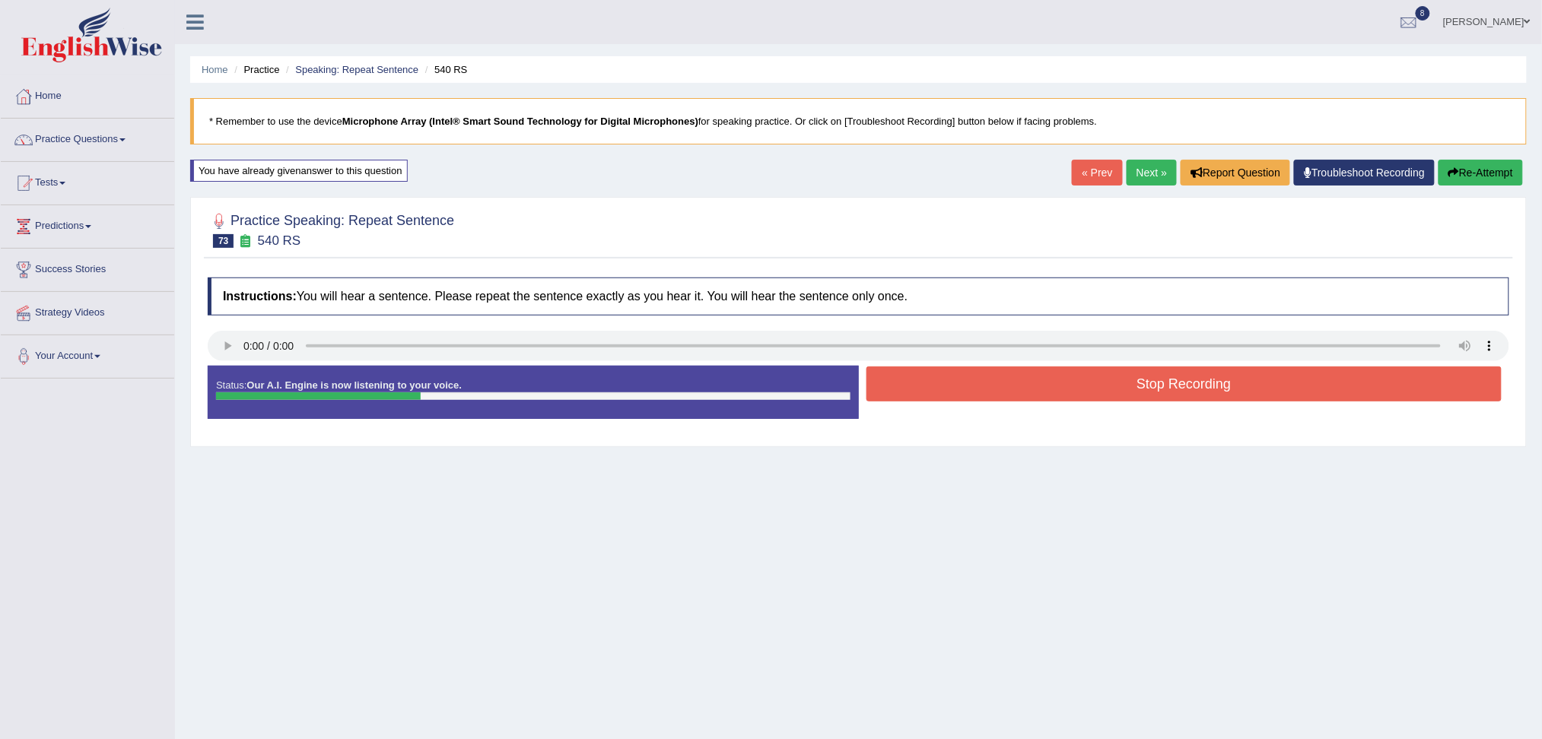
click at [1068, 391] on button "Stop Recording" at bounding box center [1185, 384] width 636 height 35
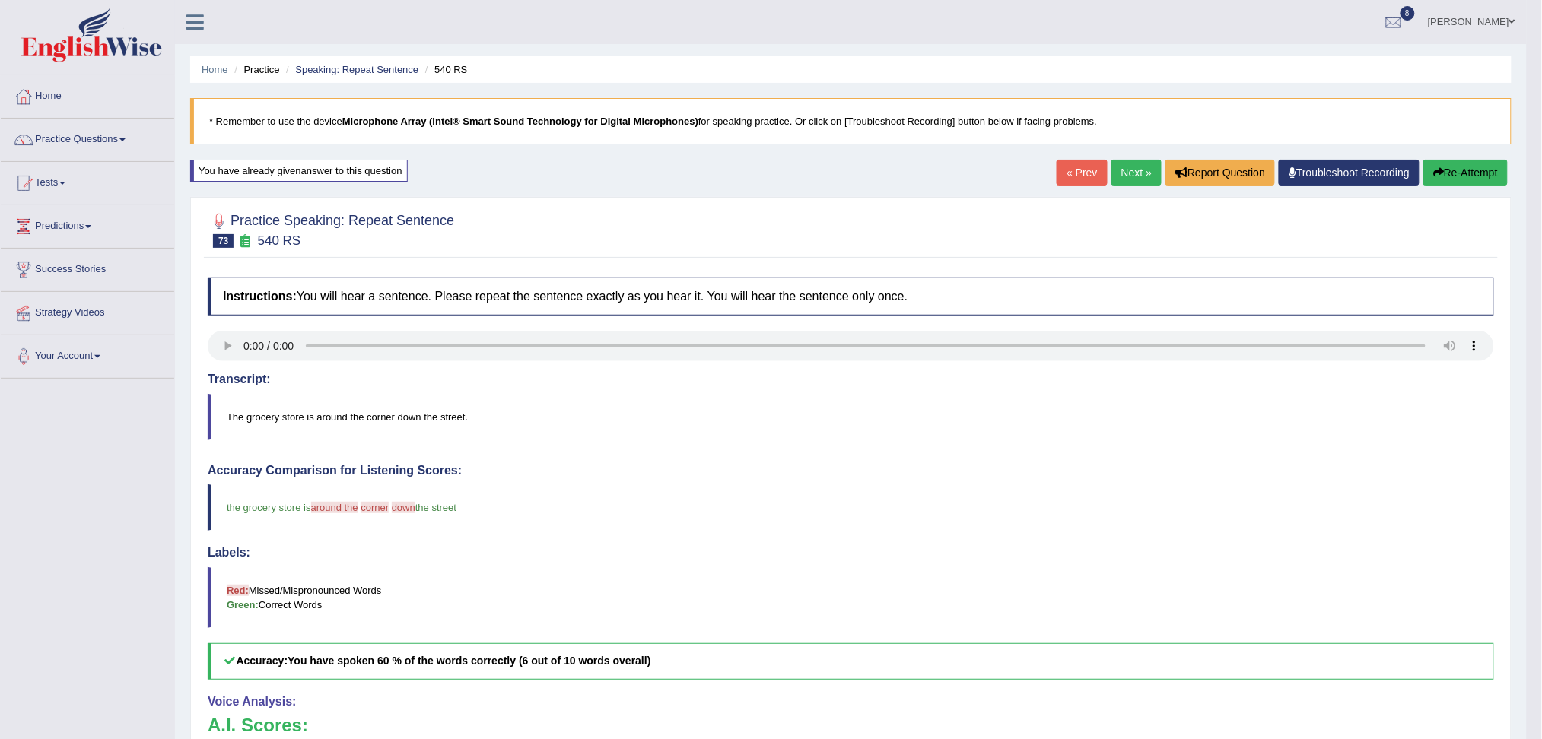
click at [1123, 180] on link "Next »" at bounding box center [1137, 173] width 50 height 26
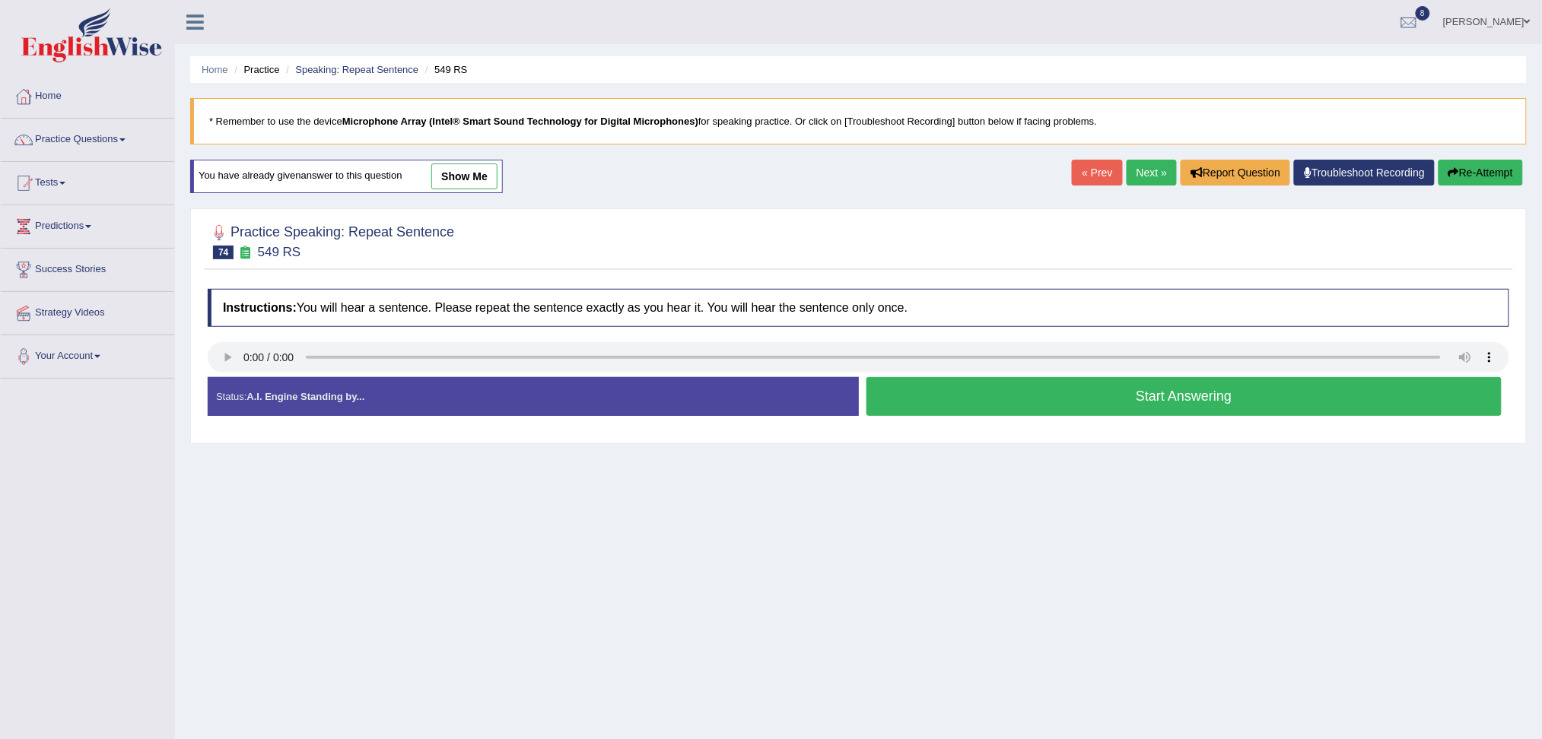
click at [992, 400] on button "Start Answering" at bounding box center [1185, 396] width 636 height 39
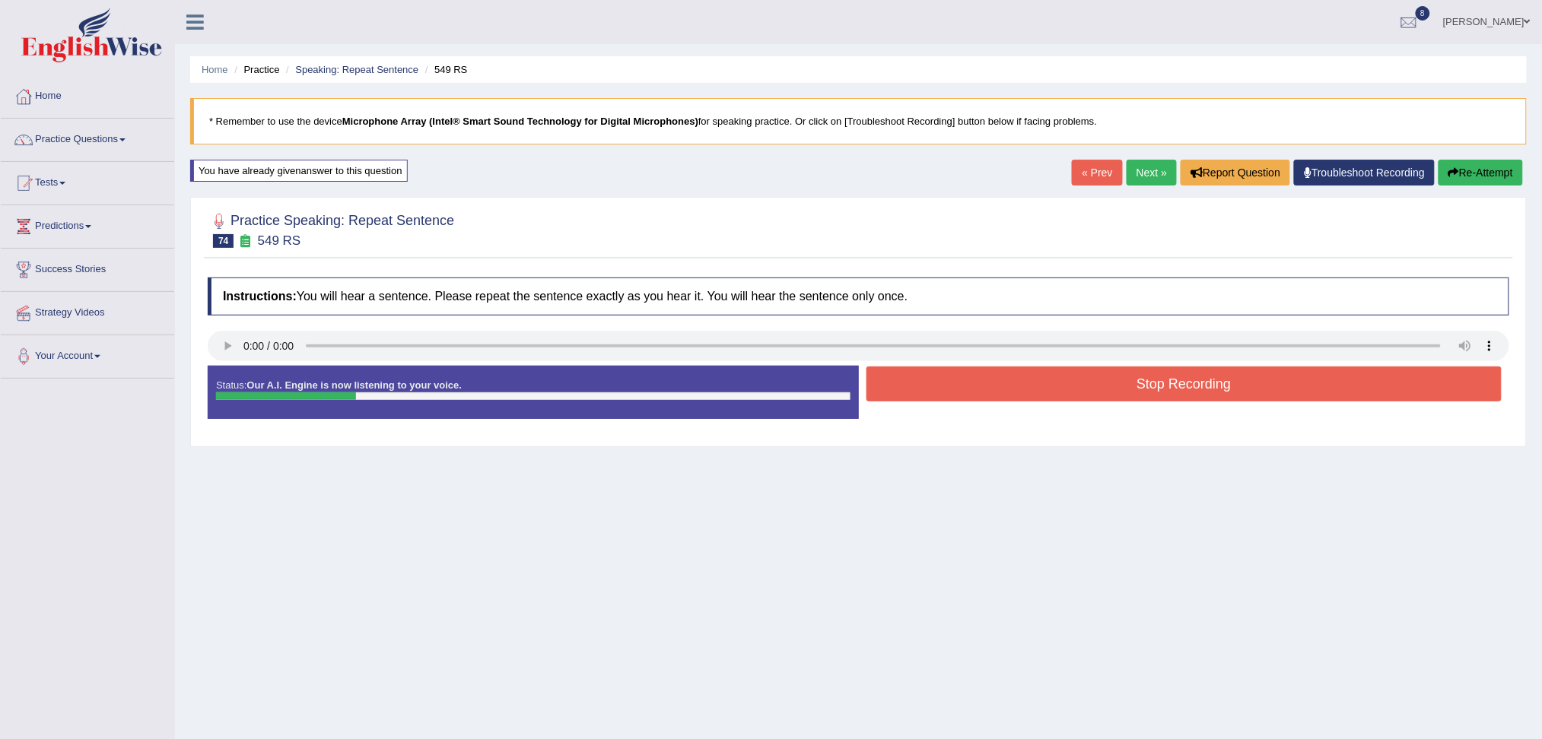
click at [930, 403] on div "Stop Recording" at bounding box center [1184, 386] width 651 height 39
click at [952, 371] on button "Stop Recording" at bounding box center [1185, 384] width 636 height 35
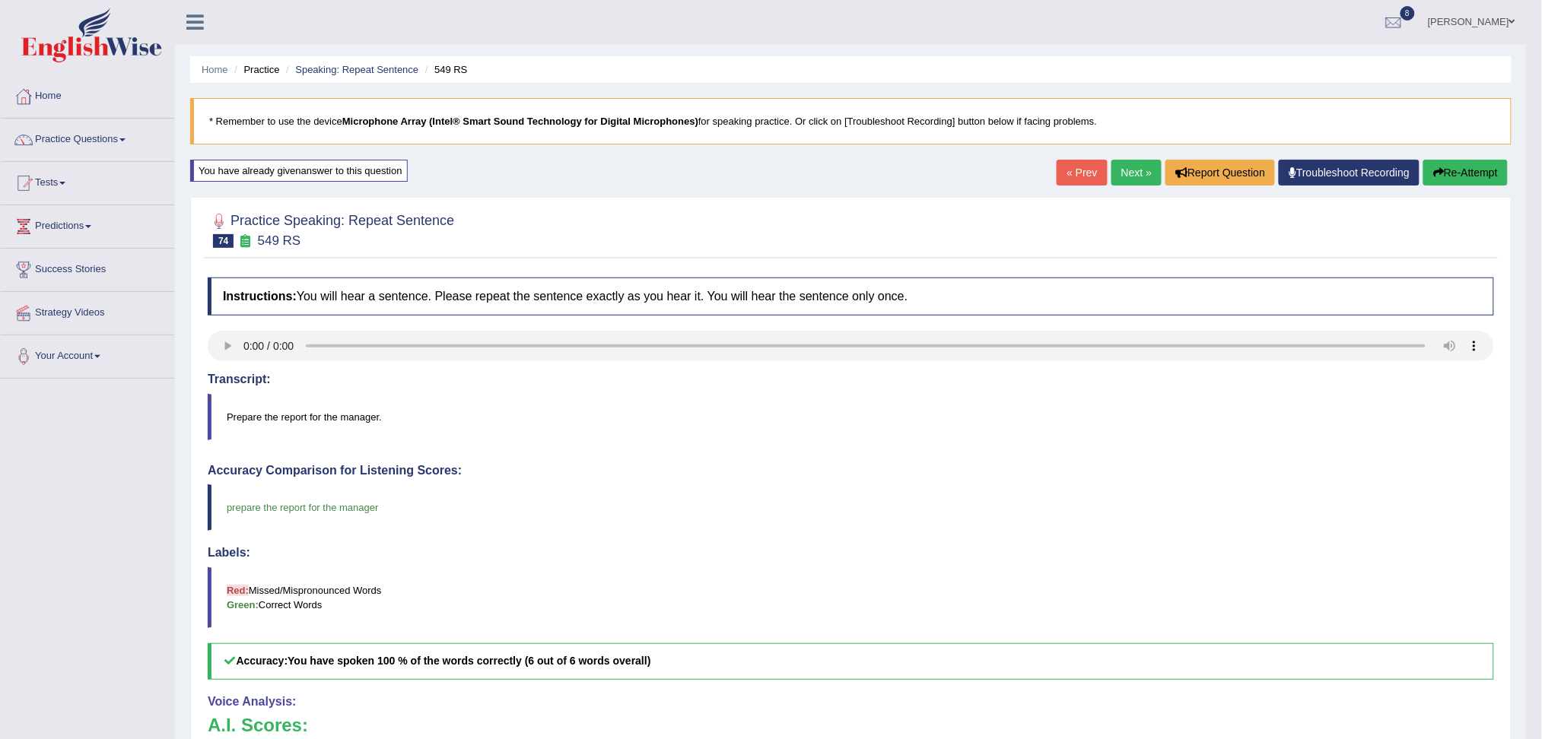
click at [1134, 180] on link "Next »" at bounding box center [1137, 173] width 50 height 26
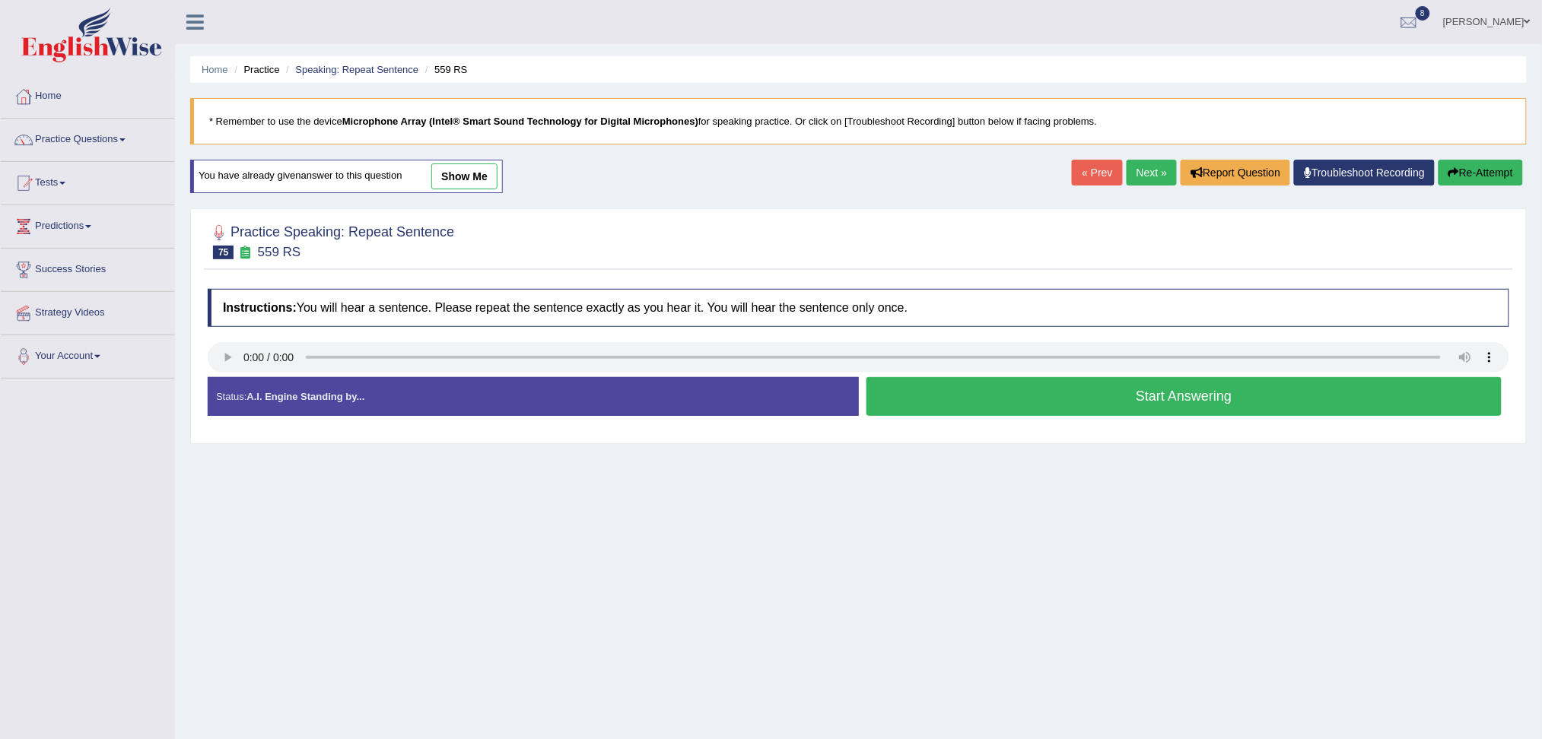
click at [972, 390] on button "Start Answering" at bounding box center [1185, 396] width 636 height 39
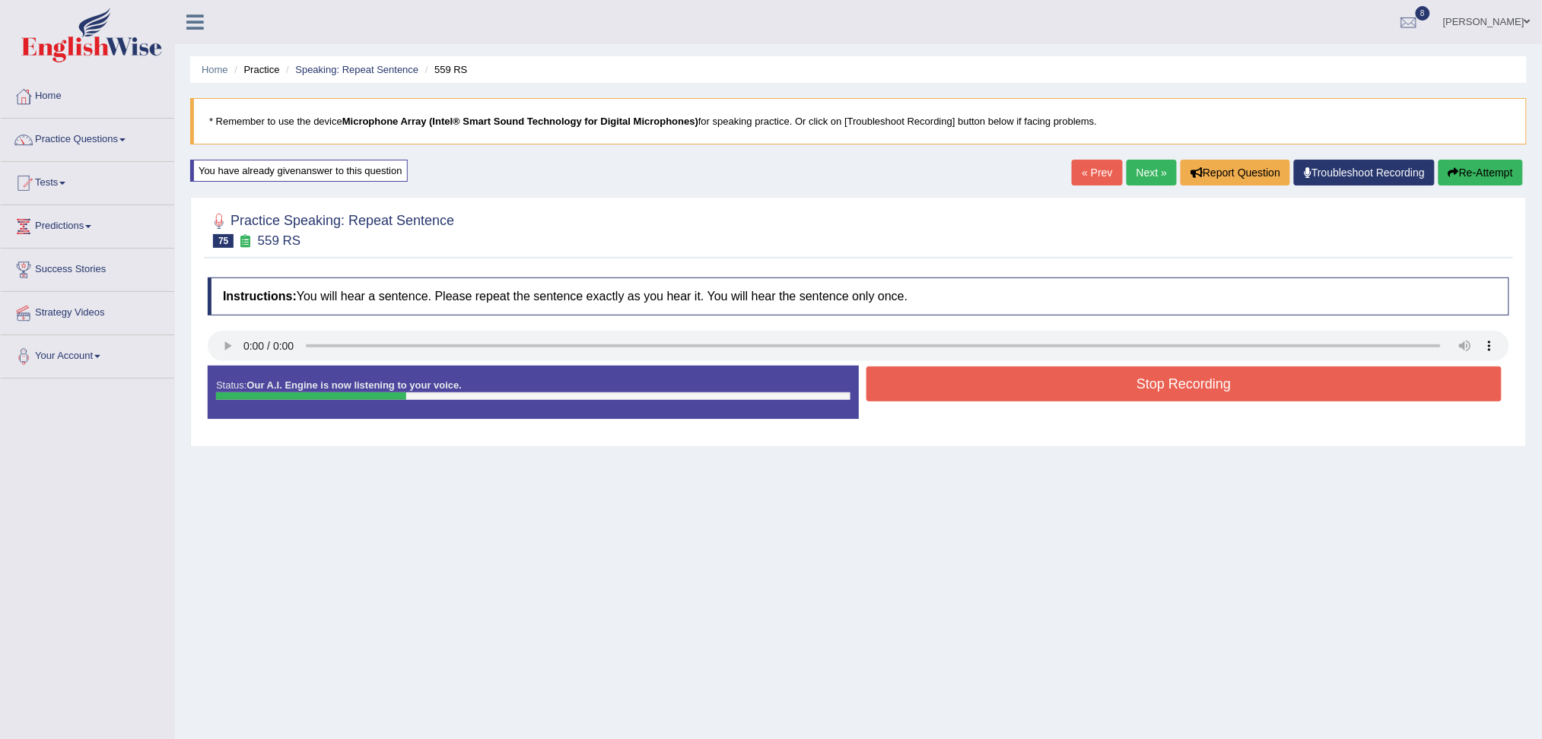
click at [972, 390] on button "Stop Recording" at bounding box center [1185, 384] width 636 height 35
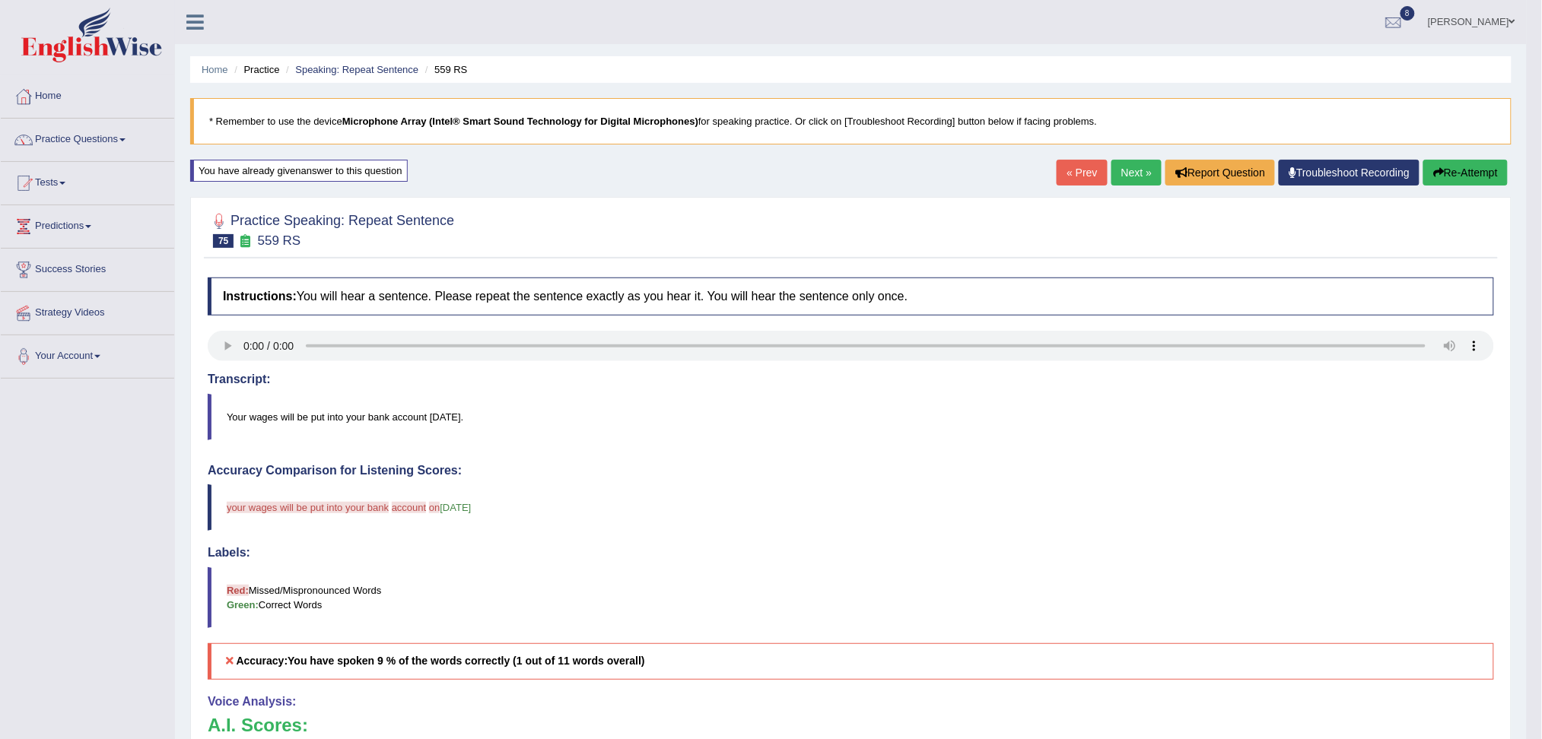
click at [1122, 182] on link "Next »" at bounding box center [1137, 173] width 50 height 26
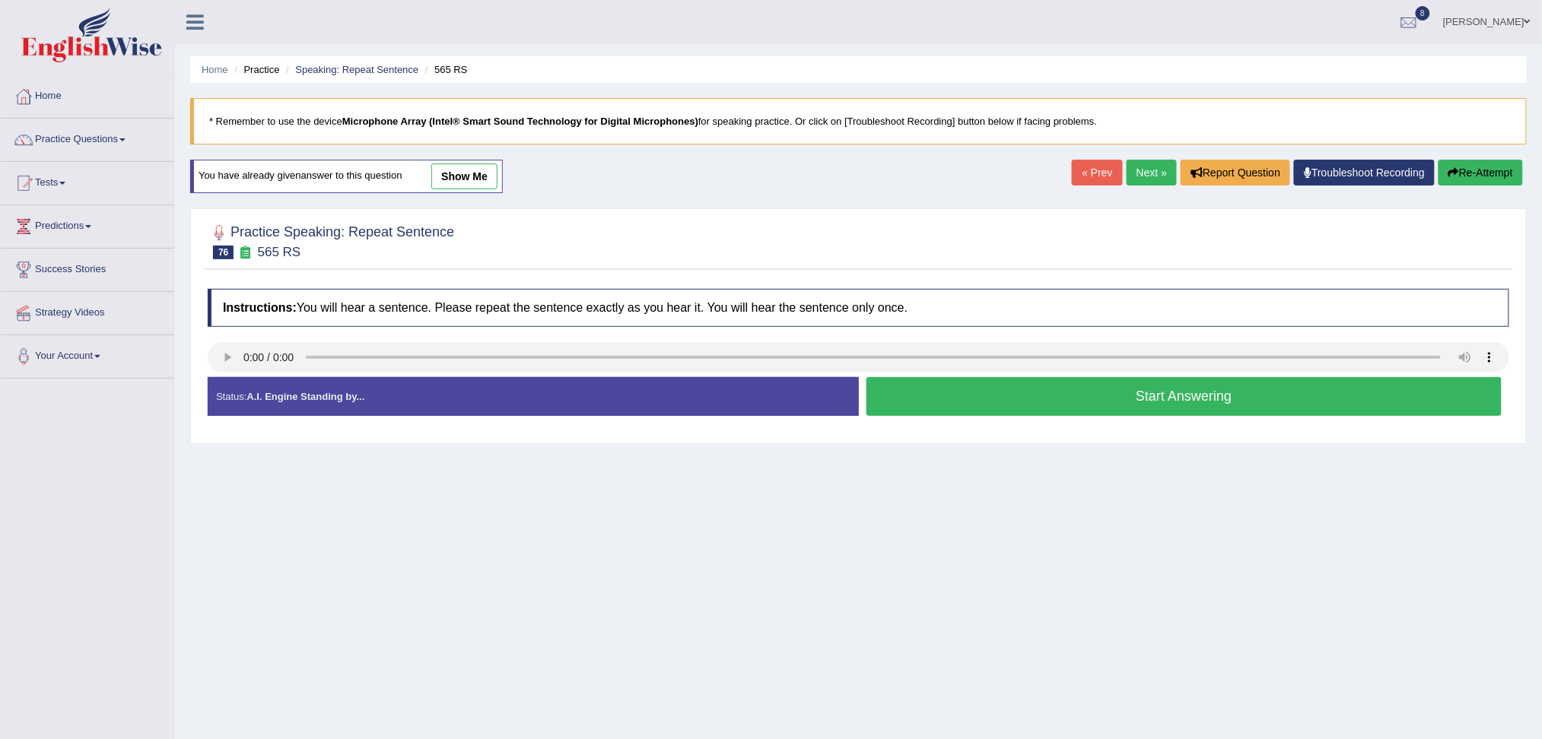
click at [959, 399] on button "Start Answering" at bounding box center [1185, 396] width 636 height 39
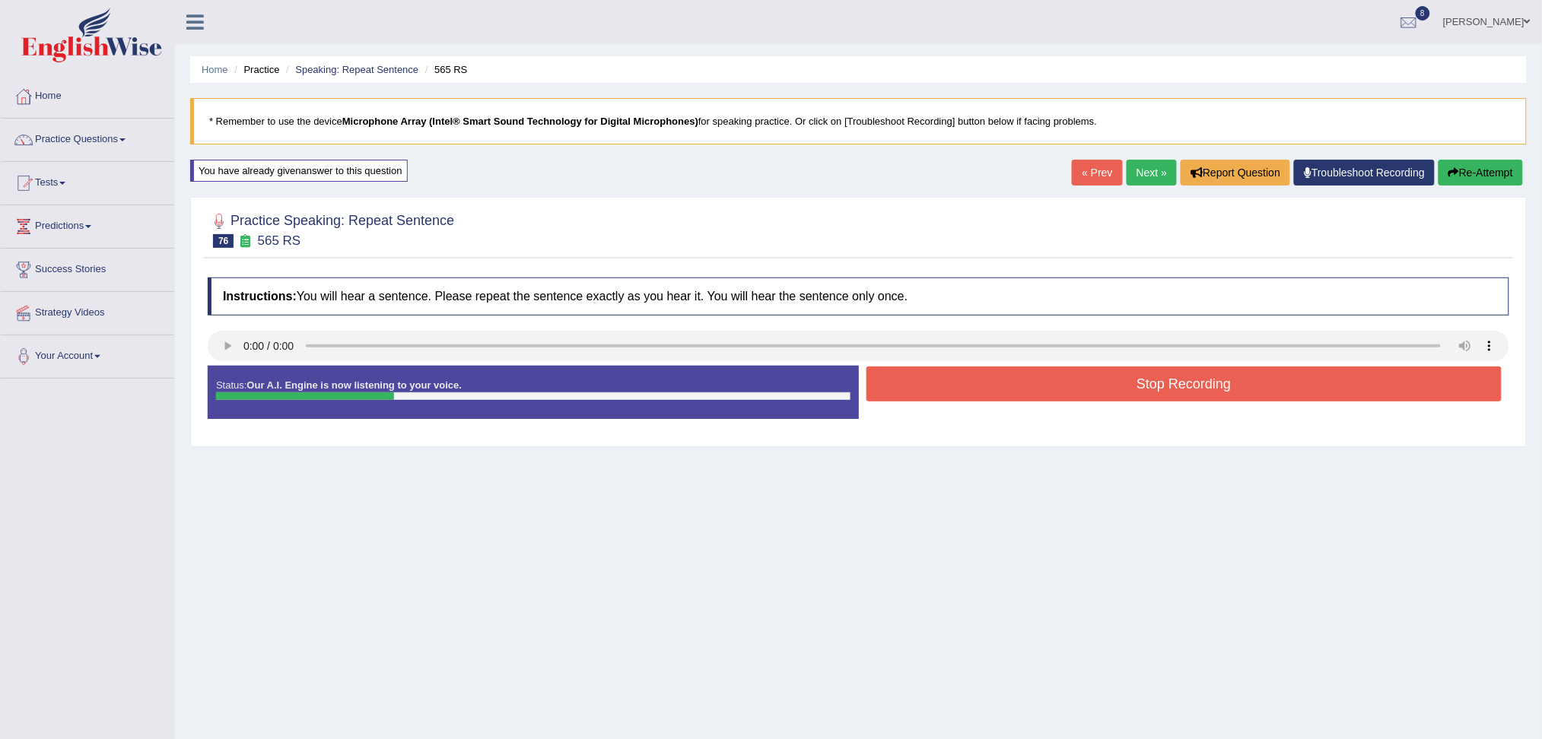
click at [940, 390] on button "Stop Recording" at bounding box center [1185, 384] width 636 height 35
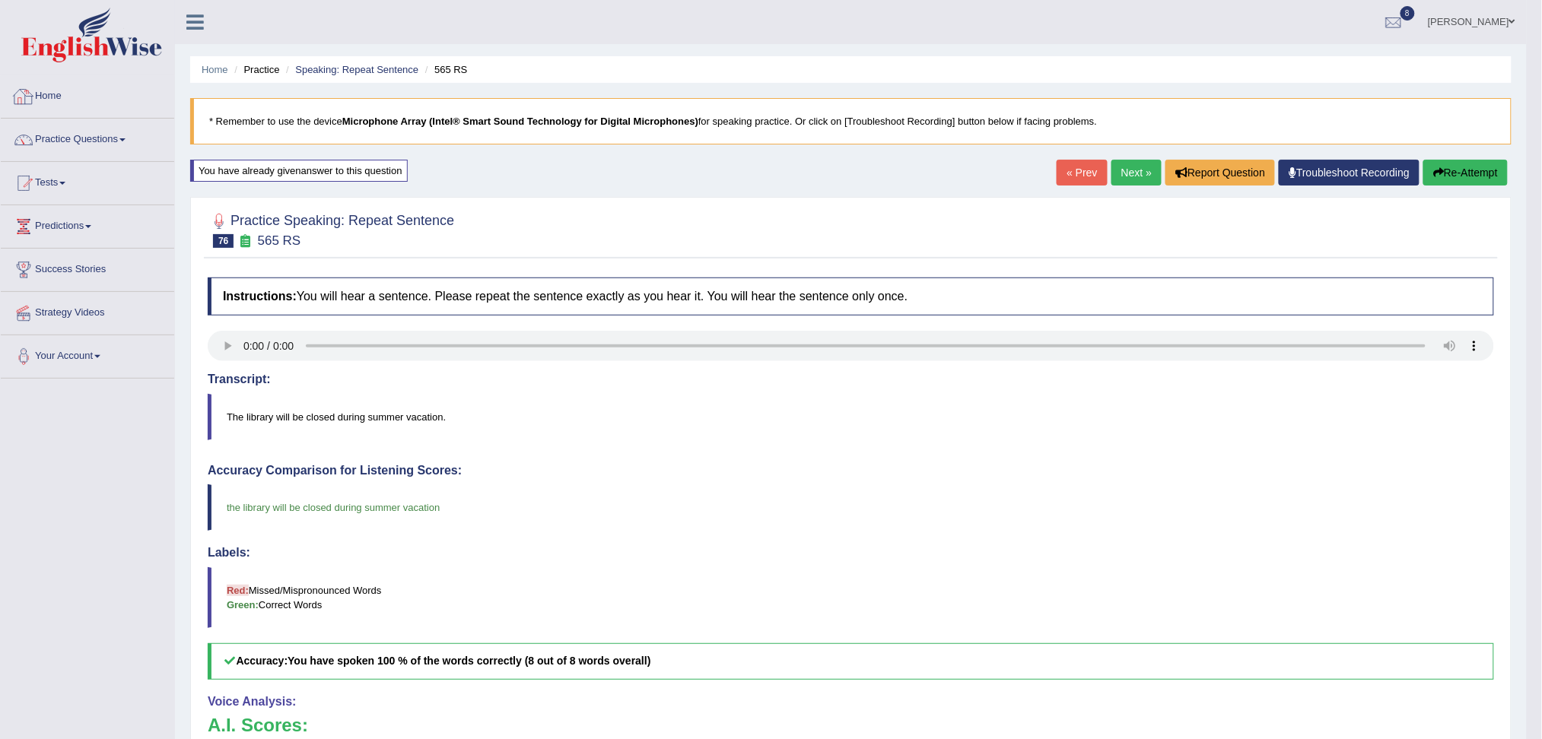
click at [105, 50] on img at bounding box center [91, 35] width 141 height 55
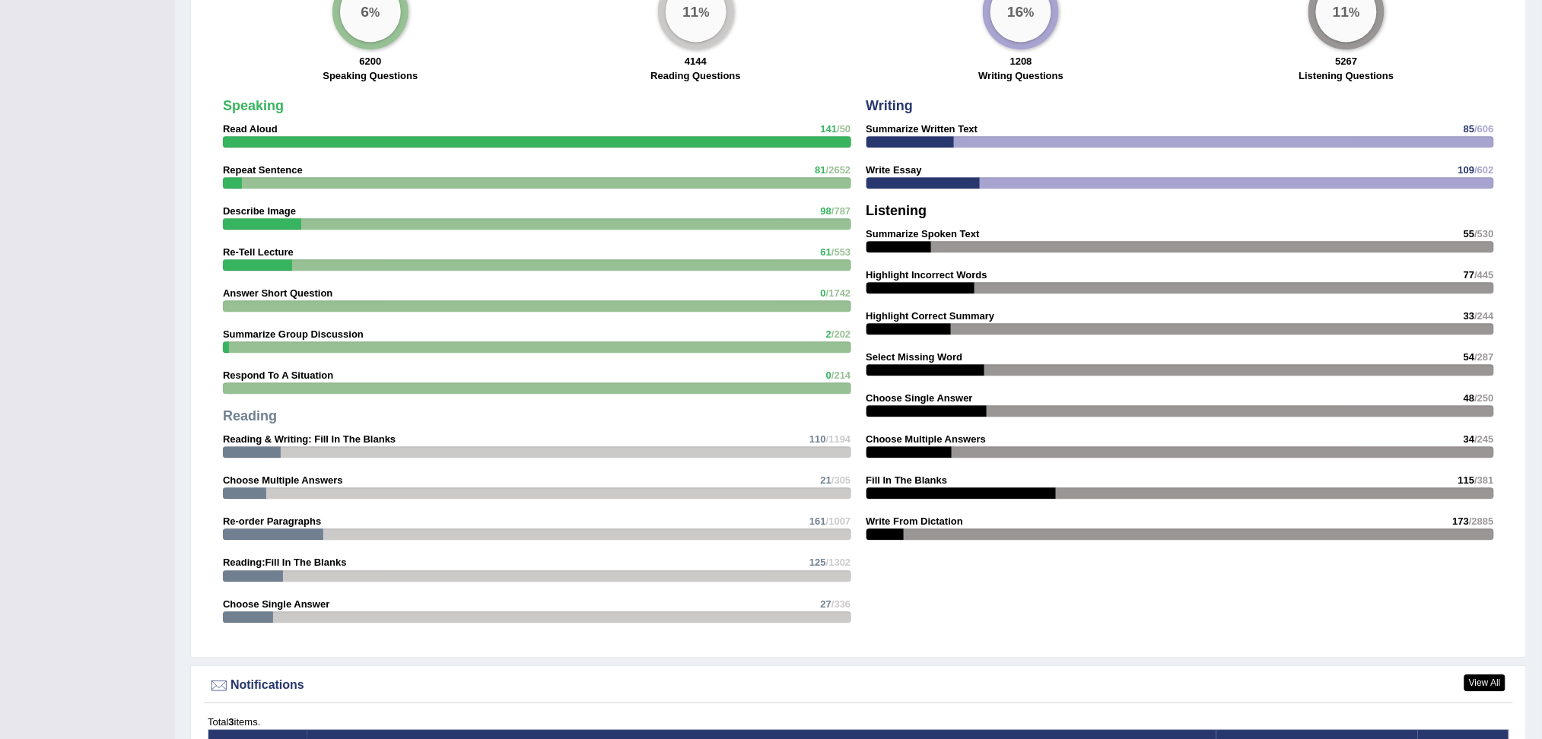
scroll to position [1233, 0]
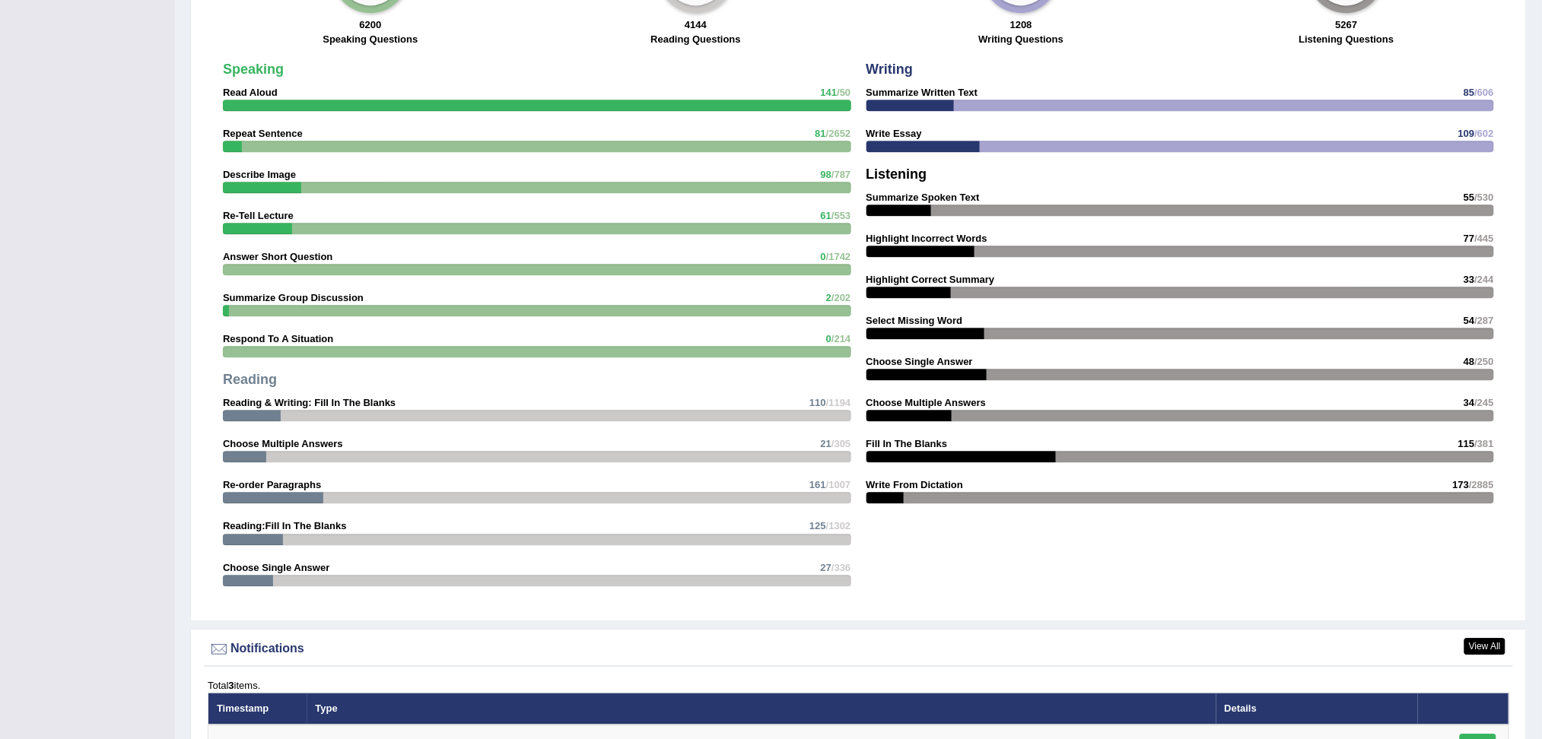
drag, startPoint x: 1557, startPoint y: 273, endPoint x: 1557, endPoint y: 430, distance: 156.7
